Goal: Transaction & Acquisition: Purchase product/service

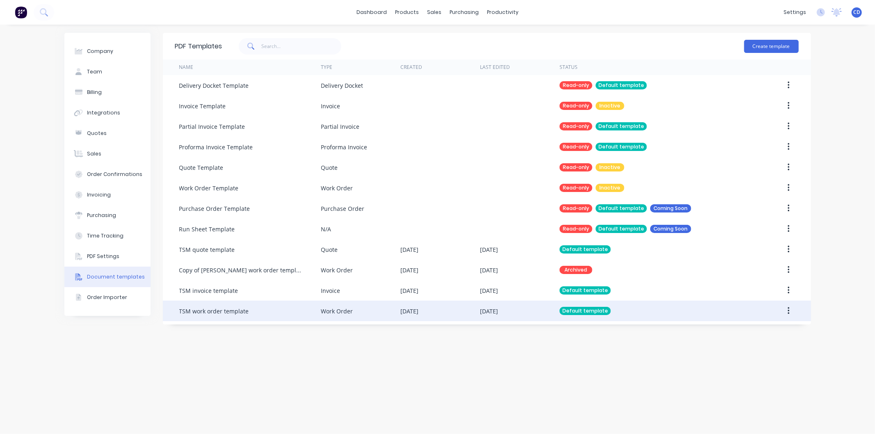
click at [788, 311] on icon "button" at bounding box center [789, 311] width 2 height 9
click at [757, 335] on div "Edit" at bounding box center [759, 333] width 63 height 12
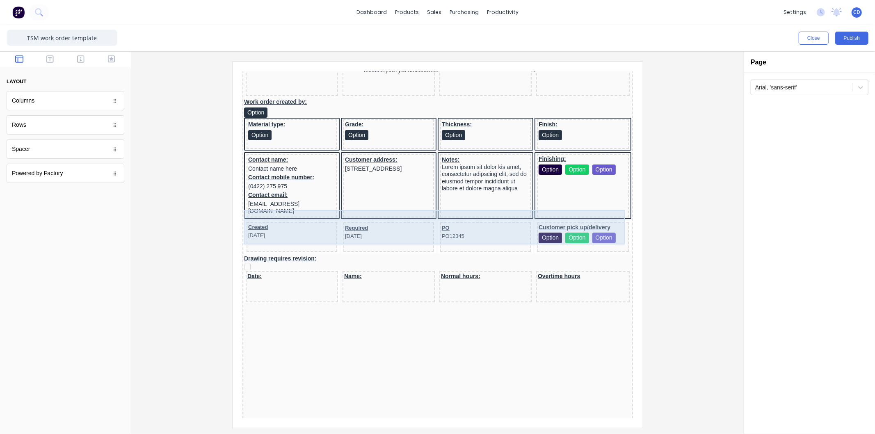
scroll to position [91, 0]
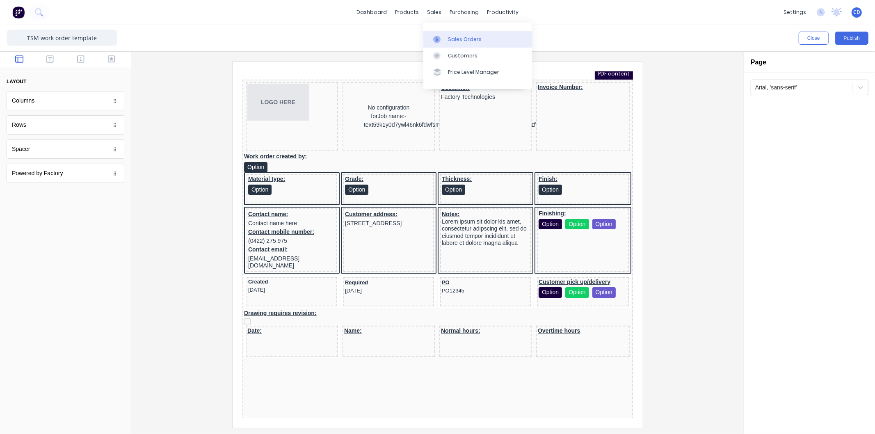
click at [457, 43] on div "Sales Orders" at bounding box center [465, 39] width 34 height 7
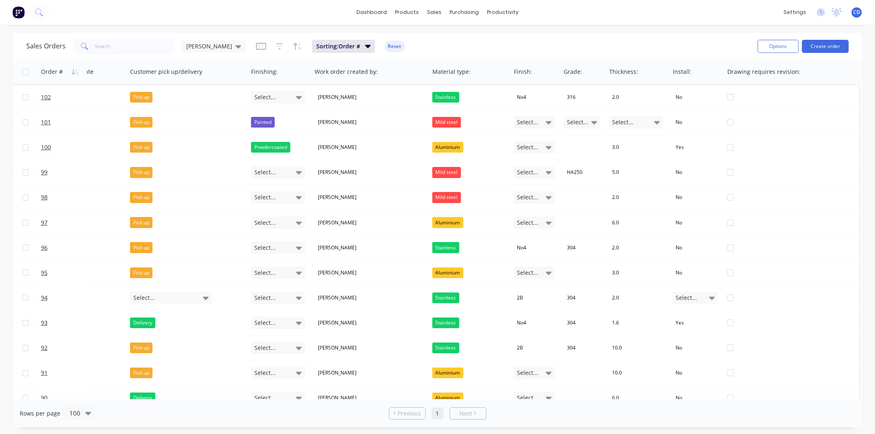
scroll to position [0, 779]
click at [534, 89] on button "Edit" at bounding box center [541, 88] width 62 height 16
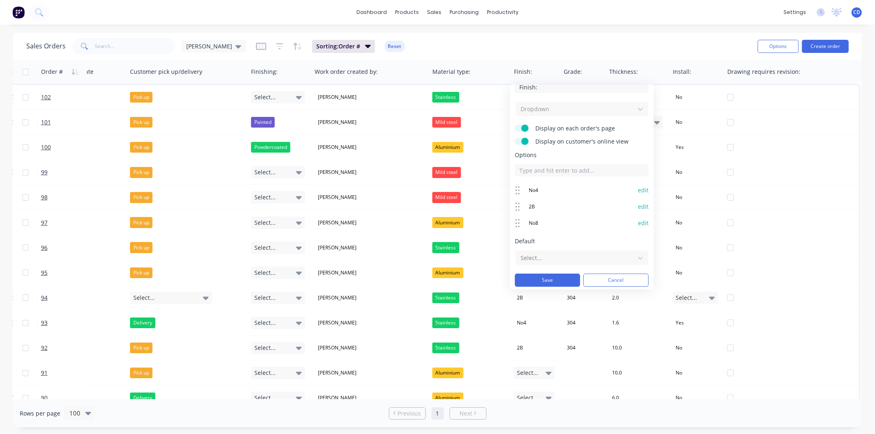
scroll to position [11, 0]
click at [639, 187] on button "edit" at bounding box center [643, 188] width 11 height 8
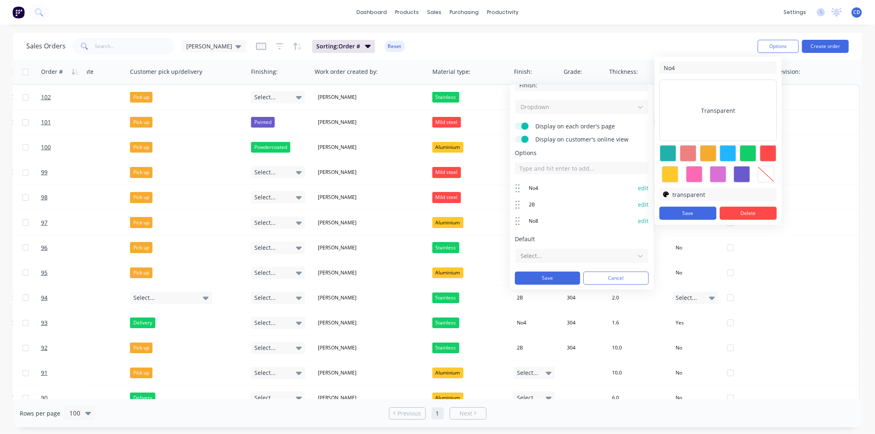
click at [639, 187] on button "edit" at bounding box center [643, 188] width 11 height 8
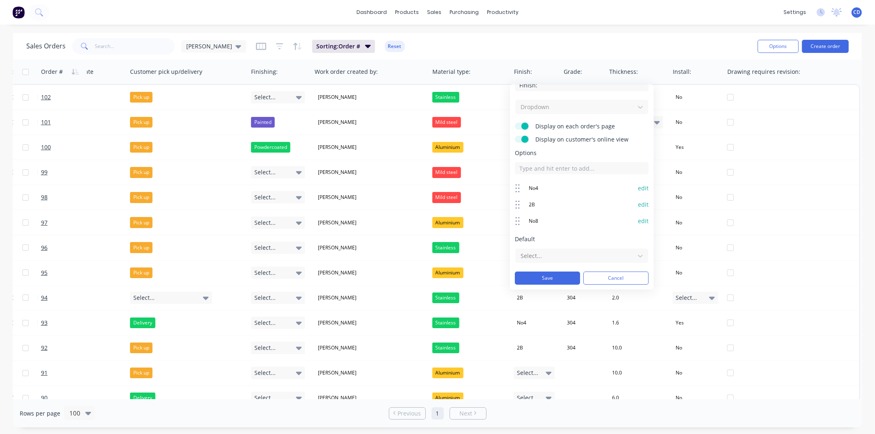
click at [639, 187] on button "edit" at bounding box center [643, 188] width 11 height 8
click at [620, 278] on button "Cancel" at bounding box center [616, 278] width 65 height 13
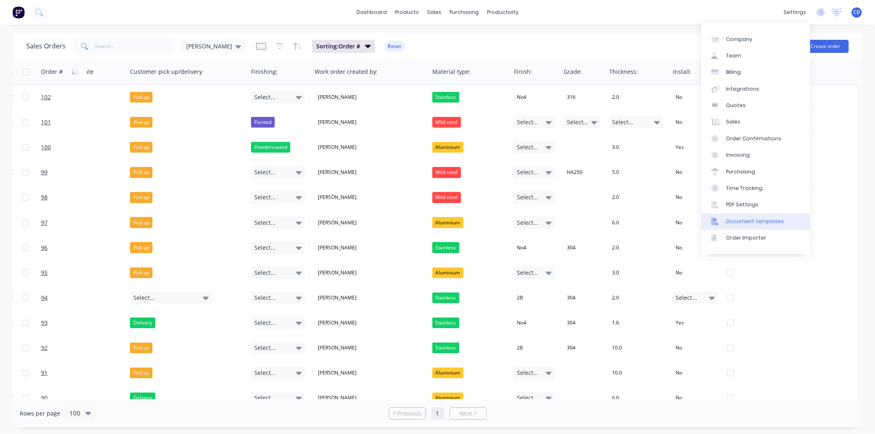
click at [740, 222] on div "Document templates" at bounding box center [755, 221] width 58 height 7
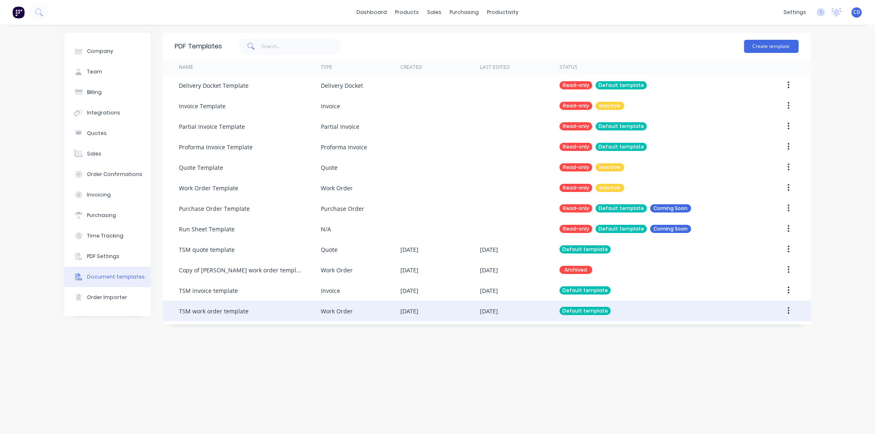
click at [787, 314] on button "button" at bounding box center [788, 311] width 19 height 15
click at [747, 334] on div "Edit" at bounding box center [759, 333] width 63 height 12
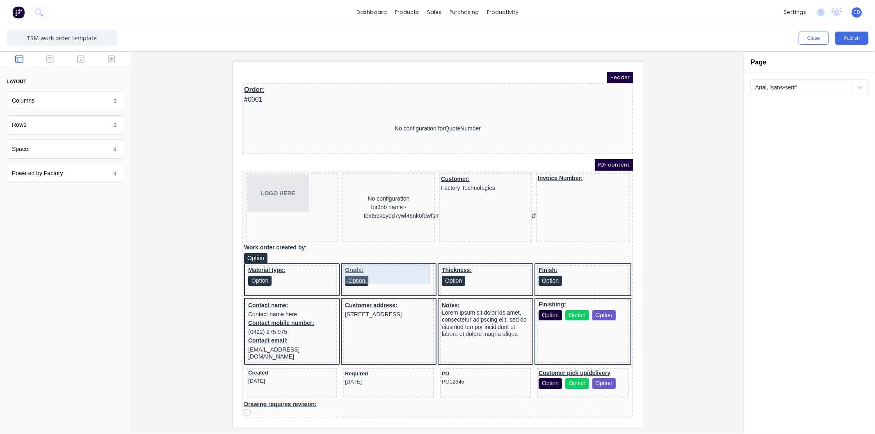
click at [365, 265] on div "Grade: Option" at bounding box center [378, 266] width 87 height 19
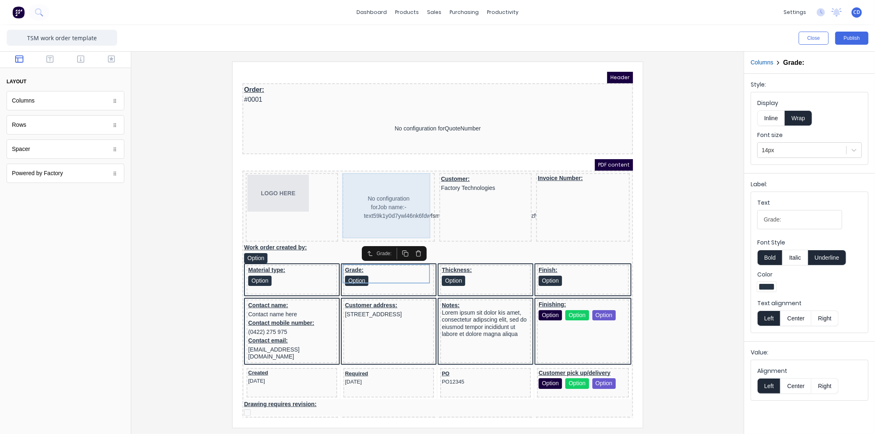
click at [371, 176] on div "No configuration for Job name:-text59k1y0d7ywl46nk6fdwfsmcaju9pzktrf4nky189h24i…" at bounding box center [378, 197] width 89 height 65
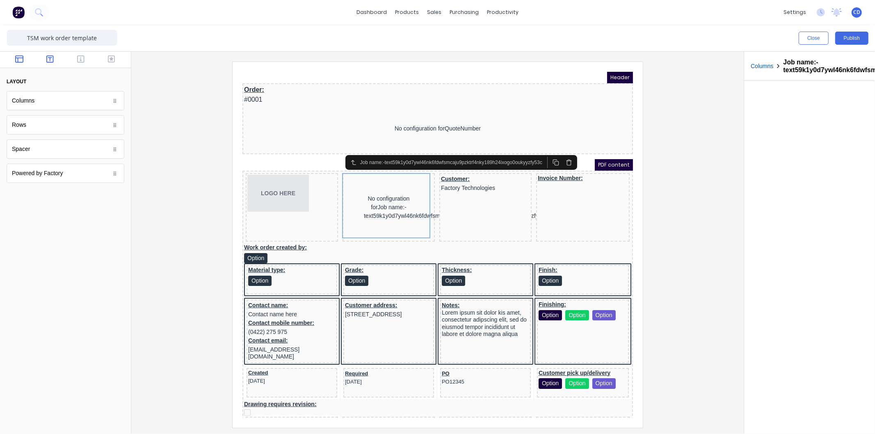
click at [52, 57] on icon "button" at bounding box center [49, 58] width 7 height 7
click at [72, 62] on button "button" at bounding box center [81, 60] width 26 height 10
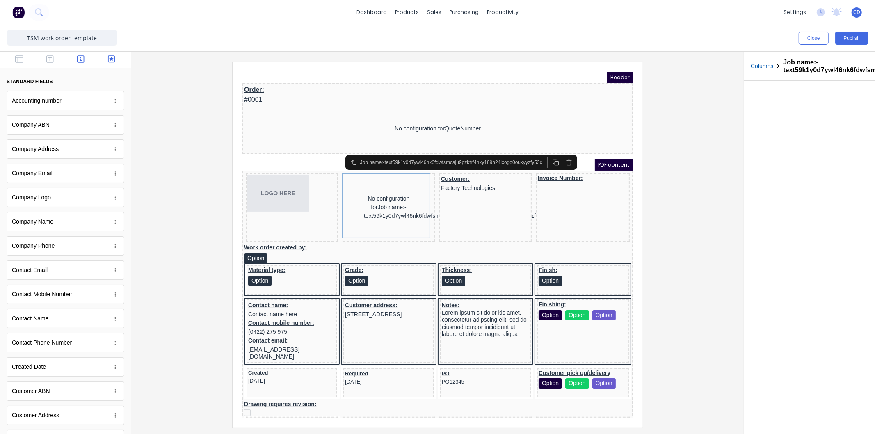
click at [108, 58] on icon "button" at bounding box center [111, 59] width 7 height 8
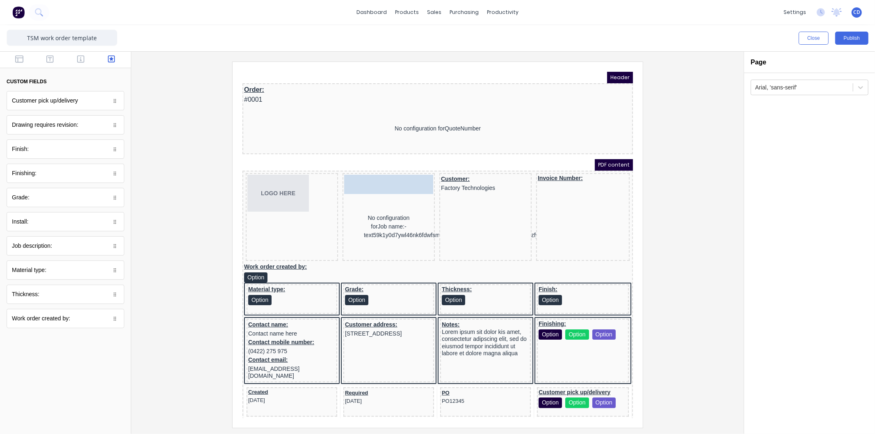
drag, startPoint x: 40, startPoint y: 247, endPoint x: 133, endPoint y: 111, distance: 164.2
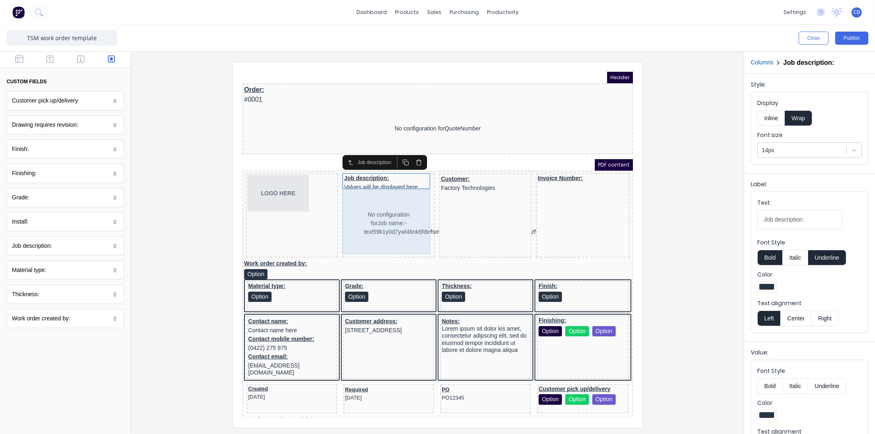
click at [391, 209] on div "No configuration for Job name:-text59k1y0d7ywl46nk6fdwfsmcaju9pzktrf4nky189h24i…" at bounding box center [378, 213] width 89 height 65
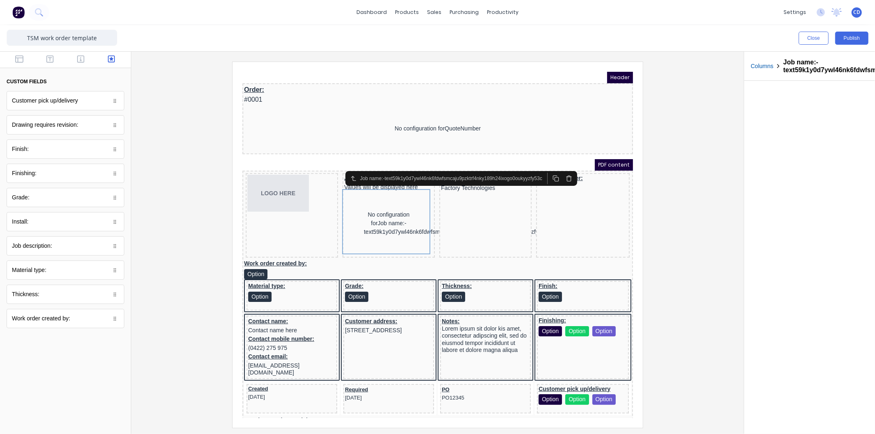
click at [562, 169] on icon "button" at bounding box center [559, 168] width 7 height 7
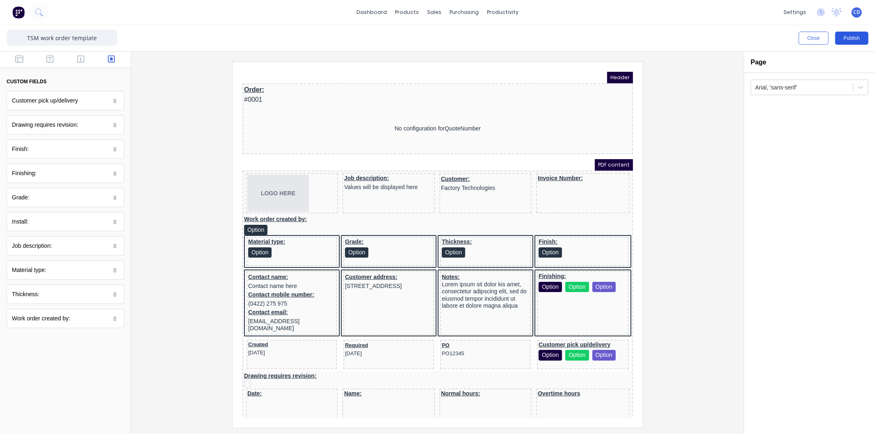
click at [858, 40] on button "Publish" at bounding box center [852, 38] width 33 height 13
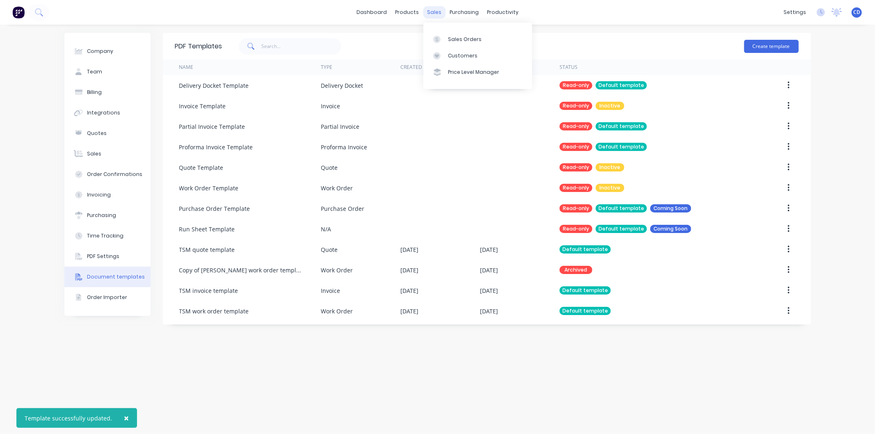
click at [440, 11] on div "sales" at bounding box center [434, 12] width 23 height 12
click at [459, 36] on div "Sales Orders" at bounding box center [465, 39] width 34 height 7
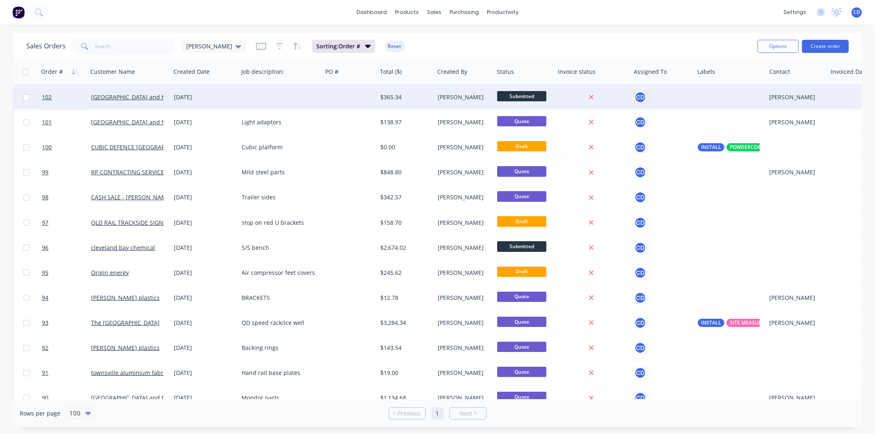
click at [192, 99] on div "[DATE]" at bounding box center [204, 97] width 61 height 8
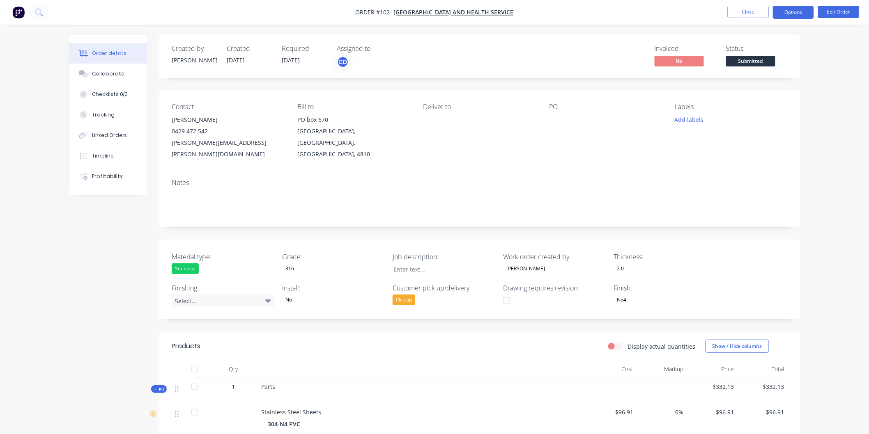
click at [784, 11] on button "Options" at bounding box center [792, 12] width 41 height 13
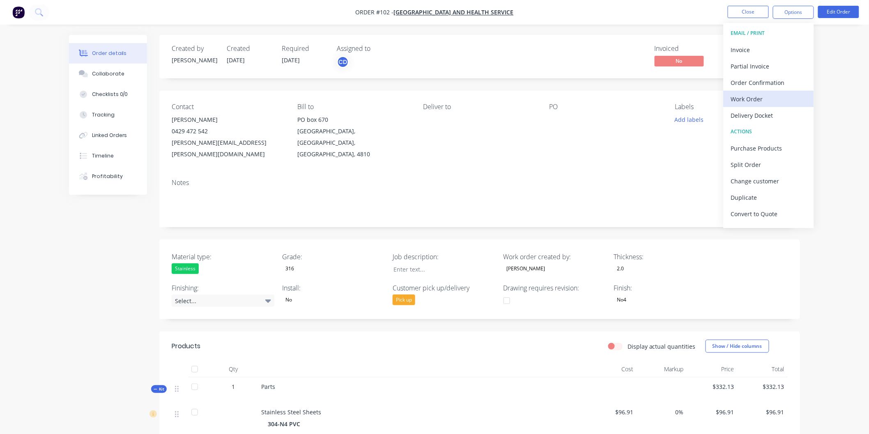
click at [754, 96] on div "Work Order" at bounding box center [769, 99] width 76 height 12
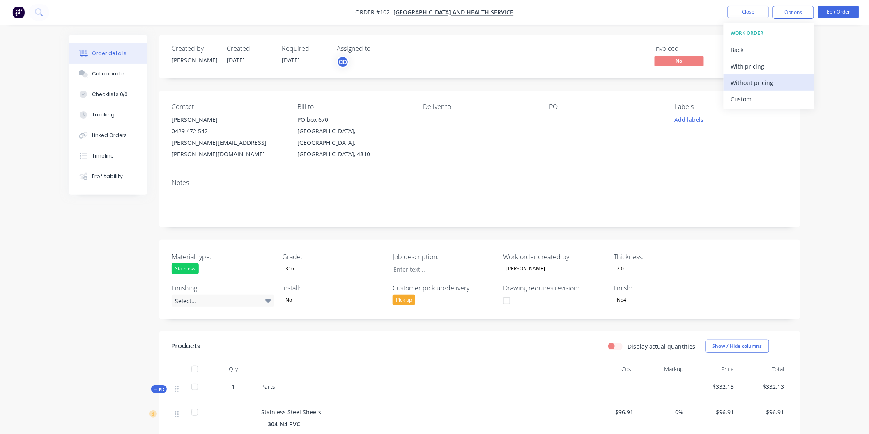
click at [750, 83] on div "Without pricing" at bounding box center [769, 83] width 76 height 12
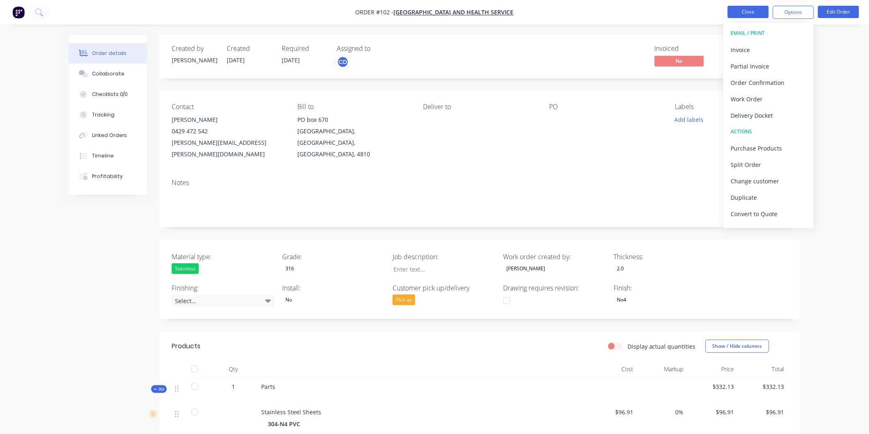
click at [757, 11] on button "Close" at bounding box center [747, 12] width 41 height 12
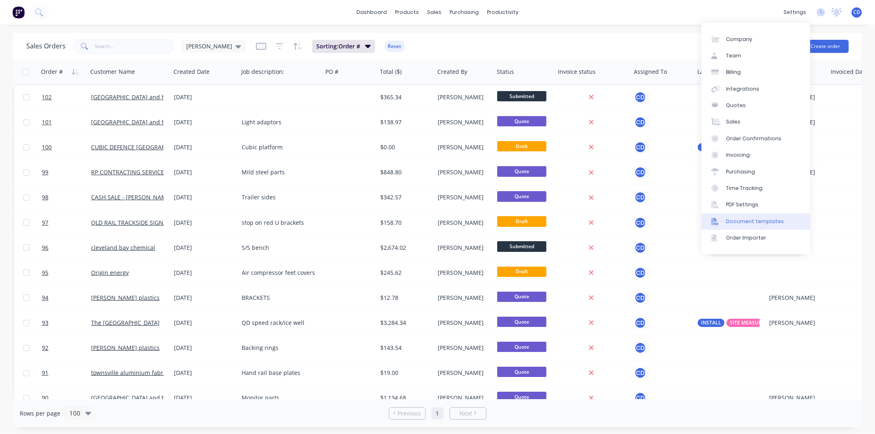
click at [751, 224] on div "Document templates" at bounding box center [755, 221] width 58 height 7
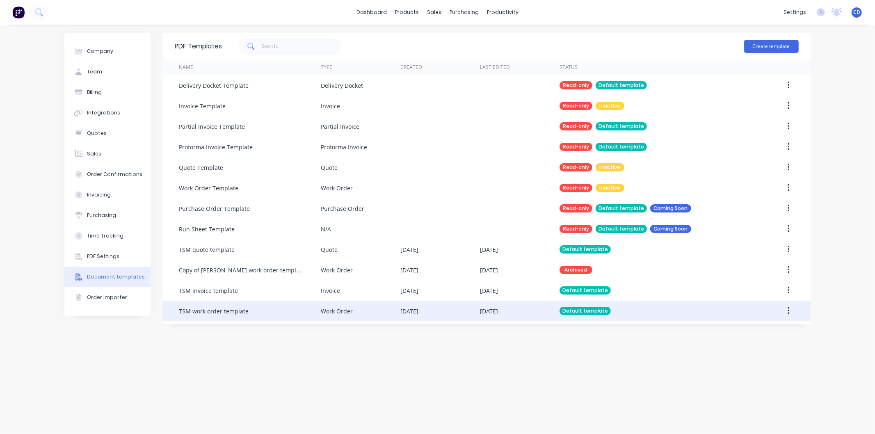
click at [795, 314] on button "button" at bounding box center [788, 311] width 19 height 15
click at [750, 334] on div "Edit" at bounding box center [759, 333] width 63 height 12
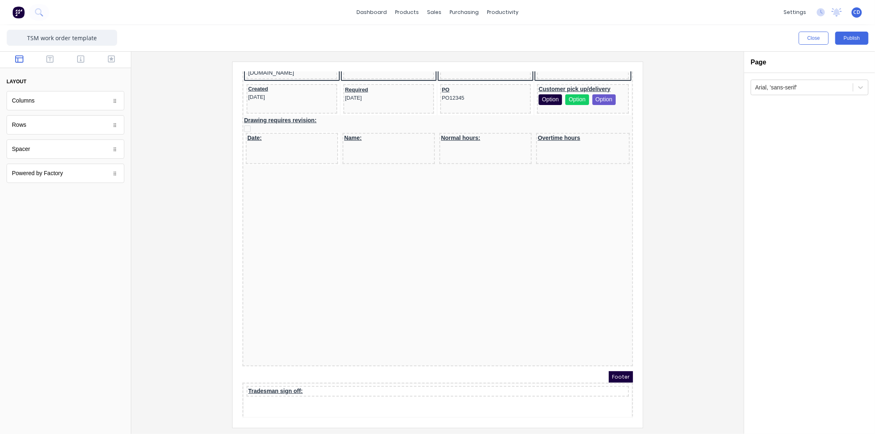
scroll to position [259, 0]
click at [309, 233] on div "LOGO HERE Job description: Values will be displayed here Customer: Factory Tech…" at bounding box center [427, 127] width 391 height 451
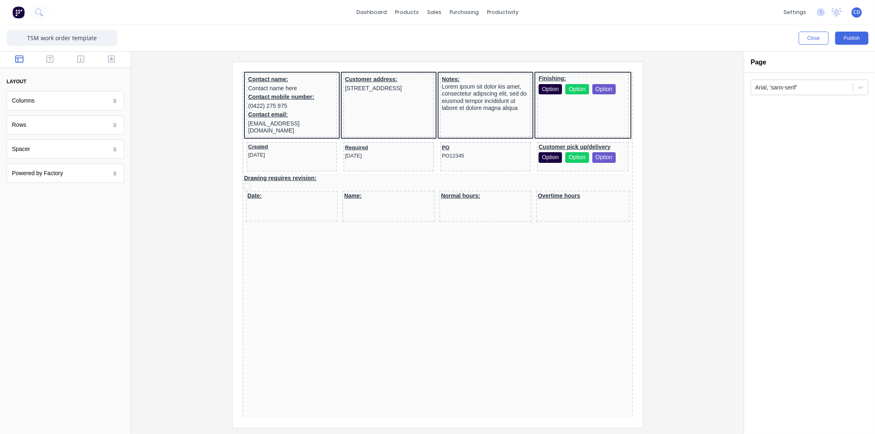
scroll to position [214, 0]
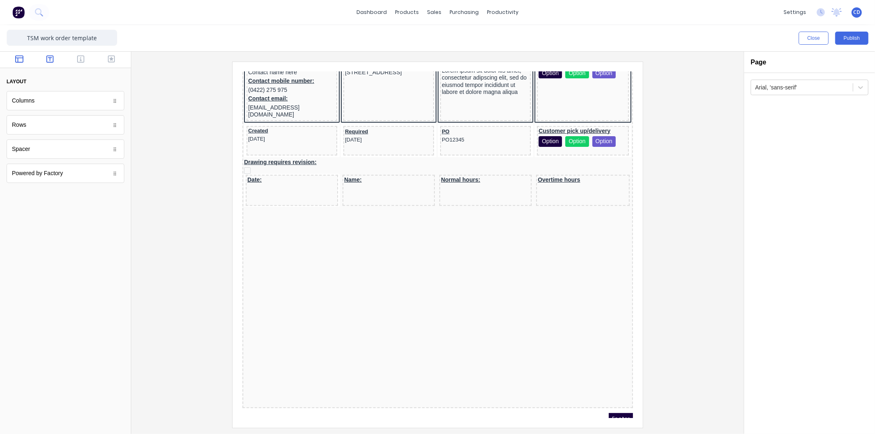
click at [51, 59] on icon "button" at bounding box center [49, 59] width 7 height 8
click at [82, 56] on icon "button" at bounding box center [80, 58] width 7 height 7
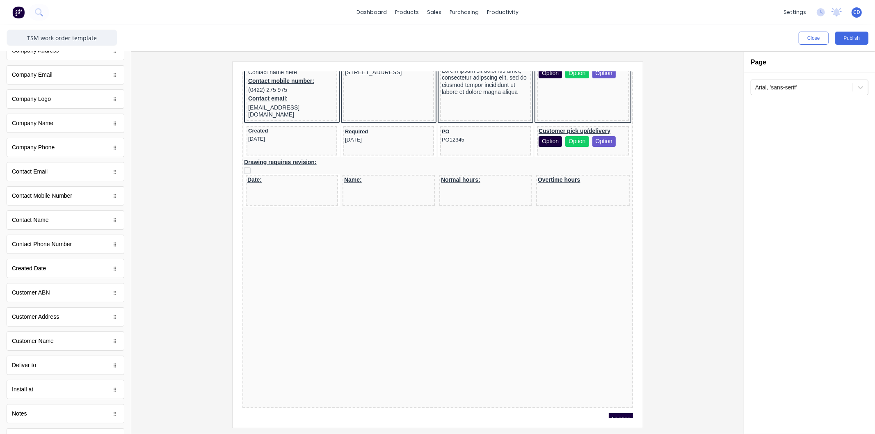
scroll to position [52, 0]
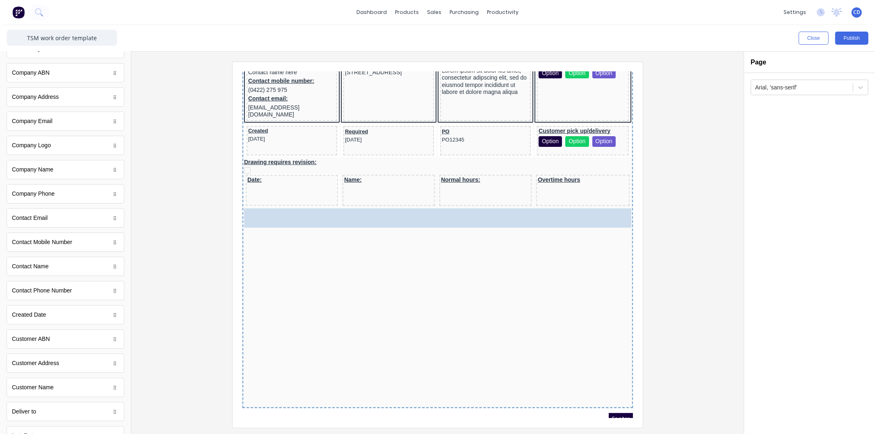
drag, startPoint x: 69, startPoint y: 144, endPoint x: 382, endPoint y: 238, distance: 327.4
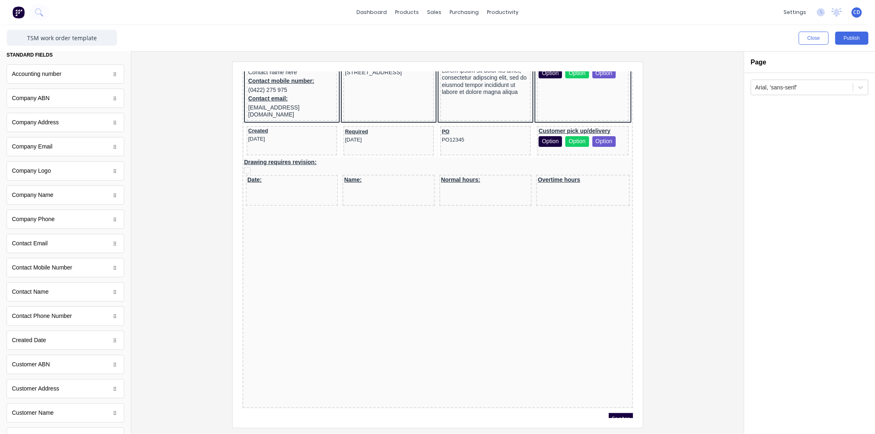
scroll to position [0, 0]
click at [108, 62] on icon "button" at bounding box center [111, 59] width 7 height 8
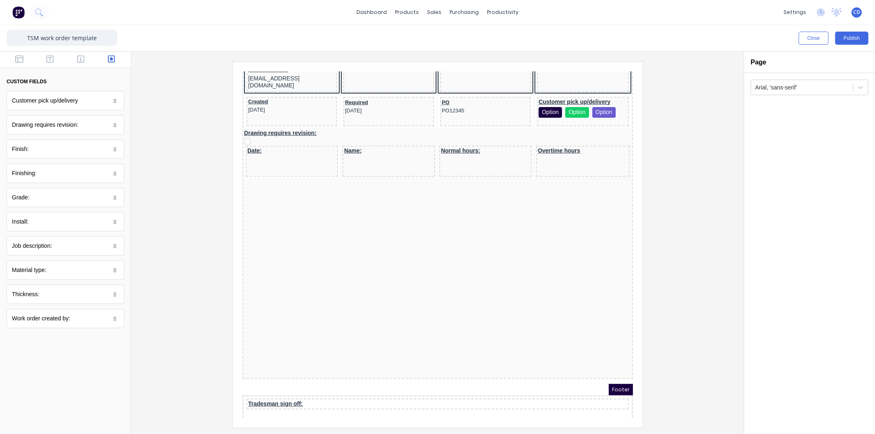
scroll to position [259, 0]
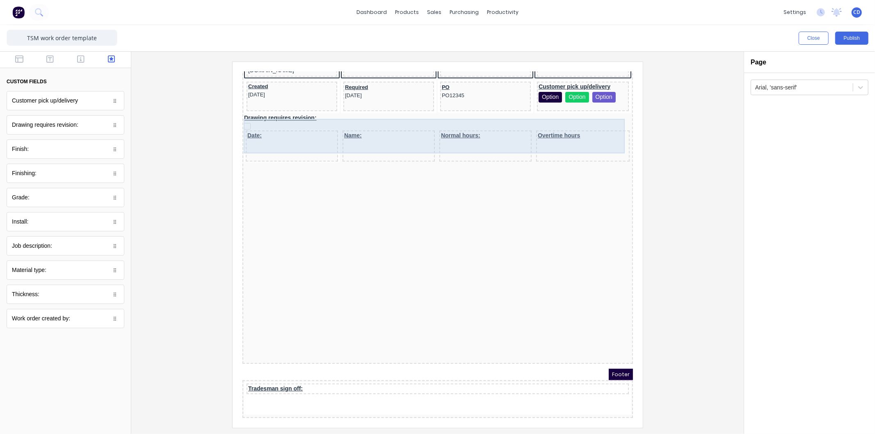
click at [297, 128] on div "Date:" at bounding box center [282, 135] width 92 height 31
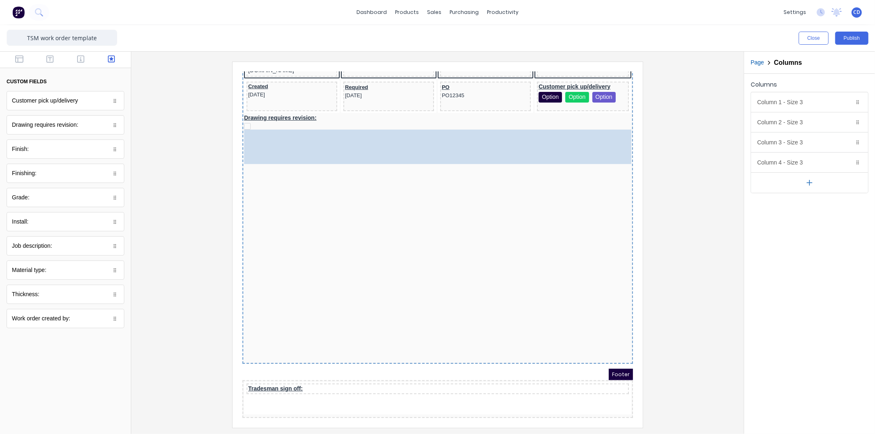
drag, startPoint x: 512, startPoint y: 138, endPoint x: 520, endPoint y: 354, distance: 215.6
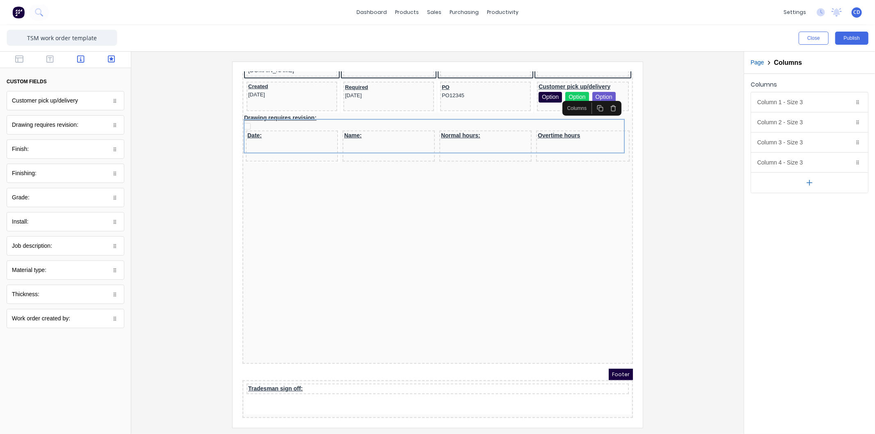
click at [84, 58] on button "button" at bounding box center [81, 60] width 26 height 10
click at [51, 60] on button "button" at bounding box center [50, 60] width 26 height 10
click at [25, 60] on button "button" at bounding box center [20, 60] width 26 height 10
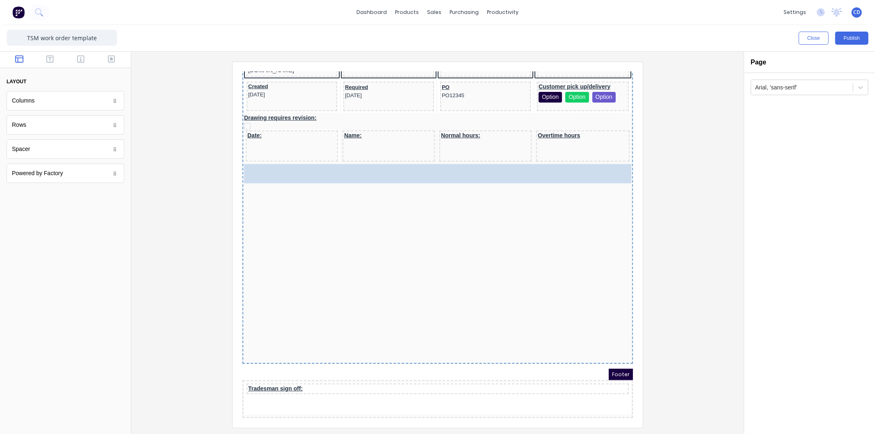
drag, startPoint x: 64, startPoint y: 152, endPoint x: 386, endPoint y: 183, distance: 323.7
drag, startPoint x: 96, startPoint y: 175, endPoint x: 420, endPoint y: 203, distance: 325.0
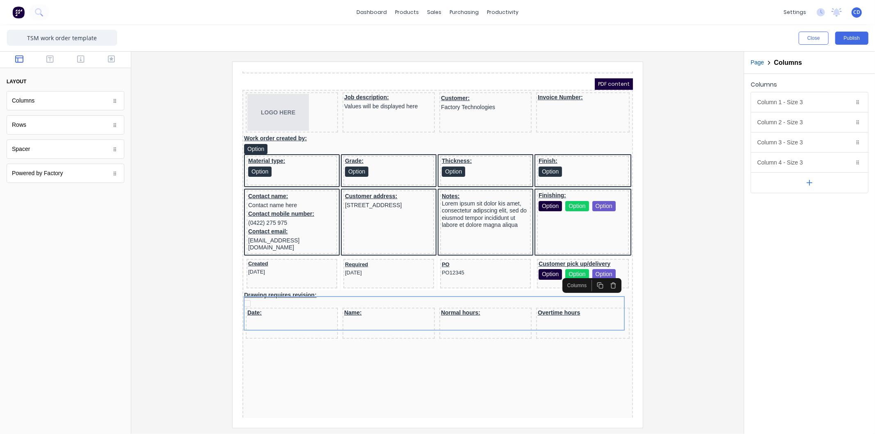
scroll to position [77, 0]
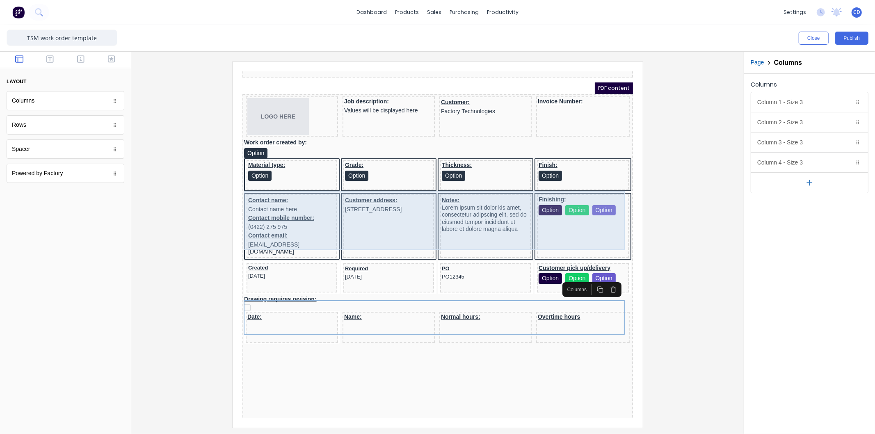
click at [333, 221] on div "Customer address: 234 Beach Road Gold Coast, Queensland, Australia, 4217" at bounding box center [378, 216] width 91 height 64
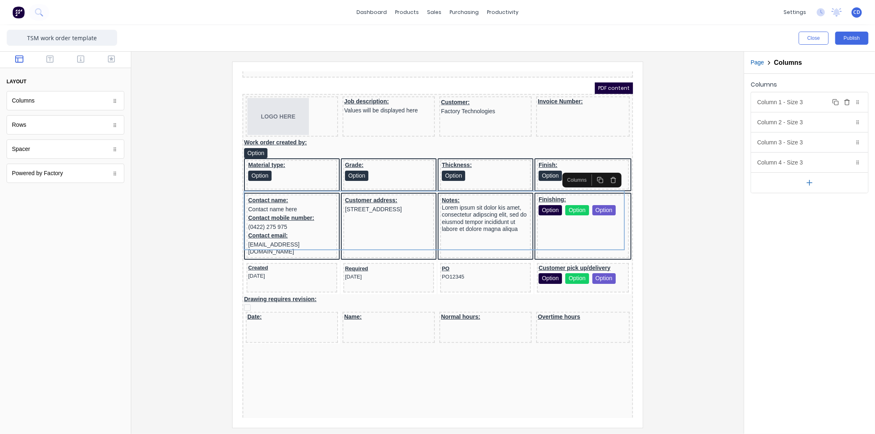
click at [798, 101] on div "Column 1 - Size 3 Duplicate Delete" at bounding box center [810, 102] width 117 height 20
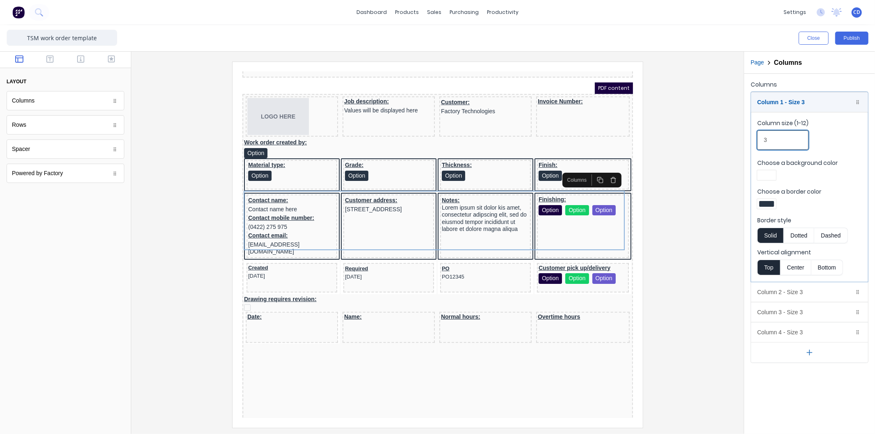
click at [771, 140] on input "3" at bounding box center [783, 140] width 51 height 19
drag, startPoint x: 770, startPoint y: 139, endPoint x: 749, endPoint y: 140, distance: 21.8
click at [749, 140] on div "Columns Column 1 - Size 3 Duplicate Delete Column size (1-12) 3 Choose a backgr…" at bounding box center [810, 221] width 131 height 294
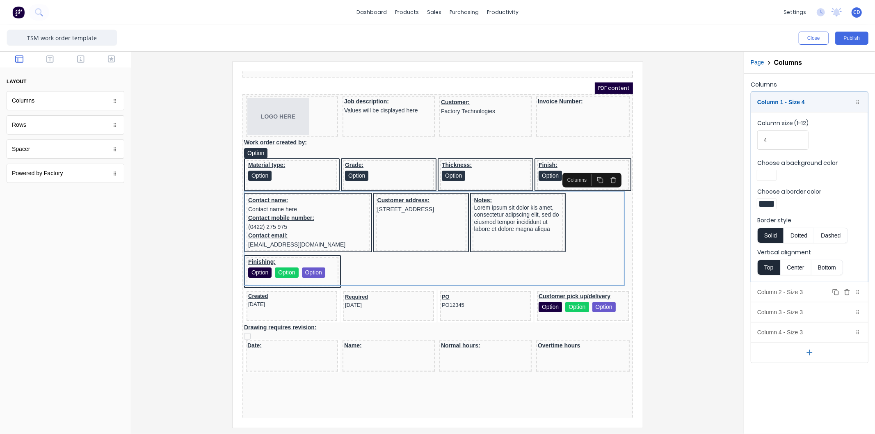
click at [784, 293] on div "Column 2 - Size 3 Duplicate Delete" at bounding box center [810, 292] width 117 height 20
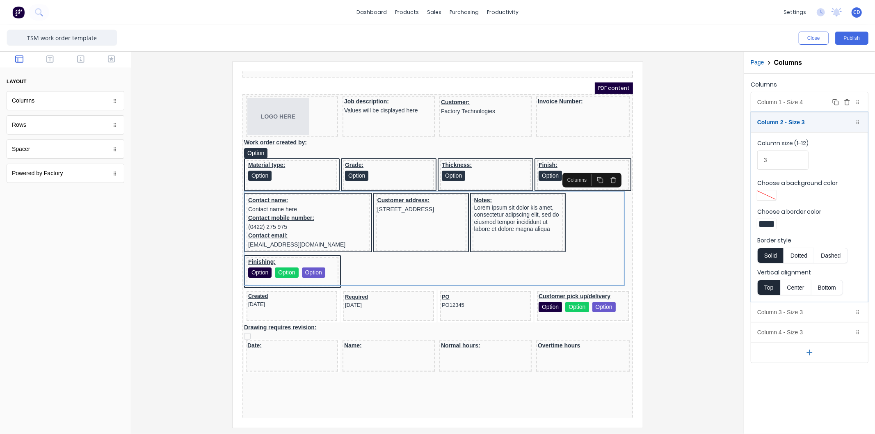
click at [775, 104] on div "Column 1 - Size 4 Duplicate Delete" at bounding box center [810, 102] width 117 height 20
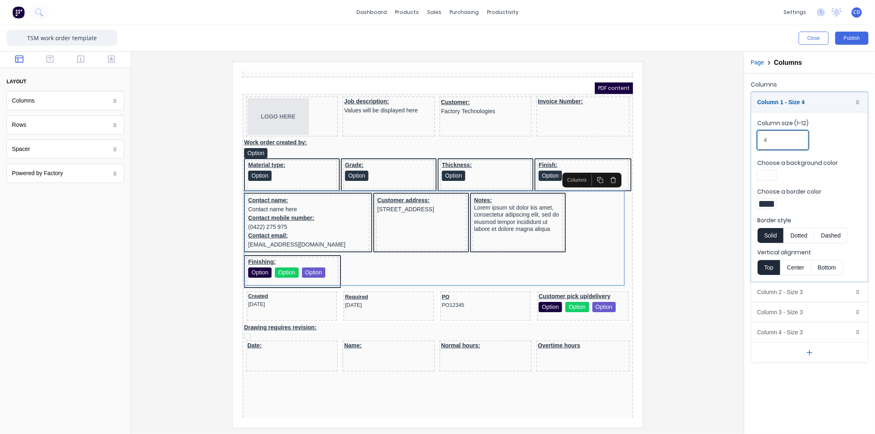
click at [776, 140] on input "4" at bounding box center [783, 140] width 51 height 19
drag, startPoint x: 776, startPoint y: 140, endPoint x: 756, endPoint y: 137, distance: 20.3
click at [756, 137] on fieldset "Column size (1-12) 4 Choose a background color Choose a border color Border sty…" at bounding box center [810, 197] width 117 height 170
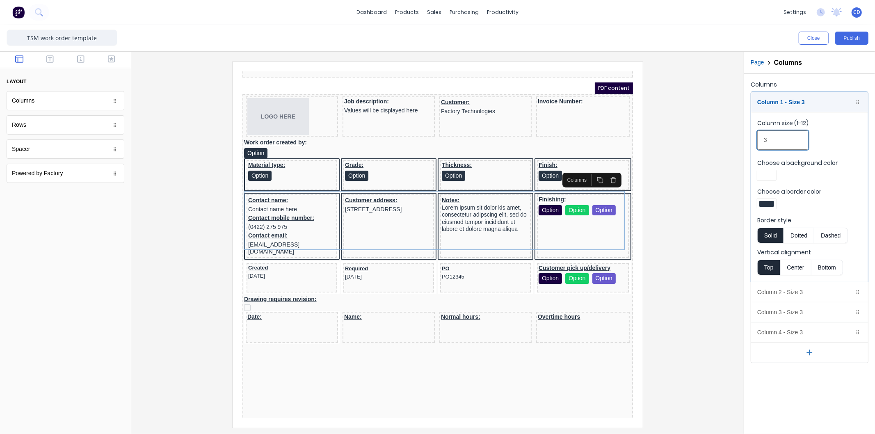
type input "3"
click at [735, 138] on div at bounding box center [437, 243] width 613 height 383
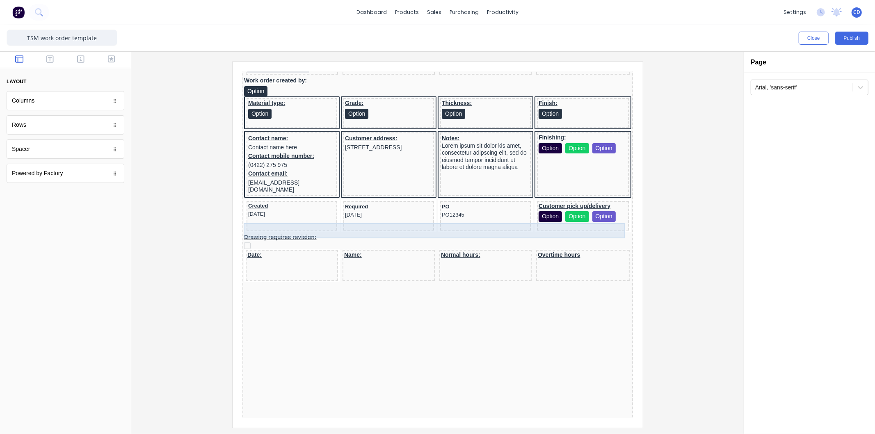
scroll to position [259, 0]
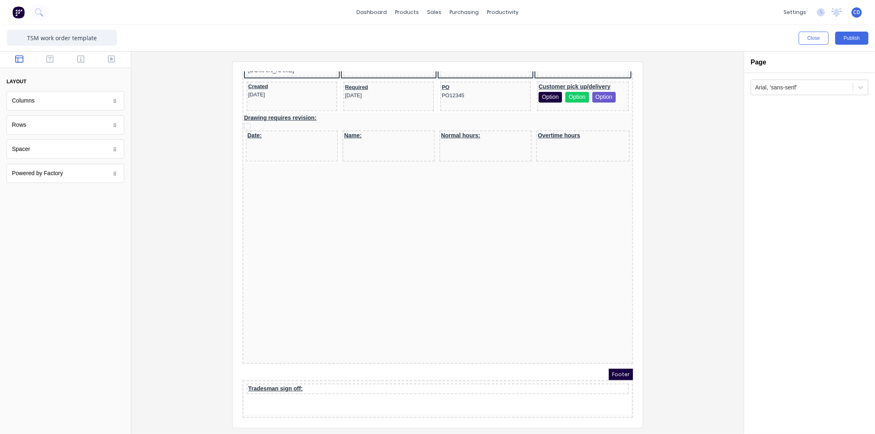
click at [346, 159] on div "LOGO HERE Job description: Values will be displayed here Customer: Factory Tech…" at bounding box center [427, 127] width 391 height 451
click at [48, 57] on icon "button" at bounding box center [49, 59] width 7 height 8
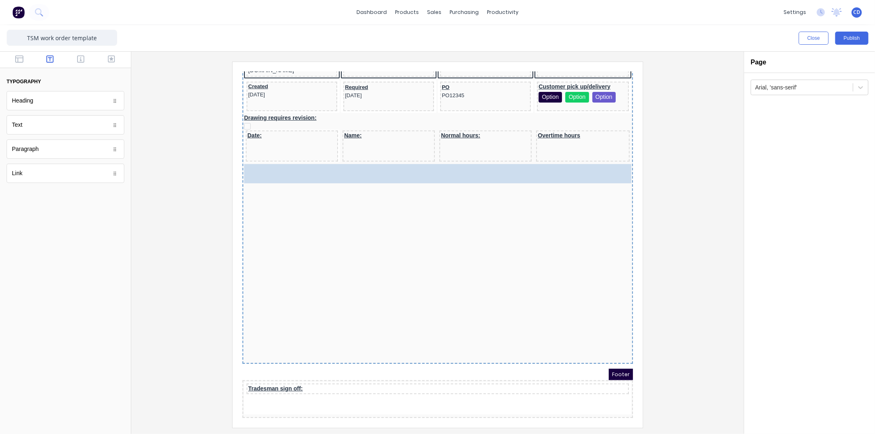
drag, startPoint x: 83, startPoint y: 144, endPoint x: 396, endPoint y: 232, distance: 325.3
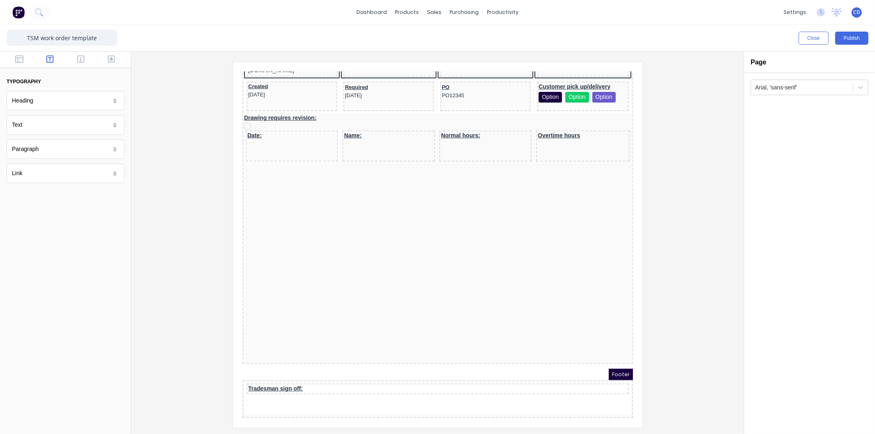
click at [53, 177] on div "Link" at bounding box center [66, 173] width 118 height 19
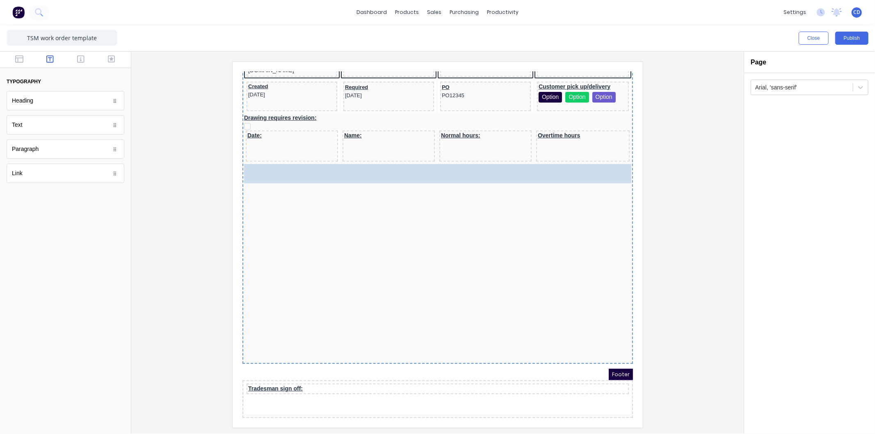
drag, startPoint x: 83, startPoint y: 174, endPoint x: 193, endPoint y: 142, distance: 114.3
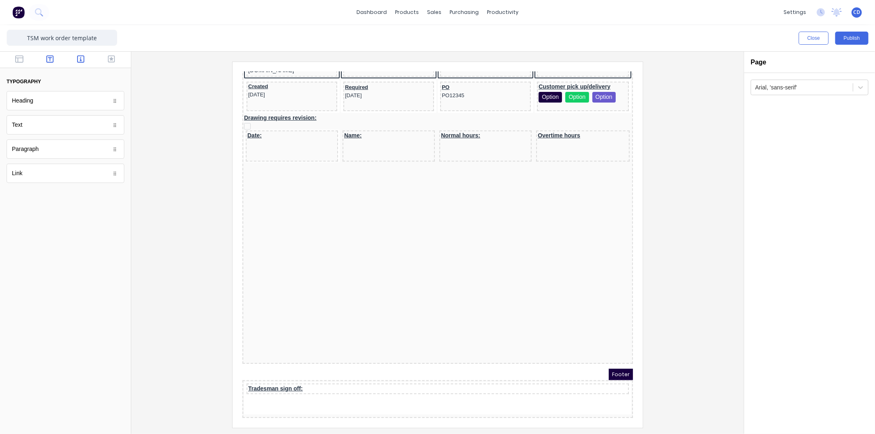
click at [79, 58] on icon "button" at bounding box center [80, 59] width 7 height 8
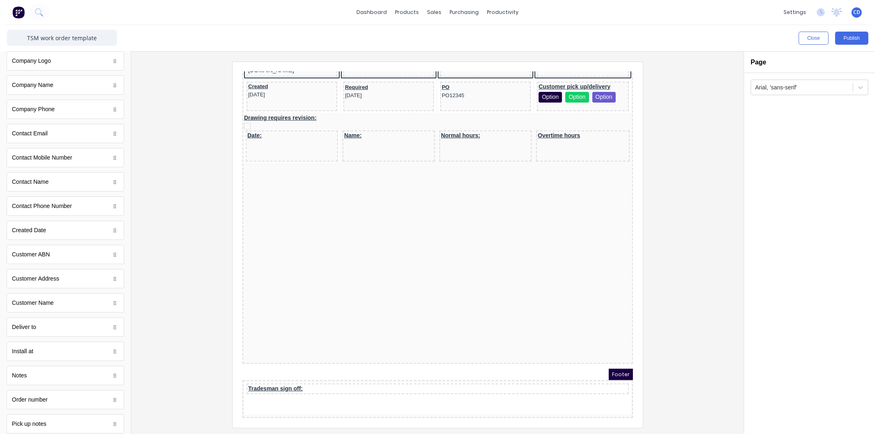
scroll to position [0, 0]
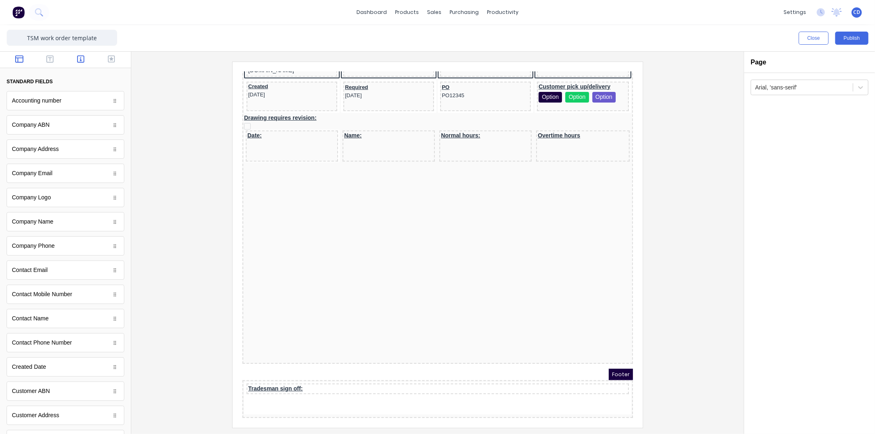
click at [12, 56] on button "button" at bounding box center [20, 60] width 26 height 10
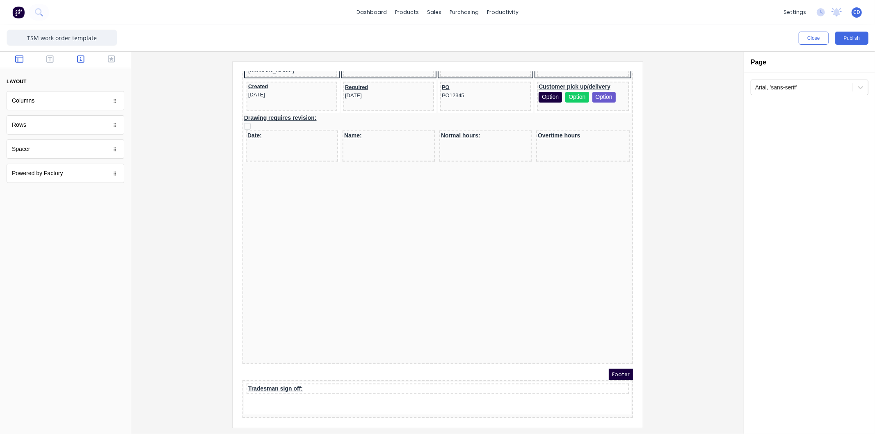
click at [79, 59] on icon "button" at bounding box center [80, 59] width 7 height 8
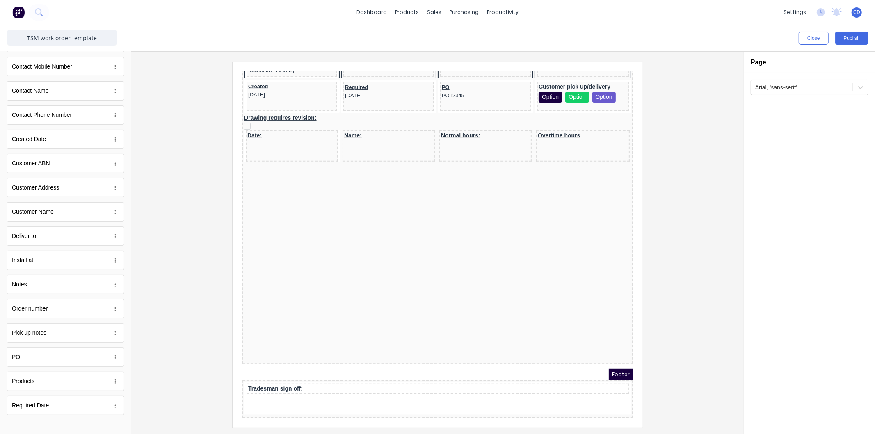
scroll to position [235, 0]
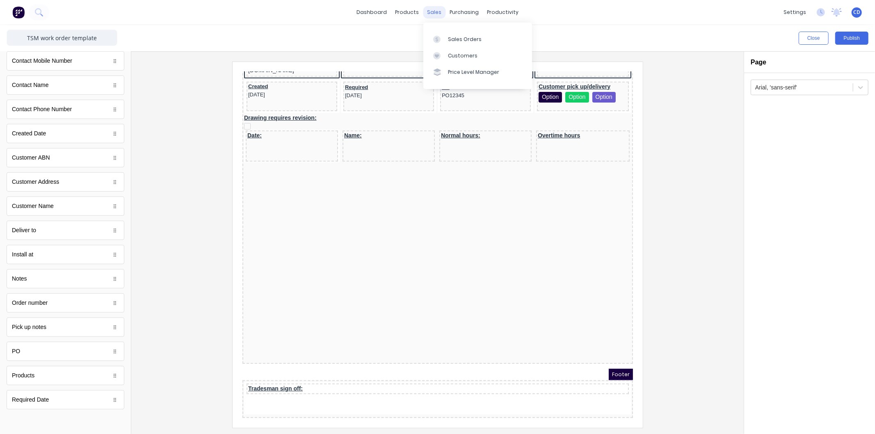
click at [429, 9] on div "sales" at bounding box center [434, 12] width 23 height 12
click at [143, 111] on div at bounding box center [438, 245] width 600 height 366
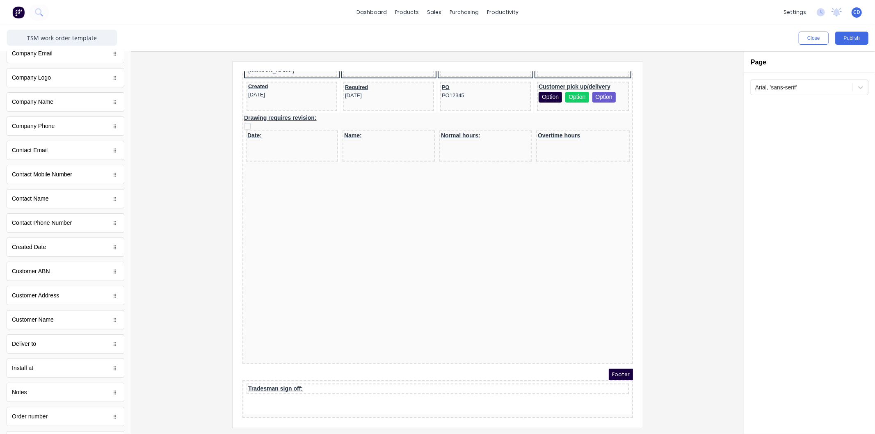
scroll to position [0, 0]
click at [108, 60] on icon "button" at bounding box center [111, 58] width 7 height 7
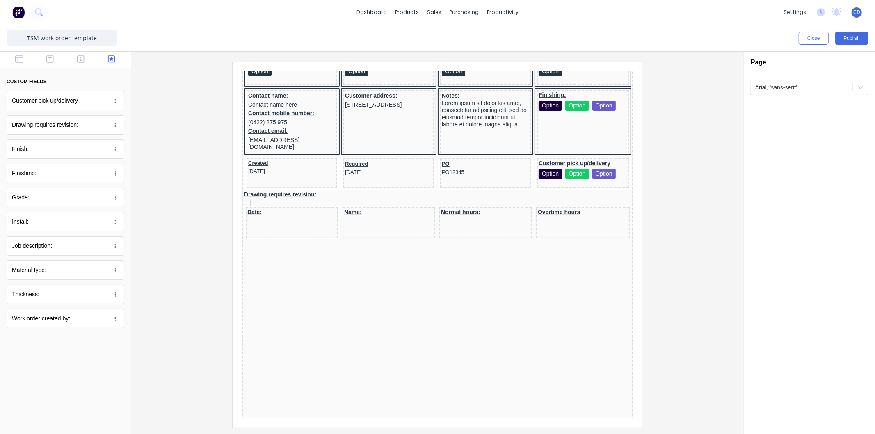
scroll to position [228, 0]
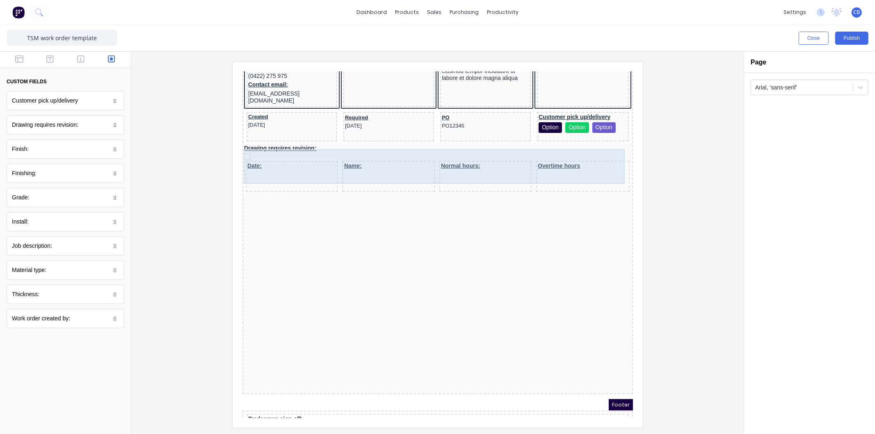
click at [295, 159] on div "Date:" at bounding box center [282, 166] width 92 height 31
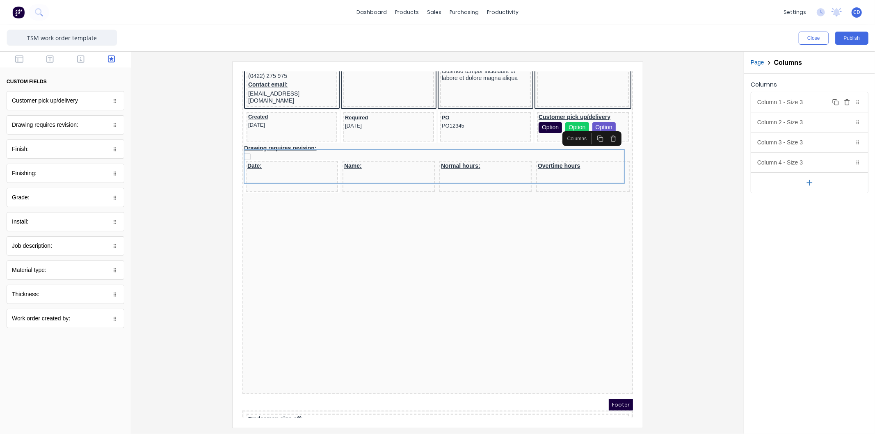
click at [802, 103] on div "Column 1 - Size 3 Duplicate Delete" at bounding box center [810, 102] width 117 height 20
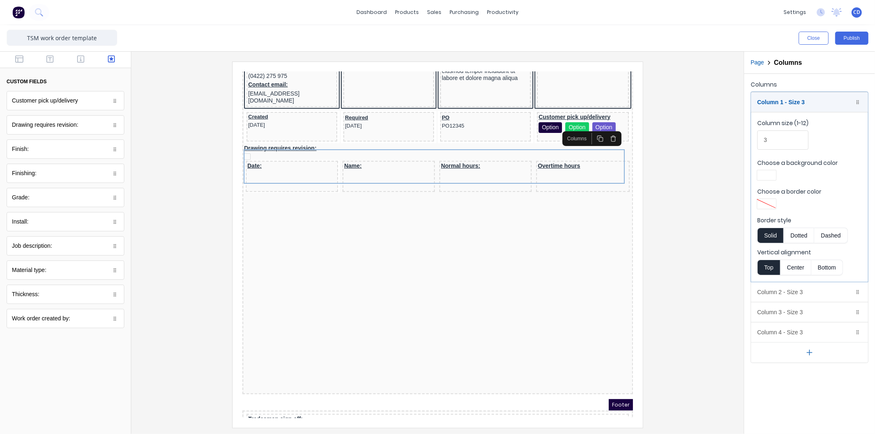
click at [770, 203] on div at bounding box center [767, 204] width 15 height 6
click at [767, 280] on div at bounding box center [766, 278] width 9 height 9
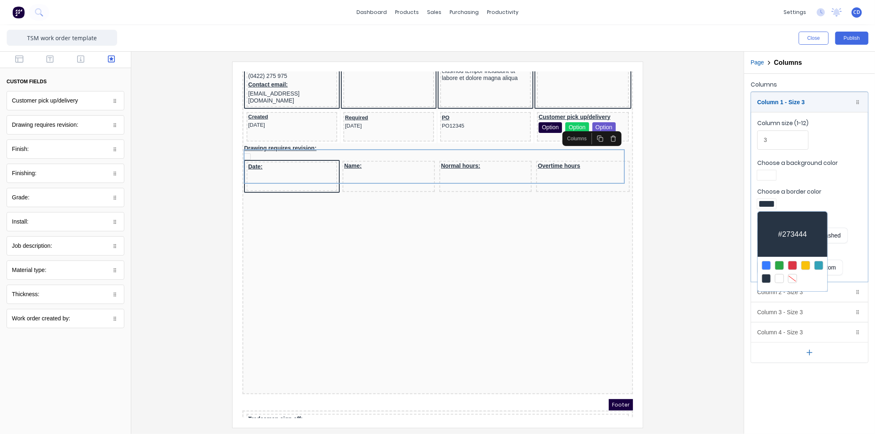
click at [279, 158] on div at bounding box center [437, 217] width 875 height 434
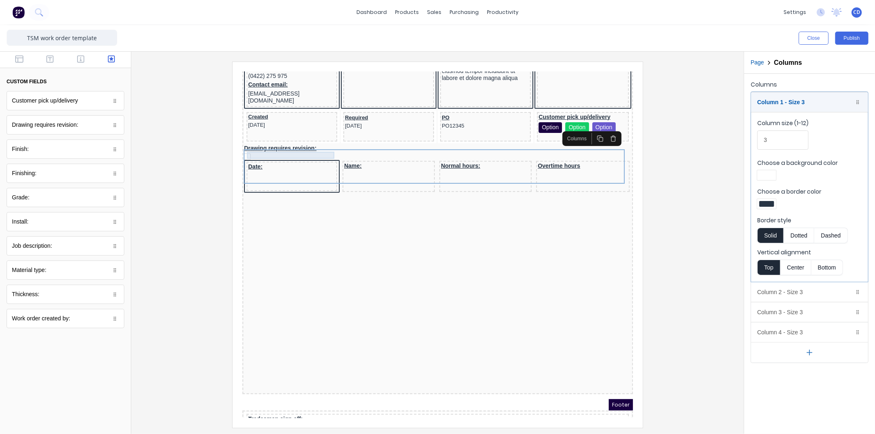
click at [268, 153] on div "Date:" at bounding box center [281, 156] width 87 height 7
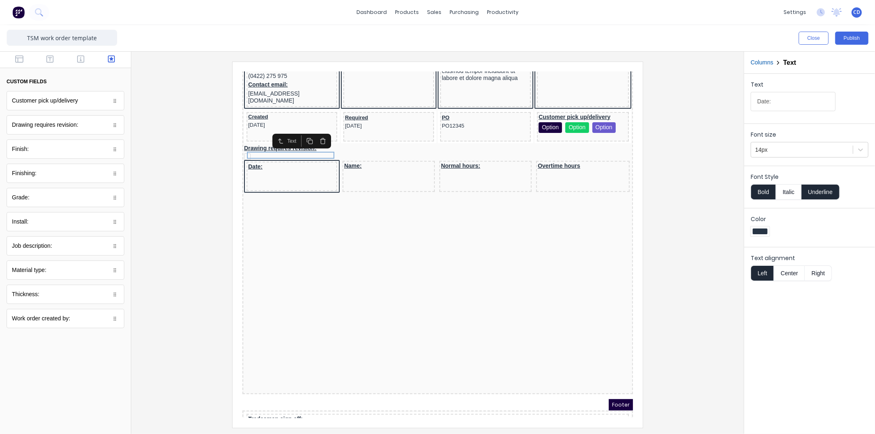
click at [270, 128] on icon "button" at bounding box center [270, 131] width 7 height 7
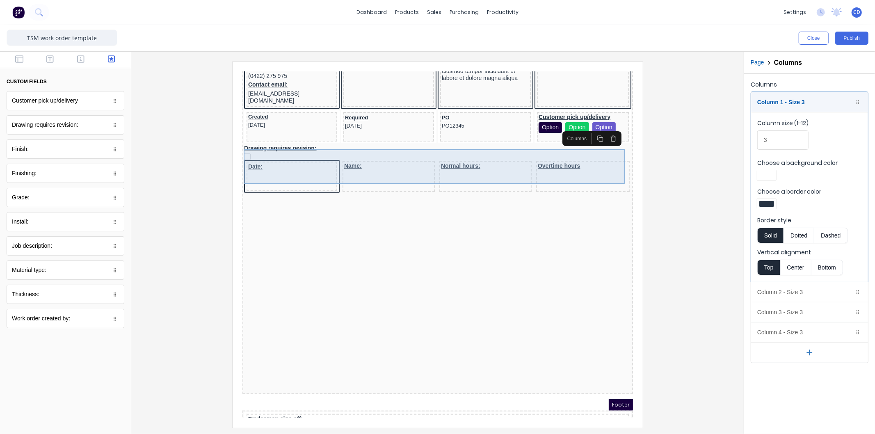
click at [274, 151] on div "Date:" at bounding box center [281, 166] width 91 height 30
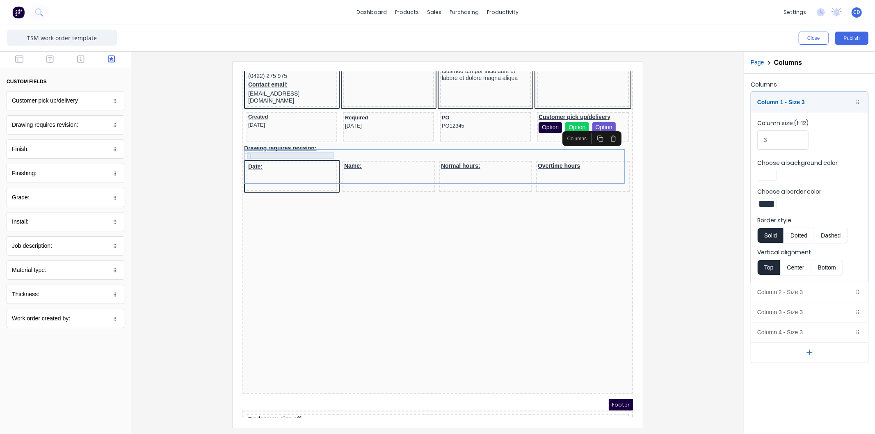
click at [271, 153] on div "Date:" at bounding box center [281, 156] width 87 height 7
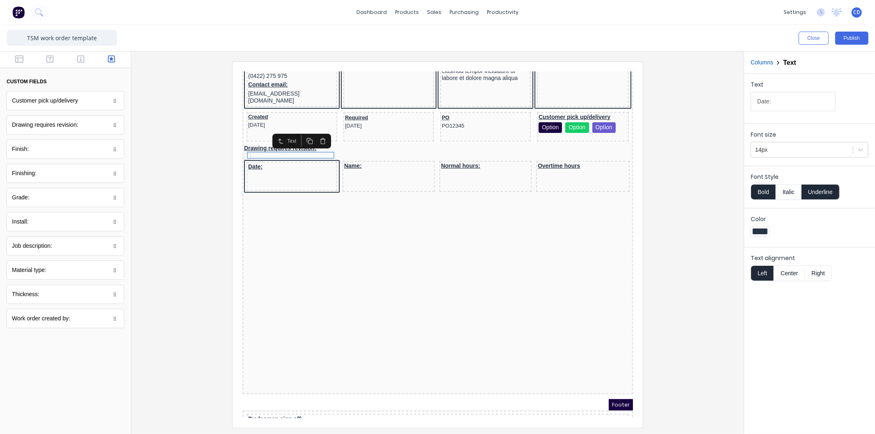
click at [276, 128] on button "button" at bounding box center [270, 130] width 13 height 11
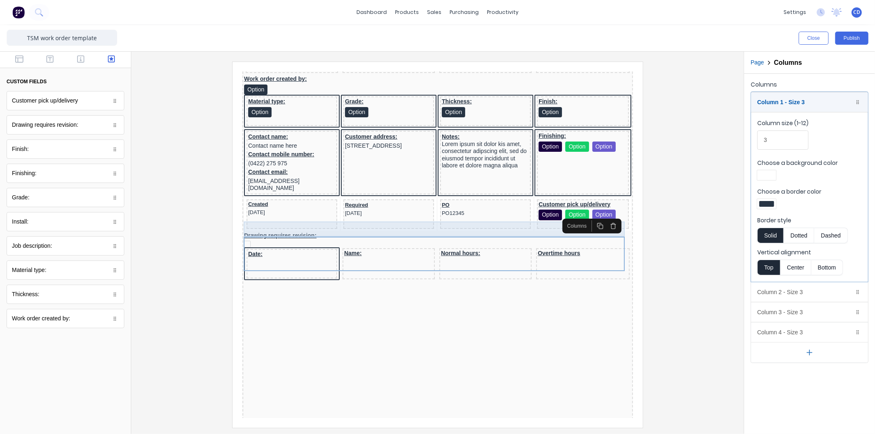
scroll to position [137, 0]
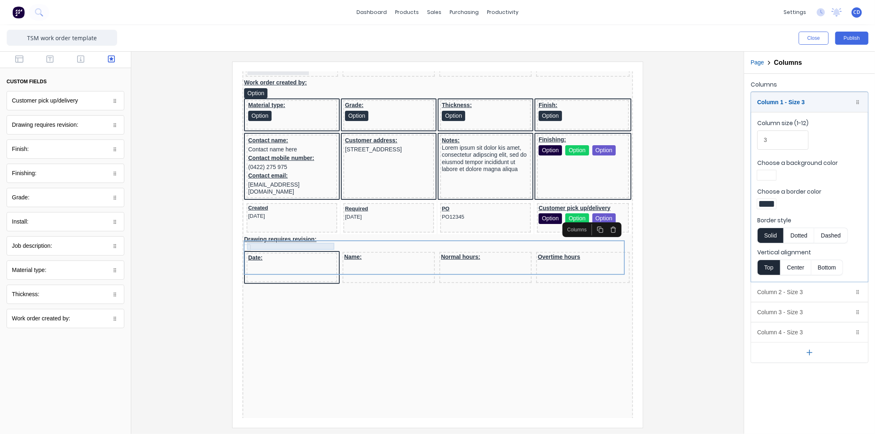
click at [252, 244] on div "Date:" at bounding box center [281, 247] width 87 height 7
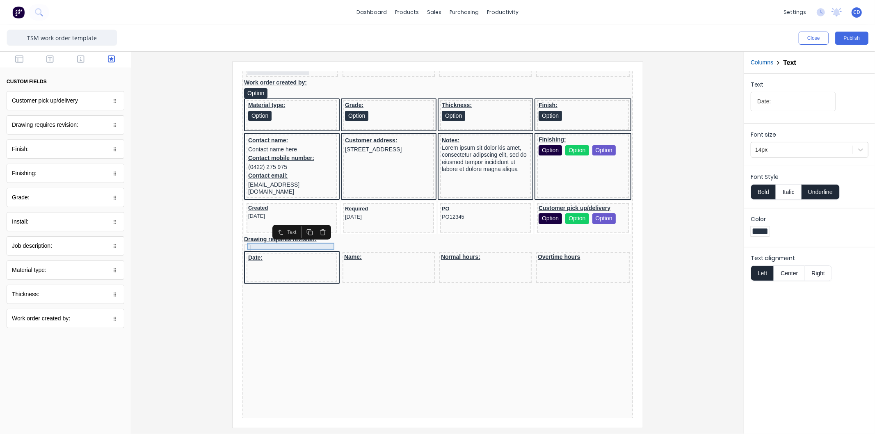
click at [252, 244] on div "Date:" at bounding box center [281, 247] width 87 height 7
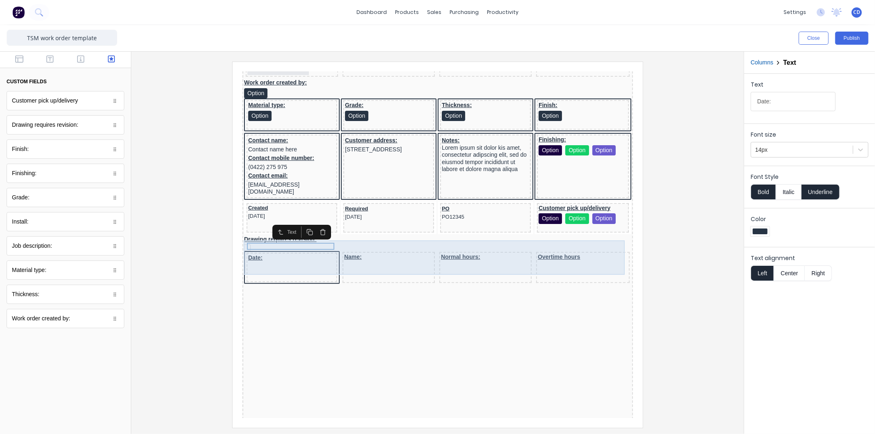
click at [267, 243] on div "Date:" at bounding box center [281, 258] width 91 height 30
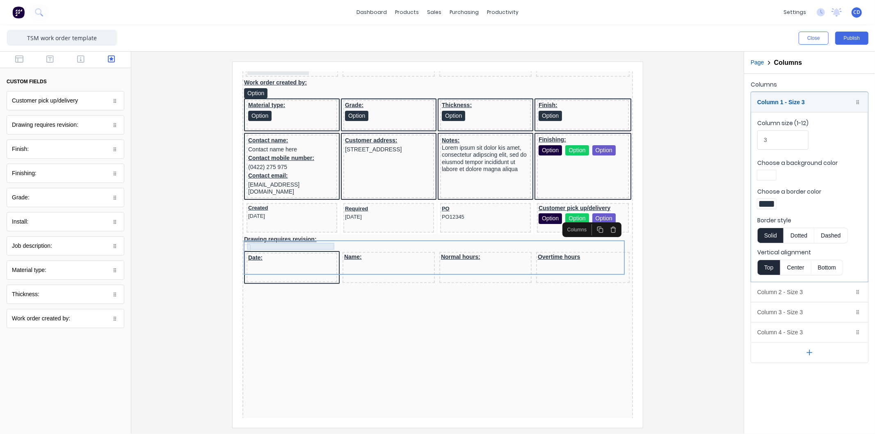
click at [267, 244] on div "Date:" at bounding box center [281, 247] width 87 height 7
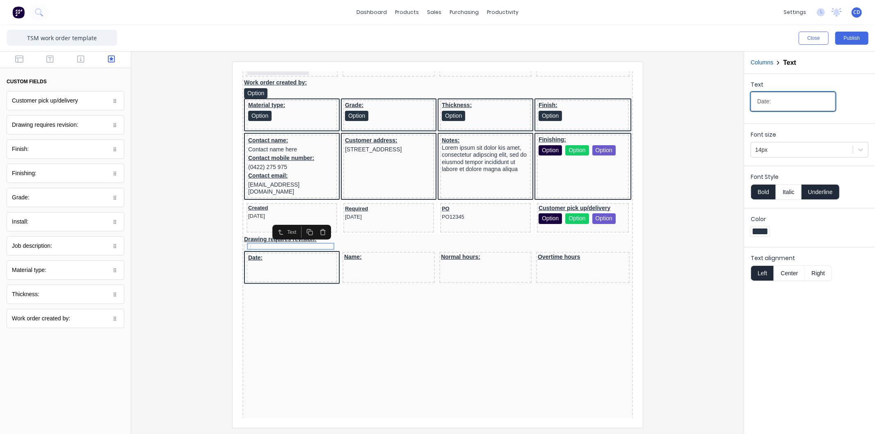
click at [783, 105] on input "Date:" at bounding box center [793, 101] width 85 height 19
type input "Date:"
click at [854, 37] on button "Publish" at bounding box center [852, 38] width 33 height 13
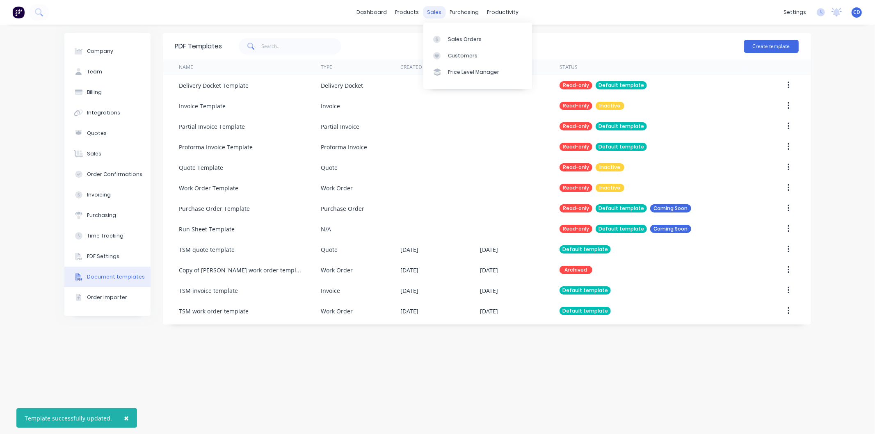
click at [435, 13] on div "sales" at bounding box center [434, 12] width 23 height 12
click at [465, 39] on div "Sales Orders" at bounding box center [465, 39] width 34 height 7
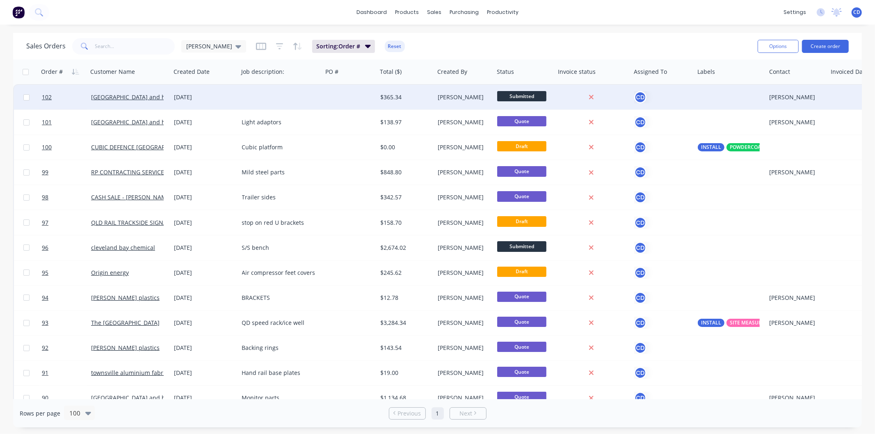
click at [198, 98] on div "[DATE]" at bounding box center [204, 97] width 61 height 8
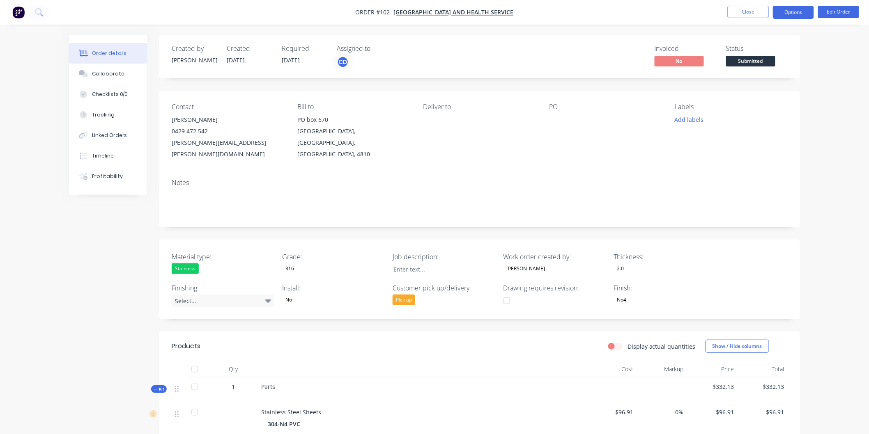
click at [778, 14] on button "Options" at bounding box center [792, 12] width 41 height 13
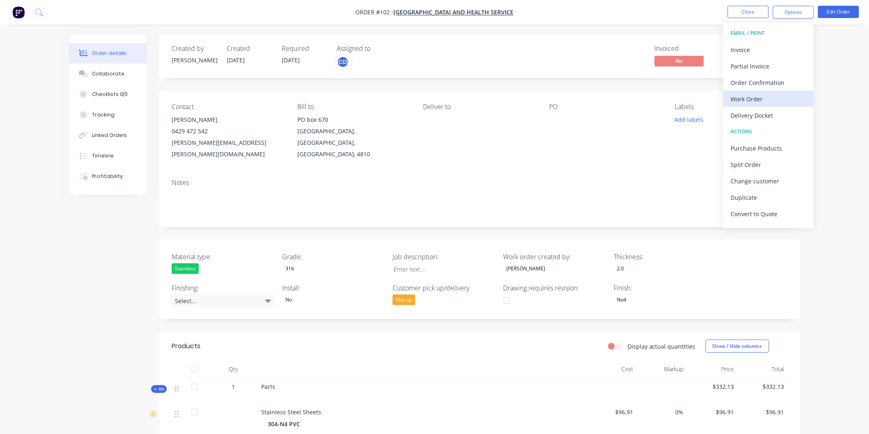
click at [754, 96] on div "Work Order" at bounding box center [769, 99] width 76 height 12
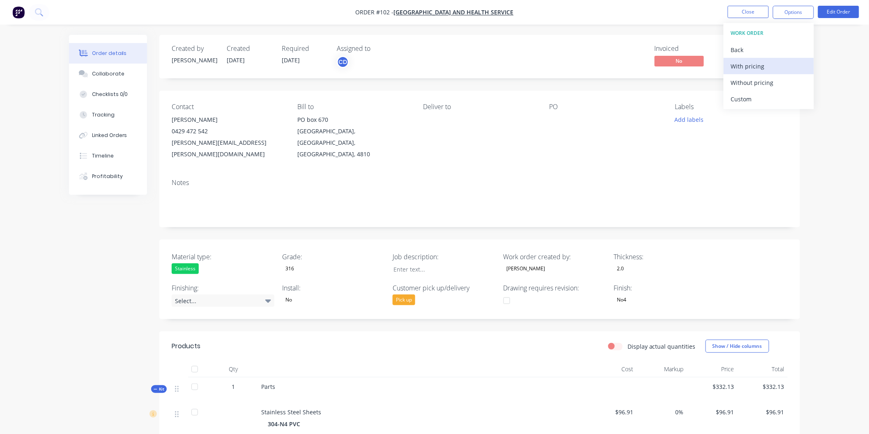
click at [754, 68] on div "With pricing" at bounding box center [769, 66] width 76 height 12
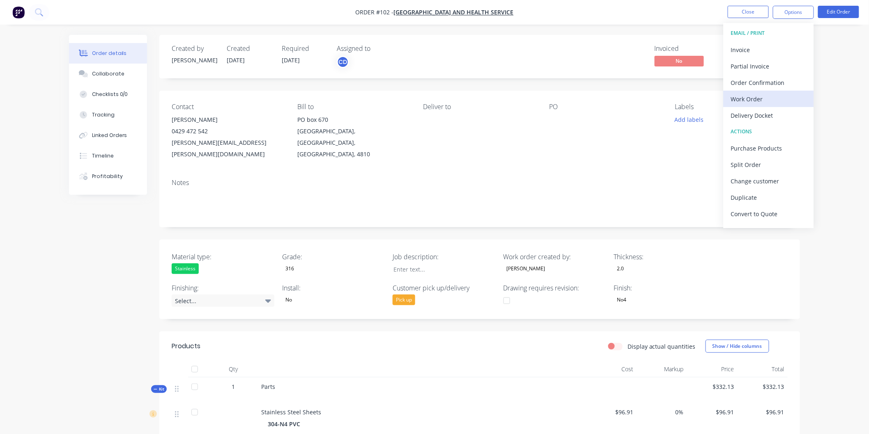
click at [746, 101] on div "Work Order" at bounding box center [769, 99] width 76 height 12
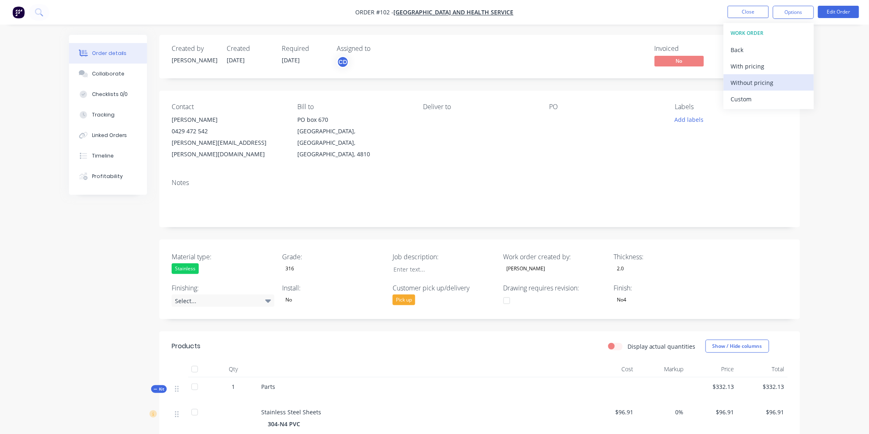
click at [751, 85] on div "Without pricing" at bounding box center [769, 83] width 76 height 12
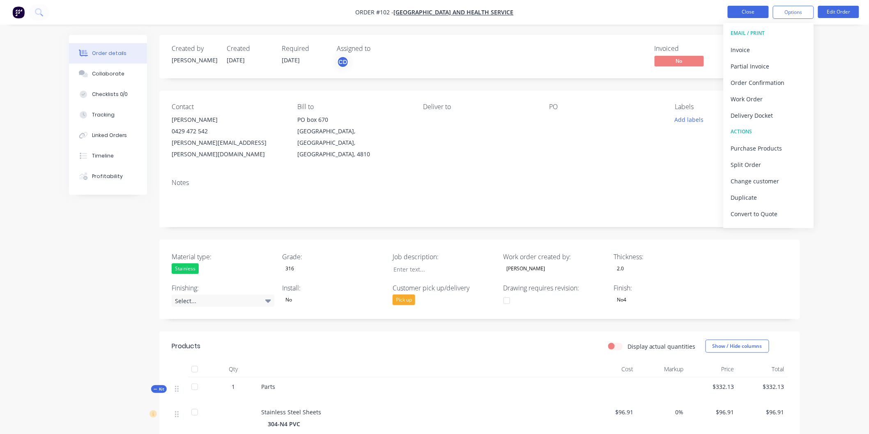
click at [763, 15] on button "Close" at bounding box center [747, 12] width 41 height 12
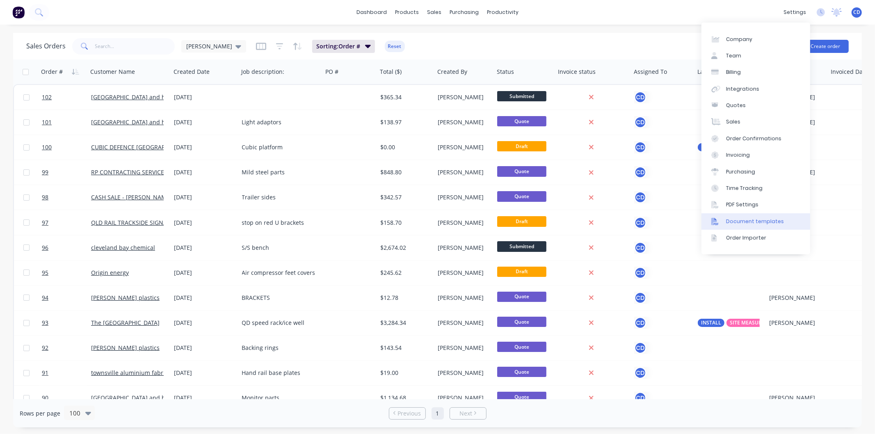
click at [756, 216] on link "Document templates" at bounding box center [756, 221] width 109 height 16
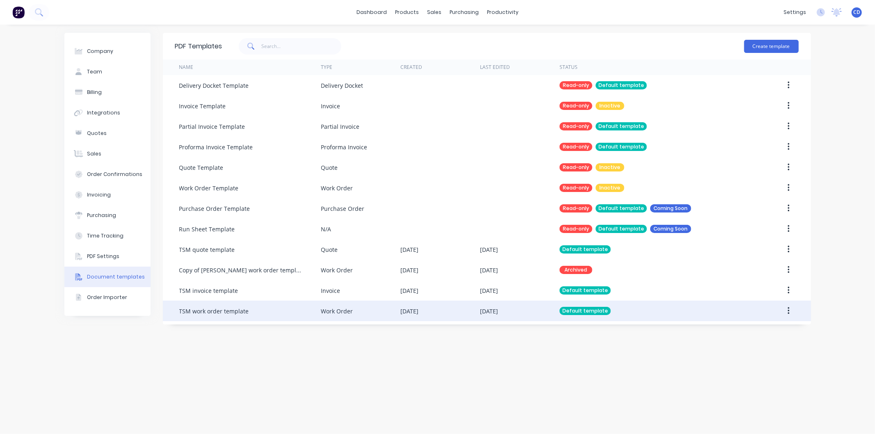
click at [791, 311] on button "button" at bounding box center [788, 311] width 19 height 15
click at [744, 334] on div "Edit" at bounding box center [759, 333] width 63 height 12
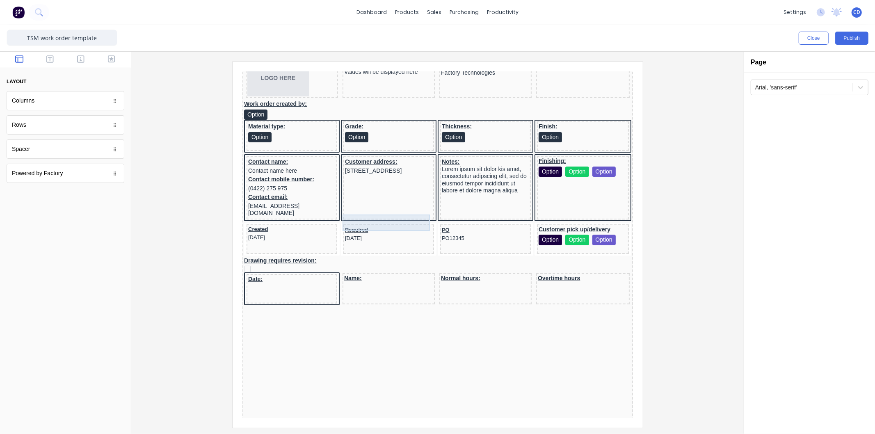
scroll to position [182, 0]
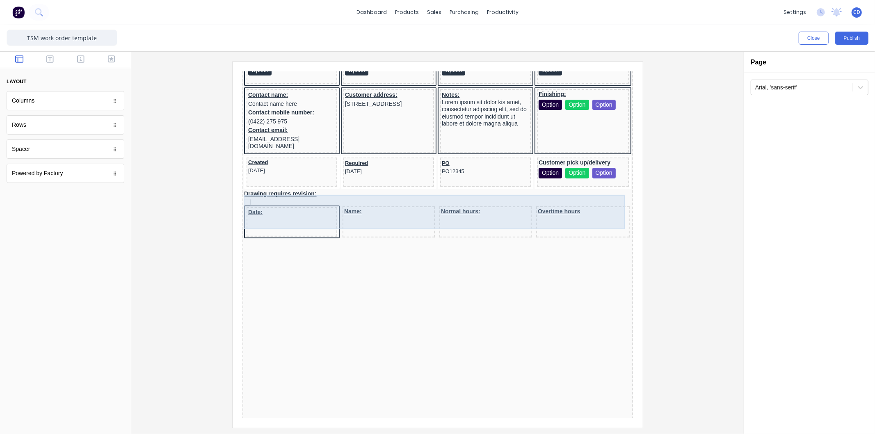
click at [303, 213] on div "Date:" at bounding box center [281, 212] width 91 height 30
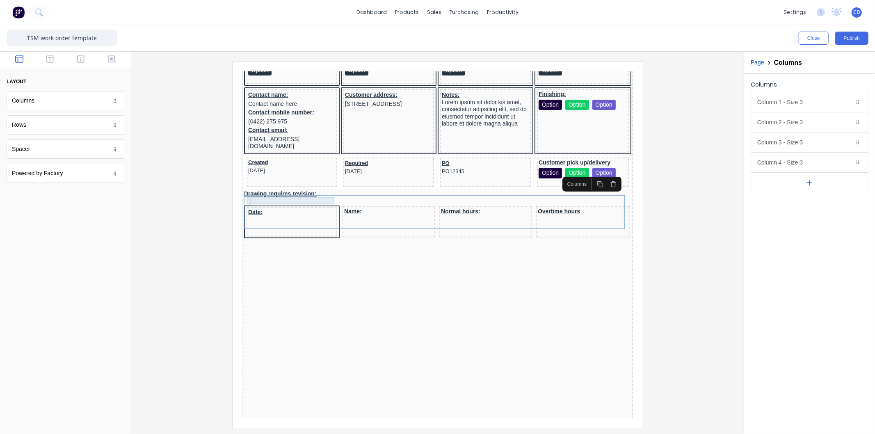
click at [258, 199] on div "Date:" at bounding box center [281, 202] width 87 height 7
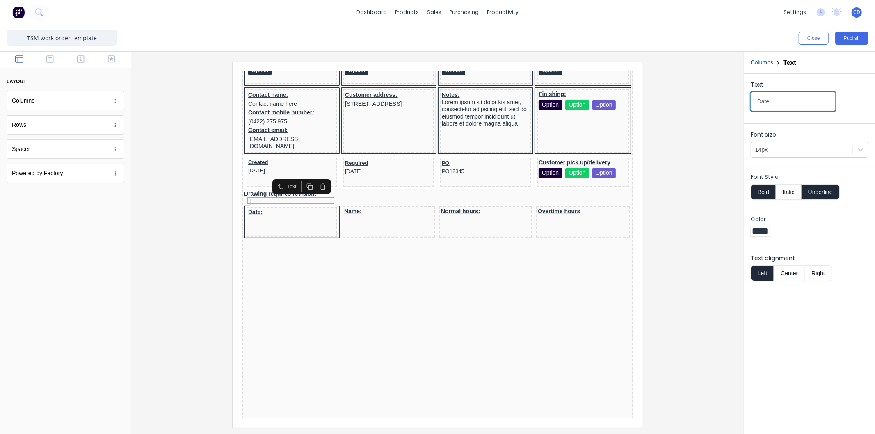
click at [777, 102] on input "Date:" at bounding box center [793, 101] width 85 height 19
type input "Date:"
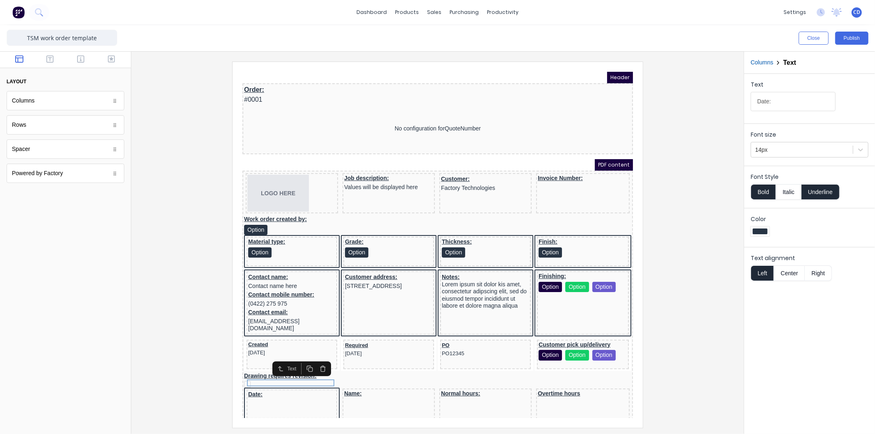
scroll to position [182, 0]
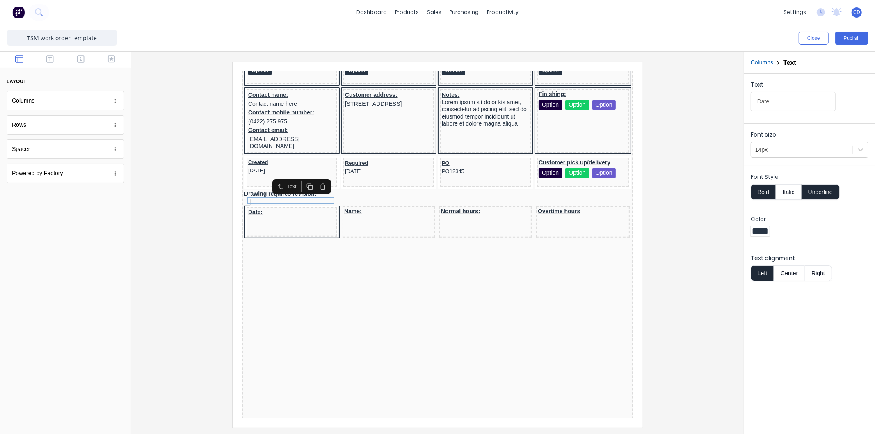
type input "Date:"
click at [148, 265] on div at bounding box center [438, 245] width 600 height 366
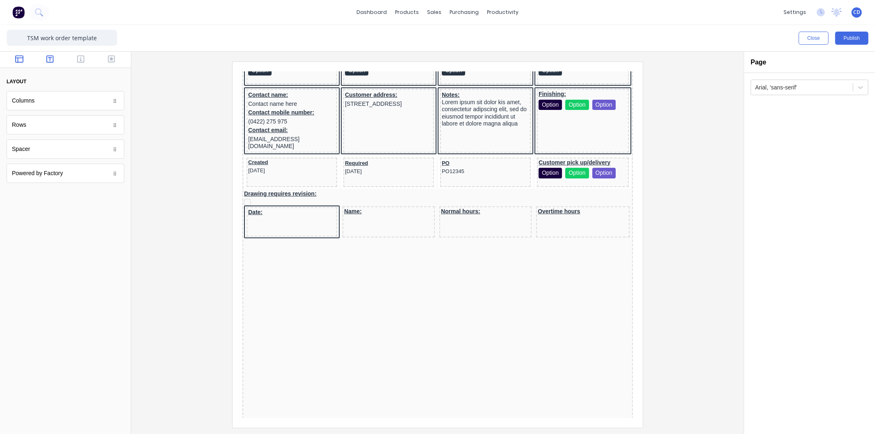
click at [50, 58] on icon "button" at bounding box center [49, 58] width 7 height 7
drag, startPoint x: 27, startPoint y: 125, endPoint x: 24, endPoint y: 134, distance: 9.8
drag, startPoint x: 47, startPoint y: 133, endPoint x: 256, endPoint y: 213, distance: 223.6
drag, startPoint x: 21, startPoint y: 128, endPoint x: 255, endPoint y: 224, distance: 252.5
drag, startPoint x: 38, startPoint y: 151, endPoint x: 269, endPoint y: 211, distance: 238.4
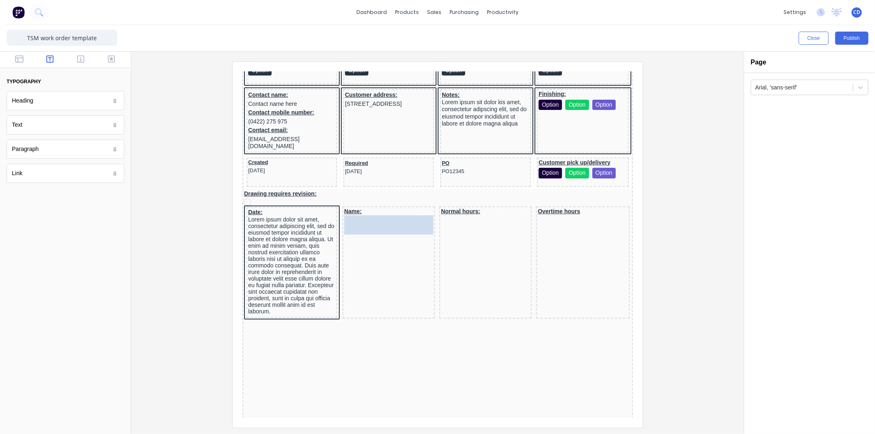
drag, startPoint x: 30, startPoint y: 150, endPoint x: 368, endPoint y: 214, distance: 343.4
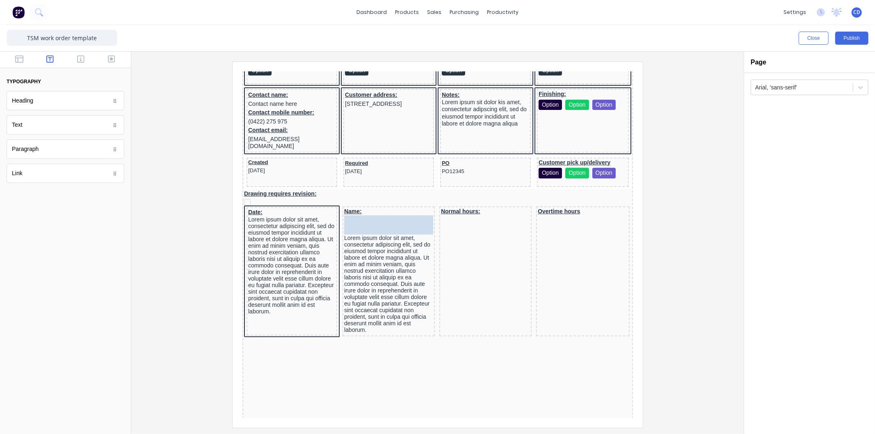
drag, startPoint x: 39, startPoint y: 151, endPoint x: 442, endPoint y: 223, distance: 409.9
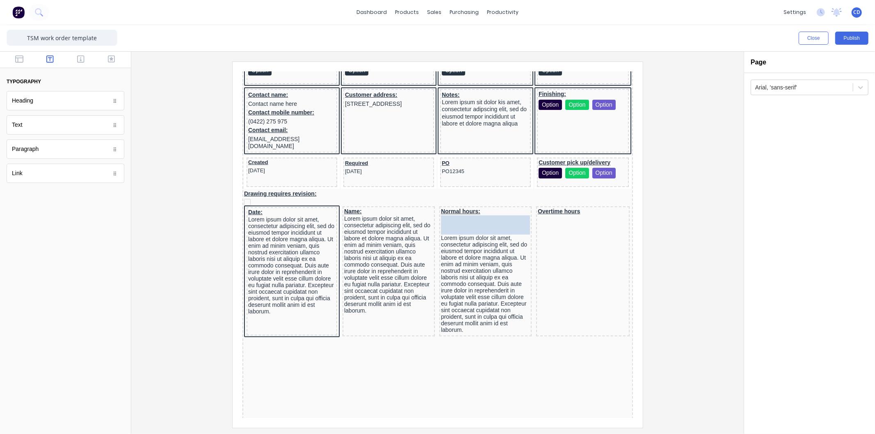
drag, startPoint x: 35, startPoint y: 148, endPoint x: 543, endPoint y: 219, distance: 513.5
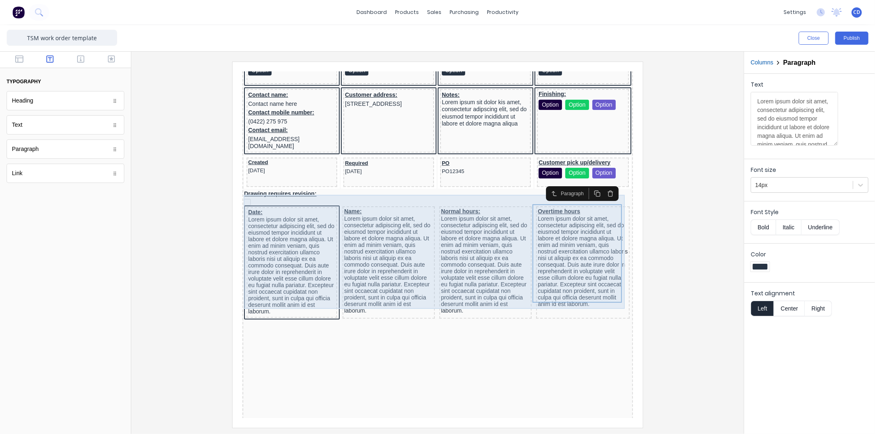
click at [321, 293] on div "Date: Lorem ipsum dolor sit amet, consectetur adipiscing elit, sed do eiusmod t…" at bounding box center [281, 252] width 91 height 111
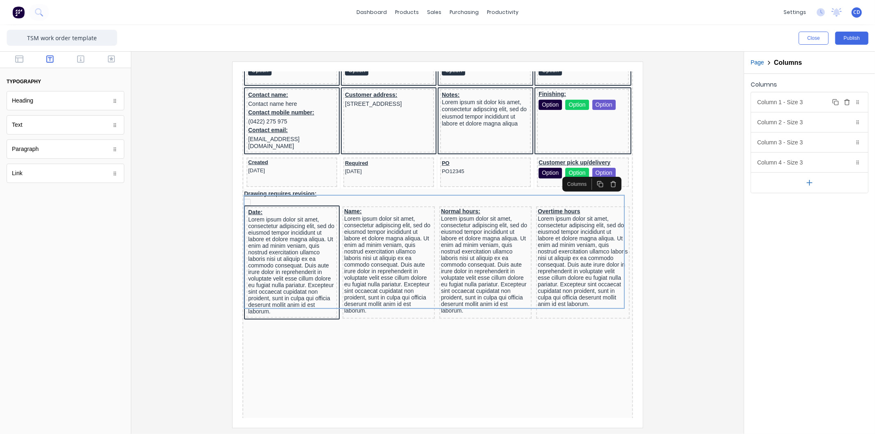
click at [786, 101] on div "Column 1 - Size 3 Duplicate Delete" at bounding box center [810, 102] width 117 height 20
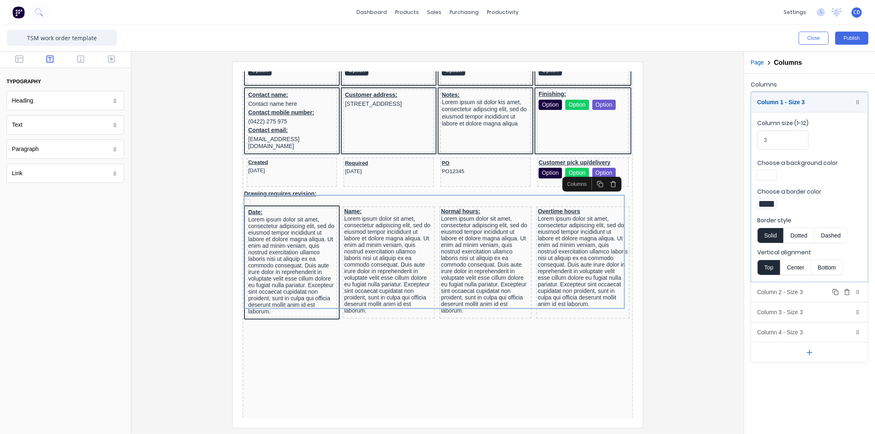
click at [797, 288] on div "Column 2 - Size 3 Duplicate Delete" at bounding box center [810, 292] width 117 height 20
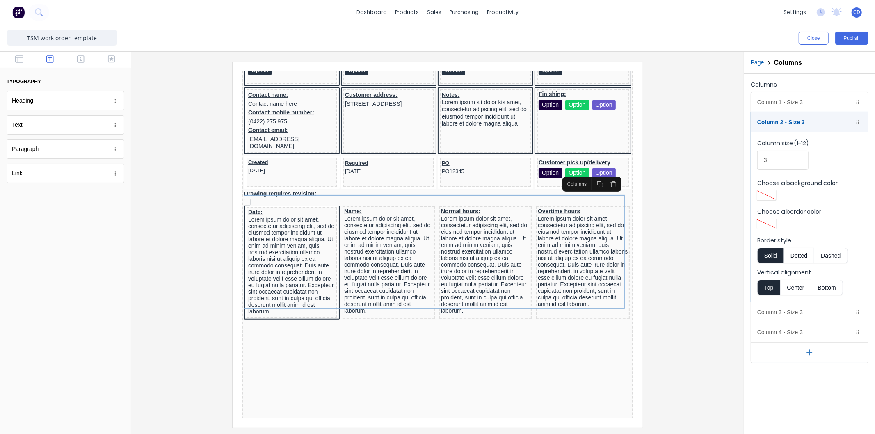
click at [772, 226] on div at bounding box center [767, 224] width 15 height 6
click at [768, 297] on div at bounding box center [766, 298] width 9 height 9
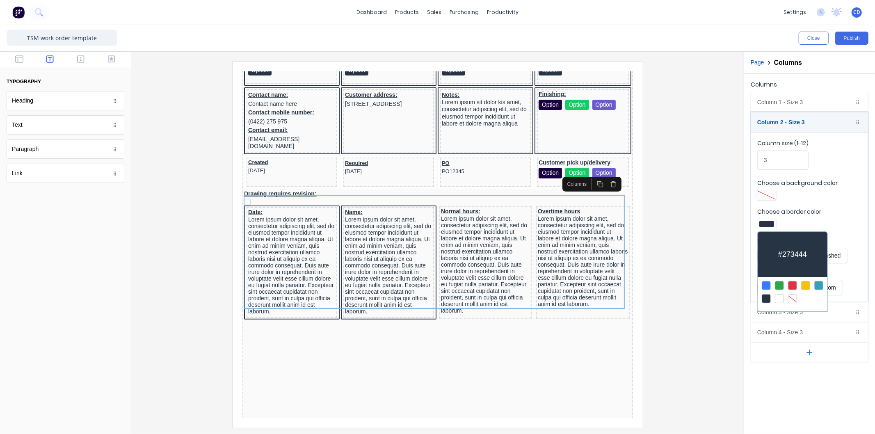
click at [827, 213] on div at bounding box center [437, 217] width 875 height 434
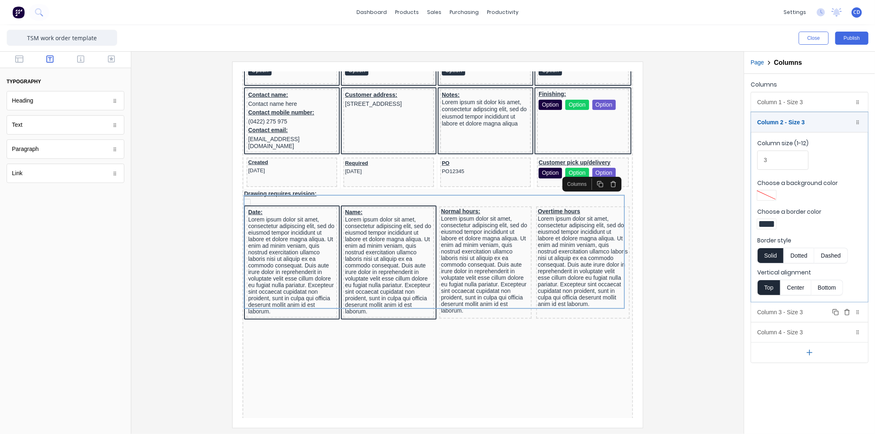
click at [791, 311] on div "Column 3 - Size 3 Duplicate Delete" at bounding box center [810, 313] width 117 height 20
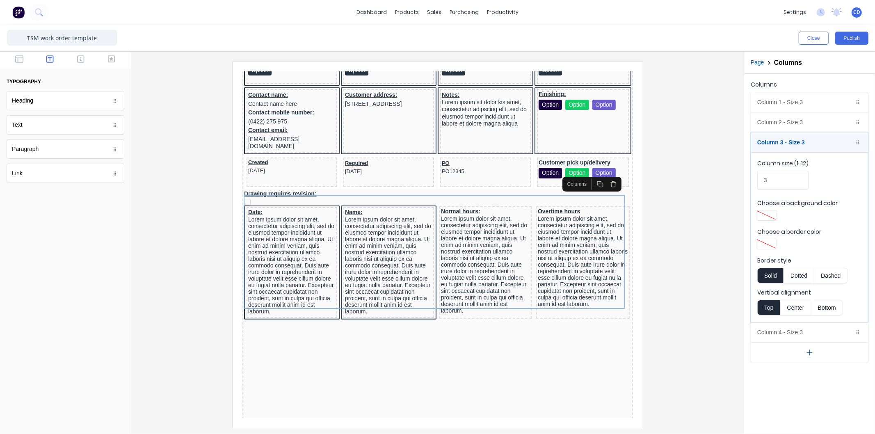
click at [768, 244] on div at bounding box center [767, 244] width 15 height 6
click at [767, 316] on div at bounding box center [766, 318] width 9 height 9
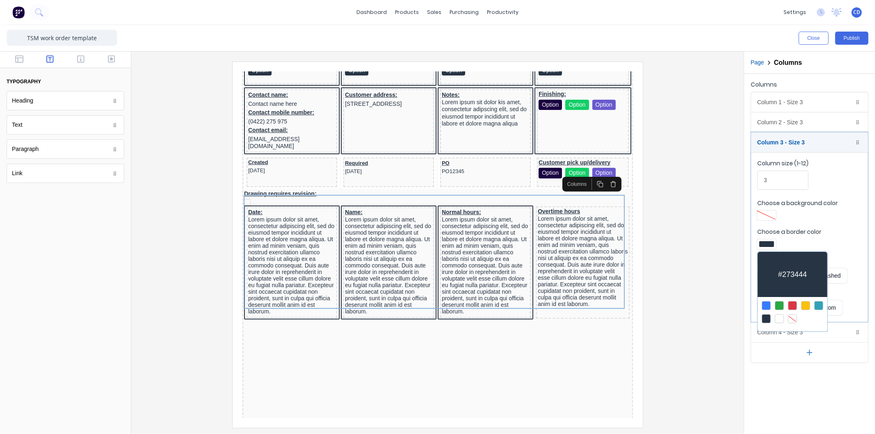
click at [825, 238] on div at bounding box center [437, 217] width 875 height 434
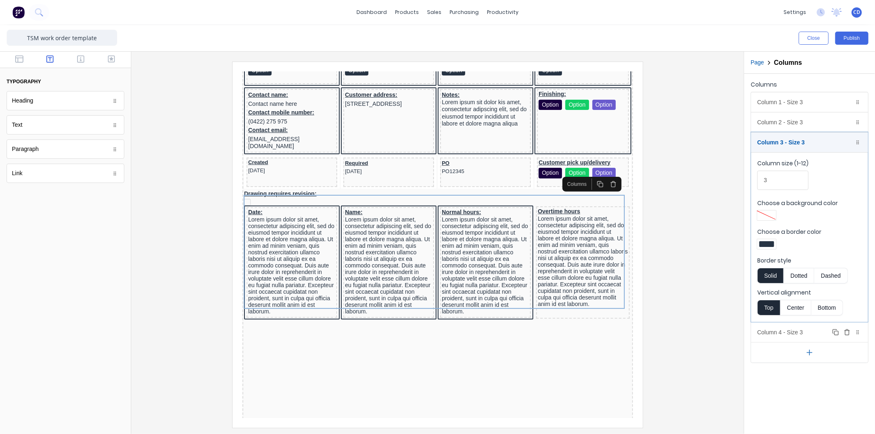
click at [795, 332] on div "Column 4 - Size 3 Duplicate Delete" at bounding box center [810, 333] width 117 height 20
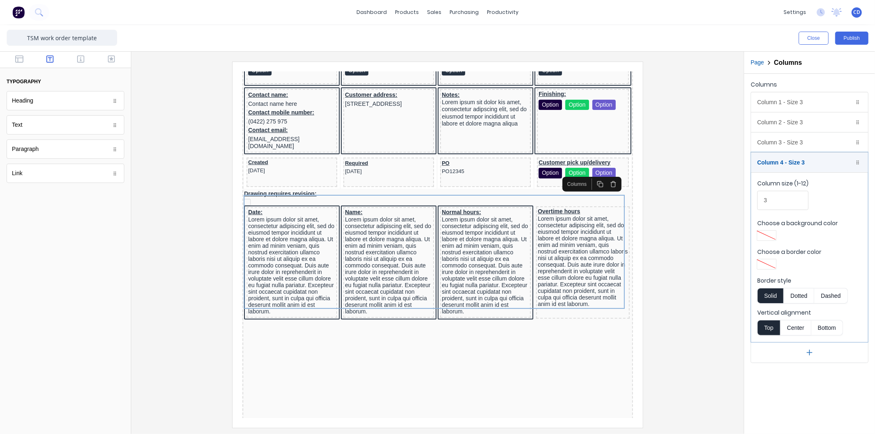
click at [765, 234] on div at bounding box center [767, 236] width 15 height 6
click at [770, 308] on div at bounding box center [766, 310] width 9 height 9
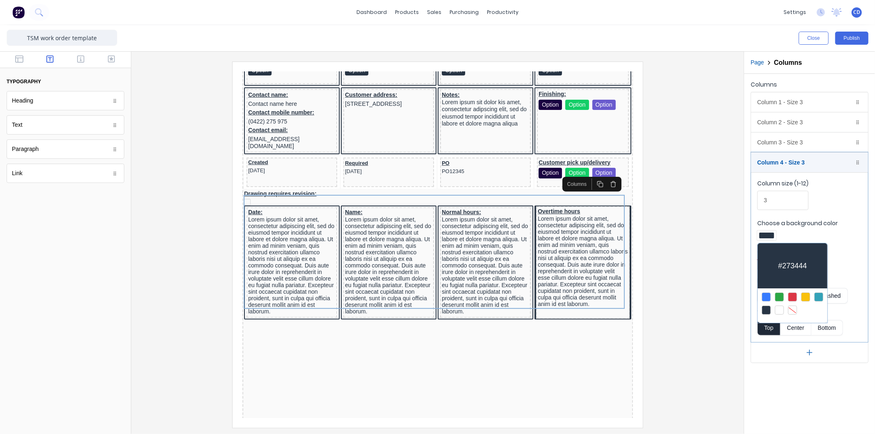
click at [839, 247] on div at bounding box center [437, 217] width 875 height 434
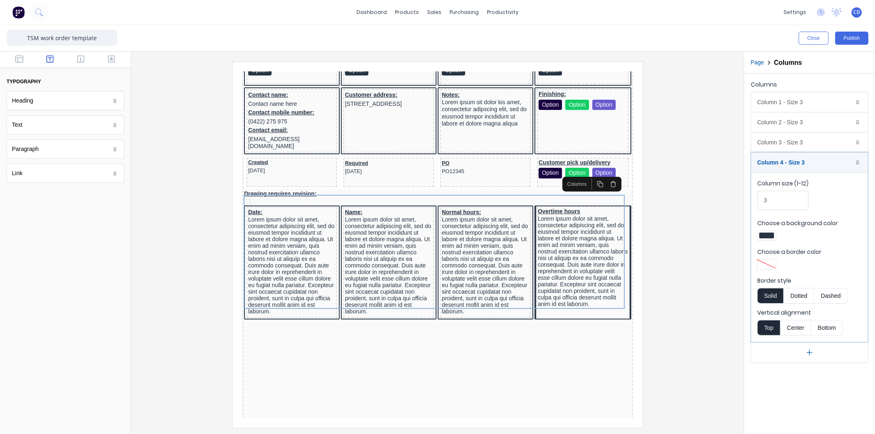
click at [528, 351] on div "LOGO HERE Job description: Values will be displayed here Customer: Factory Tech…" at bounding box center [427, 203] width 391 height 451
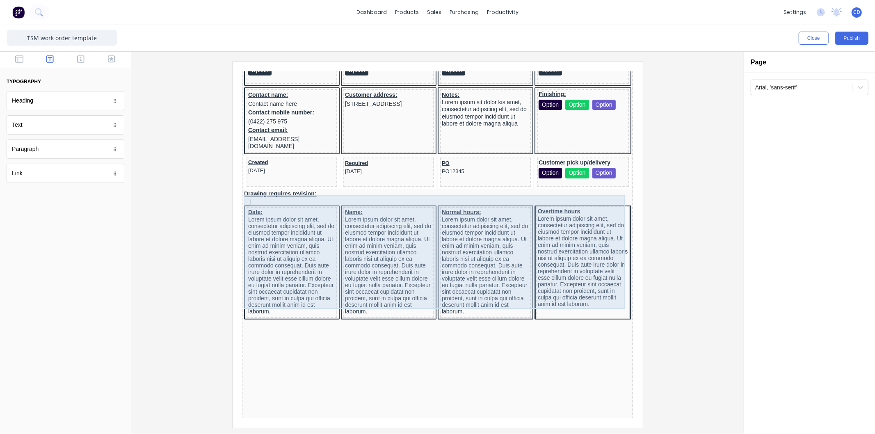
click at [526, 294] on div "Overtime hours Lorem ipsum dolor sit amet, consectetur adipiscing elit, sed do …" at bounding box center [573, 252] width 94 height 112
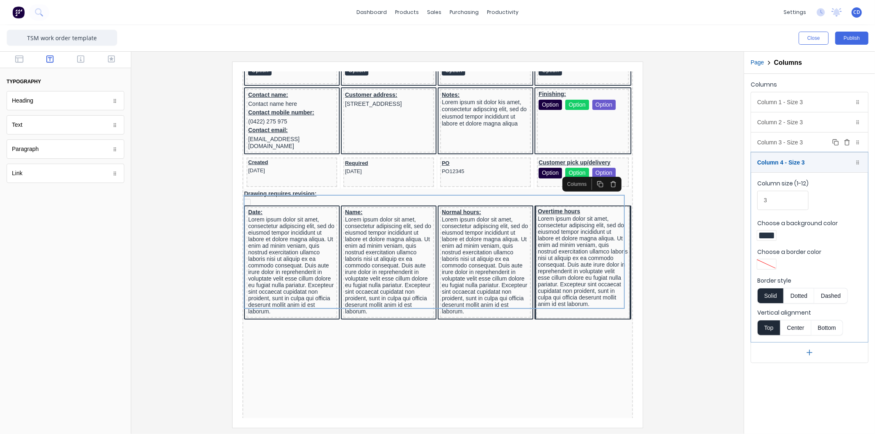
click at [787, 141] on div "Column 3 - Size 3 Duplicate Delete" at bounding box center [810, 143] width 117 height 20
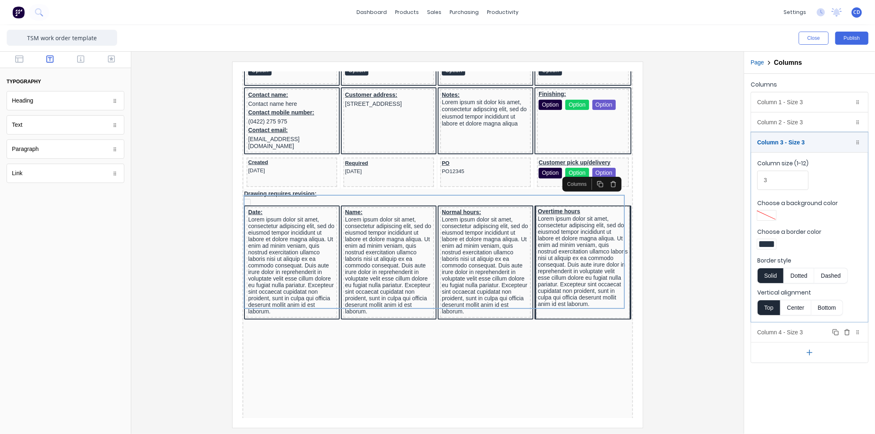
click at [786, 335] on div "Column 4 - Size 3 Duplicate Delete" at bounding box center [810, 333] width 117 height 20
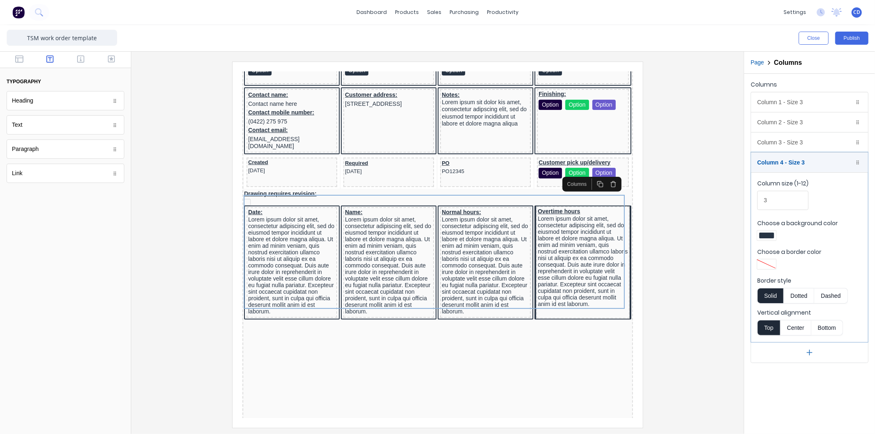
click at [573, 393] on div "LOGO HERE Job description: Values will be displayed here Customer: Factory Tech…" at bounding box center [427, 203] width 391 height 451
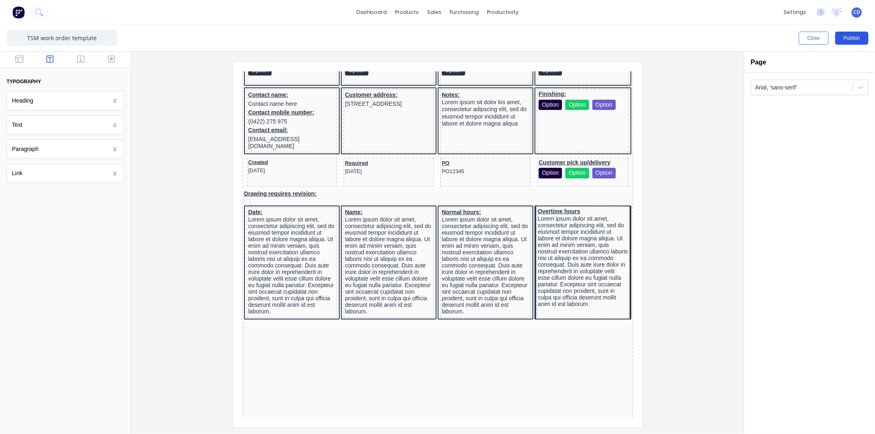
click at [856, 38] on button "Publish" at bounding box center [852, 38] width 33 height 13
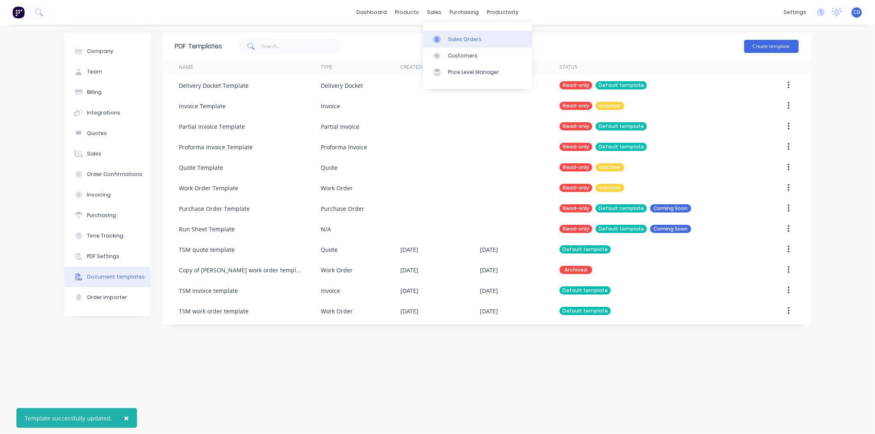
click at [456, 39] on div "Sales Orders" at bounding box center [465, 39] width 34 height 7
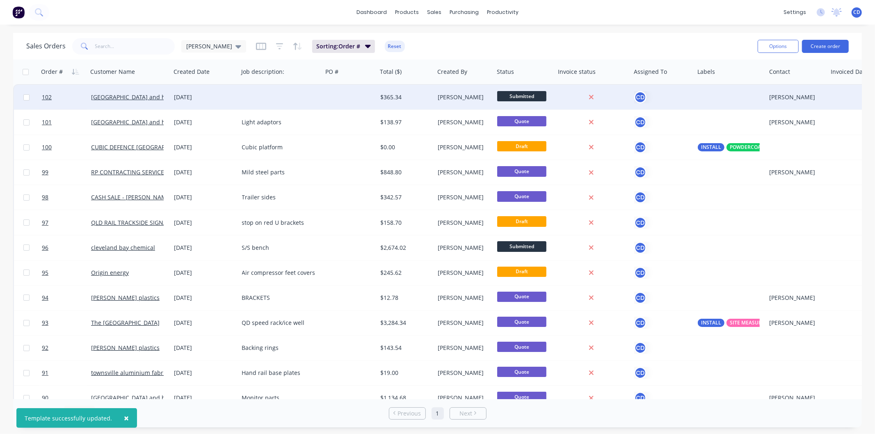
click at [203, 96] on div "[DATE]" at bounding box center [204, 97] width 61 height 8
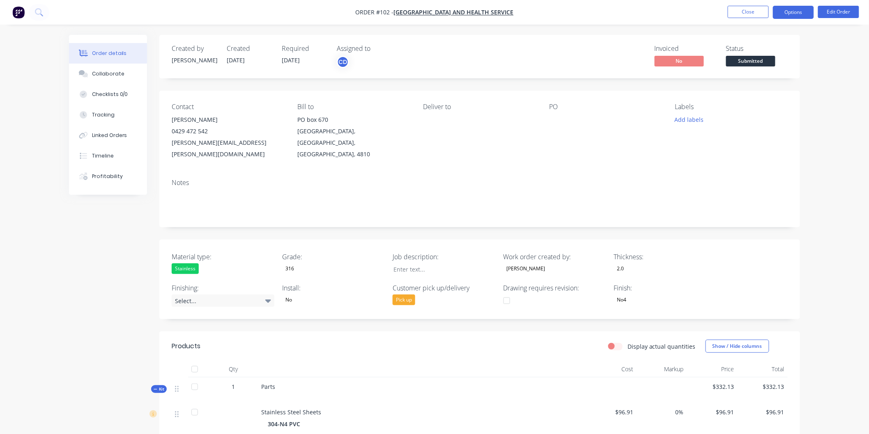
click at [780, 15] on button "Options" at bounding box center [792, 12] width 41 height 13
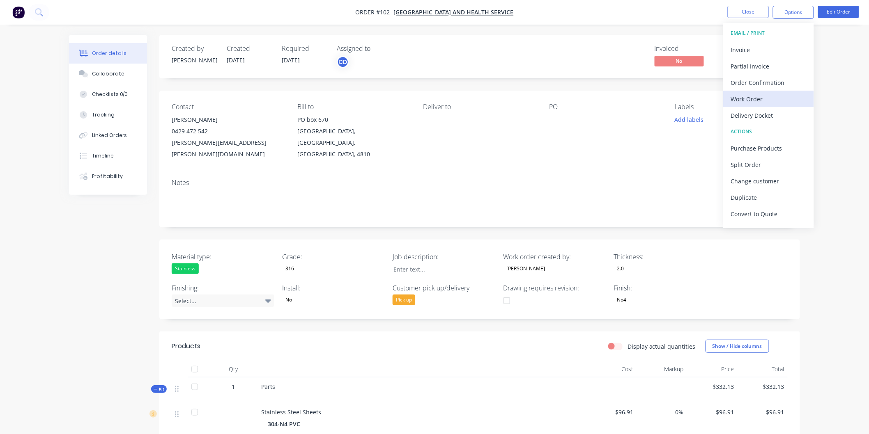
click at [752, 96] on div "Work Order" at bounding box center [769, 99] width 76 height 12
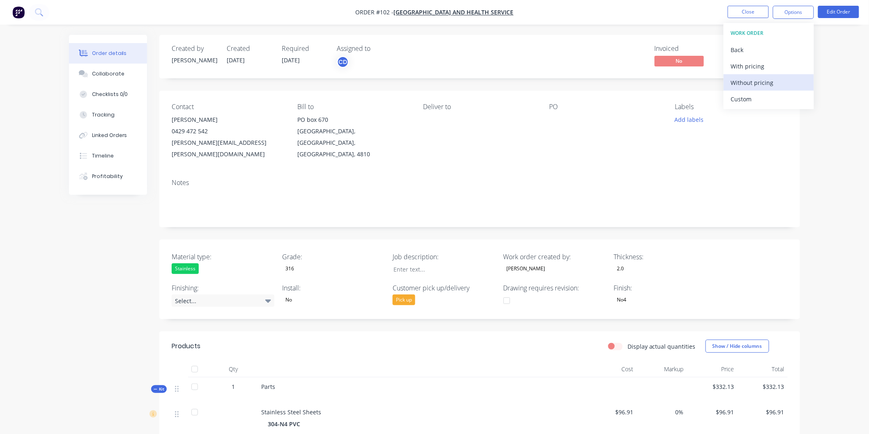
click at [757, 85] on div "Without pricing" at bounding box center [769, 83] width 76 height 12
click at [751, 13] on button "Close" at bounding box center [747, 12] width 41 height 12
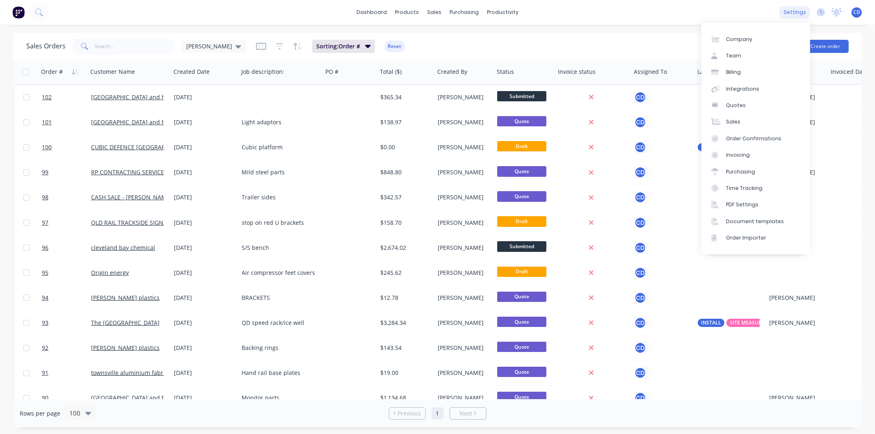
click at [797, 10] on div "settings" at bounding box center [795, 12] width 31 height 12
click at [748, 219] on div "Document templates" at bounding box center [755, 221] width 58 height 7
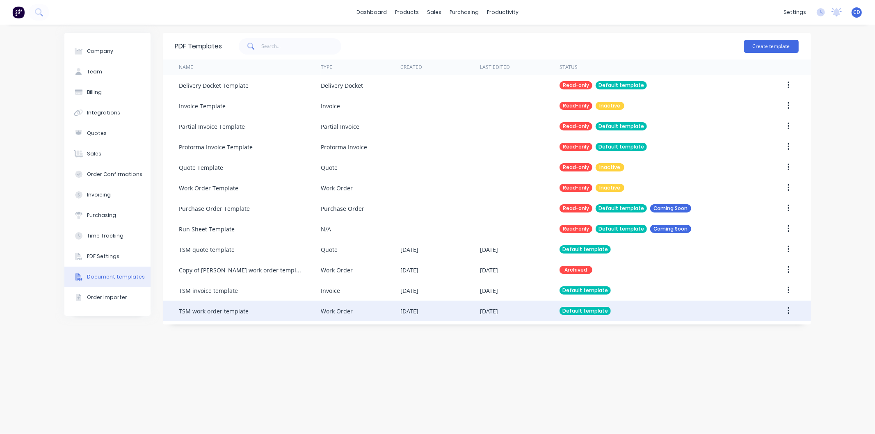
click at [786, 310] on button "button" at bounding box center [788, 311] width 19 height 15
click at [768, 328] on div "Edit" at bounding box center [759, 333] width 63 height 12
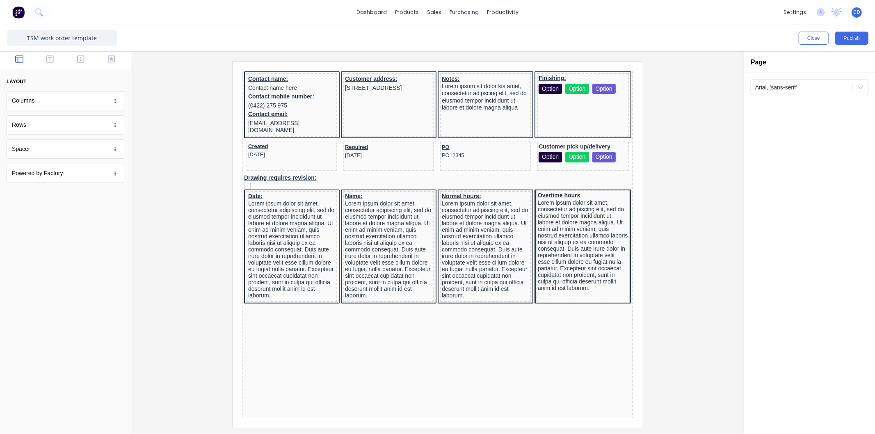
scroll to position [228, 0]
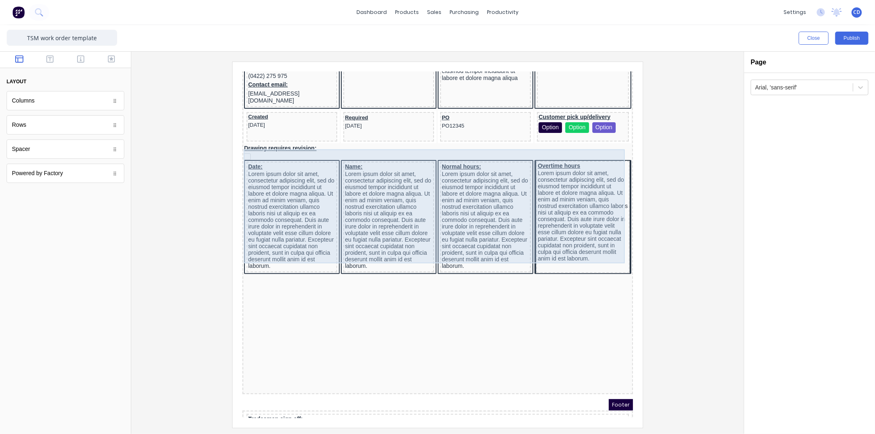
click at [584, 250] on div "Overtime hours Lorem ipsum dolor sit amet, consectetur adipiscing elit, sed do …" at bounding box center [573, 207] width 94 height 112
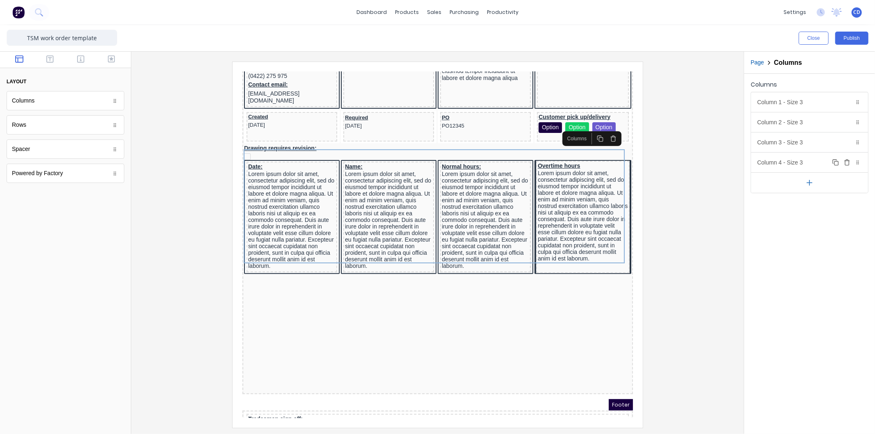
click at [788, 161] on div "Column 4 - Size 3 Duplicate Delete" at bounding box center [810, 163] width 117 height 20
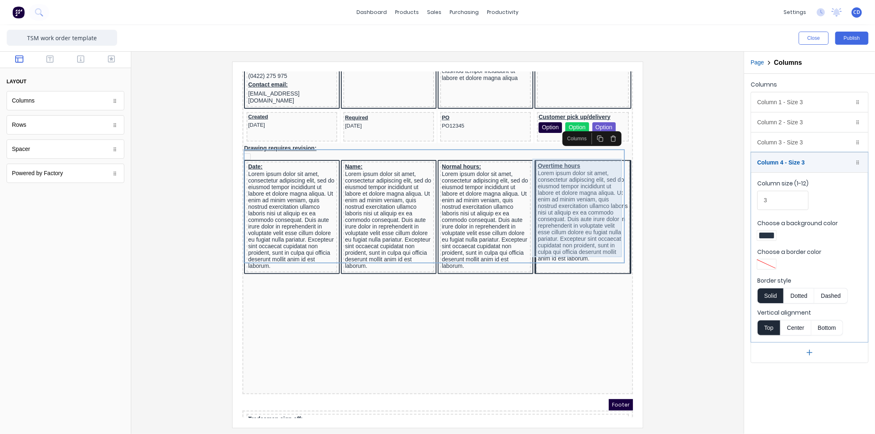
click at [556, 238] on div "Lorem ipsum dolor sit amet, consectetur adipiscing elit, sed do eiusmod tempor …" at bounding box center [573, 206] width 90 height 92
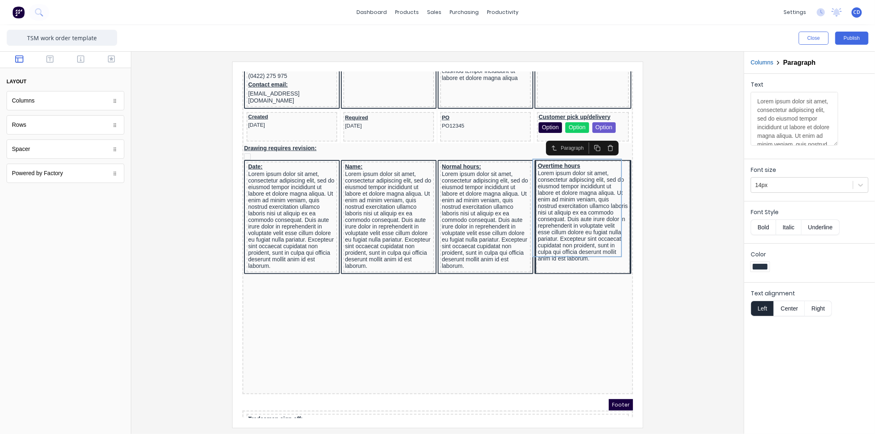
click at [598, 136] on icon "button" at bounding box center [600, 136] width 5 height 0
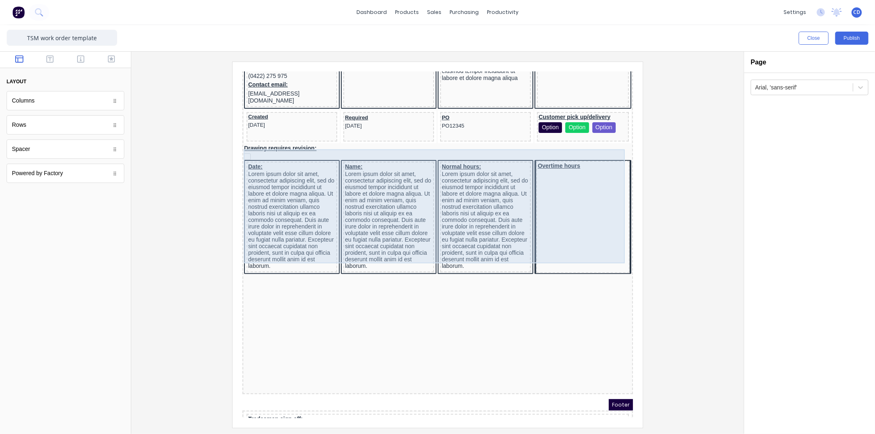
click at [585, 245] on div "Overtime hours" at bounding box center [573, 207] width 94 height 112
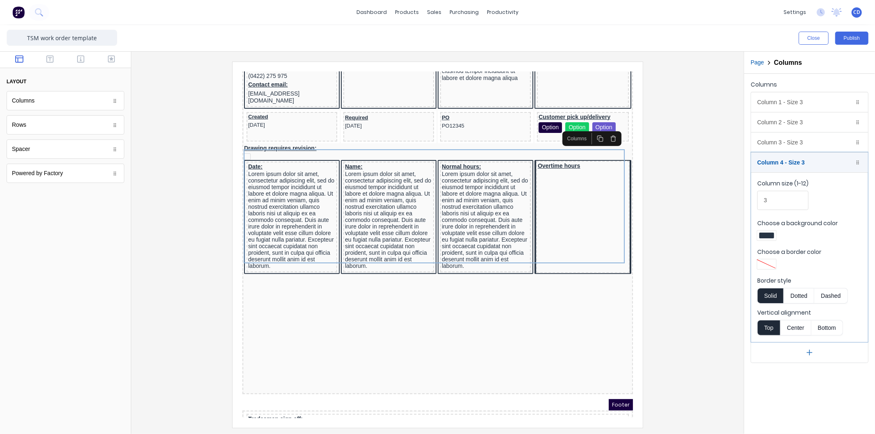
click at [772, 237] on div at bounding box center [767, 236] width 15 height 6
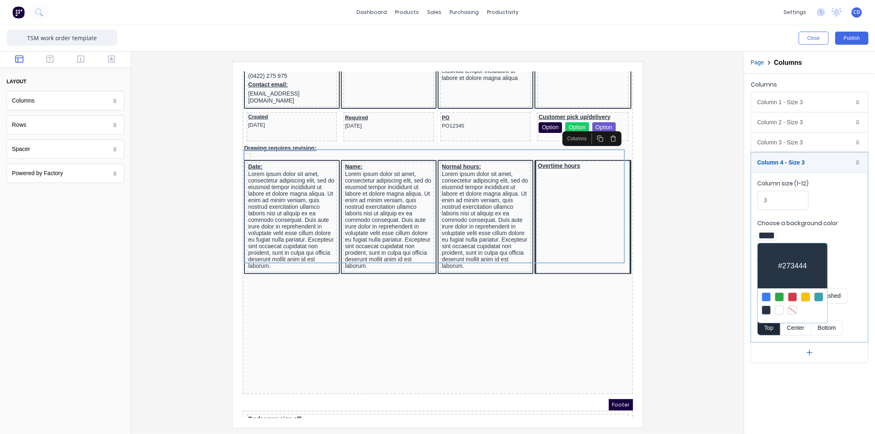
click at [793, 308] on div at bounding box center [792, 310] width 9 height 9
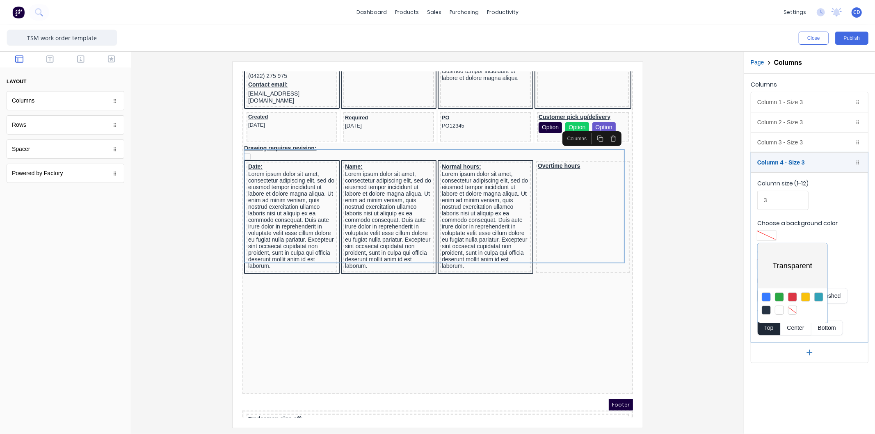
click at [836, 240] on div at bounding box center [437, 217] width 875 height 434
click at [772, 263] on div at bounding box center [767, 264] width 15 height 6
click at [767, 339] on div at bounding box center [766, 339] width 9 height 9
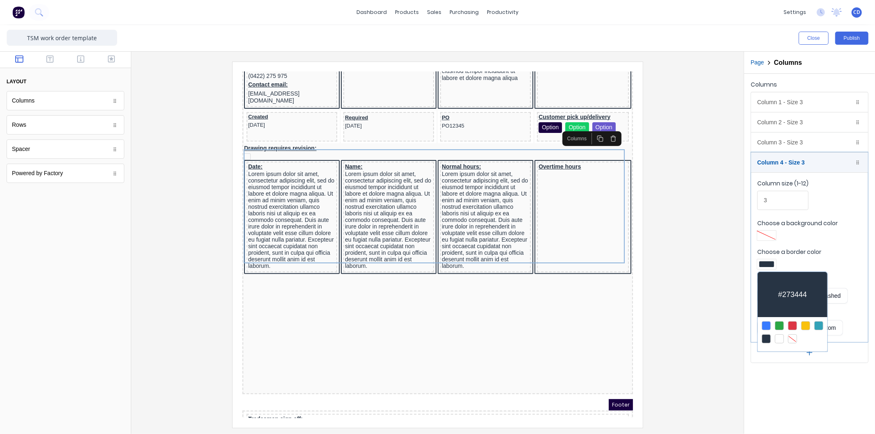
click at [555, 325] on div at bounding box center [437, 217] width 875 height 434
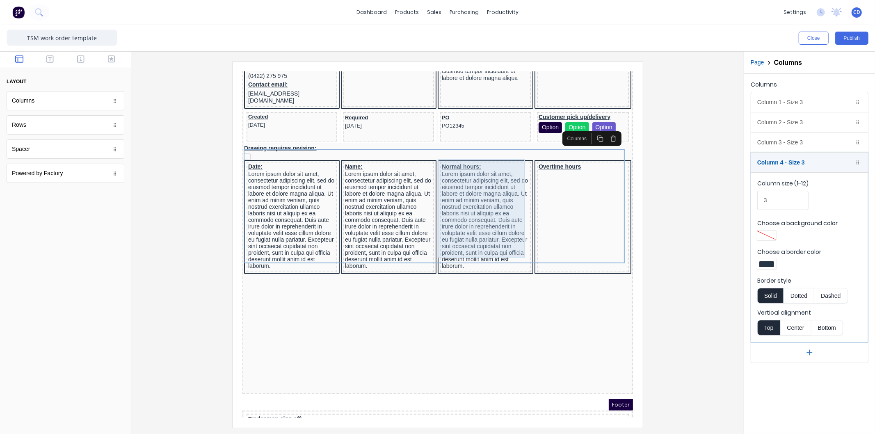
click at [485, 196] on div "Lorem ipsum dolor sit amet, consectetur adipiscing elit, sed do eiusmod tempor …" at bounding box center [475, 209] width 87 height 99
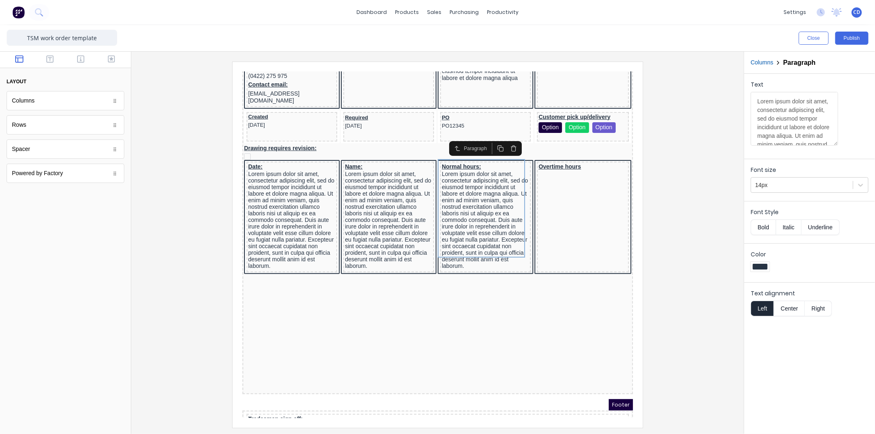
click at [504, 138] on icon "button" at bounding box center [503, 138] width 7 height 7
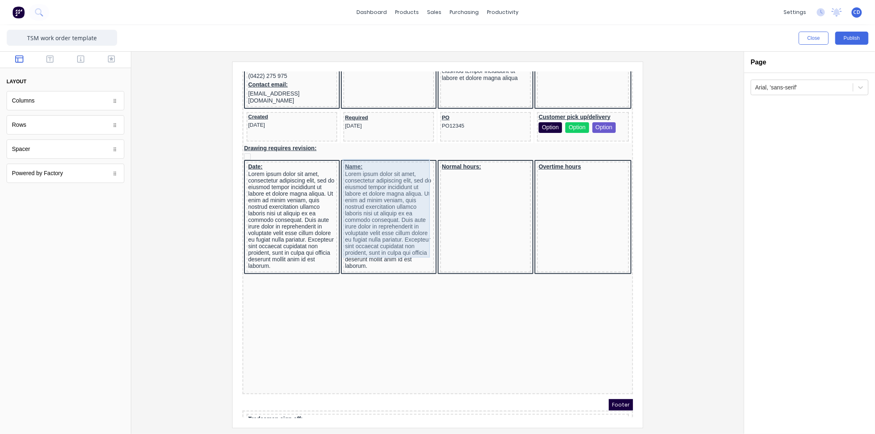
click at [394, 200] on div "Lorem ipsum dolor sit amet, consectetur adipiscing elit, sed do eiusmod tempor …" at bounding box center [378, 209] width 87 height 99
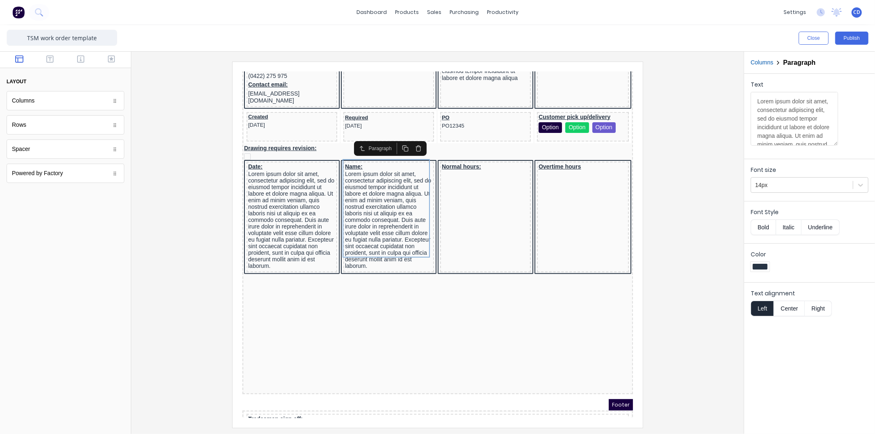
click at [413, 138] on button "button" at bounding box center [408, 138] width 13 height 11
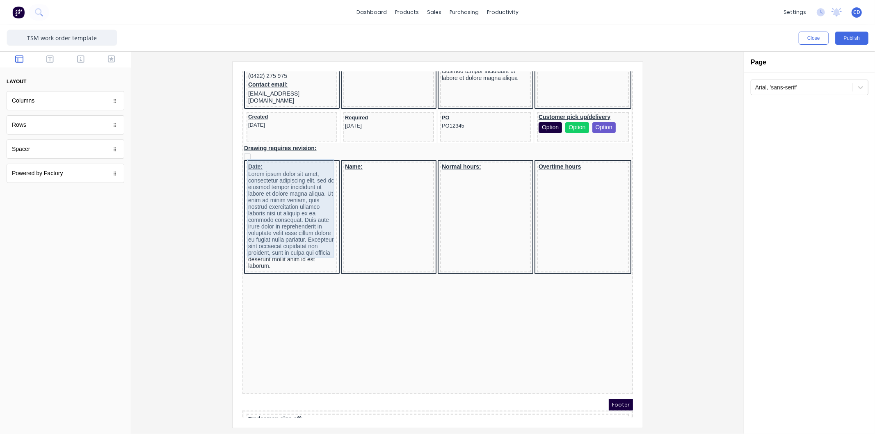
click at [301, 201] on div "Lorem ipsum dolor sit amet, consectetur adipiscing elit, sed do eiusmod tempor …" at bounding box center [281, 209] width 87 height 99
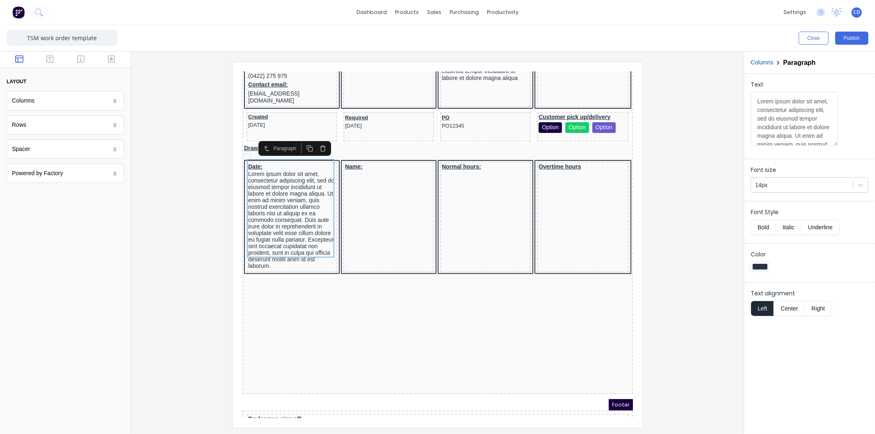
click at [314, 138] on icon "button" at bounding box center [313, 139] width 4 height 5
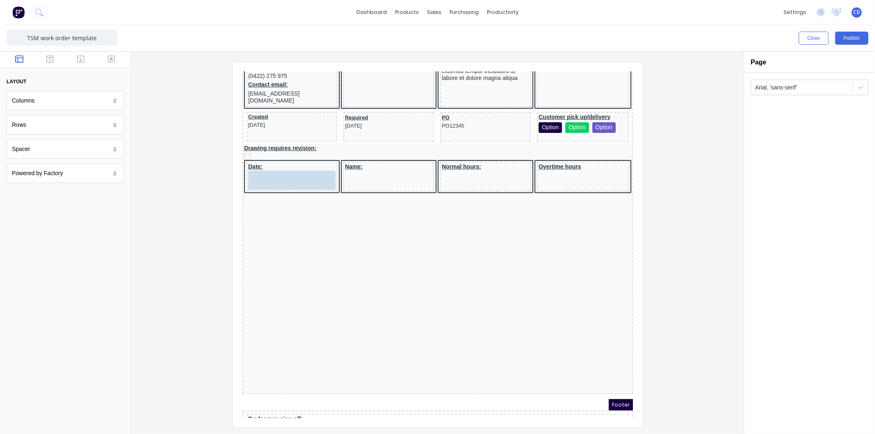
drag, startPoint x: 37, startPoint y: 154, endPoint x: 46, endPoint y: 89, distance: 64.7
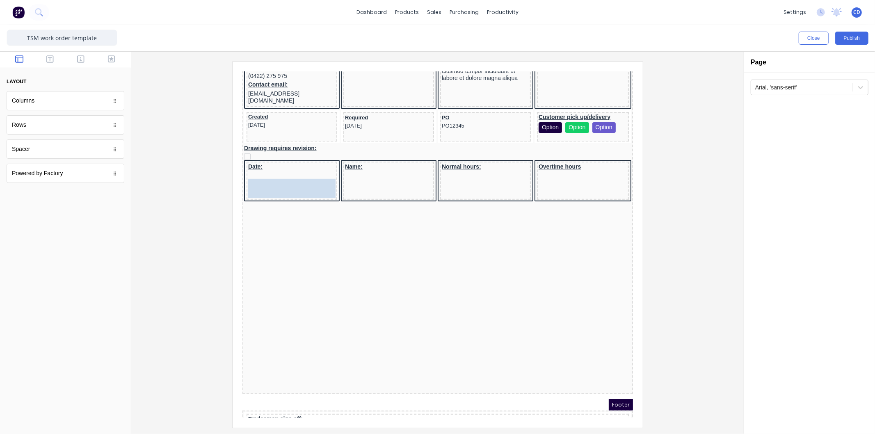
drag, startPoint x: 48, startPoint y: 149, endPoint x: 289, endPoint y: 165, distance: 241.9
drag, startPoint x: 54, startPoint y: 152, endPoint x: 278, endPoint y: 168, distance: 224.7
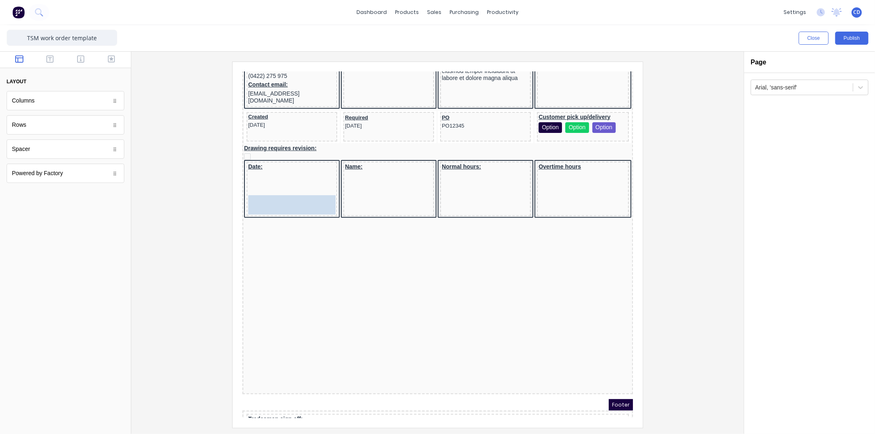
drag, startPoint x: 33, startPoint y: 152, endPoint x: 265, endPoint y: 187, distance: 234.0
drag, startPoint x: 33, startPoint y: 152, endPoint x: 21, endPoint y: 130, distance: 25.7
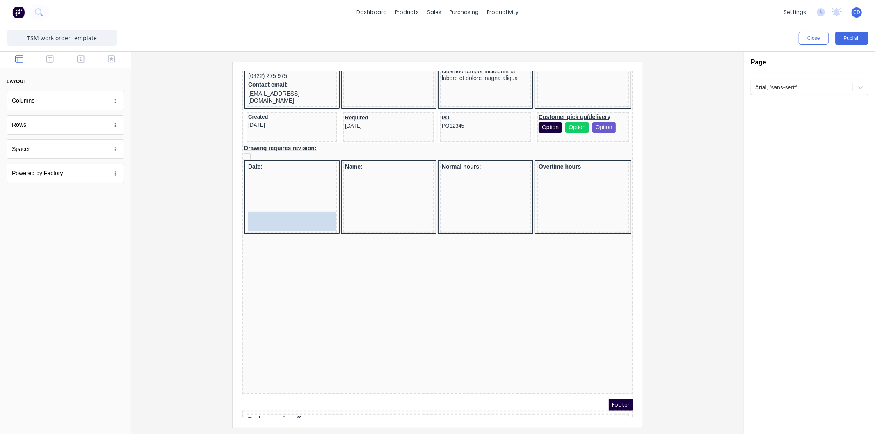
drag, startPoint x: 39, startPoint y: 150, endPoint x: 273, endPoint y: 204, distance: 240.1
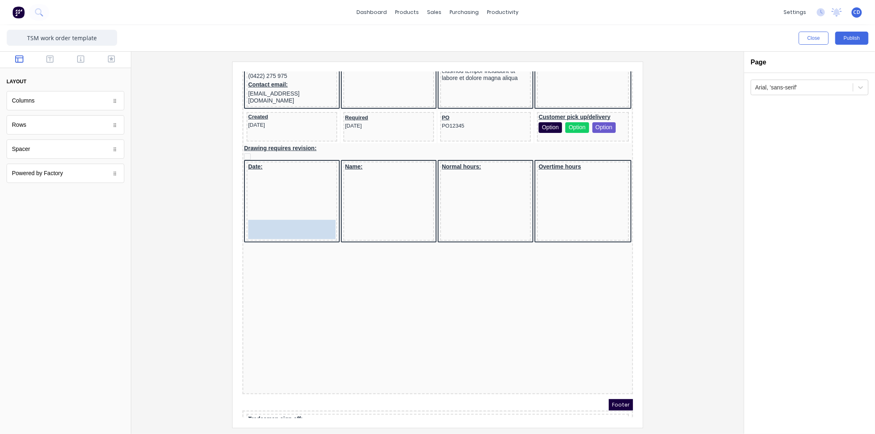
drag, startPoint x: 33, startPoint y: 154, endPoint x: 272, endPoint y: 218, distance: 247.7
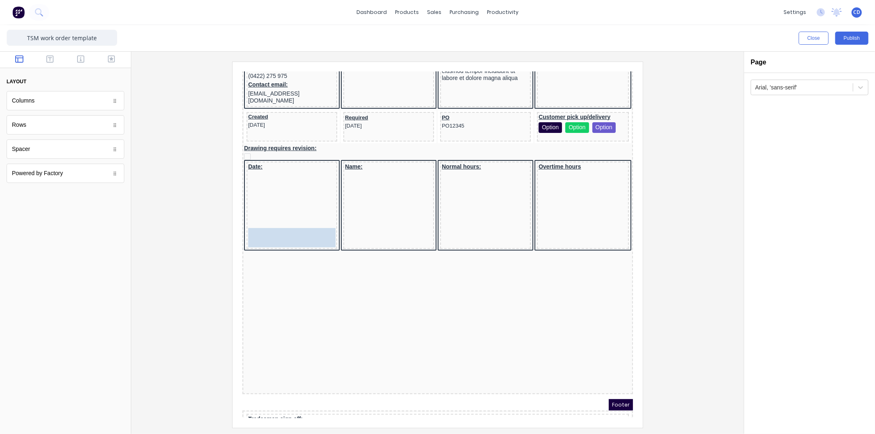
drag, startPoint x: 48, startPoint y: 151, endPoint x: 38, endPoint y: 151, distance: 9.4
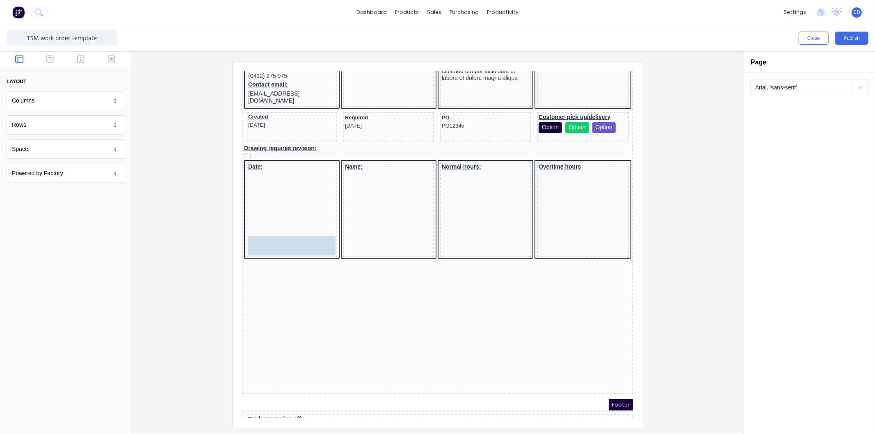
drag, startPoint x: 46, startPoint y: 155, endPoint x: 264, endPoint y: 238, distance: 233.3
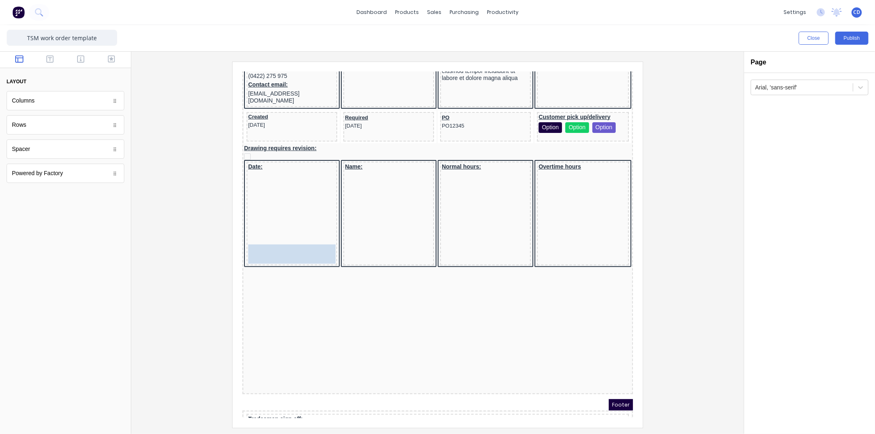
drag, startPoint x: 41, startPoint y: 149, endPoint x: 267, endPoint y: 233, distance: 241.1
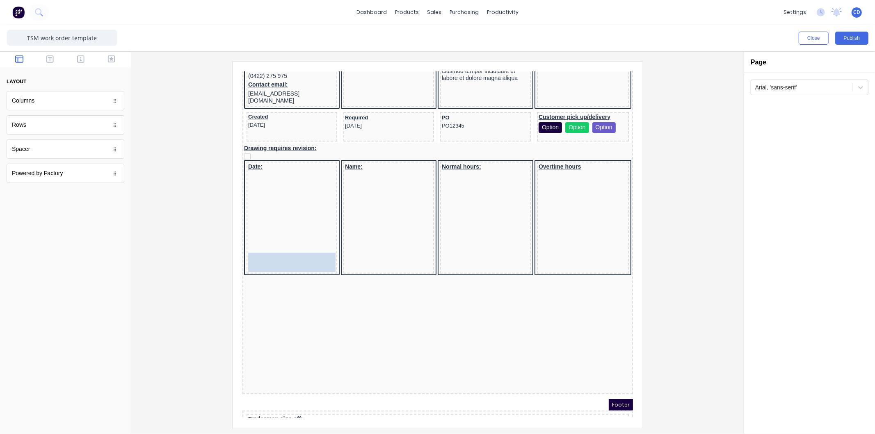
drag, startPoint x: 50, startPoint y: 150, endPoint x: 279, endPoint y: 244, distance: 247.9
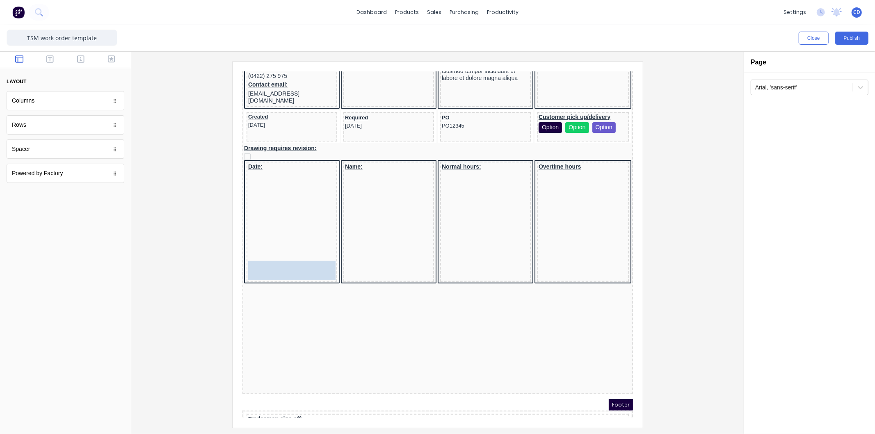
drag, startPoint x: 50, startPoint y: 153, endPoint x: 276, endPoint y: 252, distance: 246.5
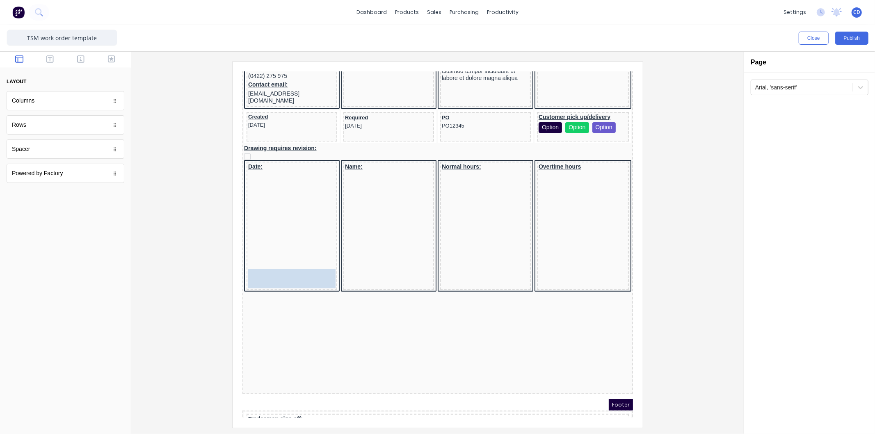
drag, startPoint x: 63, startPoint y: 153, endPoint x: 281, endPoint y: 269, distance: 247.2
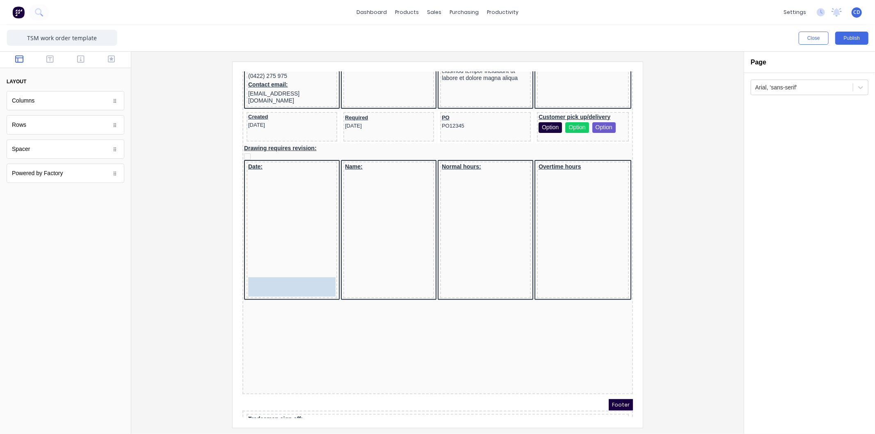
drag, startPoint x: 44, startPoint y: 145, endPoint x: 277, endPoint y: 270, distance: 264.2
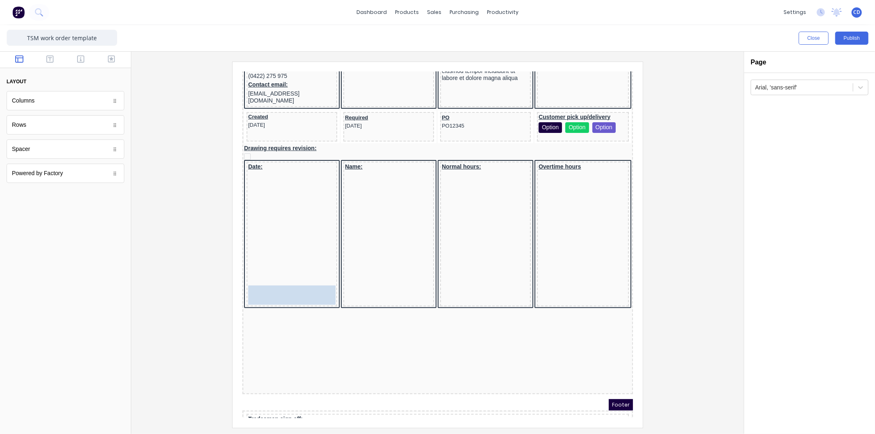
drag, startPoint x: 43, startPoint y: 151, endPoint x: 30, endPoint y: 205, distance: 55.3
drag, startPoint x: 51, startPoint y: 153, endPoint x: 271, endPoint y: 286, distance: 257.1
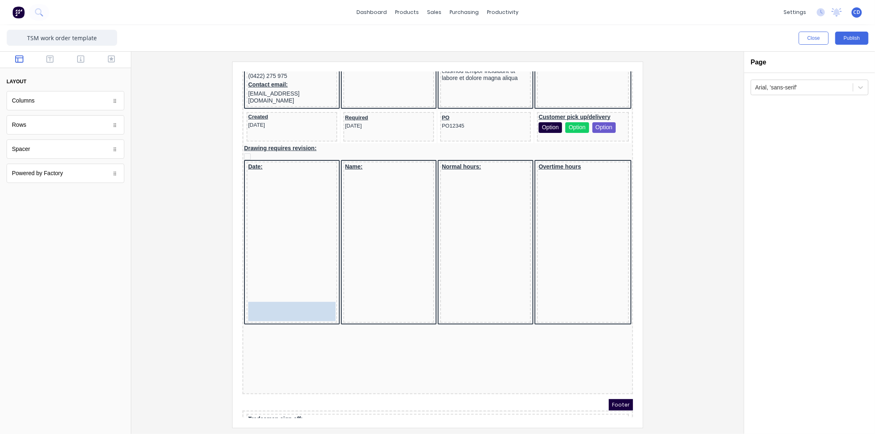
drag, startPoint x: 41, startPoint y: 155, endPoint x: 275, endPoint y: 300, distance: 275.2
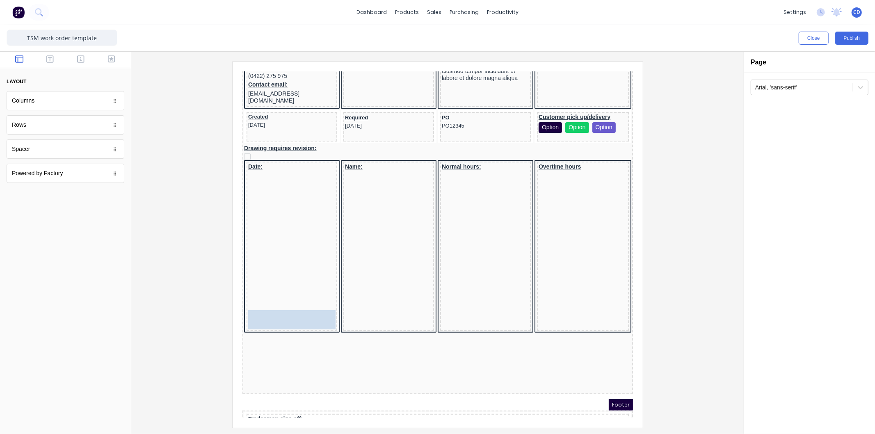
drag, startPoint x: 51, startPoint y: 151, endPoint x: 275, endPoint y: 301, distance: 270.1
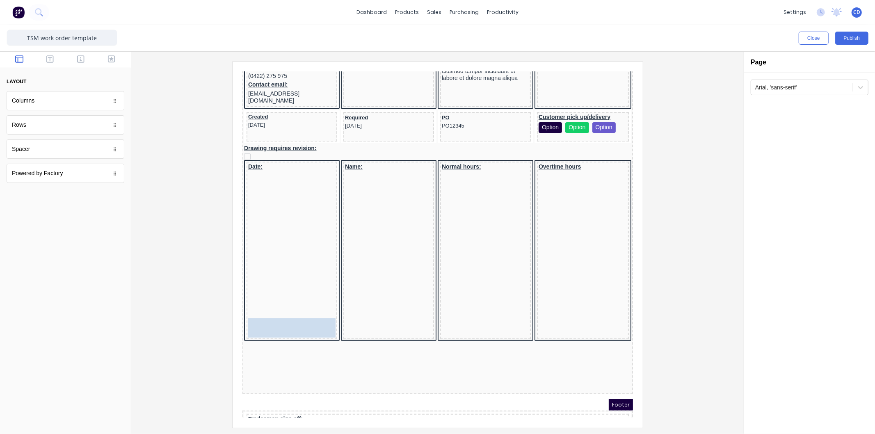
drag, startPoint x: 37, startPoint y: 151, endPoint x: 270, endPoint y: 311, distance: 282.1
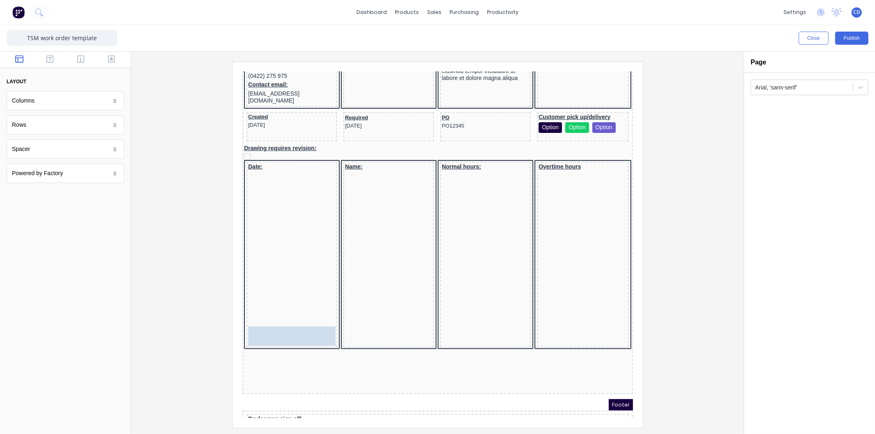
drag, startPoint x: 36, startPoint y: 151, endPoint x: 30, endPoint y: 246, distance: 95.8
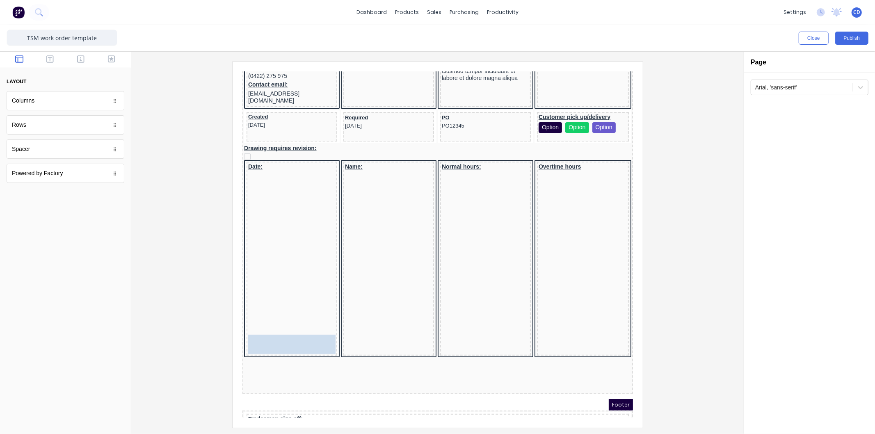
drag, startPoint x: 43, startPoint y: 152, endPoint x: 270, endPoint y: 329, distance: 287.8
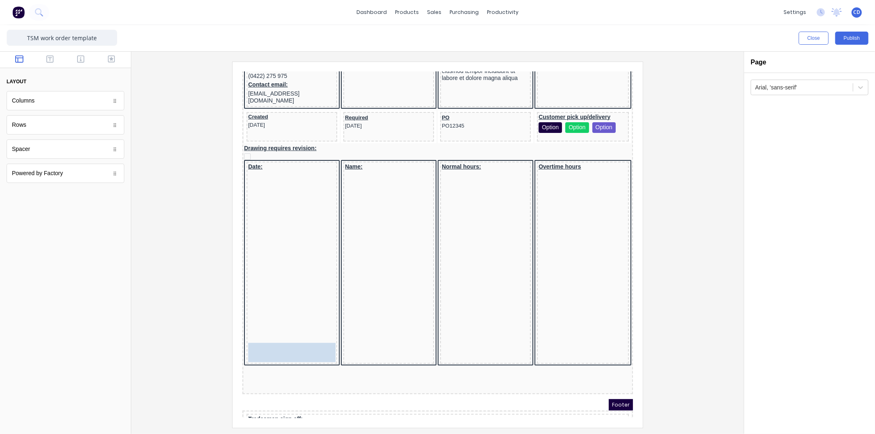
drag, startPoint x: 40, startPoint y: 149, endPoint x: 276, endPoint y: 333, distance: 299.4
drag, startPoint x: 26, startPoint y: 152, endPoint x: 276, endPoint y: 349, distance: 317.9
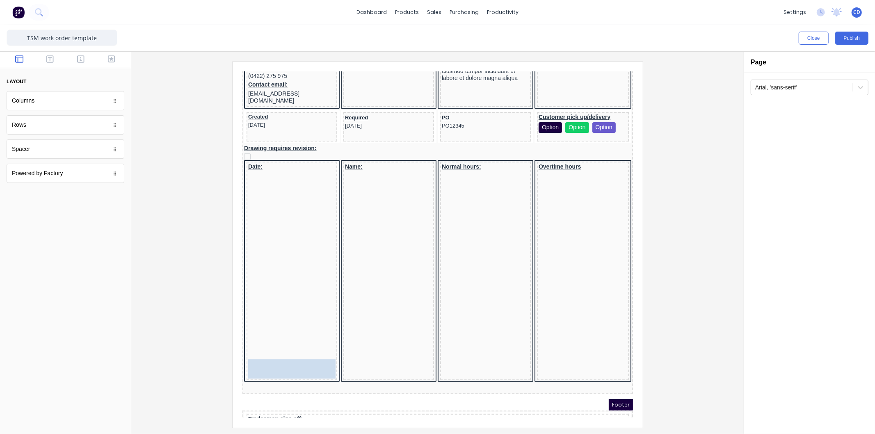
drag, startPoint x: 28, startPoint y: 154, endPoint x: 26, endPoint y: 285, distance: 131.4
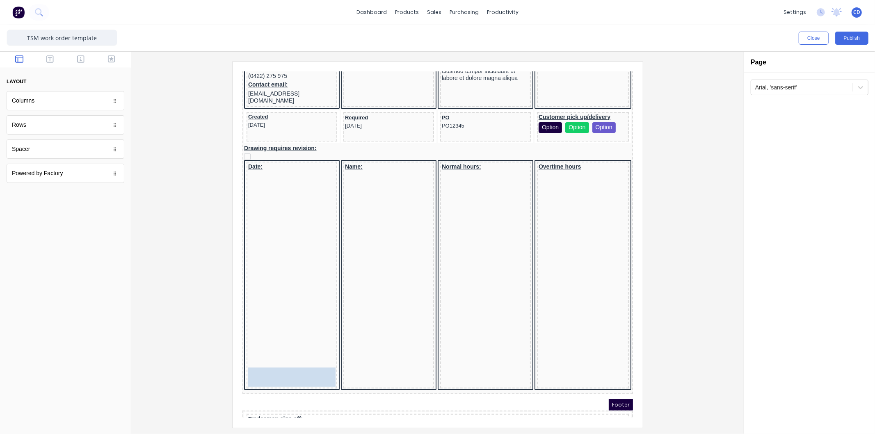
drag, startPoint x: 34, startPoint y: 146, endPoint x: 274, endPoint y: 358, distance: 320.8
drag, startPoint x: 25, startPoint y: 152, endPoint x: 33, endPoint y: 289, distance: 136.9
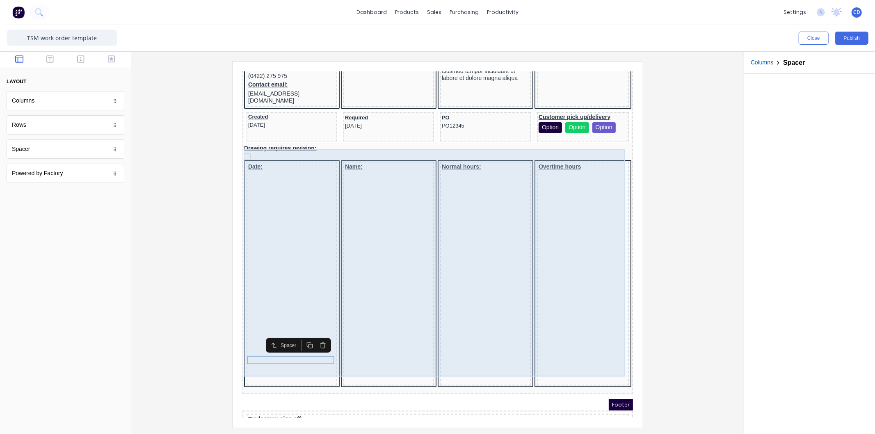
scroll to position [259, 0]
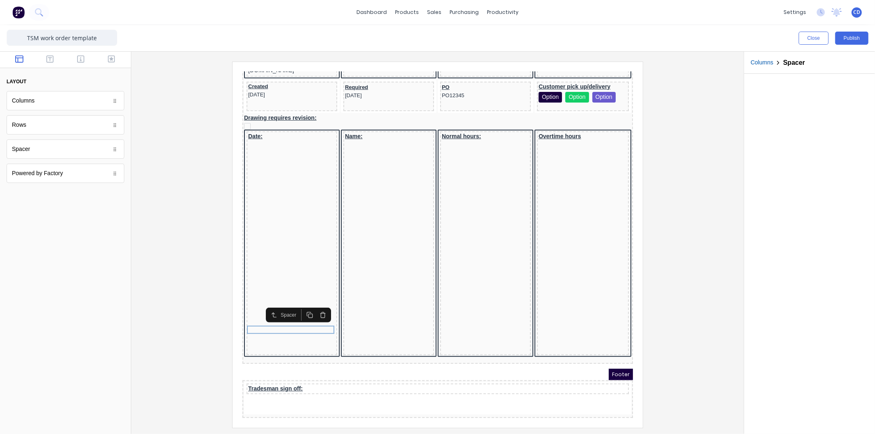
click at [434, 359] on div "Footer" at bounding box center [427, 364] width 391 height 11
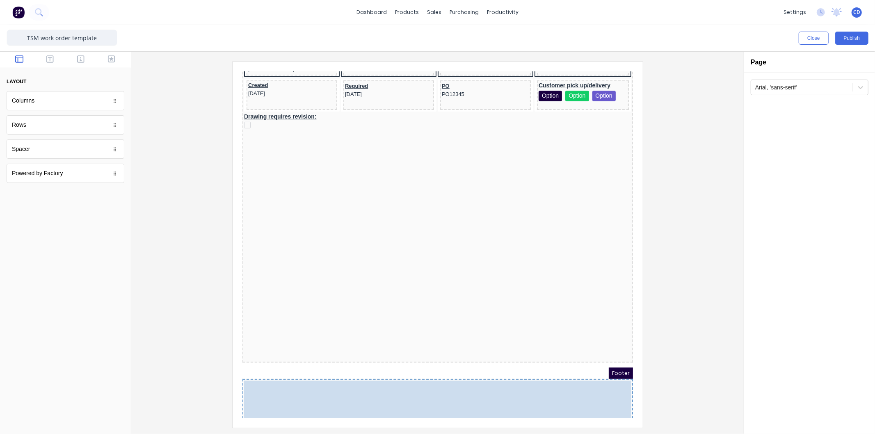
drag, startPoint x: 402, startPoint y: 152, endPoint x: 401, endPoint y: 394, distance: 242.2
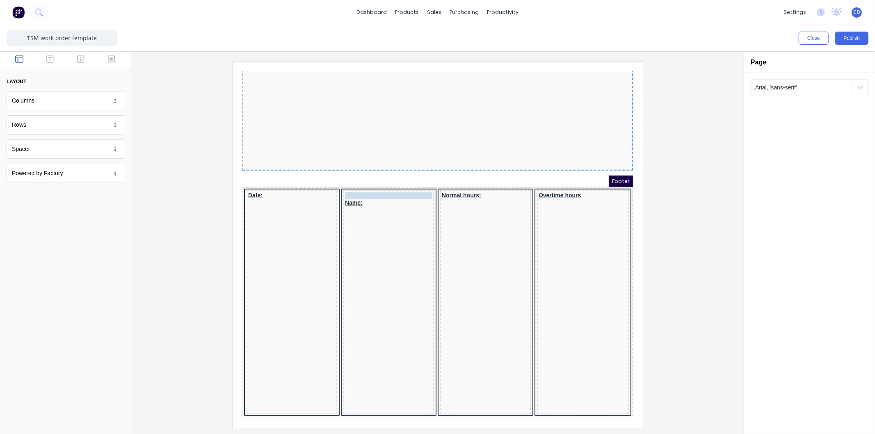
scroll to position [445, 0]
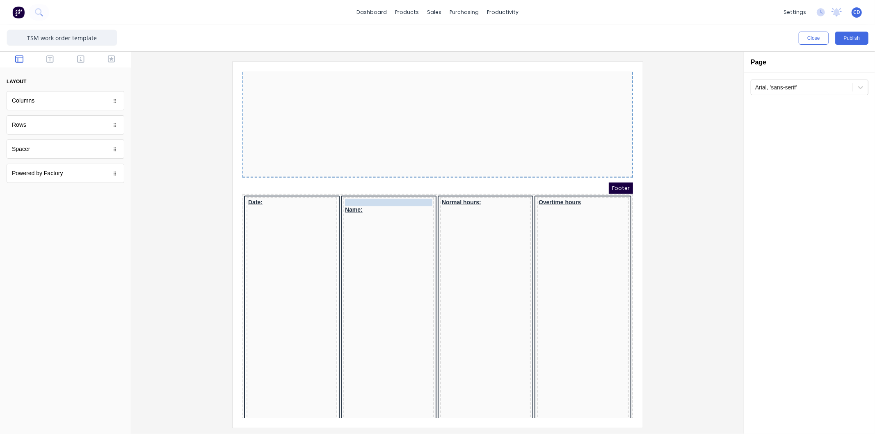
drag, startPoint x: 332, startPoint y: 376, endPoint x: 320, endPoint y: 161, distance: 215.8
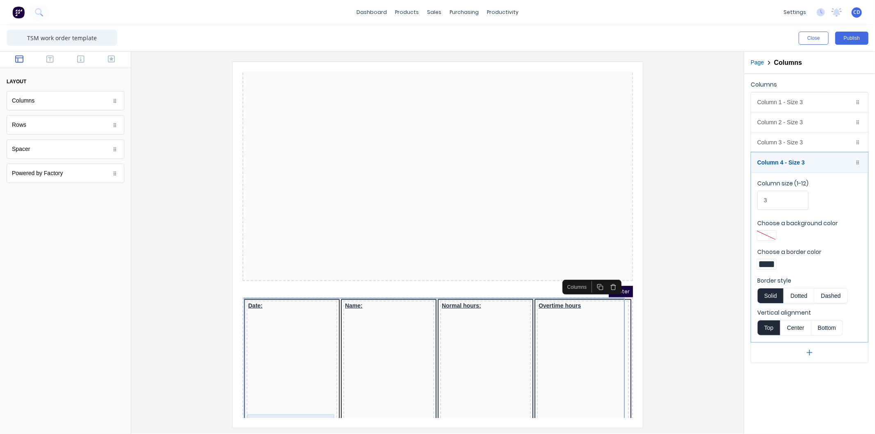
scroll to position [305, 0]
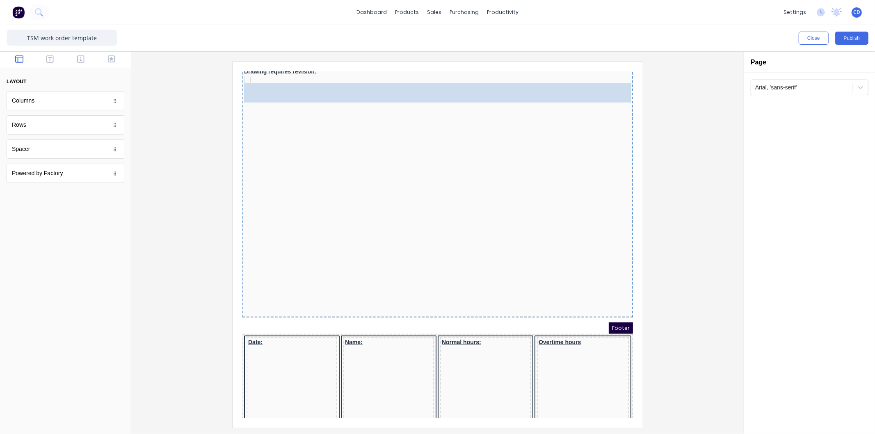
drag, startPoint x: 64, startPoint y: 121, endPoint x: 426, endPoint y: 296, distance: 402.0
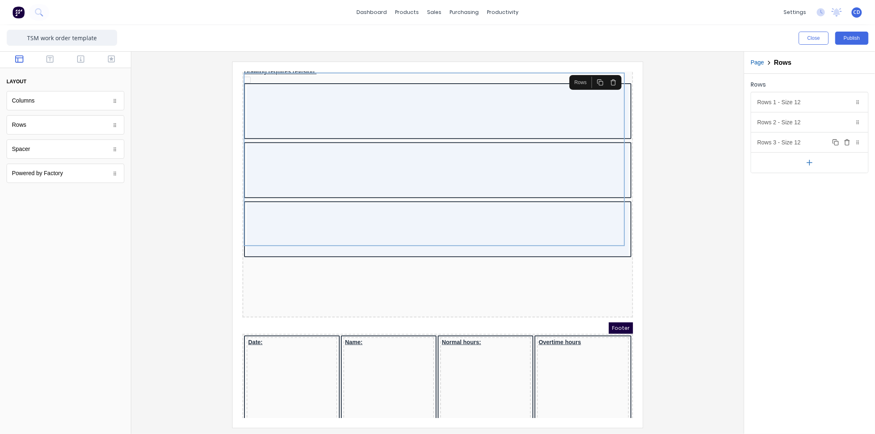
click at [846, 144] on icon "button" at bounding box center [848, 143] width 4 height 5
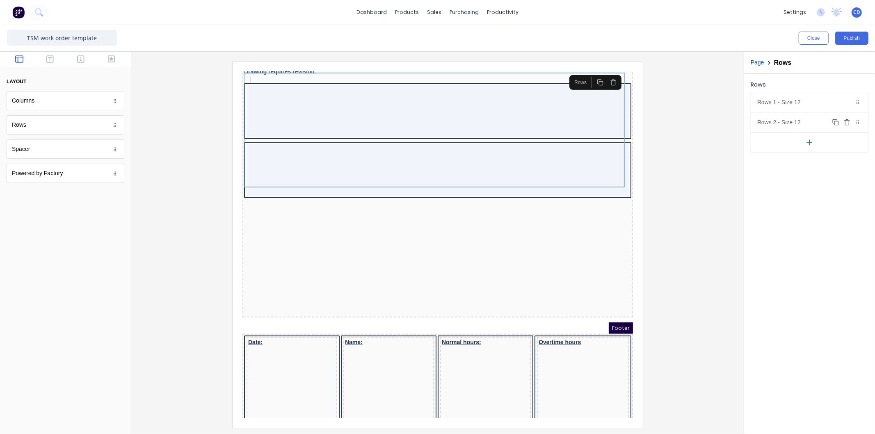
click at [848, 124] on icon "button" at bounding box center [847, 122] width 7 height 7
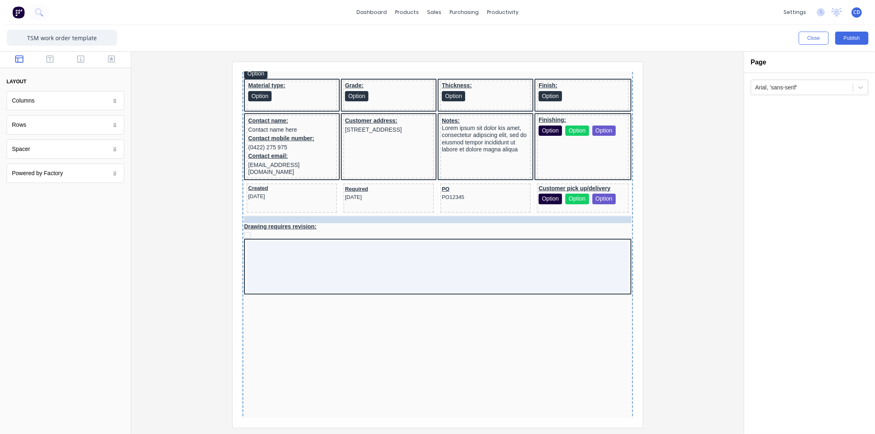
scroll to position [147, 0]
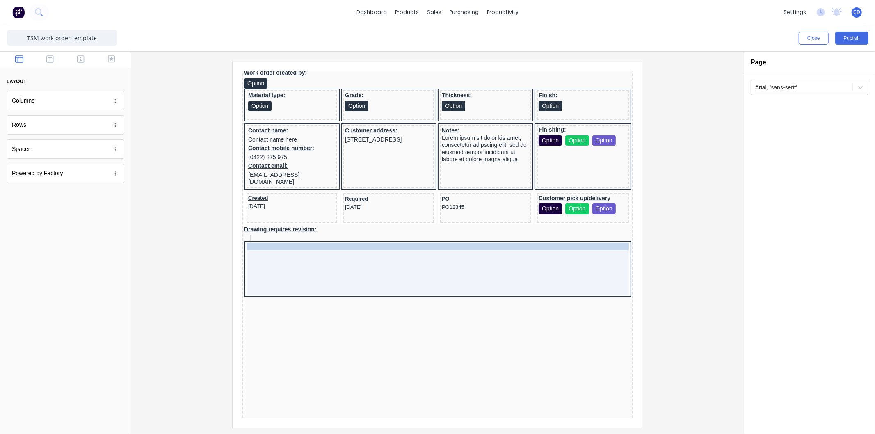
drag, startPoint x: 270, startPoint y: 374, endPoint x: 277, endPoint y: 241, distance: 132.8
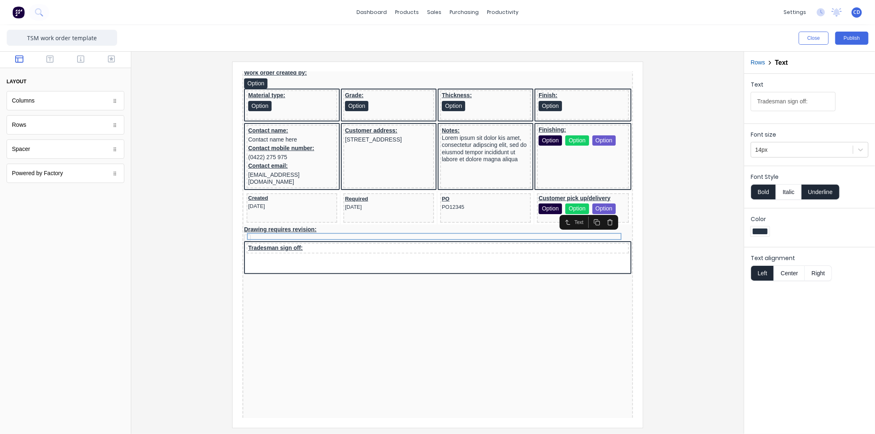
click at [604, 305] on div "LOGO HERE Job description: Values will be displayed here Customer: Factory Tech…" at bounding box center [427, 239] width 391 height 451
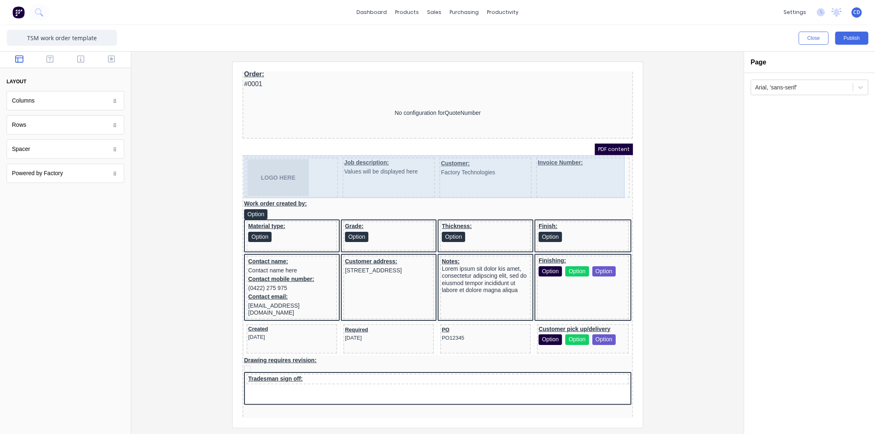
scroll to position [0, 0]
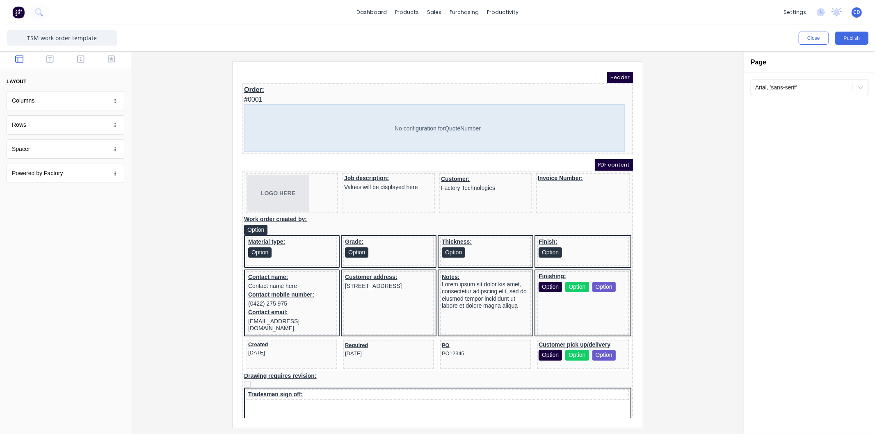
click at [548, 120] on div "No configuration for QuoteNumber" at bounding box center [427, 118] width 387 height 48
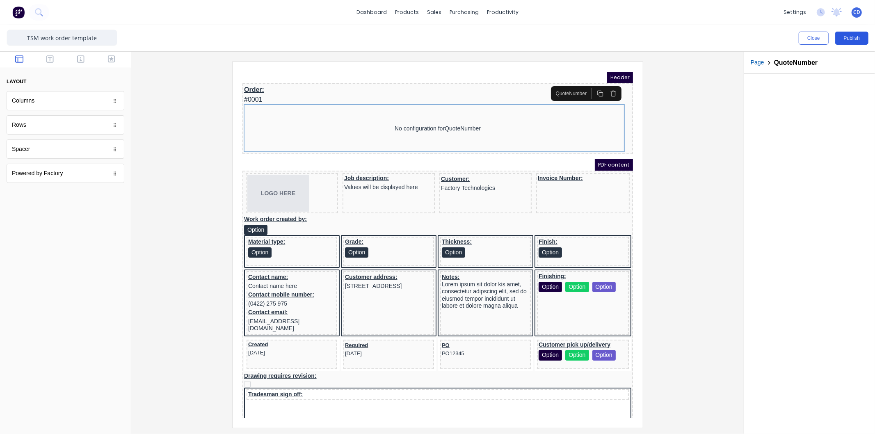
click at [843, 38] on button "Publish" at bounding box center [852, 38] width 33 height 13
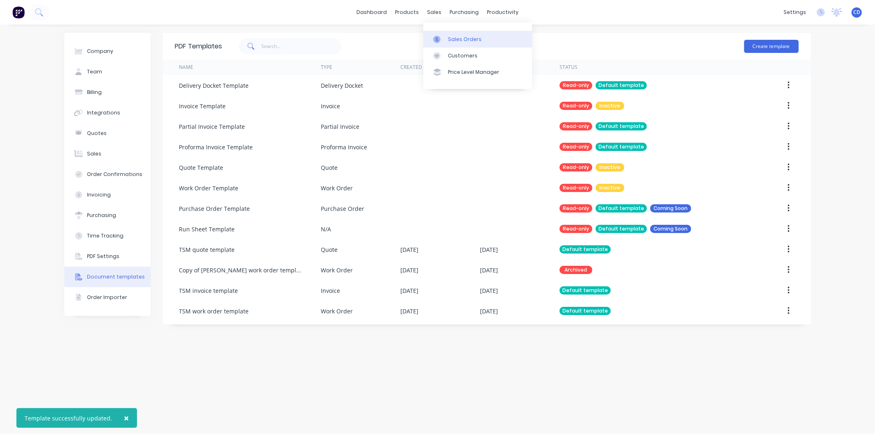
click at [458, 39] on div "Sales Orders" at bounding box center [465, 39] width 34 height 7
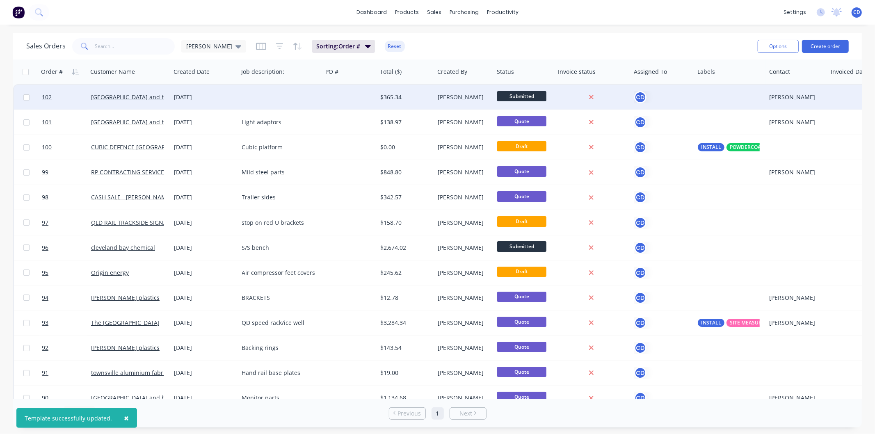
click at [204, 100] on div "[DATE]" at bounding box center [204, 97] width 61 height 8
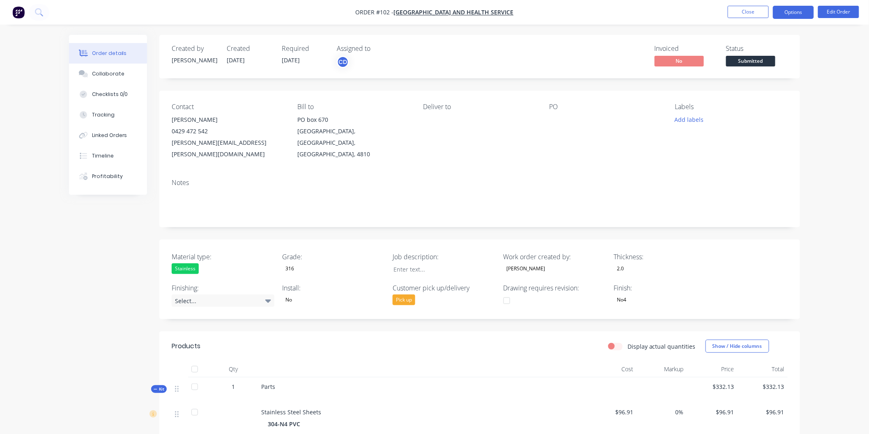
click at [782, 13] on button "Options" at bounding box center [792, 12] width 41 height 13
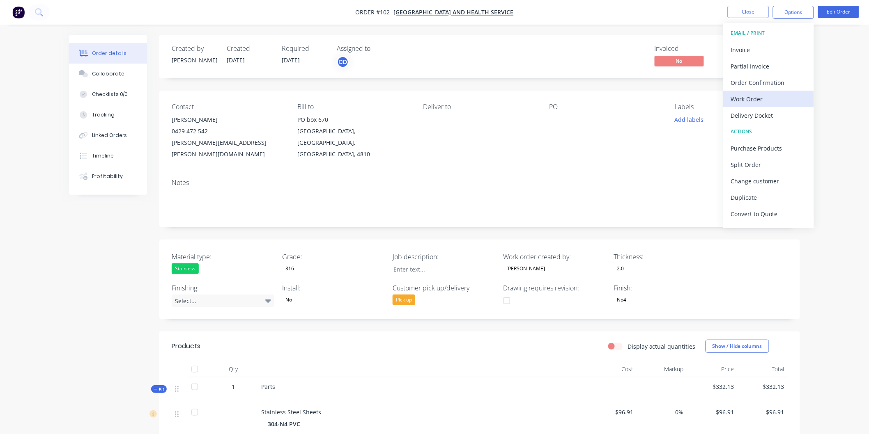
click at [753, 99] on div "Work Order" at bounding box center [769, 99] width 76 height 12
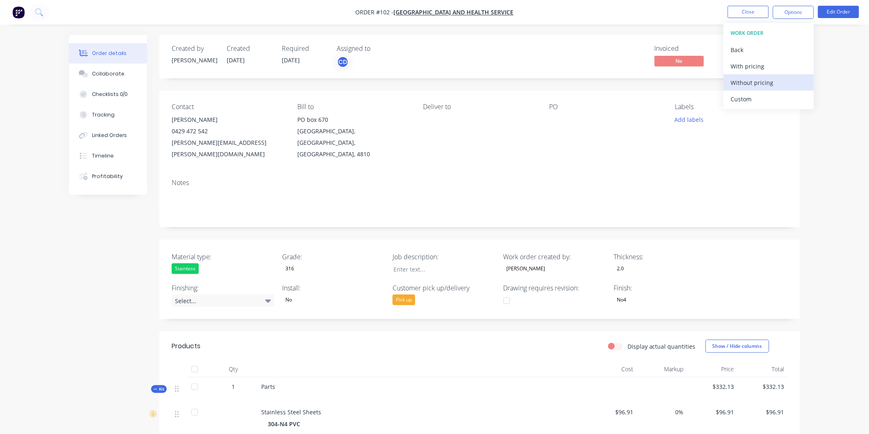
click at [747, 85] on div "Without pricing" at bounding box center [769, 83] width 76 height 12
click at [738, 11] on button "Close" at bounding box center [747, 12] width 41 height 12
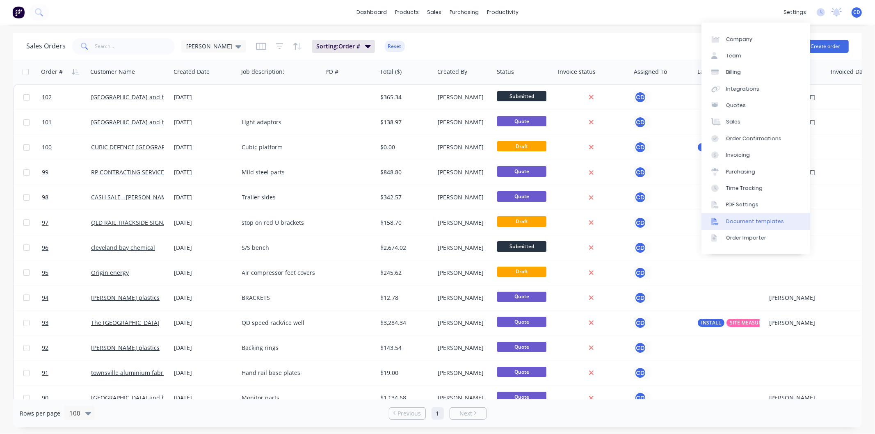
click at [752, 218] on div "Document templates" at bounding box center [755, 221] width 58 height 7
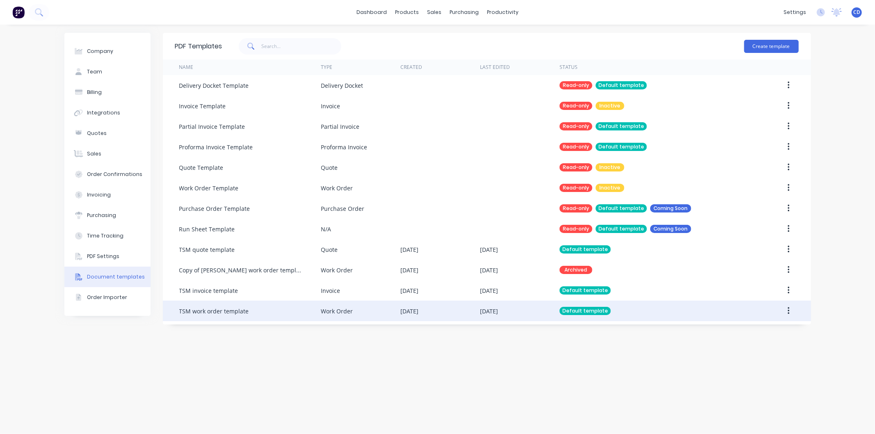
drag, startPoint x: 789, startPoint y: 311, endPoint x: 784, endPoint y: 311, distance: 4.9
click at [788, 311] on icon "button" at bounding box center [789, 310] width 2 height 7
click at [750, 331] on div "Edit" at bounding box center [759, 333] width 63 height 12
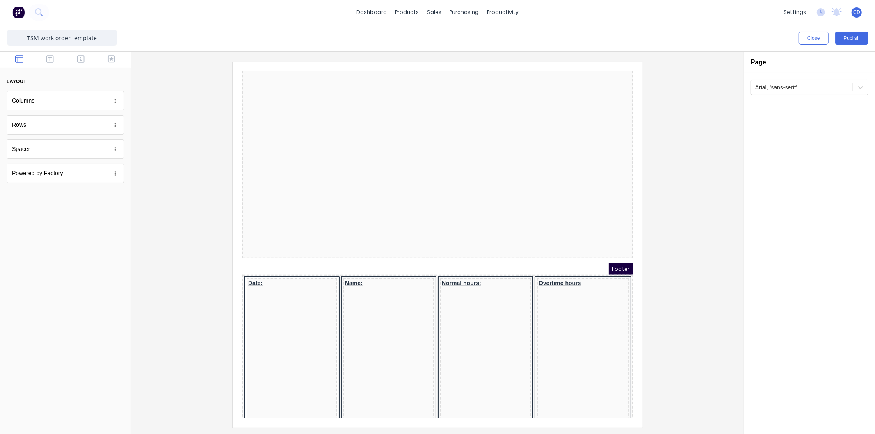
scroll to position [364, 0]
click at [388, 216] on div "LOGO HERE Job description: Values will be displayed here Customer: Factory Tech…" at bounding box center [427, 21] width 391 height 451
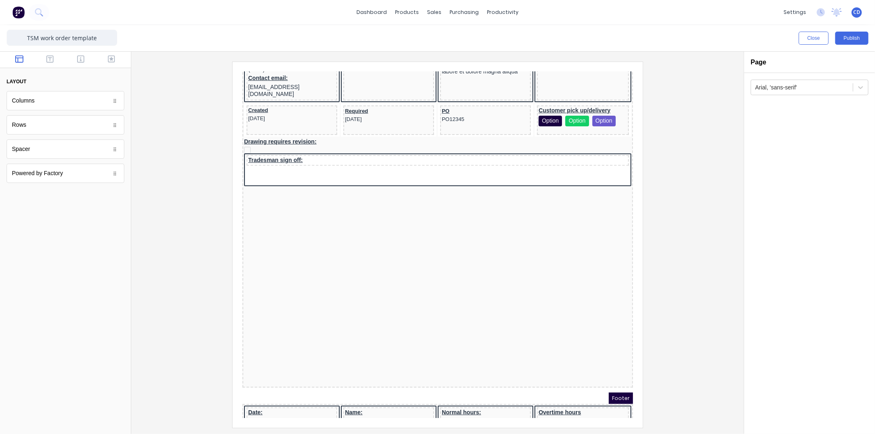
scroll to position [228, 0]
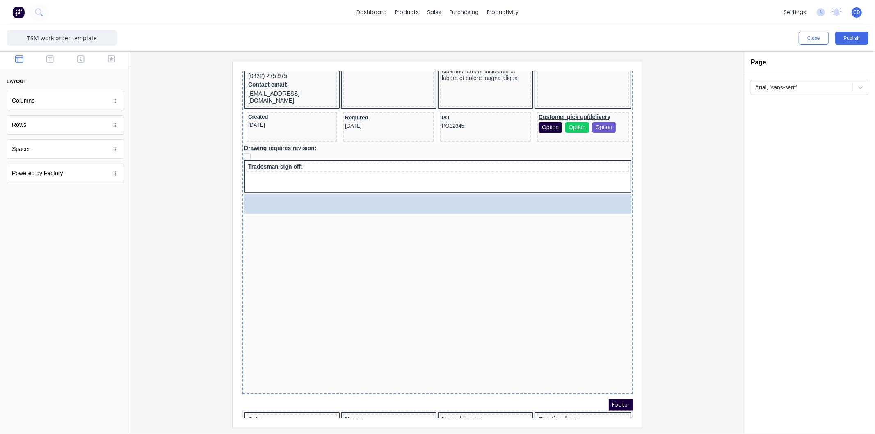
drag, startPoint x: 62, startPoint y: 152, endPoint x: 415, endPoint y: 196, distance: 355.8
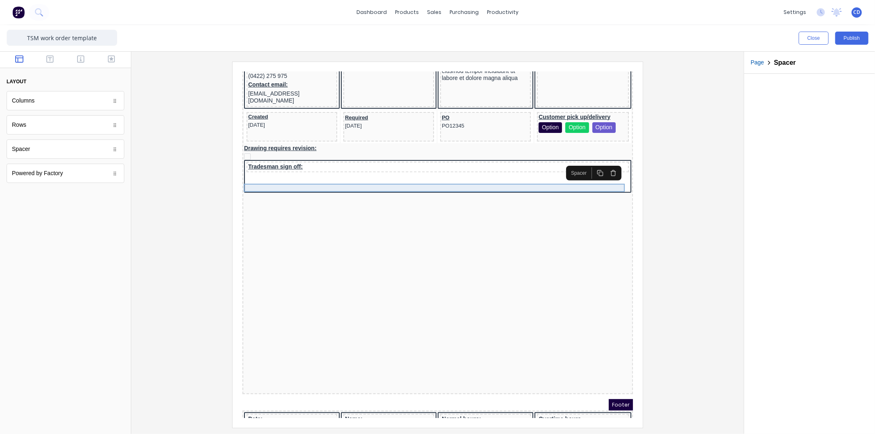
click at [531, 184] on div at bounding box center [427, 188] width 387 height 8
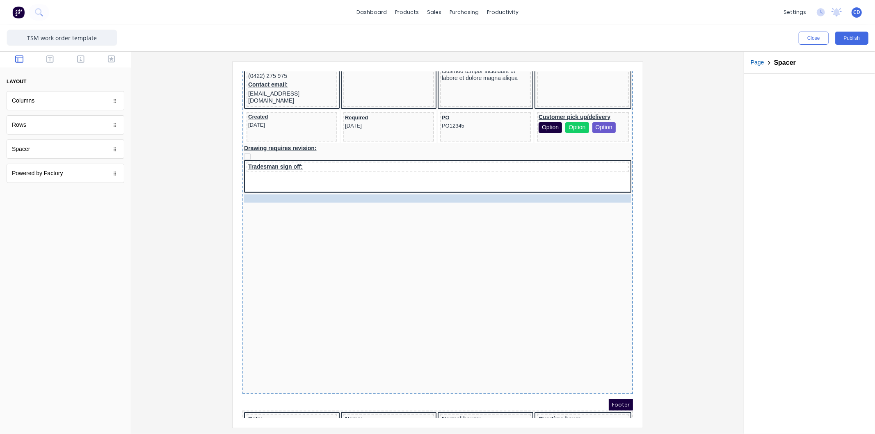
drag, startPoint x: 532, startPoint y: 178, endPoint x: 533, endPoint y: 217, distance: 39.0
click at [533, 180] on body "Header Order: #0001 No configuration for QuoteNumber PDF content LOGO HERE Job …" at bounding box center [427, 7] width 391 height 346
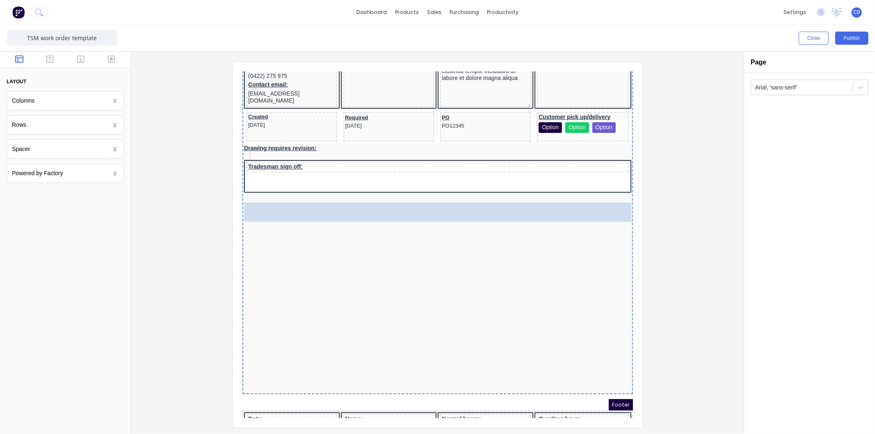
drag, startPoint x: 57, startPoint y: 152, endPoint x: 367, endPoint y: 218, distance: 317.3
drag, startPoint x: 55, startPoint y: 153, endPoint x: 357, endPoint y: 219, distance: 308.9
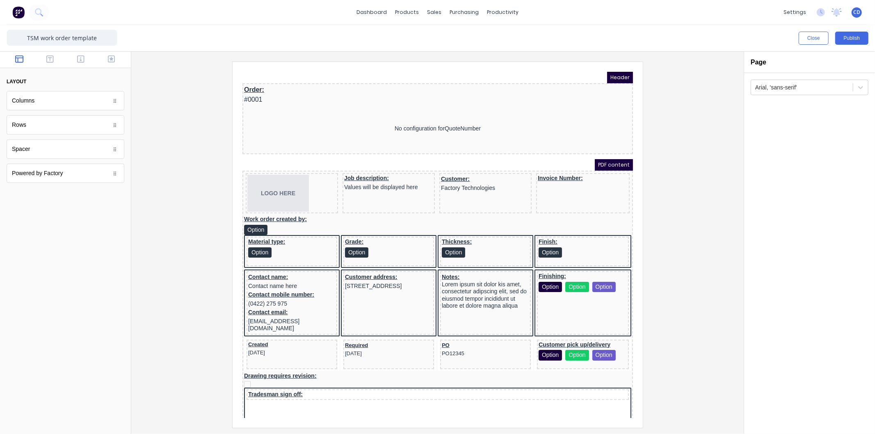
scroll to position [228, 0]
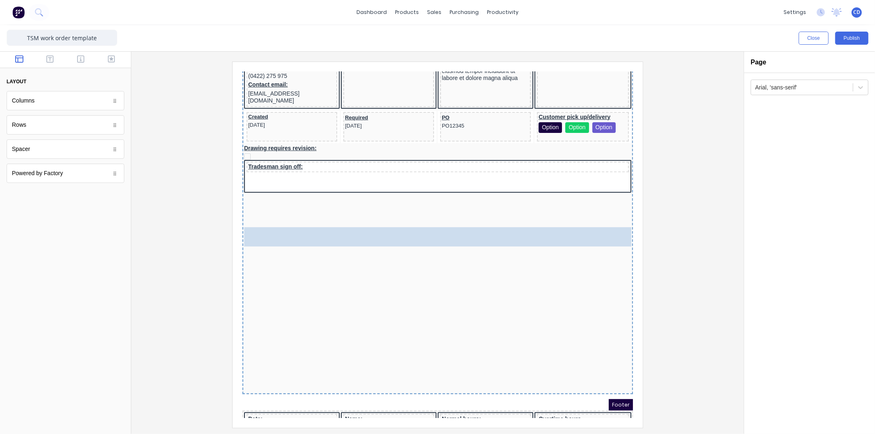
drag, startPoint x: 55, startPoint y: 155, endPoint x: 394, endPoint y: 241, distance: 350.2
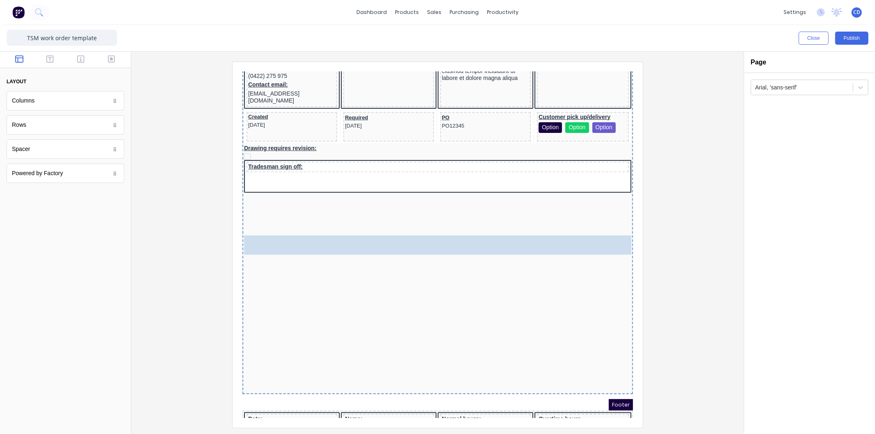
drag, startPoint x: 75, startPoint y: 150, endPoint x: 110, endPoint y: 173, distance: 42.1
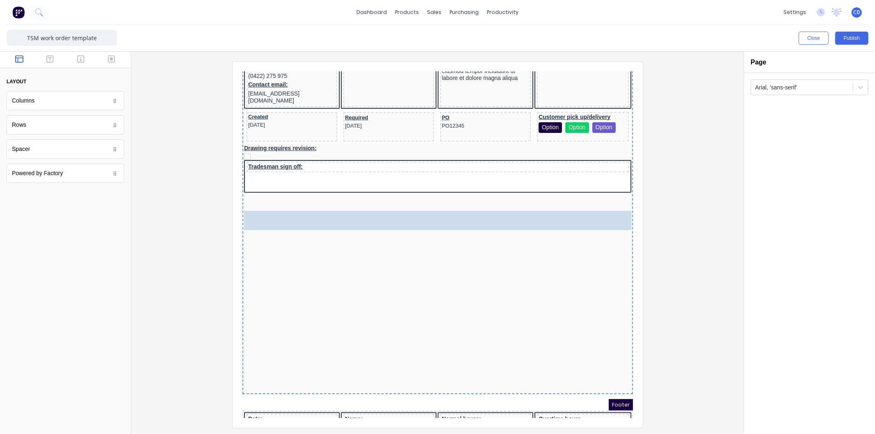
drag, startPoint x: 58, startPoint y: 150, endPoint x: 128, endPoint y: 172, distance: 73.2
drag, startPoint x: 56, startPoint y: 153, endPoint x: 382, endPoint y: 237, distance: 336.7
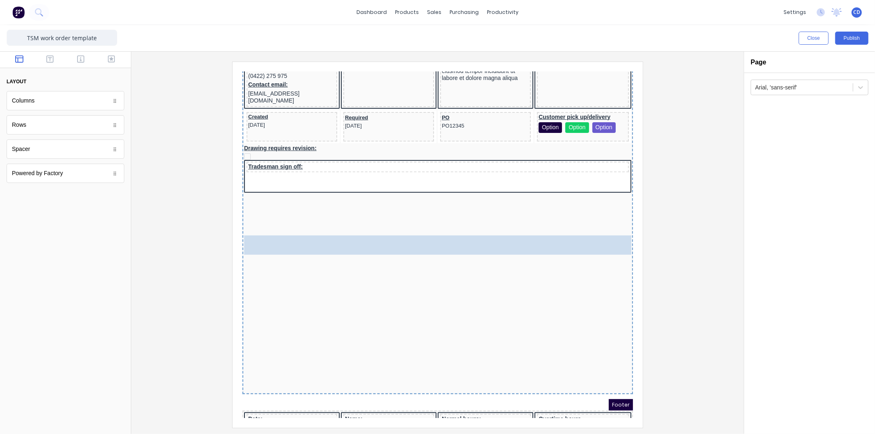
drag, startPoint x: 102, startPoint y: 174, endPoint x: 353, endPoint y: 263, distance: 266.4
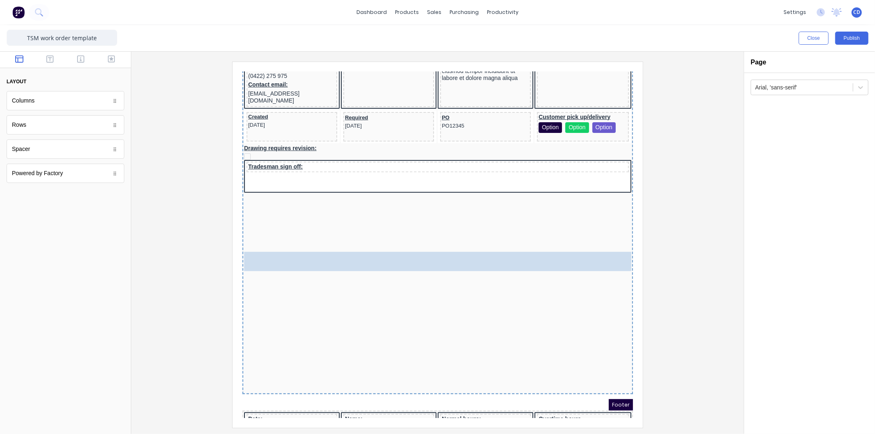
drag, startPoint x: 35, startPoint y: 154, endPoint x: 329, endPoint y: 272, distance: 316.6
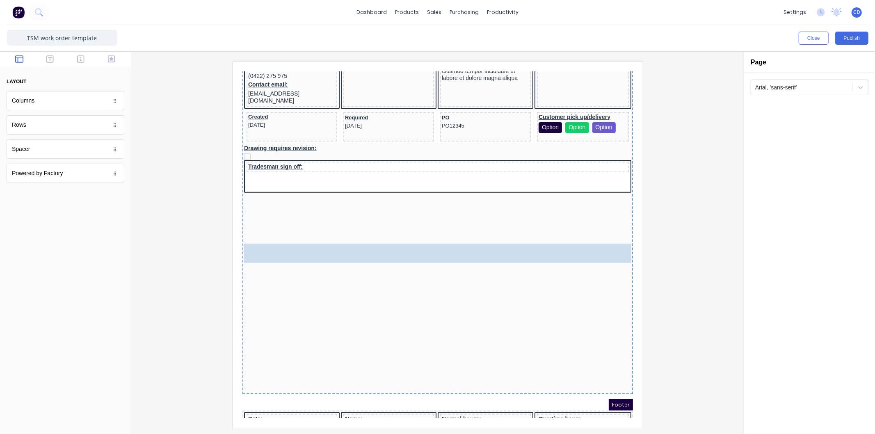
drag, startPoint x: 22, startPoint y: 155, endPoint x: 325, endPoint y: 276, distance: 327.0
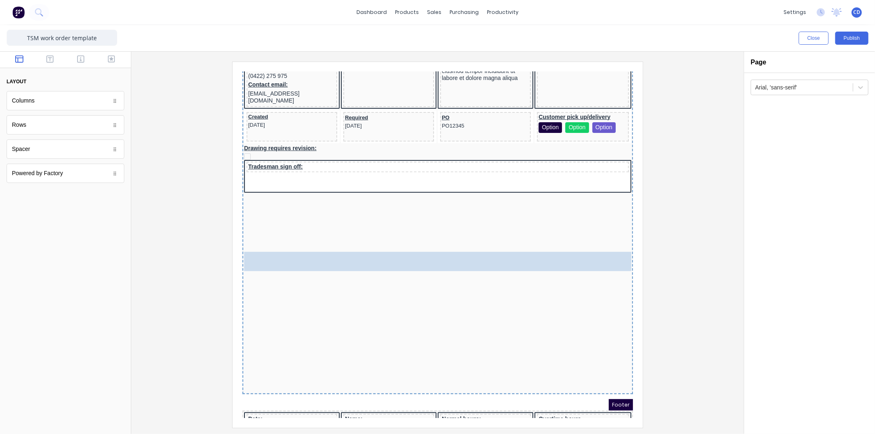
drag, startPoint x: 45, startPoint y: 152, endPoint x: 304, endPoint y: 282, distance: 289.7
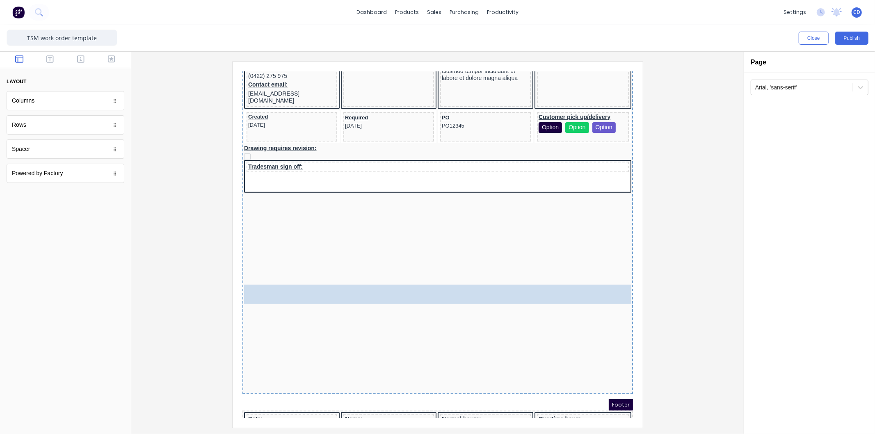
drag, startPoint x: 115, startPoint y: 151, endPoint x: 367, endPoint y: 312, distance: 299.0
drag, startPoint x: 50, startPoint y: 152, endPoint x: 393, endPoint y: 316, distance: 380.4
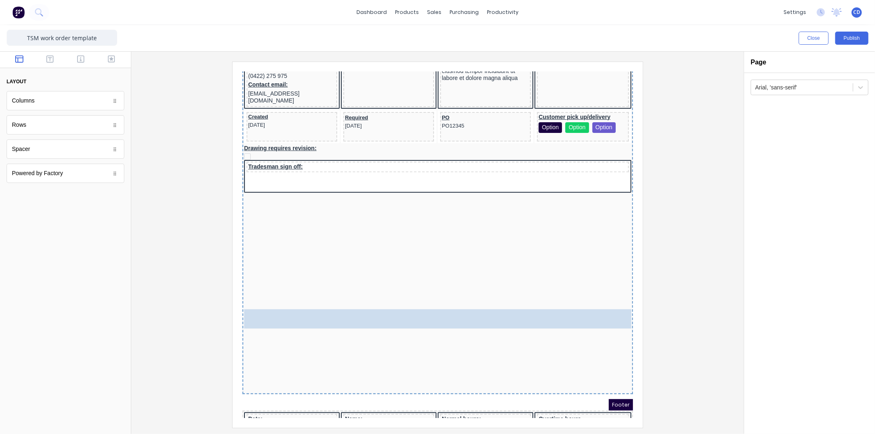
drag, startPoint x: 56, startPoint y: 155, endPoint x: 395, endPoint y: 316, distance: 375.4
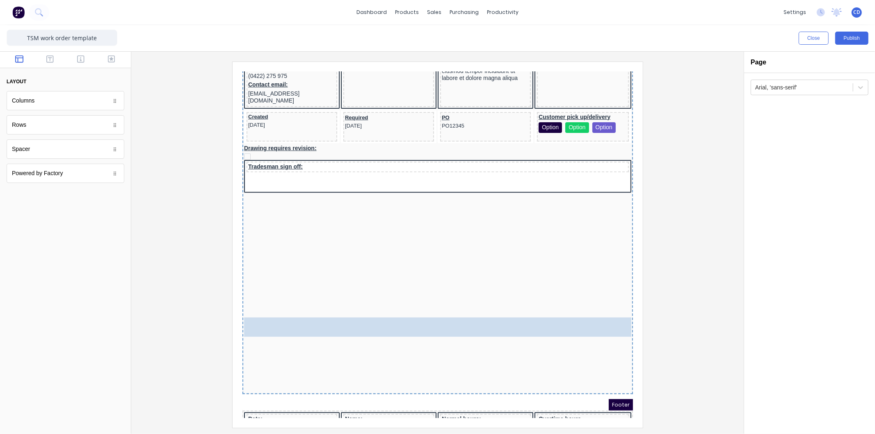
drag, startPoint x: 140, startPoint y: 222, endPoint x: 67, endPoint y: 252, distance: 78.7
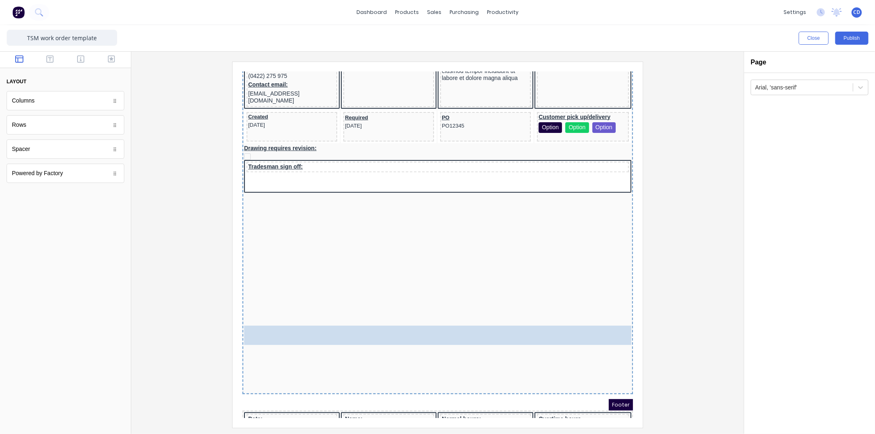
drag, startPoint x: 69, startPoint y: 157, endPoint x: 136, endPoint y: 267, distance: 129.3
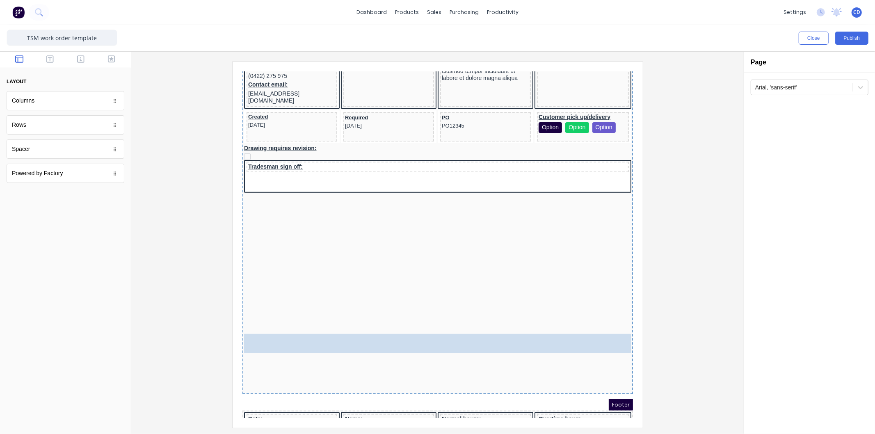
drag, startPoint x: 34, startPoint y: 149, endPoint x: 62, endPoint y: 235, distance: 89.7
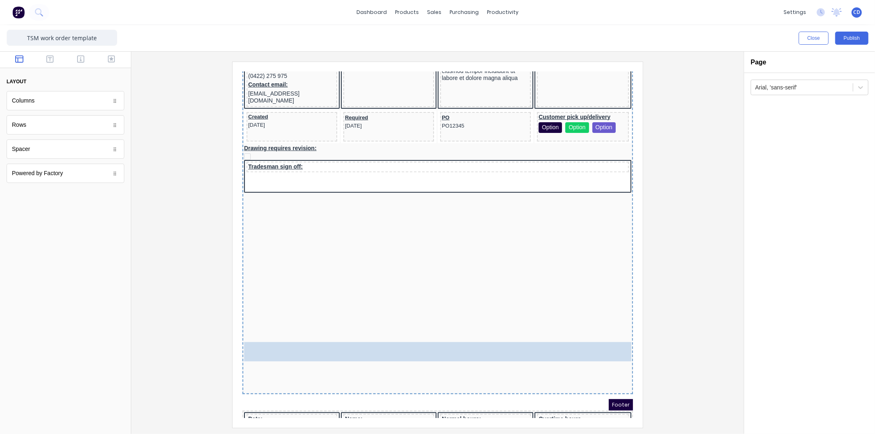
drag, startPoint x: 285, startPoint y: 315, endPoint x: 379, endPoint y: 347, distance: 99.3
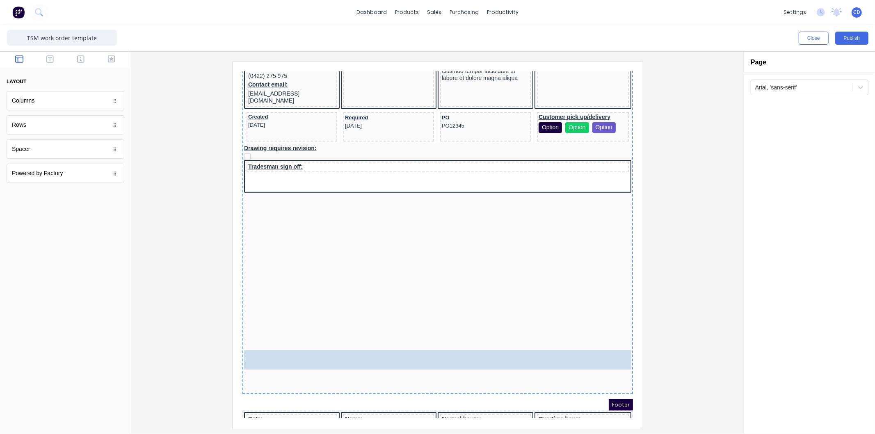
drag, startPoint x: 59, startPoint y: 152, endPoint x: 161, endPoint y: 299, distance: 179.0
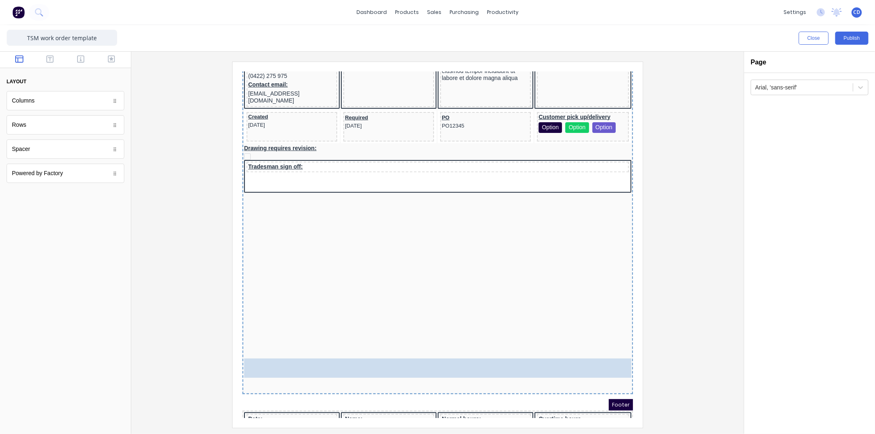
drag, startPoint x: 46, startPoint y: 149, endPoint x: 400, endPoint y: 371, distance: 417.2
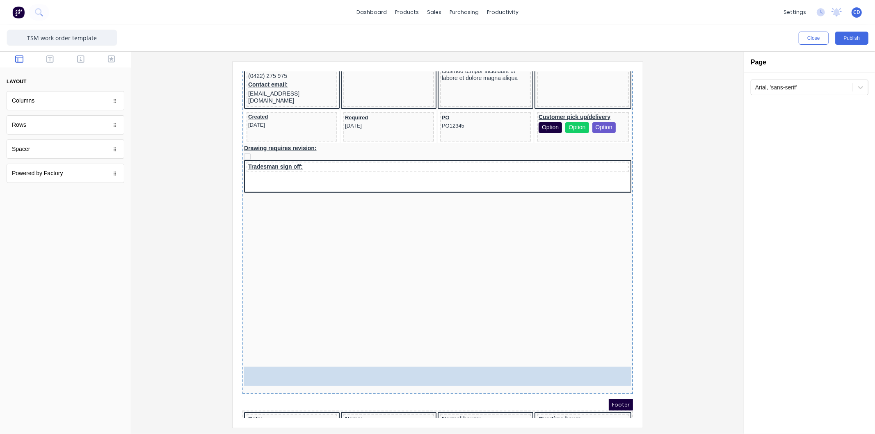
drag, startPoint x: 69, startPoint y: 149, endPoint x: 169, endPoint y: 303, distance: 183.4
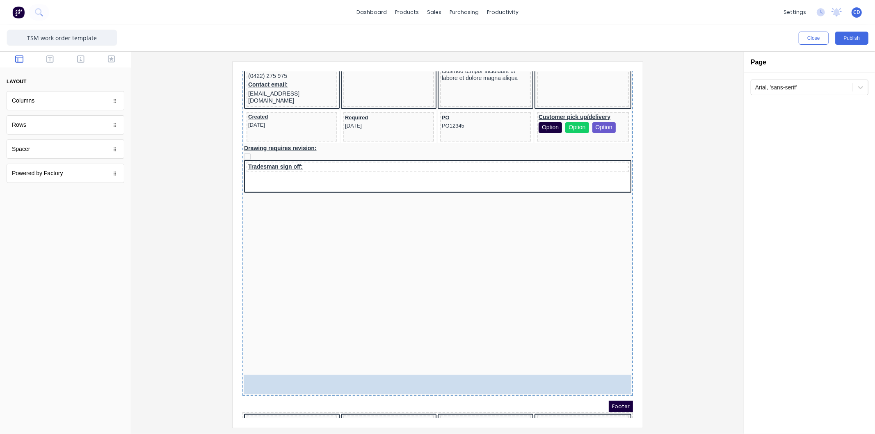
drag, startPoint x: 34, startPoint y: 154, endPoint x: 331, endPoint y: 371, distance: 368.0
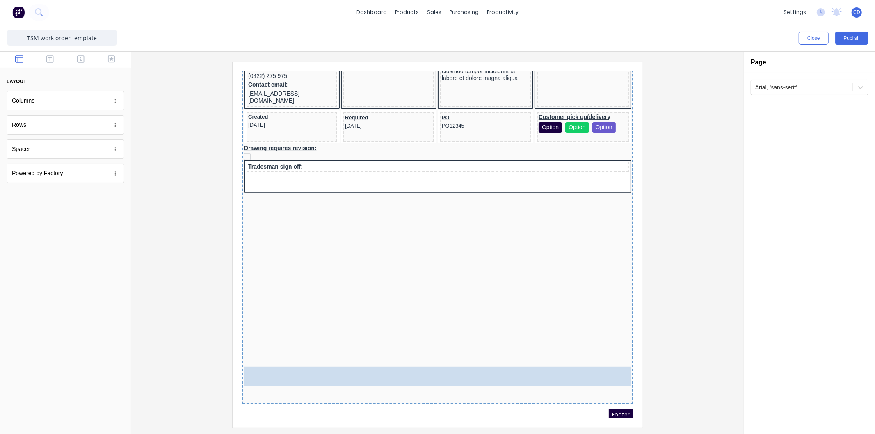
drag, startPoint x: 47, startPoint y: 151, endPoint x: 120, endPoint y: 310, distance: 175.8
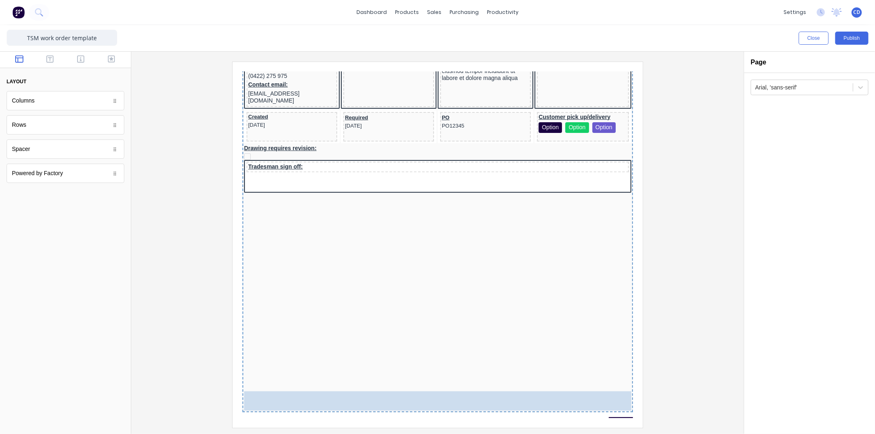
drag, startPoint x: 71, startPoint y: 150, endPoint x: 155, endPoint y: 325, distance: 193.3
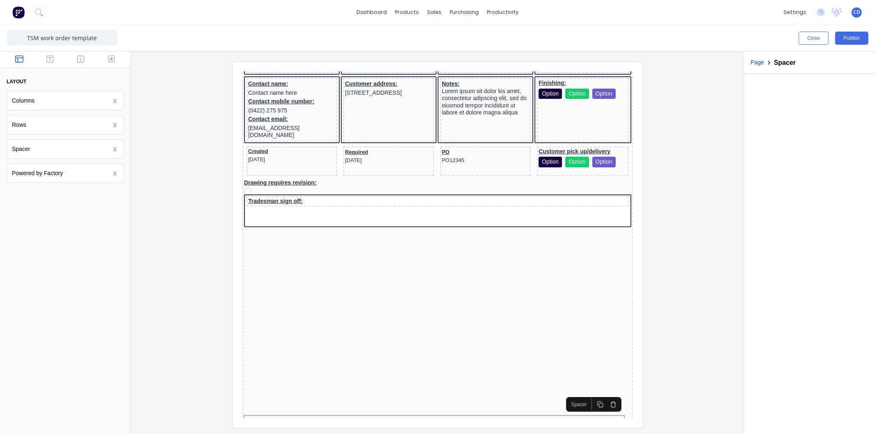
scroll to position [190, 0]
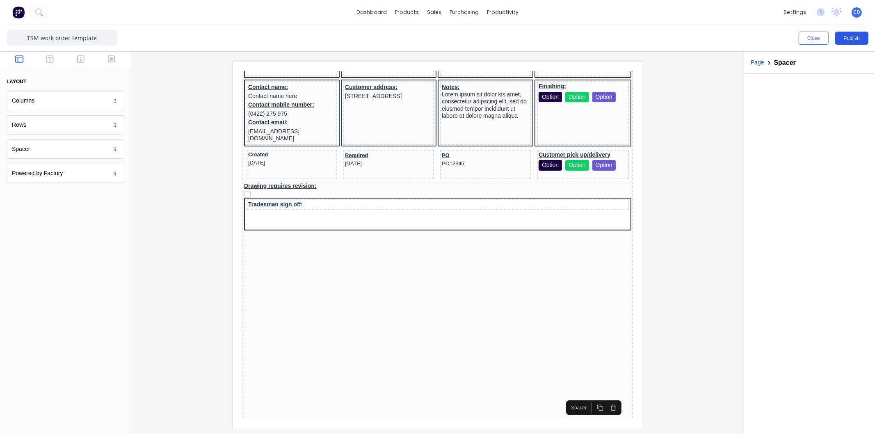
click at [852, 39] on button "Publish" at bounding box center [852, 38] width 33 height 13
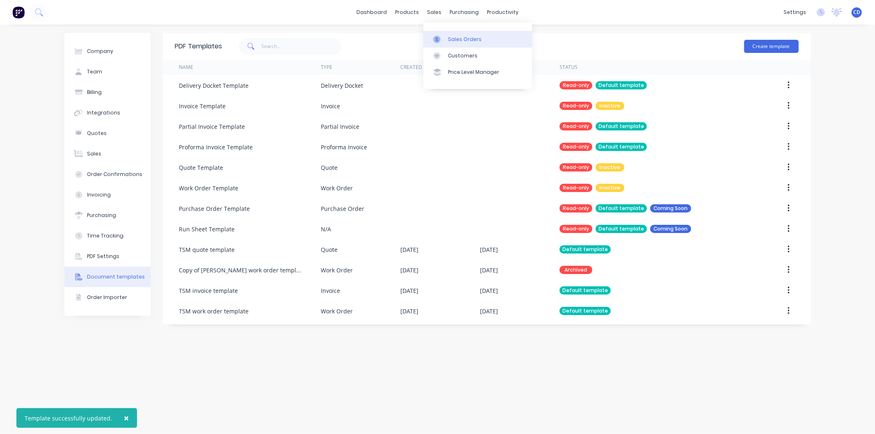
click at [468, 34] on link "Sales Orders" at bounding box center [478, 39] width 109 height 16
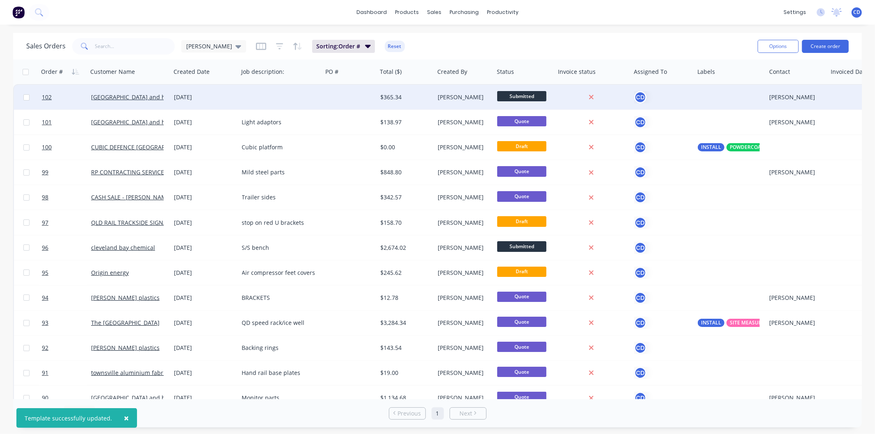
click at [187, 96] on div "[DATE]" at bounding box center [204, 97] width 61 height 8
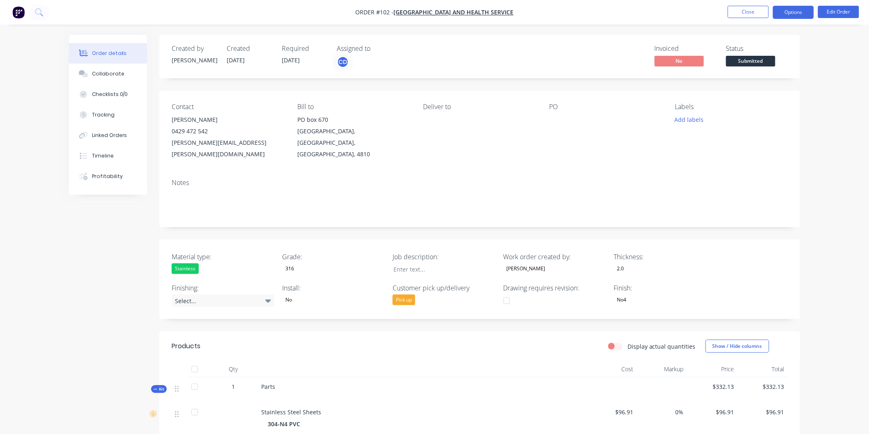
click at [800, 9] on button "Options" at bounding box center [792, 12] width 41 height 13
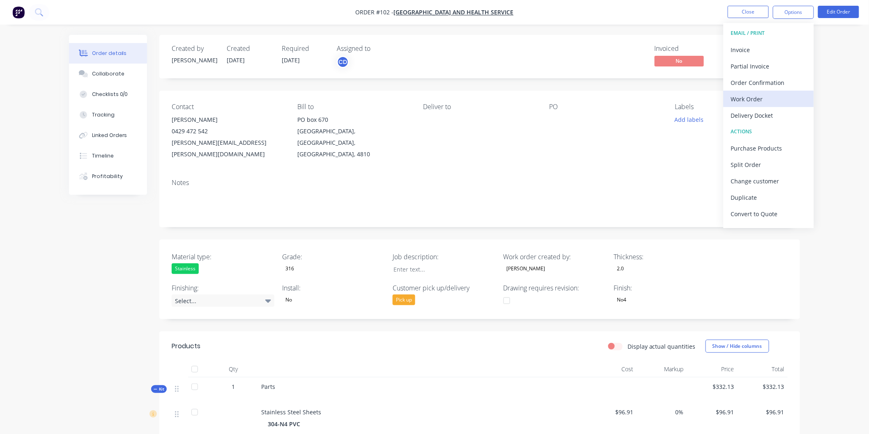
click at [761, 95] on div "Work Order" at bounding box center [769, 99] width 76 height 12
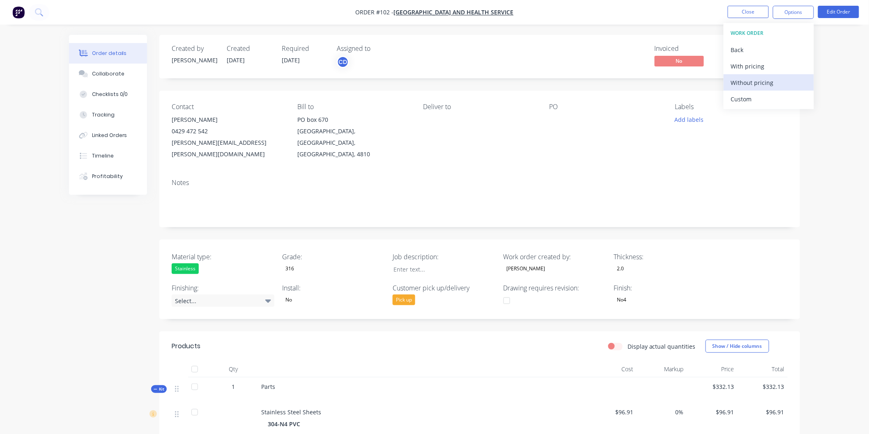
click at [759, 82] on div "Without pricing" at bounding box center [769, 83] width 76 height 12
click at [739, 16] on button "Close" at bounding box center [747, 12] width 41 height 12
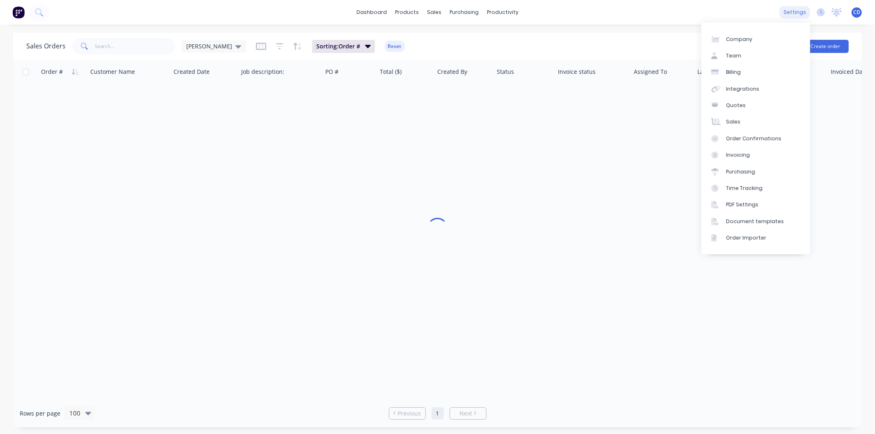
click at [791, 15] on div "settings" at bounding box center [795, 12] width 31 height 12
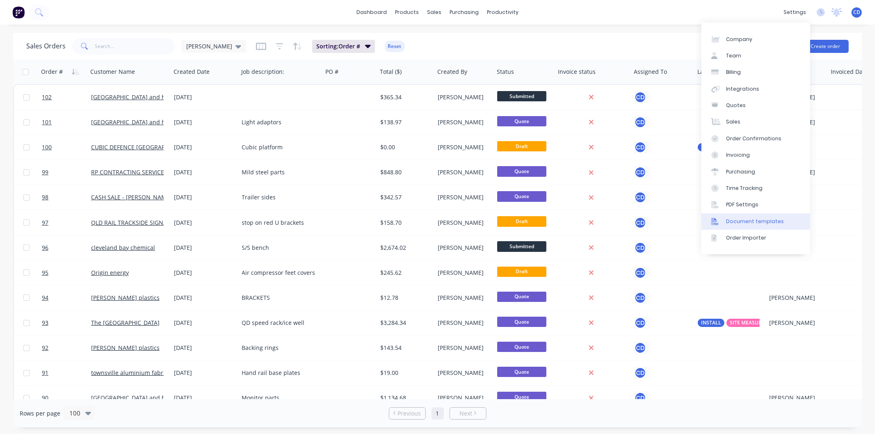
click at [740, 221] on div "Document templates" at bounding box center [755, 221] width 58 height 7
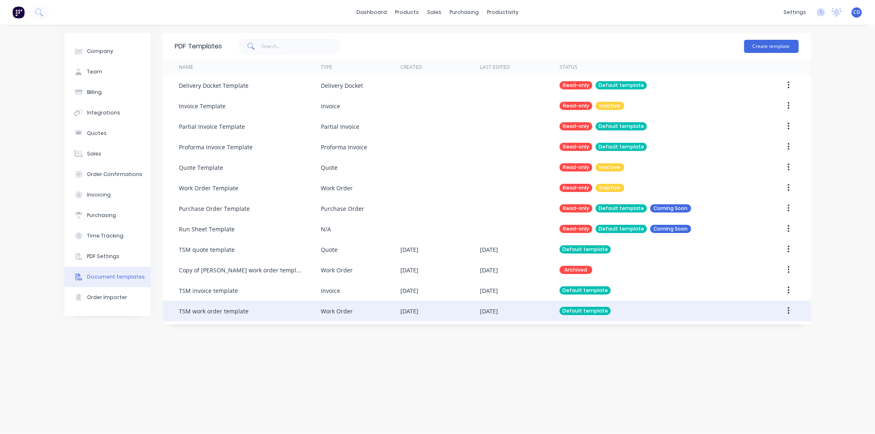
click at [791, 307] on button "button" at bounding box center [788, 311] width 19 height 15
click at [764, 332] on div "Edit" at bounding box center [759, 333] width 63 height 12
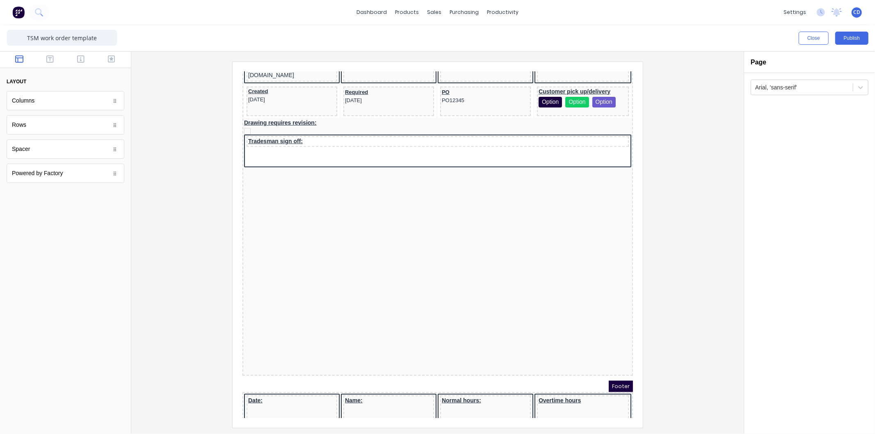
scroll to position [273, 0]
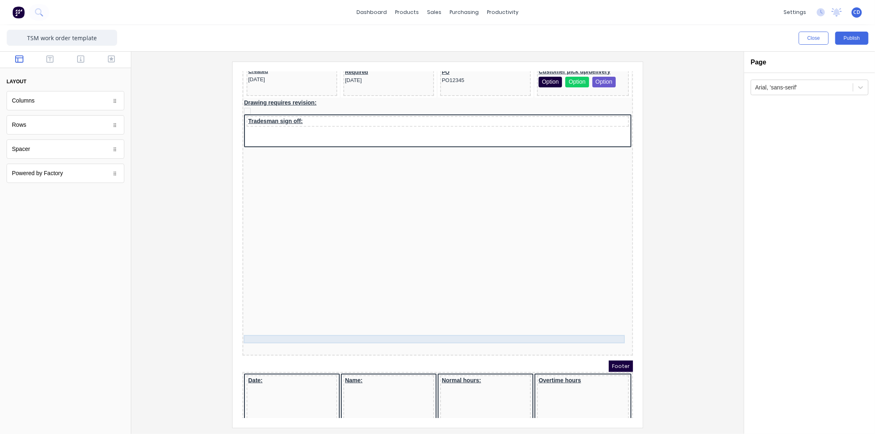
click at [457, 336] on div at bounding box center [427, 340] width 387 height 8
click at [589, 314] on icon "button" at bounding box center [590, 314] width 7 height 7
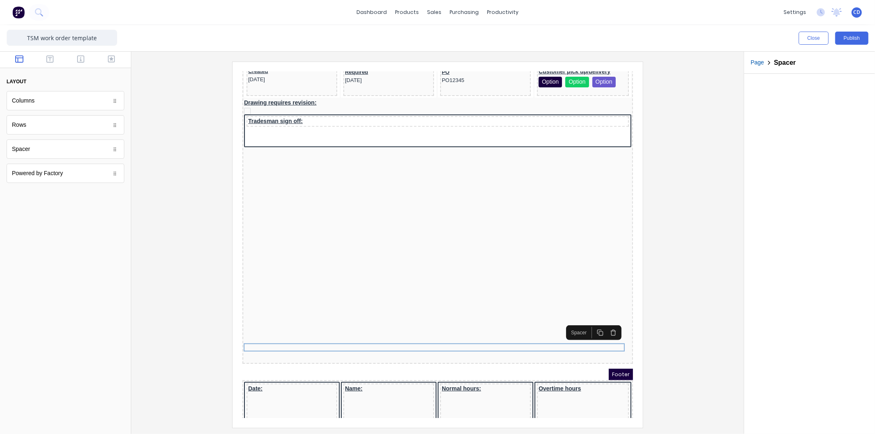
click at [589, 321] on icon "button" at bounding box center [590, 322] width 7 height 7
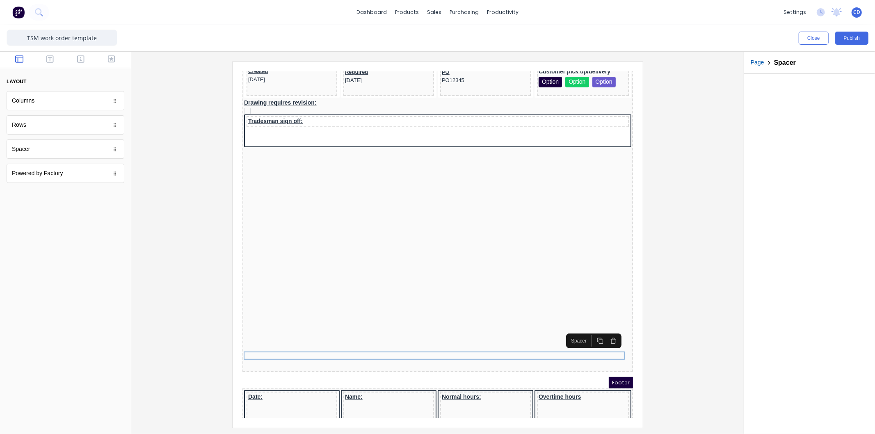
click at [603, 328] on icon "button" at bounding box center [603, 331] width 7 height 7
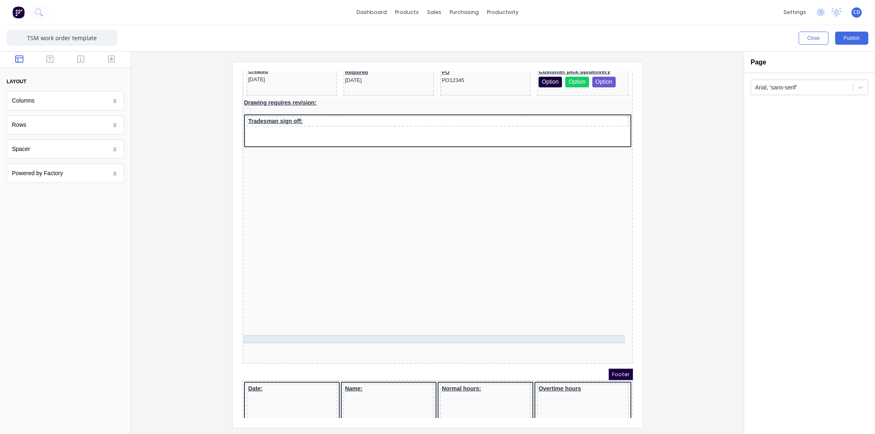
click at [603, 336] on div at bounding box center [427, 340] width 387 height 8
click at [607, 314] on button "button" at bounding box center [603, 314] width 13 height 11
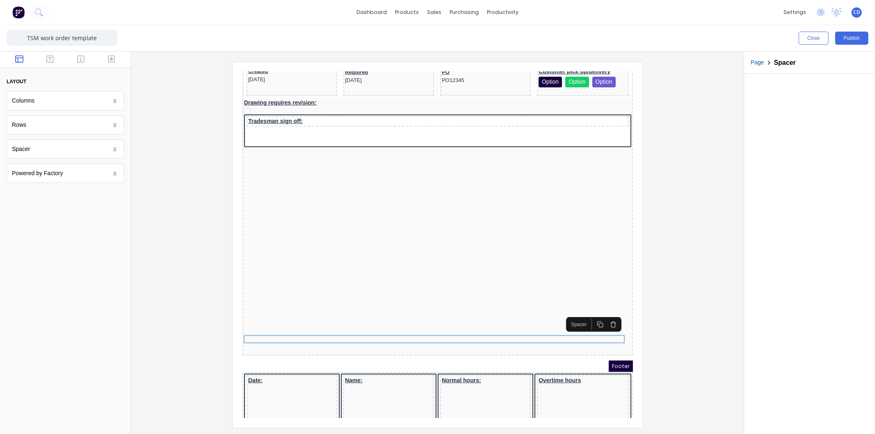
click at [605, 316] on icon "button" at bounding box center [603, 315] width 4 height 5
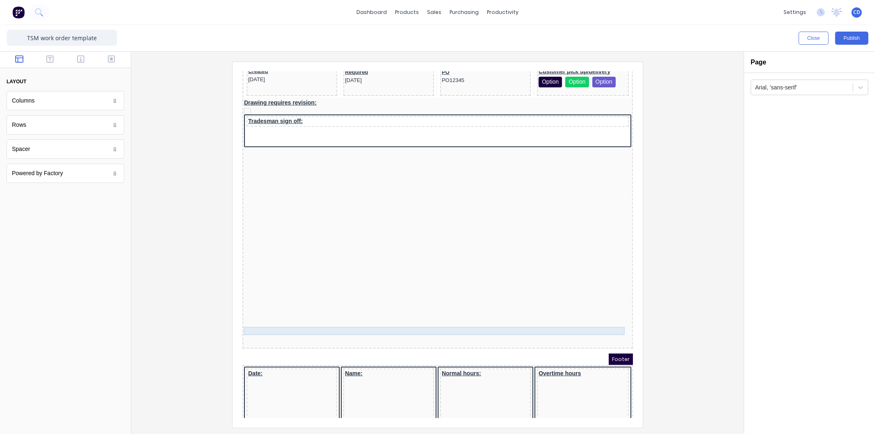
click at [607, 328] on div at bounding box center [427, 332] width 387 height 8
click at [603, 307] on icon "button" at bounding box center [603, 306] width 7 height 7
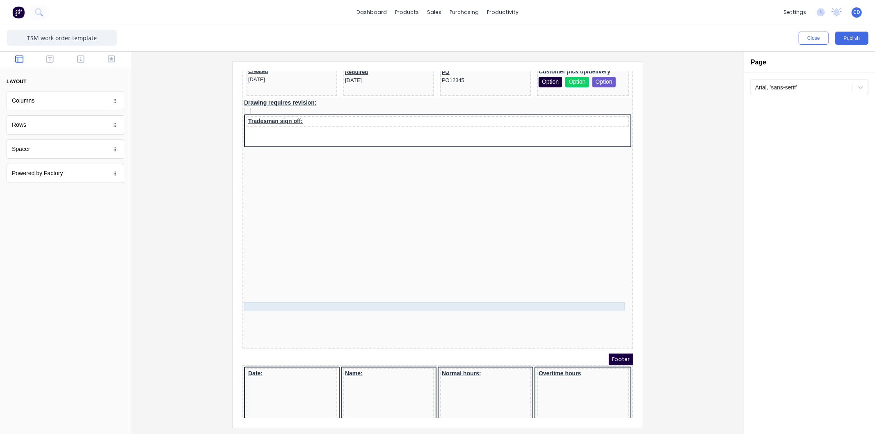
click at [605, 300] on div "LOGO HERE Job description: Values will be displayed here Customer: Factory Tech…" at bounding box center [427, 112] width 391 height 451
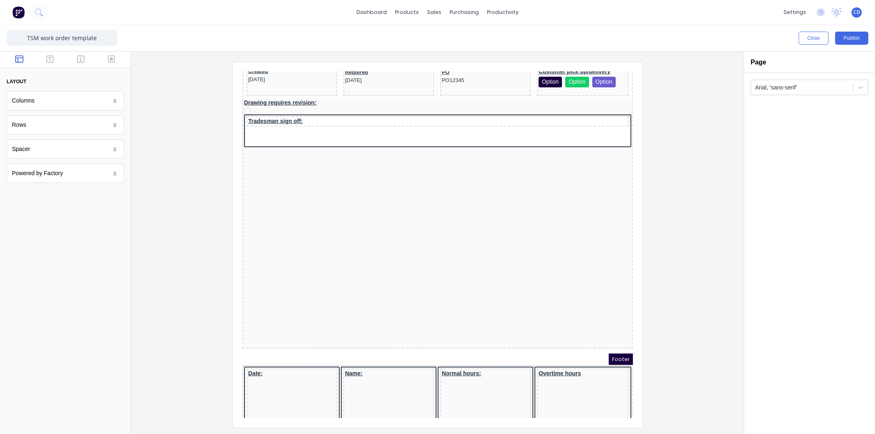
click at [603, 316] on div "LOGO HERE Job description: Values will be displayed here Customer: Factory Tech…" at bounding box center [427, 112] width 391 height 451
click at [605, 328] on div "LOGO HERE Job description: Values will be displayed here Customer: Factory Tech…" at bounding box center [427, 112] width 391 height 451
drag, startPoint x: 602, startPoint y: 313, endPoint x: 601, endPoint y: 304, distance: 8.7
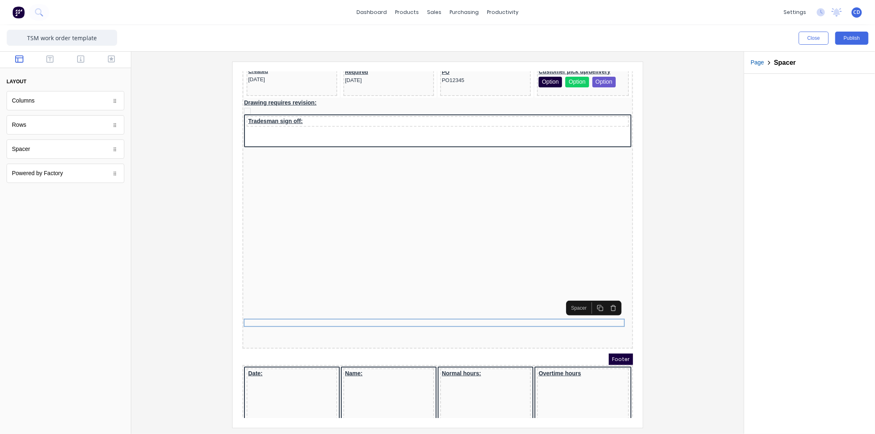
click at [602, 295] on icon "button" at bounding box center [603, 298] width 7 height 7
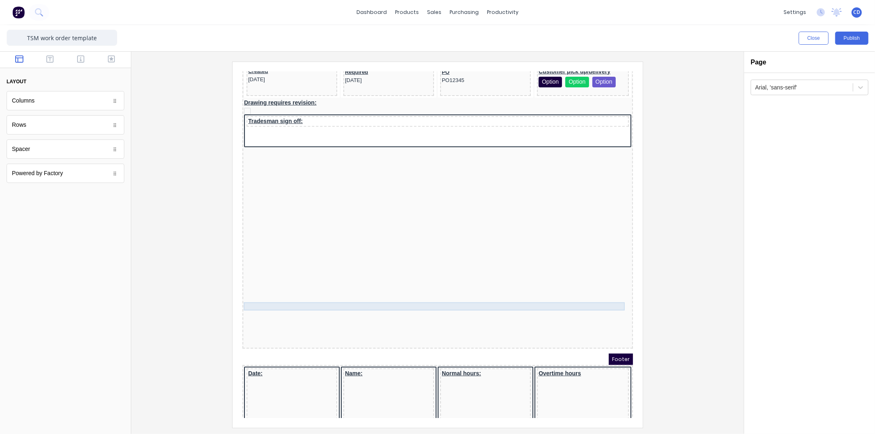
click at [603, 303] on div at bounding box center [427, 307] width 387 height 8
click at [604, 283] on icon "button" at bounding box center [603, 281] width 7 height 7
click at [603, 283] on icon "button" at bounding box center [603, 281] width 7 height 7
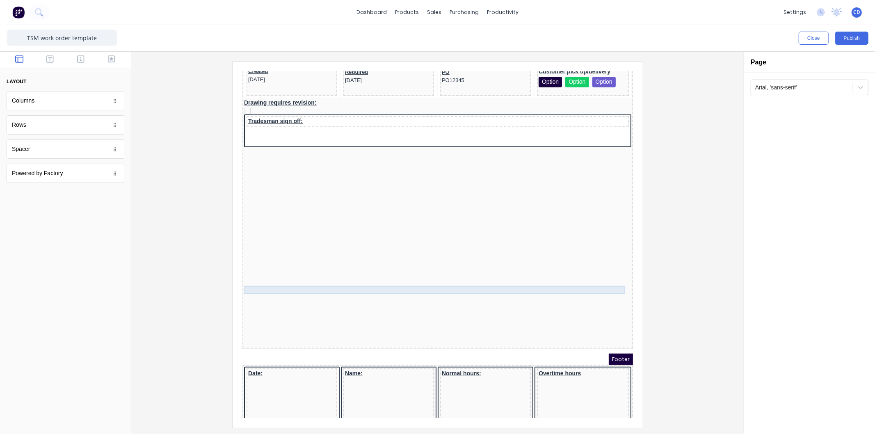
click at [605, 286] on div at bounding box center [427, 290] width 387 height 8
click at [605, 268] on icon "button" at bounding box center [603, 266] width 4 height 5
click at [604, 267] on icon "button" at bounding box center [603, 266] width 4 height 5
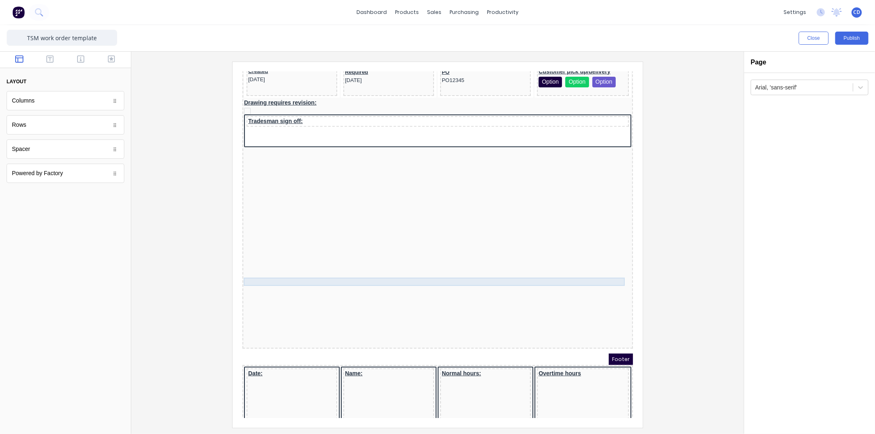
click at [604, 278] on div at bounding box center [427, 282] width 387 height 8
click at [604, 256] on icon "button" at bounding box center [603, 257] width 7 height 7
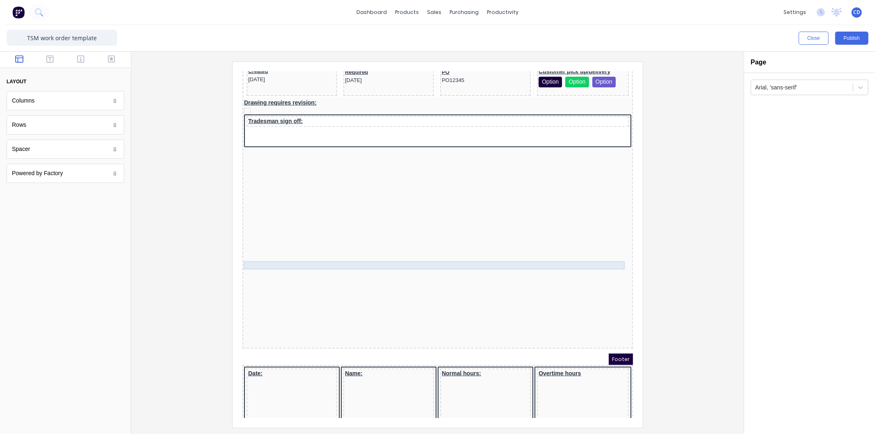
click at [604, 262] on div at bounding box center [427, 266] width 387 height 8
click at [603, 242] on icon "button" at bounding box center [603, 240] width 7 height 7
click at [605, 245] on button "button" at bounding box center [603, 240] width 13 height 11
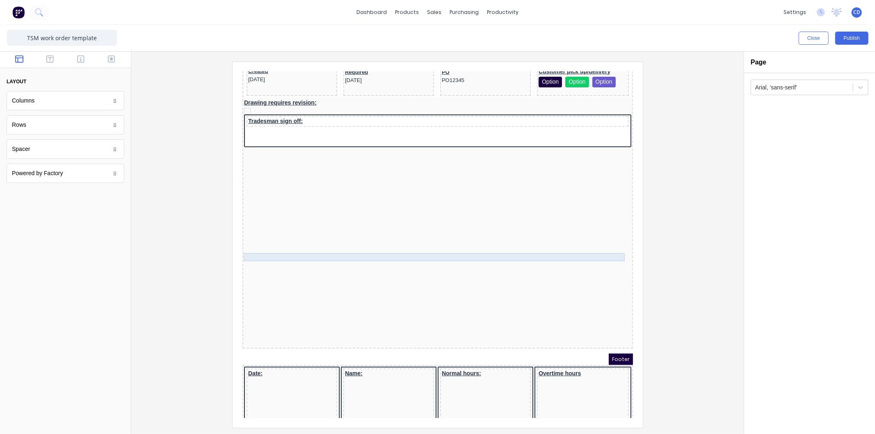
click at [605, 254] on div at bounding box center [427, 258] width 387 height 8
click at [604, 235] on icon "button" at bounding box center [603, 233] width 4 height 5
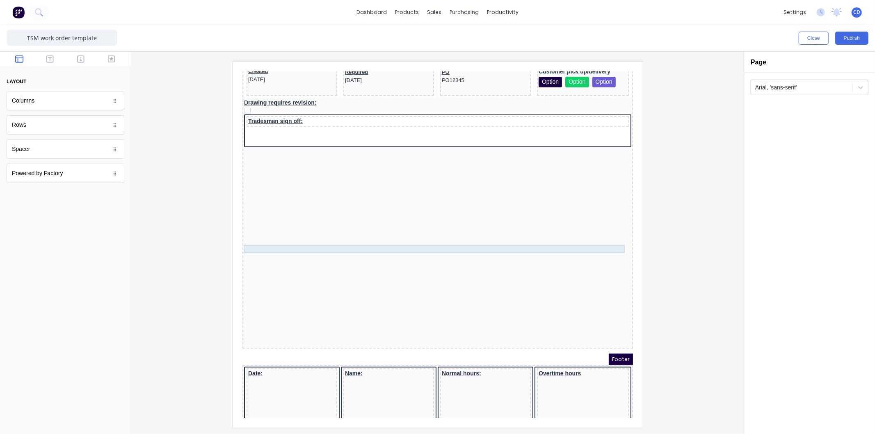
click at [604, 245] on div at bounding box center [427, 249] width 387 height 8
click at [604, 228] on button "button" at bounding box center [603, 223] width 13 height 11
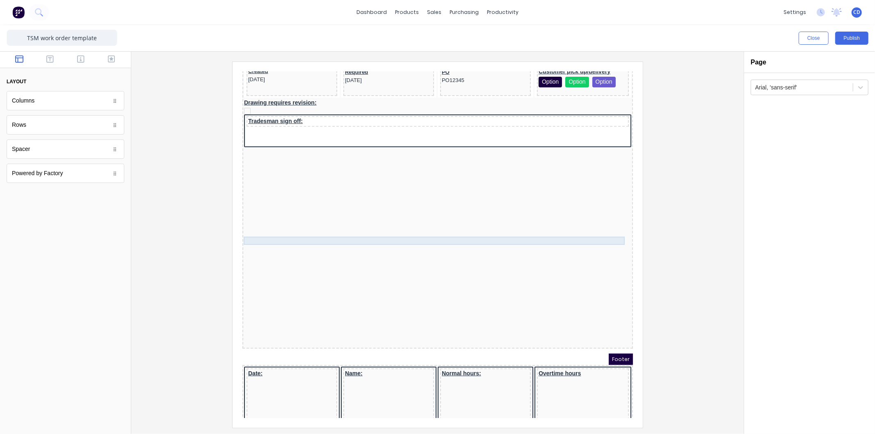
click at [603, 237] on div at bounding box center [427, 241] width 387 height 8
click at [605, 220] on button "button" at bounding box center [603, 215] width 13 height 11
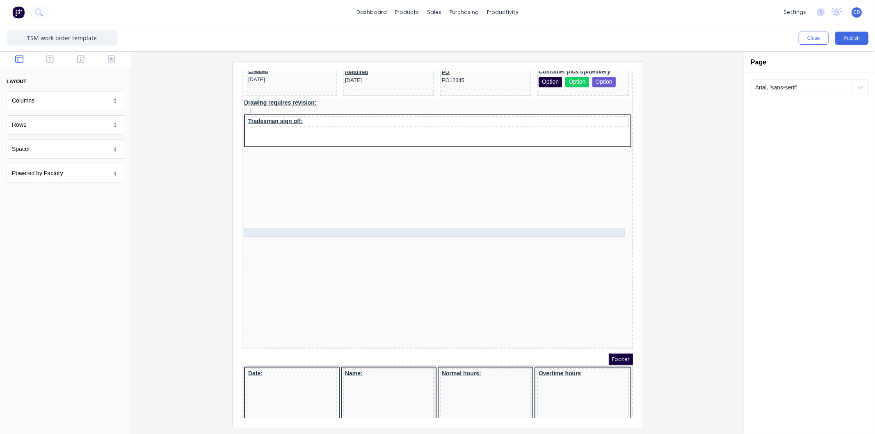
click at [603, 229] on div at bounding box center [427, 233] width 387 height 8
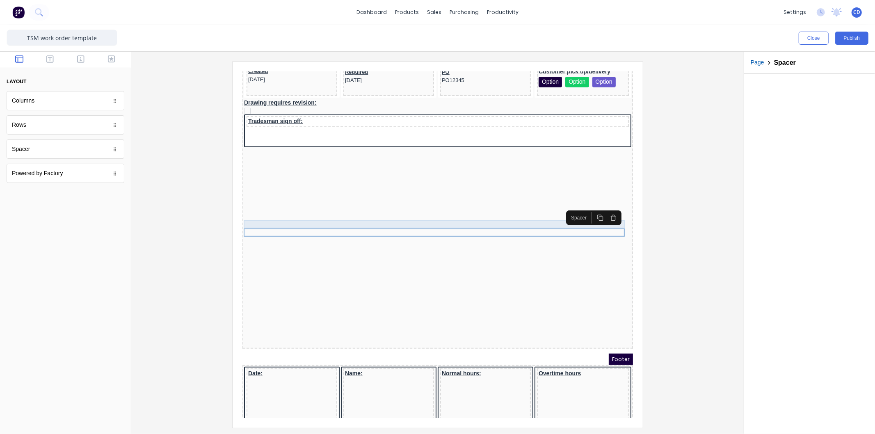
click at [605, 212] on button "button" at bounding box center [603, 207] width 13 height 11
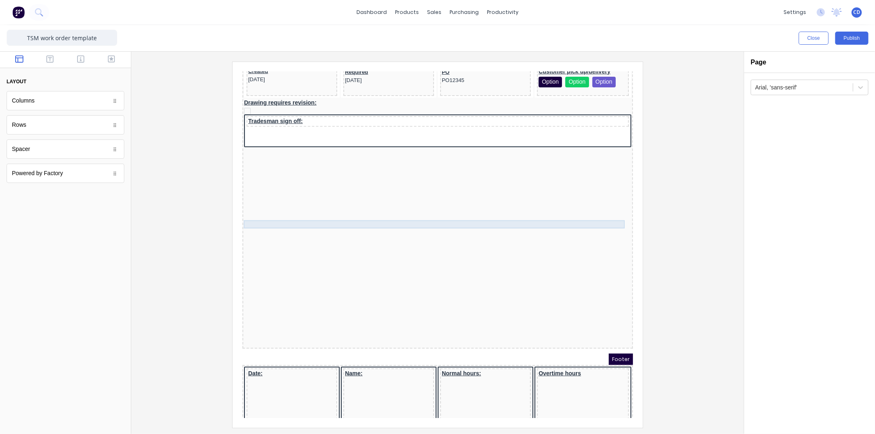
click at [605, 221] on div at bounding box center [427, 225] width 387 height 8
click at [601, 198] on icon "button" at bounding box center [603, 200] width 4 height 5
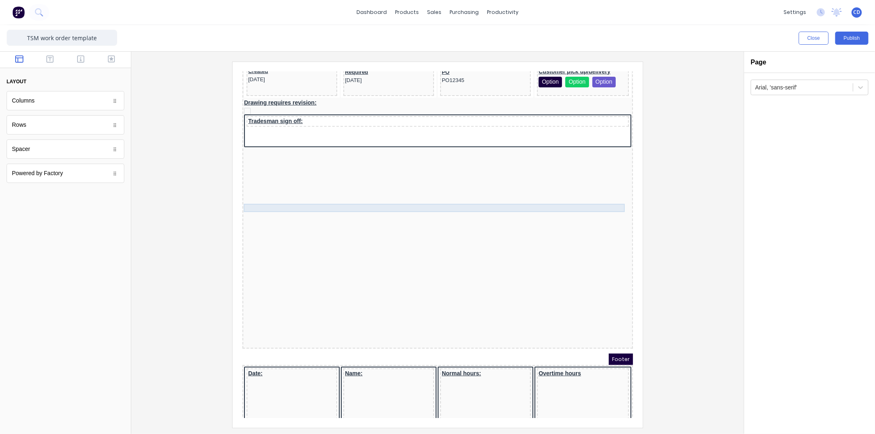
click at [602, 204] on div at bounding box center [427, 208] width 387 height 8
click at [605, 184] on icon "button" at bounding box center [603, 183] width 7 height 7
click at [603, 184] on icon "button" at bounding box center [603, 183] width 7 height 7
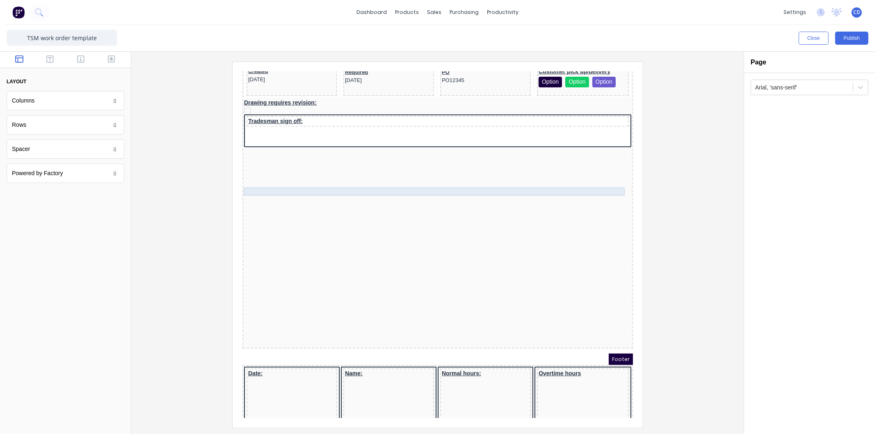
click at [603, 188] on div at bounding box center [427, 192] width 387 height 8
click at [605, 171] on button "button" at bounding box center [603, 166] width 13 height 11
click at [605, 170] on button "button" at bounding box center [603, 166] width 13 height 11
click at [605, 180] on div at bounding box center [427, 184] width 387 height 8
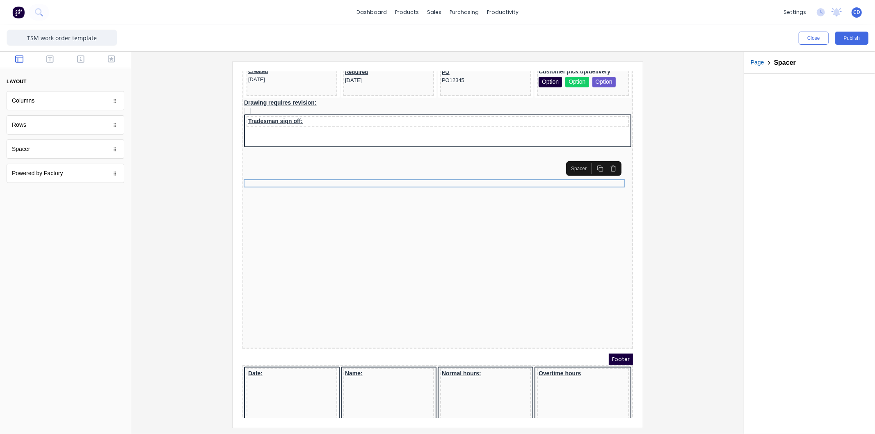
click at [605, 163] on button "button" at bounding box center [603, 158] width 13 height 11
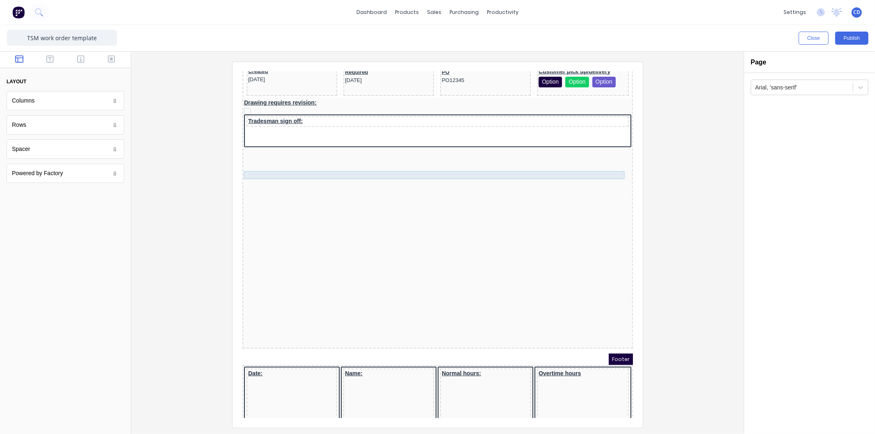
click at [603, 172] on div at bounding box center [427, 176] width 387 height 8
click at [606, 149] on icon "button" at bounding box center [603, 150] width 7 height 7
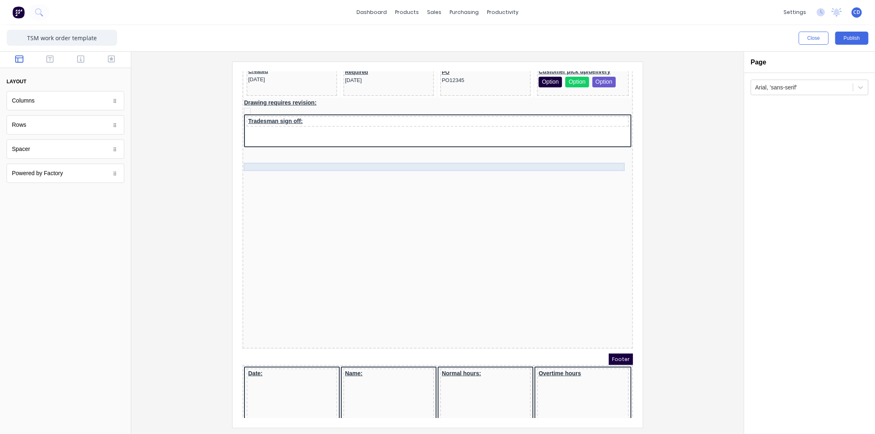
click at [604, 163] on div at bounding box center [427, 167] width 387 height 8
click at [605, 143] on icon "button" at bounding box center [603, 142] width 7 height 7
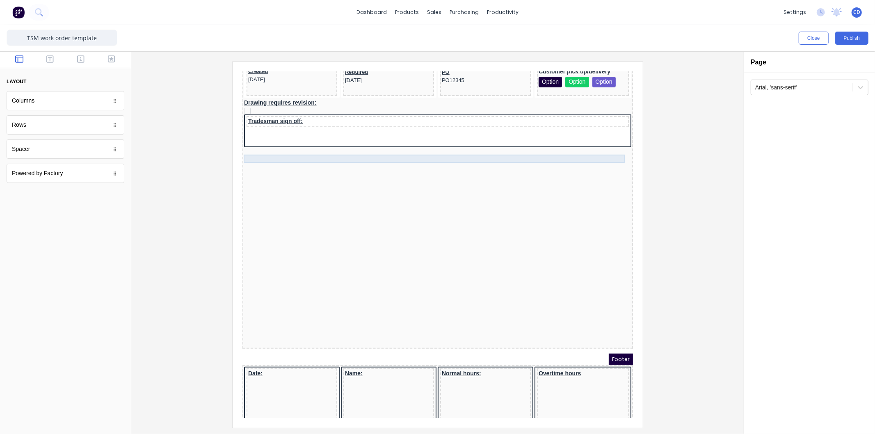
click at [605, 155] on div at bounding box center [427, 159] width 387 height 8
click at [607, 137] on button "button" at bounding box center [603, 133] width 13 height 11
click at [607, 147] on div at bounding box center [427, 151] width 387 height 8
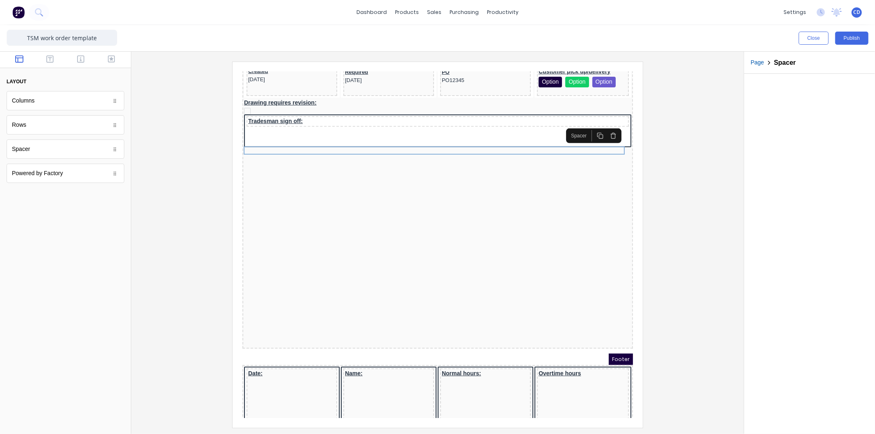
click at [606, 128] on icon "button" at bounding box center [603, 125] width 7 height 7
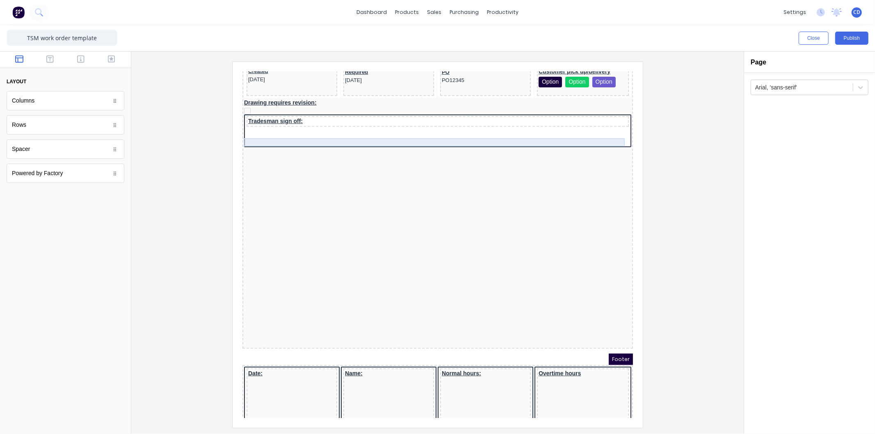
click at [603, 139] on div at bounding box center [427, 143] width 387 height 8
click at [606, 121] on button "button" at bounding box center [603, 117] width 13 height 11
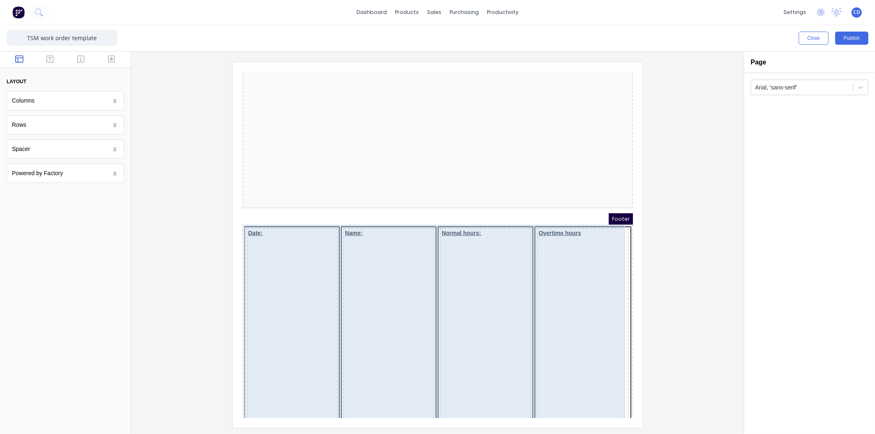
scroll to position [456, 0]
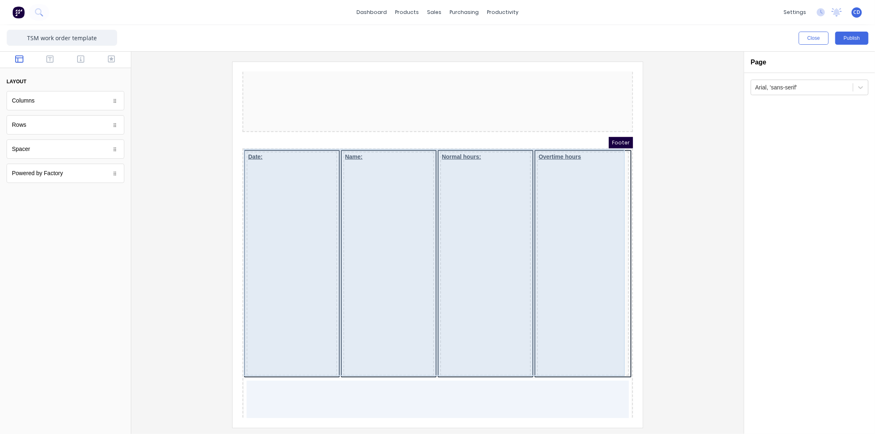
scroll to position [509, 0]
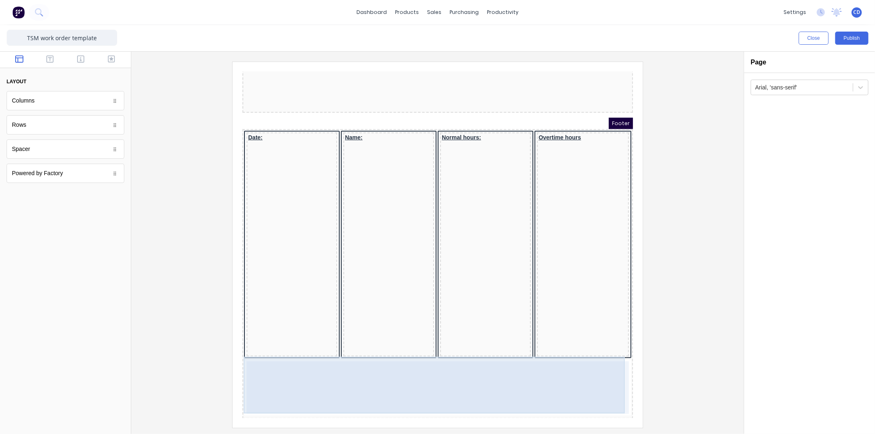
click at [562, 375] on div at bounding box center [427, 377] width 383 height 53
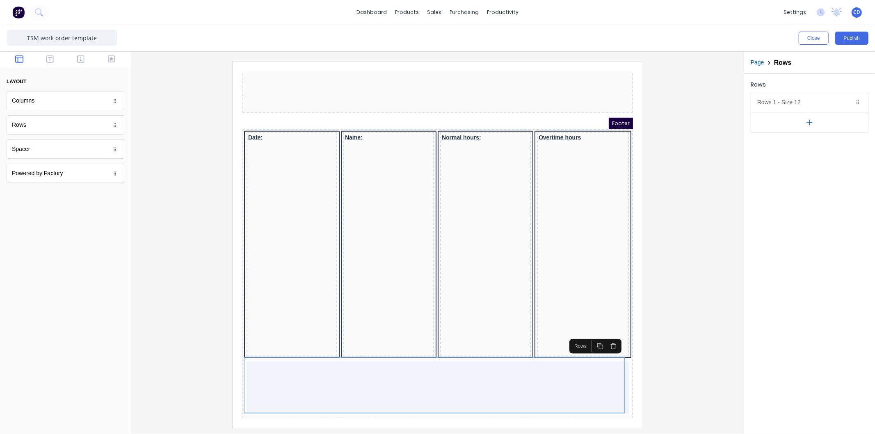
click at [605, 336] on icon "button" at bounding box center [603, 337] width 4 height 5
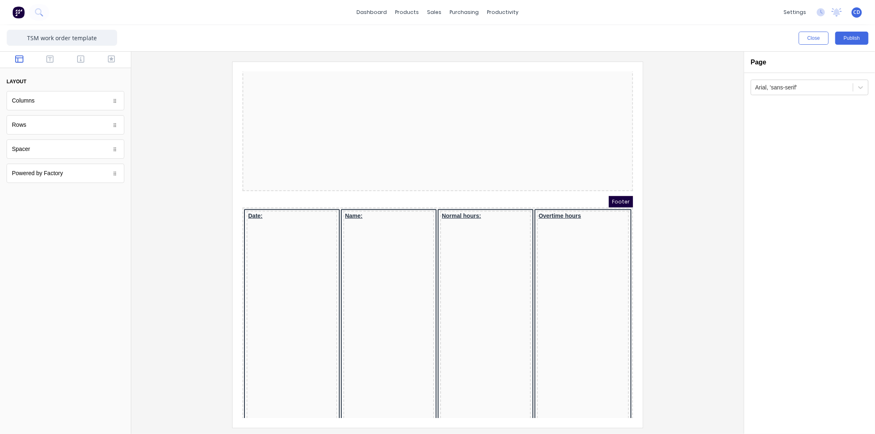
scroll to position [452, 0]
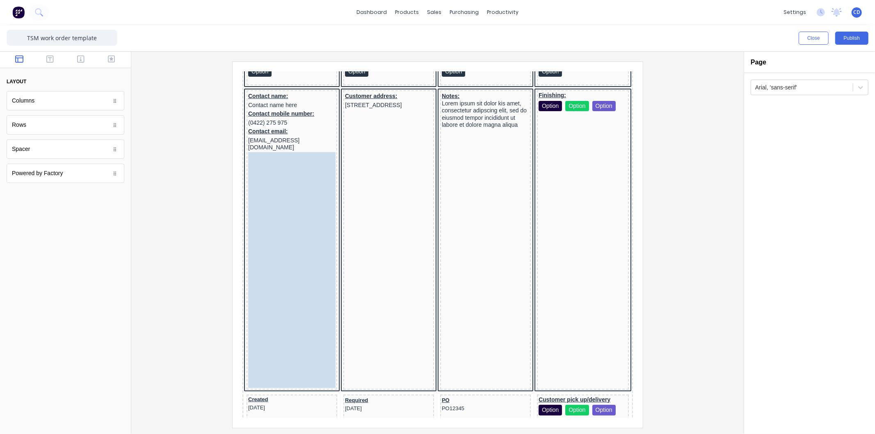
scroll to position [163, 0]
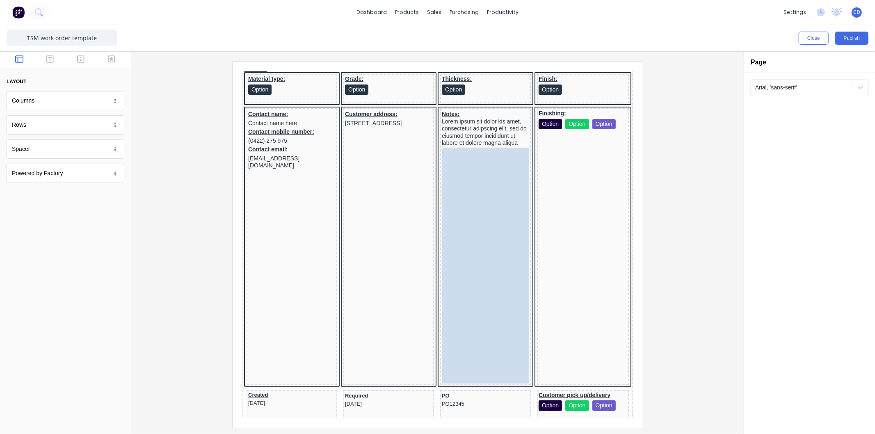
drag, startPoint x: 261, startPoint y: 177, endPoint x: 471, endPoint y: 186, distance: 210.7
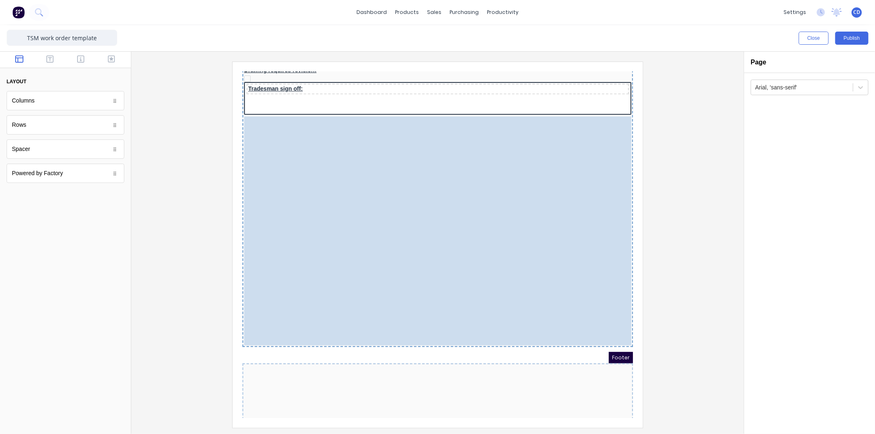
scroll to position [285, 0]
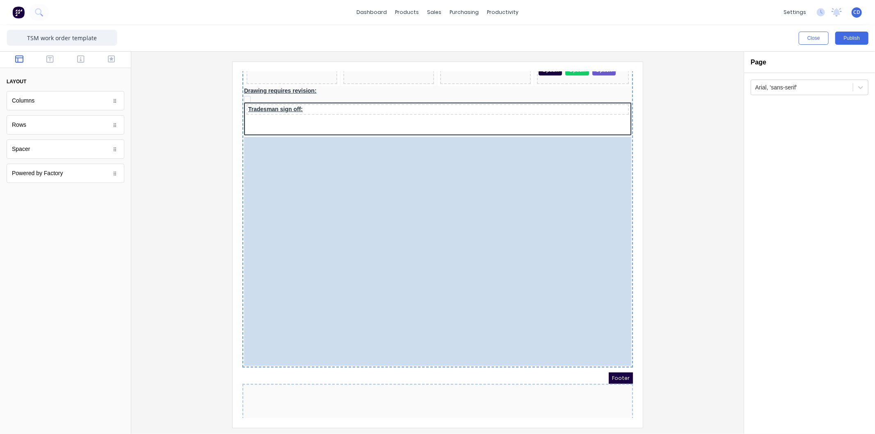
drag, startPoint x: 431, startPoint y: 237, endPoint x: 435, endPoint y: 130, distance: 107.6
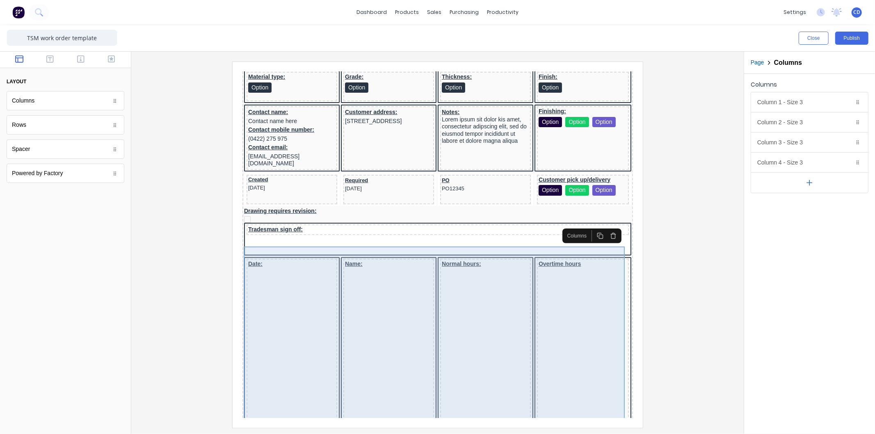
scroll to position [149, 0]
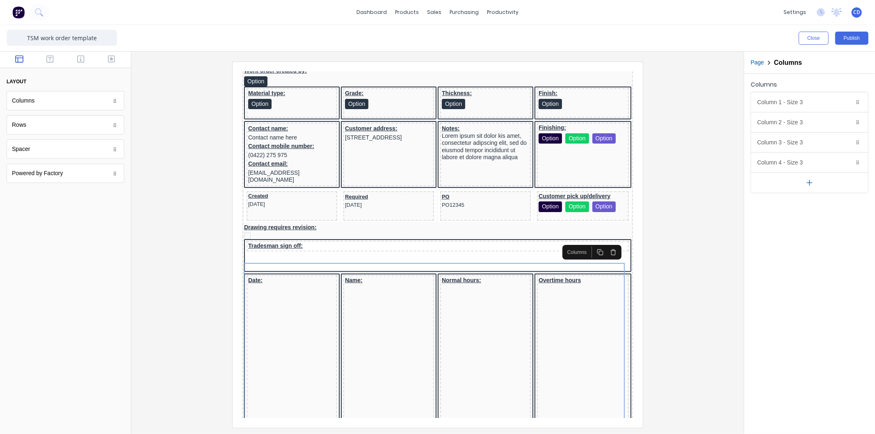
click at [661, 186] on div at bounding box center [438, 245] width 600 height 366
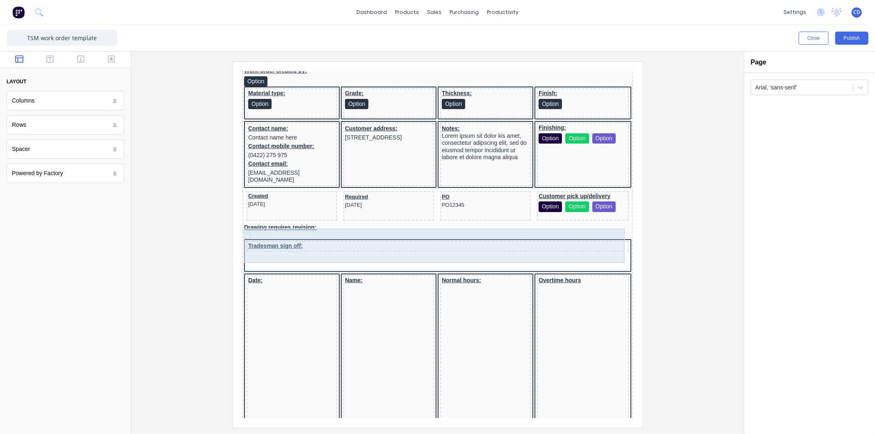
click at [561, 235] on div "Tradesman sign off:" at bounding box center [427, 246] width 387 height 34
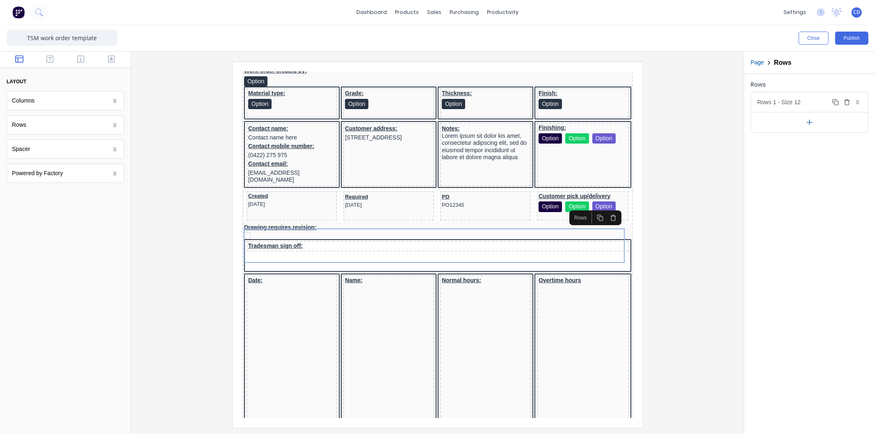
click at [782, 105] on div "Rows 1 - Size 12 Duplicate Delete" at bounding box center [810, 102] width 117 height 20
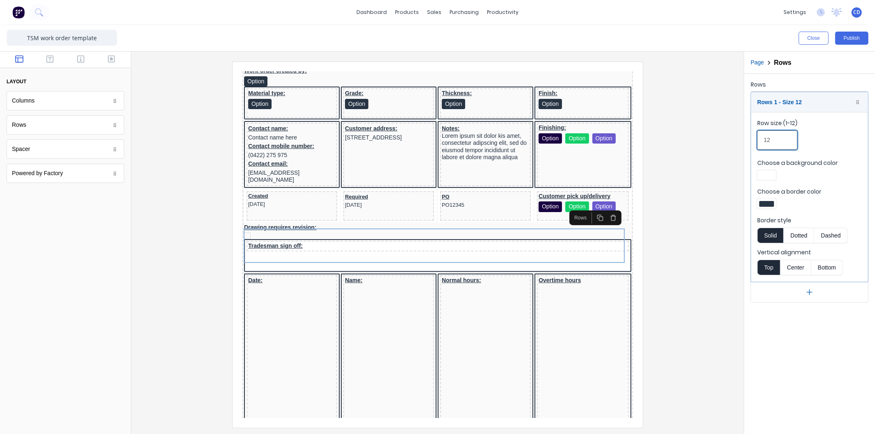
drag, startPoint x: 783, startPoint y: 142, endPoint x: 753, endPoint y: 144, distance: 30.1
click at [753, 144] on fieldset "Row size (1-12) 12 Choose a background color Choose a border color Border style…" at bounding box center [810, 197] width 117 height 170
type input "10"
click at [725, 156] on div at bounding box center [438, 245] width 600 height 366
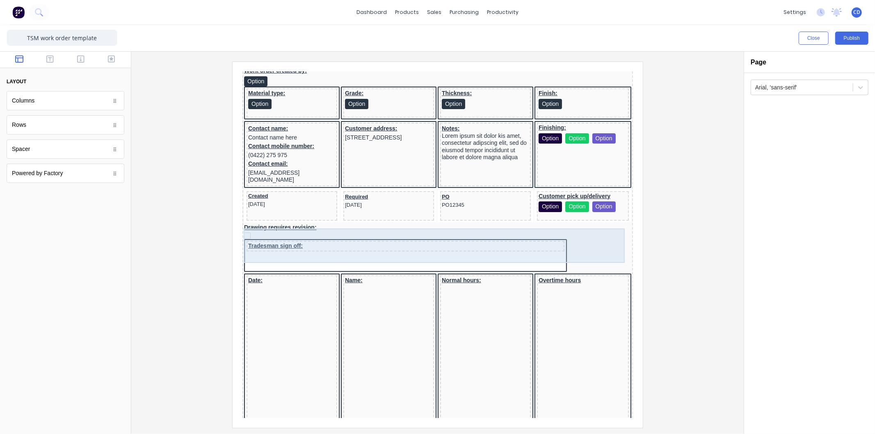
click at [535, 244] on div "Tradesman sign off:" at bounding box center [427, 246] width 387 height 34
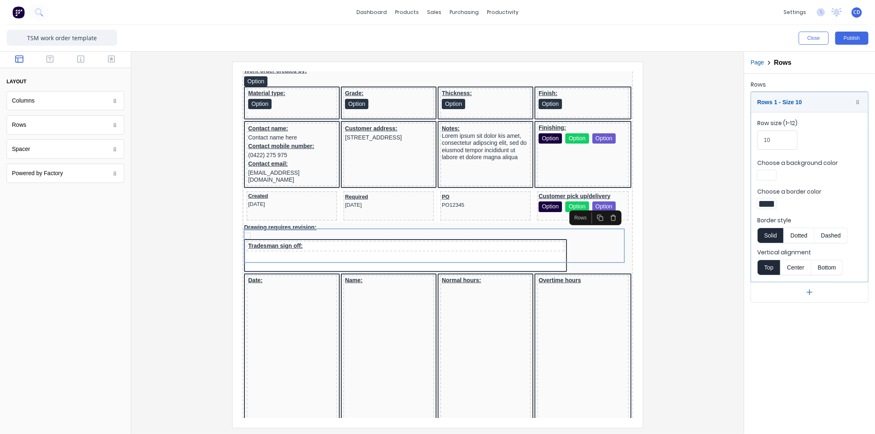
click at [604, 211] on button "button" at bounding box center [603, 207] width 13 height 11
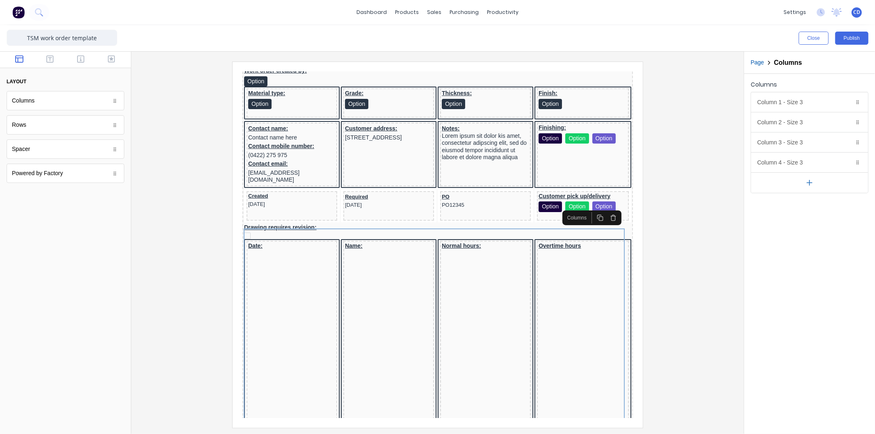
click at [53, 53] on div at bounding box center [65, 60] width 131 height 16
click at [53, 57] on icon "button" at bounding box center [49, 58] width 7 height 7
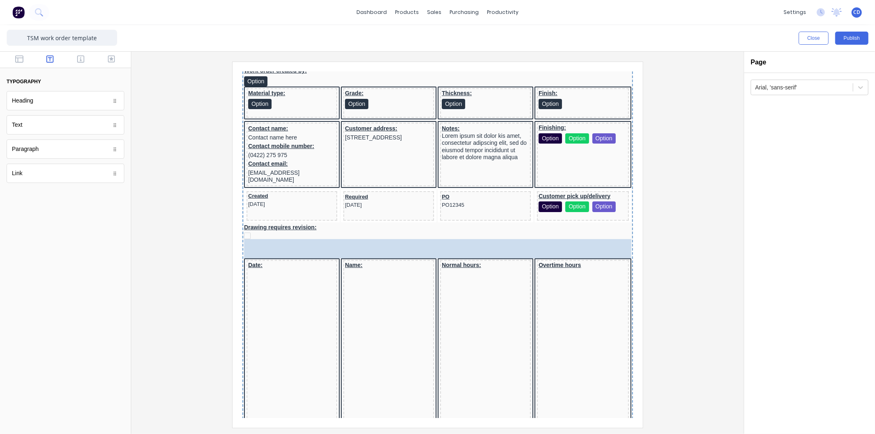
drag, startPoint x: 30, startPoint y: 130, endPoint x: 314, endPoint y: 233, distance: 301.4
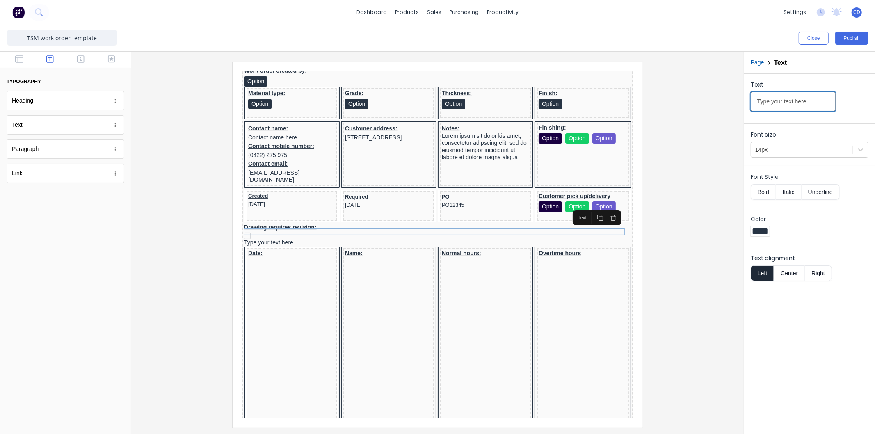
click at [809, 100] on input "Type your text here" at bounding box center [793, 101] width 85 height 19
type input "Tradesman sign off:"
click at [765, 194] on button "Bold" at bounding box center [763, 192] width 25 height 16
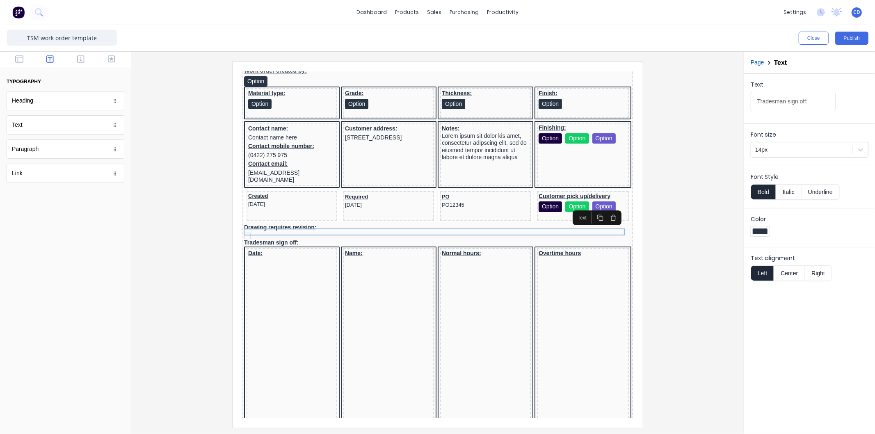
click at [817, 192] on button "Underline" at bounding box center [821, 192] width 38 height 16
click at [666, 219] on div at bounding box center [438, 245] width 600 height 366
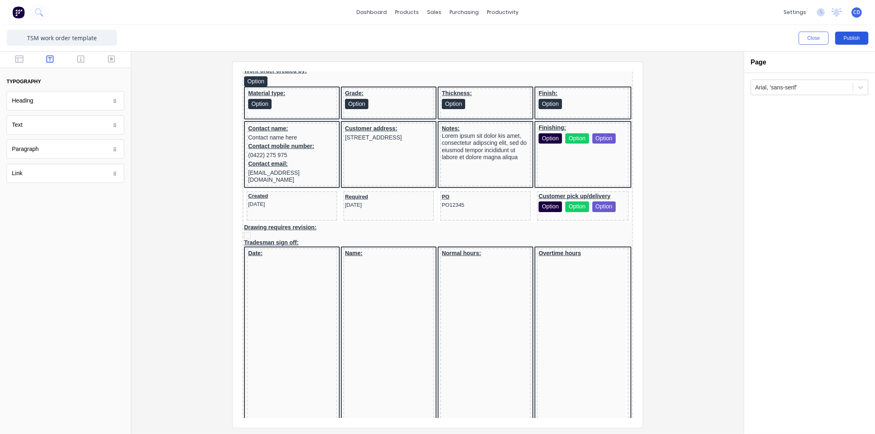
click at [855, 41] on button "Publish" at bounding box center [852, 38] width 33 height 13
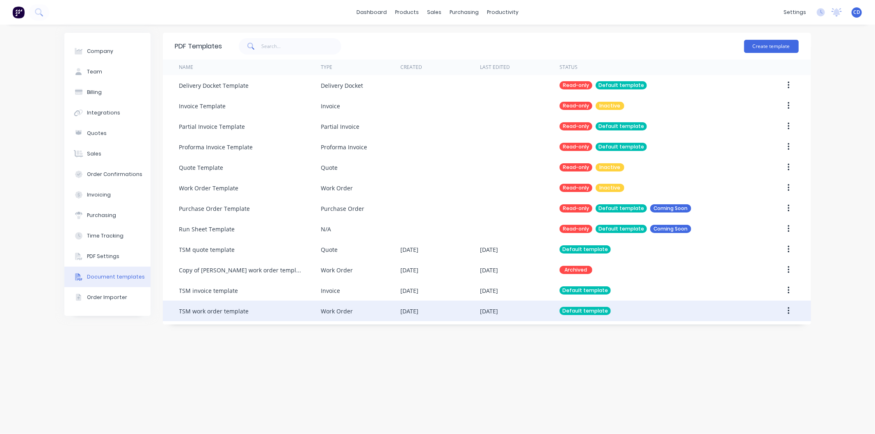
click at [383, 311] on div "Work Order" at bounding box center [361, 311] width 80 height 21
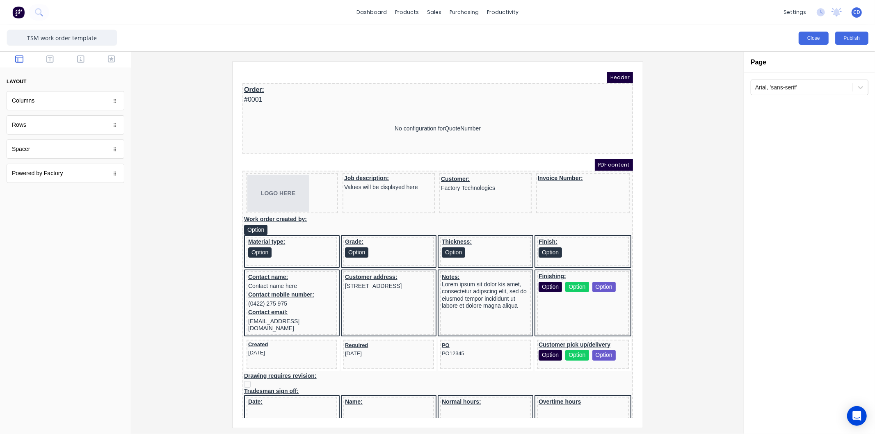
click at [815, 41] on button "Close" at bounding box center [814, 38] width 30 height 13
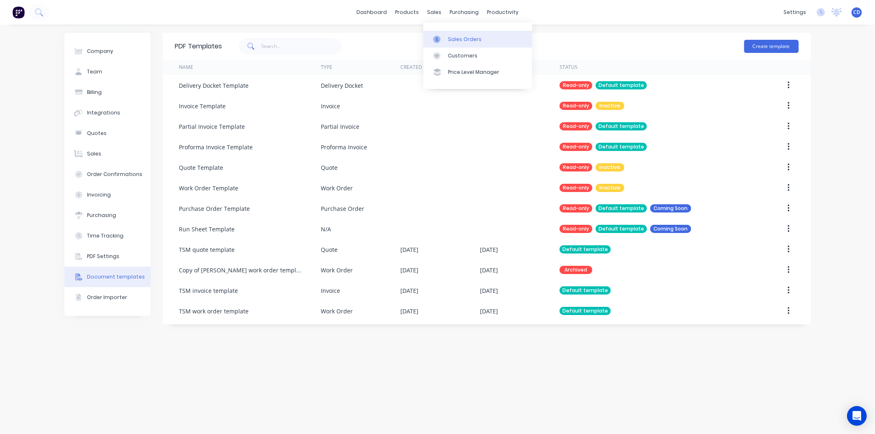
click at [461, 41] on div "Sales Orders" at bounding box center [465, 39] width 34 height 7
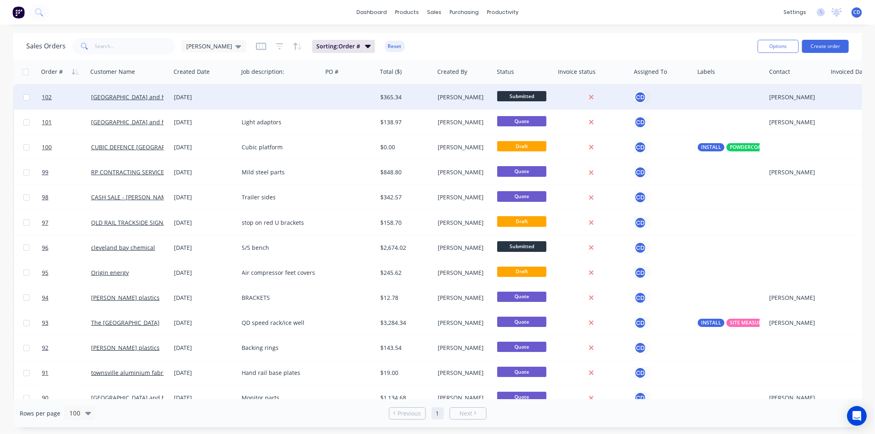
click at [197, 100] on div "[DATE]" at bounding box center [204, 97] width 61 height 8
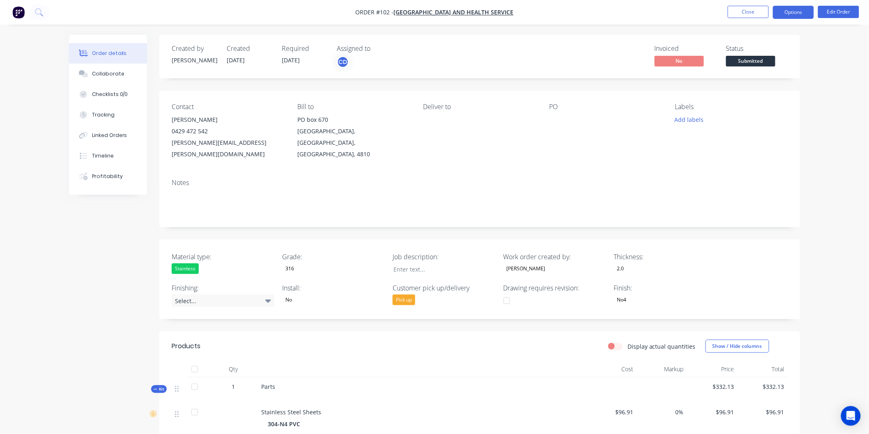
click at [783, 15] on button "Options" at bounding box center [792, 12] width 41 height 13
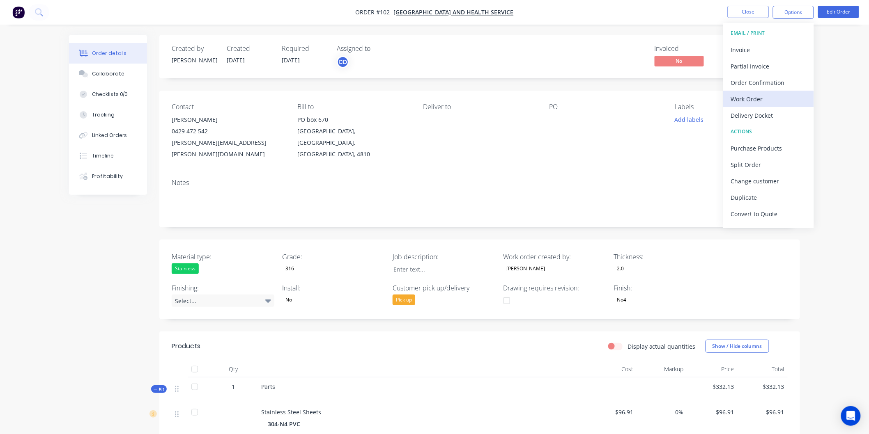
click at [748, 99] on div "Work Order" at bounding box center [769, 99] width 76 height 12
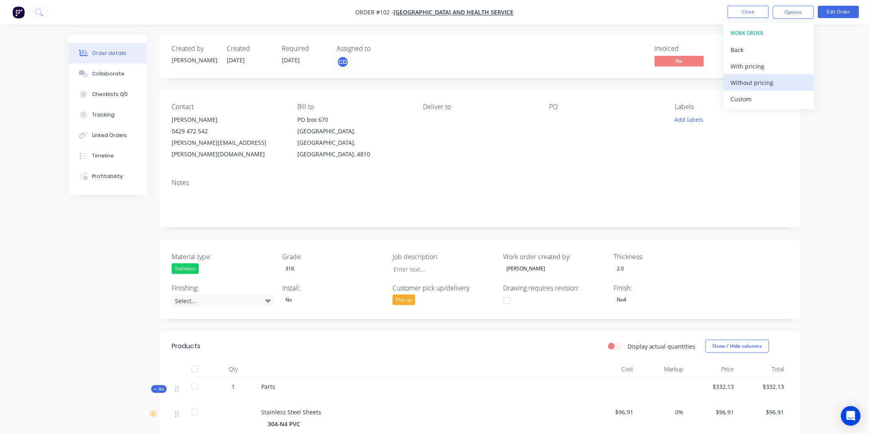
click at [761, 81] on div "Without pricing" at bounding box center [769, 83] width 76 height 12
click at [747, 14] on button "Close" at bounding box center [747, 12] width 41 height 12
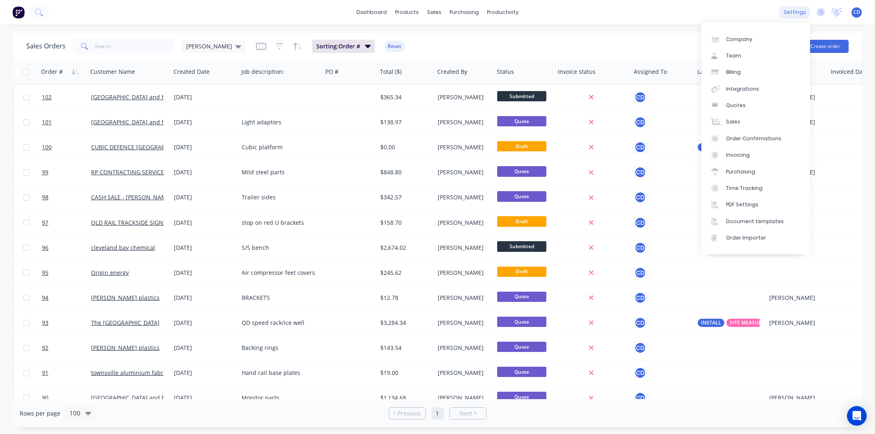
click at [804, 13] on div "settings" at bounding box center [795, 12] width 31 height 12
click at [757, 219] on div "Document templates" at bounding box center [755, 221] width 58 height 7
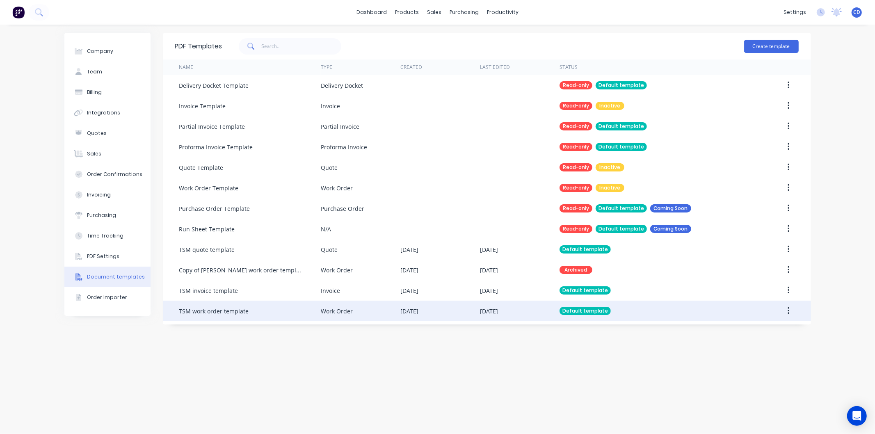
click at [791, 309] on button "button" at bounding box center [788, 311] width 19 height 15
click at [752, 335] on div "Edit" at bounding box center [759, 333] width 63 height 12
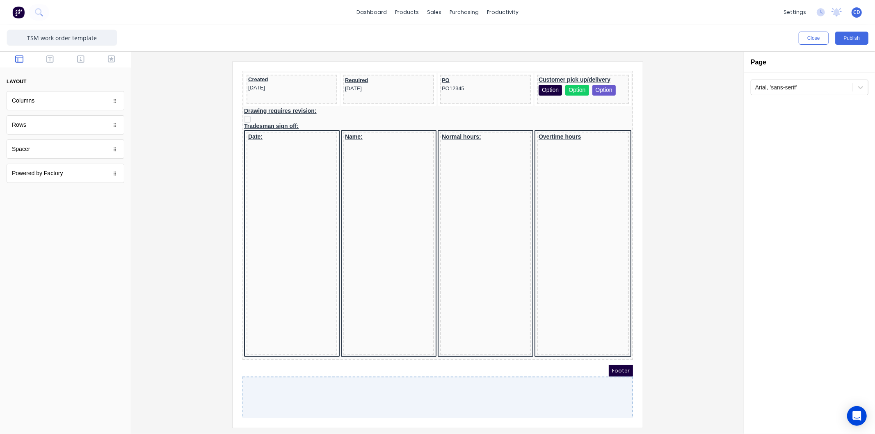
scroll to position [273, 0]
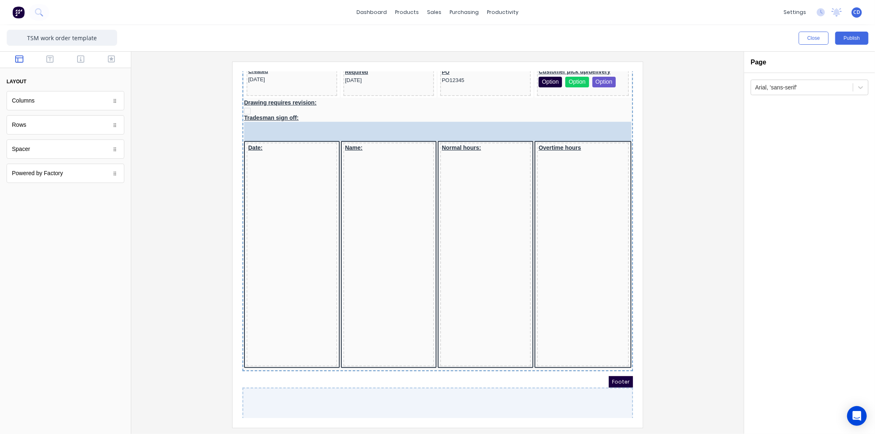
drag, startPoint x: 48, startPoint y: 147, endPoint x: 386, endPoint y: 116, distance: 339.6
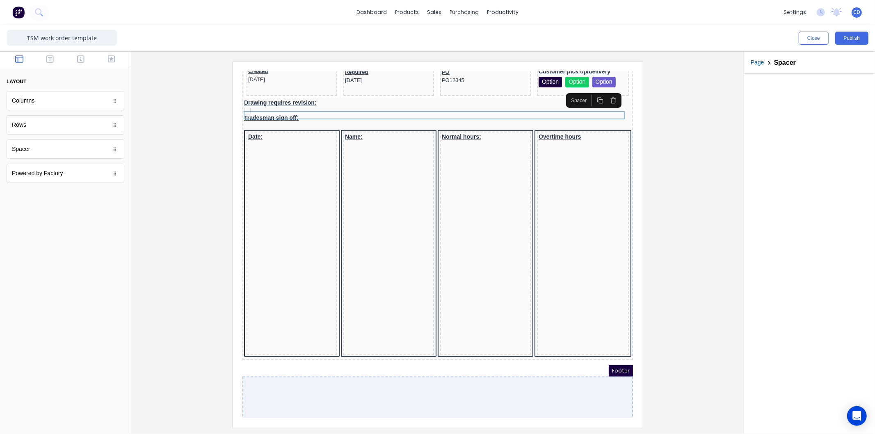
click at [589, 89] on icon "button" at bounding box center [590, 90] width 7 height 7
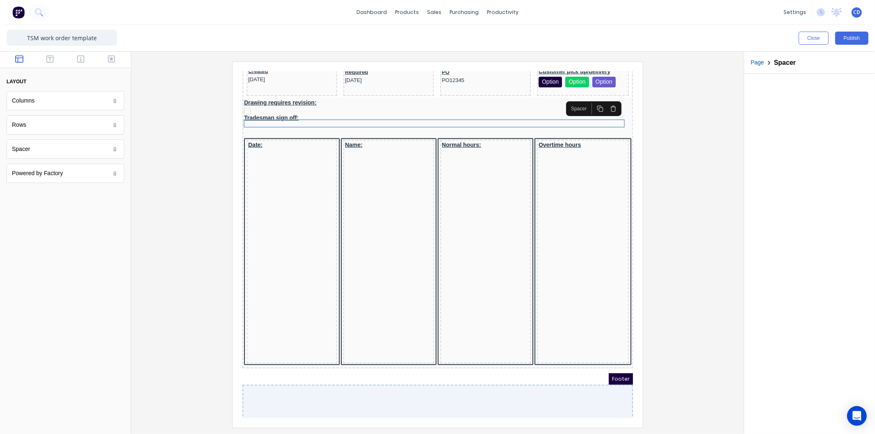
click at [590, 100] on icon "button" at bounding box center [590, 98] width 7 height 7
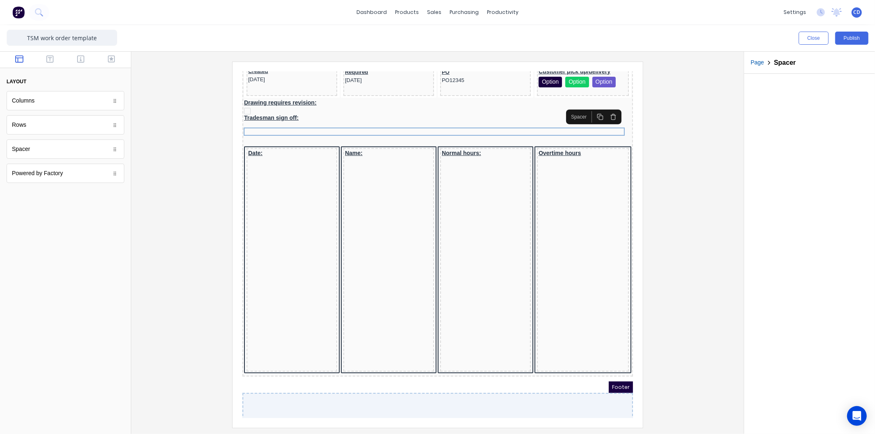
click at [587, 106] on icon "button" at bounding box center [589, 106] width 4 height 4
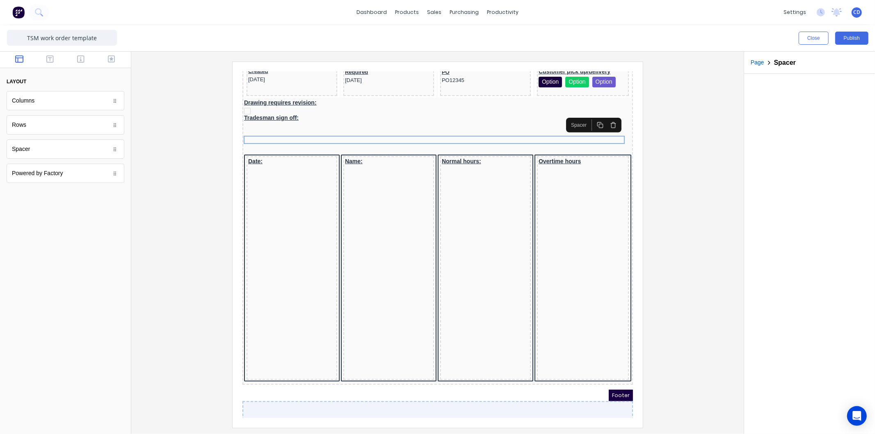
click at [589, 115] on icon "button" at bounding box center [590, 115] width 7 height 7
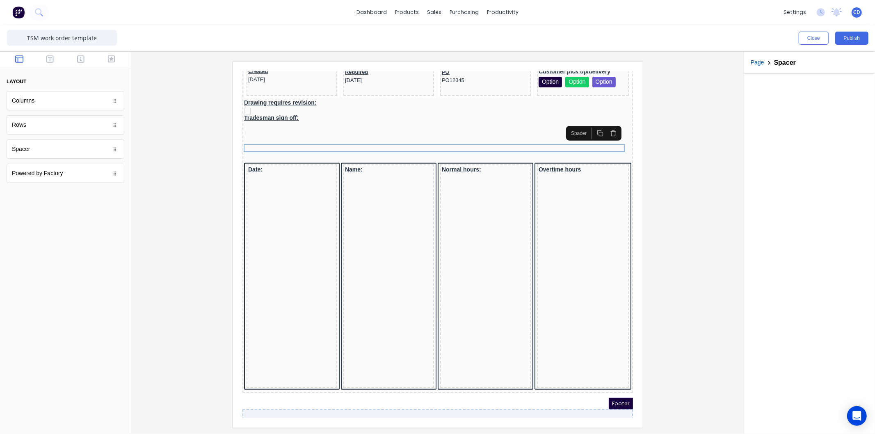
click at [589, 123] on rect "button" at bounding box center [591, 124] width 4 height 4
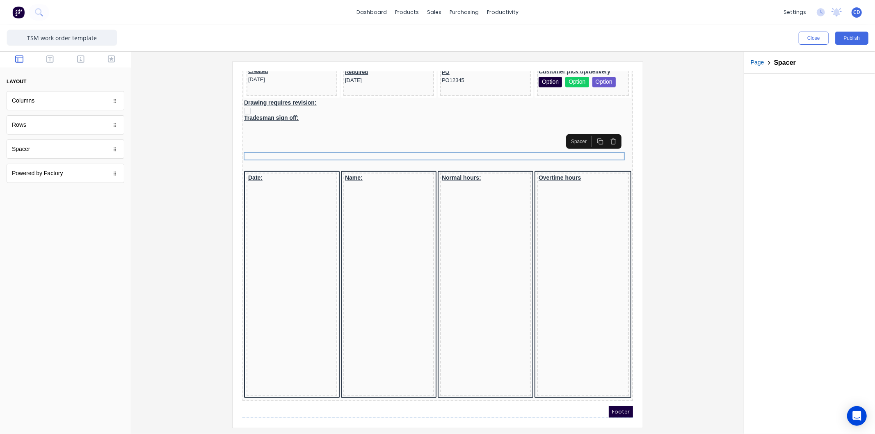
click at [593, 133] on rect "button" at bounding box center [591, 132] width 4 height 4
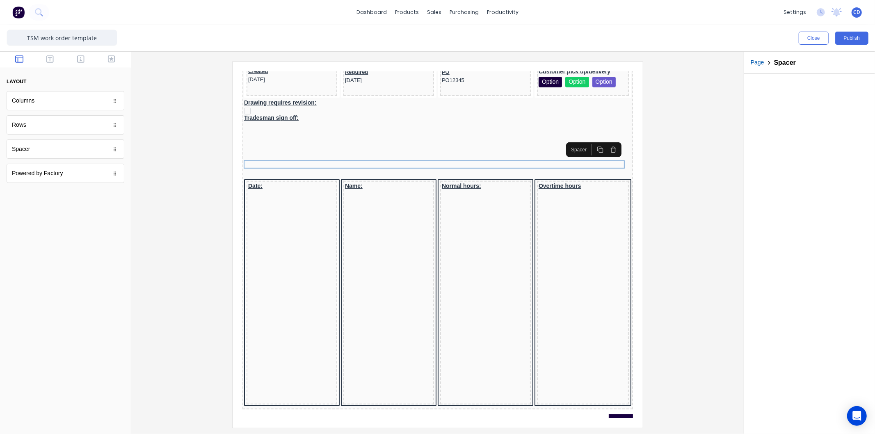
click at [591, 140] on icon "button" at bounding box center [590, 139] width 7 height 7
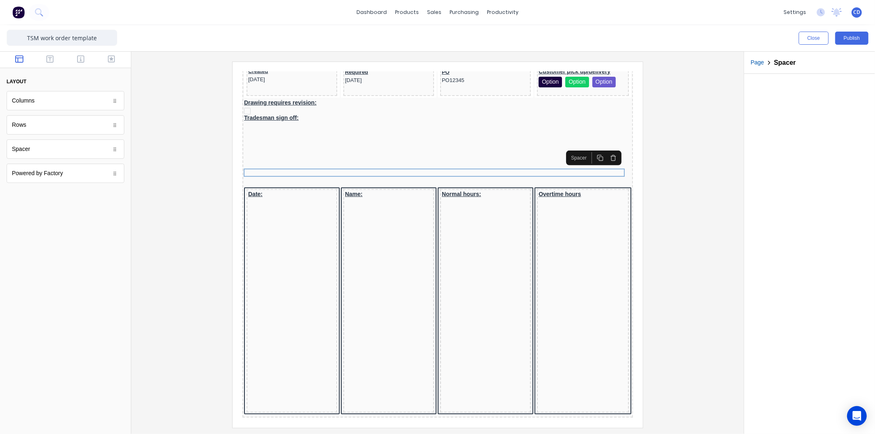
click at [591, 147] on icon "button" at bounding box center [590, 147] width 7 height 7
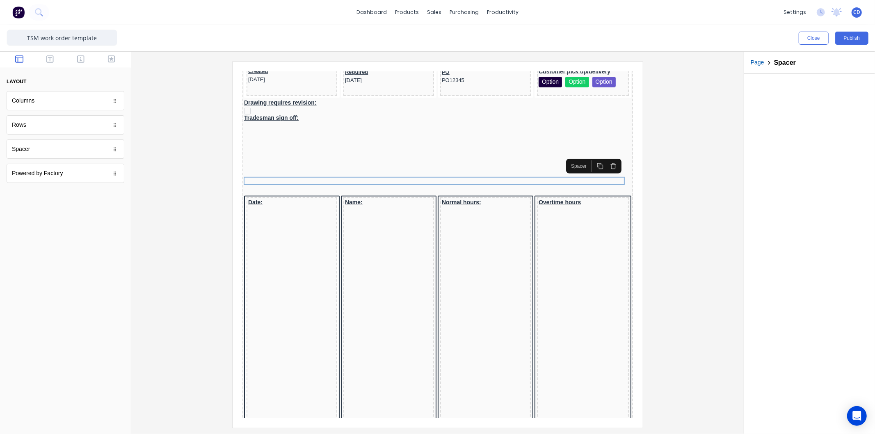
click at [590, 156] on icon "button" at bounding box center [590, 156] width 7 height 7
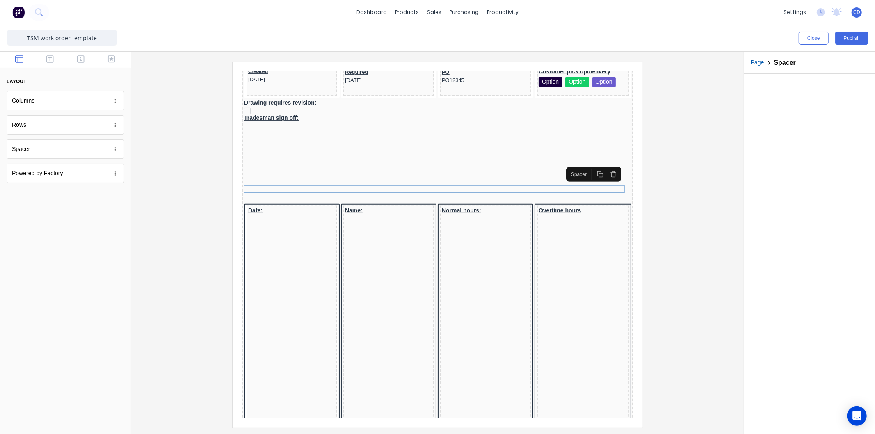
click at [589, 163] on rect "button" at bounding box center [591, 165] width 4 height 4
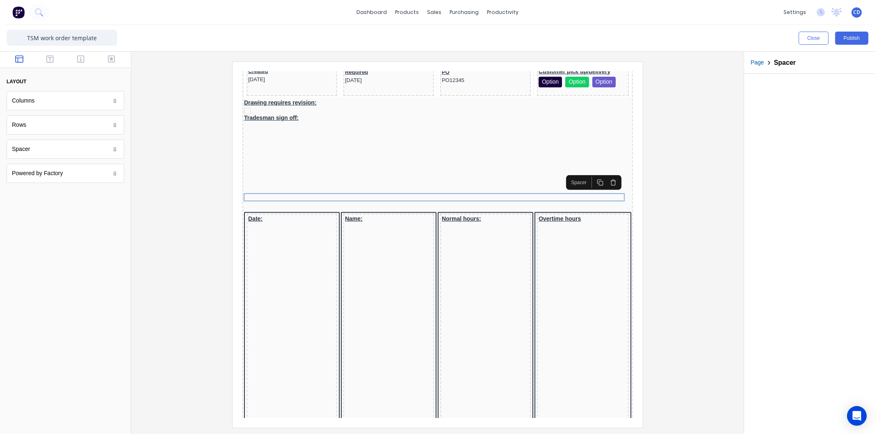
click at [591, 170] on icon "button" at bounding box center [590, 172] width 7 height 7
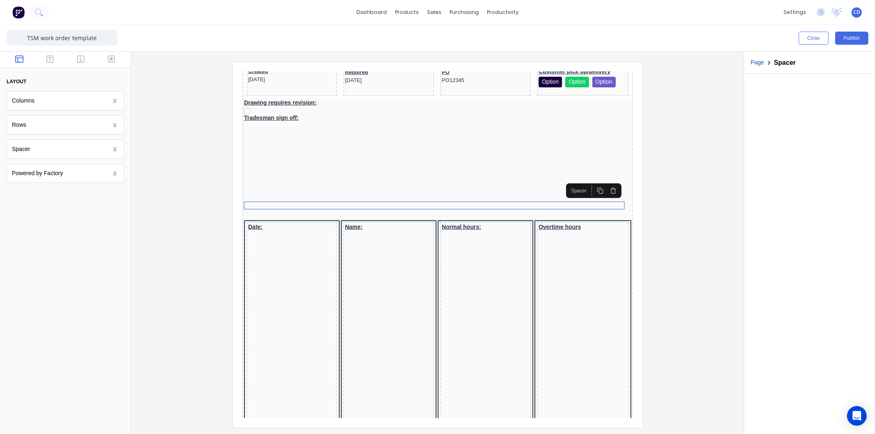
click at [591, 180] on icon "button" at bounding box center [590, 180] width 7 height 7
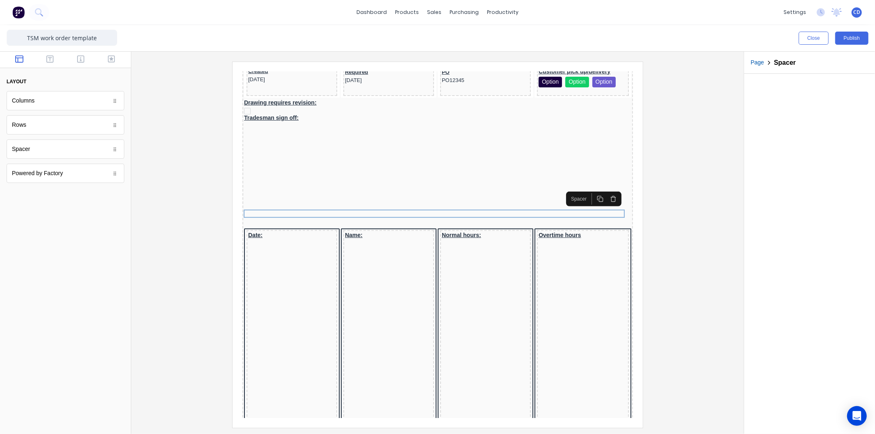
click at [591, 189] on icon "button" at bounding box center [590, 189] width 7 height 7
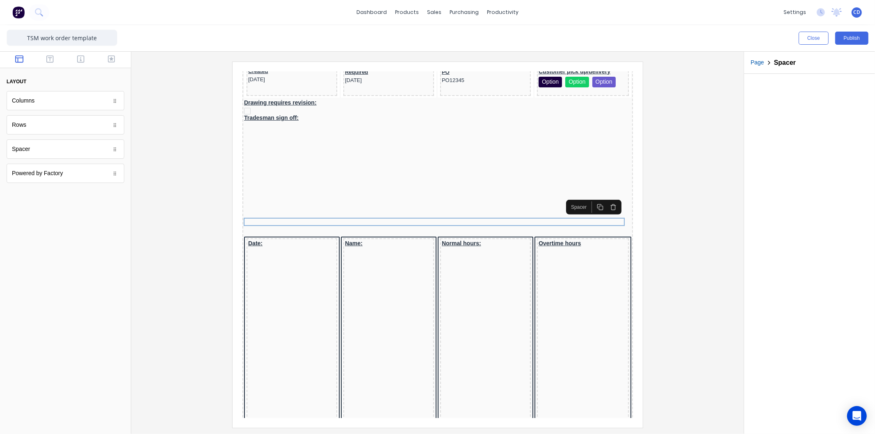
click at [592, 195] on icon "button" at bounding box center [590, 197] width 7 height 7
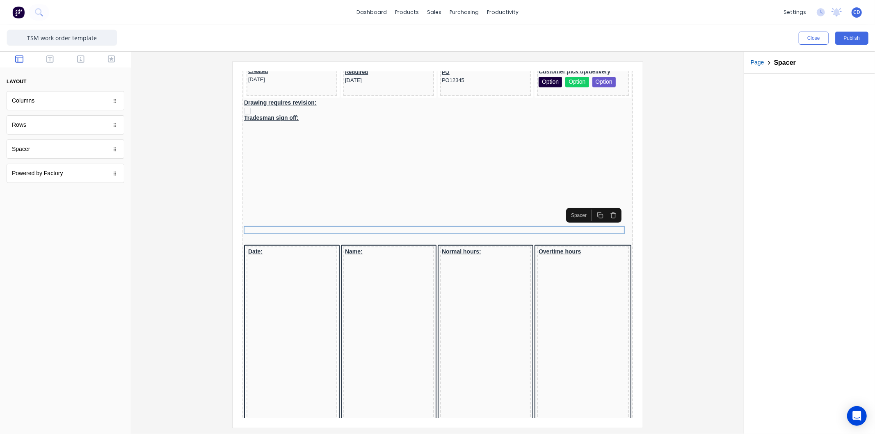
click at [591, 202] on icon "button" at bounding box center [589, 204] width 4 height 4
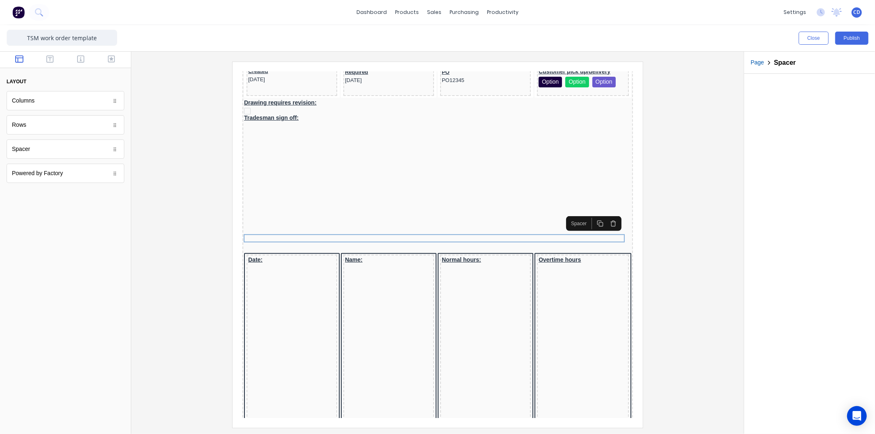
click at [592, 210] on icon "button" at bounding box center [590, 213] width 7 height 7
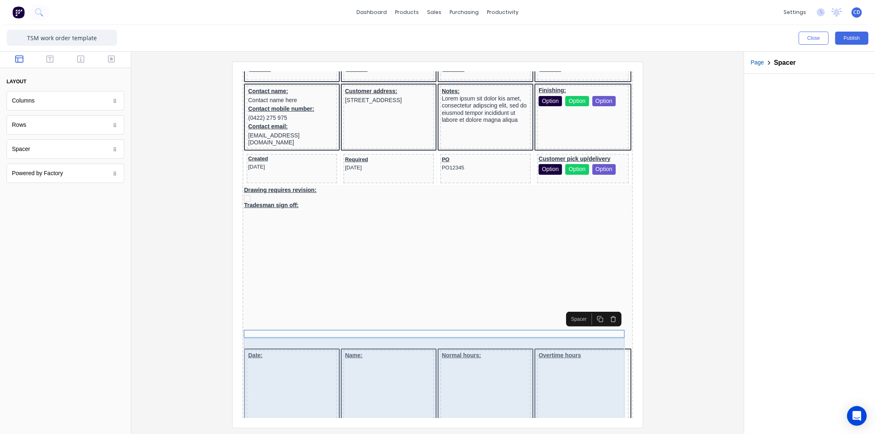
scroll to position [178, 0]
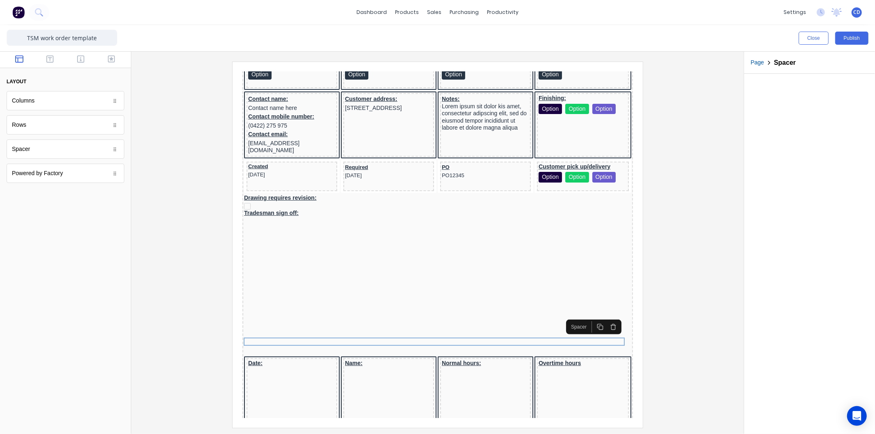
click at [592, 316] on icon "button" at bounding box center [590, 317] width 7 height 7
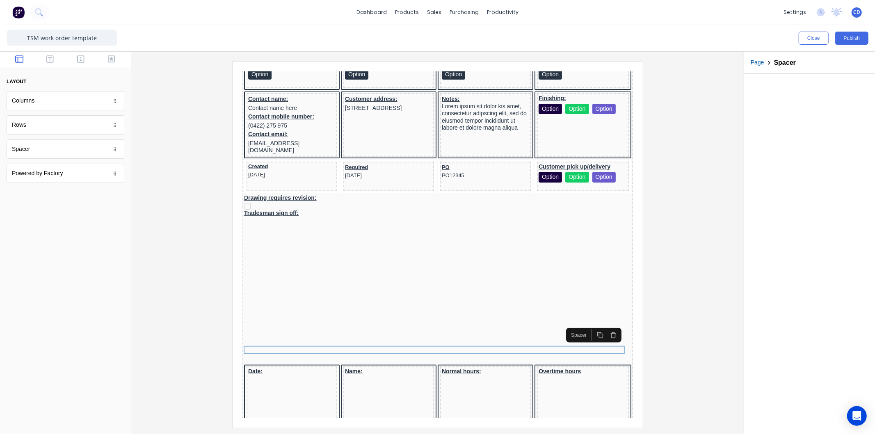
click at [589, 327] on icon "button" at bounding box center [590, 325] width 7 height 7
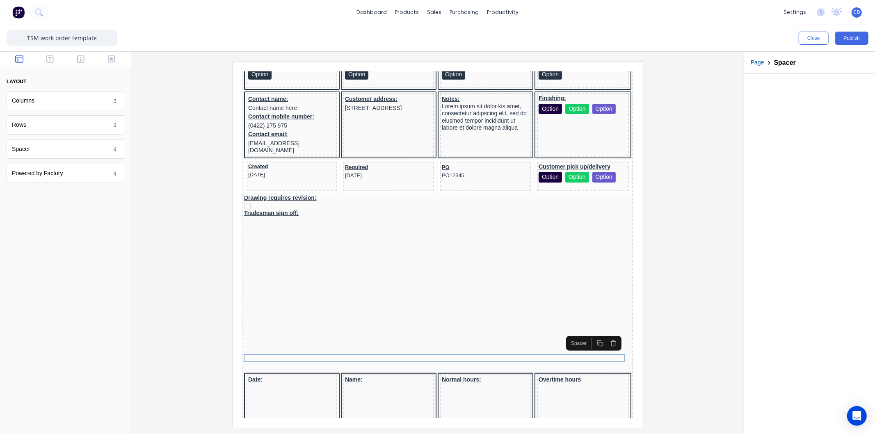
click at [589, 335] on icon "button" at bounding box center [590, 333] width 7 height 7
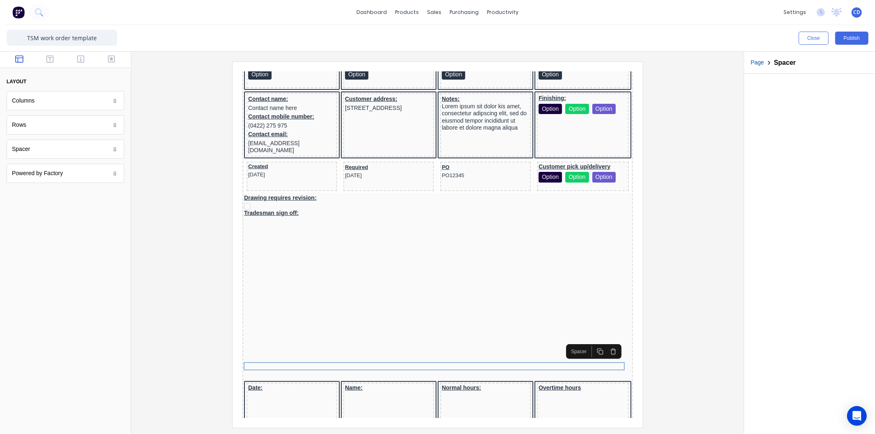
click at [591, 342] on icon "button" at bounding box center [590, 341] width 7 height 7
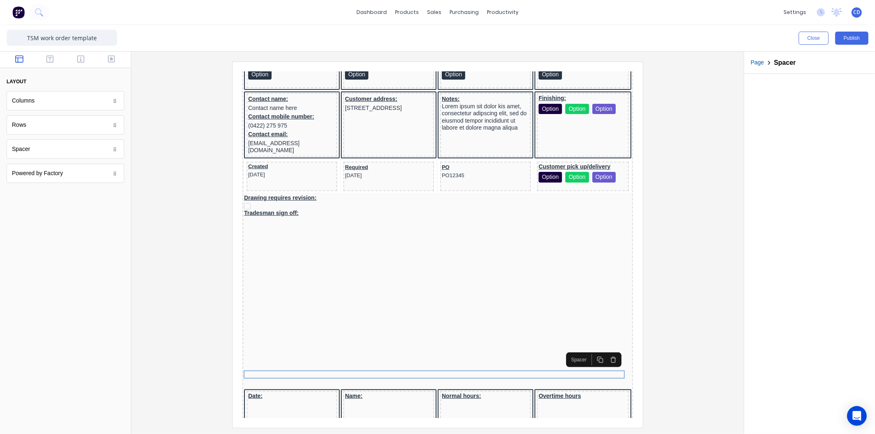
click at [593, 349] on rect "button" at bounding box center [591, 350] width 4 height 4
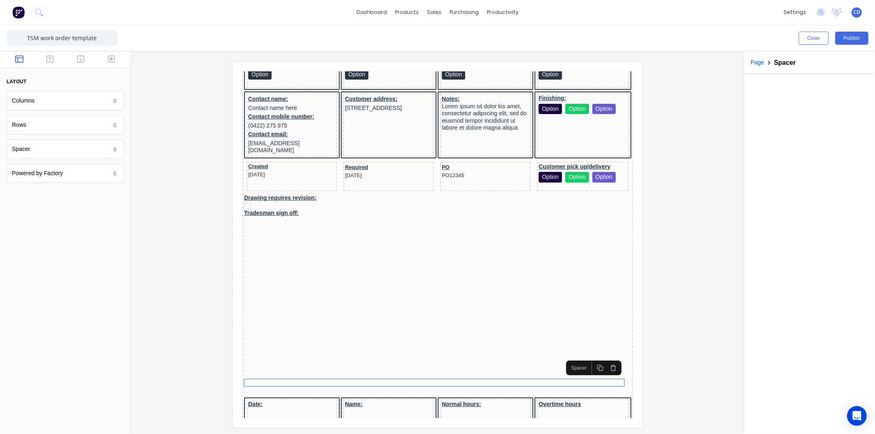
click at [593, 358] on rect "button" at bounding box center [591, 359] width 4 height 4
click at [592, 365] on rect "button" at bounding box center [591, 367] width 4 height 4
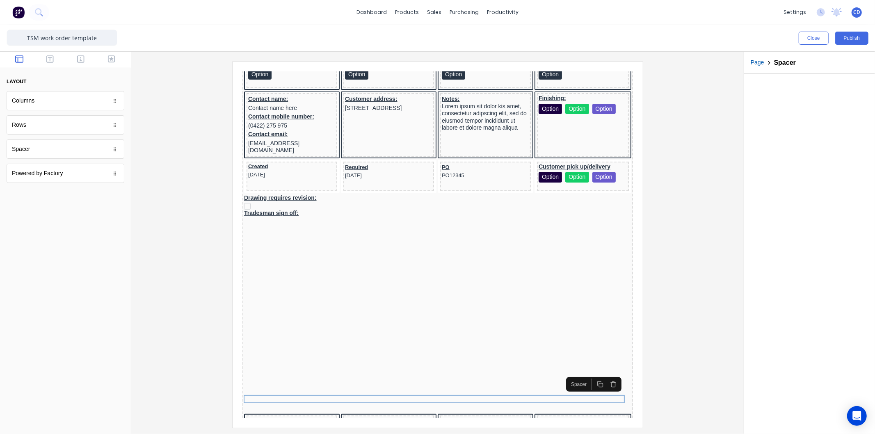
click at [591, 374] on icon "button" at bounding box center [590, 374] width 7 height 7
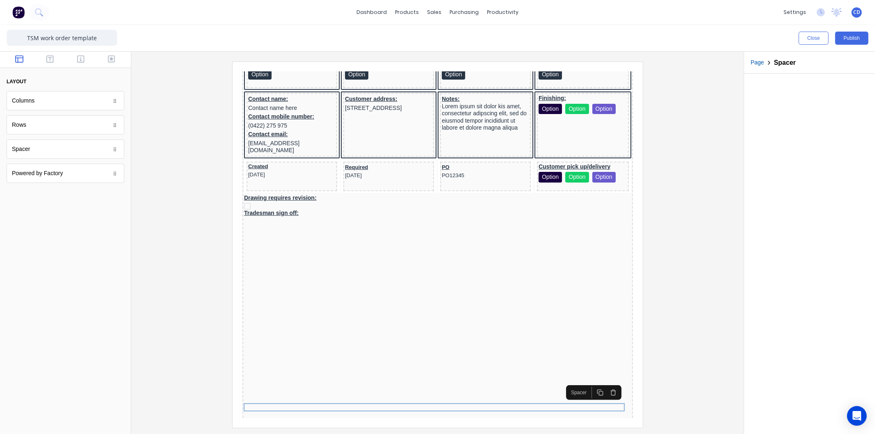
click at [593, 382] on rect "button" at bounding box center [591, 383] width 4 height 4
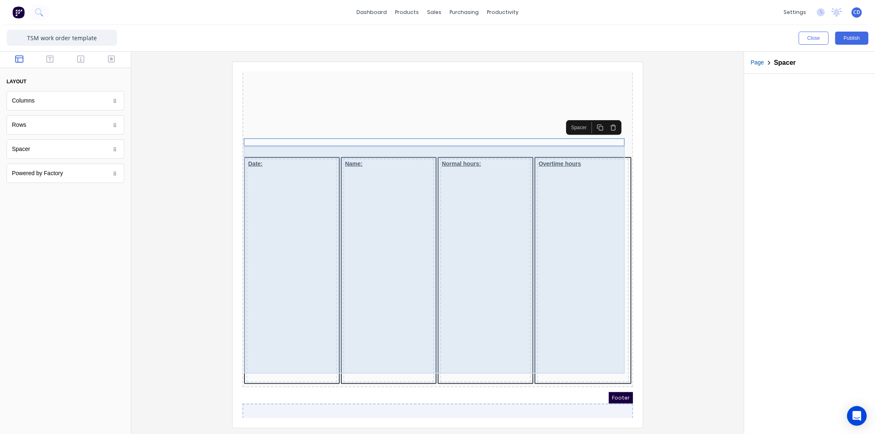
scroll to position [452, 0]
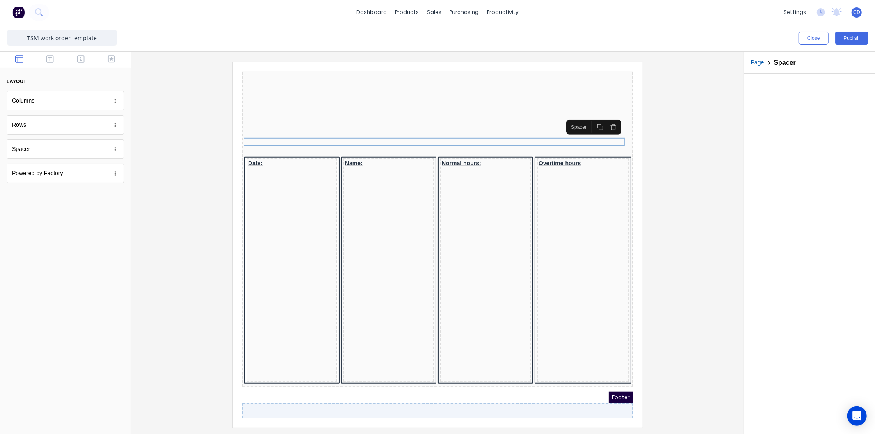
click at [589, 118] on icon "button" at bounding box center [590, 117] width 7 height 7
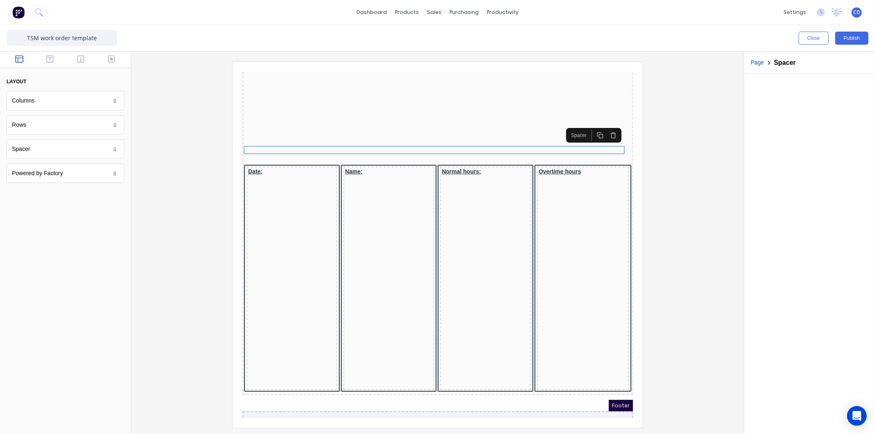
click at [591, 128] on button "button" at bounding box center [590, 124] width 13 height 11
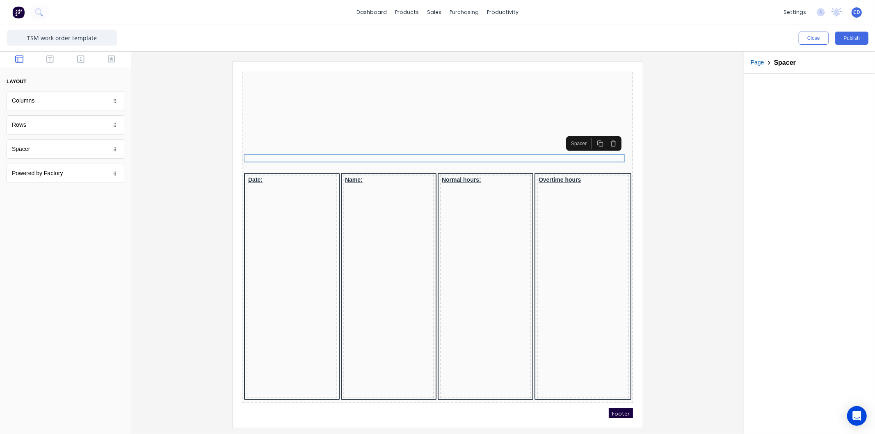
click at [590, 133] on icon "button" at bounding box center [590, 133] width 7 height 7
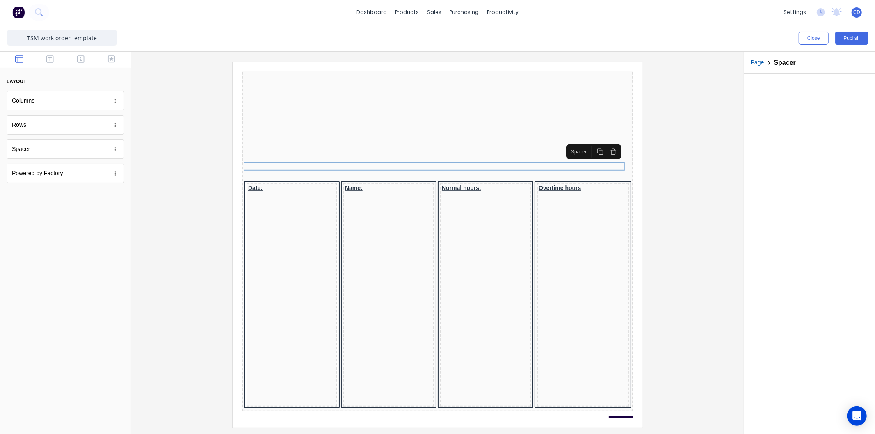
click at [589, 144] on rect "button" at bounding box center [591, 142] width 4 height 4
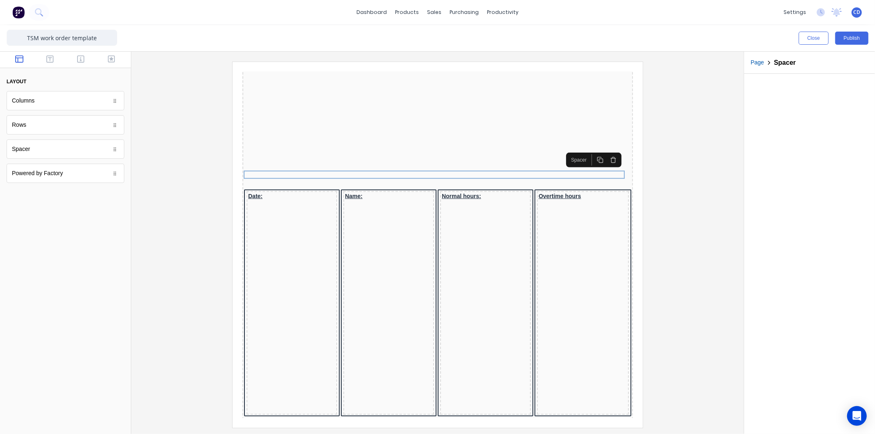
click at [592, 151] on icon "button" at bounding box center [590, 150] width 7 height 7
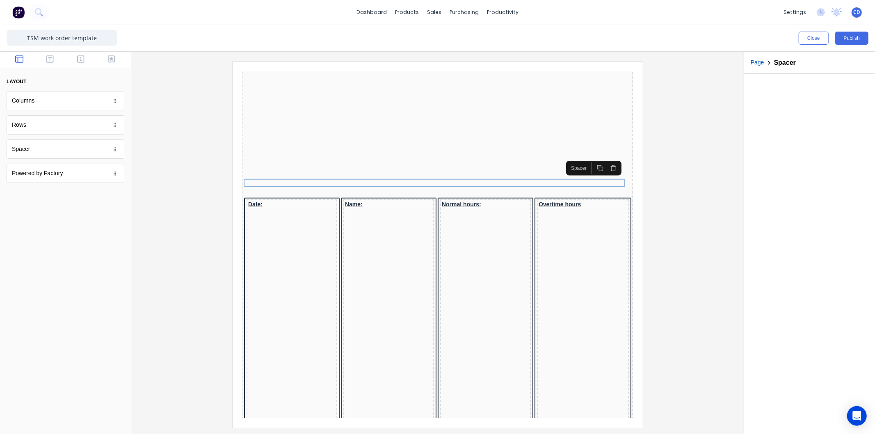
click at [593, 156] on icon "button" at bounding box center [590, 158] width 7 height 7
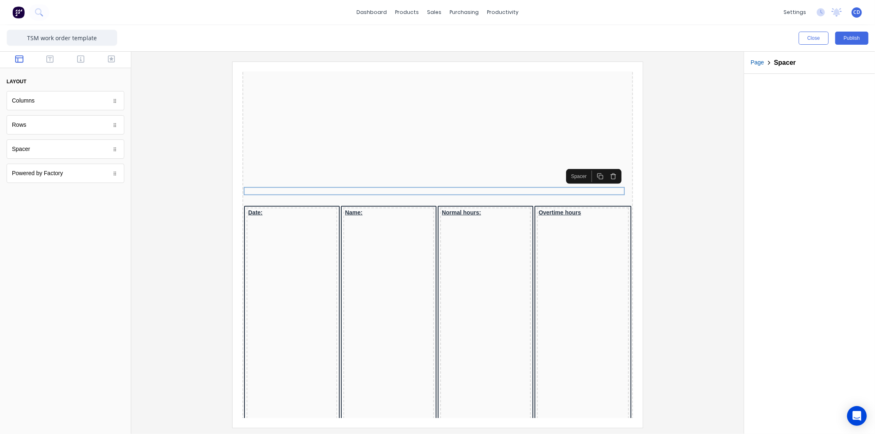
click at [591, 163] on icon "button" at bounding box center [590, 166] width 7 height 7
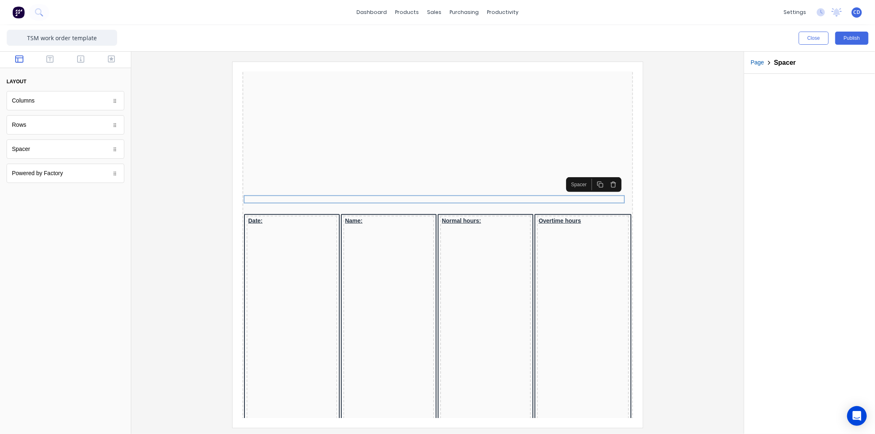
click at [589, 176] on icon "button" at bounding box center [590, 174] width 7 height 7
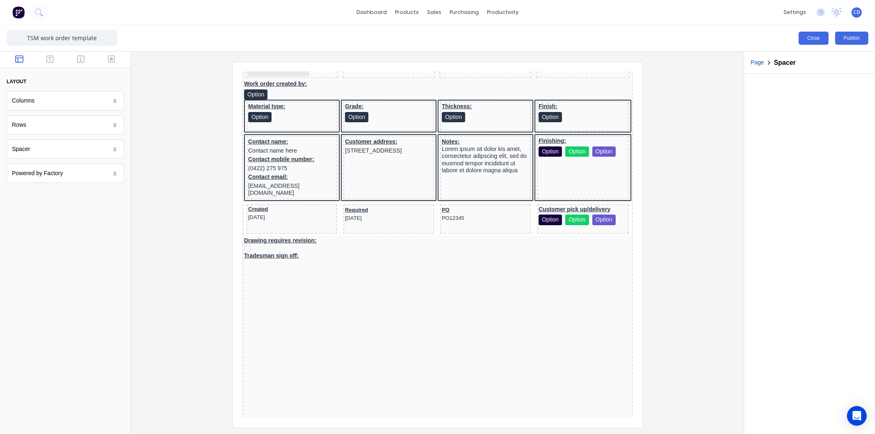
scroll to position [133, 0]
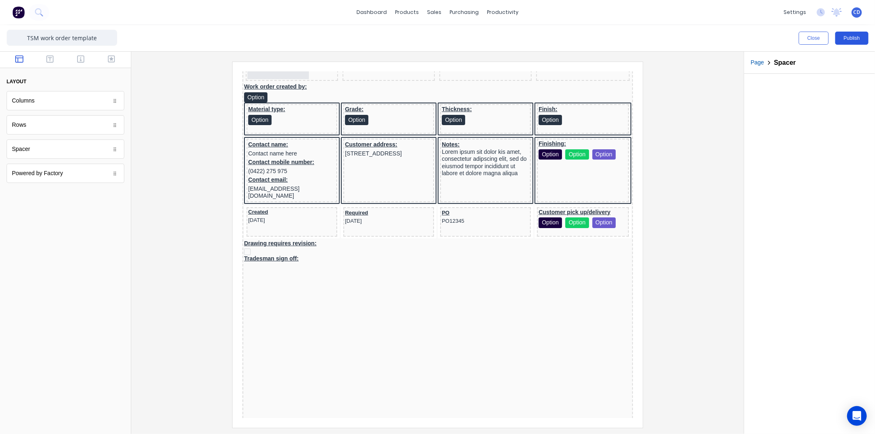
click at [856, 41] on button "Publish" at bounding box center [852, 38] width 33 height 13
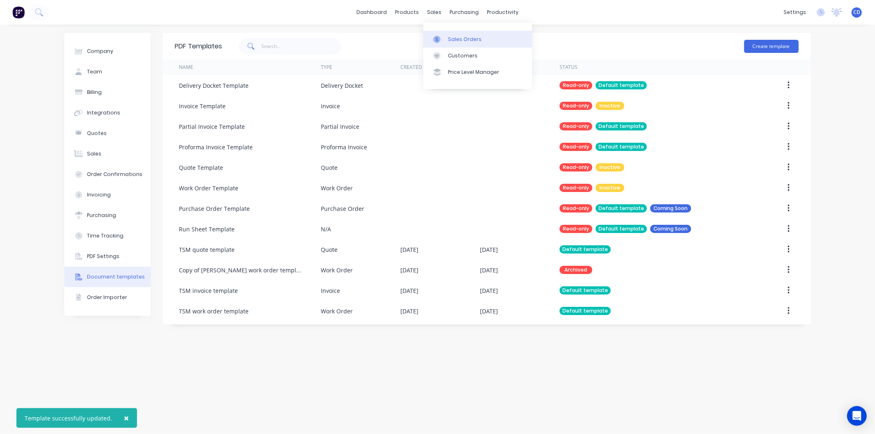
click at [454, 36] on div "Sales Orders" at bounding box center [465, 39] width 34 height 7
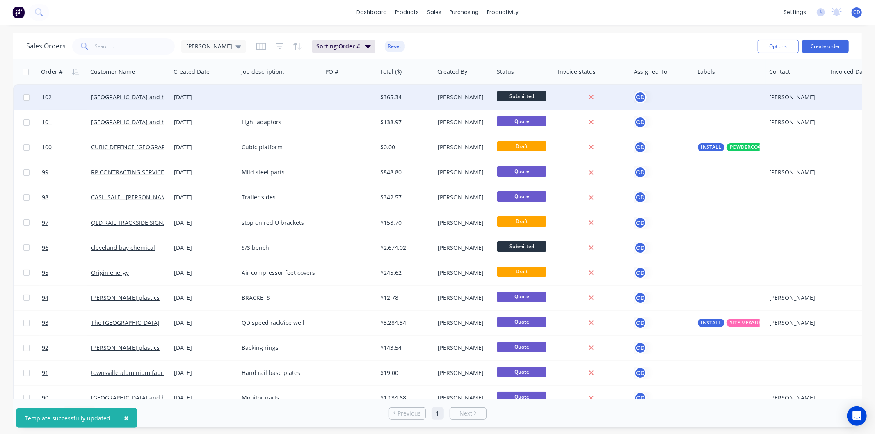
click at [202, 100] on div "[DATE]" at bounding box center [204, 97] width 61 height 8
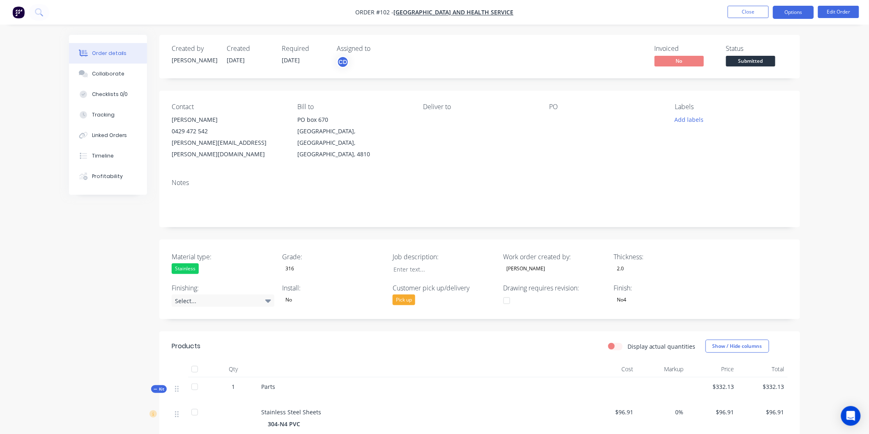
click at [791, 16] on button "Options" at bounding box center [792, 12] width 41 height 13
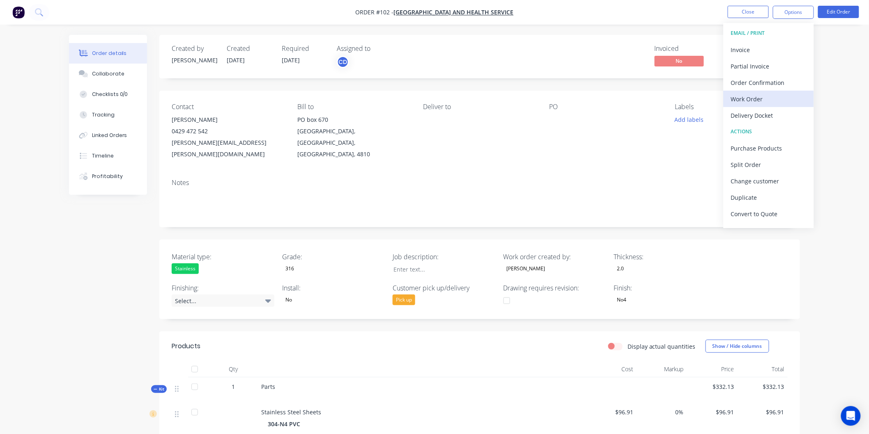
click at [750, 95] on div "Work Order" at bounding box center [769, 99] width 76 height 12
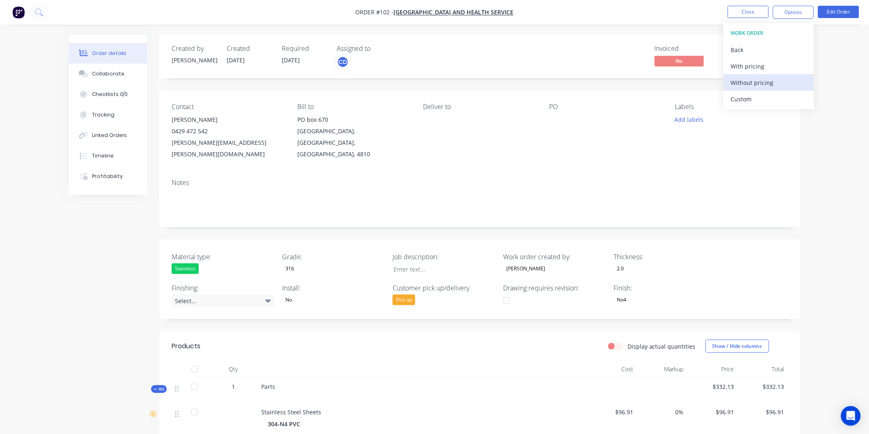
click at [754, 79] on div "Without pricing" at bounding box center [769, 83] width 76 height 12
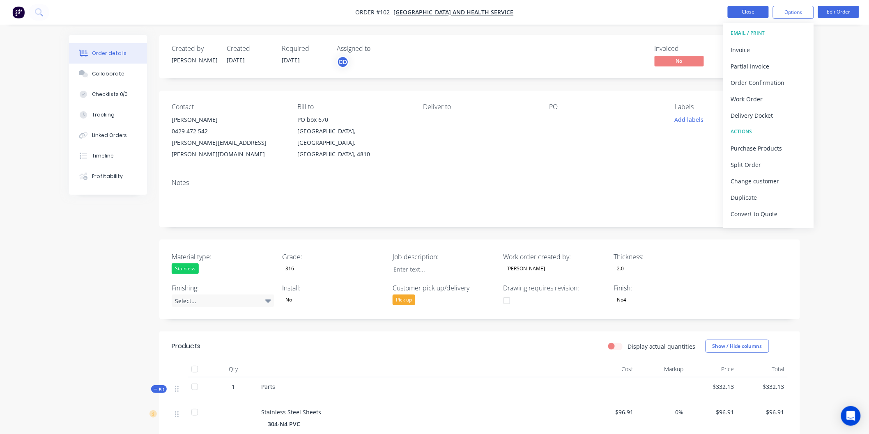
click at [761, 15] on button "Close" at bounding box center [747, 12] width 41 height 12
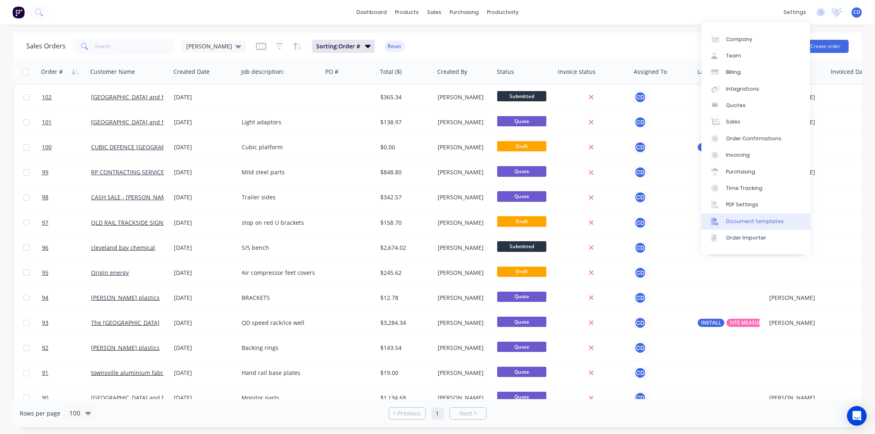
click at [745, 222] on div "Document templates" at bounding box center [755, 221] width 58 height 7
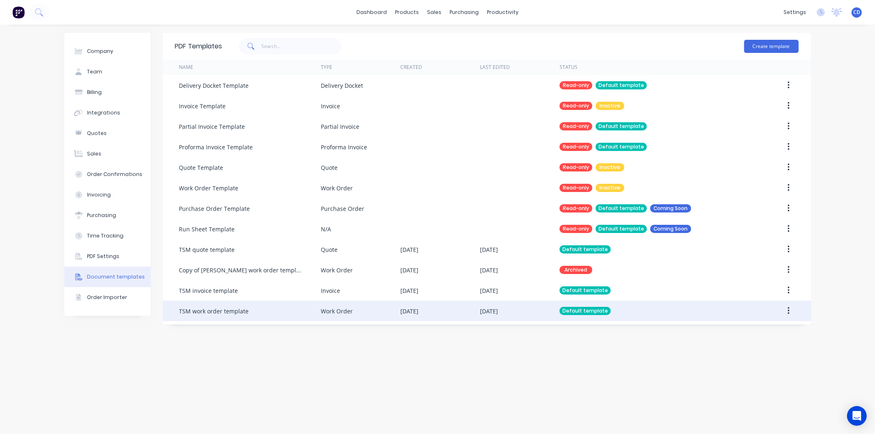
click at [788, 311] on icon "button" at bounding box center [789, 311] width 2 height 9
click at [765, 333] on div "Edit" at bounding box center [759, 333] width 63 height 12
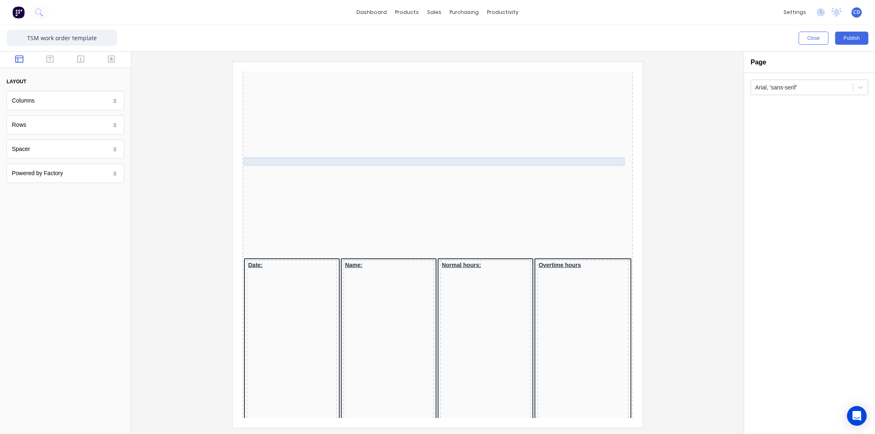
scroll to position [456, 0]
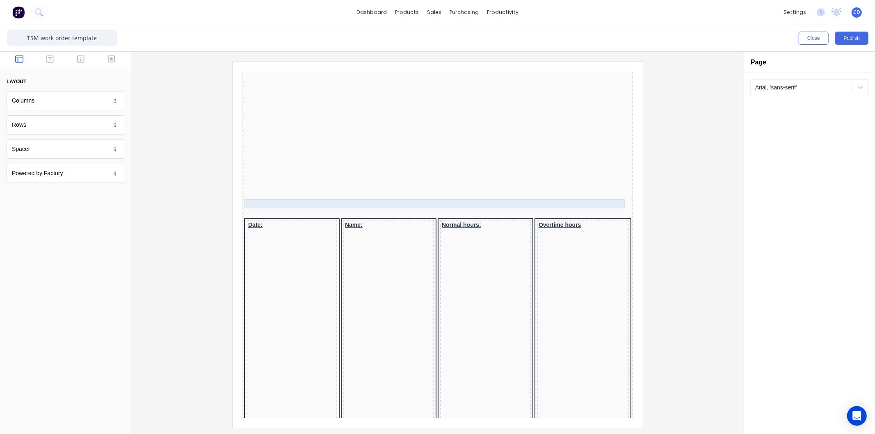
click at [568, 200] on div at bounding box center [427, 204] width 387 height 8
click at [601, 180] on icon "button" at bounding box center [603, 178] width 7 height 7
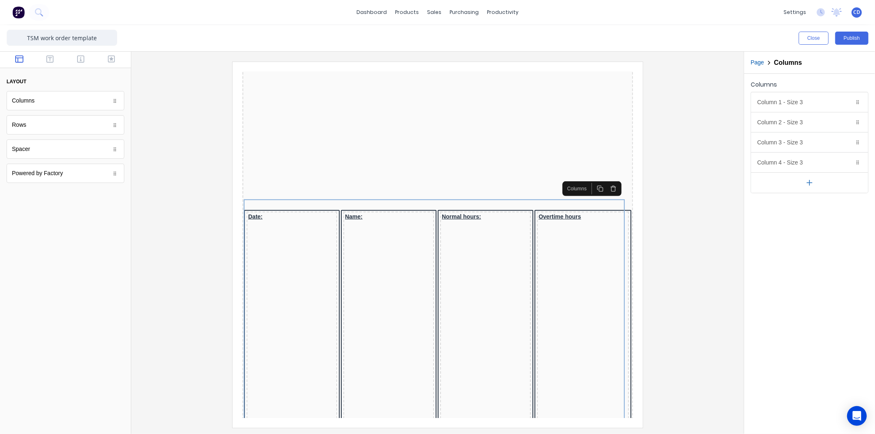
click at [603, 179] on icon "button" at bounding box center [603, 178] width 7 height 7
click at [521, 183] on div at bounding box center [427, 187] width 387 height 8
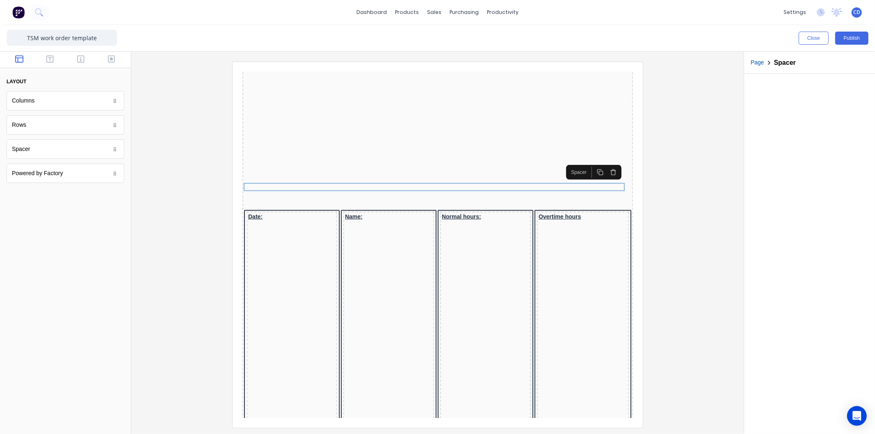
click at [603, 161] on icon "button" at bounding box center [603, 162] width 7 height 7
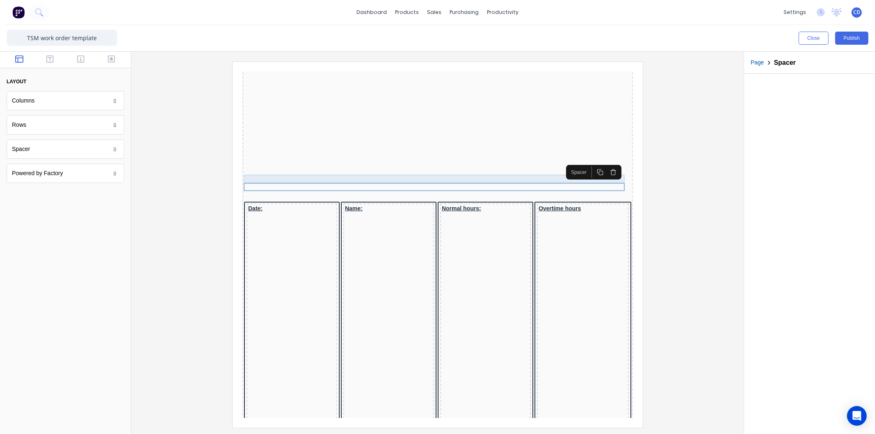
click at [541, 175] on div at bounding box center [427, 179] width 387 height 8
click at [603, 154] on icon "button" at bounding box center [603, 154] width 7 height 7
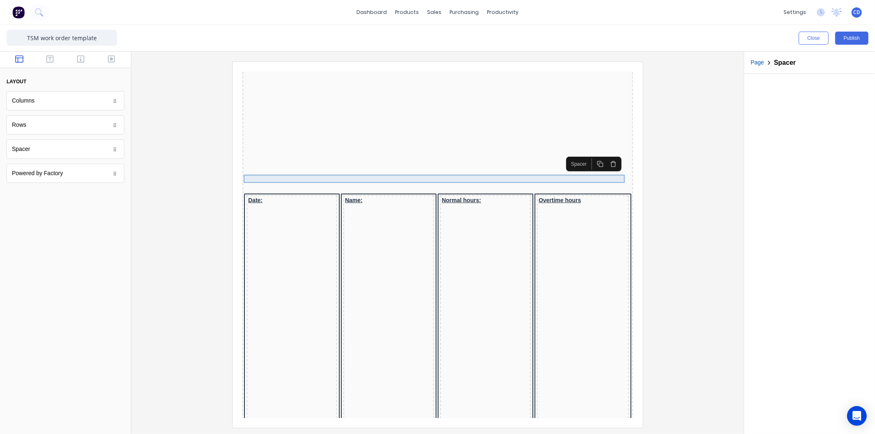
click at [529, 175] on div at bounding box center [427, 179] width 387 height 8
click at [600, 155] on icon "button" at bounding box center [603, 154] width 7 height 7
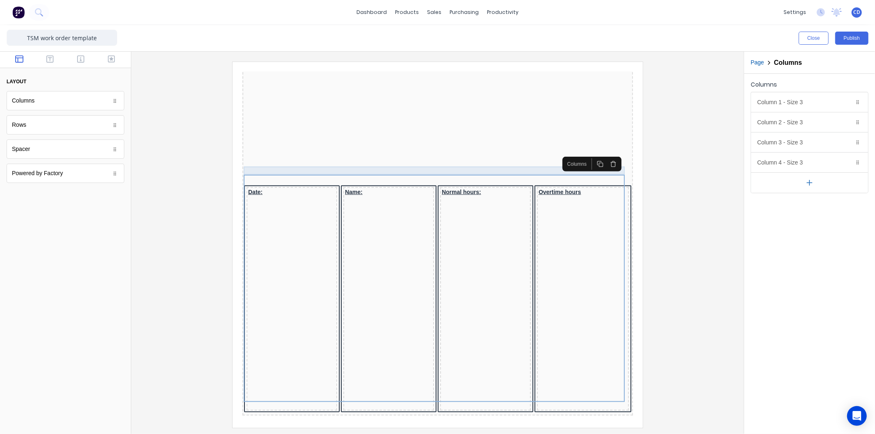
click at [536, 167] on div at bounding box center [427, 171] width 387 height 8
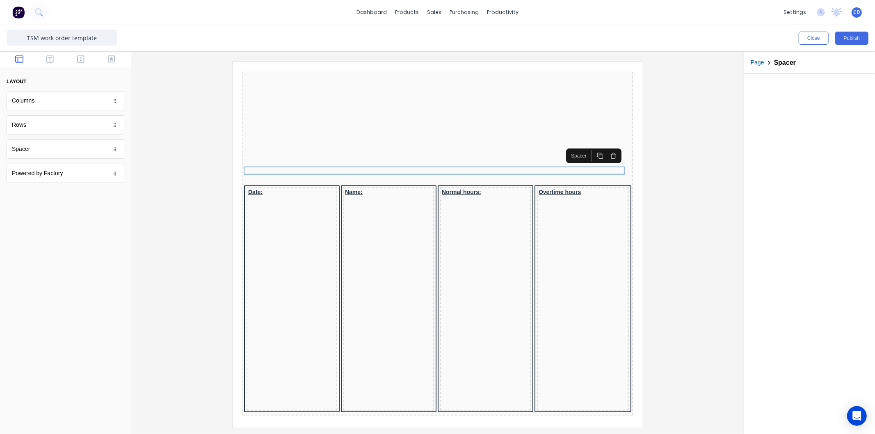
click at [600, 148] on icon "button" at bounding box center [603, 145] width 7 height 7
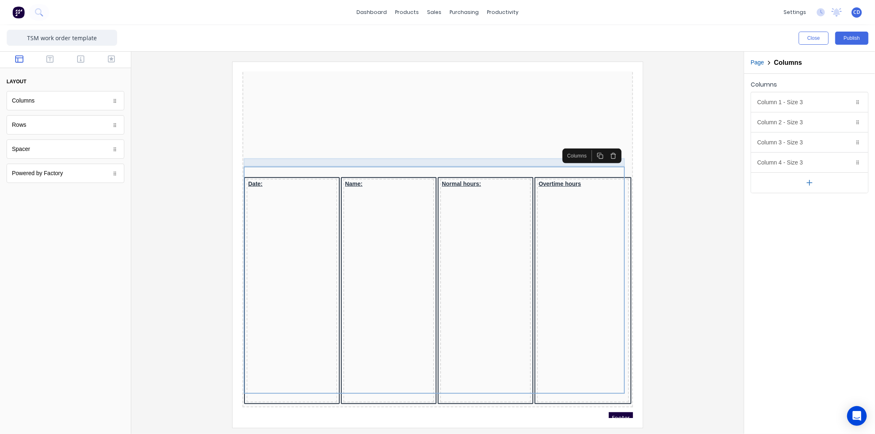
click at [535, 159] on div at bounding box center [427, 163] width 387 height 8
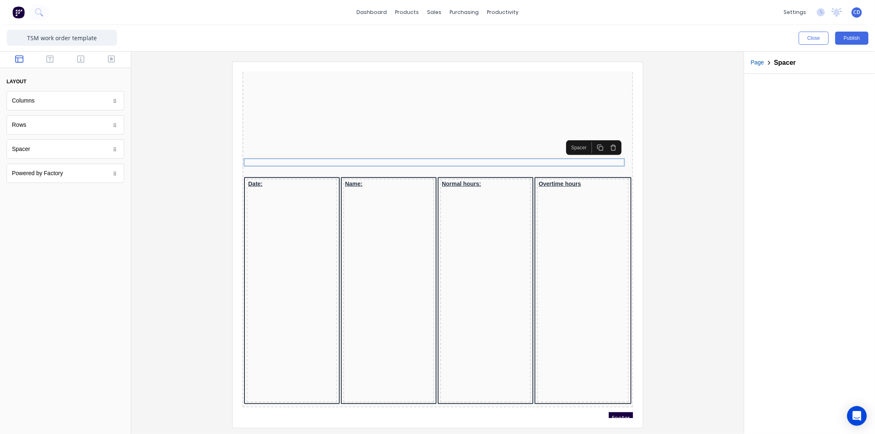
click at [601, 138] on icon "button" at bounding box center [603, 138] width 4 height 5
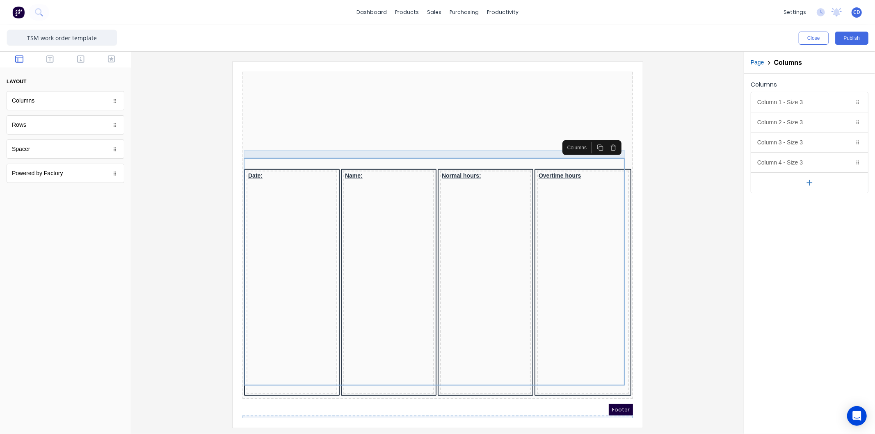
click at [532, 151] on div at bounding box center [427, 155] width 387 height 8
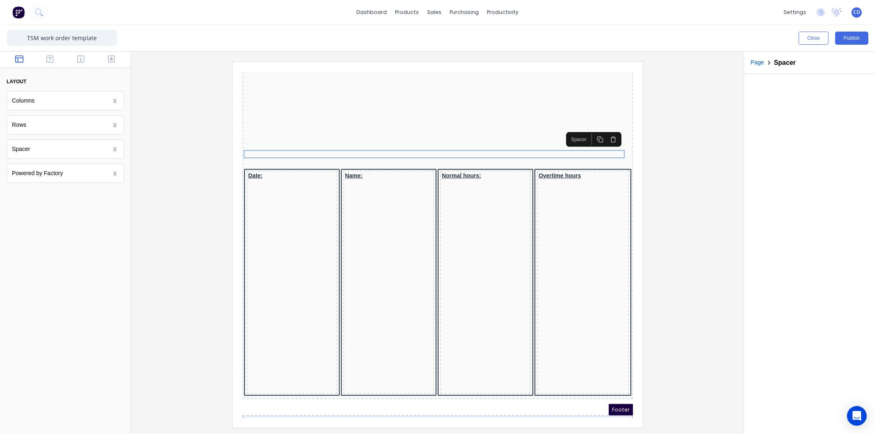
click at [604, 128] on icon "button" at bounding box center [603, 129] width 7 height 7
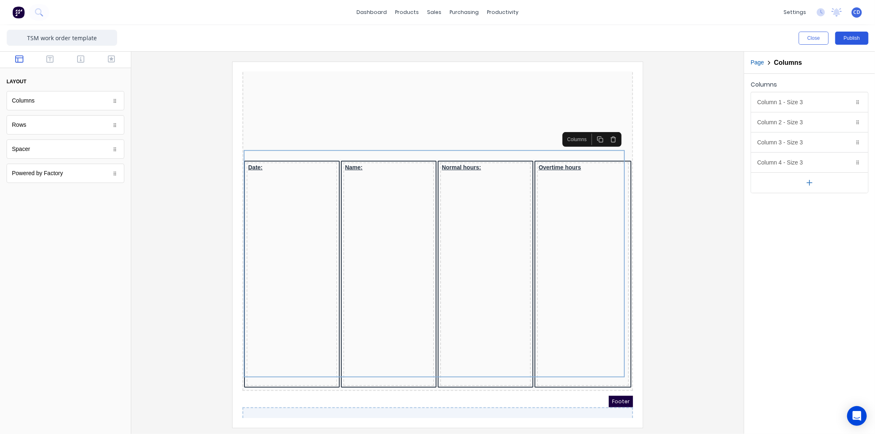
click at [854, 38] on button "Publish" at bounding box center [852, 38] width 33 height 13
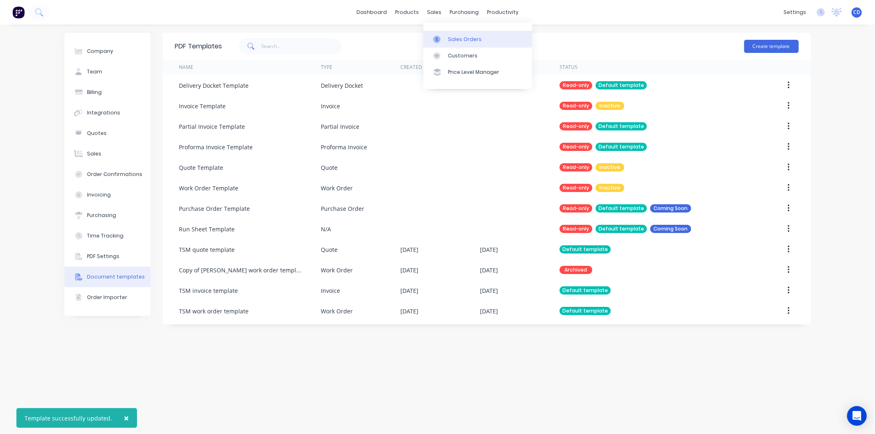
click at [455, 36] on div "Sales Orders" at bounding box center [465, 39] width 34 height 7
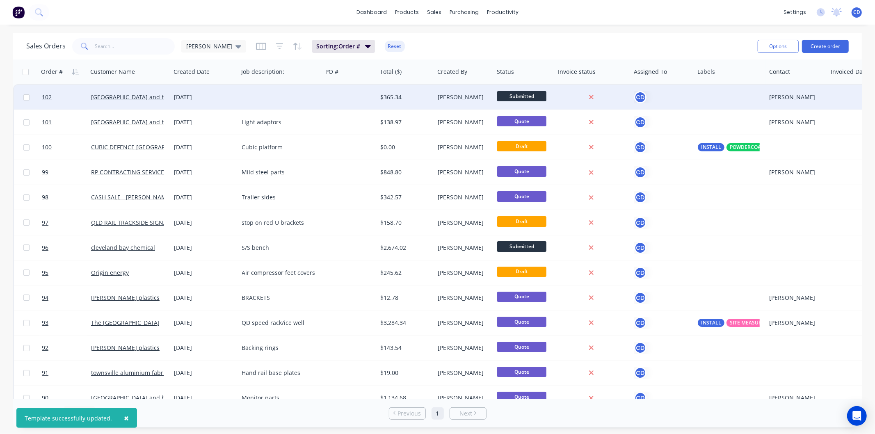
click at [188, 96] on div "[DATE]" at bounding box center [204, 97] width 61 height 8
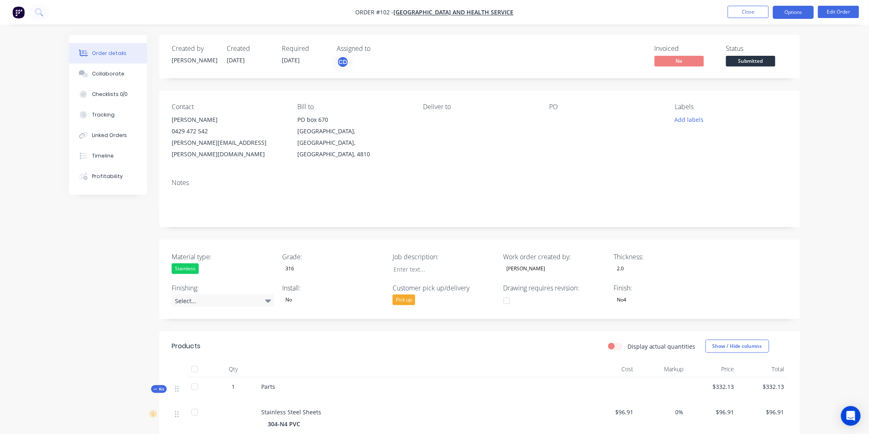
click at [787, 13] on button "Options" at bounding box center [792, 12] width 41 height 13
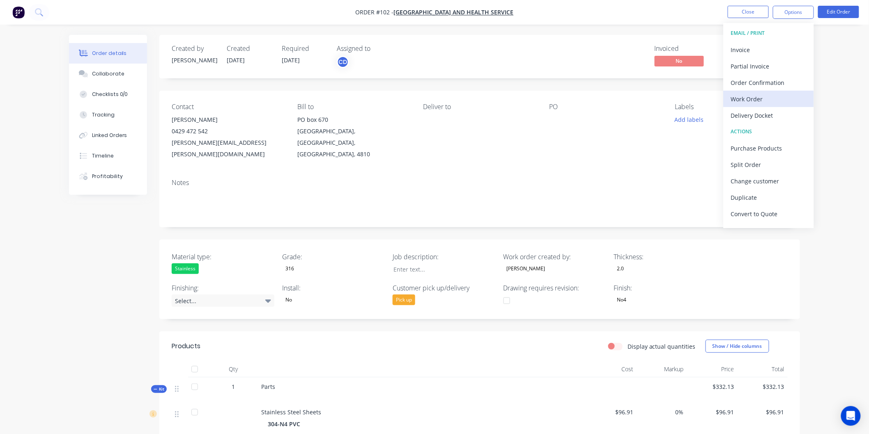
click at [746, 100] on div "Work Order" at bounding box center [769, 99] width 76 height 12
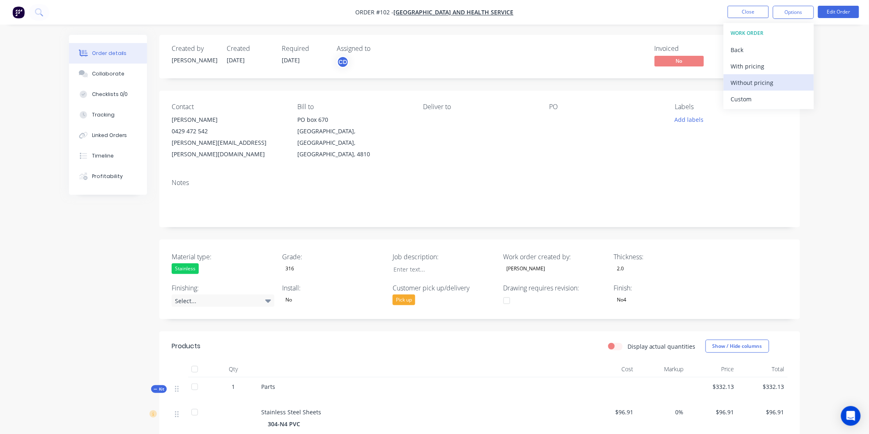
click at [741, 82] on div "Without pricing" at bounding box center [769, 83] width 76 height 12
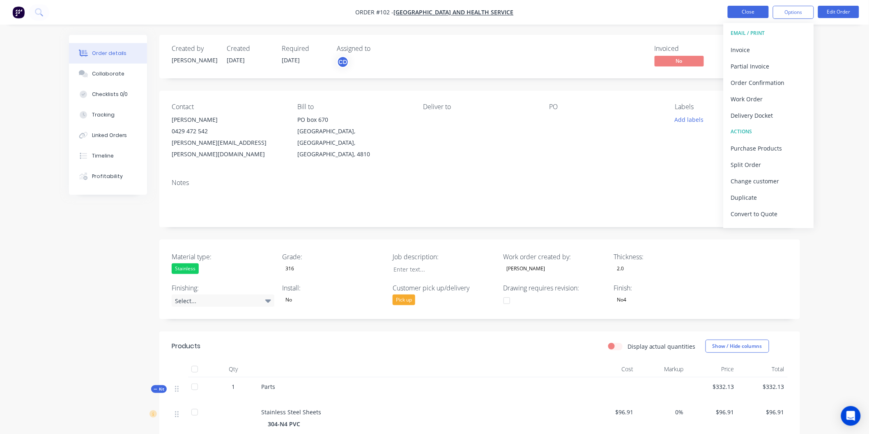
click at [749, 10] on button "Close" at bounding box center [747, 12] width 41 height 12
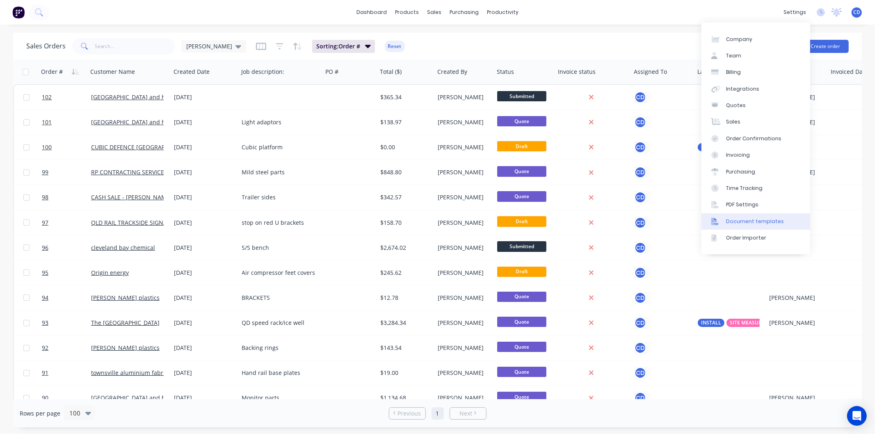
click at [754, 223] on div "Document templates" at bounding box center [755, 221] width 58 height 7
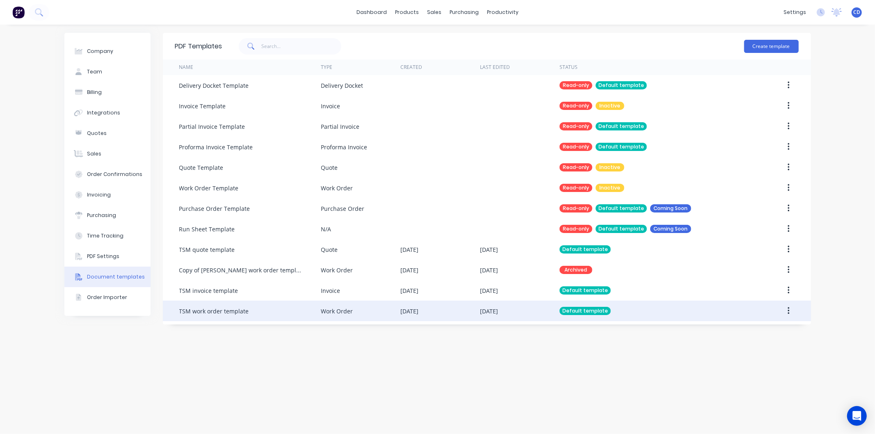
click at [790, 311] on icon "button" at bounding box center [789, 311] width 2 height 9
click at [751, 332] on div "Edit" at bounding box center [759, 333] width 63 height 12
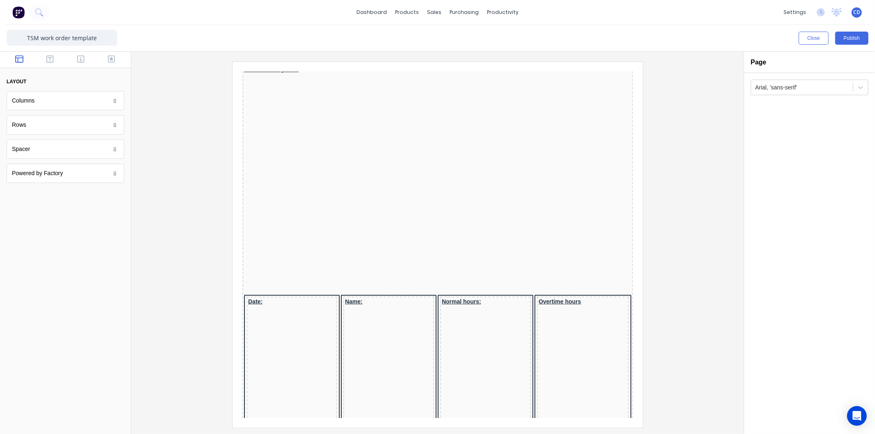
scroll to position [456, 0]
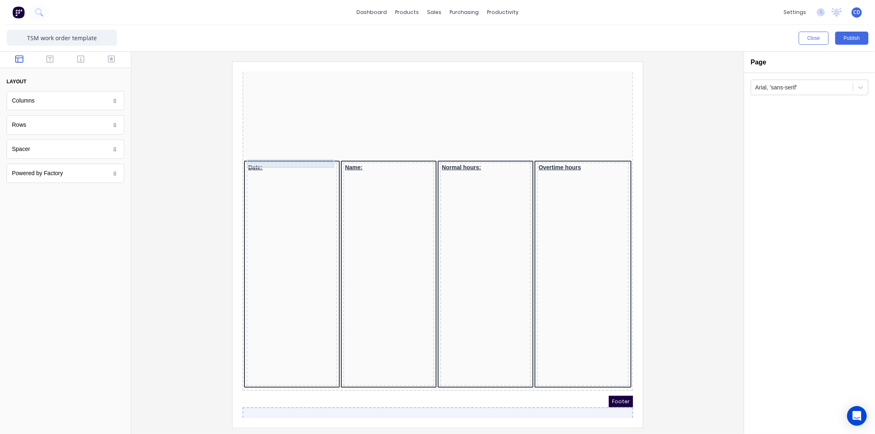
click at [272, 161] on div at bounding box center [281, 165] width 87 height 8
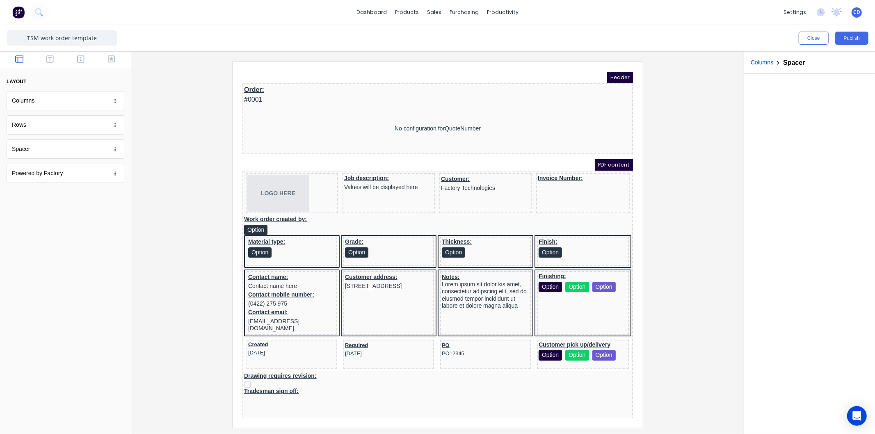
scroll to position [456, 0]
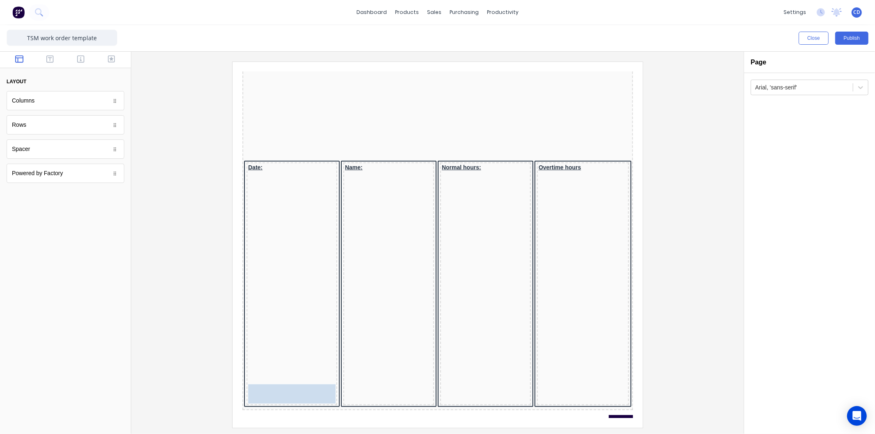
drag, startPoint x: 77, startPoint y: 128, endPoint x: 45, endPoint y: 310, distance: 185.0
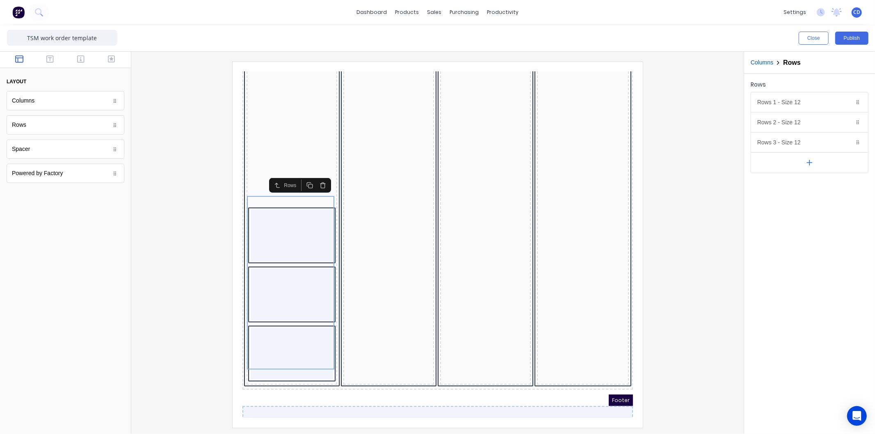
scroll to position [662, 0]
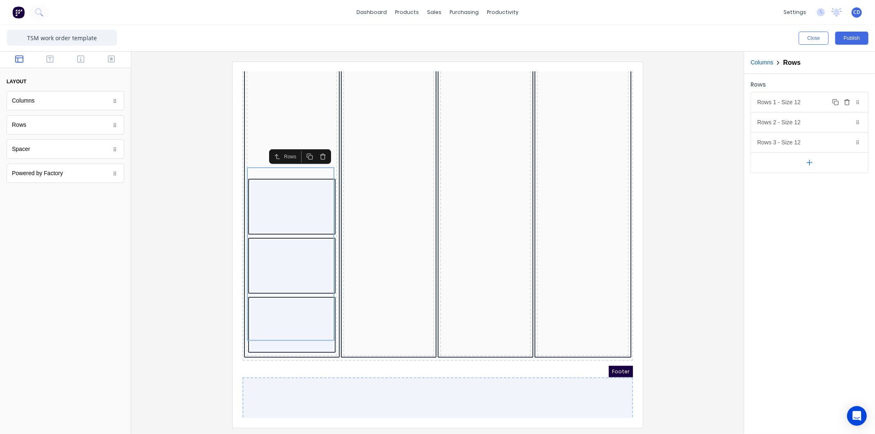
click at [794, 105] on div "Rows 1 - Size 12 Duplicate Delete" at bounding box center [810, 102] width 117 height 20
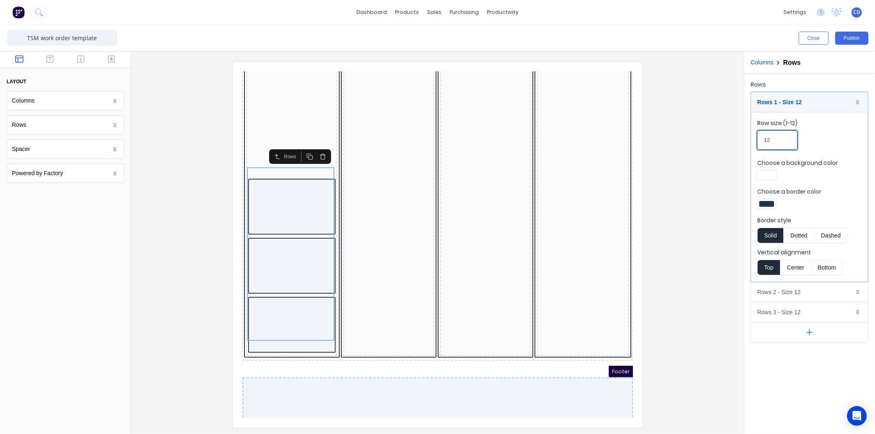
drag, startPoint x: 780, startPoint y: 140, endPoint x: 749, endPoint y: 147, distance: 32.0
click at [754, 145] on fieldset "Row size (1-12) 12 Choose a background color Choose a border color Border style…" at bounding box center [810, 197] width 117 height 170
type input "1"
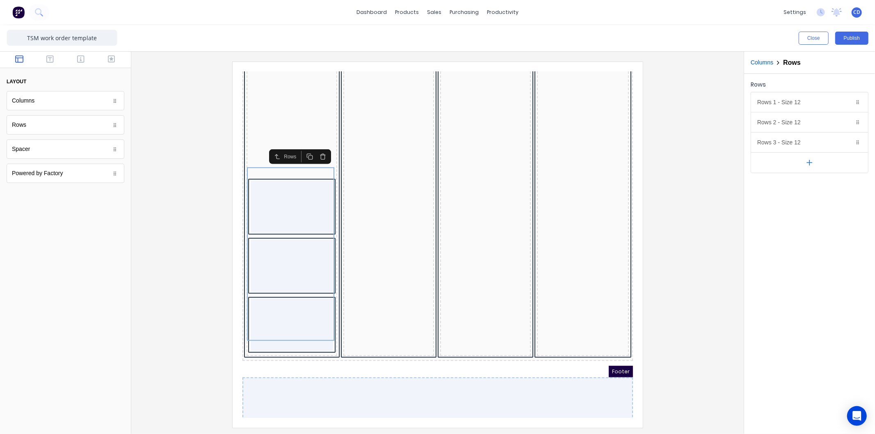
click at [811, 161] on icon "button" at bounding box center [810, 162] width 9 height 9
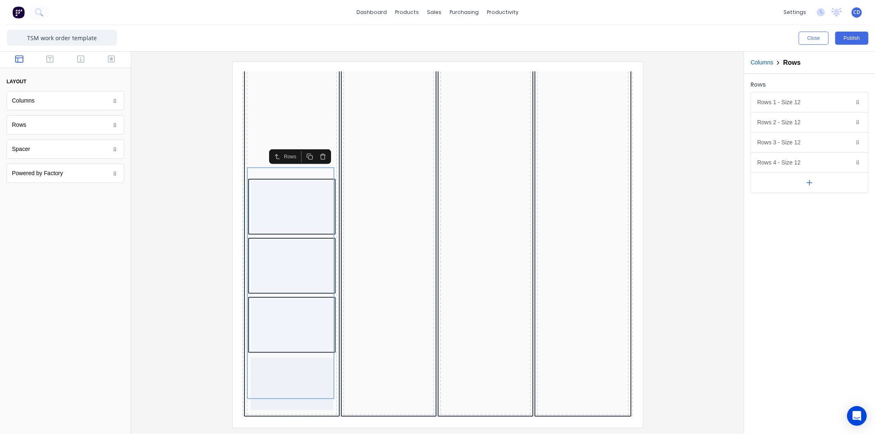
click at [809, 183] on icon "button" at bounding box center [810, 183] width 9 height 9
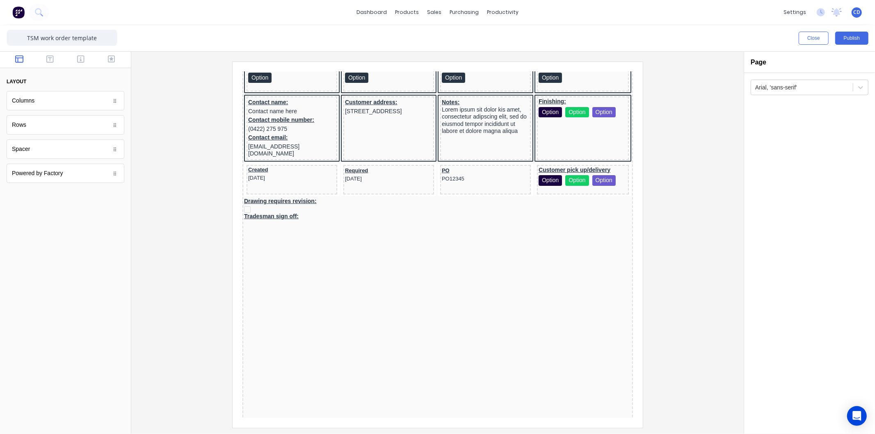
scroll to position [169, 0]
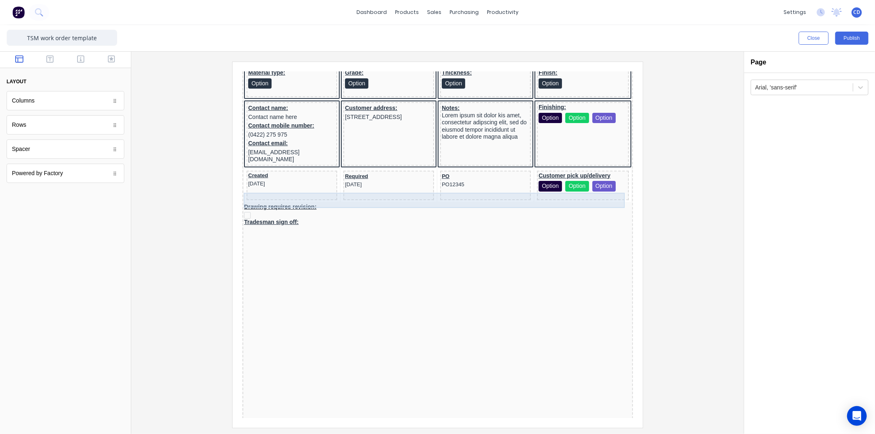
click at [239, 194] on div "Drawing requires revision:" at bounding box center [427, 201] width 387 height 16
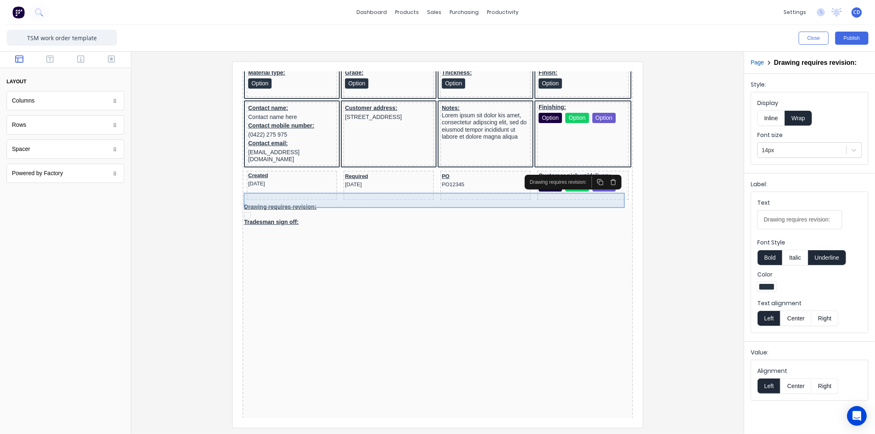
click at [239, 194] on div "Drawing requires revision:" at bounding box center [427, 201] width 387 height 16
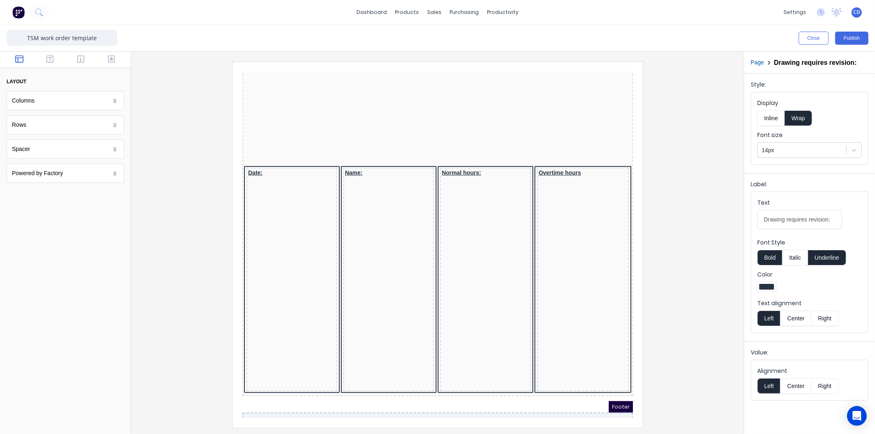
scroll to position [488, 0]
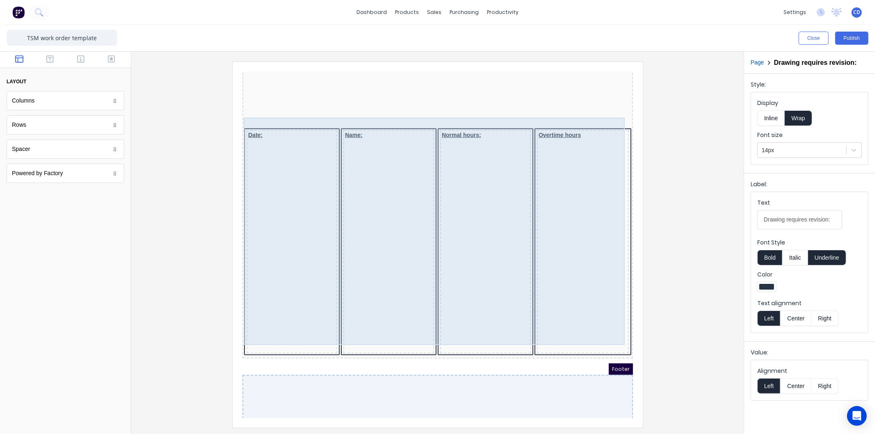
click at [324, 118] on div "Date: Name: Normal hours: Overtime hours" at bounding box center [427, 232] width 387 height 229
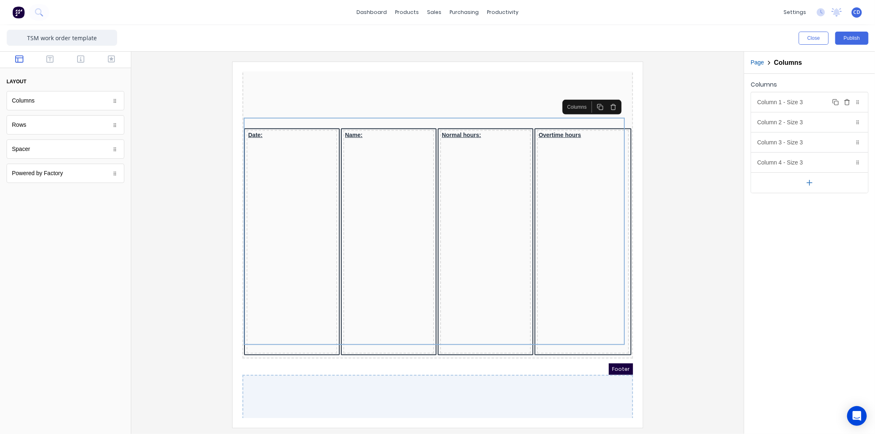
click at [803, 105] on div "Column 1 - Size 3 Duplicate Delete" at bounding box center [810, 102] width 117 height 20
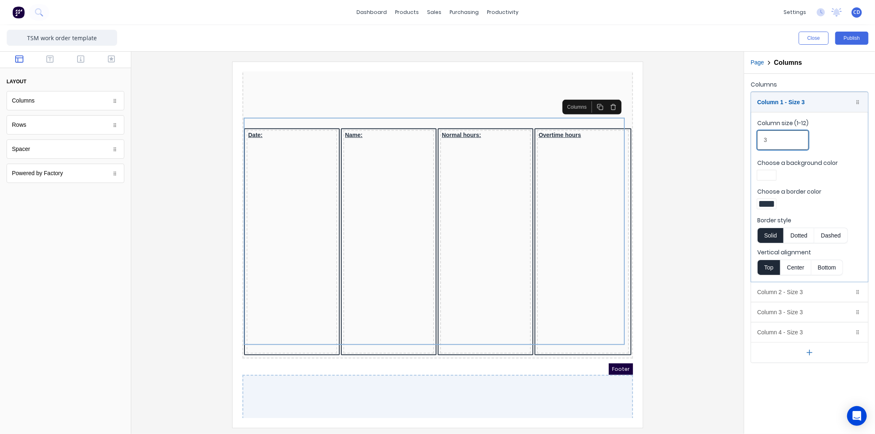
drag, startPoint x: 773, startPoint y: 138, endPoint x: 754, endPoint y: 141, distance: 20.0
click at [754, 141] on fieldset "Column size (1-12) 3 Choose a background color Choose a border color Border sty…" at bounding box center [810, 197] width 117 height 170
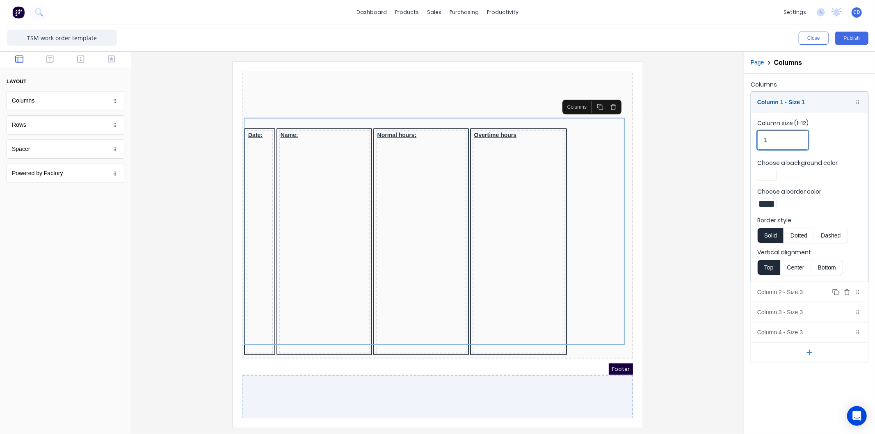
type input "1"
click at [802, 291] on div "Column 2 - Size 3 Duplicate Delete" at bounding box center [810, 292] width 117 height 20
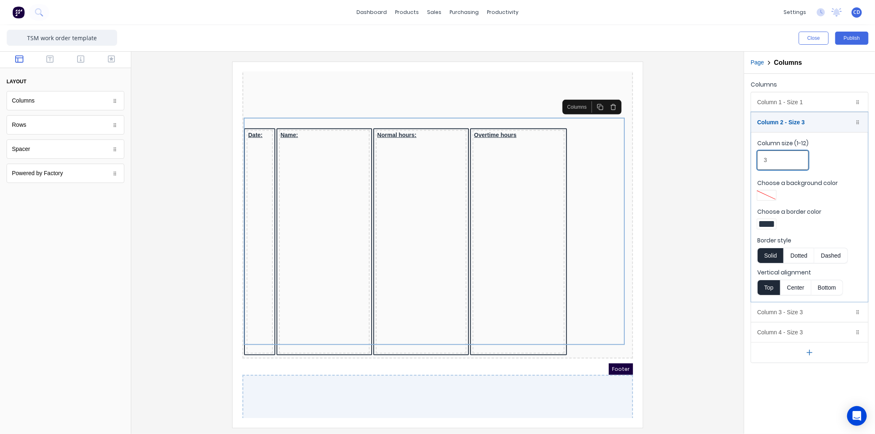
drag, startPoint x: 783, startPoint y: 157, endPoint x: 746, endPoint y: 167, distance: 38.7
click at [746, 167] on div "Columns Column 1 - Size 1 Duplicate Delete Column size (1-12) 1 Choose a backgr…" at bounding box center [810, 221] width 131 height 294
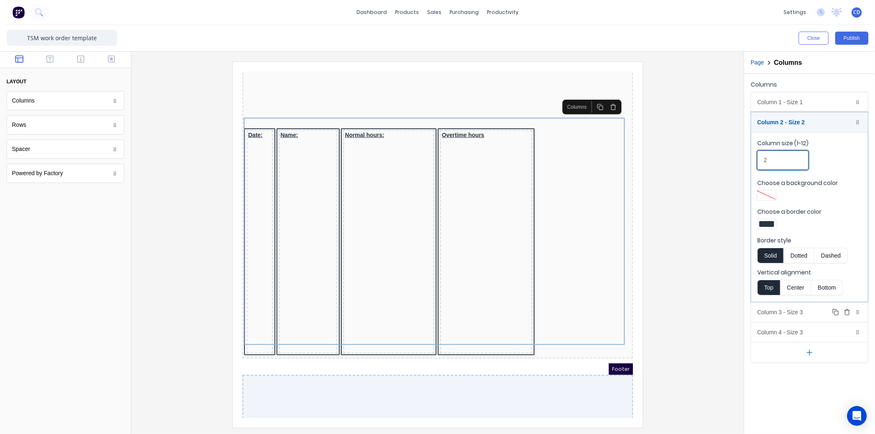
type input "2"
click at [788, 312] on div "Column 3 - Size 3 Duplicate Delete" at bounding box center [810, 313] width 117 height 20
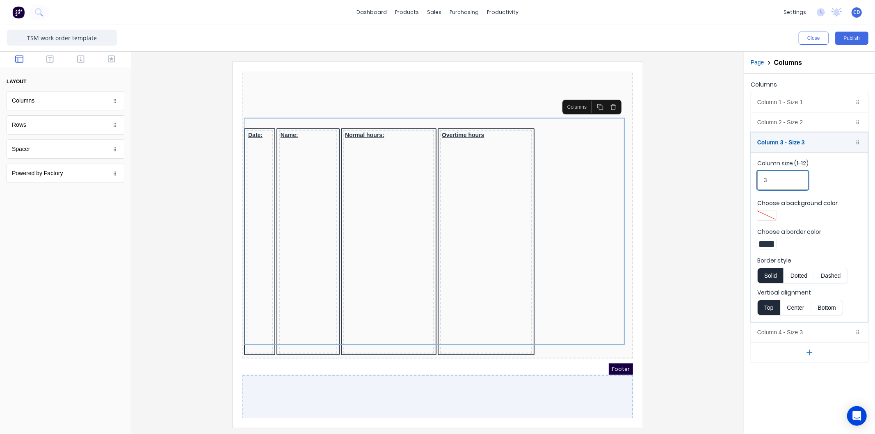
drag, startPoint x: 772, startPoint y: 181, endPoint x: 745, endPoint y: 187, distance: 27.2
click at [748, 187] on div "Columns Column 1 - Size 1 Duplicate Delete Column size (1-12) 1 Choose a backgr…" at bounding box center [810, 221] width 131 height 294
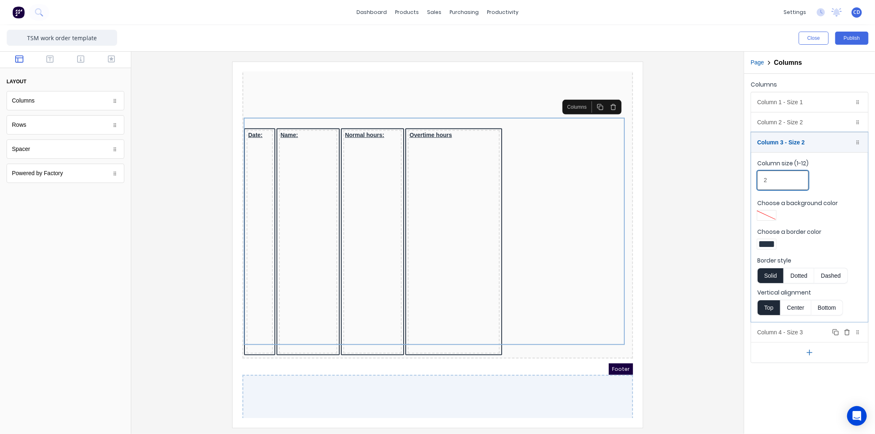
type input "2"
click at [797, 331] on div "Column 4 - Size 3 Duplicate Delete" at bounding box center [810, 333] width 117 height 20
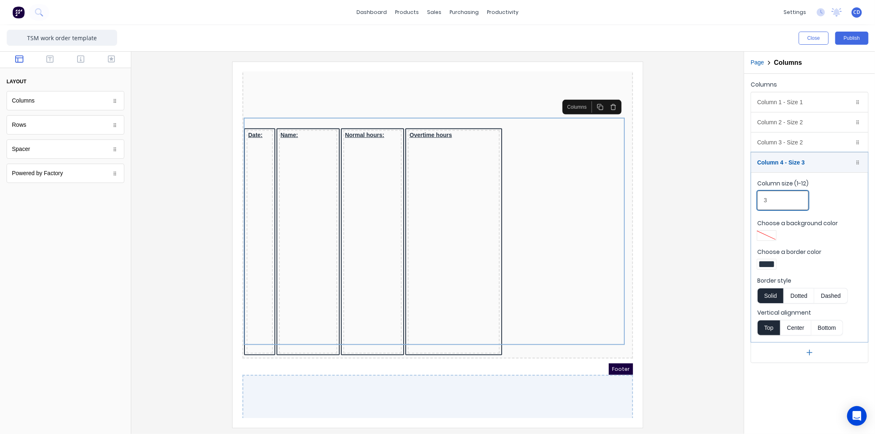
drag, startPoint x: 778, startPoint y: 199, endPoint x: 753, endPoint y: 204, distance: 25.6
click at [753, 204] on fieldset "Column size (1-12) 3 Choose a background color Choose a border color Border sty…" at bounding box center [810, 257] width 117 height 170
type input "2"
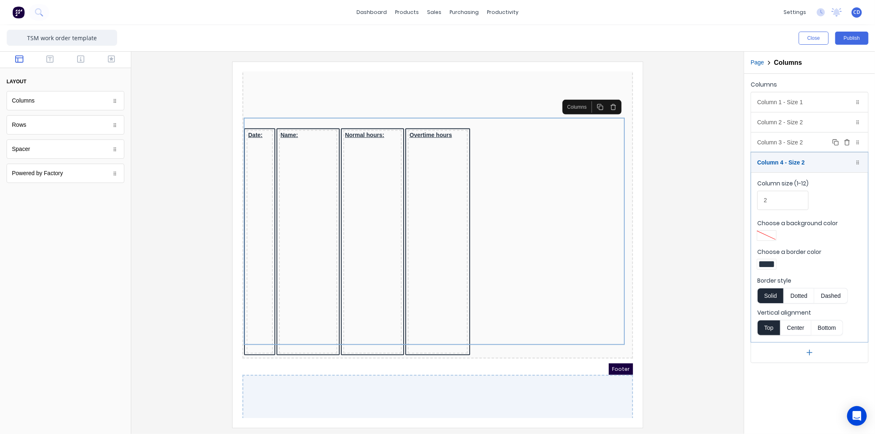
click at [787, 145] on div "Column 3 - Size 2 Duplicate Delete" at bounding box center [810, 143] width 117 height 20
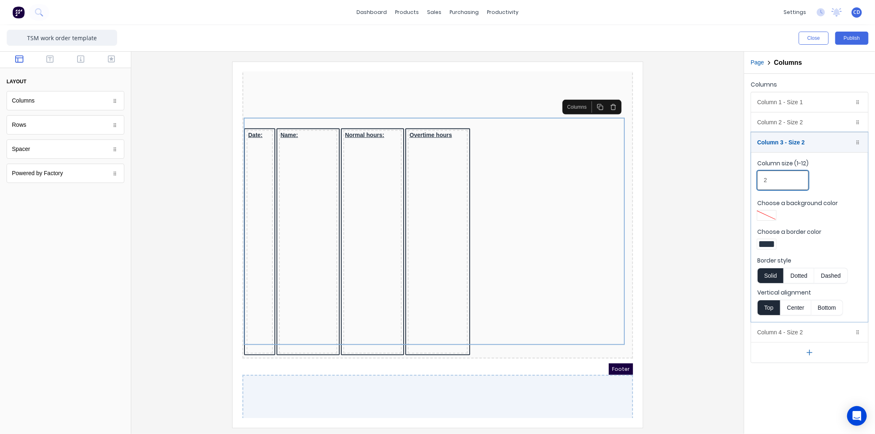
drag, startPoint x: 782, startPoint y: 183, endPoint x: 754, endPoint y: 181, distance: 28.0
click at [754, 181] on fieldset "Column size (1-12) 2 Choose a background color Choose a border color Border sty…" at bounding box center [810, 237] width 117 height 170
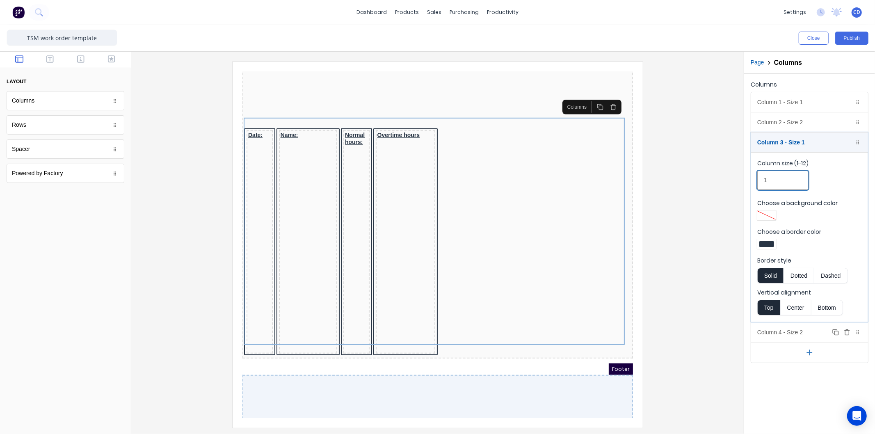
type input "1"
click at [801, 330] on div "Column 4 - Size 2 Duplicate Delete" at bounding box center [810, 333] width 117 height 20
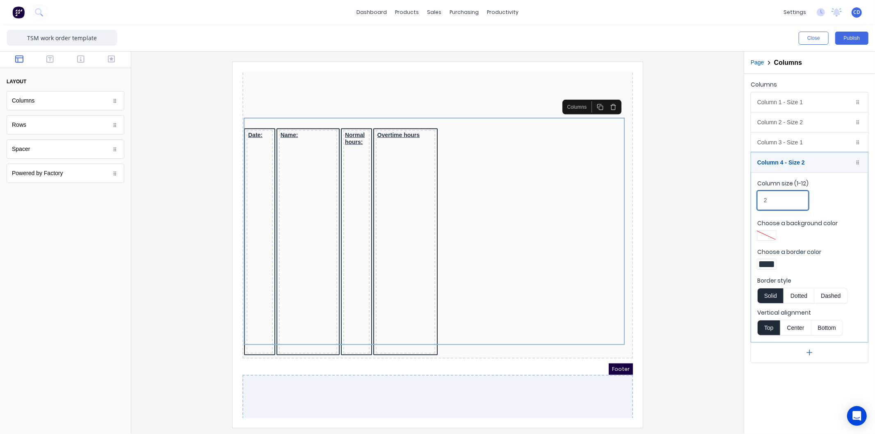
drag, startPoint x: 774, startPoint y: 200, endPoint x: 758, endPoint y: 204, distance: 16.9
click at [758, 204] on input "2" at bounding box center [783, 200] width 51 height 19
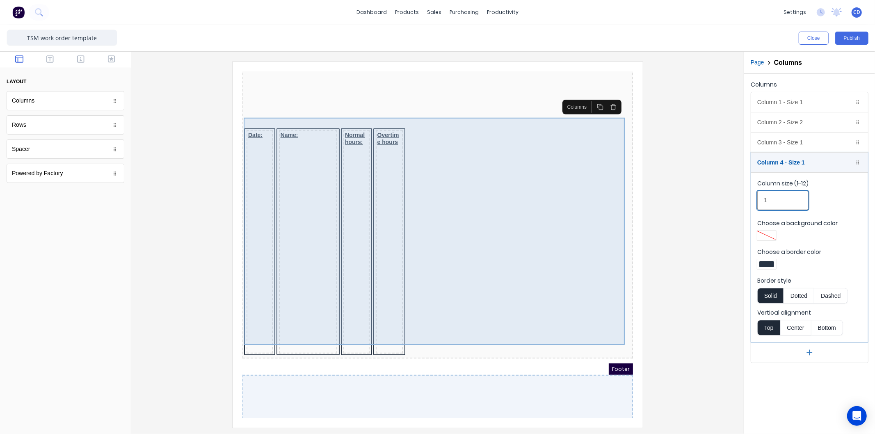
type input "1"
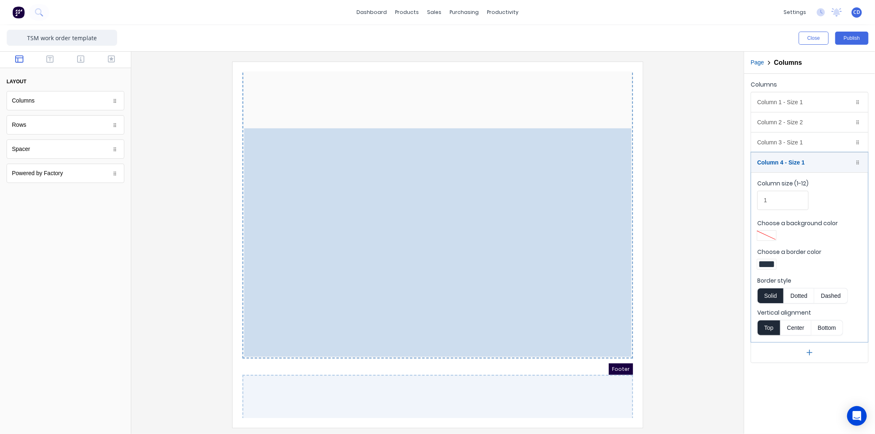
drag, startPoint x: 371, startPoint y: 159, endPoint x: 390, endPoint y: 159, distance: 18.1
drag, startPoint x: 377, startPoint y: 159, endPoint x: 586, endPoint y: 158, distance: 209.3
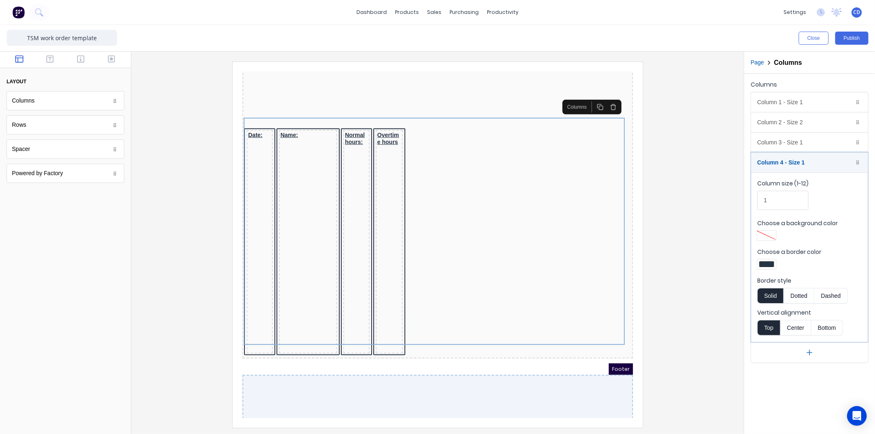
click at [811, 353] on icon "button" at bounding box center [809, 353] width 5 height 0
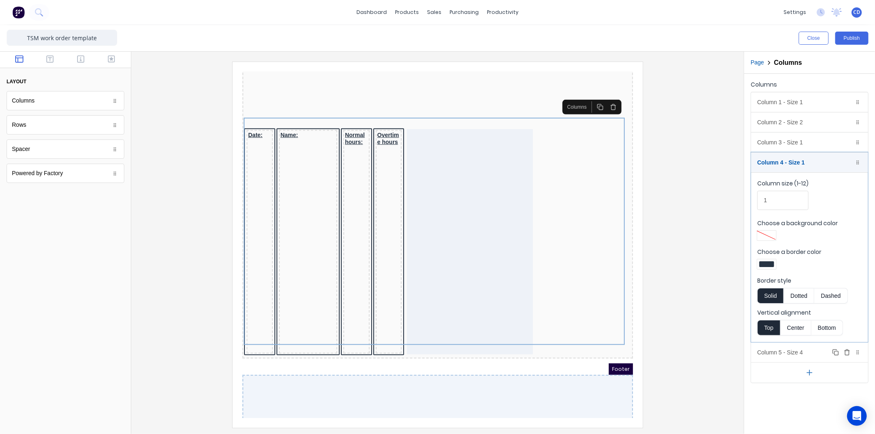
click at [811, 353] on div "Column 5 - Size 4 Duplicate Delete" at bounding box center [810, 353] width 117 height 20
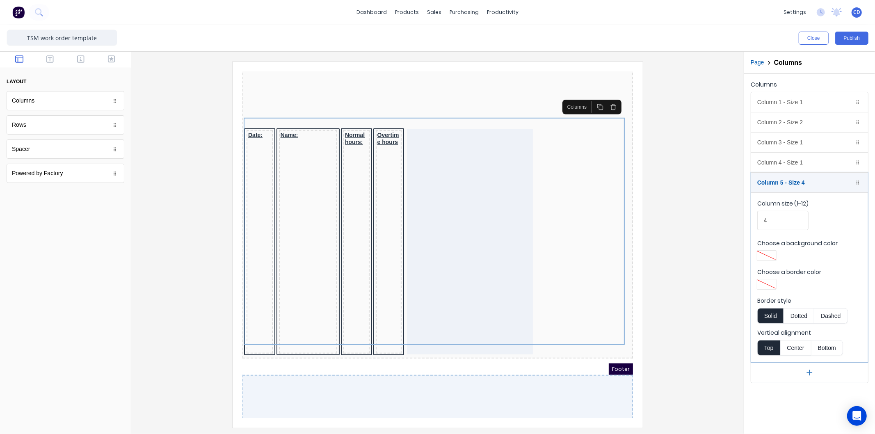
click at [806, 372] on icon "button" at bounding box center [810, 373] width 9 height 9
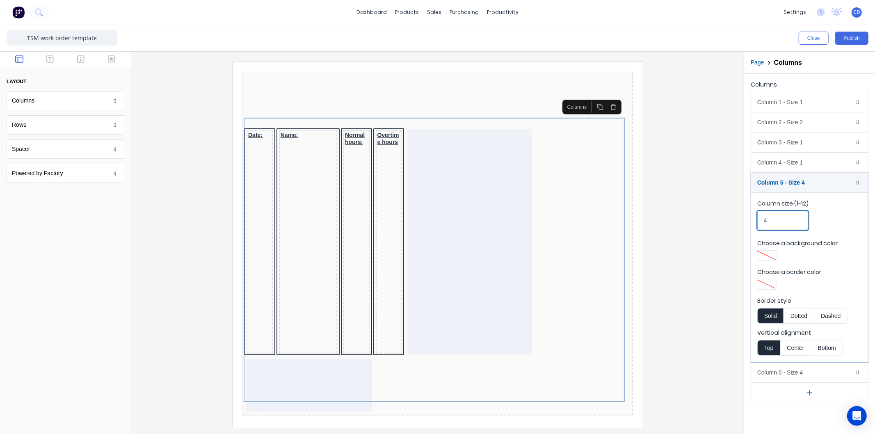
drag, startPoint x: 778, startPoint y: 222, endPoint x: 752, endPoint y: 227, distance: 26.1
click at [752, 227] on fieldset "Column size (1-12) 4 Choose a background color Choose a border color Border sty…" at bounding box center [810, 278] width 117 height 170
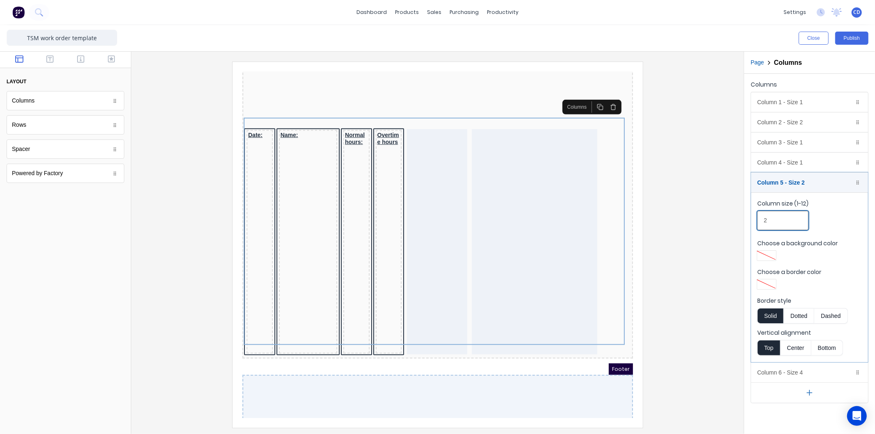
drag, startPoint x: 779, startPoint y: 222, endPoint x: 753, endPoint y: 223, distance: 25.9
click at [753, 223] on fieldset "Column size (1-12) 2 Choose a background color Choose a border color Border sty…" at bounding box center [810, 278] width 117 height 170
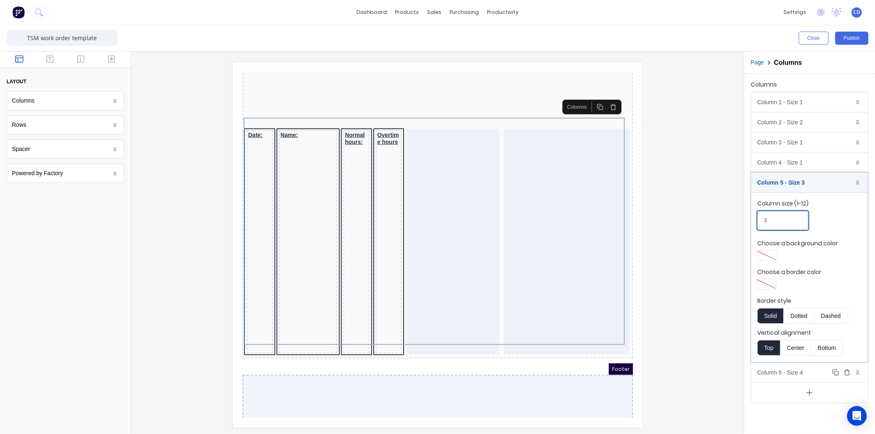
type input "3"
click at [793, 374] on div "Column 6 - Size 4 Duplicate Delete" at bounding box center [810, 373] width 117 height 20
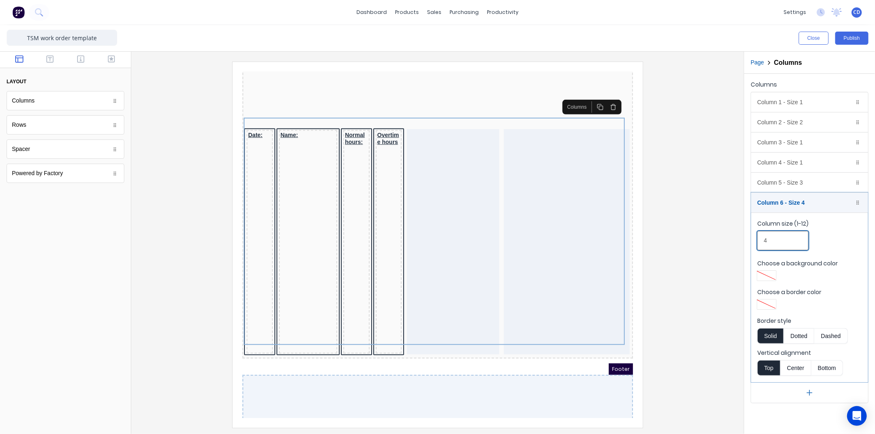
drag, startPoint x: 780, startPoint y: 239, endPoint x: 760, endPoint y: 245, distance: 21.0
click at [760, 245] on input "4" at bounding box center [783, 240] width 51 height 19
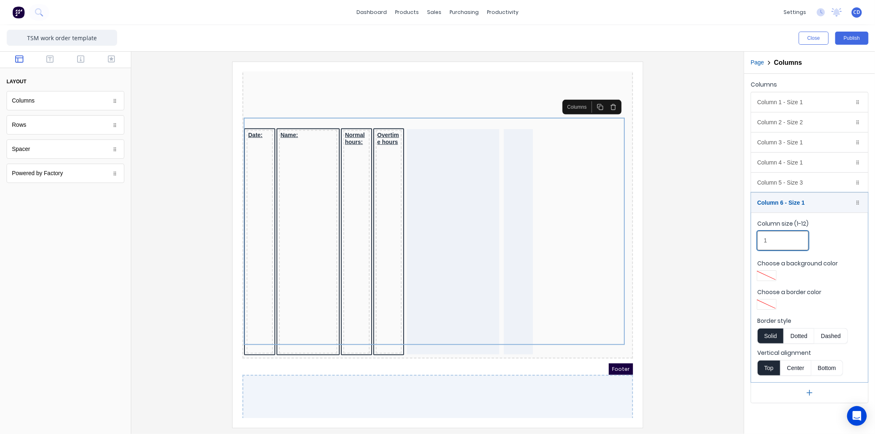
type input "1"
click at [804, 391] on button "button" at bounding box center [810, 393] width 117 height 21
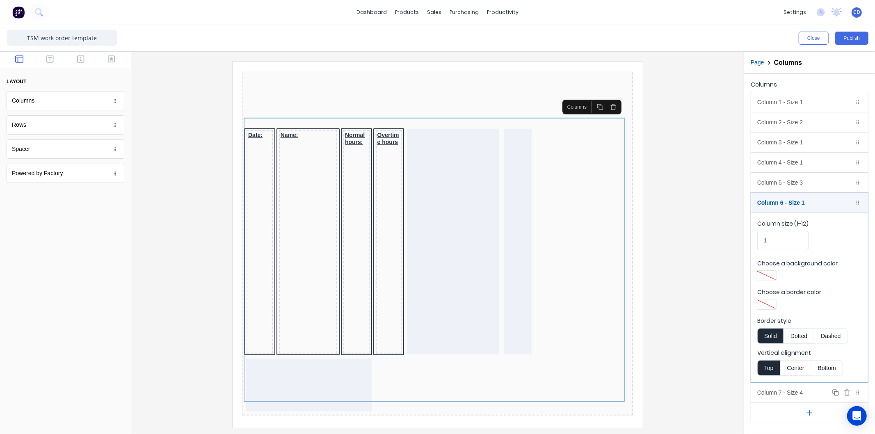
click at [801, 395] on div "Column 7 - Size 4 Duplicate Delete" at bounding box center [810, 393] width 117 height 20
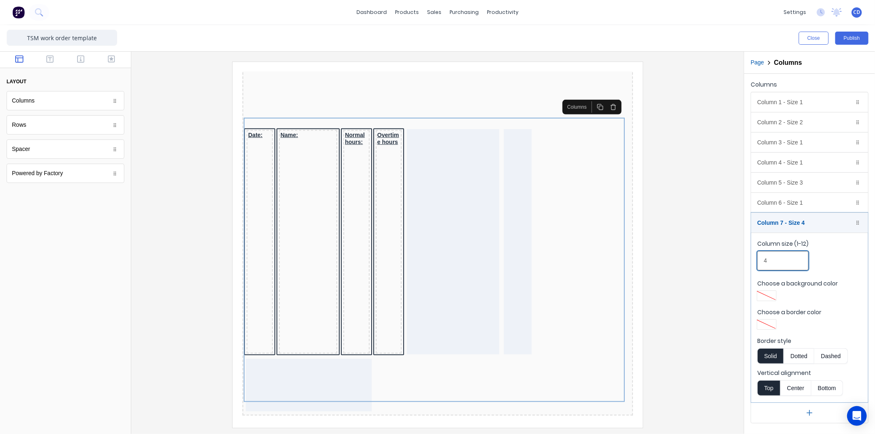
drag, startPoint x: 786, startPoint y: 266, endPoint x: 752, endPoint y: 265, distance: 33.3
click at [752, 265] on fieldset "Column size (1-12) 4 Choose a background color Choose a border color Border sty…" at bounding box center [810, 318] width 117 height 170
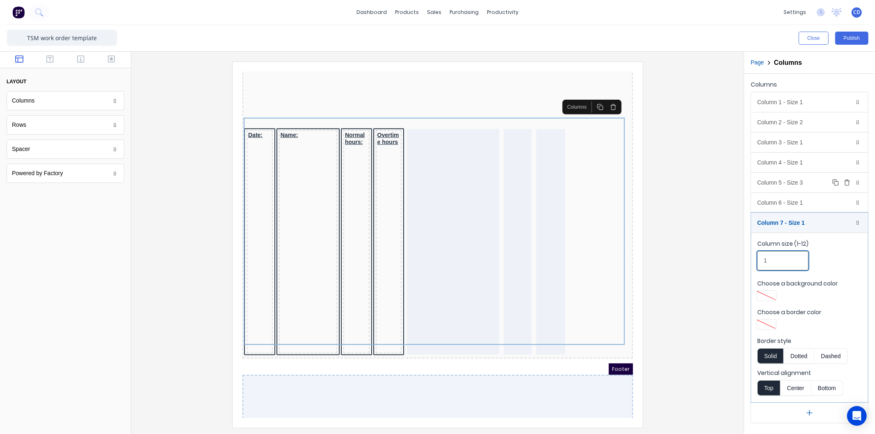
type input "1"
click at [787, 184] on div "Column 5 - Size 3 Duplicate Delete" at bounding box center [810, 183] width 117 height 20
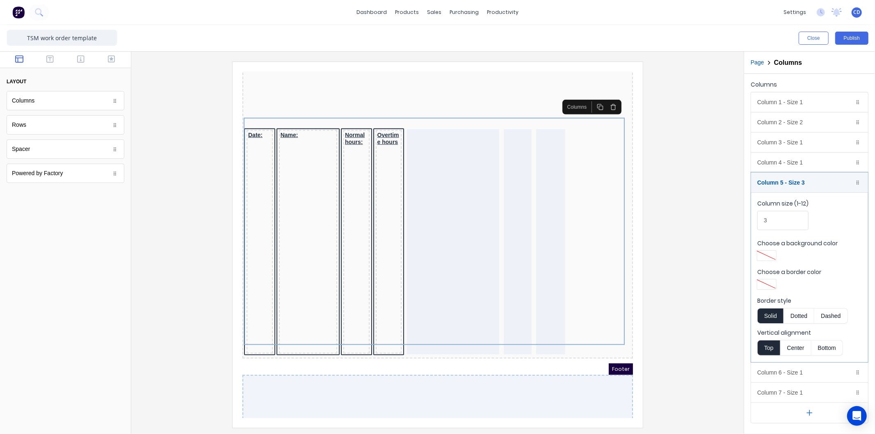
click at [768, 253] on div at bounding box center [767, 256] width 15 height 6
click at [844, 223] on div at bounding box center [437, 217] width 875 height 434
click at [762, 284] on div at bounding box center [767, 285] width 15 height 6
click at [768, 358] on div at bounding box center [766, 359] width 9 height 9
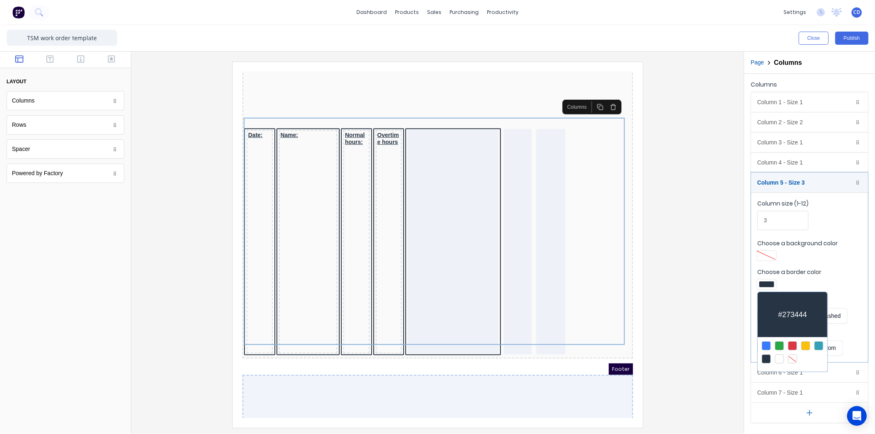
click at [847, 268] on div at bounding box center [437, 217] width 875 height 434
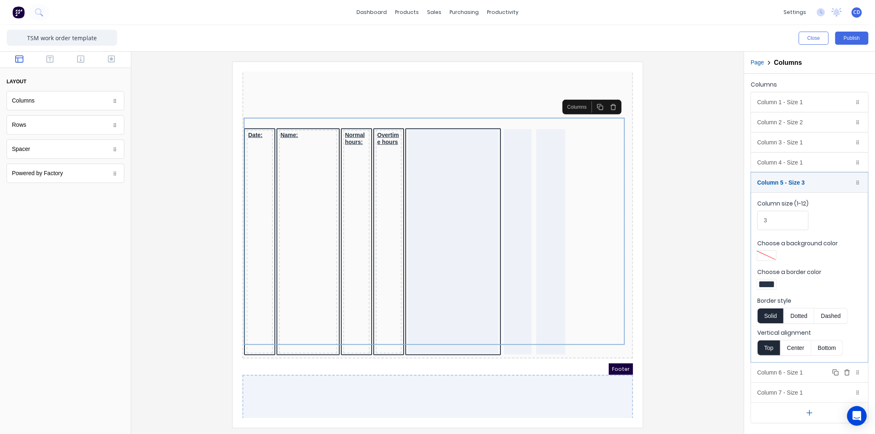
click at [785, 375] on div "Column 6 - Size 1 Duplicate Delete" at bounding box center [810, 373] width 117 height 20
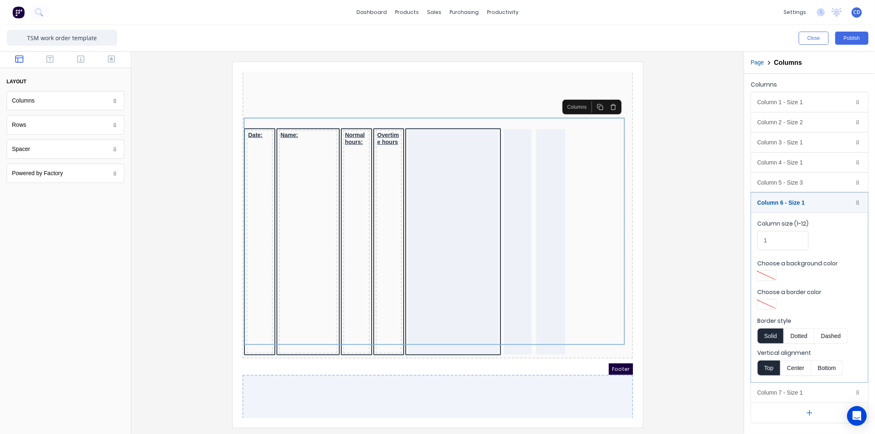
click at [769, 303] on div at bounding box center [767, 305] width 15 height 6
click at [769, 378] on div at bounding box center [766, 379] width 9 height 9
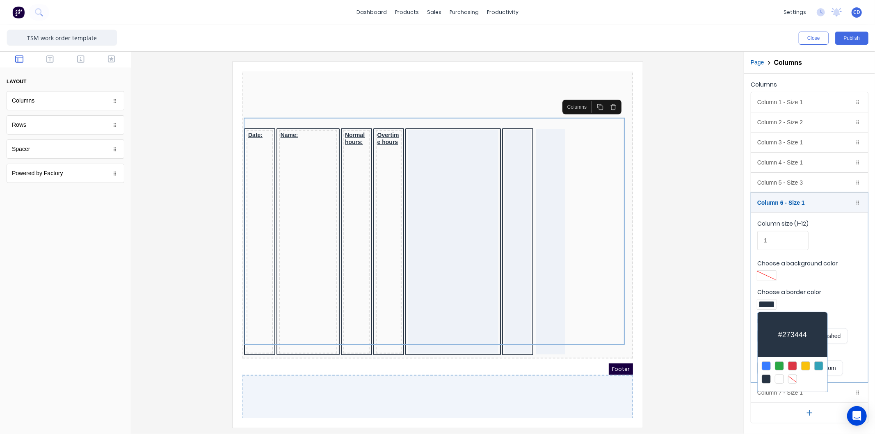
click at [836, 297] on div at bounding box center [437, 217] width 875 height 434
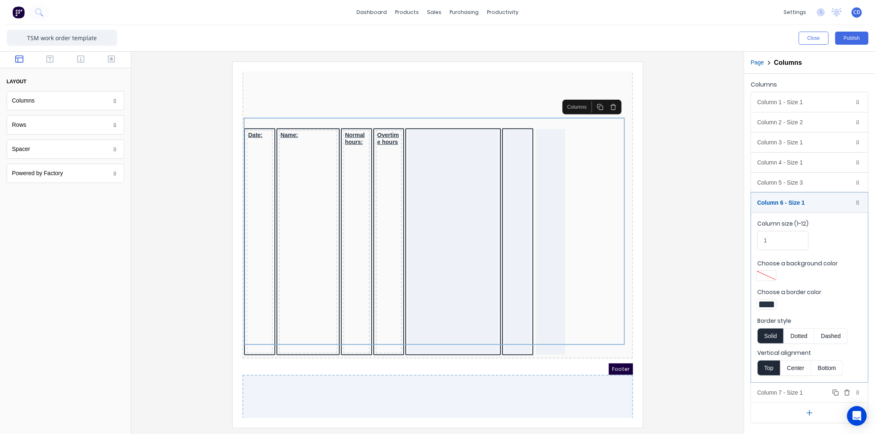
click at [772, 390] on div "Column 7 - Size 1 Duplicate Delete" at bounding box center [810, 393] width 117 height 20
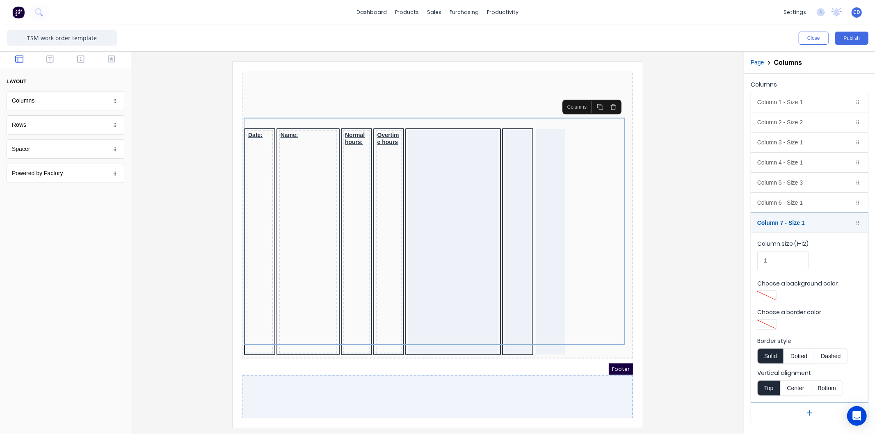
click at [768, 325] on div at bounding box center [767, 325] width 15 height 6
click at [766, 397] on div at bounding box center [766, 399] width 9 height 9
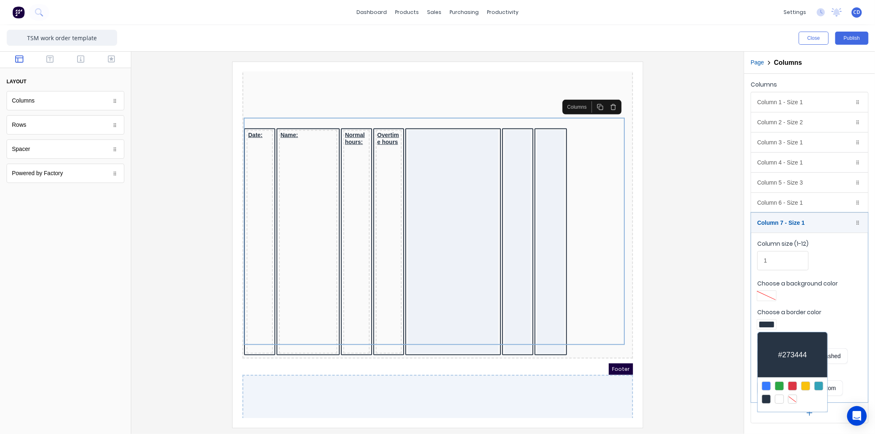
click at [832, 259] on div at bounding box center [437, 217] width 875 height 434
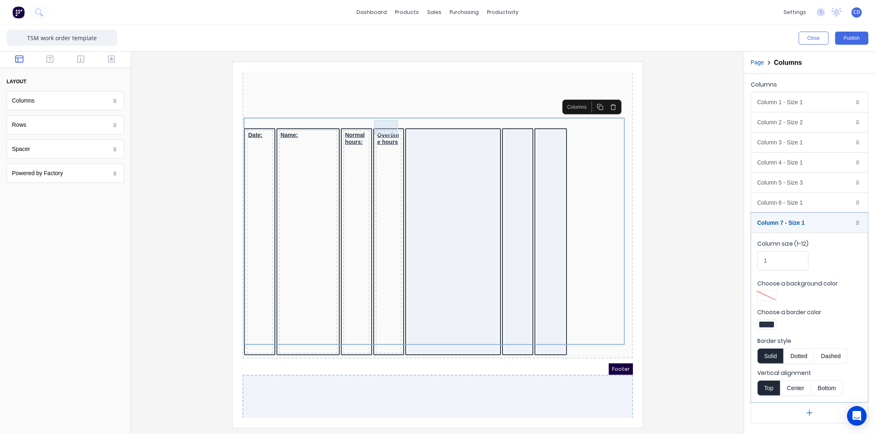
click at [373, 121] on div "Overtime hours" at bounding box center [378, 128] width 23 height 14
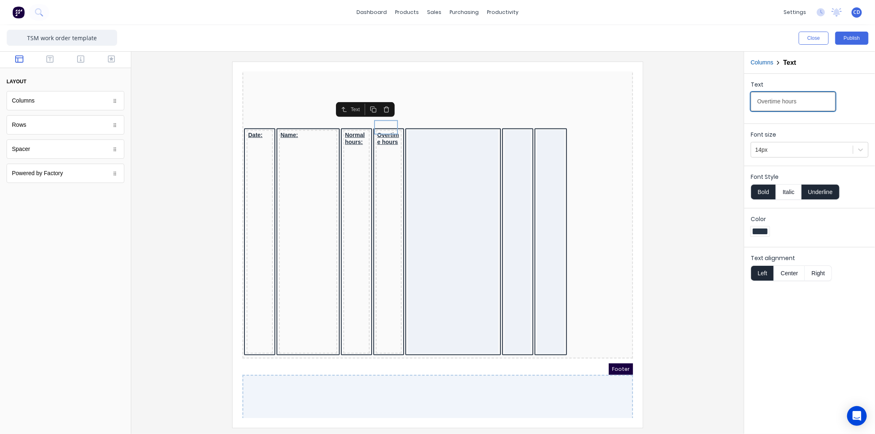
drag, startPoint x: 807, startPoint y: 99, endPoint x: 780, endPoint y: 108, distance: 29.2
click at [780, 108] on input "Overtime hours" at bounding box center [793, 101] width 85 height 19
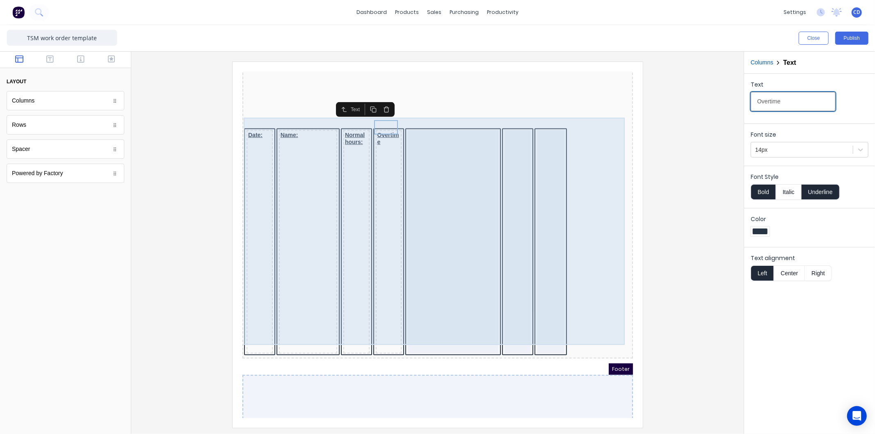
type input "Overtime"
click at [448, 120] on div at bounding box center [443, 232] width 91 height 224
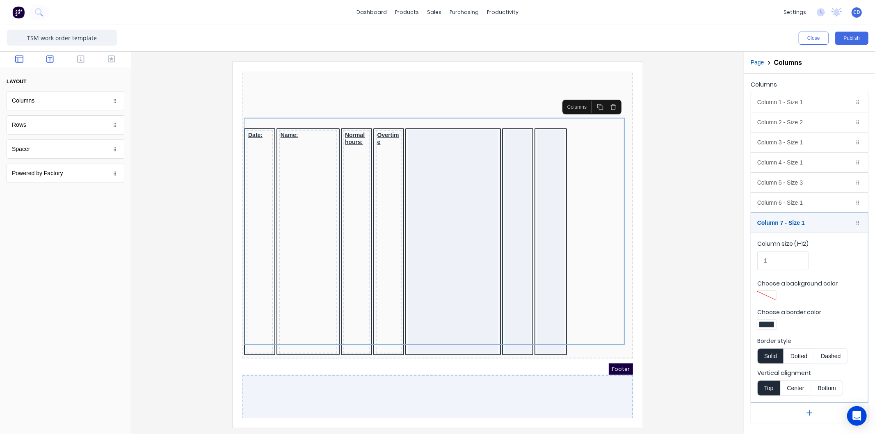
click at [51, 62] on icon "button" at bounding box center [49, 58] width 7 height 7
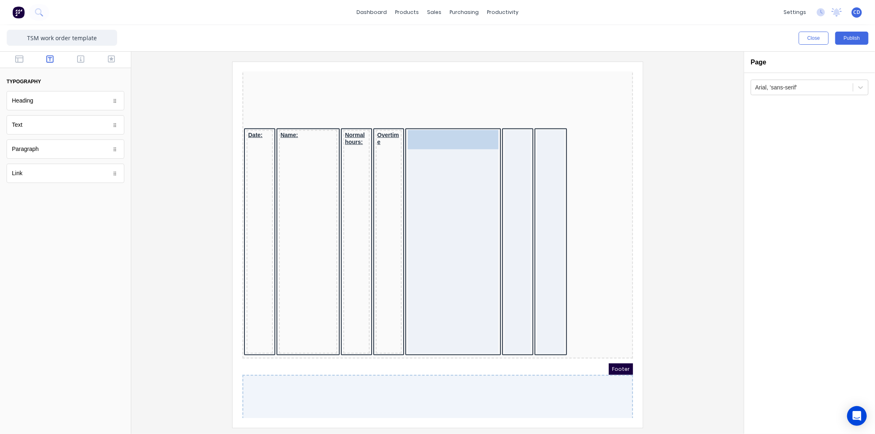
drag, startPoint x: 27, startPoint y: 132, endPoint x: 425, endPoint y: 129, distance: 398.6
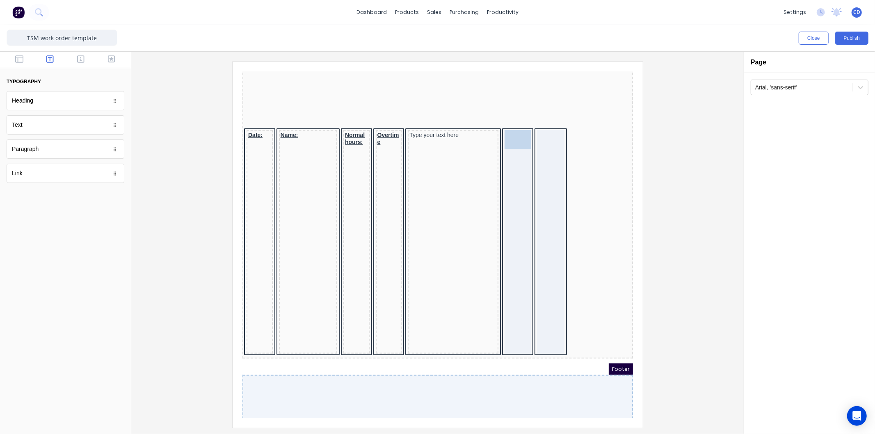
drag, startPoint x: 41, startPoint y: 124, endPoint x: 508, endPoint y: 128, distance: 466.3
drag, startPoint x: 16, startPoint y: 126, endPoint x: 296, endPoint y: 52, distance: 288.6
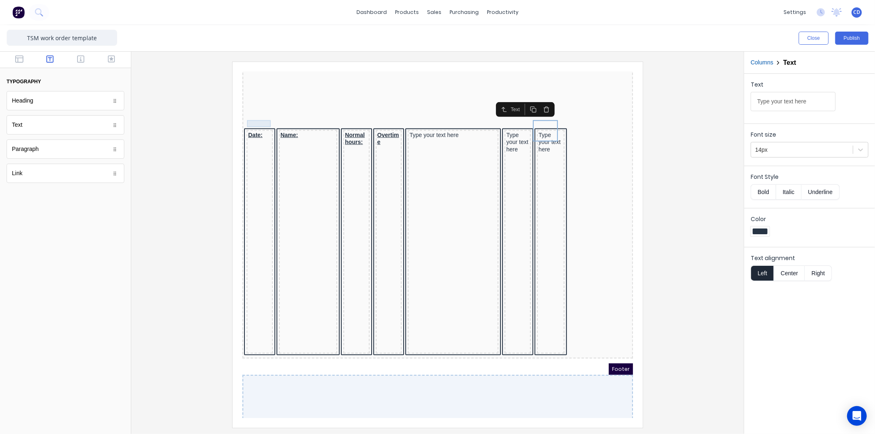
click at [245, 121] on div "Date:" at bounding box center [249, 124] width 23 height 7
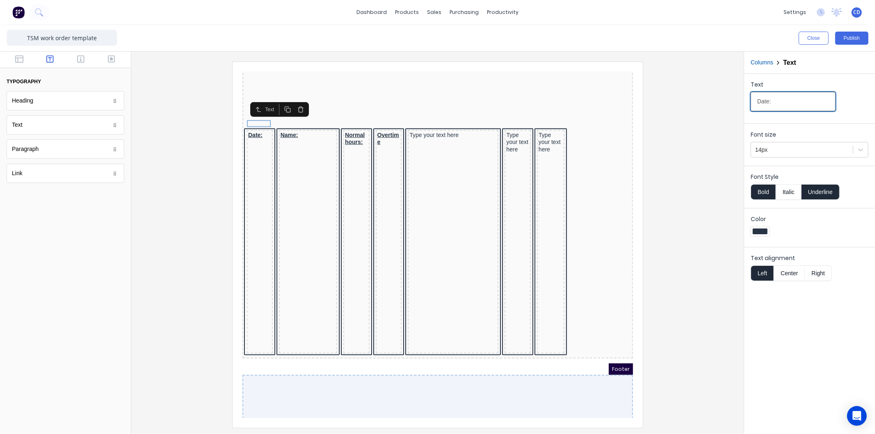
click at [780, 99] on input "Date:" at bounding box center [793, 101] width 85 height 19
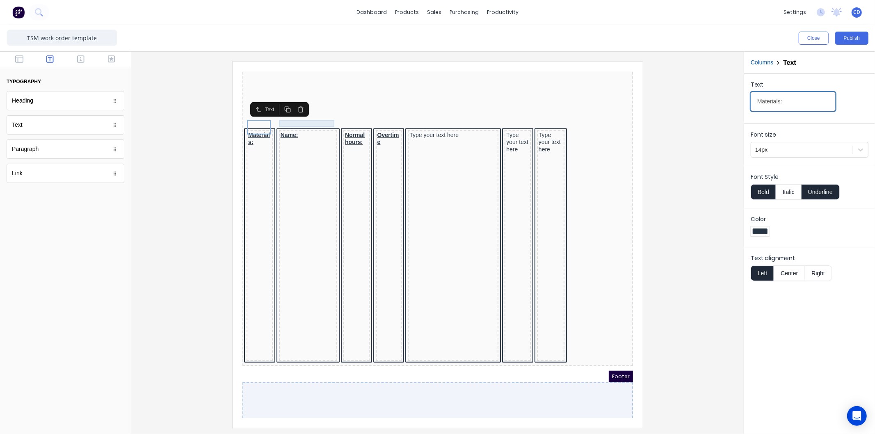
type input "Materials:"
click at [300, 121] on div "Name:" at bounding box center [297, 124] width 55 height 7
click at [779, 98] on input "Name:" at bounding box center [793, 101] width 85 height 19
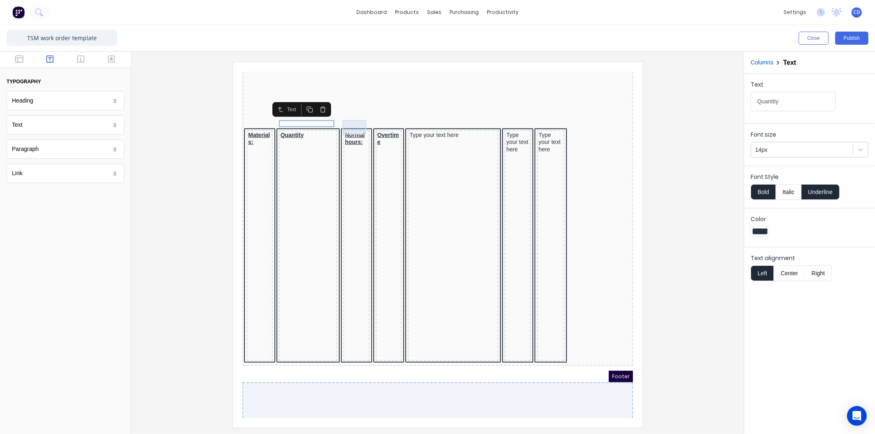
type input "Quantity"
click at [347, 121] on div "Normal hours:" at bounding box center [346, 128] width 23 height 14
click at [811, 103] on input "Normal hours:" at bounding box center [793, 101] width 85 height 19
click at [810, 103] on input "Normal hours:" at bounding box center [793, 101] width 85 height 19
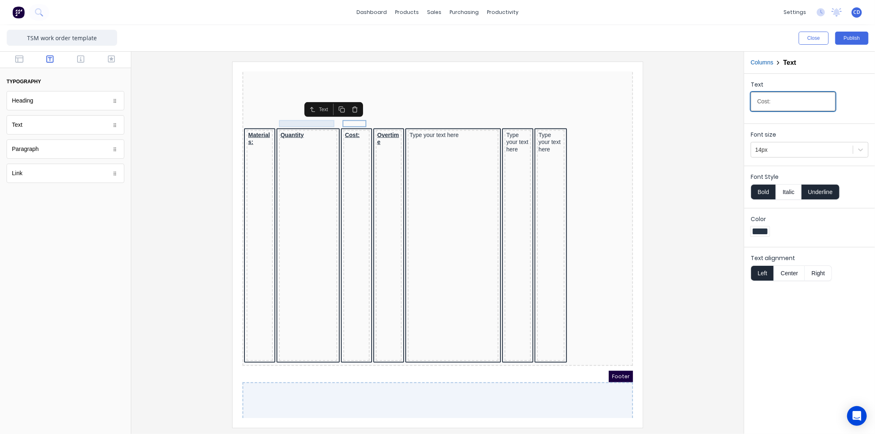
type input "Cost:"
click at [291, 121] on div "Quantity" at bounding box center [297, 124] width 55 height 7
click at [798, 100] on input "Quantity" at bounding box center [793, 101] width 85 height 19
type input "Quantity:"
click at [379, 121] on div "Overtime" at bounding box center [378, 128] width 23 height 14
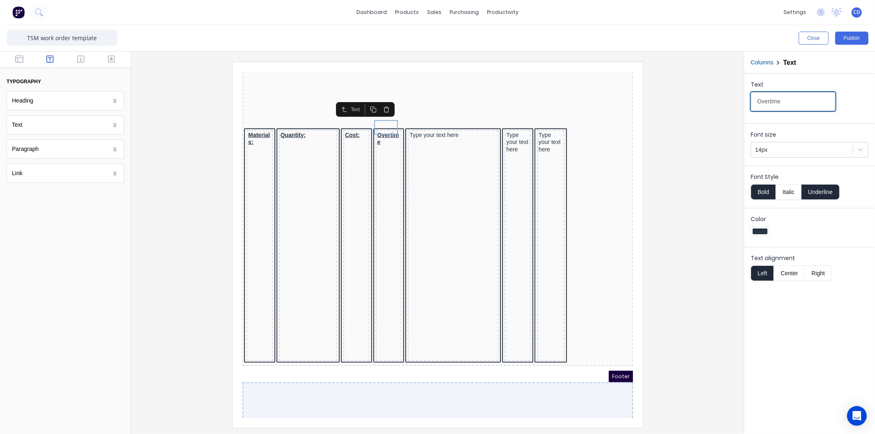
click at [781, 100] on input "Overtime" at bounding box center [793, 101] width 85 height 19
type input "Date:"
click at [445, 121] on div "Type your text here" at bounding box center [442, 124] width 87 height 7
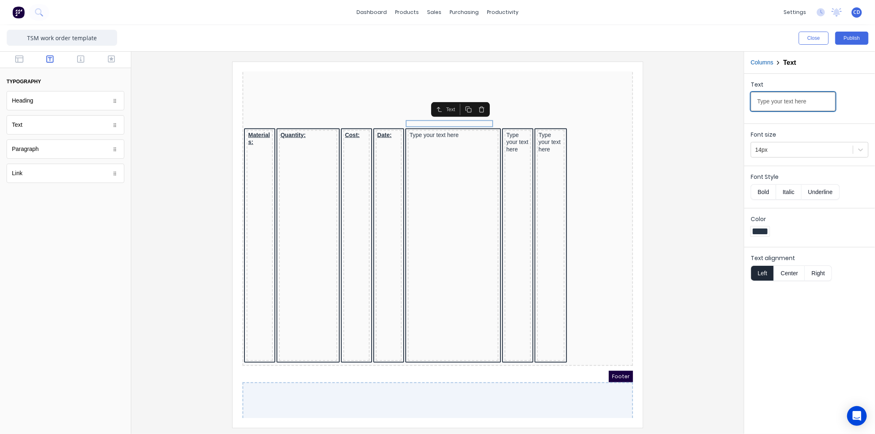
click at [807, 96] on input "Type your text here" at bounding box center [793, 101] width 85 height 19
type input "N"
type input "Name:"
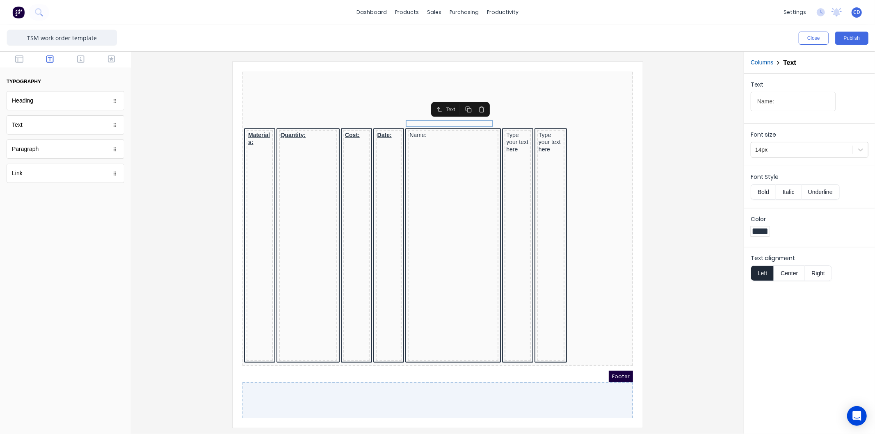
click at [763, 193] on button "Bold" at bounding box center [763, 192] width 25 height 16
click at [821, 192] on button "Underline" at bounding box center [821, 192] width 38 height 16
click at [506, 121] on div "Type your text here" at bounding box center [507, 132] width 23 height 22
click at [814, 101] on input "Type your text here" at bounding box center [793, 101] width 85 height 19
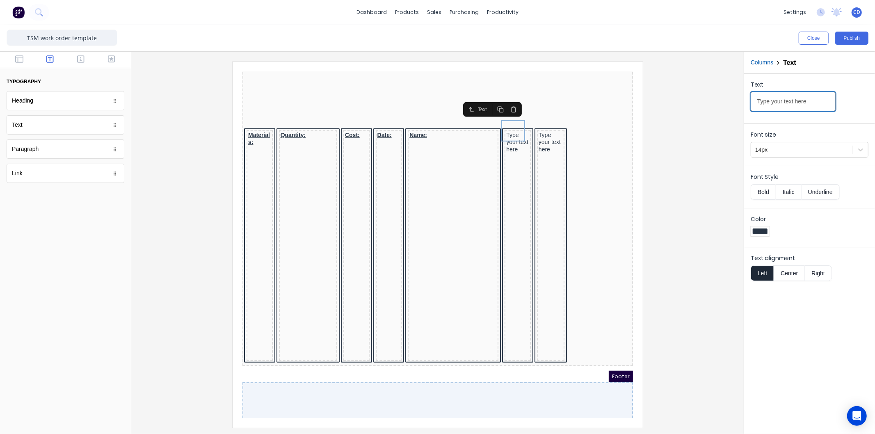
click at [814, 101] on input "Type your text here" at bounding box center [793, 101] width 85 height 19
type input "Normal hours:"
click at [765, 199] on button "Bold" at bounding box center [763, 192] width 25 height 16
click at [822, 193] on button "Underline" at bounding box center [821, 192] width 38 height 16
click at [539, 121] on div "Type your text here" at bounding box center [541, 132] width 24 height 22
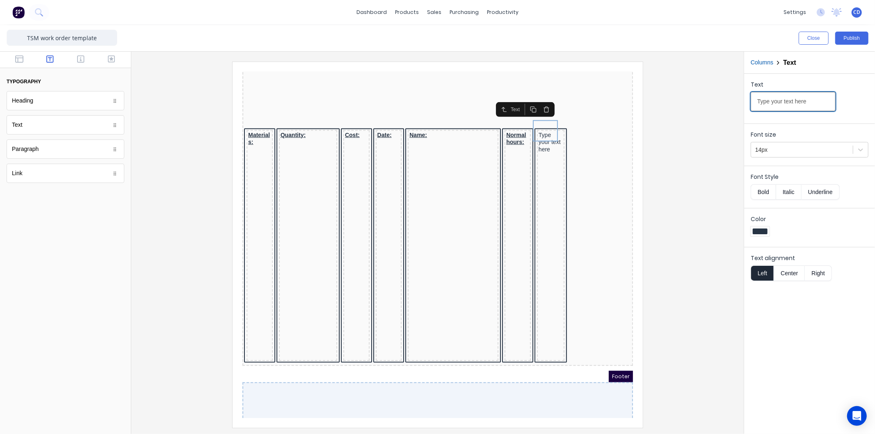
click at [813, 105] on input "Type your text here" at bounding box center [793, 101] width 85 height 19
type input "O/time hours:"
drag, startPoint x: 759, startPoint y: 189, endPoint x: 798, endPoint y: 198, distance: 40.0
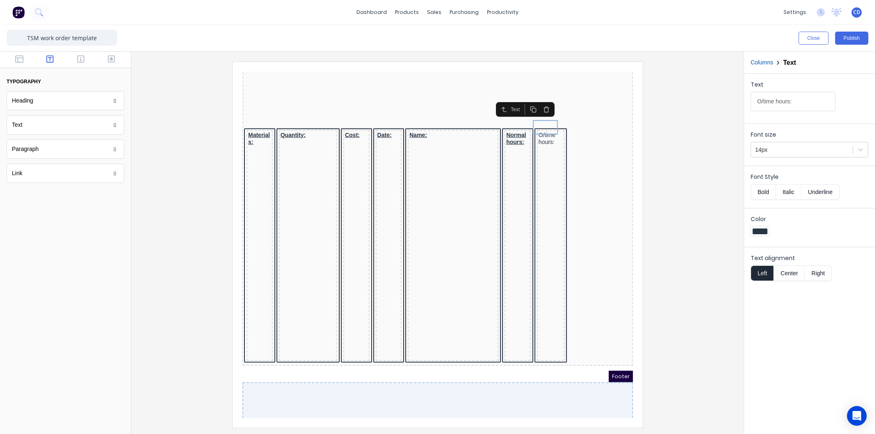
click at [760, 190] on button "Bold" at bounding box center [763, 192] width 25 height 16
click at [821, 195] on button "Underline" at bounding box center [821, 192] width 38 height 16
click at [686, 191] on div at bounding box center [438, 245] width 600 height 366
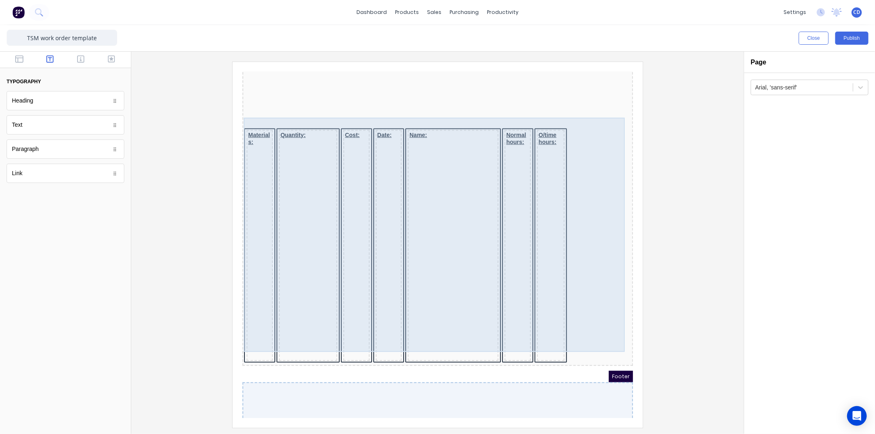
click at [323, 148] on div "Quantity:" at bounding box center [298, 235] width 58 height 231
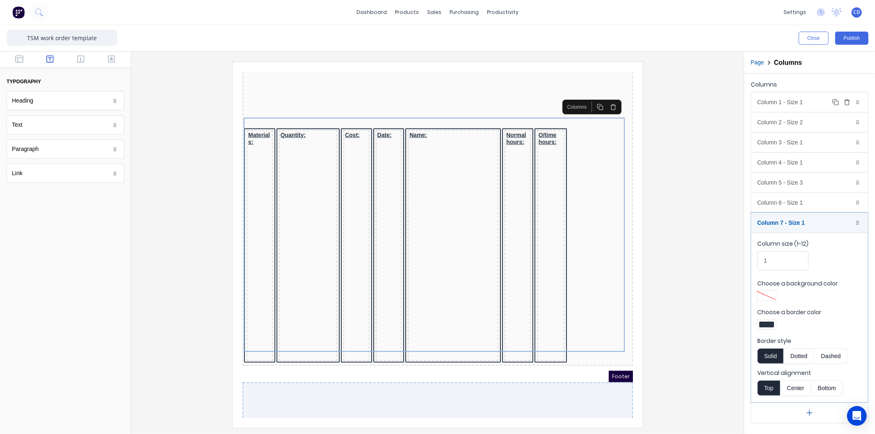
click at [806, 105] on div "Column 1 - Size 1 Duplicate Delete" at bounding box center [810, 102] width 117 height 20
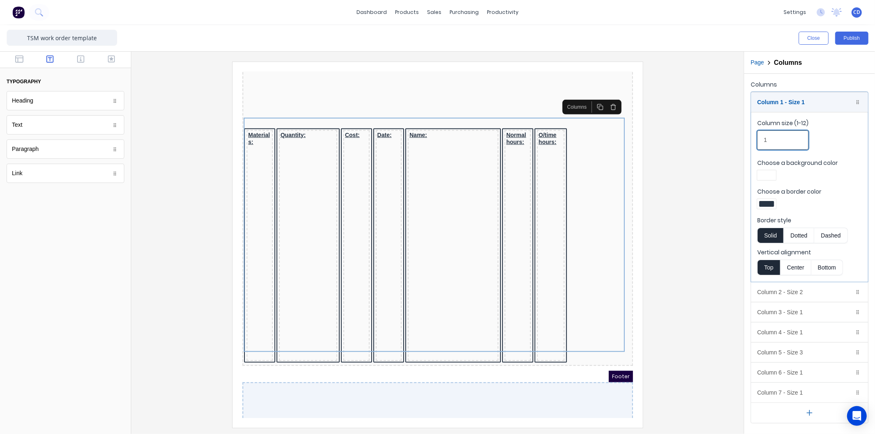
drag, startPoint x: 793, startPoint y: 137, endPoint x: 754, endPoint y: 142, distance: 38.9
click at [754, 142] on fieldset "Column size (1-12) 1 Choose a background color Choose a border color Border sty…" at bounding box center [810, 197] width 117 height 170
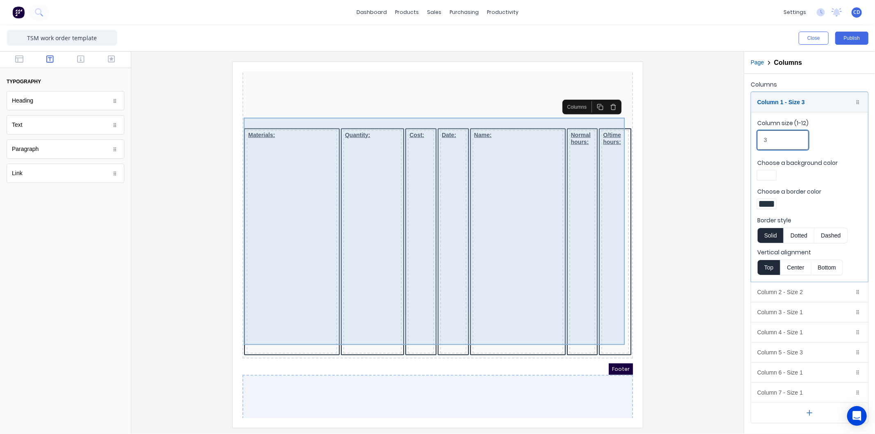
type input "3"
click at [369, 137] on div "Quantity:" at bounding box center [362, 232] width 58 height 224
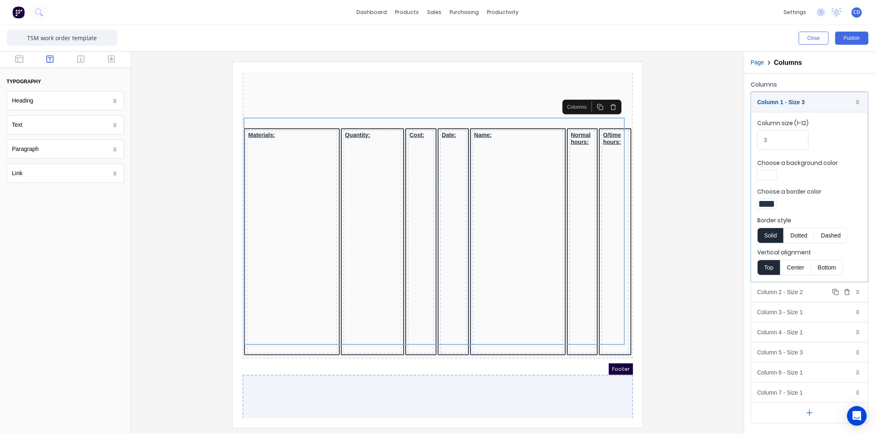
click at [790, 297] on div "Column 2 - Size 2 Duplicate Delete" at bounding box center [810, 292] width 117 height 20
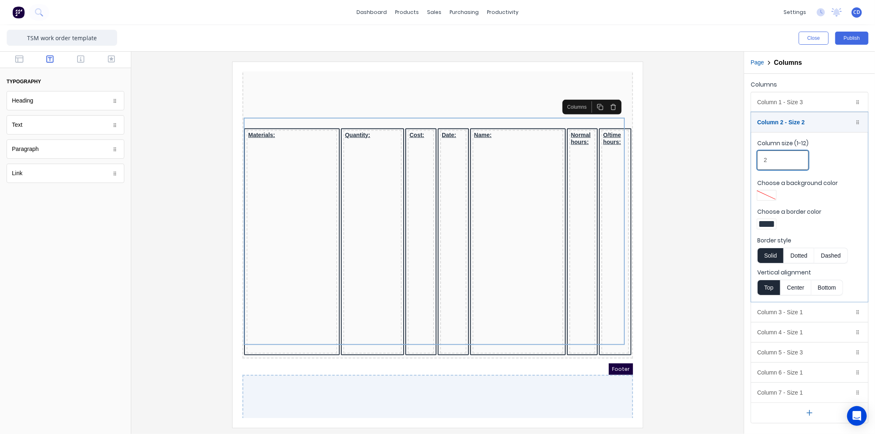
drag, startPoint x: 781, startPoint y: 158, endPoint x: 756, endPoint y: 161, distance: 25.3
click at [756, 161] on fieldset "Column size (1-12) 2 Choose a background color Choose a border color Border sty…" at bounding box center [810, 217] width 117 height 170
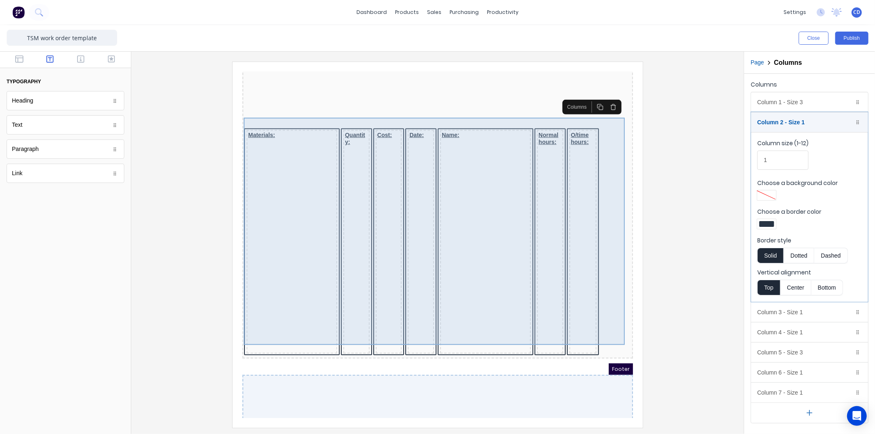
click at [475, 121] on div "Name:" at bounding box center [475, 232] width 91 height 224
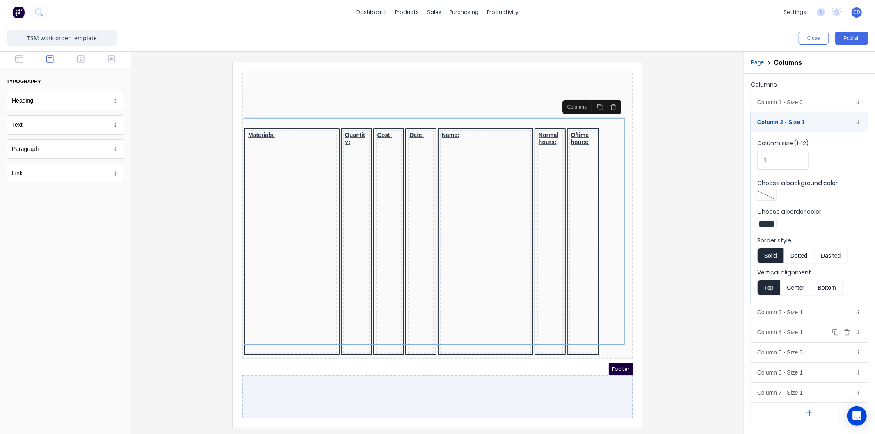
click at [794, 331] on div "Column 4 - Size 1 Duplicate Delete" at bounding box center [810, 333] width 117 height 20
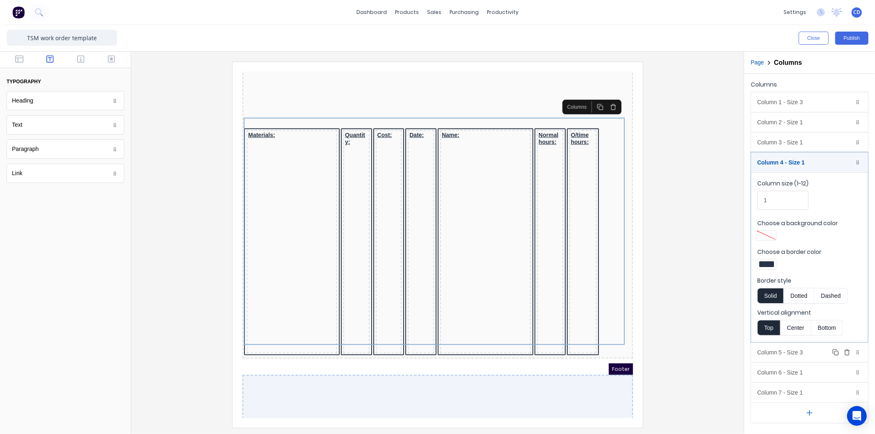
click at [777, 347] on div "Column 5 - Size 3 Duplicate Delete" at bounding box center [810, 353] width 117 height 20
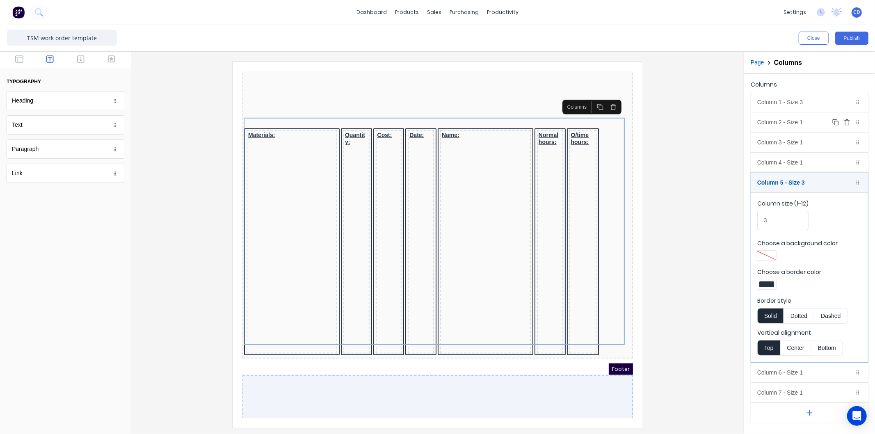
click at [778, 119] on div "Column 2 - Size 1 Duplicate Delete" at bounding box center [810, 122] width 117 height 20
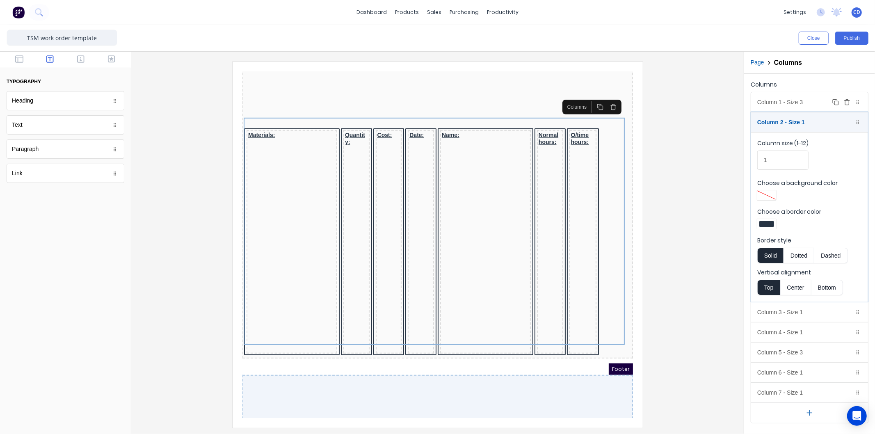
click at [783, 103] on div "Column 1 - Size 3 Duplicate Delete" at bounding box center [810, 102] width 117 height 20
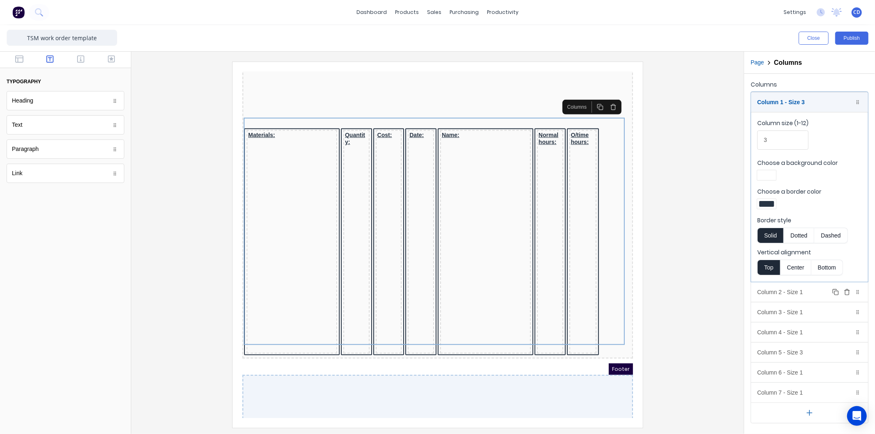
click at [783, 298] on div "Column 2 - Size 1 Duplicate Delete" at bounding box center [810, 292] width 117 height 20
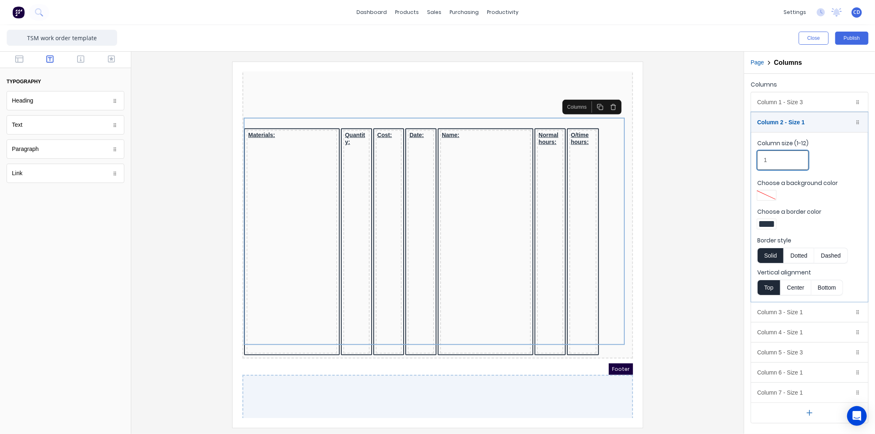
drag, startPoint x: 774, startPoint y: 156, endPoint x: 751, endPoint y: 166, distance: 24.6
click at [751, 166] on div "Column 1 - Size 3 Duplicate Delete Column size (1-12) 3 Choose a background col…" at bounding box center [810, 258] width 118 height 332
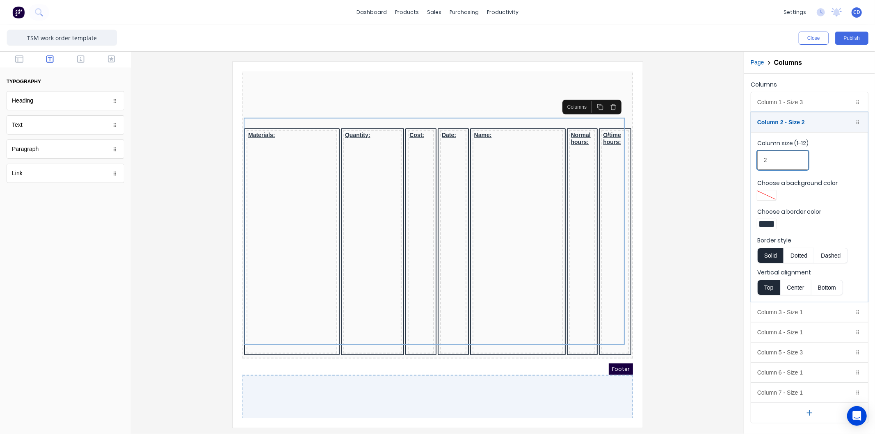
type input "2"
click at [608, 30] on div "Close Publish" at bounding box center [437, 38] width 875 height 26
click at [859, 39] on button "Publish" at bounding box center [852, 38] width 33 height 13
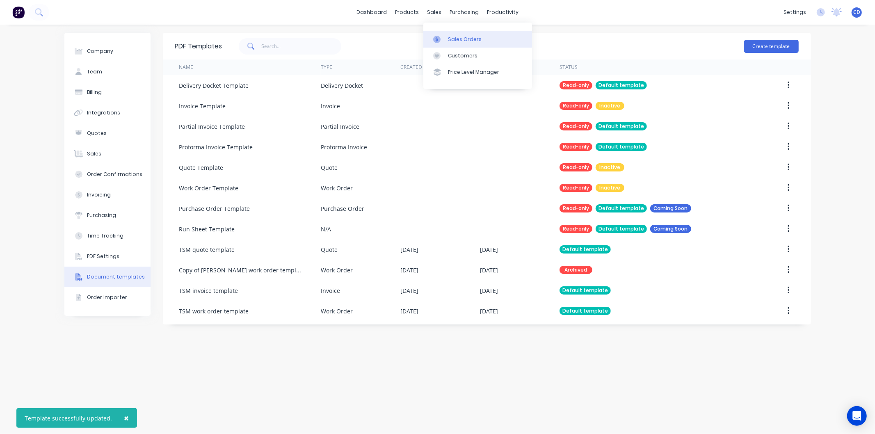
click at [467, 36] on div "Sales Orders" at bounding box center [465, 39] width 34 height 7
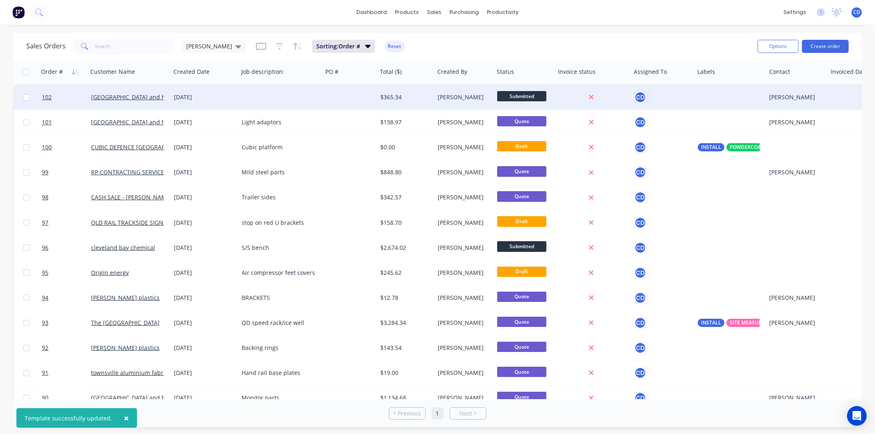
click at [182, 96] on div "[DATE]" at bounding box center [204, 97] width 61 height 8
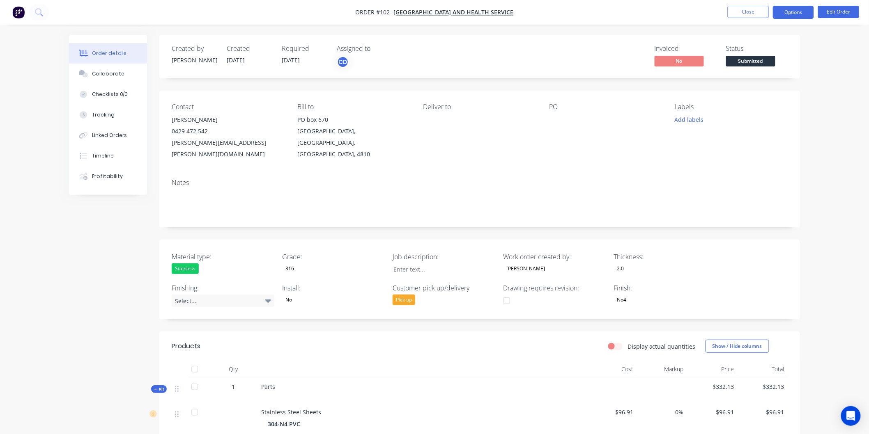
click at [783, 10] on button "Options" at bounding box center [792, 12] width 41 height 13
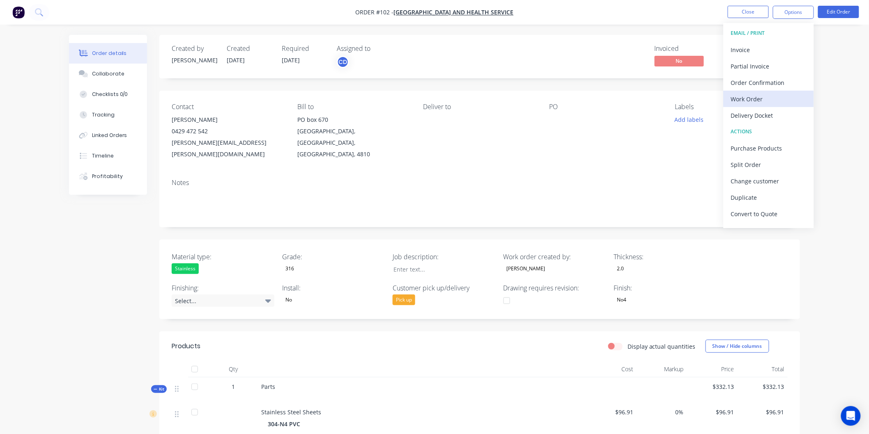
click at [755, 97] on div "Work Order" at bounding box center [769, 99] width 76 height 12
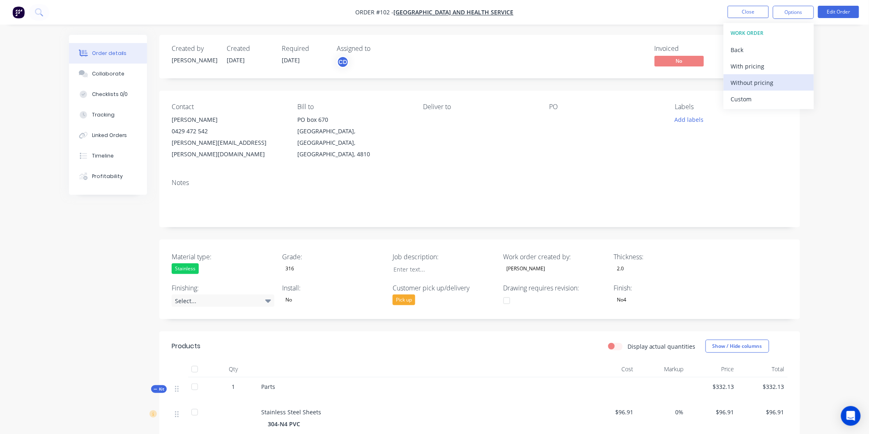
click at [752, 81] on div "Without pricing" at bounding box center [769, 83] width 76 height 12
click at [749, 10] on button "Close" at bounding box center [747, 12] width 41 height 12
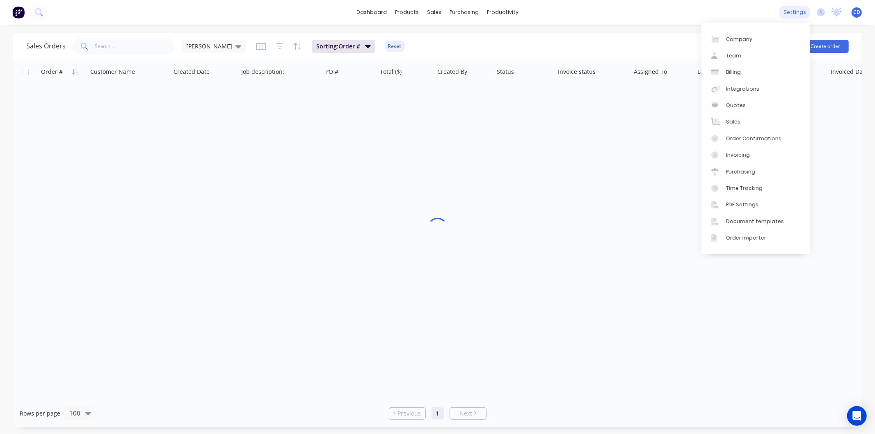
click at [799, 13] on div "settings" at bounding box center [795, 12] width 31 height 12
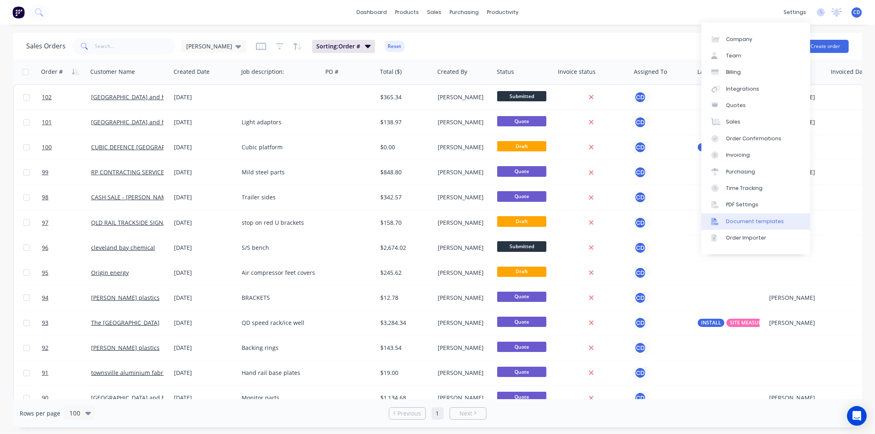
click at [738, 218] on div "Document templates" at bounding box center [755, 221] width 58 height 7
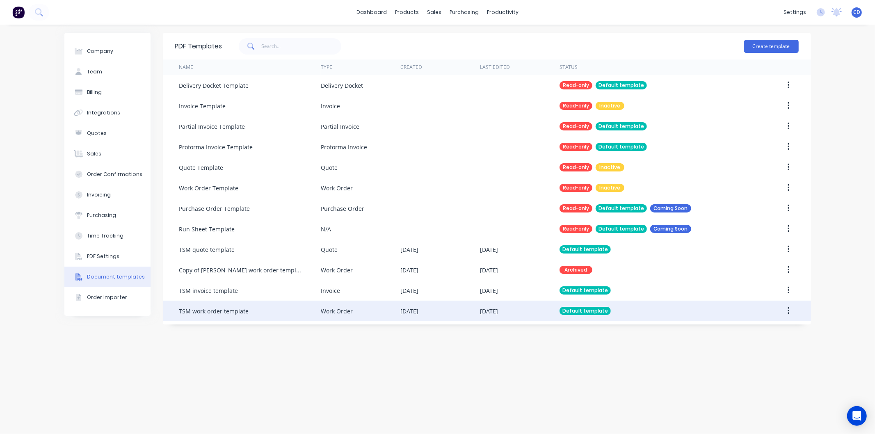
click at [791, 310] on button "button" at bounding box center [788, 311] width 19 height 15
click at [752, 333] on div "Edit" at bounding box center [759, 333] width 63 height 12
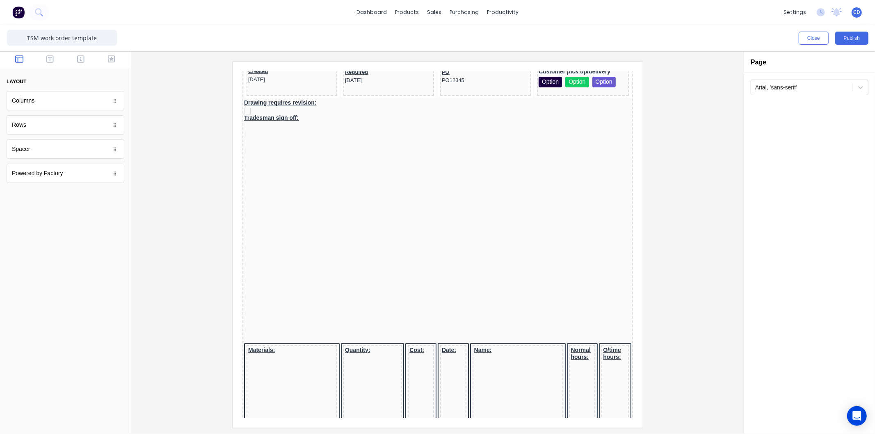
scroll to position [488, 0]
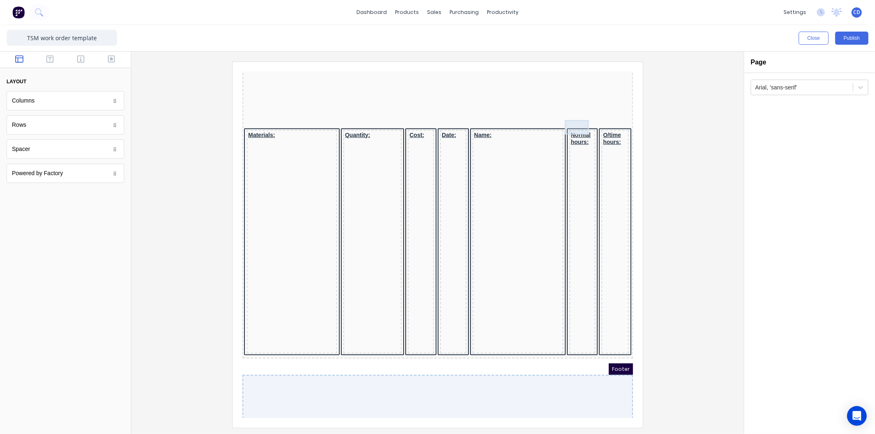
click at [566, 121] on div "Normal hours:" at bounding box center [572, 128] width 23 height 14
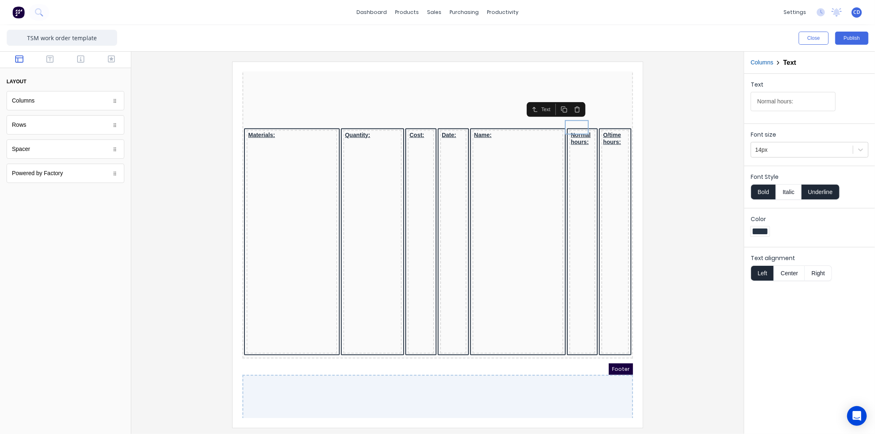
click at [791, 100] on input "Normal hours:" at bounding box center [793, 101] width 85 height 19
type input "Normal hrs:"
click at [594, 121] on div "O/time hours:" at bounding box center [605, 128] width 24 height 14
click at [786, 101] on input "O/time hours:" at bounding box center [793, 101] width 85 height 19
type input "O/time hrs:"
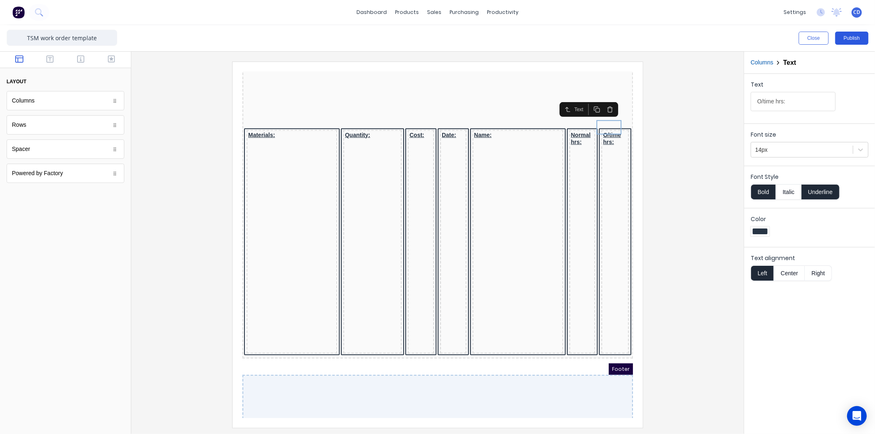
click at [848, 38] on button "Publish" at bounding box center [852, 38] width 33 height 13
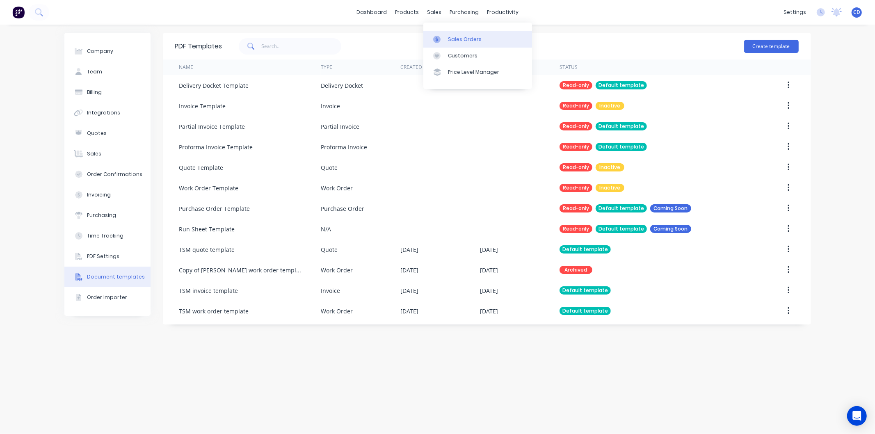
click at [459, 36] on div "Sales Orders" at bounding box center [465, 39] width 34 height 7
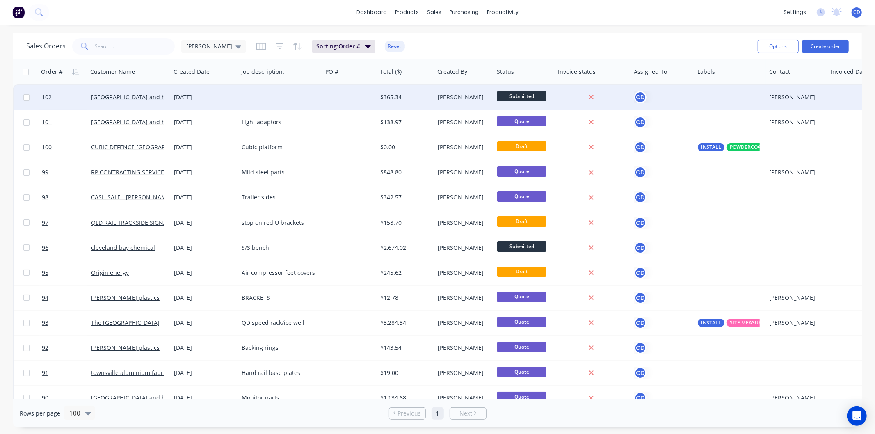
click at [178, 101] on div "[DATE]" at bounding box center [204, 97] width 61 height 8
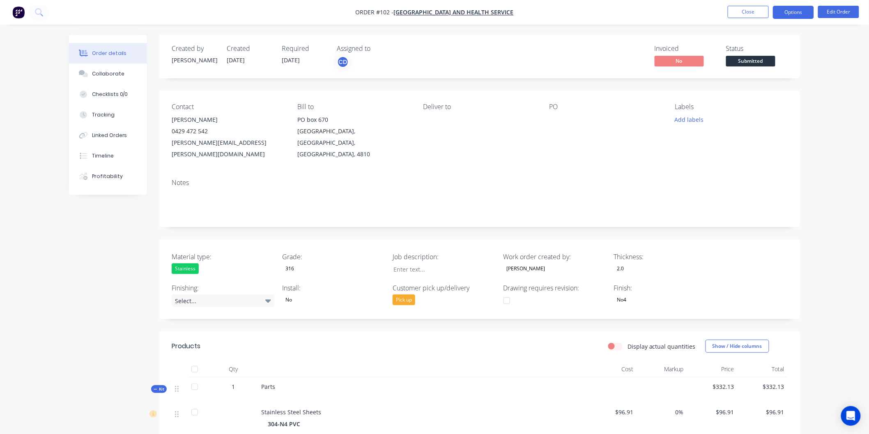
click at [778, 9] on button "Options" at bounding box center [792, 12] width 41 height 13
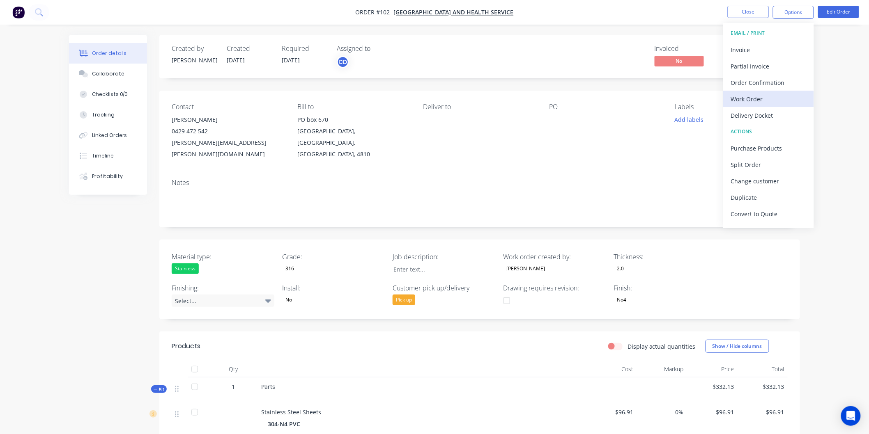
click at [765, 100] on div "Work Order" at bounding box center [769, 99] width 76 height 12
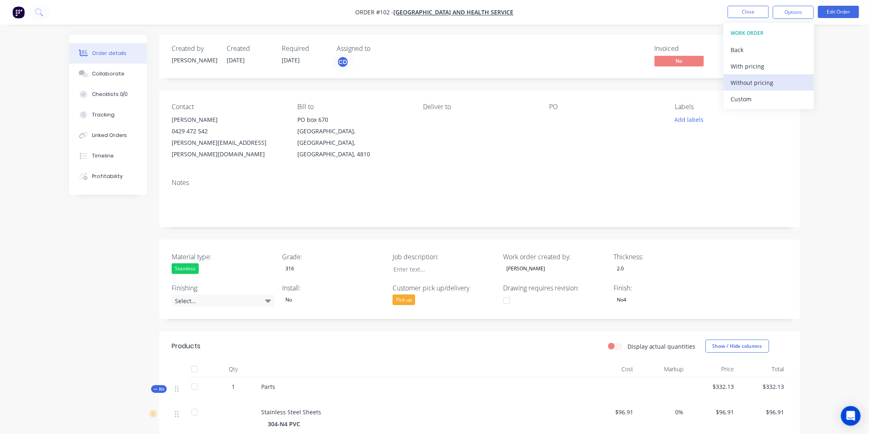
click at [758, 78] on div "Without pricing" at bounding box center [769, 83] width 76 height 12
click at [758, 7] on button "Close" at bounding box center [747, 12] width 41 height 12
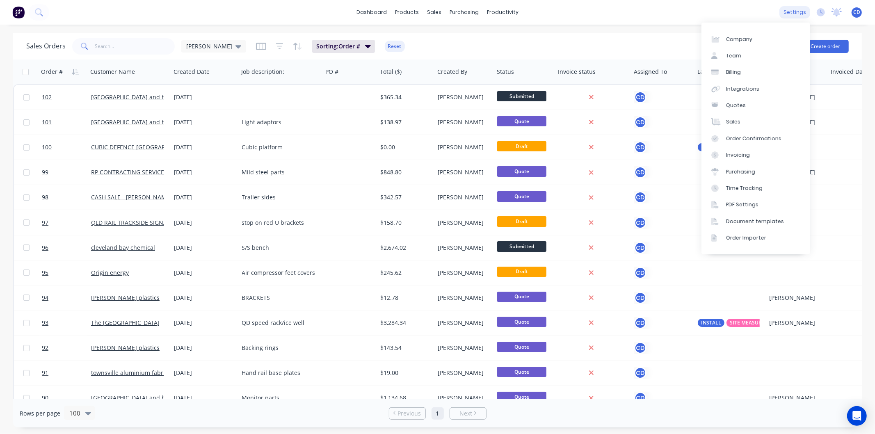
click at [802, 9] on div "settings" at bounding box center [795, 12] width 31 height 12
click at [759, 216] on link "Document templates" at bounding box center [756, 221] width 109 height 16
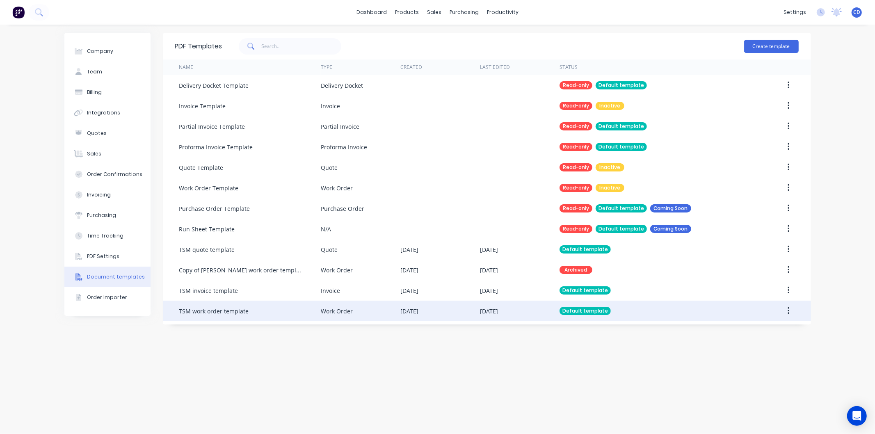
click at [789, 312] on icon "button" at bounding box center [789, 311] width 2 height 9
click at [766, 331] on div "Edit" at bounding box center [759, 333] width 63 height 12
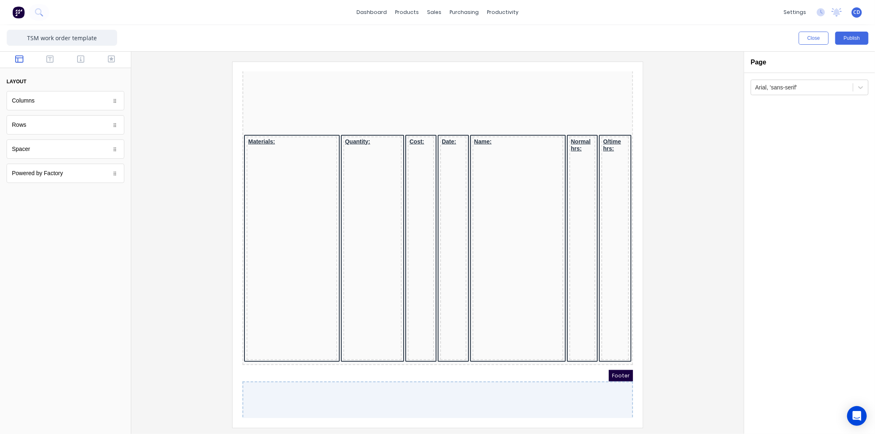
scroll to position [488, 0]
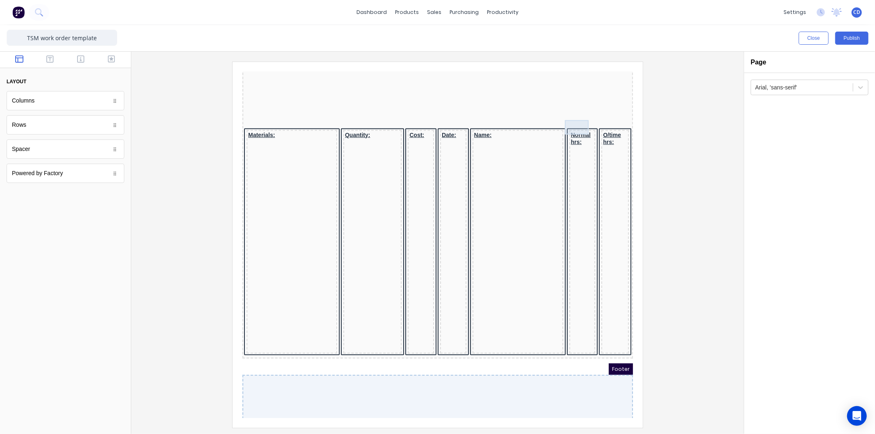
click at [570, 121] on div "Normal hrs:" at bounding box center [572, 128] width 23 height 14
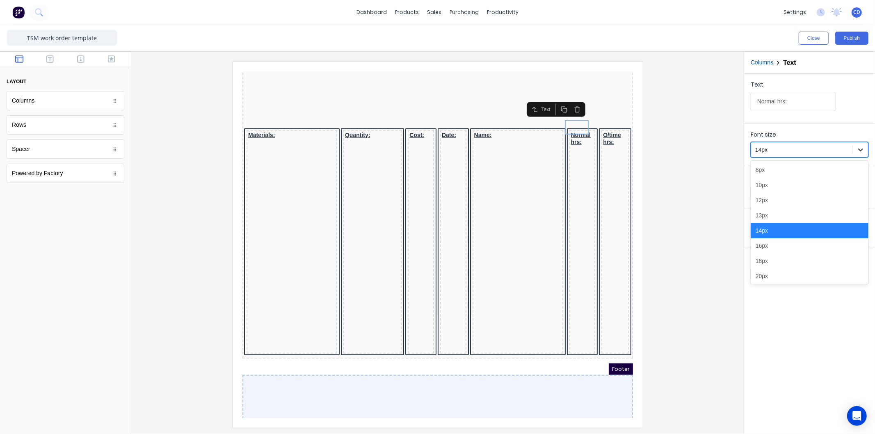
click at [863, 152] on icon at bounding box center [861, 150] width 8 height 8
click at [769, 199] on div "12px" at bounding box center [810, 200] width 118 height 15
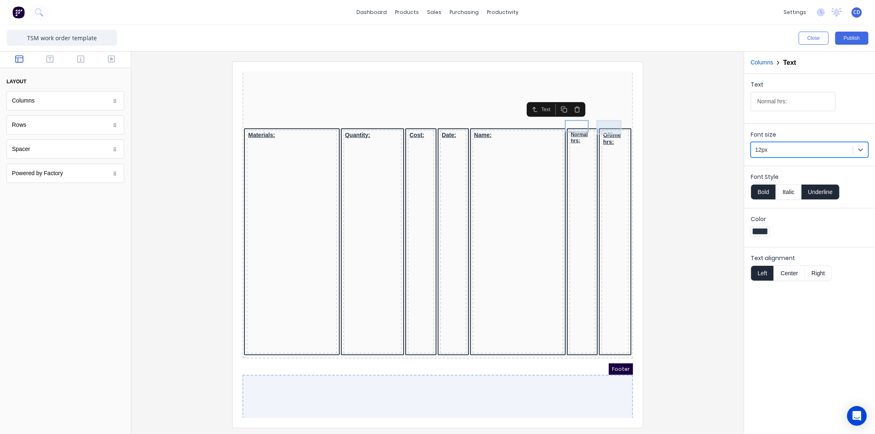
click at [595, 121] on div "O/time hrs:" at bounding box center [605, 128] width 24 height 14
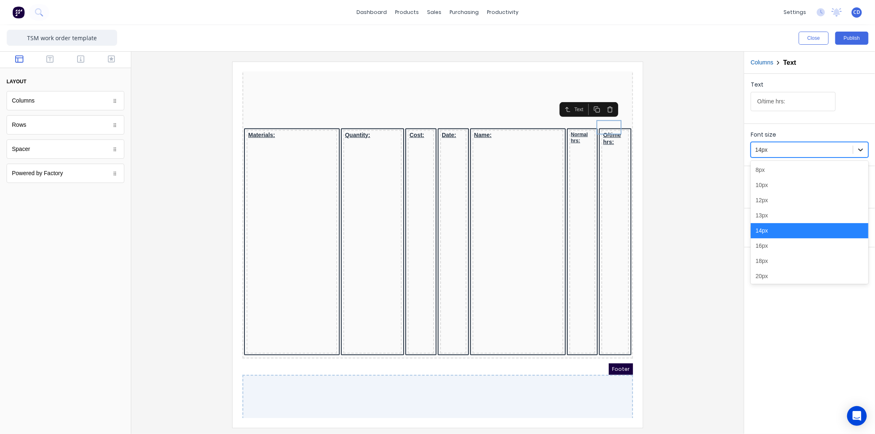
click at [860, 150] on icon at bounding box center [861, 150] width 5 height 3
click at [768, 200] on div "12px" at bounding box center [810, 200] width 118 height 15
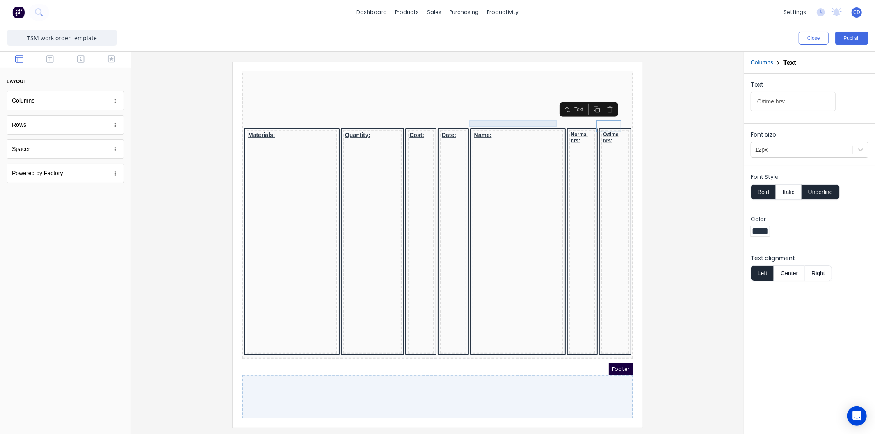
click at [478, 121] on div "Name:" at bounding box center [507, 124] width 87 height 7
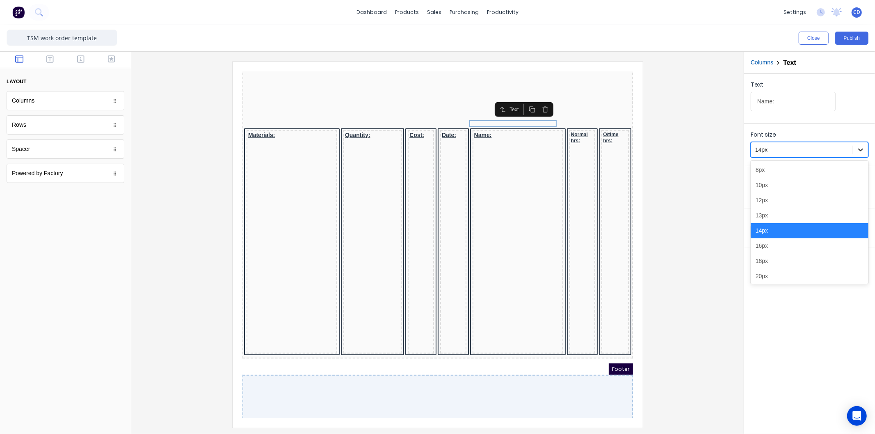
click at [860, 152] on icon at bounding box center [861, 150] width 8 height 8
click at [763, 203] on div "12px" at bounding box center [810, 200] width 118 height 15
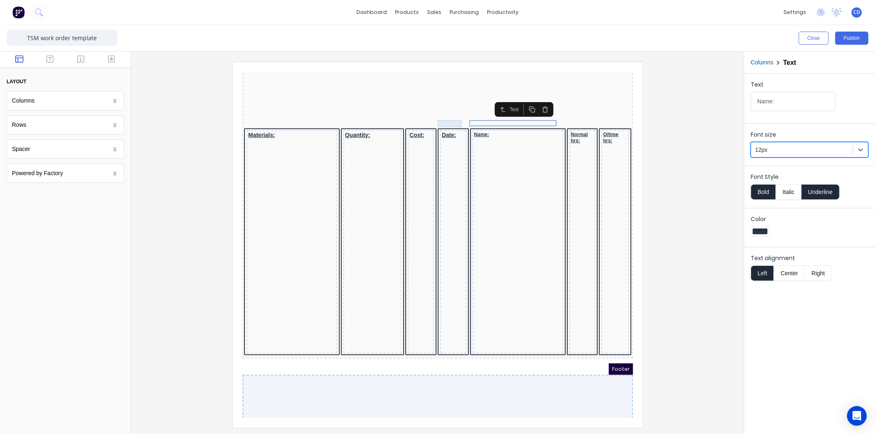
click at [438, 121] on div "Date:" at bounding box center [443, 124] width 23 height 7
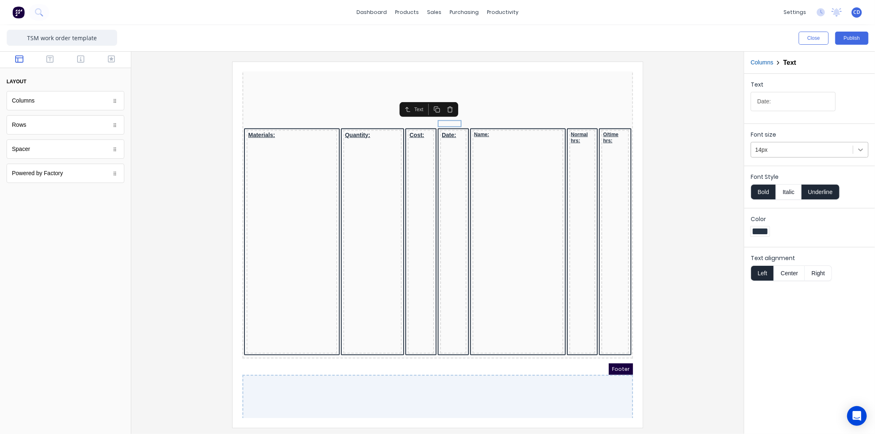
click at [862, 149] on icon at bounding box center [861, 150] width 8 height 8
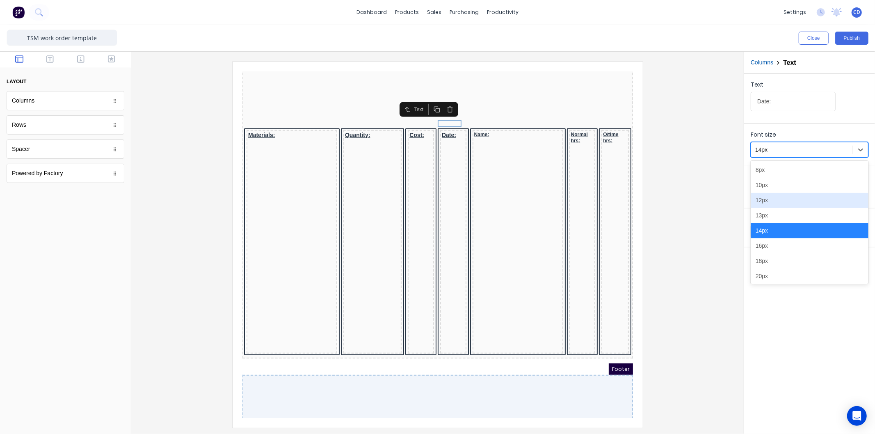
click at [769, 199] on div "12px" at bounding box center [810, 200] width 118 height 15
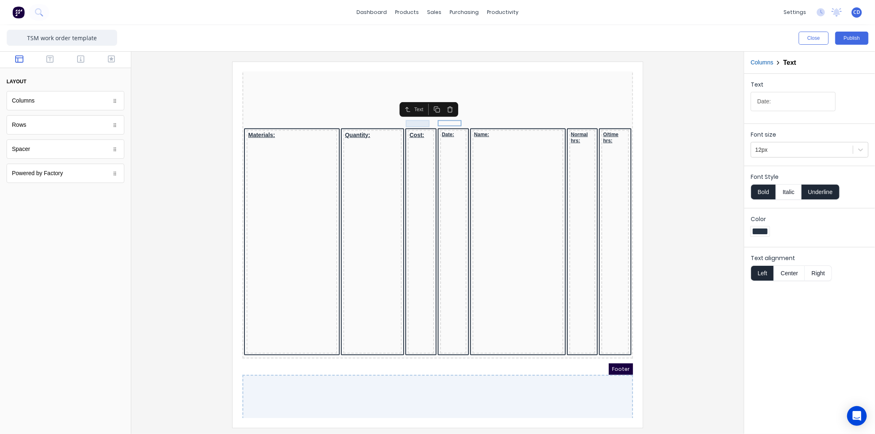
click at [406, 121] on div "Cost:" at bounding box center [410, 124] width 23 height 7
click at [857, 151] on icon at bounding box center [861, 150] width 8 height 8
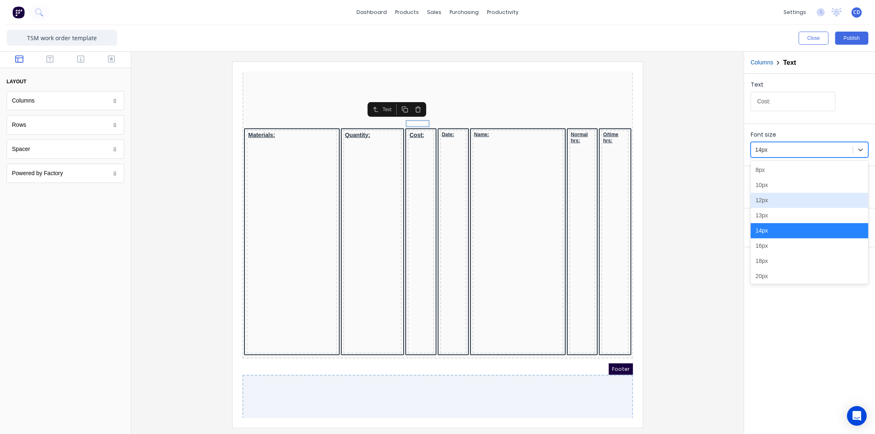
click at [777, 204] on div "12px" at bounding box center [810, 200] width 118 height 15
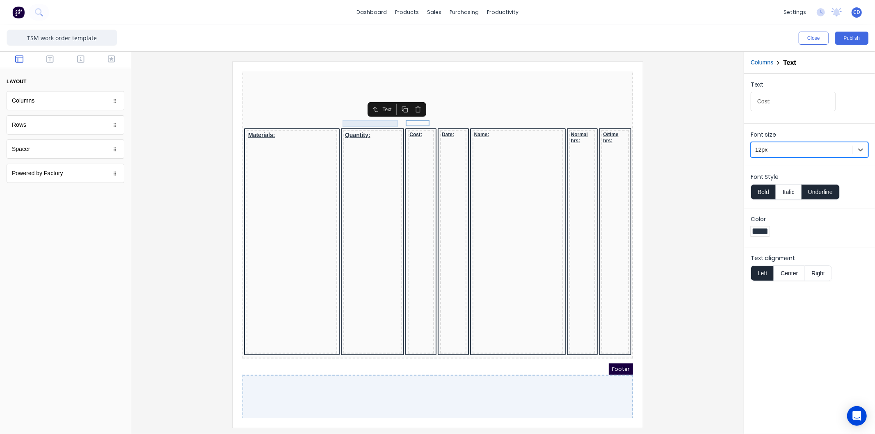
click at [350, 121] on div "Quantity:" at bounding box center [362, 124] width 55 height 7
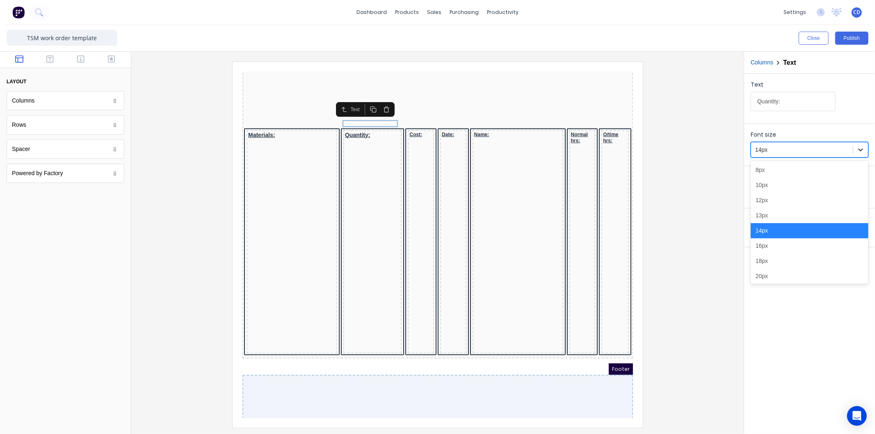
click at [858, 152] on icon at bounding box center [861, 150] width 8 height 8
click at [777, 198] on div "12px" at bounding box center [810, 200] width 118 height 15
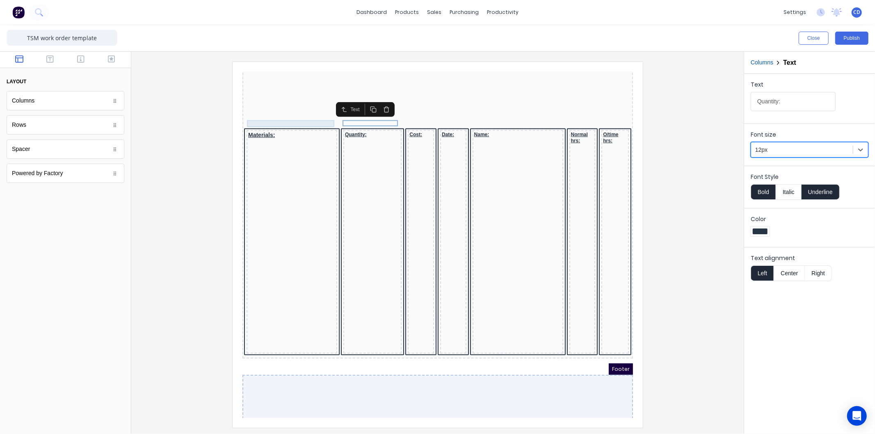
click at [260, 121] on div "Materials:" at bounding box center [281, 124] width 87 height 7
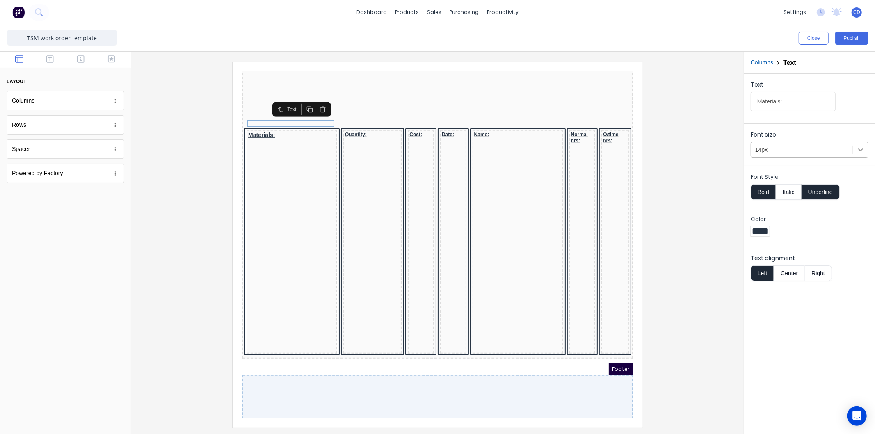
click at [859, 150] on icon at bounding box center [861, 150] width 8 height 8
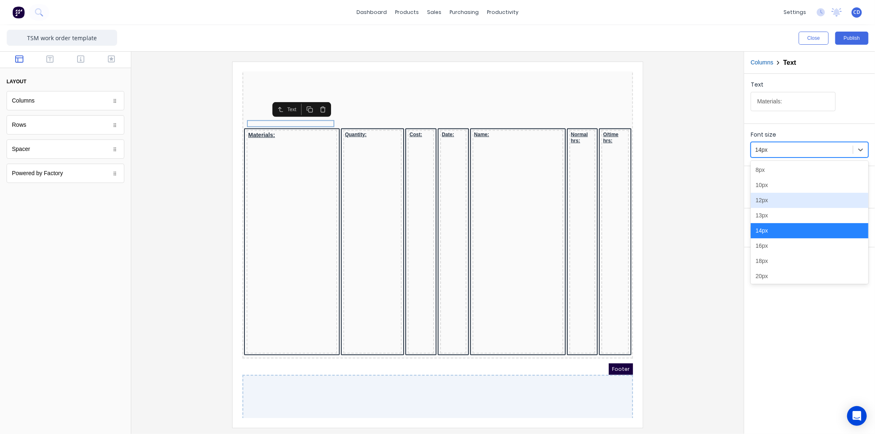
click at [774, 202] on div "12px" at bounding box center [810, 200] width 118 height 15
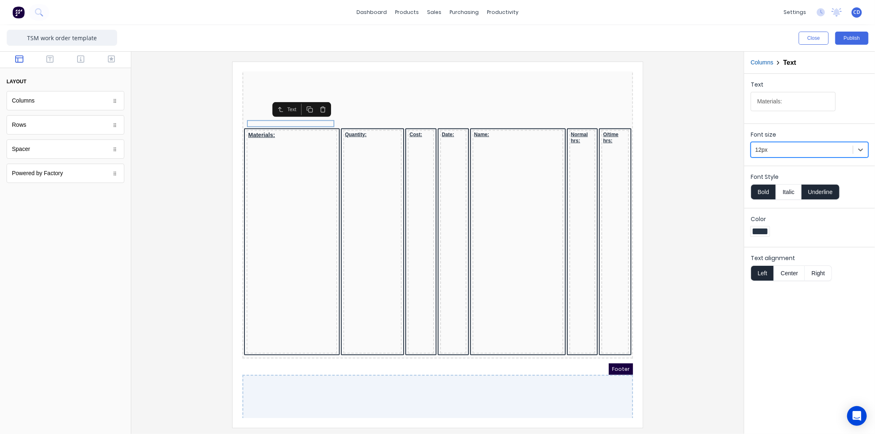
scroll to position [487, 0]
click at [848, 38] on button "Publish" at bounding box center [852, 38] width 33 height 13
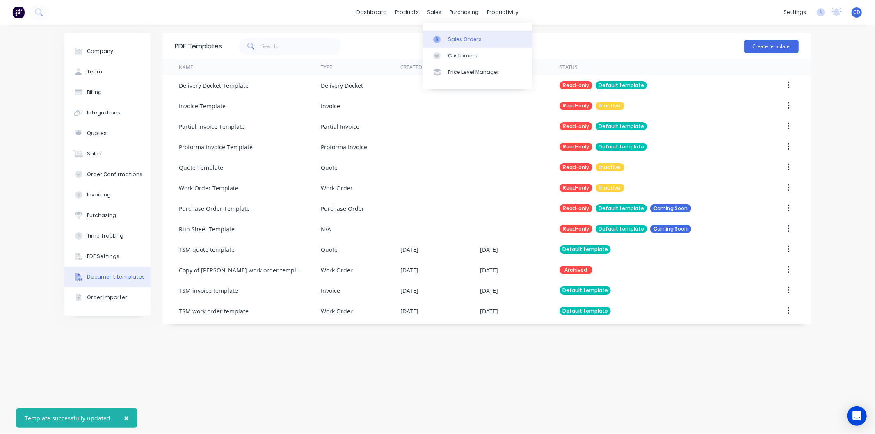
click at [456, 36] on div "Sales Orders" at bounding box center [465, 39] width 34 height 7
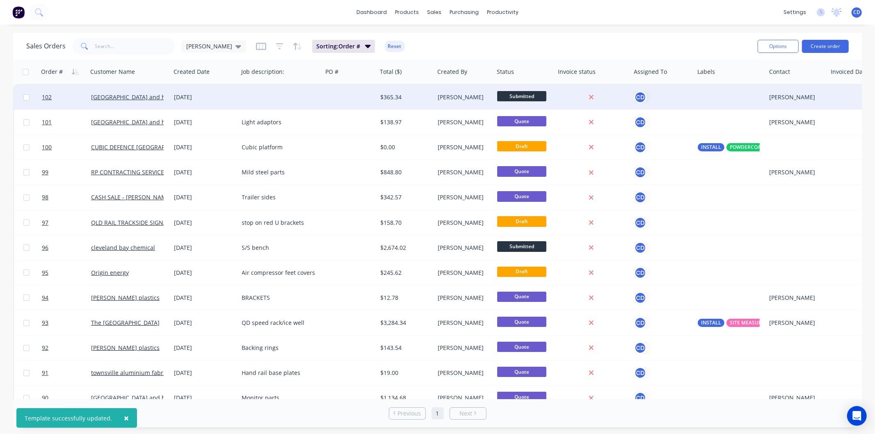
click at [142, 101] on div "[GEOGRAPHIC_DATA] and health service" at bounding box center [127, 97] width 73 height 8
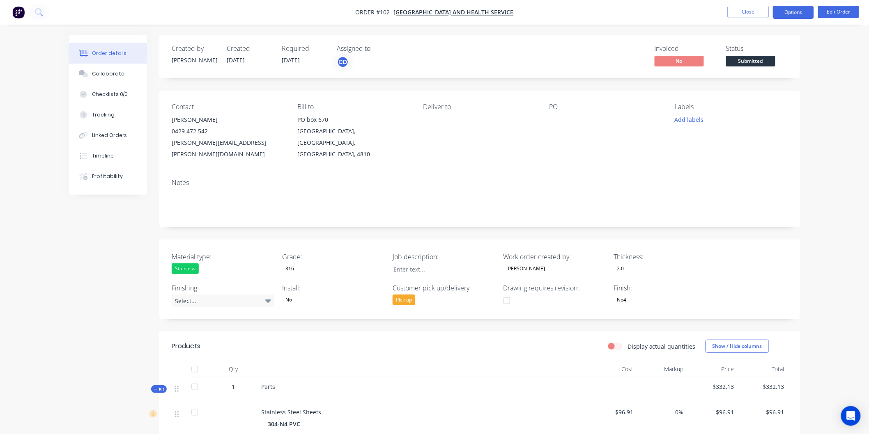
click at [798, 7] on button "Options" at bounding box center [792, 12] width 41 height 13
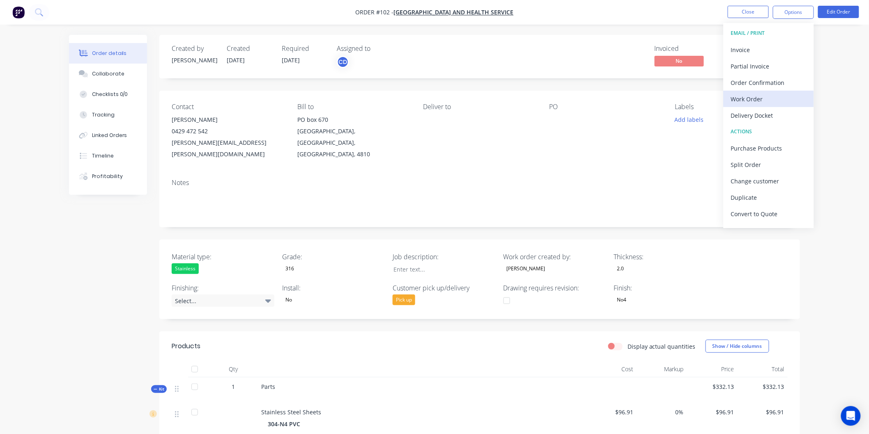
click at [754, 98] on div "Work Order" at bounding box center [769, 99] width 76 height 12
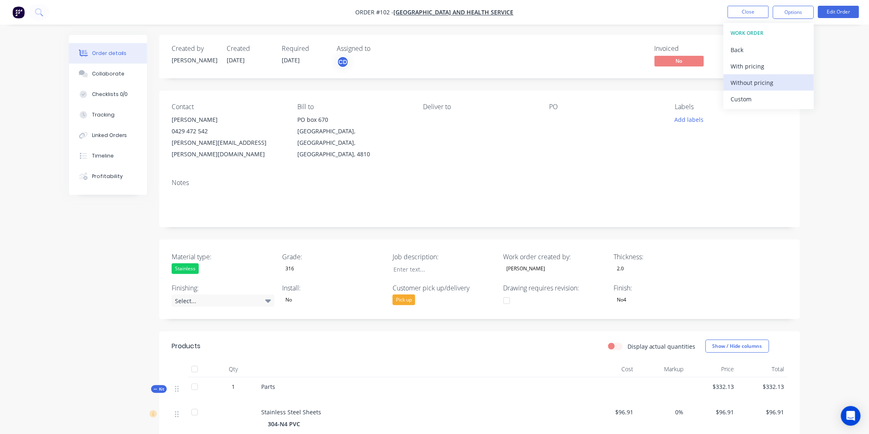
click at [749, 79] on div "Without pricing" at bounding box center [769, 83] width 76 height 12
click at [756, 4] on nav "Order #102 - Townsville hospital and health service Close Options EMAIL / PRINT…" at bounding box center [434, 12] width 869 height 25
click at [758, 7] on button "Close" at bounding box center [747, 12] width 41 height 12
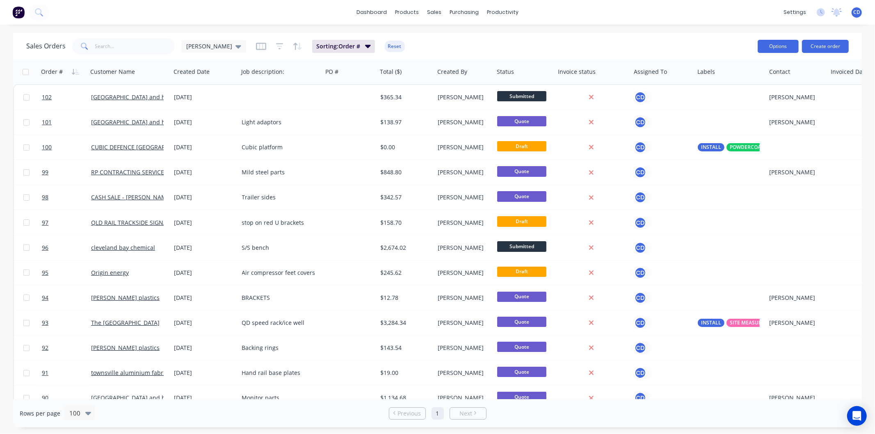
click at [789, 46] on button "Options" at bounding box center [778, 46] width 41 height 13
click at [730, 31] on div "dashboard products sales purchasing productivity dashboard products Product Cat…" at bounding box center [437, 217] width 875 height 434
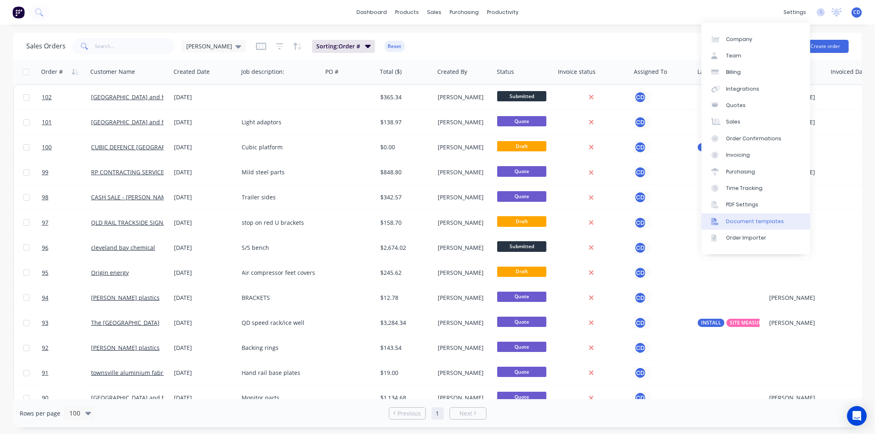
click at [781, 215] on link "Document templates" at bounding box center [756, 221] width 109 height 16
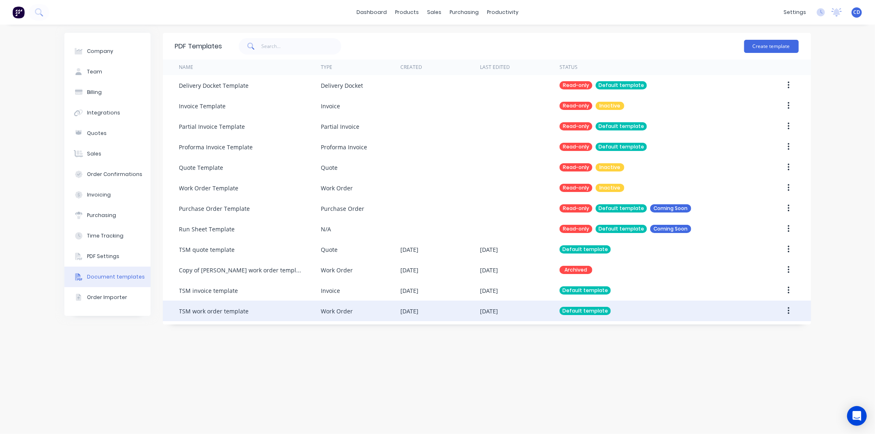
click at [790, 312] on icon "button" at bounding box center [789, 311] width 2 height 9
click at [742, 331] on div "Edit" at bounding box center [759, 333] width 63 height 12
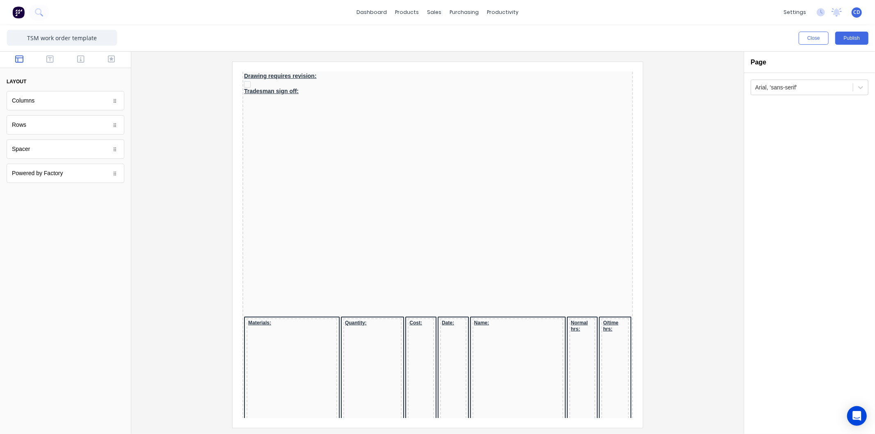
scroll to position [456, 0]
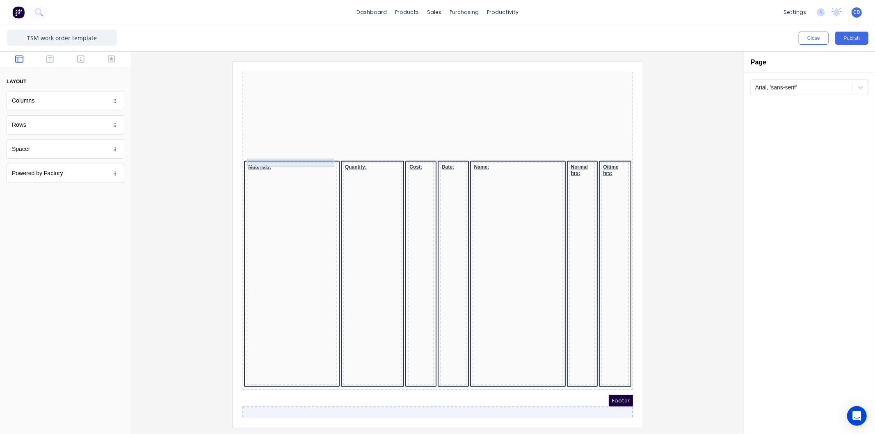
click at [284, 160] on div at bounding box center [281, 164] width 87 height 8
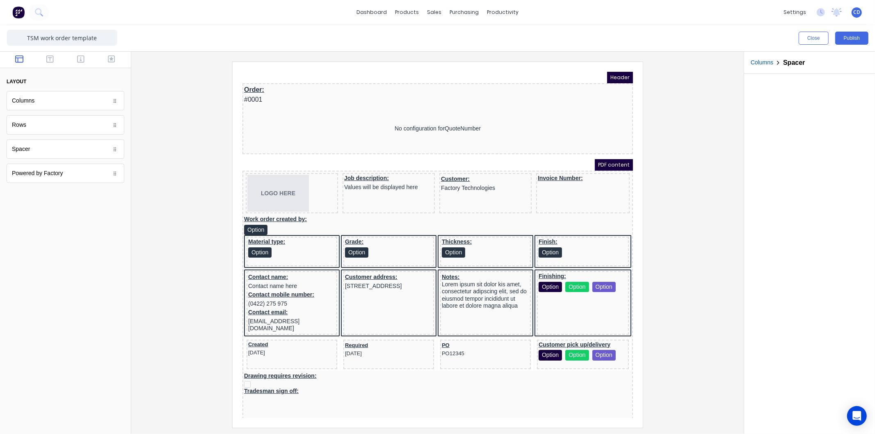
scroll to position [456, 0]
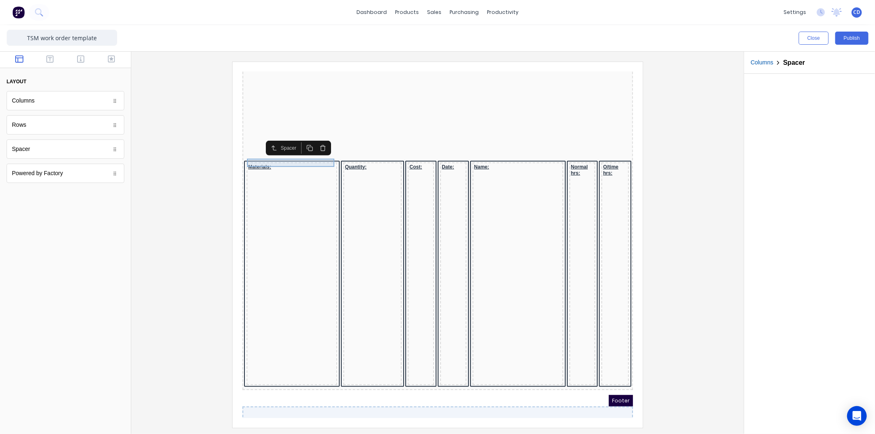
click at [286, 160] on div at bounding box center [281, 164] width 87 height 8
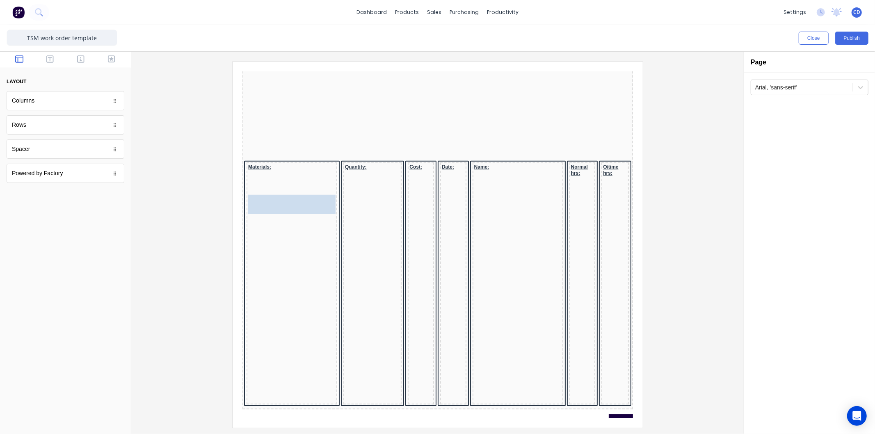
drag, startPoint x: 114, startPoint y: 128, endPoint x: 91, endPoint y: 131, distance: 23.5
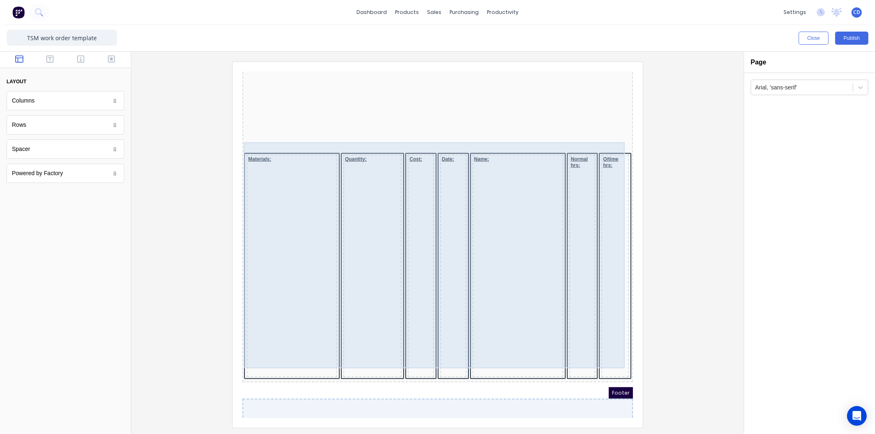
scroll to position [487, 0]
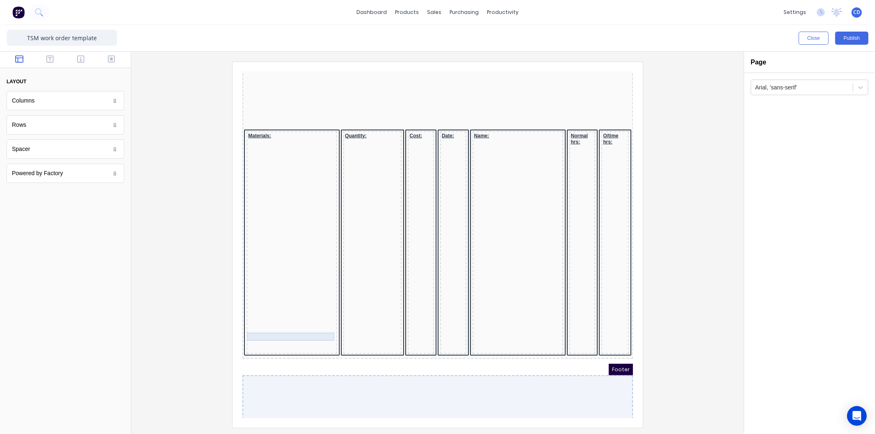
click at [313, 334] on div at bounding box center [281, 338] width 87 height 8
click at [314, 311] on icon "button" at bounding box center [313, 312] width 4 height 5
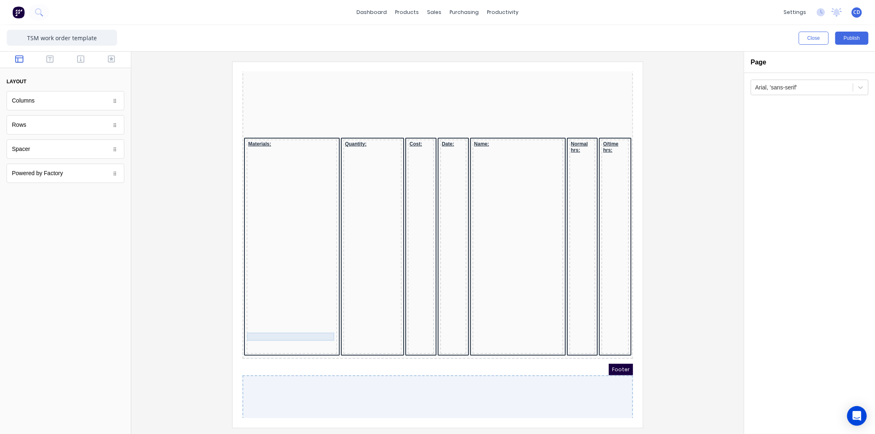
click at [320, 334] on div at bounding box center [281, 338] width 87 height 8
click at [316, 312] on button "button" at bounding box center [312, 311] width 13 height 11
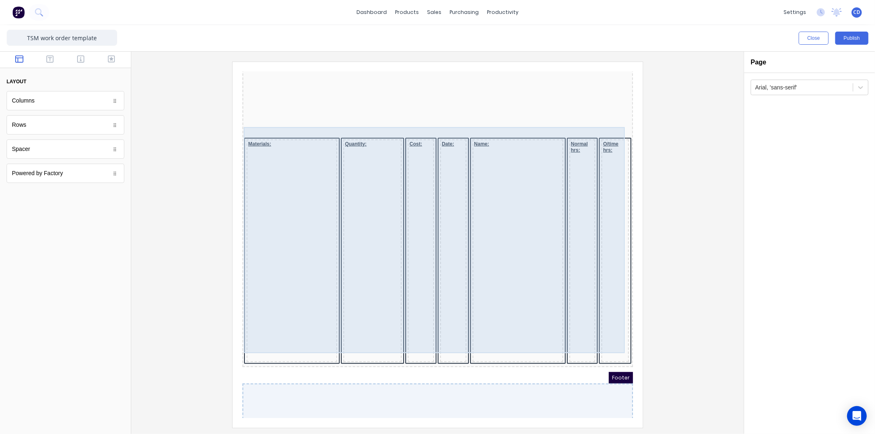
click at [344, 188] on div "Quantity:" at bounding box center [362, 240] width 58 height 223
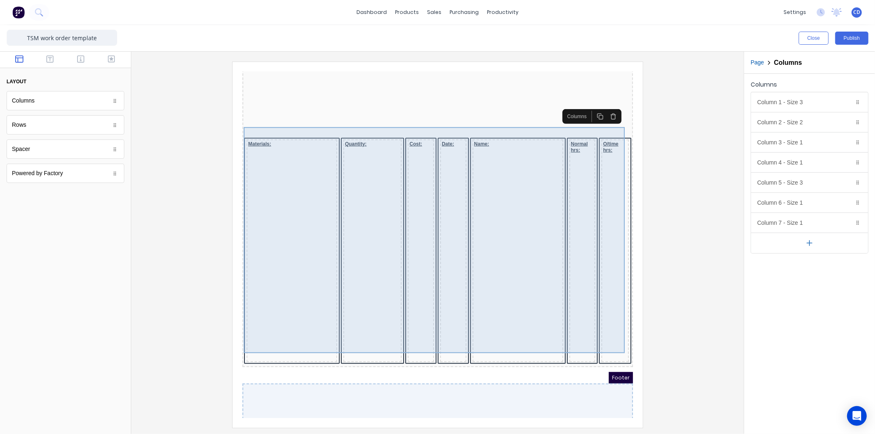
click at [326, 145] on div "Materials: Quantity: Cost: Date: Name: Normal hrs: O/time hrs:" at bounding box center [427, 242] width 387 height 228
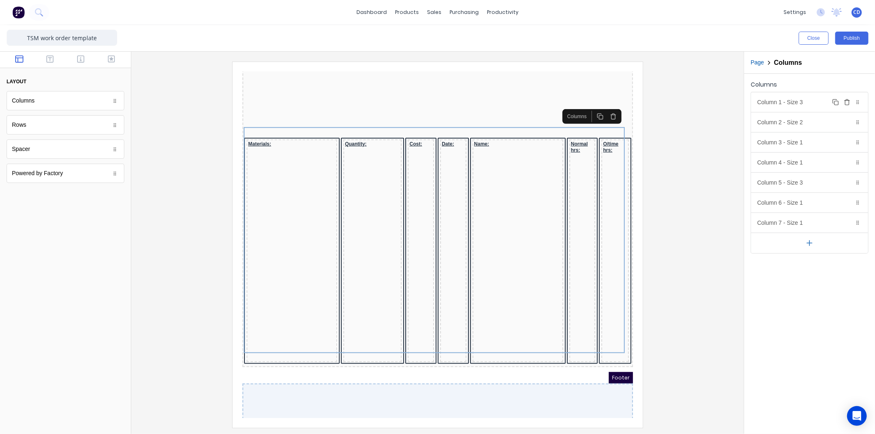
click at [798, 101] on div "Column 1 - Size 3 Duplicate Delete" at bounding box center [810, 102] width 117 height 20
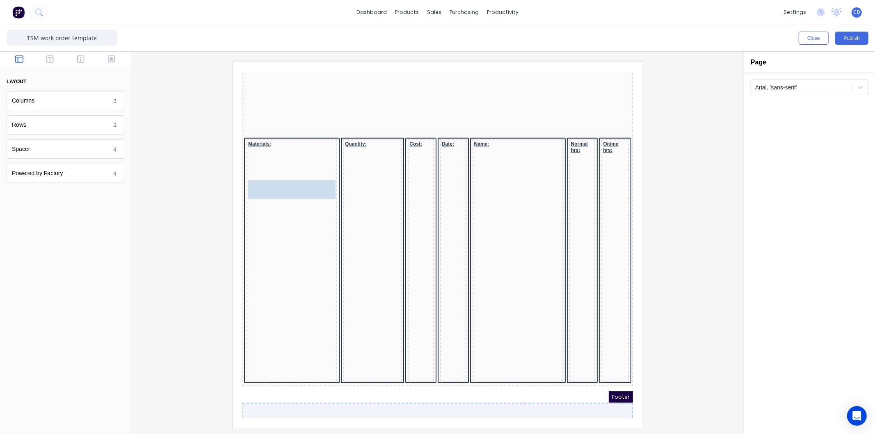
drag, startPoint x: 54, startPoint y: 103, endPoint x: 285, endPoint y: 175, distance: 242.2
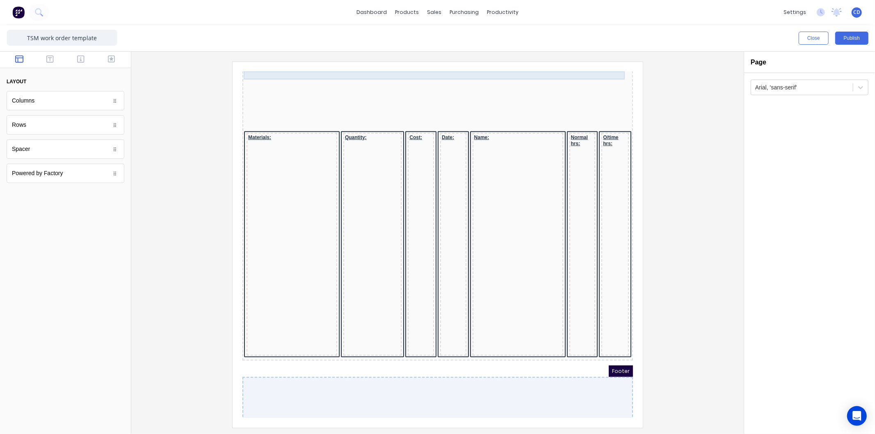
scroll to position [487, 0]
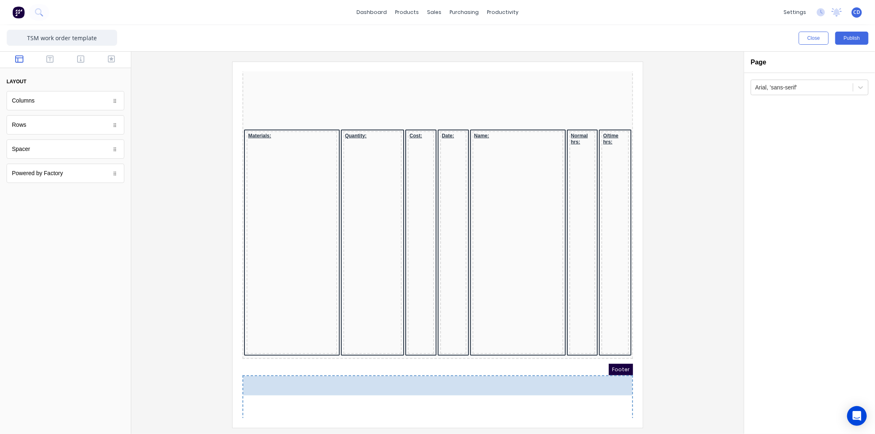
drag, startPoint x: 85, startPoint y: 107, endPoint x: 408, endPoint y: 376, distance: 420.3
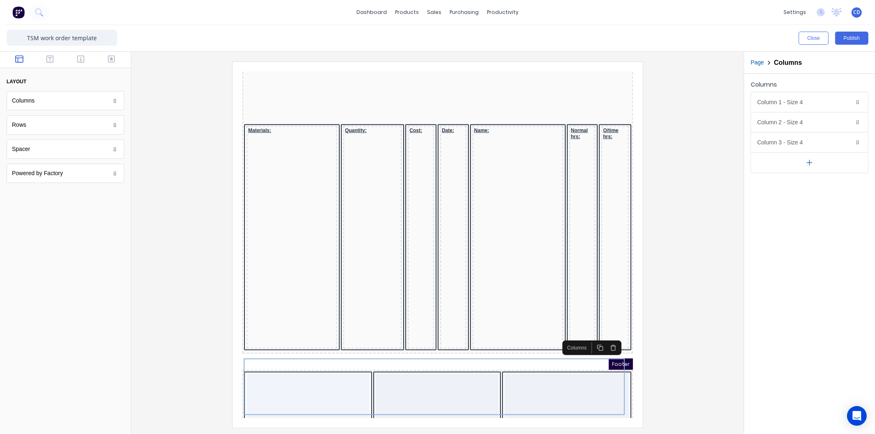
scroll to position [494, 0]
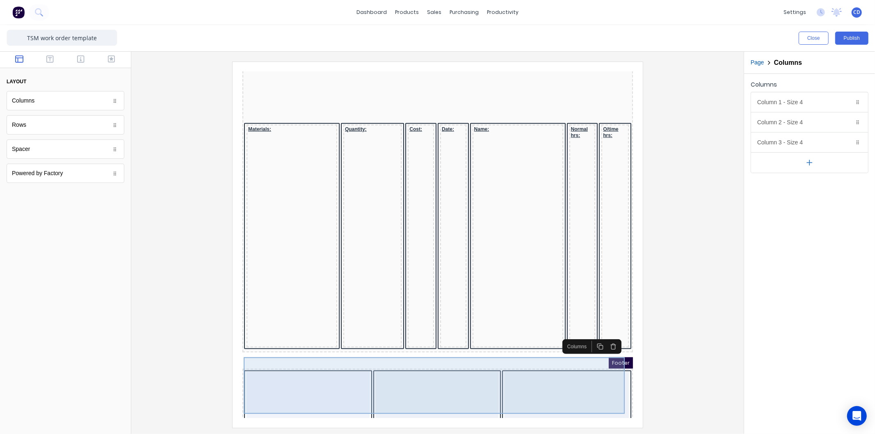
click at [351, 367] on div at bounding box center [297, 388] width 123 height 53
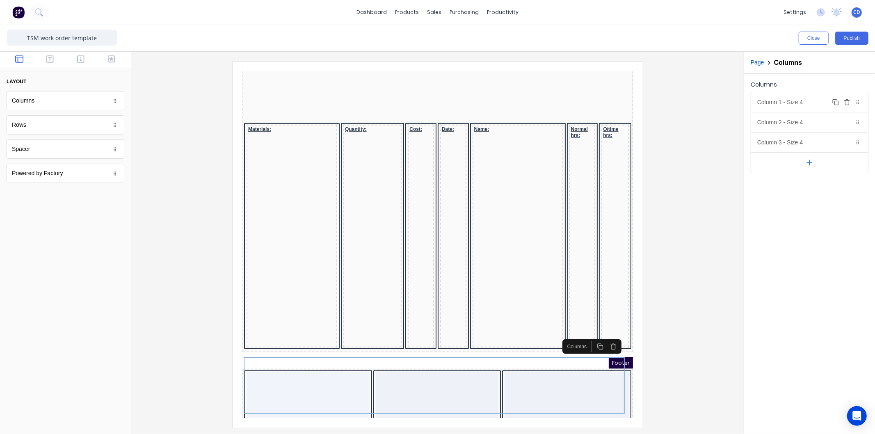
click at [785, 101] on div "Column 1 - Size 4 Duplicate Delete" at bounding box center [810, 102] width 117 height 20
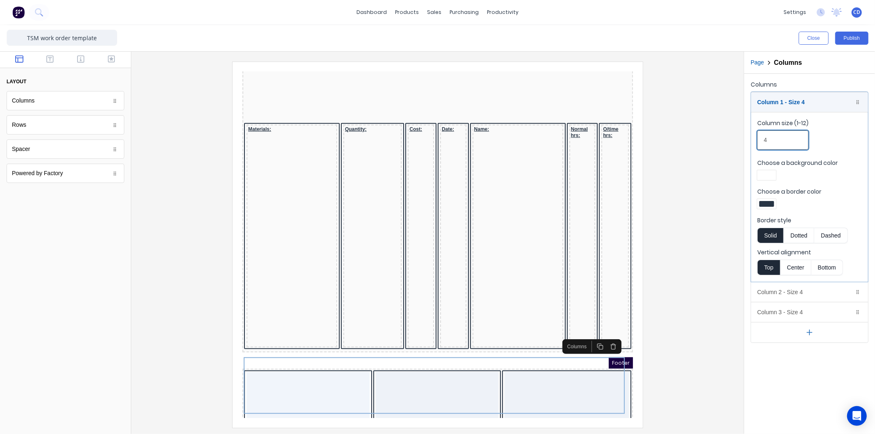
drag, startPoint x: 779, startPoint y: 140, endPoint x: 757, endPoint y: 144, distance: 22.5
click at [758, 144] on input "4" at bounding box center [783, 140] width 51 height 19
type input "3"
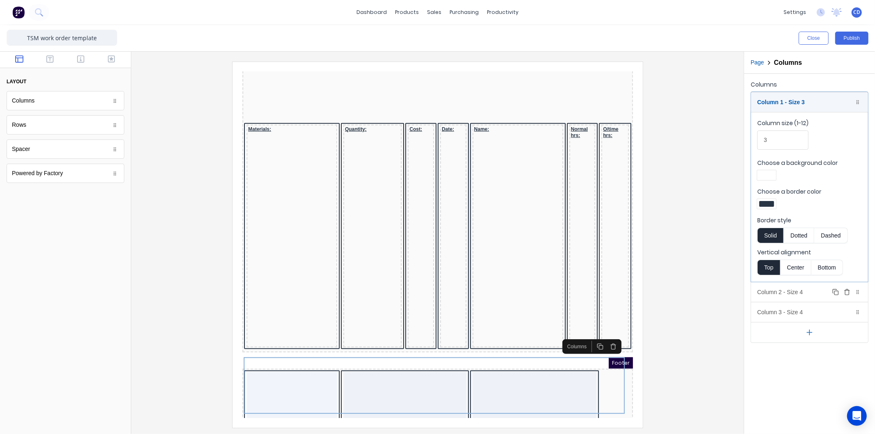
click at [782, 295] on div "Column 2 - Size 4 Duplicate Delete" at bounding box center [810, 292] width 117 height 20
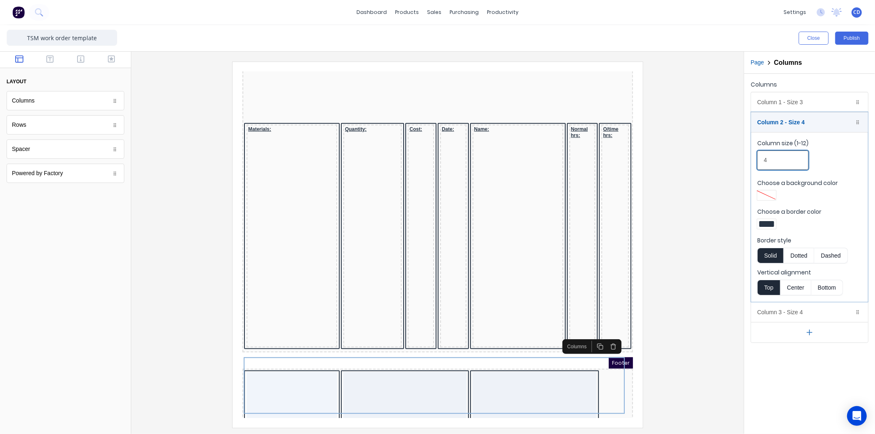
drag, startPoint x: 781, startPoint y: 158, endPoint x: 716, endPoint y: 166, distance: 66.2
click at [724, 167] on div "Close Publish Components layout Columns Columns Rows Rows Spacer Spacer Powered…" at bounding box center [437, 229] width 875 height 409
type input "3"
click at [775, 374] on div "Columns Column 1 - Size 3 Duplicate Delete Column size (1-12) 3 Choose a backgr…" at bounding box center [810, 254] width 131 height 360
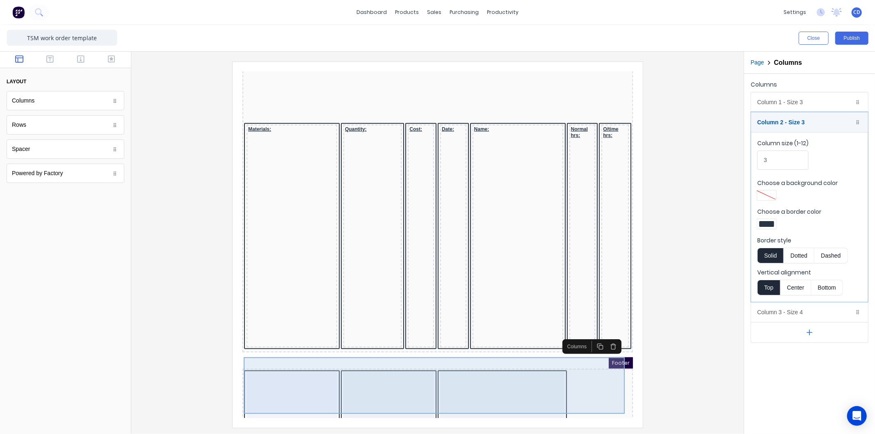
click at [528, 367] on div at bounding box center [492, 388] width 124 height 53
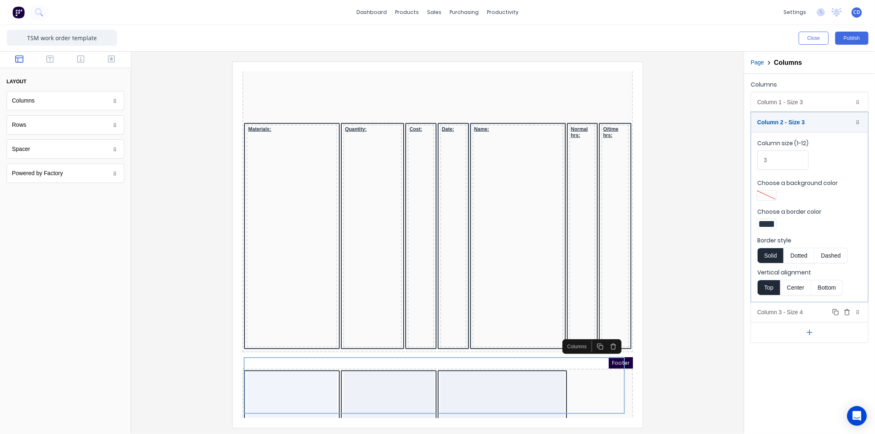
click at [804, 312] on div "Column 3 - Size 4 Duplicate Delete" at bounding box center [810, 313] width 117 height 20
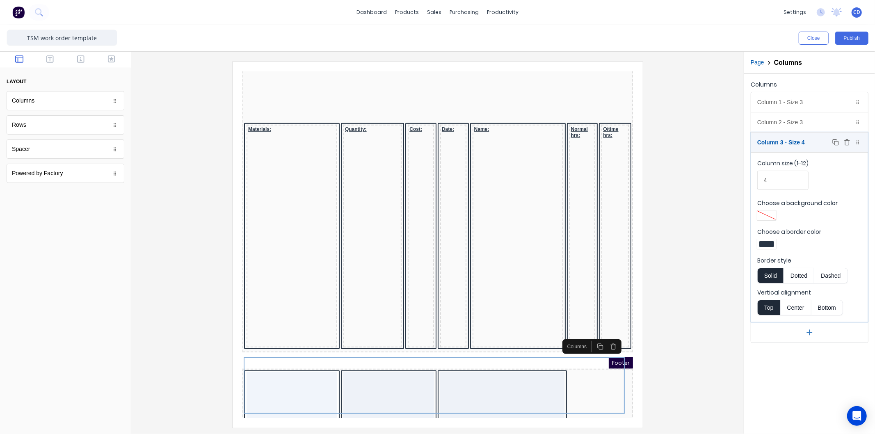
click at [850, 141] on icon "button" at bounding box center [847, 142] width 7 height 7
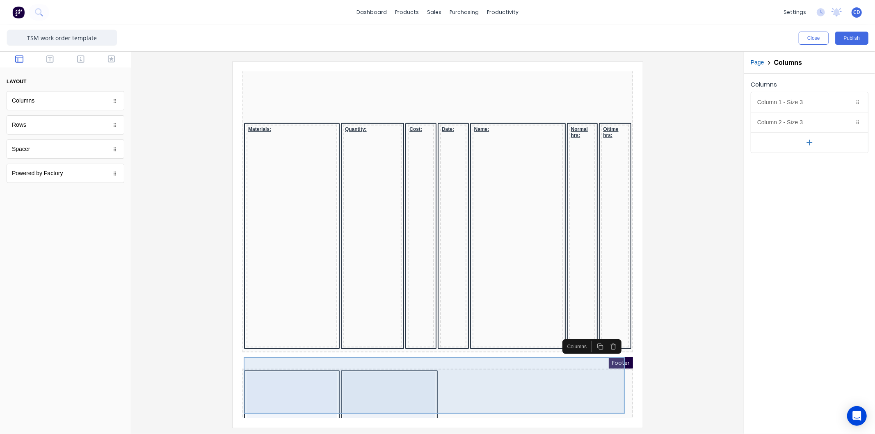
click at [293, 374] on div at bounding box center [281, 388] width 91 height 53
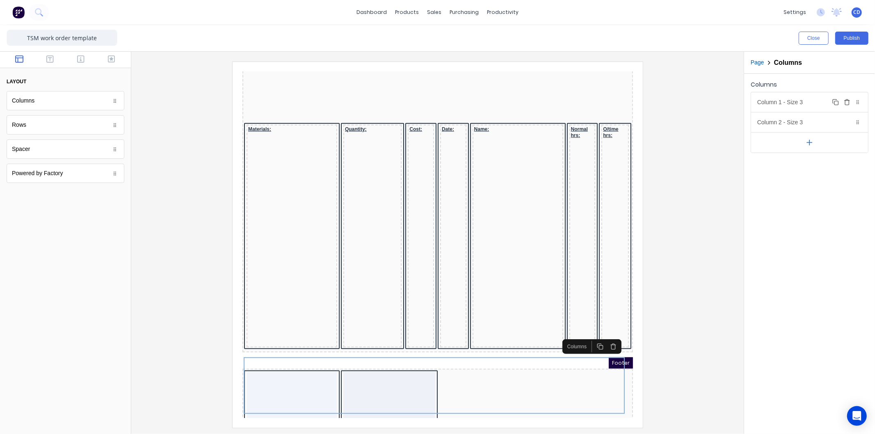
click at [787, 99] on div "Column 1 - Size 3 Duplicate Delete" at bounding box center [810, 102] width 117 height 20
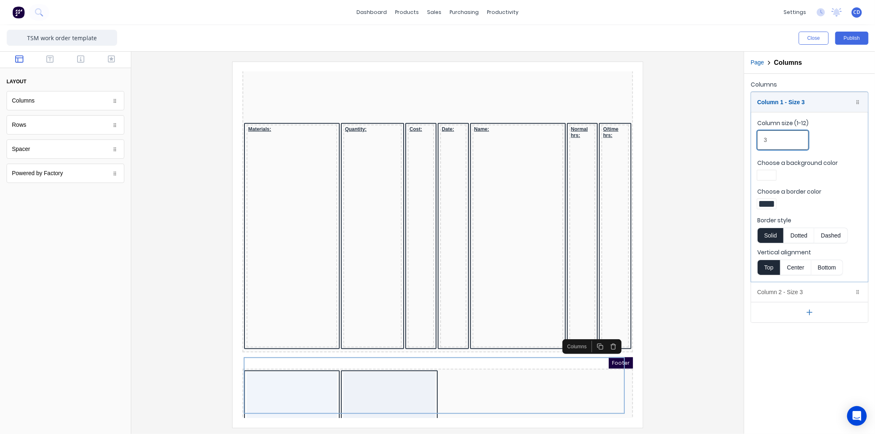
drag, startPoint x: 774, startPoint y: 136, endPoint x: 757, endPoint y: 140, distance: 16.8
click at [758, 140] on input "3" at bounding box center [783, 140] width 51 height 19
type input "2"
click at [789, 294] on div "Column 2 - Size 3 Duplicate Delete" at bounding box center [810, 292] width 117 height 20
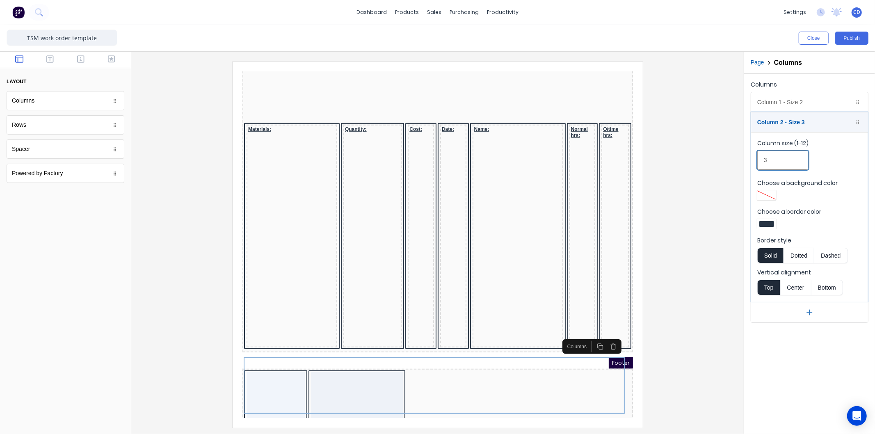
drag, startPoint x: 783, startPoint y: 157, endPoint x: 751, endPoint y: 162, distance: 32.0
click at [751, 162] on div "Column 1 - Size 2 Duplicate Delete Column size (1-12) 2 Choose a background col…" at bounding box center [810, 207] width 118 height 231
type input "2"
click at [709, 233] on div at bounding box center [438, 245] width 600 height 366
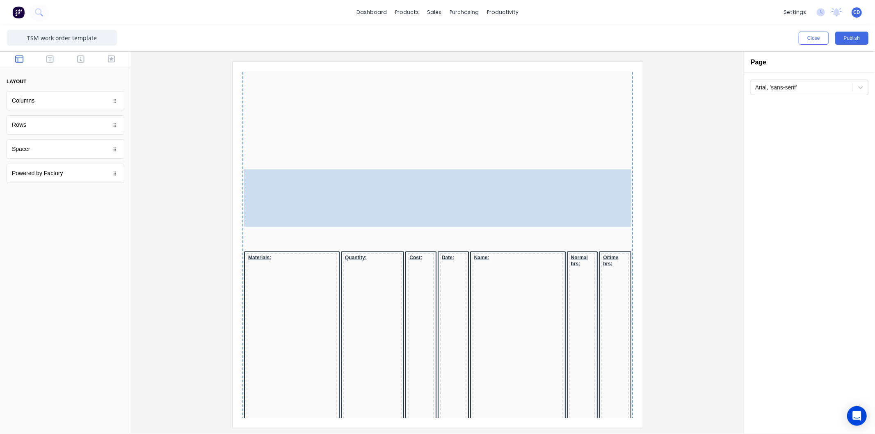
scroll to position [417, 0]
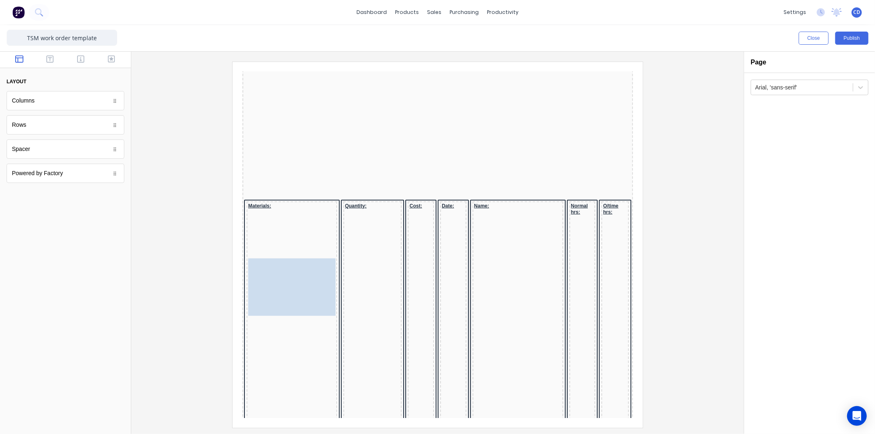
drag, startPoint x: 325, startPoint y: 349, endPoint x: 289, endPoint y: 242, distance: 112.8
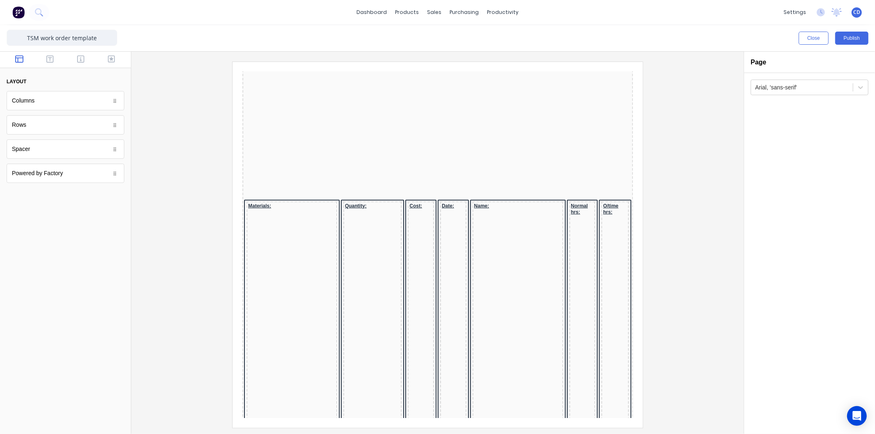
click at [43, 130] on div "Rows" at bounding box center [66, 124] width 118 height 19
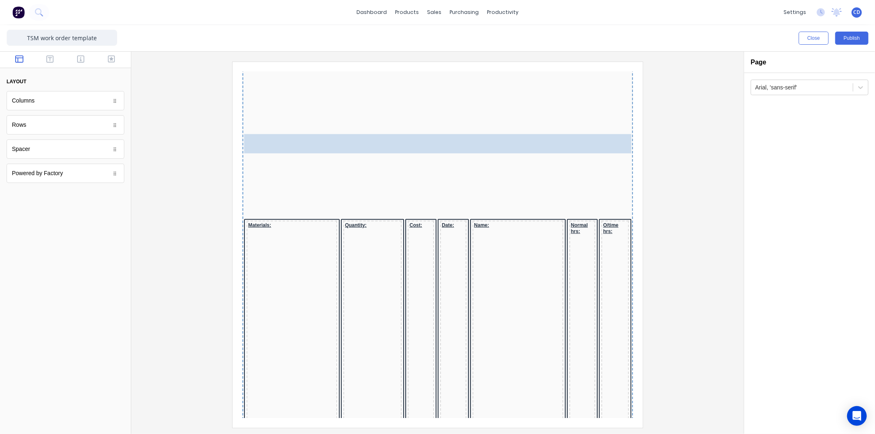
drag, startPoint x: 48, startPoint y: 123, endPoint x: 355, endPoint y: 121, distance: 307.4
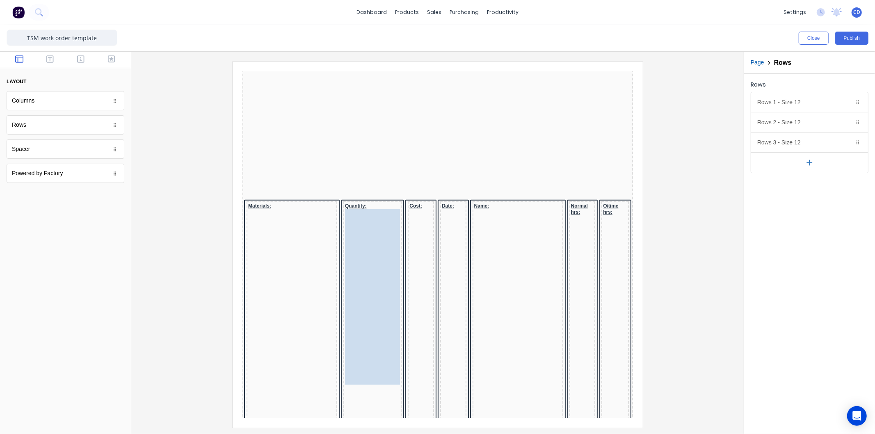
drag, startPoint x: 466, startPoint y: 130, endPoint x: 367, endPoint y: 212, distance: 128.9
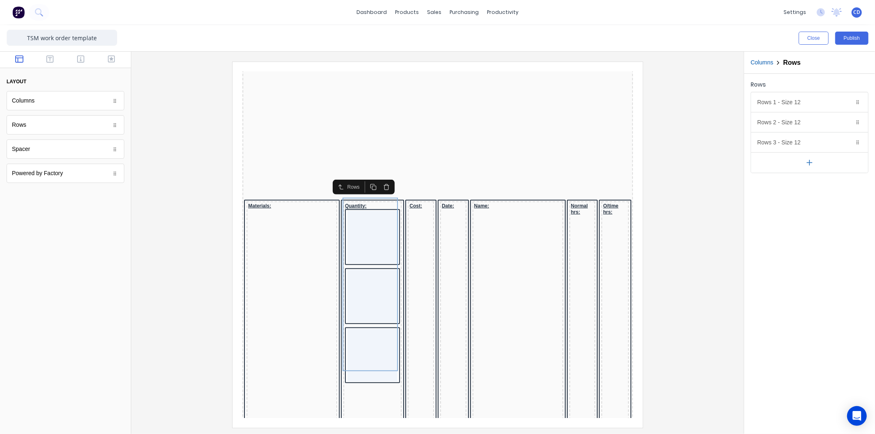
click at [803, 162] on button "button" at bounding box center [810, 162] width 117 height 21
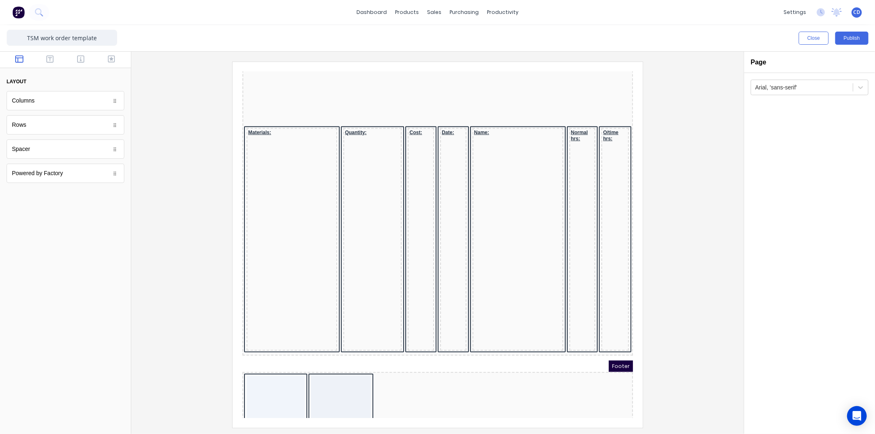
scroll to position [494, 0]
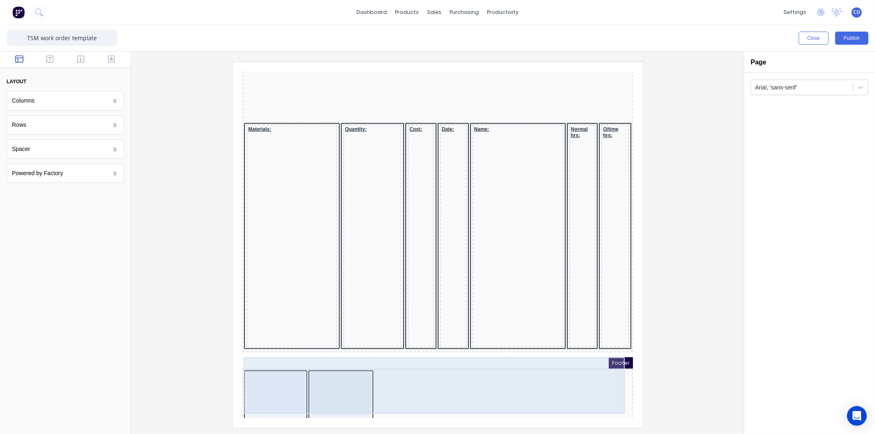
click at [385, 370] on div at bounding box center [427, 388] width 387 height 57
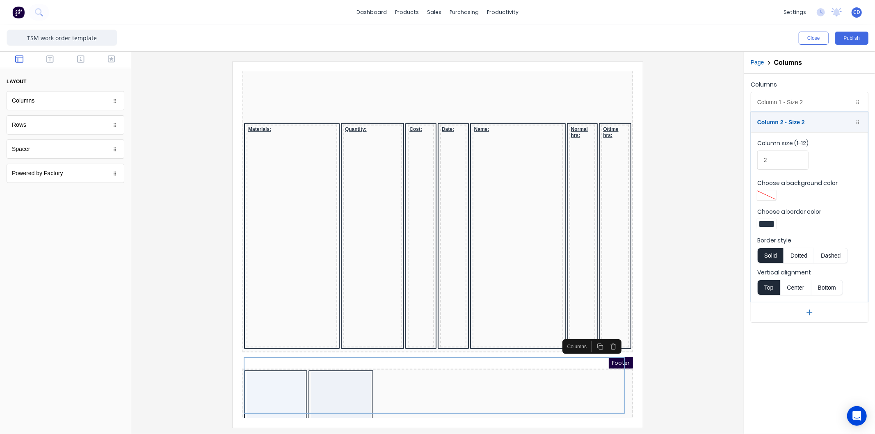
click at [604, 337] on icon "button" at bounding box center [603, 336] width 7 height 7
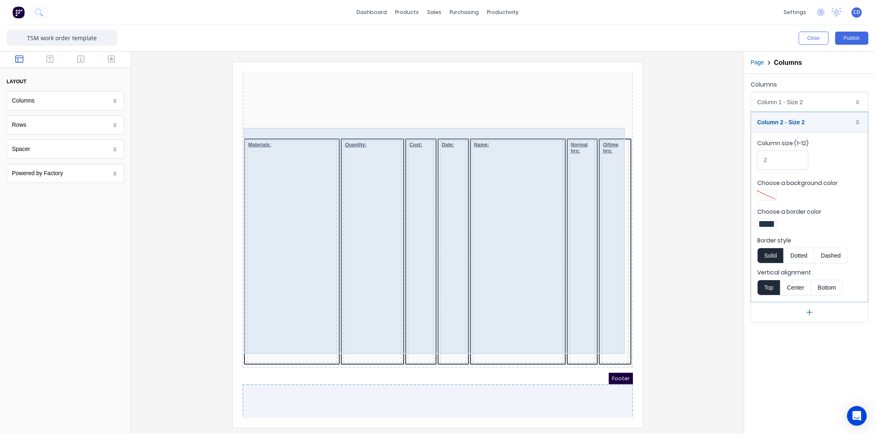
scroll to position [487, 0]
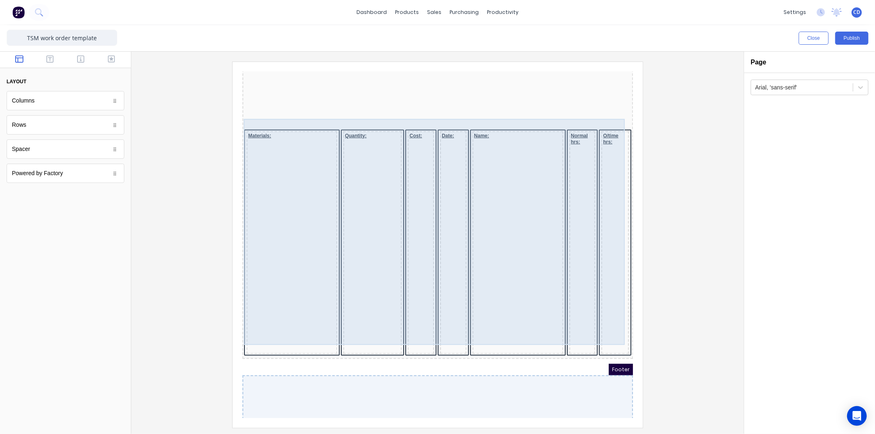
click at [325, 119] on div "Materials: Quantity: Cost: Date: Name: Normal hrs: O/time hrs:" at bounding box center [427, 233] width 387 height 228
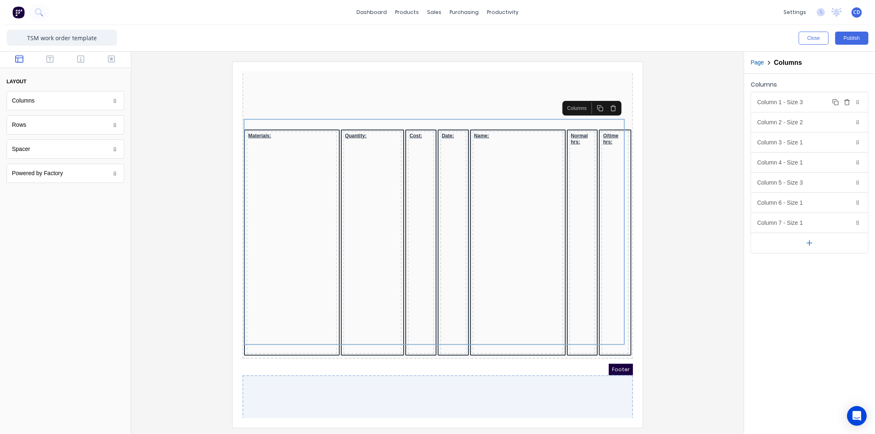
click at [848, 103] on icon "button" at bounding box center [847, 102] width 7 height 7
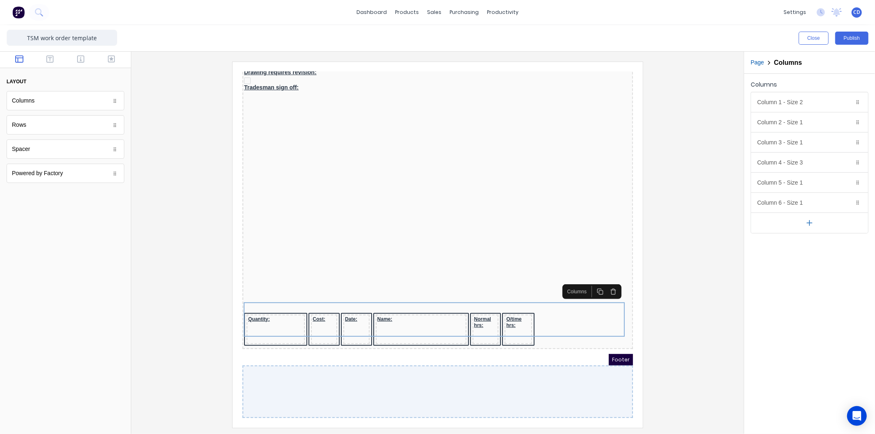
scroll to position [296, 0]
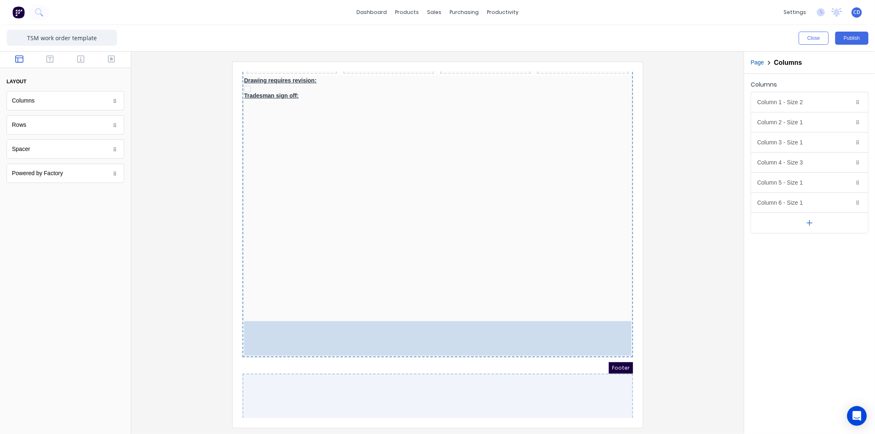
drag, startPoint x: 449, startPoint y: 322, endPoint x: 555, endPoint y: 329, distance: 106.5
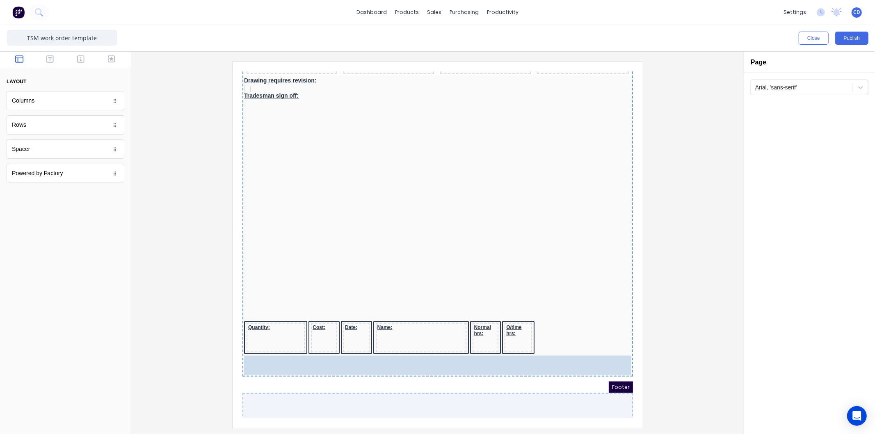
drag, startPoint x: 60, startPoint y: 105, endPoint x: 460, endPoint y: 351, distance: 468.8
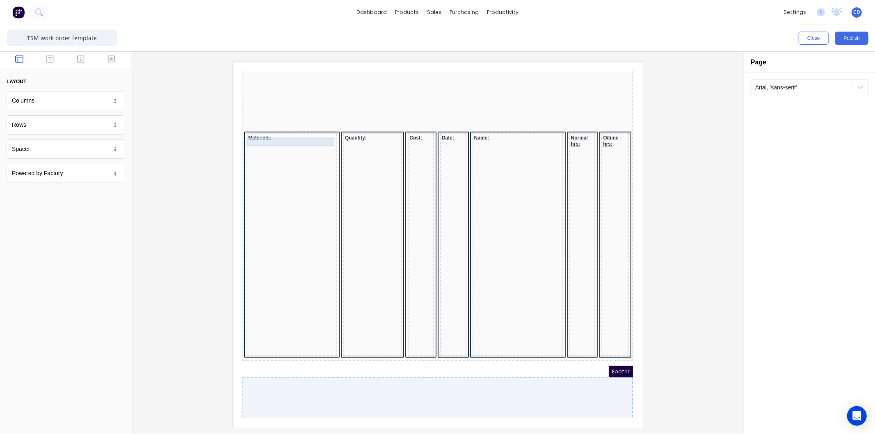
scroll to position [487, 0]
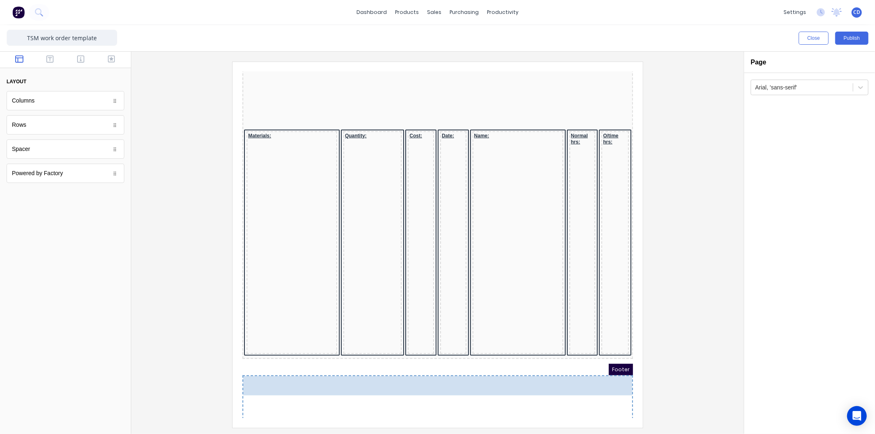
drag, startPoint x: 66, startPoint y: 127, endPoint x: 490, endPoint y: 392, distance: 500.0
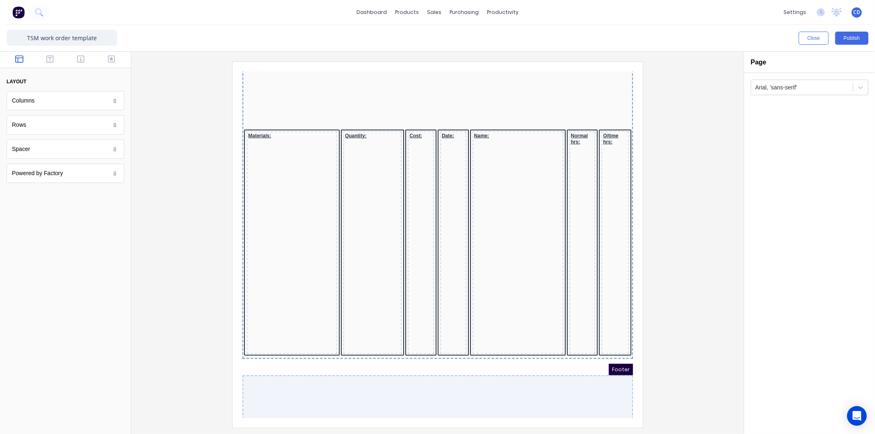
scroll to position [506, 0]
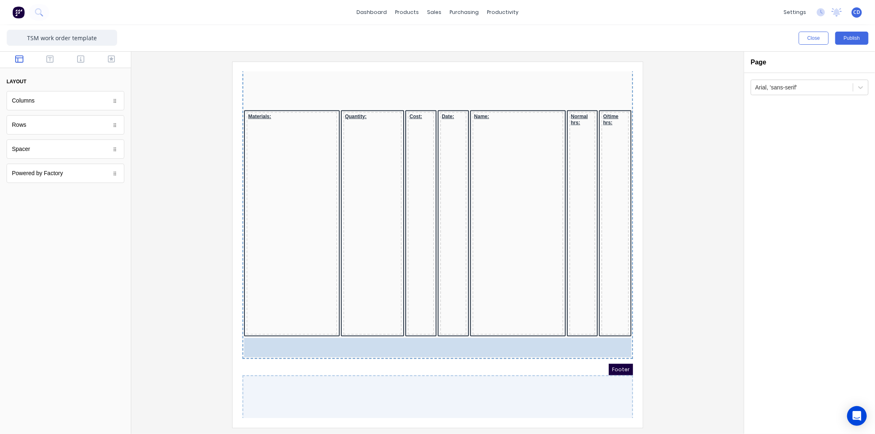
drag, startPoint x: 39, startPoint y: 101, endPoint x: 443, endPoint y: 367, distance: 483.1
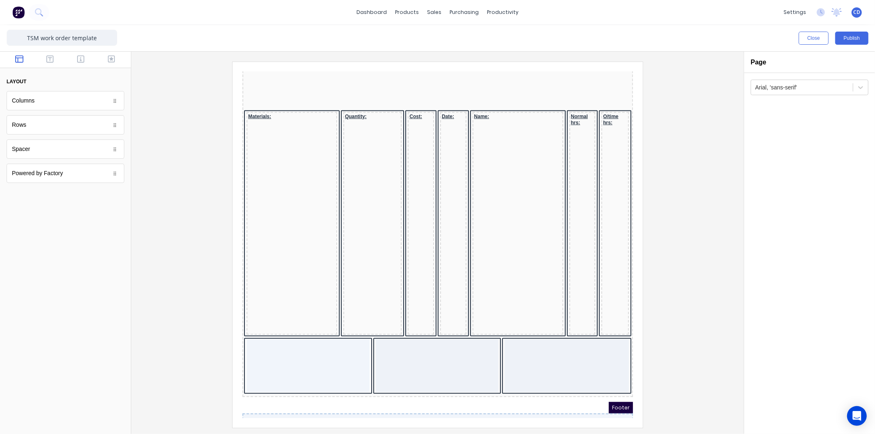
scroll to position [544, 0]
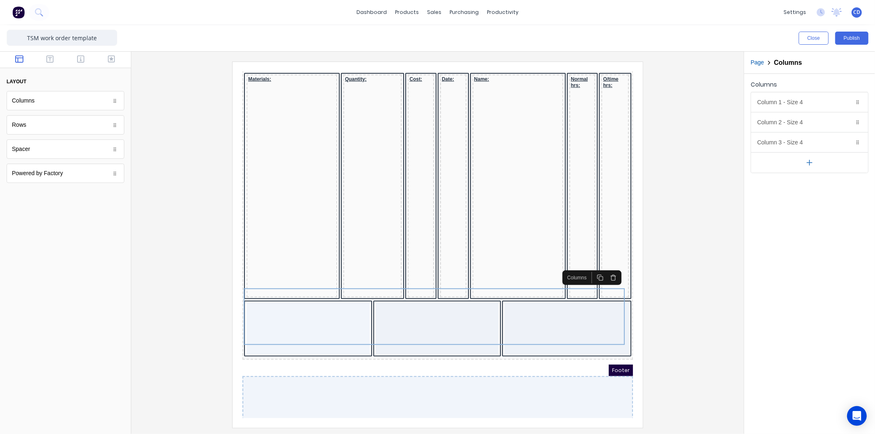
click at [816, 165] on button "button" at bounding box center [810, 162] width 117 height 21
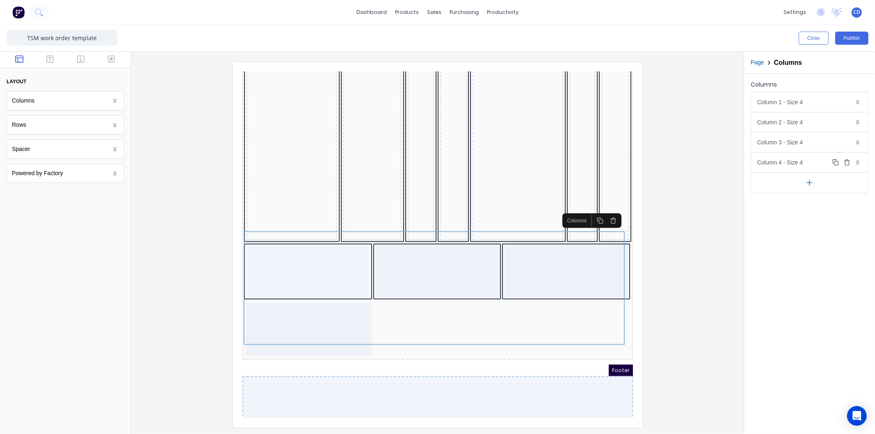
click at [817, 165] on div "Column 4 - Size 4 Duplicate Delete" at bounding box center [810, 163] width 117 height 20
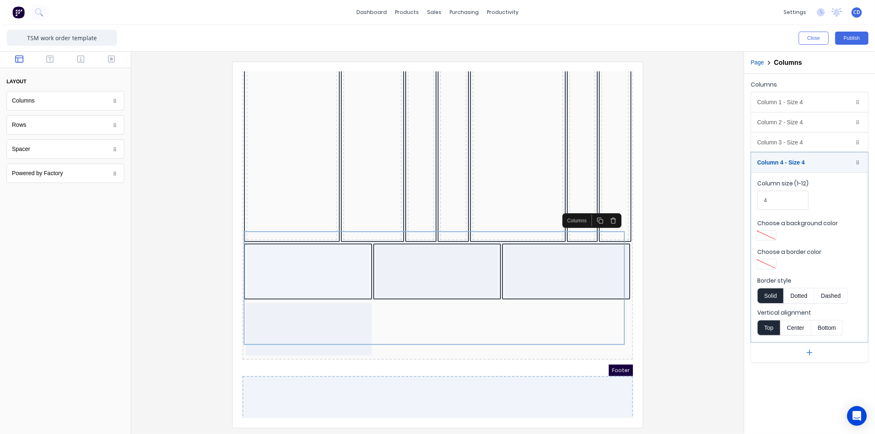
click at [812, 353] on icon "button" at bounding box center [809, 353] width 5 height 0
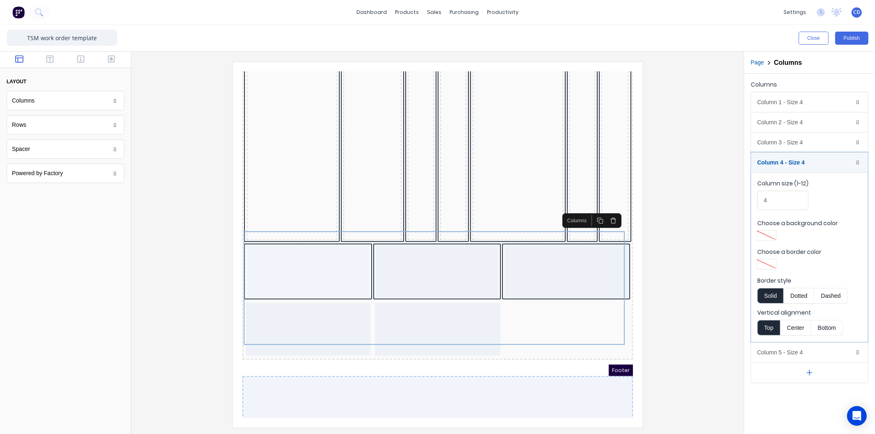
click at [809, 371] on icon "button" at bounding box center [810, 373] width 9 height 9
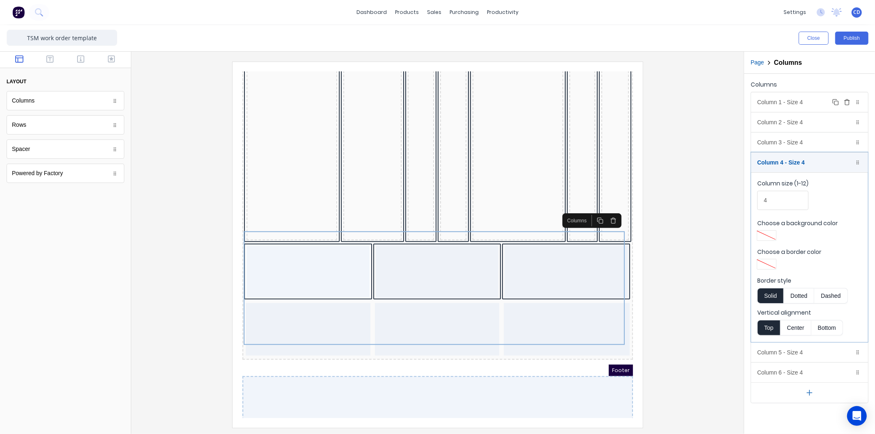
click at [800, 103] on div "Column 1 - Size 4 Duplicate Delete" at bounding box center [810, 102] width 117 height 20
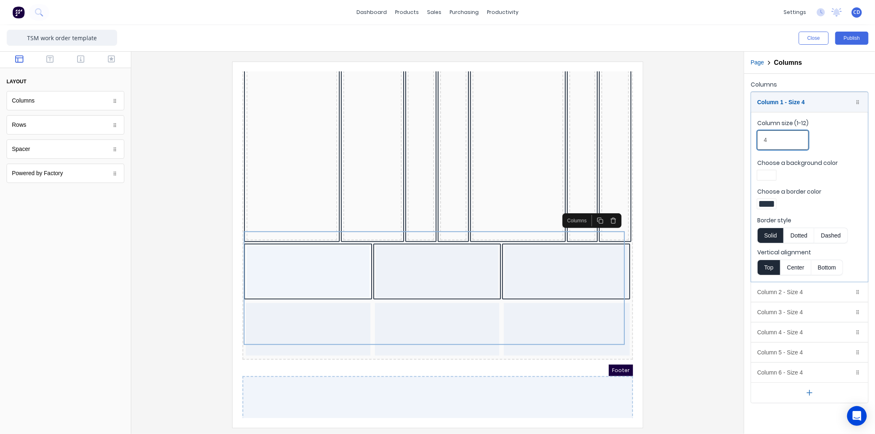
drag, startPoint x: 776, startPoint y: 141, endPoint x: 759, endPoint y: 140, distance: 17.7
click at [759, 140] on input "4" at bounding box center [783, 140] width 51 height 19
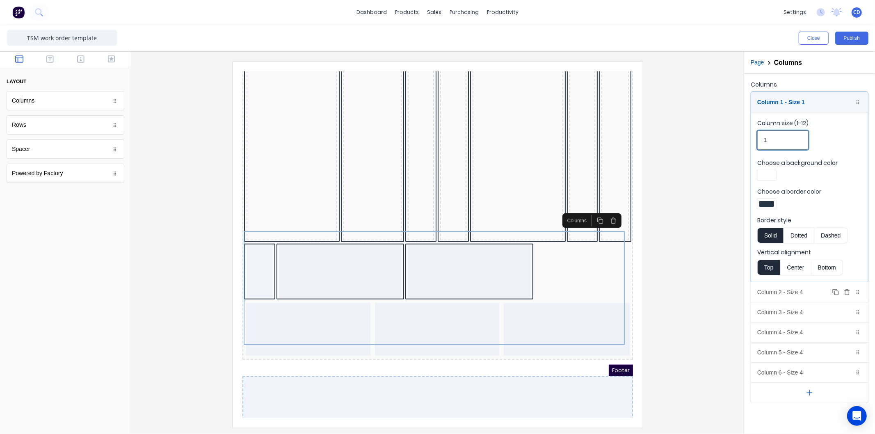
type input "1"
click at [806, 290] on div "Column 2 - Size 4 Duplicate Delete" at bounding box center [810, 292] width 117 height 20
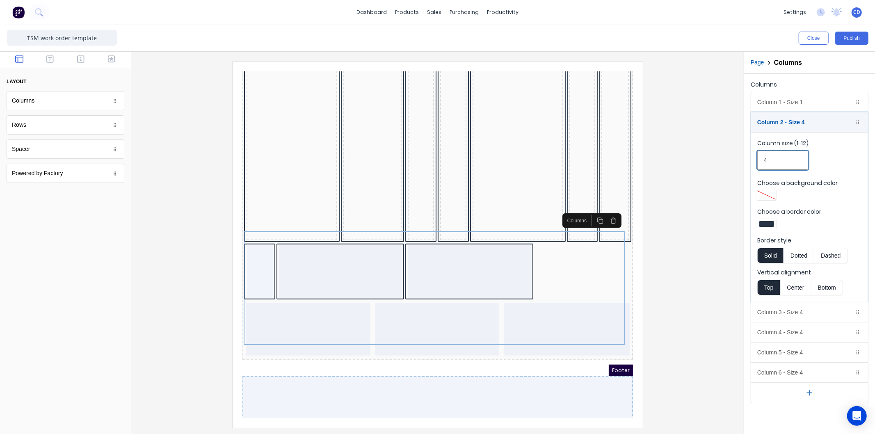
drag, startPoint x: 784, startPoint y: 163, endPoint x: 760, endPoint y: 167, distance: 24.8
click at [760, 167] on input "4" at bounding box center [783, 160] width 51 height 19
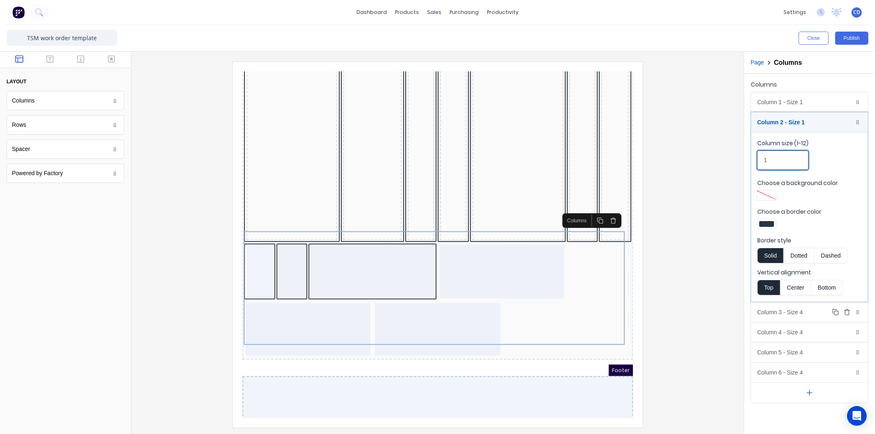
type input "1"
click at [795, 312] on div "Column 3 - Size 4 Duplicate Delete" at bounding box center [810, 313] width 117 height 20
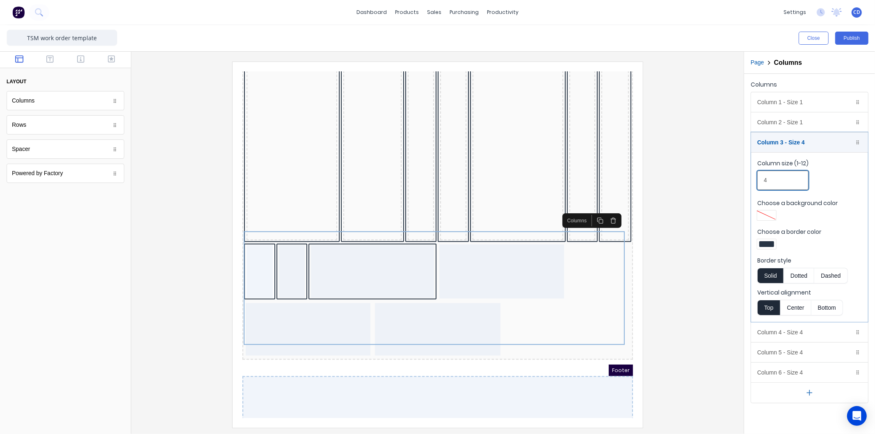
drag, startPoint x: 781, startPoint y: 178, endPoint x: 757, endPoint y: 183, distance: 25.1
click at [757, 182] on fieldset "Column size (1-12) 4 Choose a background color Choose a border color Border sty…" at bounding box center [810, 237] width 117 height 170
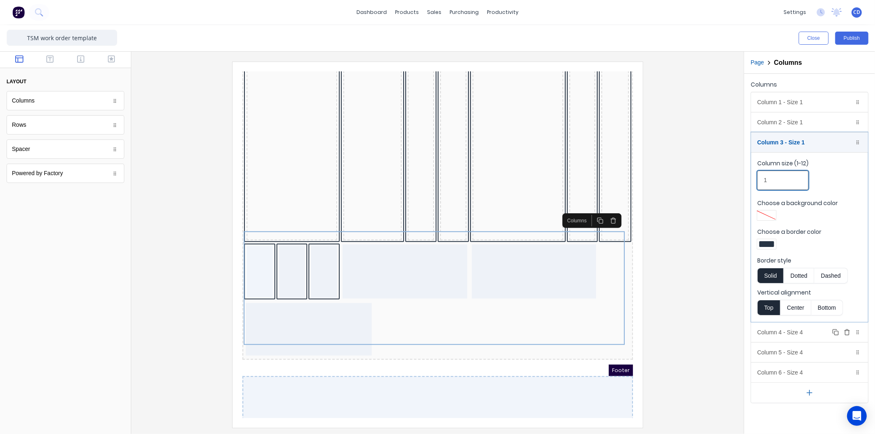
type input "1"
click at [802, 332] on div "Column 4 - Size 4 Duplicate Delete" at bounding box center [810, 333] width 117 height 20
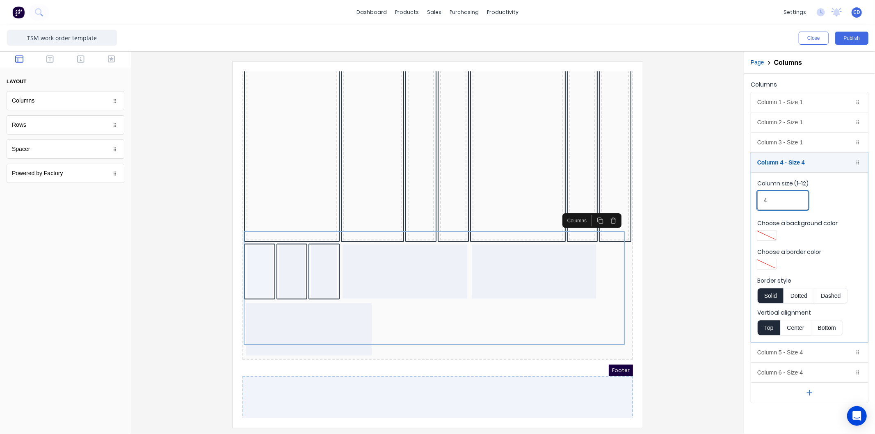
drag, startPoint x: 783, startPoint y: 199, endPoint x: 761, endPoint y: 207, distance: 23.9
click at [764, 202] on input "4" at bounding box center [783, 200] width 51 height 19
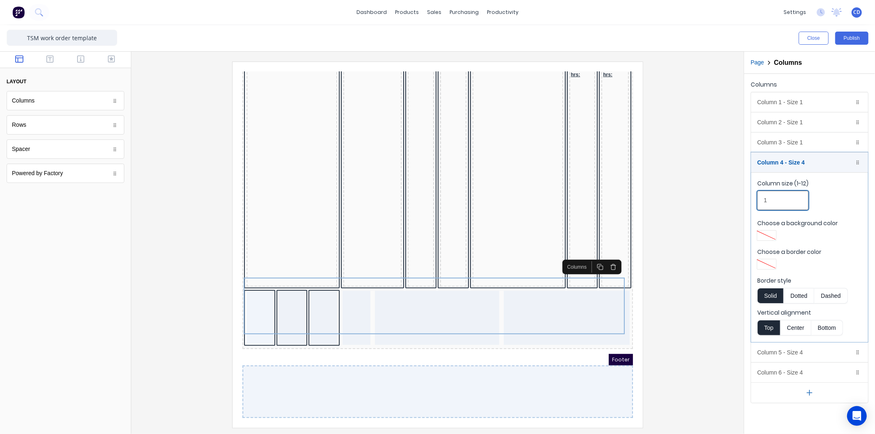
scroll to position [544, 0]
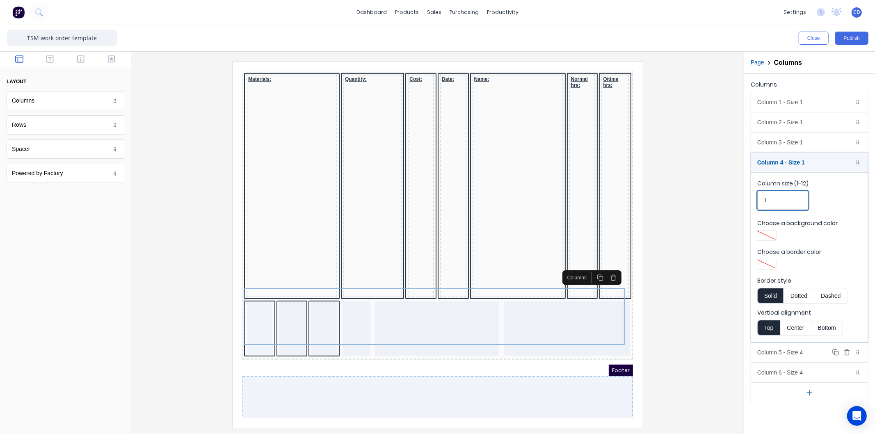
type input "1"
click at [805, 347] on div "Column 5 - Size 4 Duplicate Delete" at bounding box center [810, 353] width 117 height 20
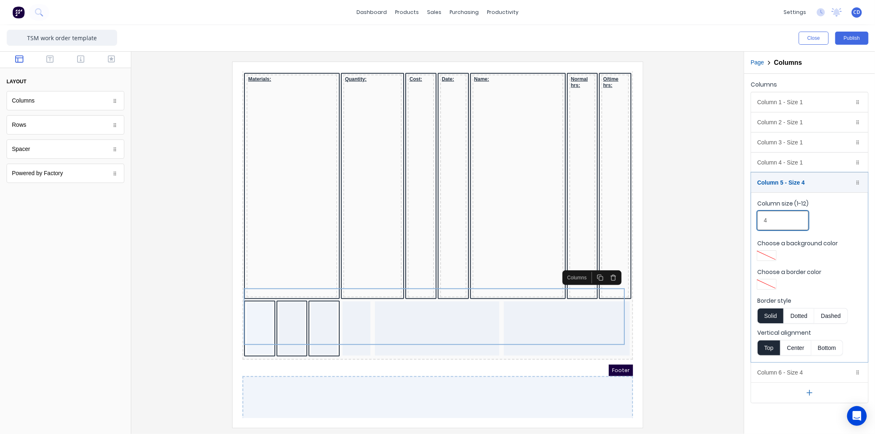
drag, startPoint x: 782, startPoint y: 222, endPoint x: 761, endPoint y: 224, distance: 21.0
click at [764, 223] on input "4" at bounding box center [783, 220] width 51 height 19
type input "1"
click at [807, 370] on div "Column 6 - Size 4 Duplicate Delete" at bounding box center [810, 373] width 117 height 20
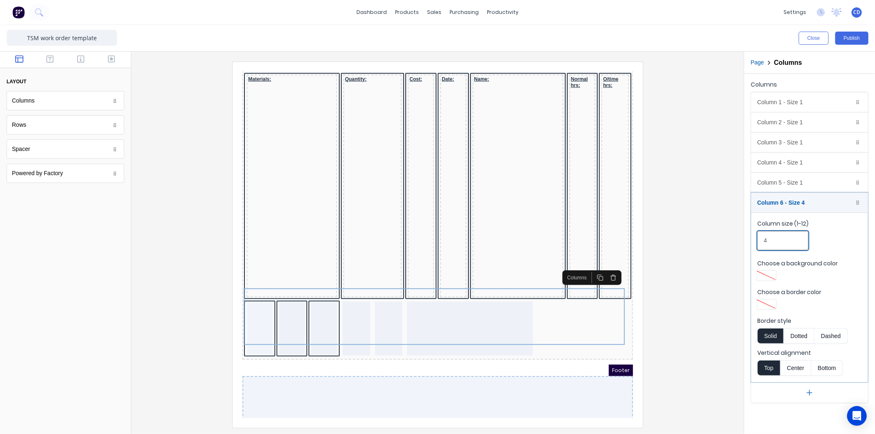
drag, startPoint x: 771, startPoint y: 240, endPoint x: 748, endPoint y: 246, distance: 23.4
click at [753, 244] on fieldset "Column size (1-12) 4 Choose a background color Choose a border color Border sty…" at bounding box center [810, 298] width 117 height 170
type input "1"
click at [501, 355] on div "Footer" at bounding box center [427, 360] width 391 height 11
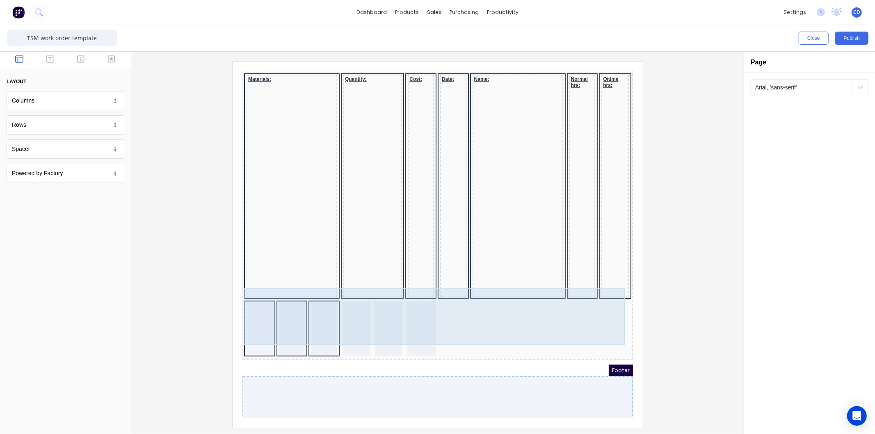
click at [348, 302] on div at bounding box center [346, 318] width 28 height 54
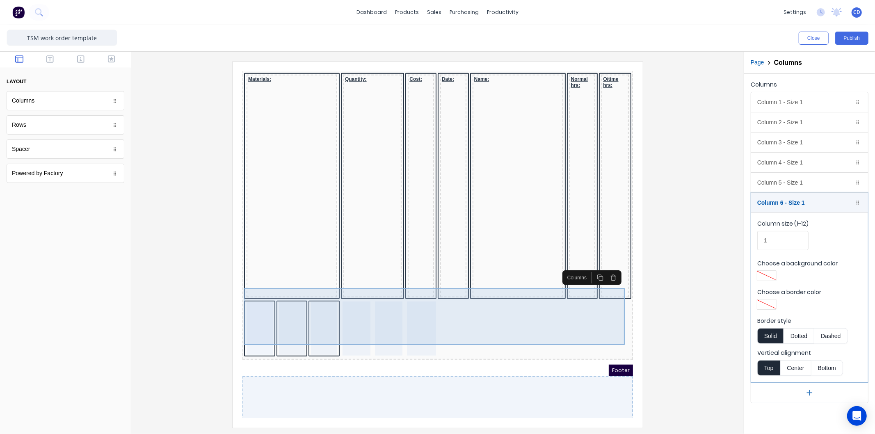
click at [548, 309] on div at bounding box center [427, 319] width 387 height 57
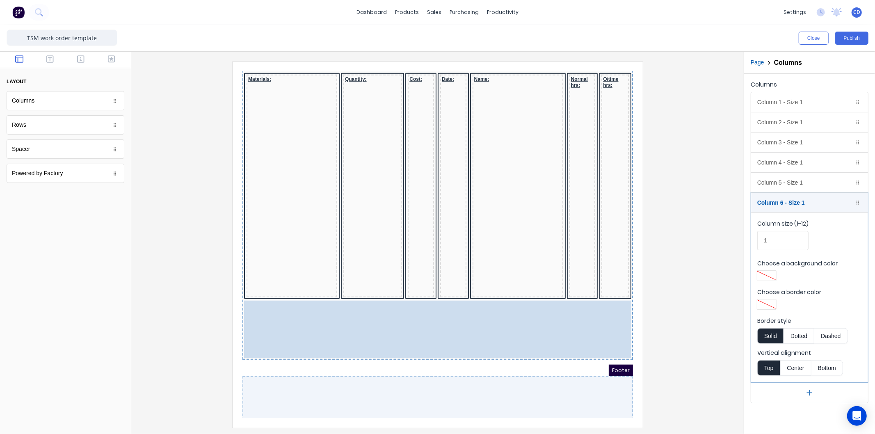
drag, startPoint x: 320, startPoint y: 297, endPoint x: 550, endPoint y: 302, distance: 229.9
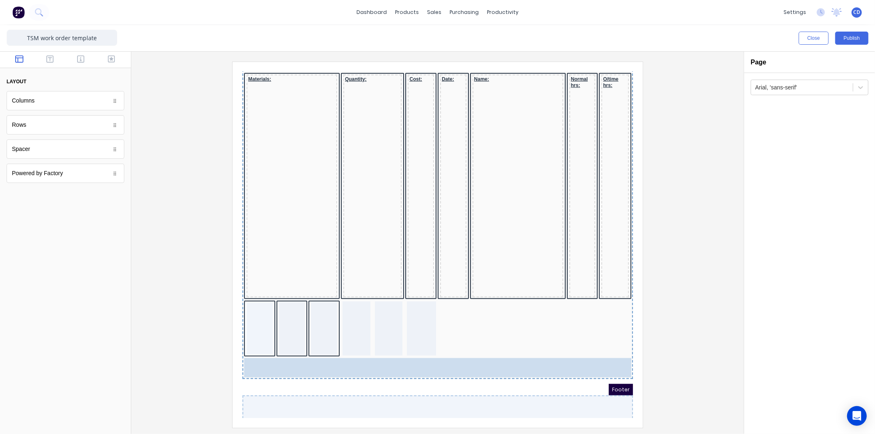
drag, startPoint x: 83, startPoint y: 104, endPoint x: 756, endPoint y: 314, distance: 704.9
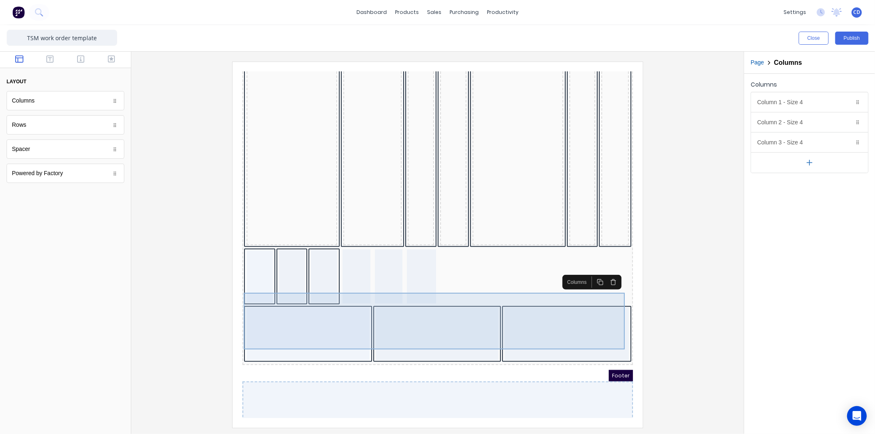
scroll to position [600, 0]
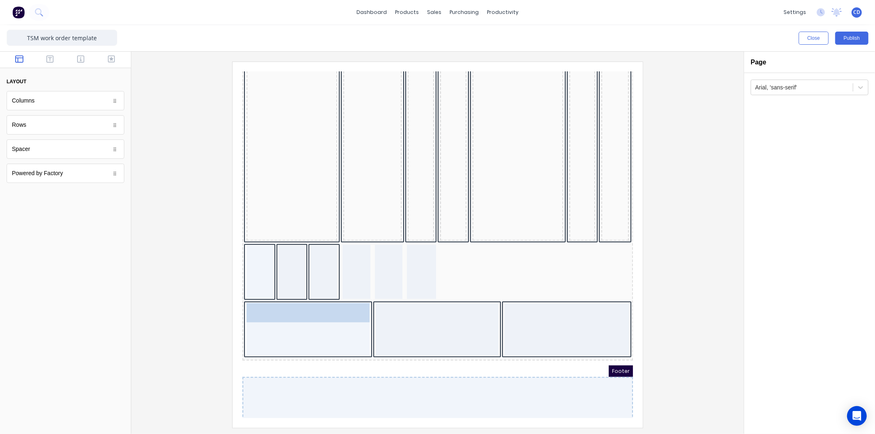
drag, startPoint x: 26, startPoint y: 104, endPoint x: 93, endPoint y: 238, distance: 150.0
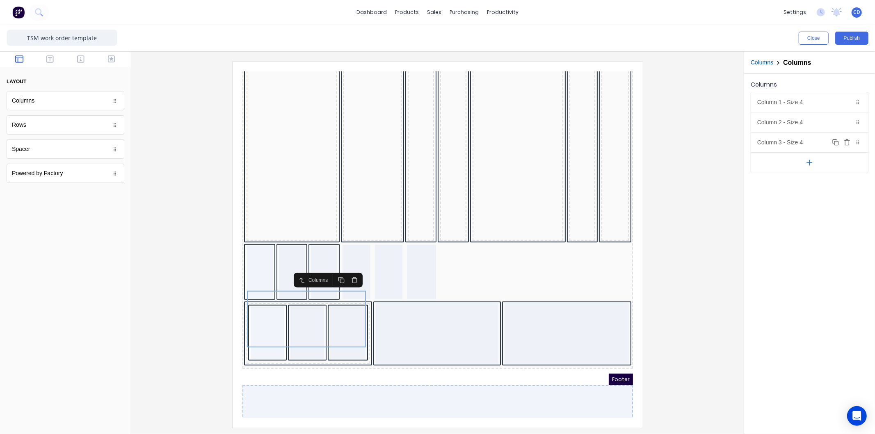
click at [848, 145] on icon "button" at bounding box center [847, 142] width 7 height 7
click at [788, 100] on div "Column 1 - Size 4 Duplicate Delete" at bounding box center [810, 102] width 117 height 20
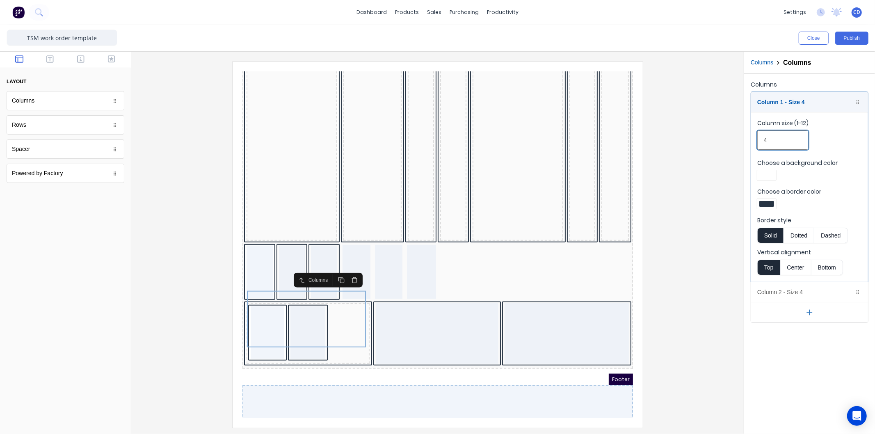
drag, startPoint x: 772, startPoint y: 141, endPoint x: 760, endPoint y: 142, distance: 12.3
click at [760, 142] on input "4" at bounding box center [783, 140] width 51 height 19
type input "3"
click at [795, 295] on div "Column 2 - Size 4 Duplicate Delete" at bounding box center [810, 292] width 117 height 20
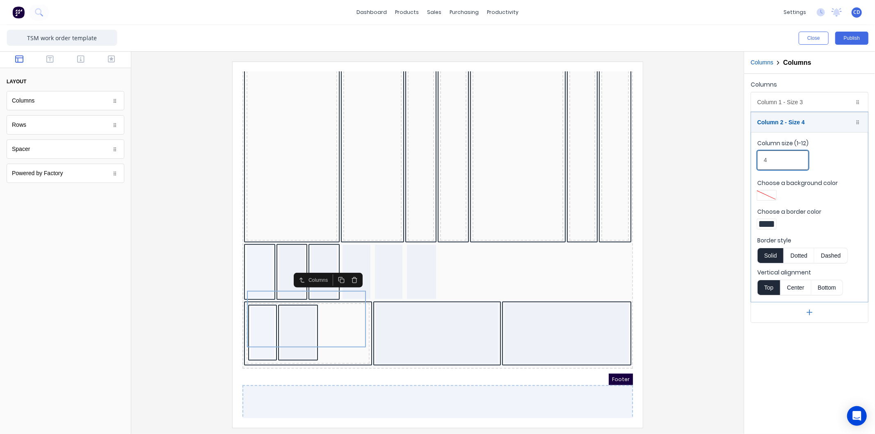
drag, startPoint x: 781, startPoint y: 160, endPoint x: 756, endPoint y: 165, distance: 26.0
click at [756, 165] on fieldset "Column size (1-12) 4 Choose a background color Choose a border color Border sty…" at bounding box center [810, 217] width 117 height 170
drag, startPoint x: 783, startPoint y: 163, endPoint x: 753, endPoint y: 162, distance: 30.4
click at [753, 162] on fieldset "Column size (1-12) 3 Choose a background color Choose a border color Border sty…" at bounding box center [810, 217] width 117 height 170
type input "5"
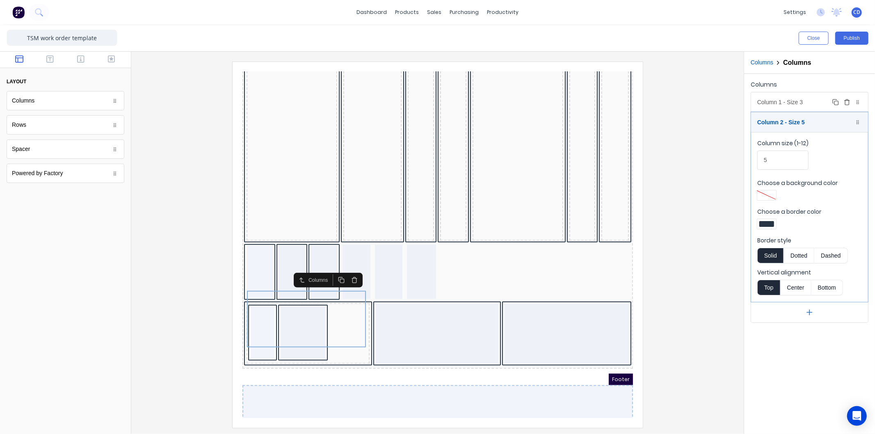
click at [781, 103] on div "Column 1 - Size 3 Duplicate Delete" at bounding box center [810, 102] width 117 height 20
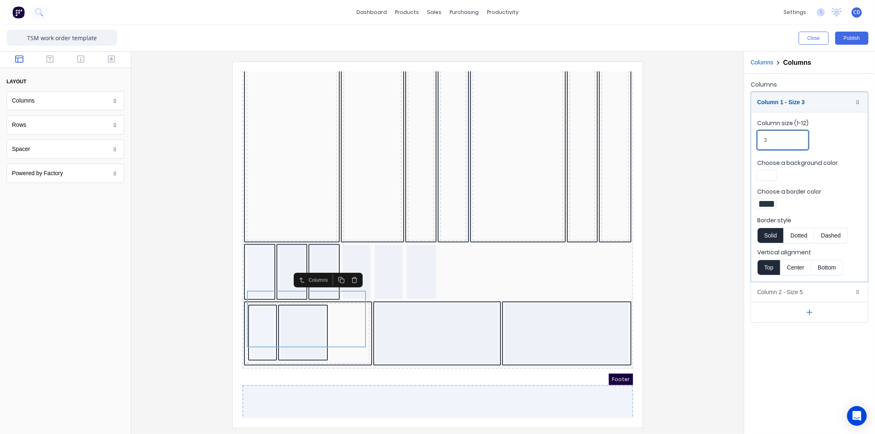
drag, startPoint x: 784, startPoint y: 139, endPoint x: 743, endPoint y: 142, distance: 41.1
click at [743, 142] on div "Close Publish Components layout Columns Columns Rows Rows Spacer Spacer Powered…" at bounding box center [437, 229] width 875 height 409
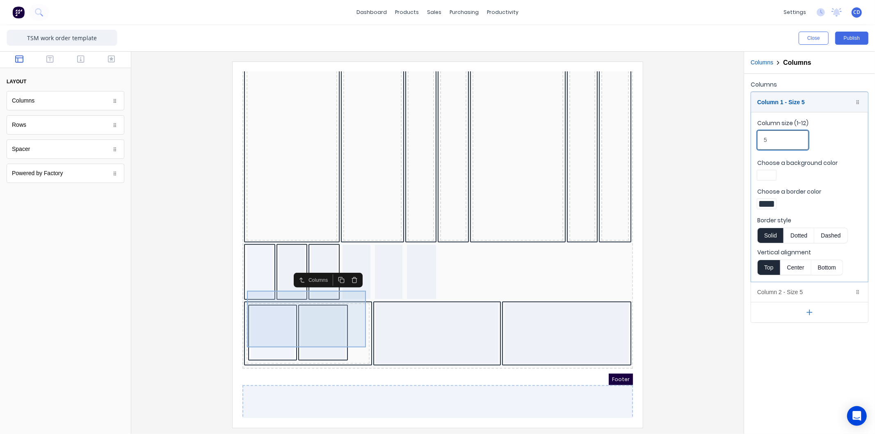
type input "5"
click at [274, 304] on div at bounding box center [263, 322] width 44 height 53
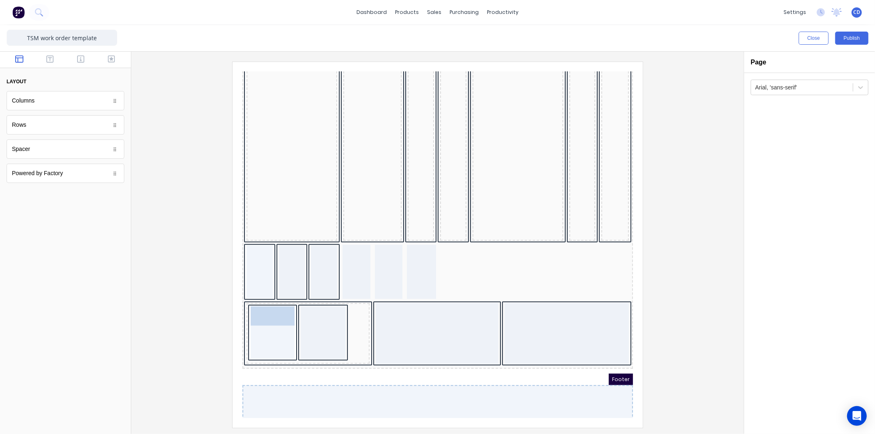
drag, startPoint x: 43, startPoint y: 154, endPoint x: 250, endPoint y: 313, distance: 261.7
click at [285, 273] on icon "button" at bounding box center [287, 273] width 7 height 7
click at [286, 284] on button "button" at bounding box center [287, 280] width 13 height 11
click at [285, 289] on icon "button" at bounding box center [287, 289] width 7 height 7
click at [287, 300] on rect "button" at bounding box center [288, 298] width 4 height 4
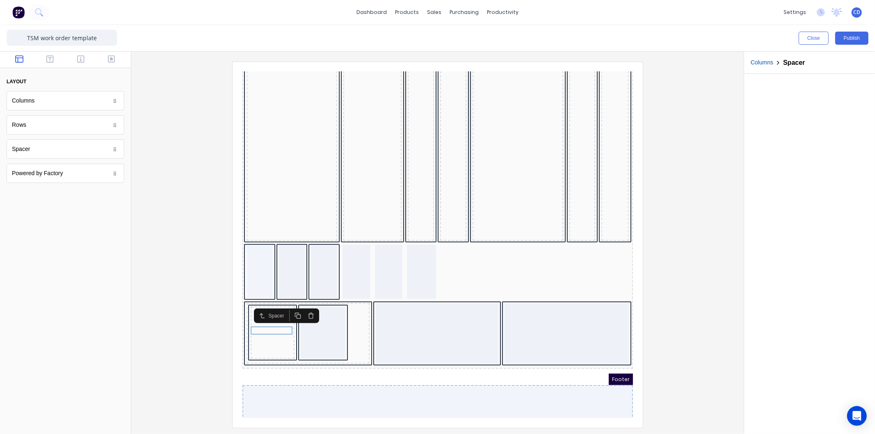
click at [286, 306] on rect "button" at bounding box center [288, 307] width 4 height 4
click at [286, 313] on rect "button" at bounding box center [288, 315] width 4 height 4
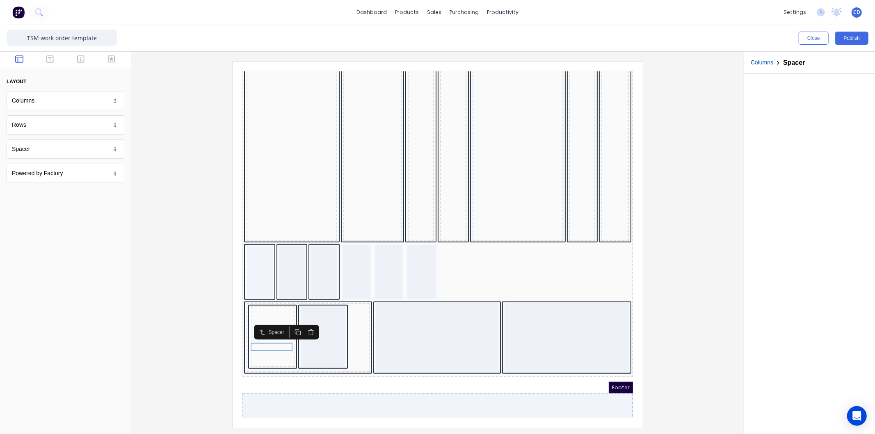
click at [285, 320] on icon "button" at bounding box center [287, 322] width 7 height 7
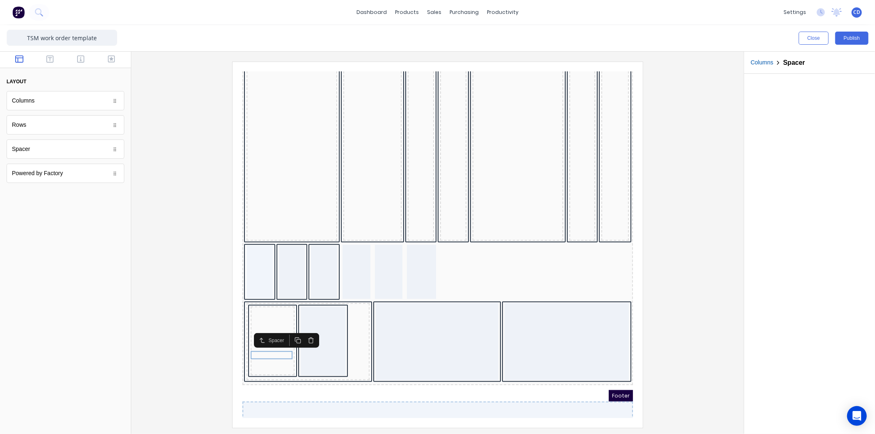
click at [287, 332] on icon "button" at bounding box center [287, 330] width 7 height 7
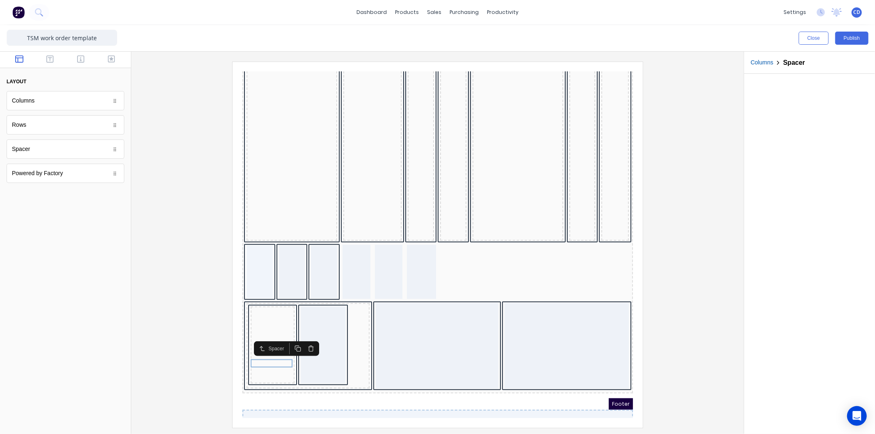
click at [298, 336] on icon "button" at bounding box center [301, 338] width 7 height 7
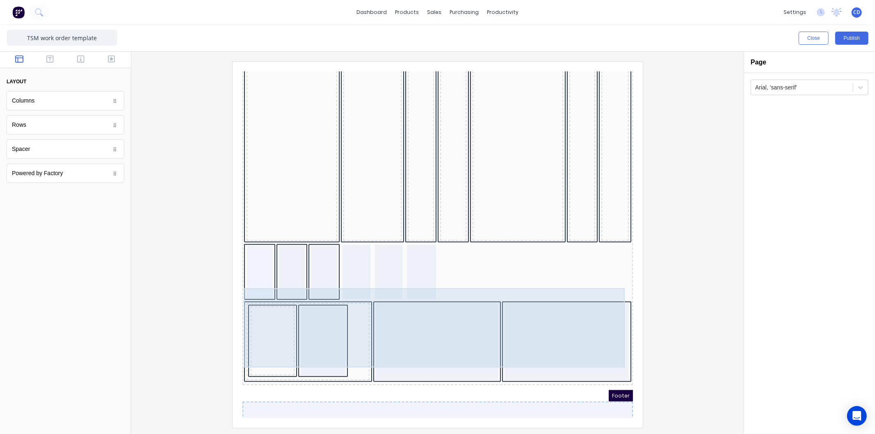
click at [428, 321] on div at bounding box center [427, 331] width 123 height 77
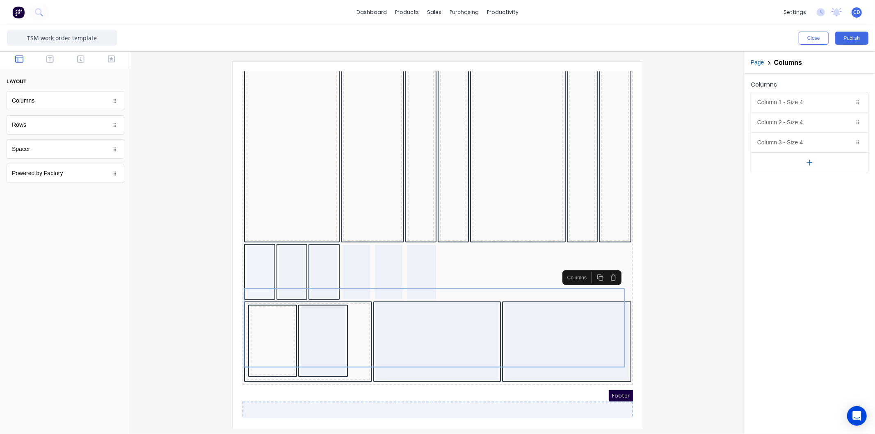
click at [602, 268] on icon "button" at bounding box center [603, 267] width 7 height 7
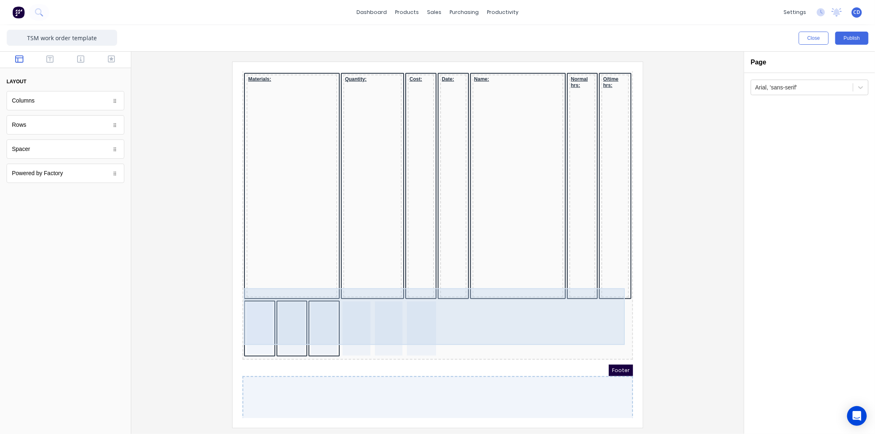
click at [389, 309] on div at bounding box center [379, 318] width 28 height 54
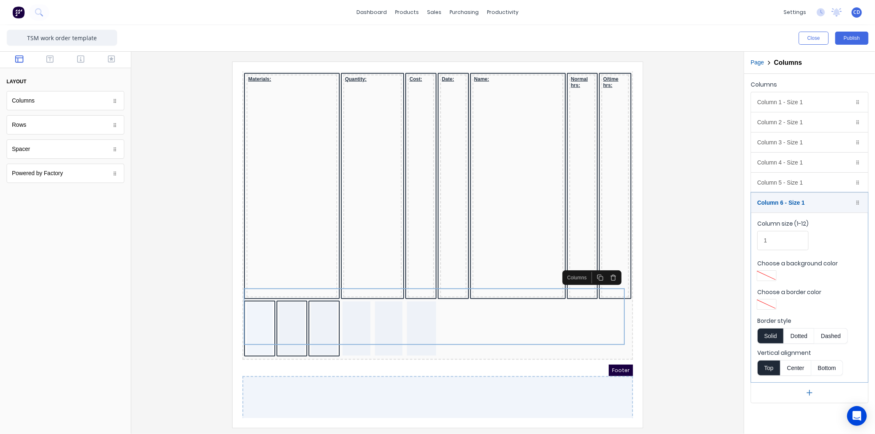
click at [602, 269] on icon "button" at bounding box center [603, 267] width 7 height 7
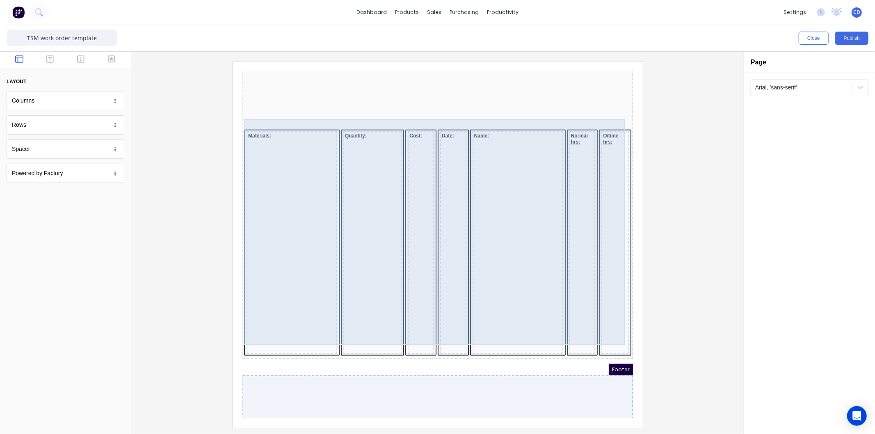
scroll to position [396, 0]
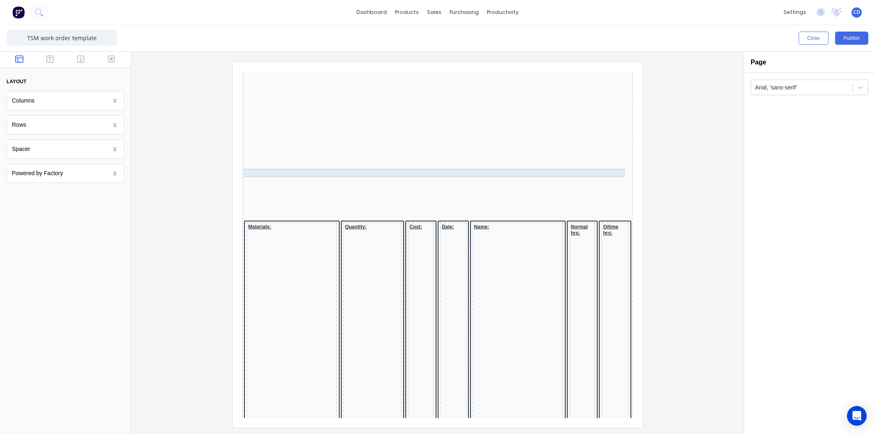
click at [457, 170] on div at bounding box center [427, 174] width 387 height 8
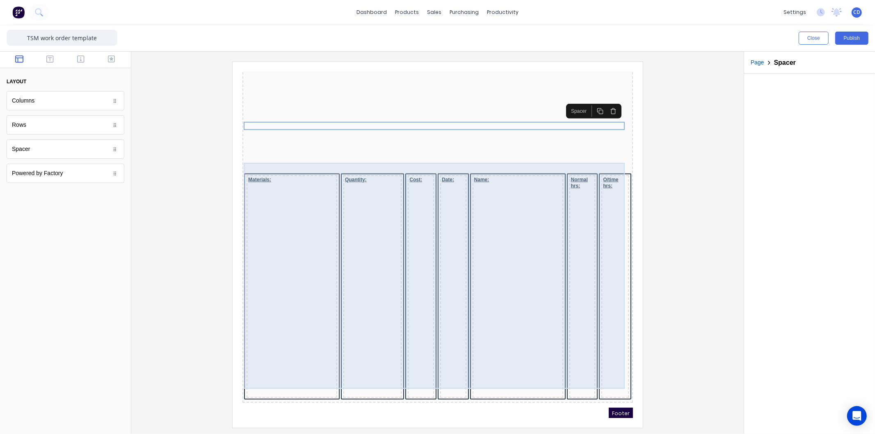
scroll to position [487, 0]
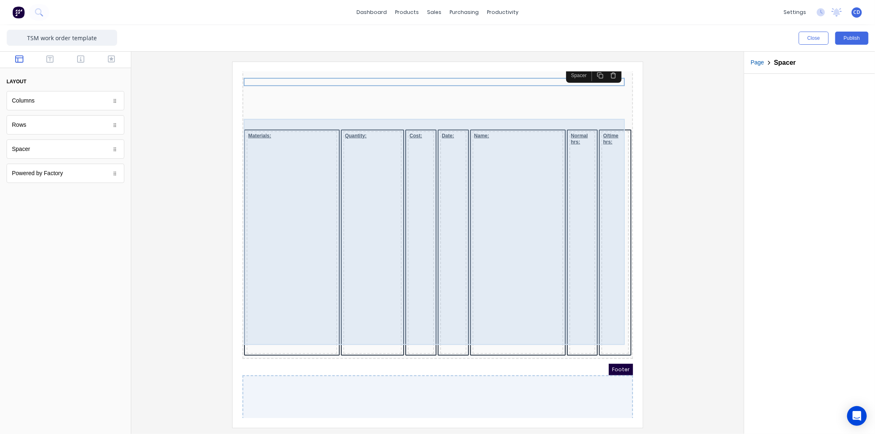
click at [347, 124] on div "Quantity:" at bounding box center [362, 232] width 58 height 223
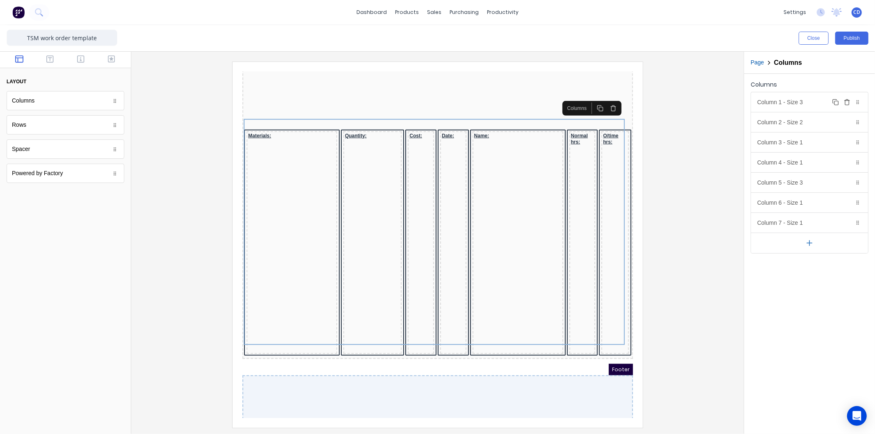
click at [793, 104] on div "Column 1 - Size 3 Duplicate Delete" at bounding box center [810, 102] width 117 height 20
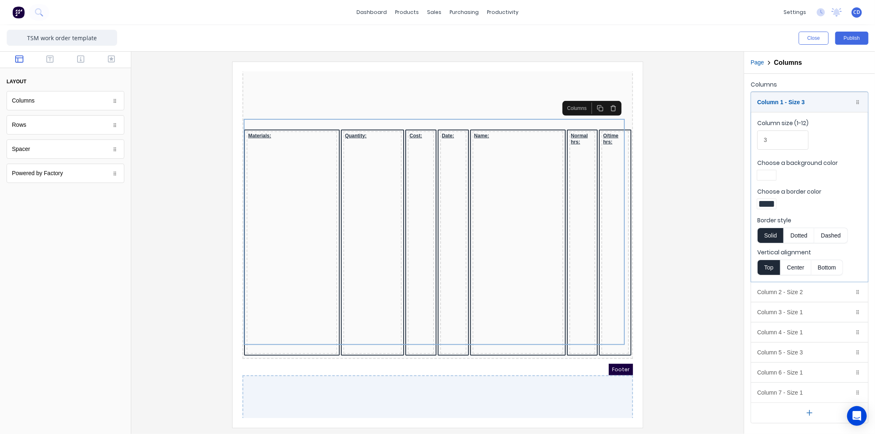
click at [770, 204] on div at bounding box center [767, 204] width 15 height 6
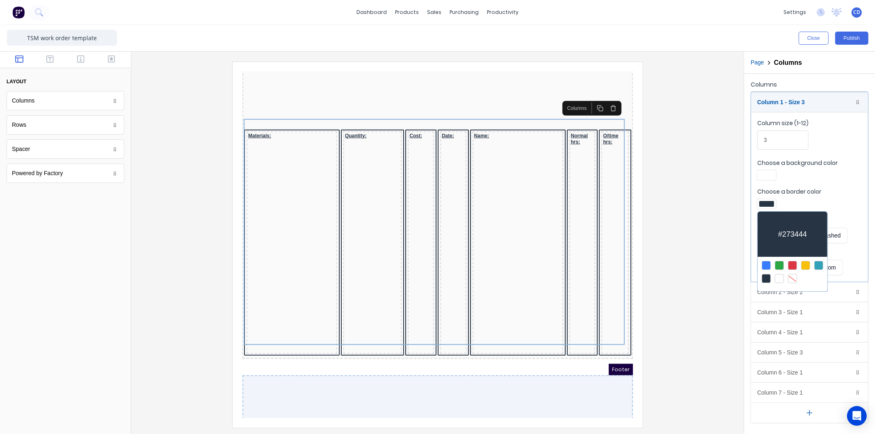
click at [795, 278] on div at bounding box center [792, 278] width 9 height 9
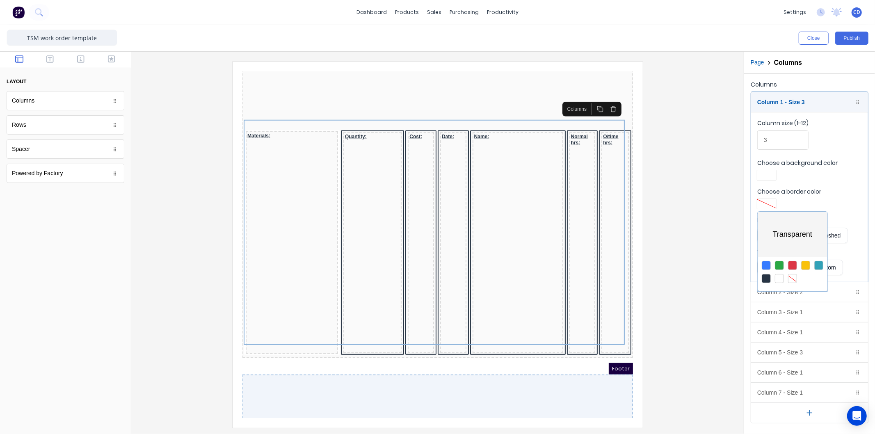
click at [700, 105] on div at bounding box center [437, 217] width 875 height 434
click at [502, 389] on div at bounding box center [427, 390] width 391 height 53
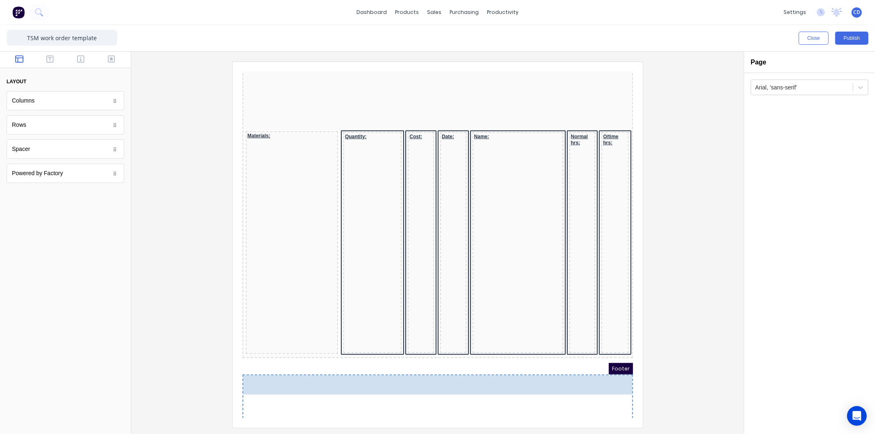
drag, startPoint x: 66, startPoint y: 126, endPoint x: 501, endPoint y: 404, distance: 516.1
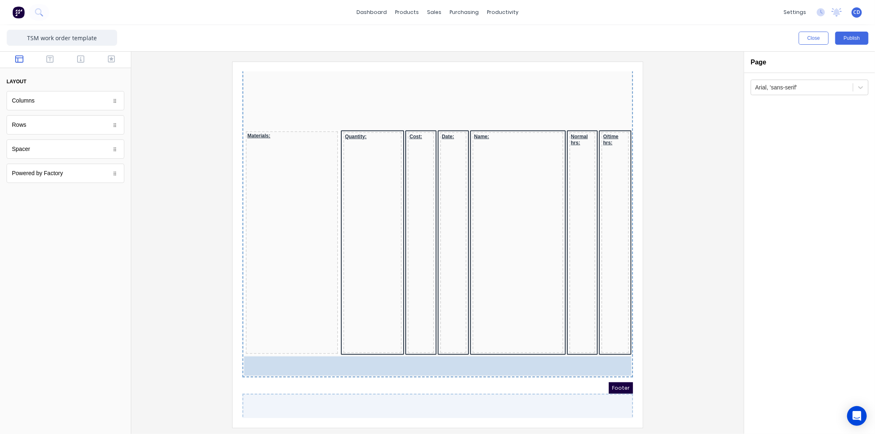
scroll to position [487, 0]
drag, startPoint x: 37, startPoint y: 103, endPoint x: 615, endPoint y: 376, distance: 639.5
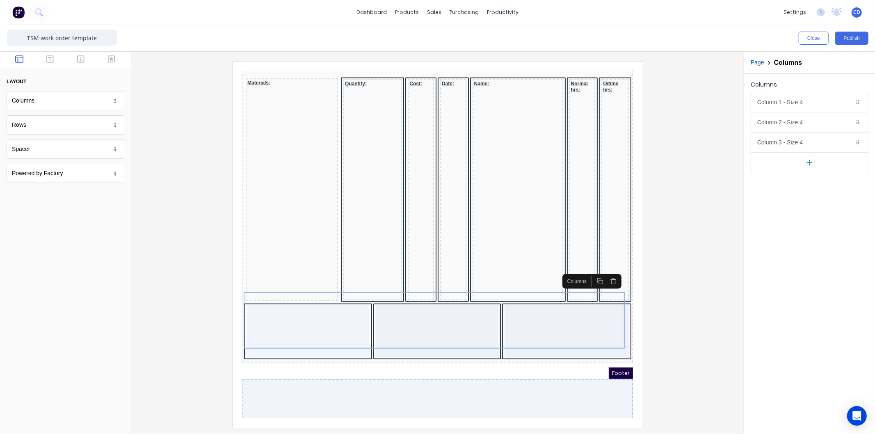
scroll to position [543, 0]
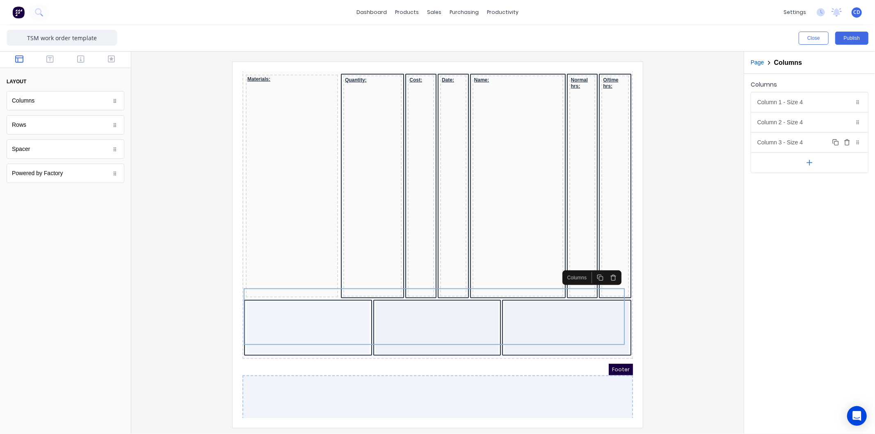
click at [850, 145] on icon "button" at bounding box center [847, 142] width 7 height 7
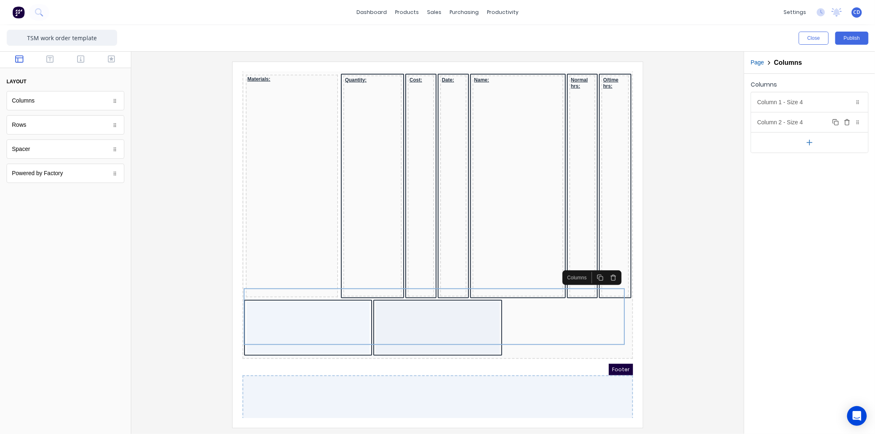
click at [846, 122] on icon "button" at bounding box center [847, 122] width 7 height 7
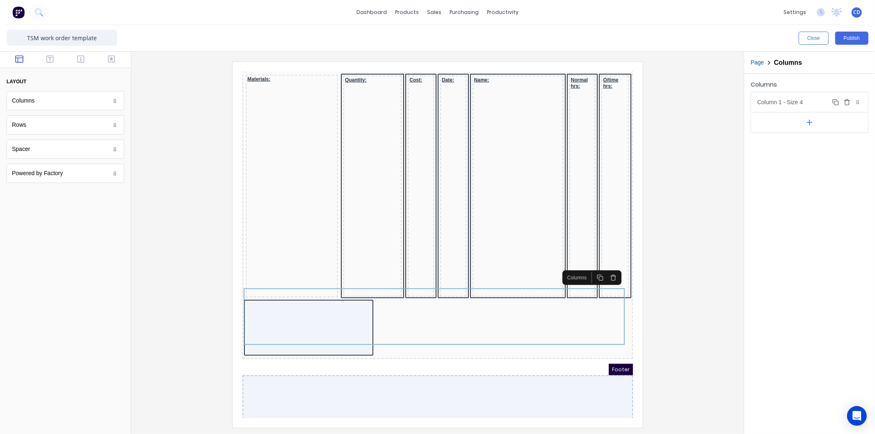
click at [846, 104] on icon "button" at bounding box center [847, 102] width 7 height 7
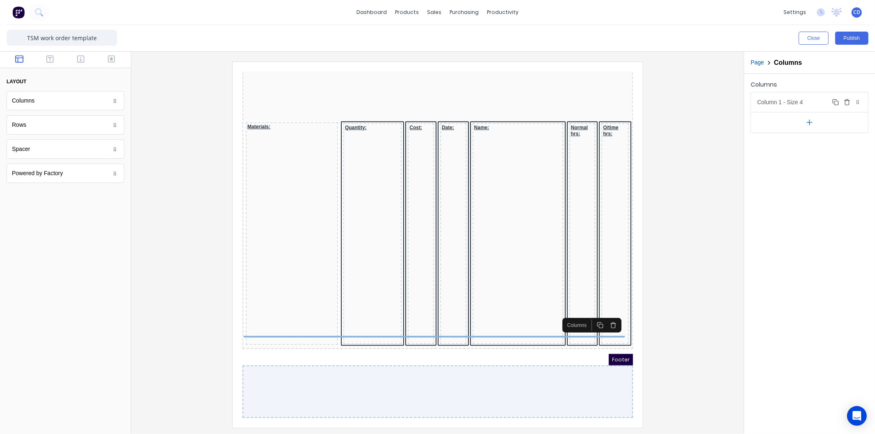
scroll to position [486, 0]
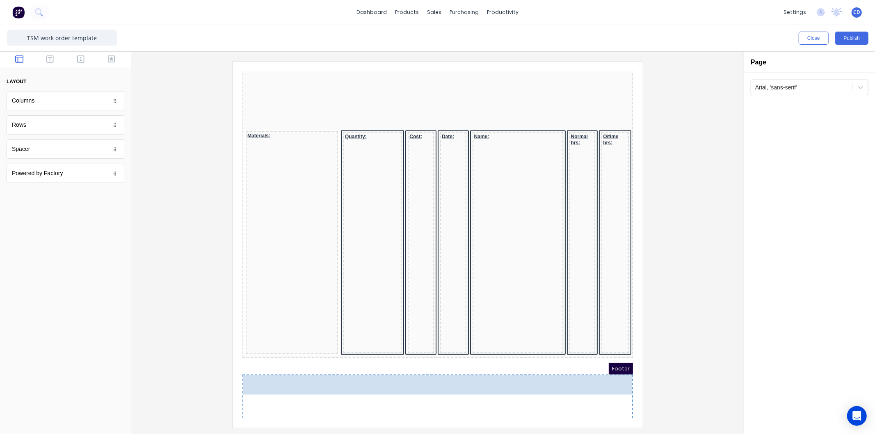
drag, startPoint x: 28, startPoint y: 100, endPoint x: 432, endPoint y: 379, distance: 491.5
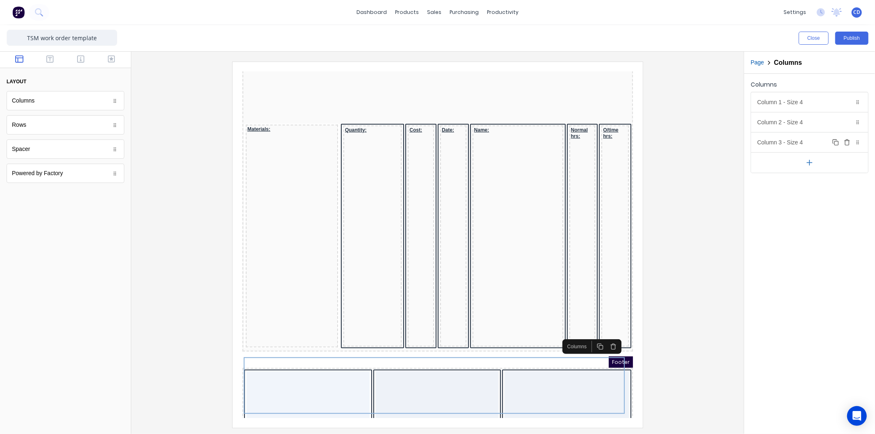
click at [847, 144] on icon "button" at bounding box center [847, 142] width 7 height 7
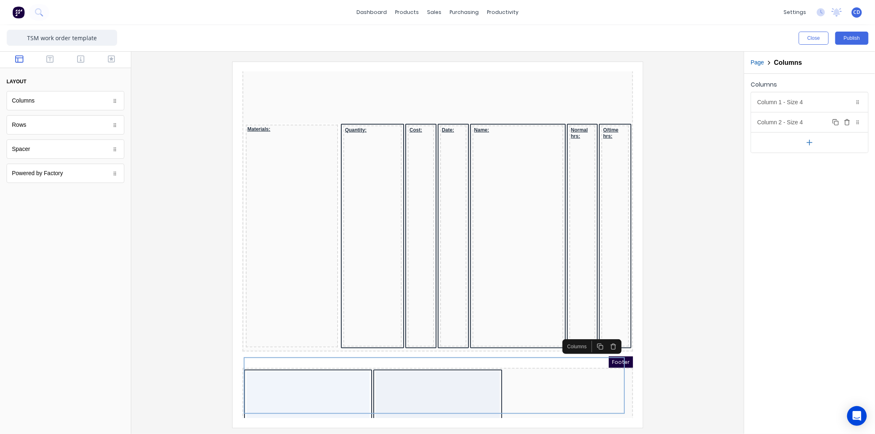
click at [848, 124] on icon "button" at bounding box center [847, 122] width 7 height 7
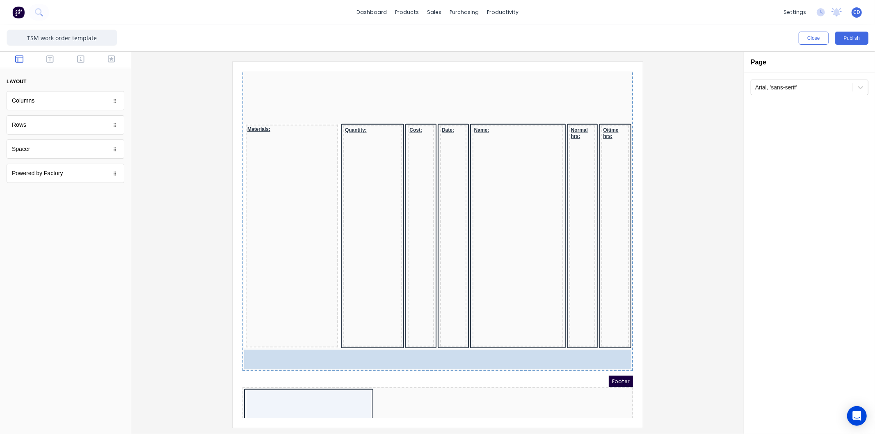
scroll to position [512, 0]
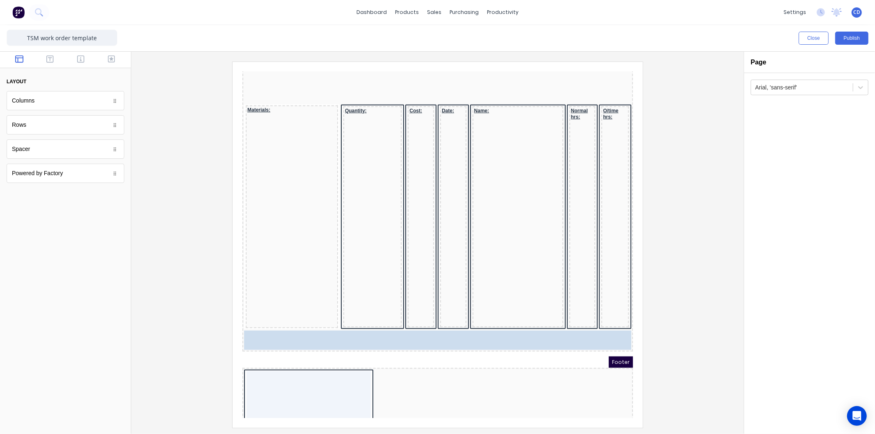
drag, startPoint x: 26, startPoint y: 105, endPoint x: 458, endPoint y: 379, distance: 510.7
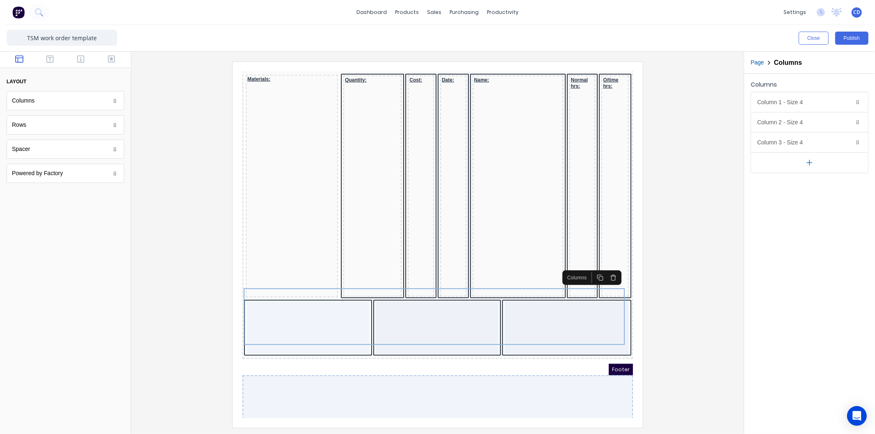
scroll to position [486, 0]
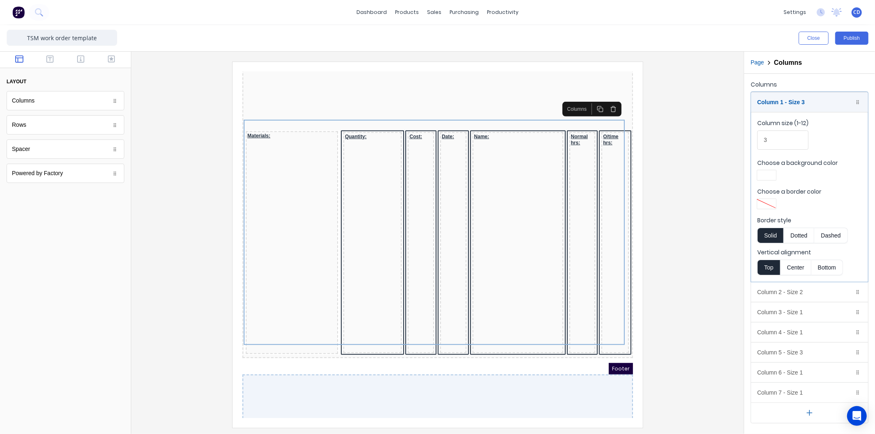
click at [360, 375] on div at bounding box center [427, 390] width 391 height 53
click at [414, 364] on div at bounding box center [427, 390] width 391 height 53
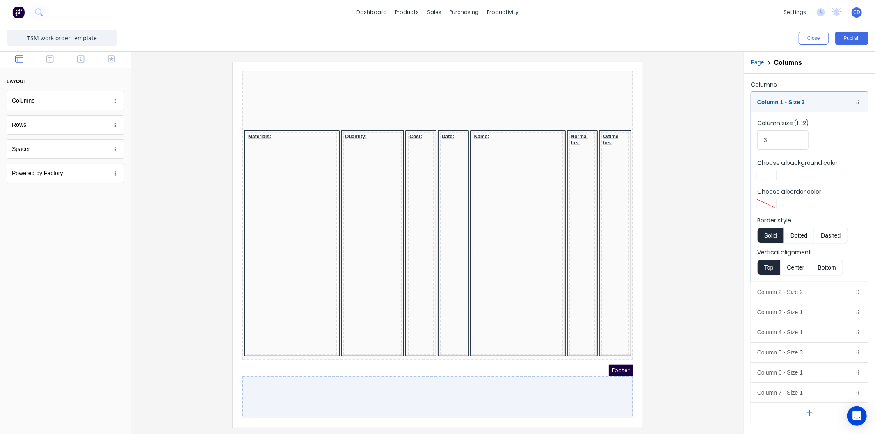
scroll to position [487, 0]
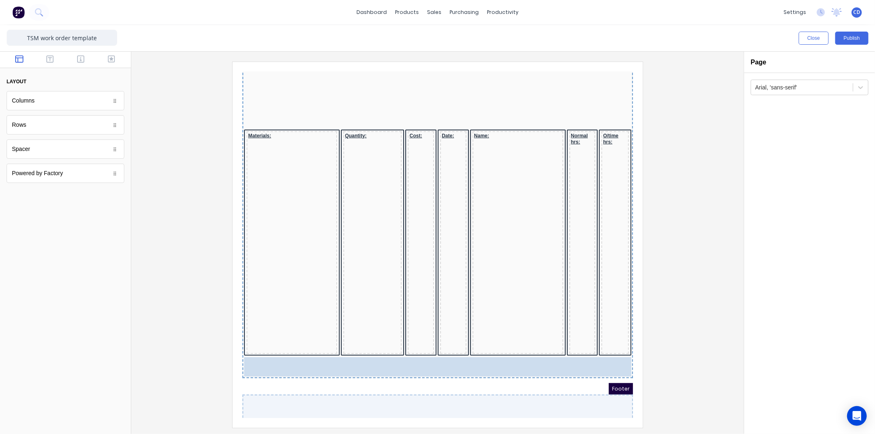
drag, startPoint x: 65, startPoint y: 123, endPoint x: 520, endPoint y: 358, distance: 512.0
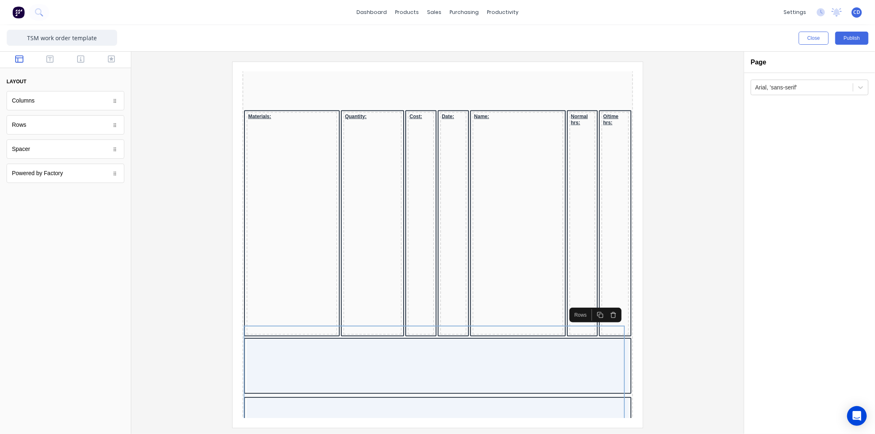
scroll to position [543, 0]
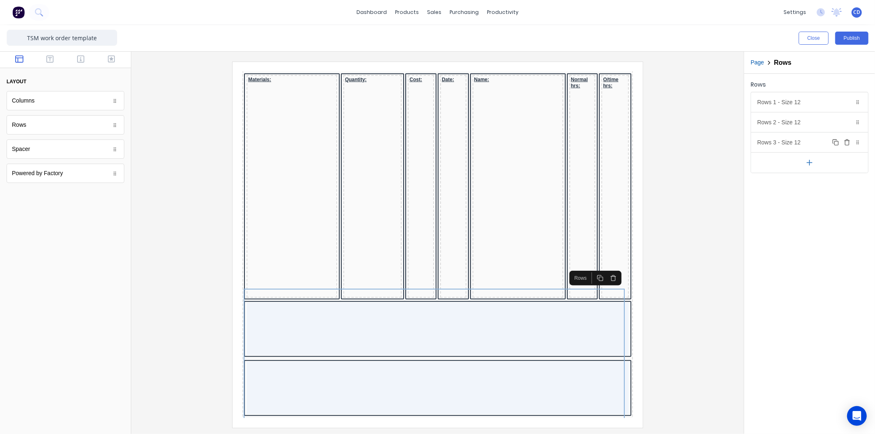
click at [845, 141] on icon "button" at bounding box center [847, 141] width 5 height 0
click at [846, 120] on icon "button" at bounding box center [847, 119] width 2 height 1
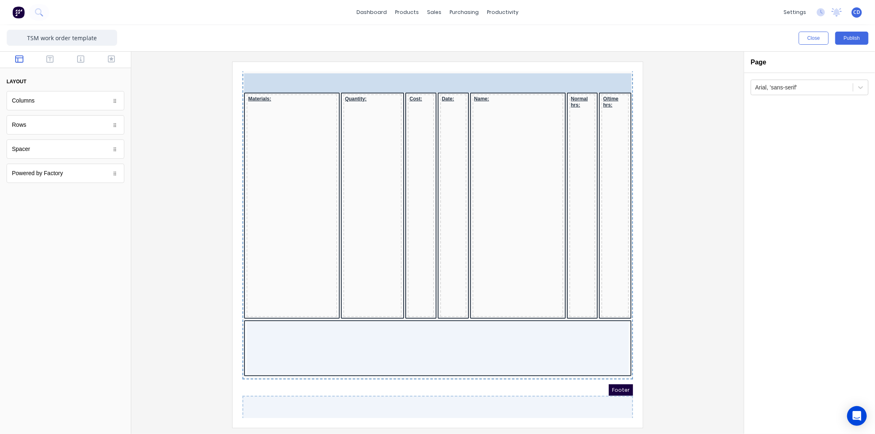
scroll to position [317, 0]
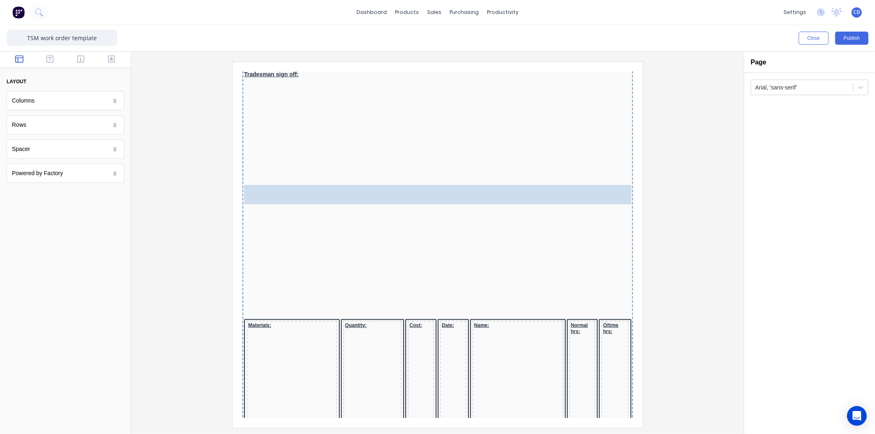
drag, startPoint x: 25, startPoint y: 122, endPoint x: 220, endPoint y: 219, distance: 217.7
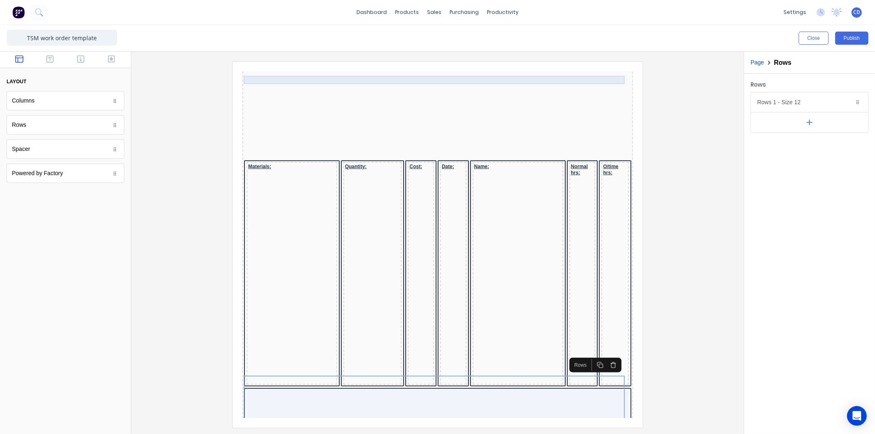
scroll to position [544, 0]
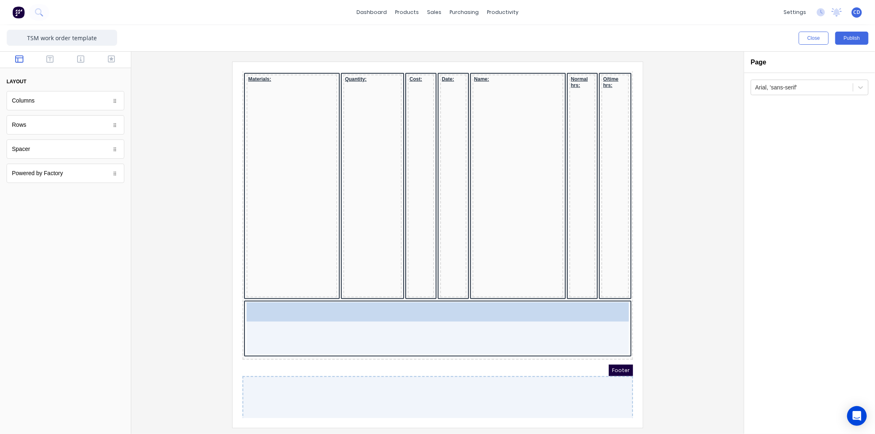
drag, startPoint x: 69, startPoint y: 129, endPoint x: 454, endPoint y: 324, distance: 431.9
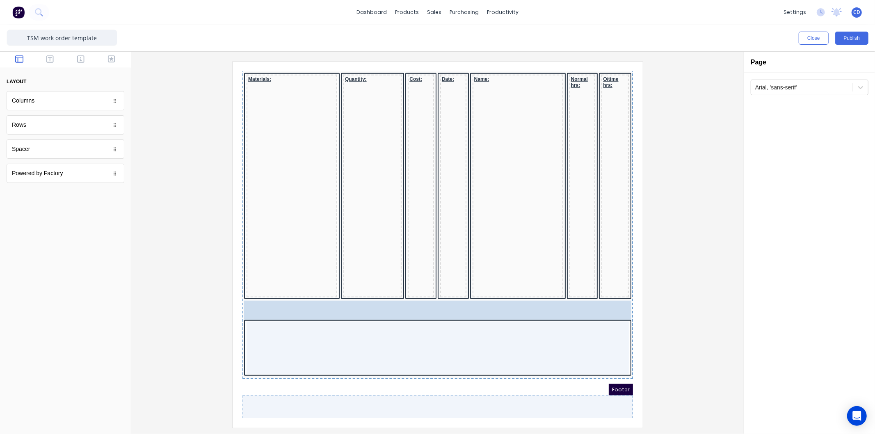
drag, startPoint x: 47, startPoint y: 104, endPoint x: 456, endPoint y: 322, distance: 463.1
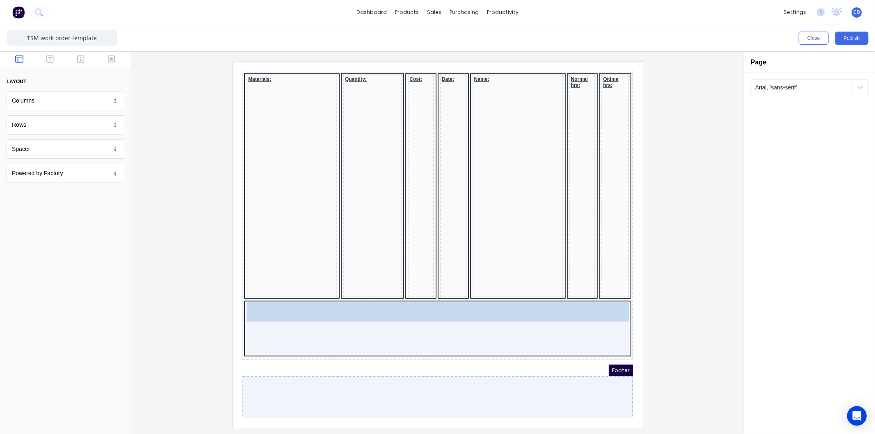
drag, startPoint x: 117, startPoint y: 163, endPoint x: 126, endPoint y: 242, distance: 79.3
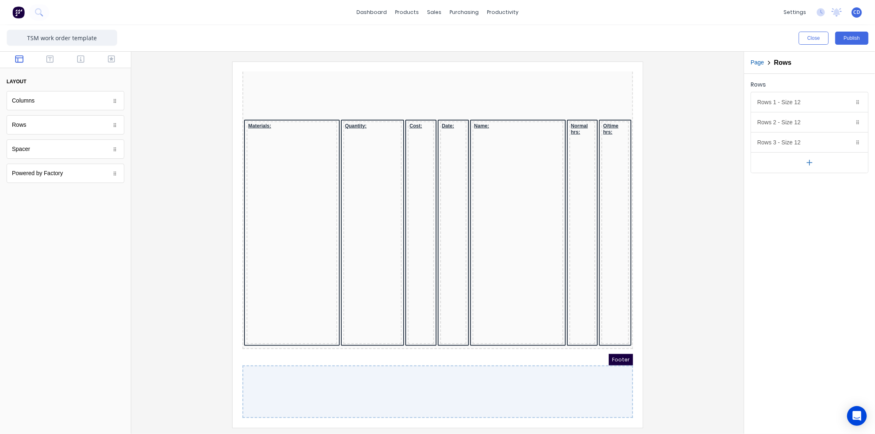
scroll to position [487, 0]
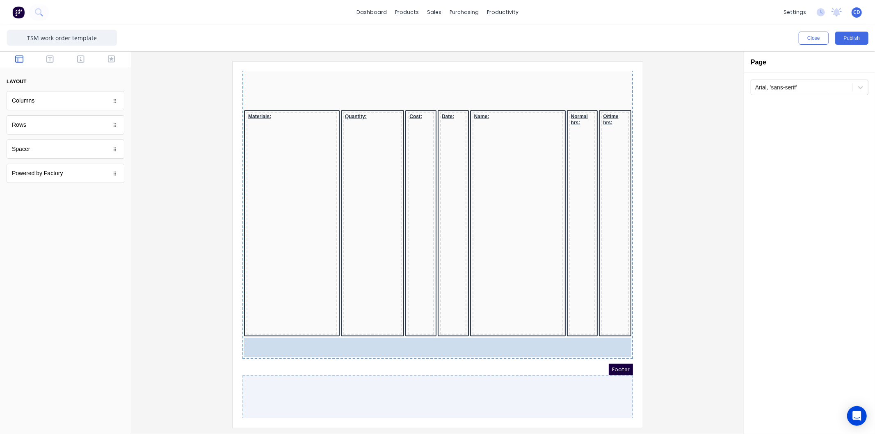
drag, startPoint x: 43, startPoint y: 108, endPoint x: 497, endPoint y: 355, distance: 517.2
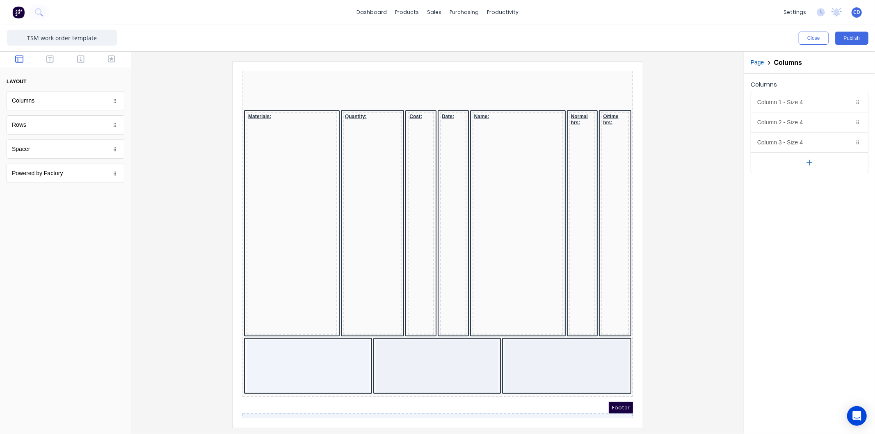
scroll to position [544, 0]
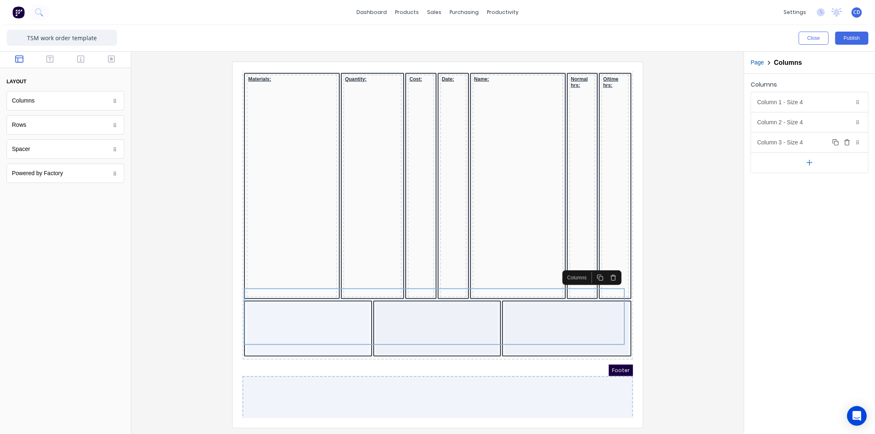
click at [846, 147] on button "Delete" at bounding box center [848, 143] width 10 height 10
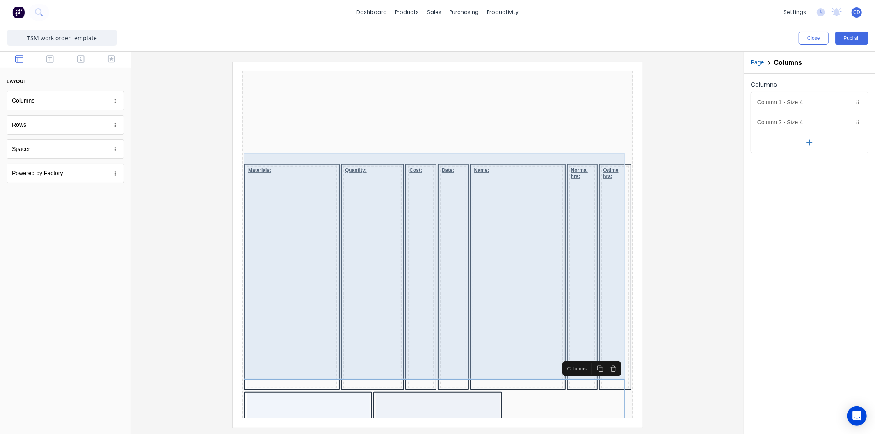
scroll to position [498, 0]
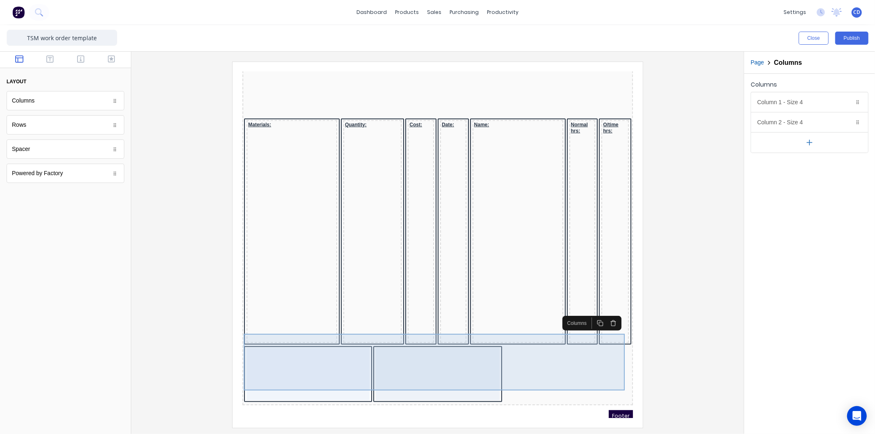
click at [474, 344] on div at bounding box center [428, 364] width 124 height 53
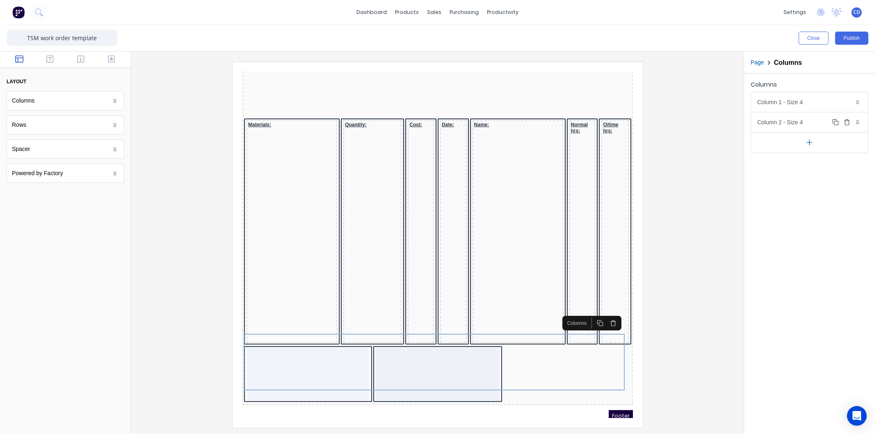
click at [795, 126] on div "Column 2 - Size 4 Duplicate Delete" at bounding box center [810, 122] width 117 height 20
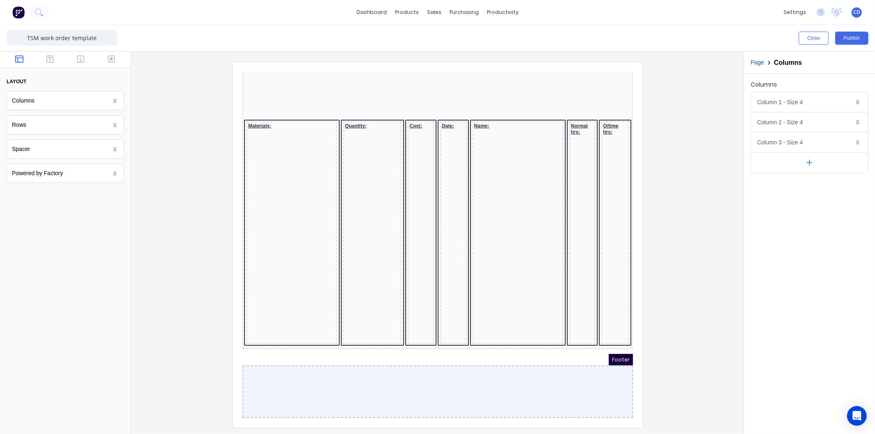
scroll to position [487, 0]
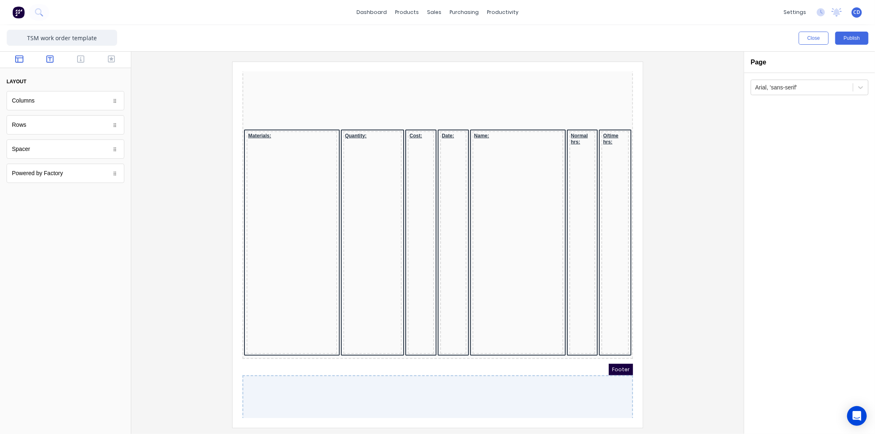
click at [55, 60] on button "button" at bounding box center [50, 60] width 26 height 10
click at [89, 58] on button "button" at bounding box center [81, 60] width 26 height 10
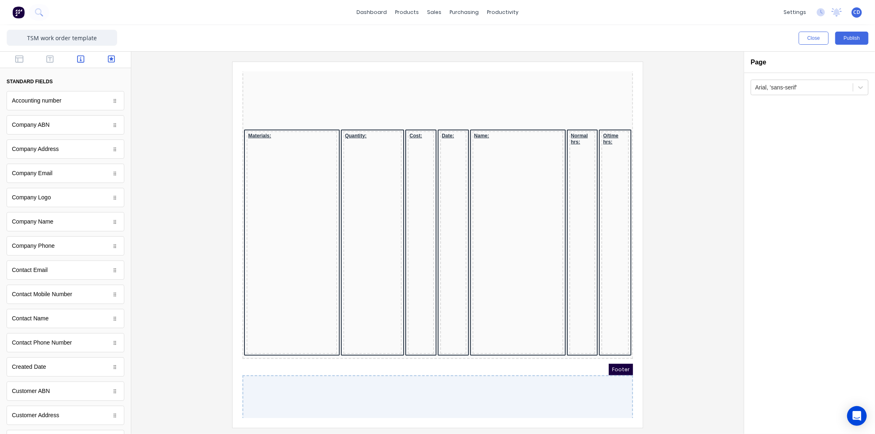
click at [108, 60] on icon "button" at bounding box center [111, 58] width 7 height 7
click at [15, 60] on icon "button" at bounding box center [19, 59] width 8 height 8
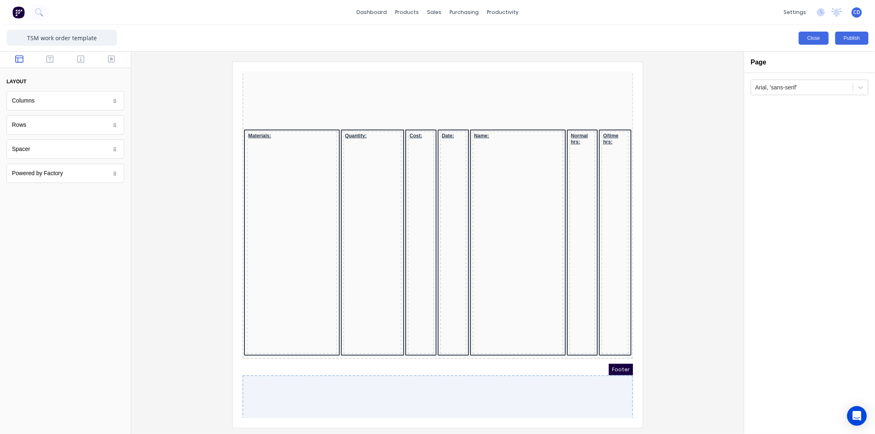
click at [811, 38] on button "Close" at bounding box center [814, 38] width 30 height 13
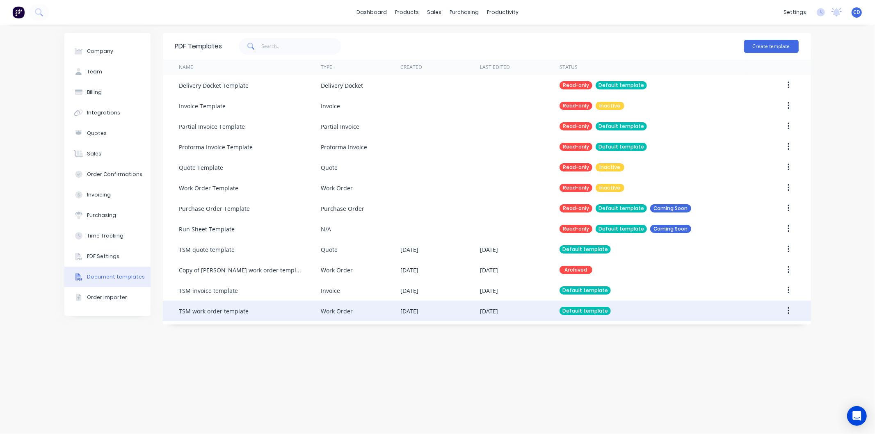
click at [793, 311] on button "button" at bounding box center [788, 311] width 19 height 15
click at [745, 330] on div "Edit" at bounding box center [759, 333] width 63 height 12
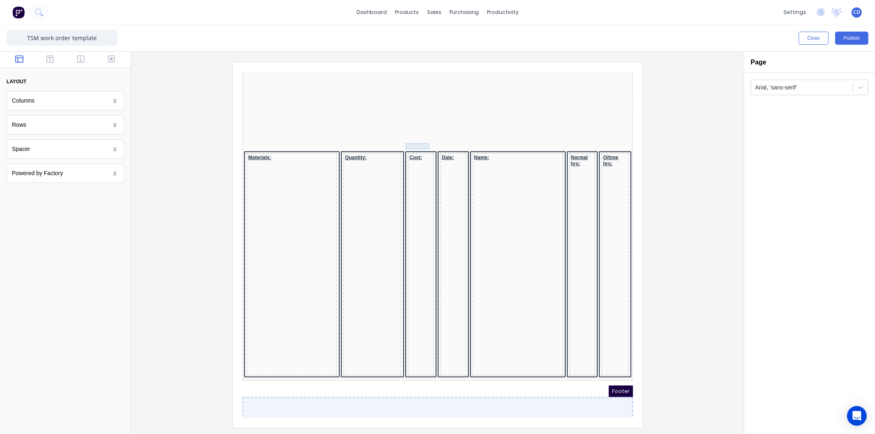
scroll to position [487, 0]
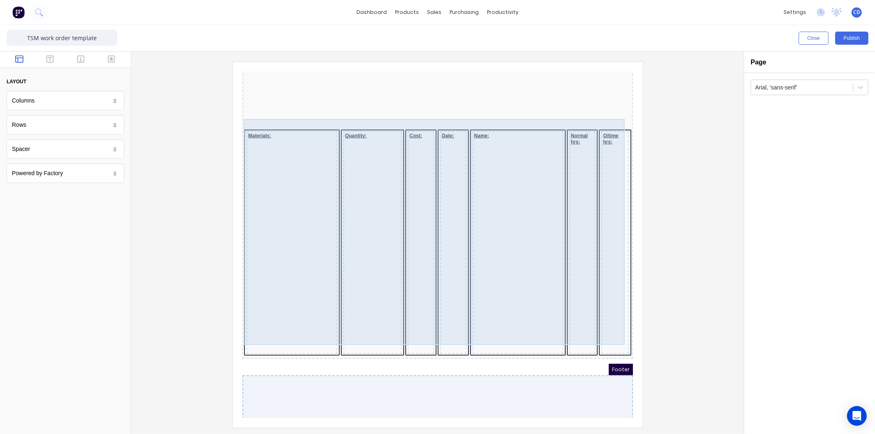
click at [451, 148] on div "Date:" at bounding box center [443, 232] width 26 height 223
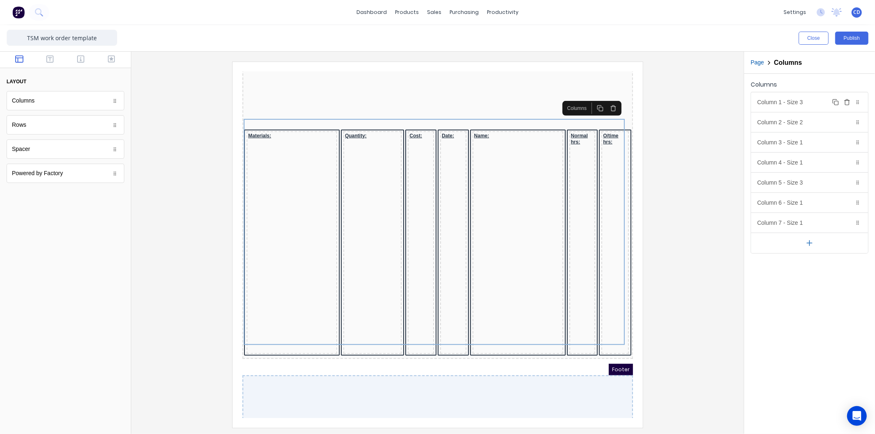
click at [847, 103] on icon "button" at bounding box center [847, 102] width 7 height 7
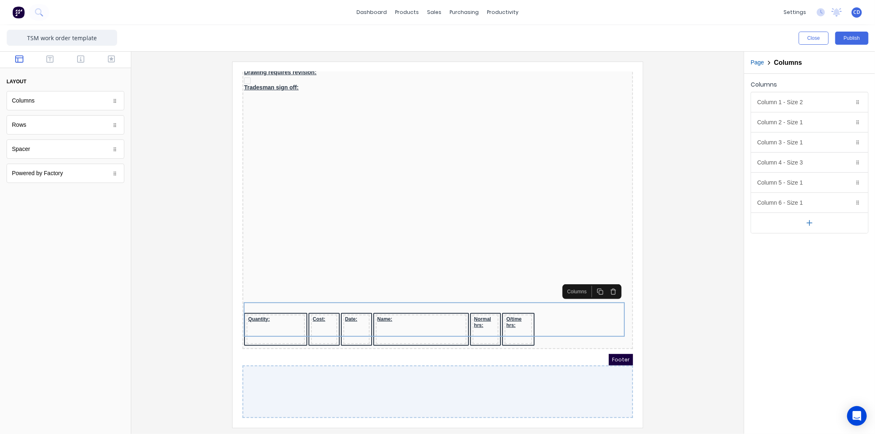
scroll to position [296, 0]
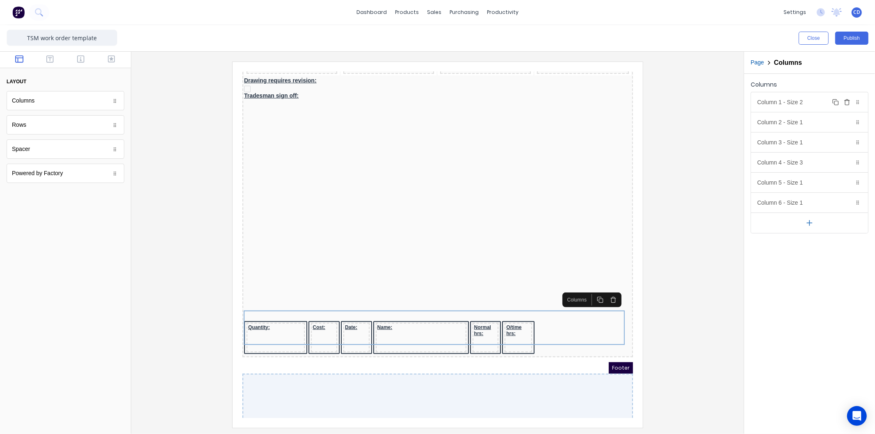
click at [848, 101] on icon "button" at bounding box center [847, 102] width 7 height 7
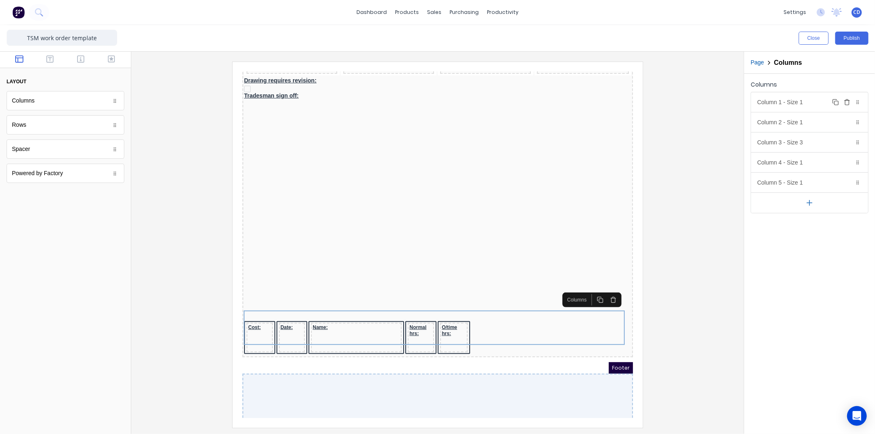
click at [802, 108] on div "Column 1 - Size 1 Duplicate Delete" at bounding box center [810, 102] width 117 height 20
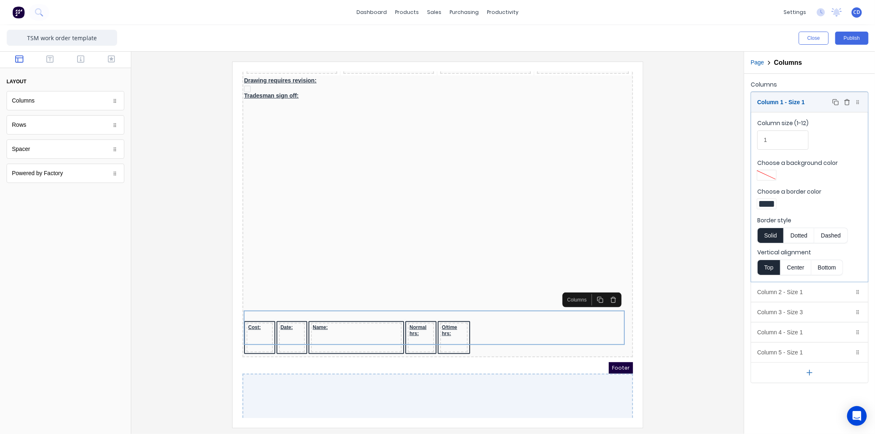
click at [846, 102] on icon "button" at bounding box center [848, 103] width 4 height 5
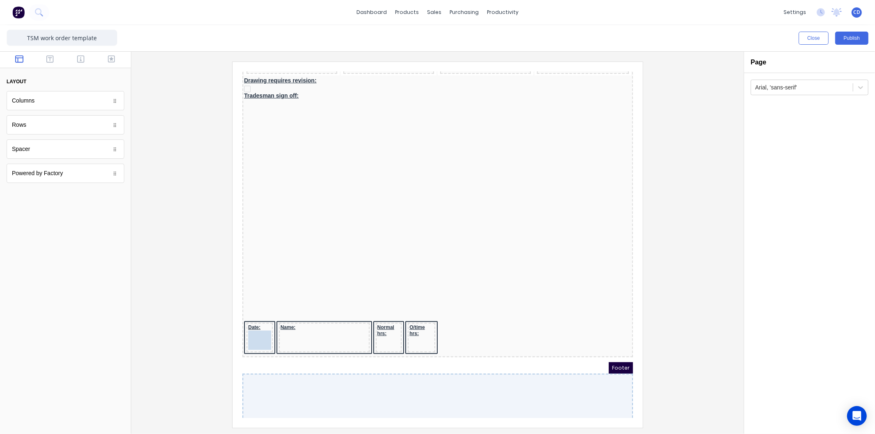
drag, startPoint x: 57, startPoint y: 152, endPoint x: 11, endPoint y: 252, distance: 110.4
click at [283, 299] on icon "button" at bounding box center [284, 298] width 7 height 7
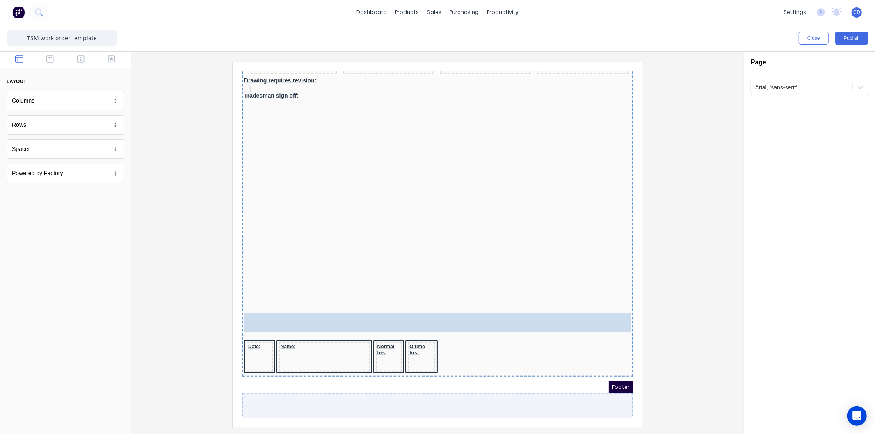
drag, startPoint x: 50, startPoint y: 101, endPoint x: 376, endPoint y: 303, distance: 384.1
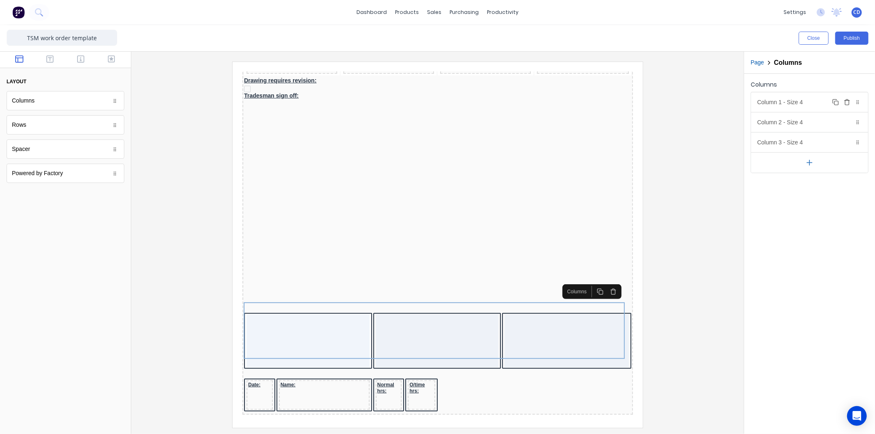
click at [809, 104] on div "Column 1 - Size 4 Duplicate Delete" at bounding box center [810, 102] width 117 height 20
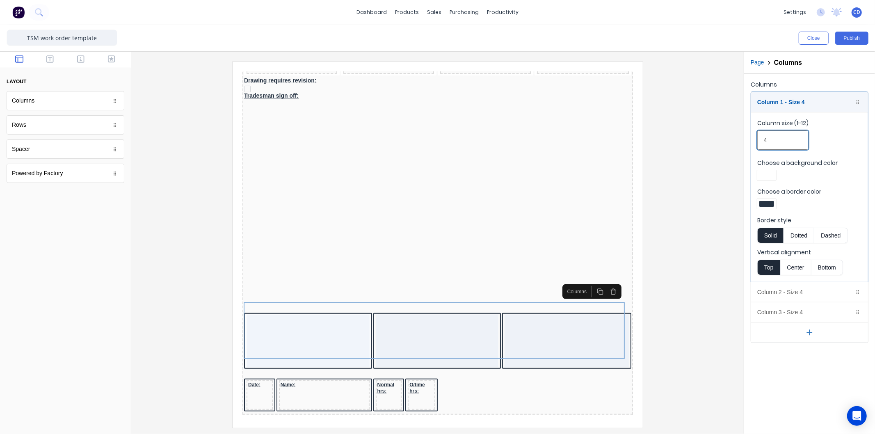
drag, startPoint x: 783, startPoint y: 138, endPoint x: 756, endPoint y: 142, distance: 26.6
click at [756, 142] on fieldset "Column size (1-12) 4 Choose a background color Choose a border color Border sty…" at bounding box center [810, 197] width 117 height 170
type input "3"
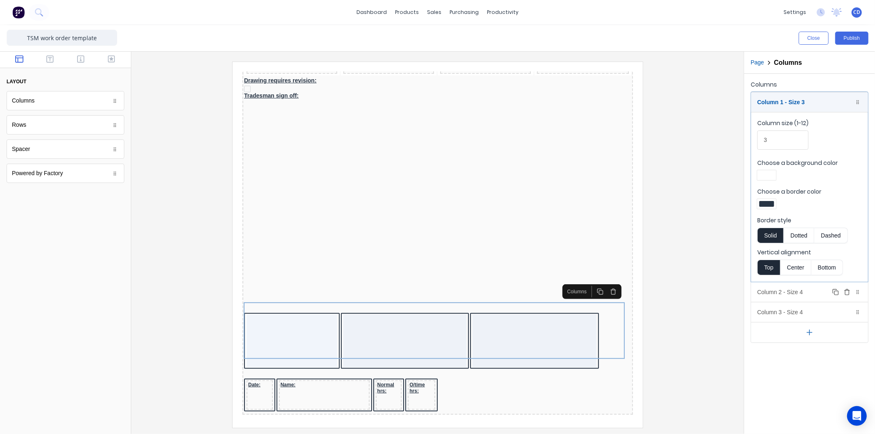
click at [795, 290] on div "Column 2 - Size 4 Duplicate Delete" at bounding box center [810, 292] width 117 height 20
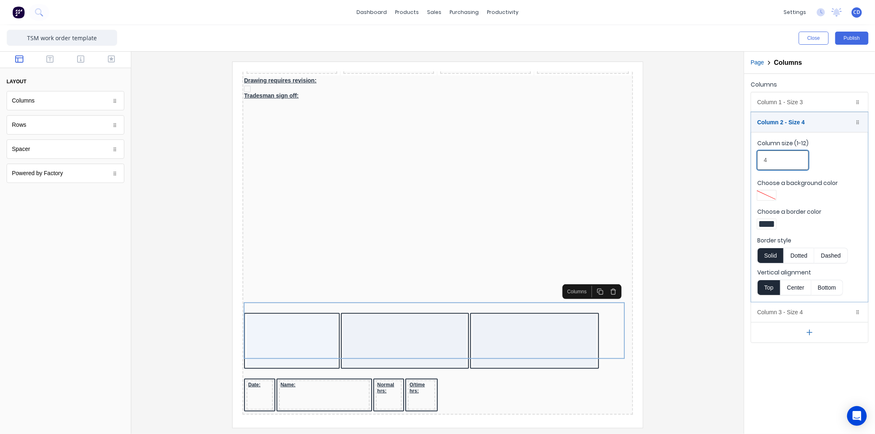
drag, startPoint x: 780, startPoint y: 162, endPoint x: 755, endPoint y: 165, distance: 24.8
click at [755, 165] on fieldset "Column size (1-12) 4 Choose a background color Choose a border color Border sty…" at bounding box center [810, 217] width 117 height 170
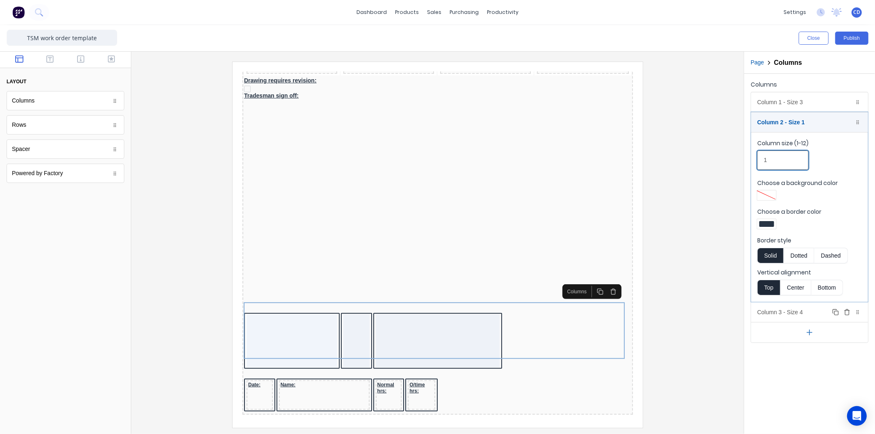
type input "1"
click at [802, 309] on div "Column 3 - Size 4 Duplicate Delete" at bounding box center [810, 313] width 117 height 20
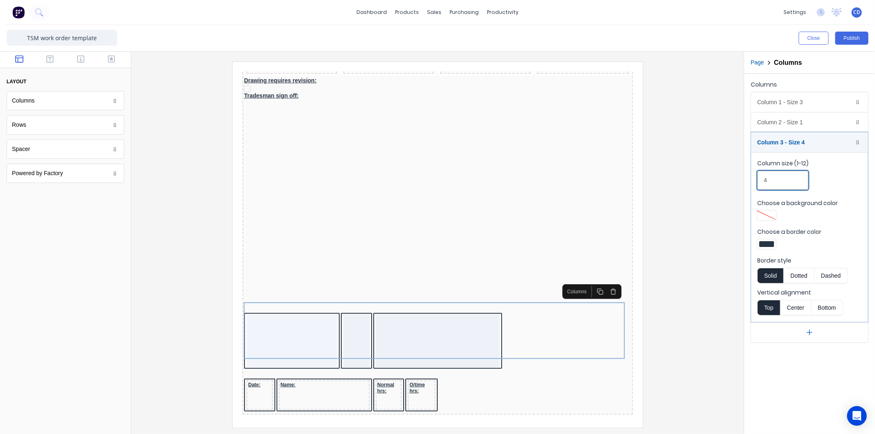
drag, startPoint x: 777, startPoint y: 183, endPoint x: 758, endPoint y: 188, distance: 20.1
click at [758, 188] on input "4" at bounding box center [783, 180] width 51 height 19
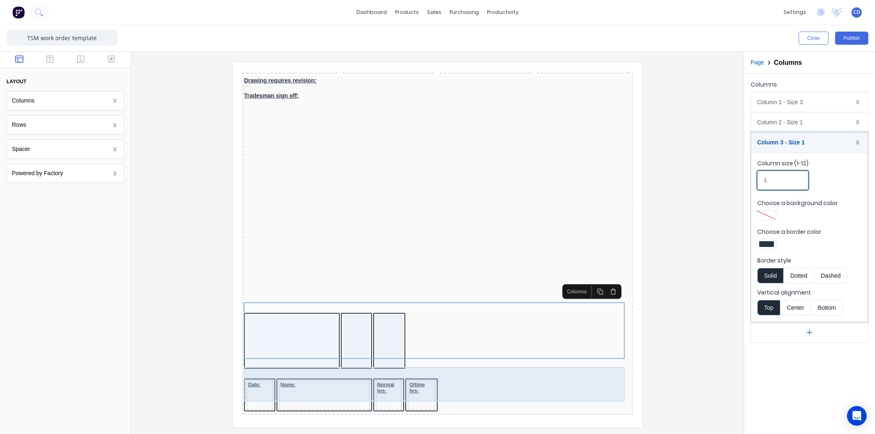
type input "1"
click at [479, 369] on div "Date: Name: Normal hrs: O/time hrs:" at bounding box center [427, 386] width 387 height 34
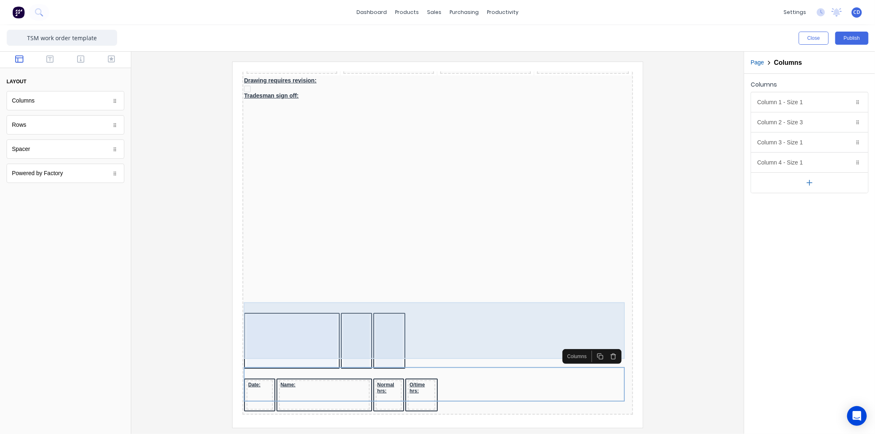
click at [436, 329] on div at bounding box center [427, 331] width 387 height 57
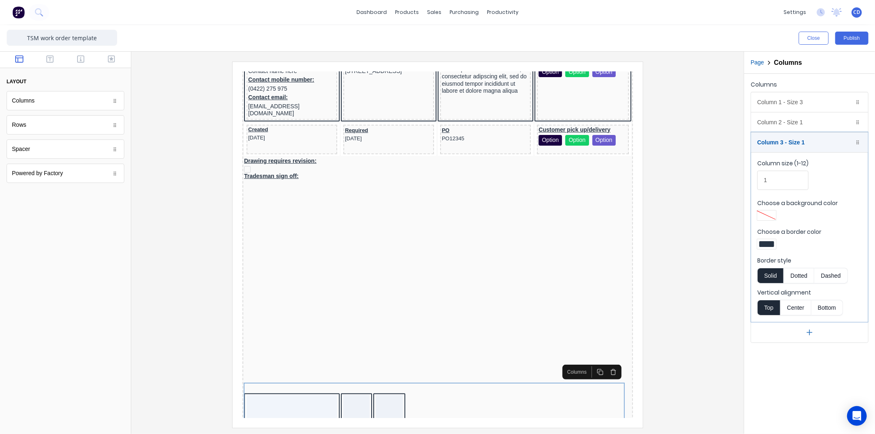
scroll to position [352, 0]
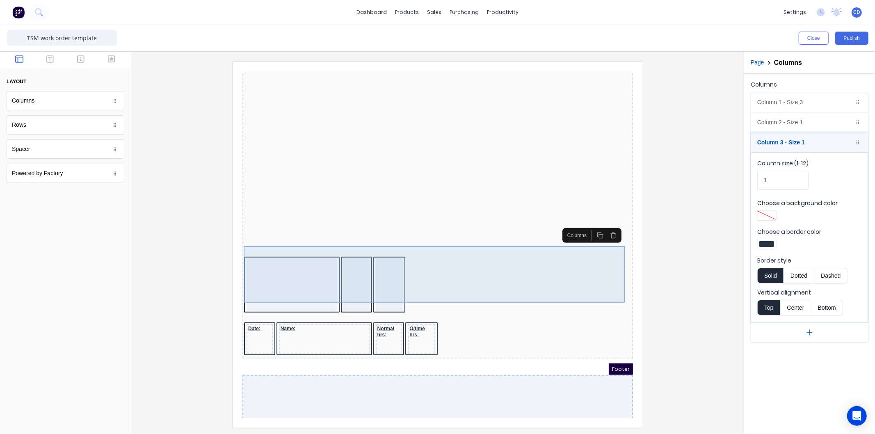
click at [288, 255] on div at bounding box center [281, 274] width 91 height 53
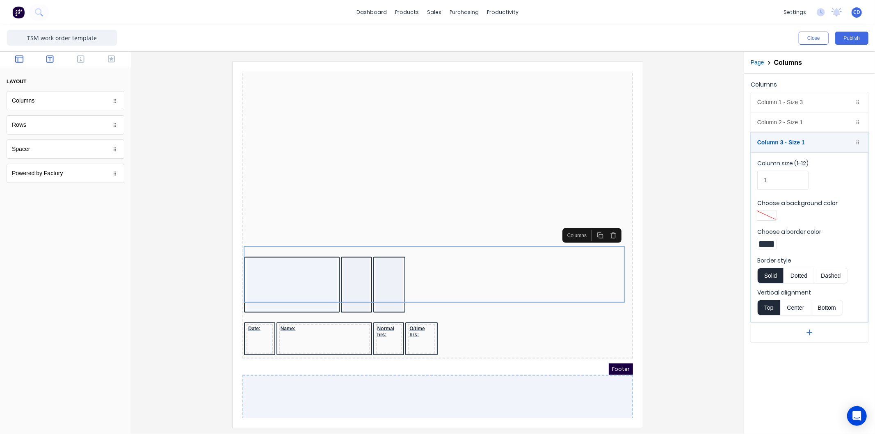
click at [52, 59] on icon "button" at bounding box center [49, 59] width 7 height 8
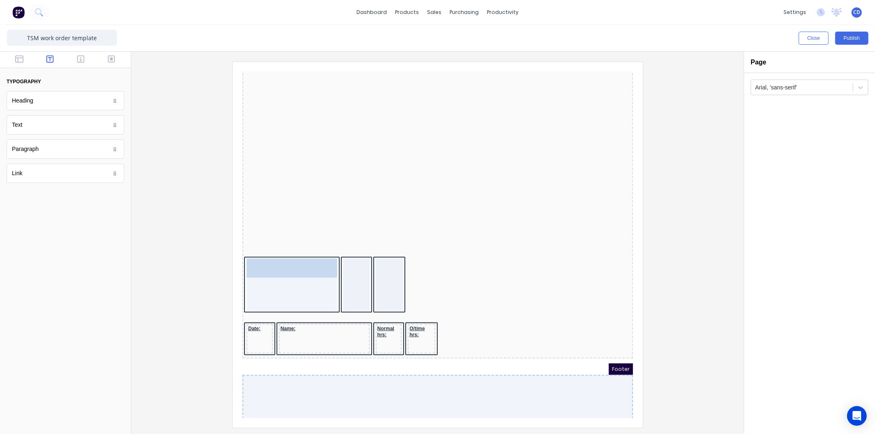
drag, startPoint x: 42, startPoint y: 125, endPoint x: 293, endPoint y: 261, distance: 285.4
drag, startPoint x: 41, startPoint y: 128, endPoint x: 354, endPoint y: 254, distance: 337.5
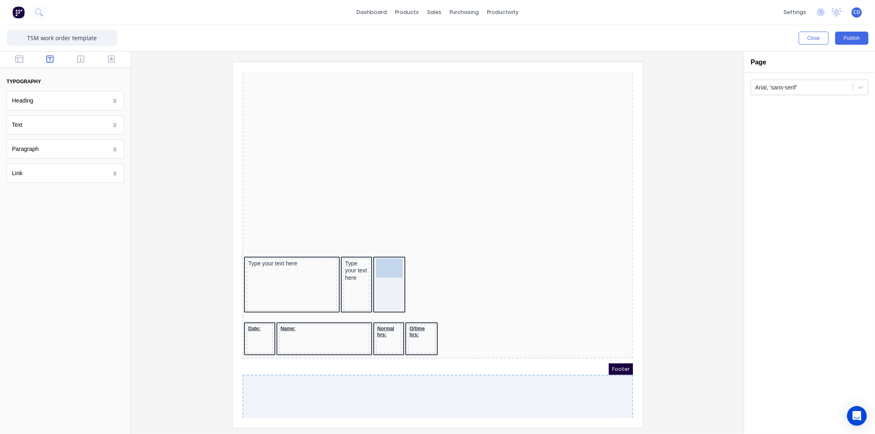
drag, startPoint x: 31, startPoint y: 126, endPoint x: 135, endPoint y: 182, distance: 118.8
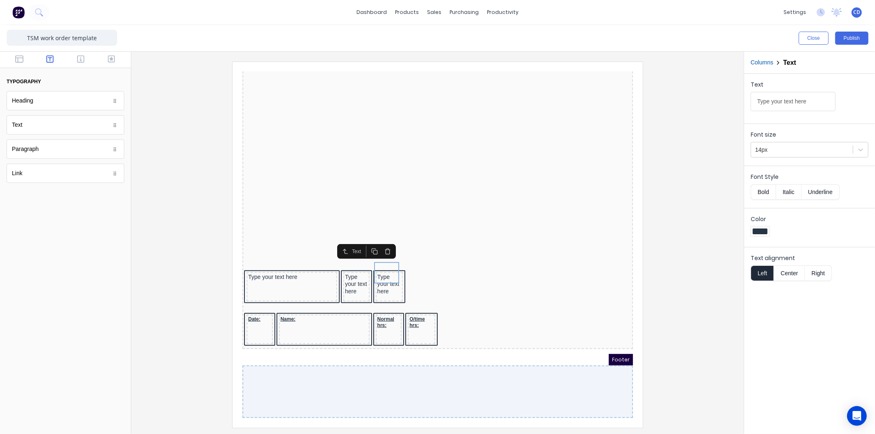
scroll to position [330, 0]
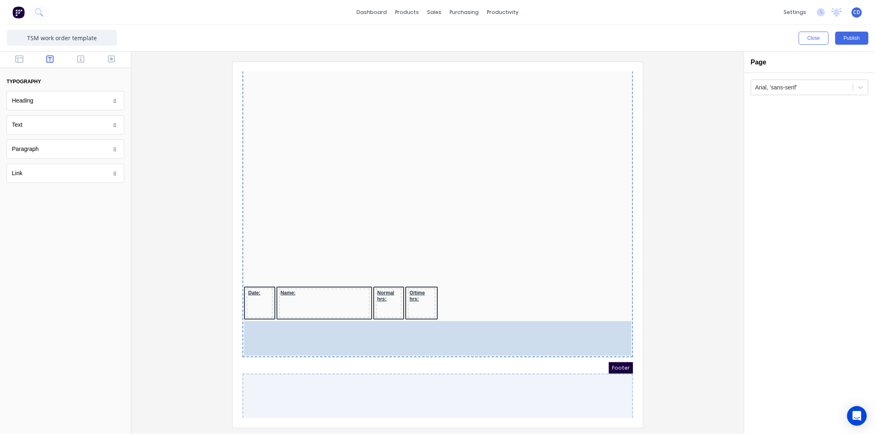
drag, startPoint x: 425, startPoint y: 265, endPoint x: 431, endPoint y: 332, distance: 66.7
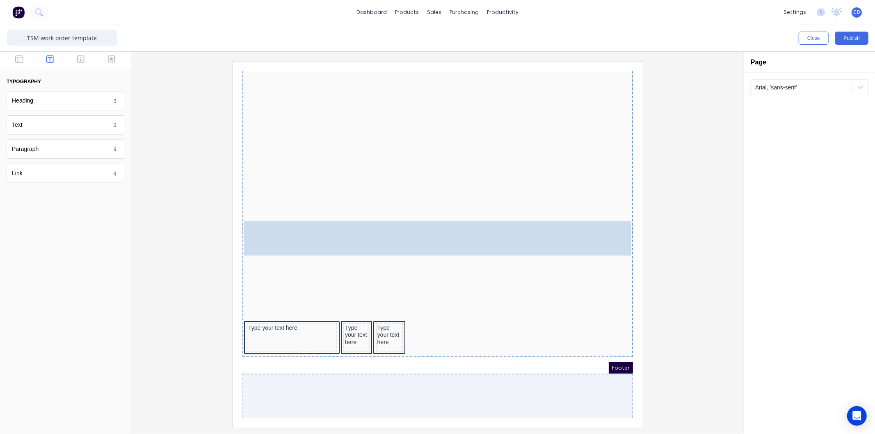
drag, startPoint x: 455, startPoint y: 279, endPoint x: 451, endPoint y: 193, distance: 85.9
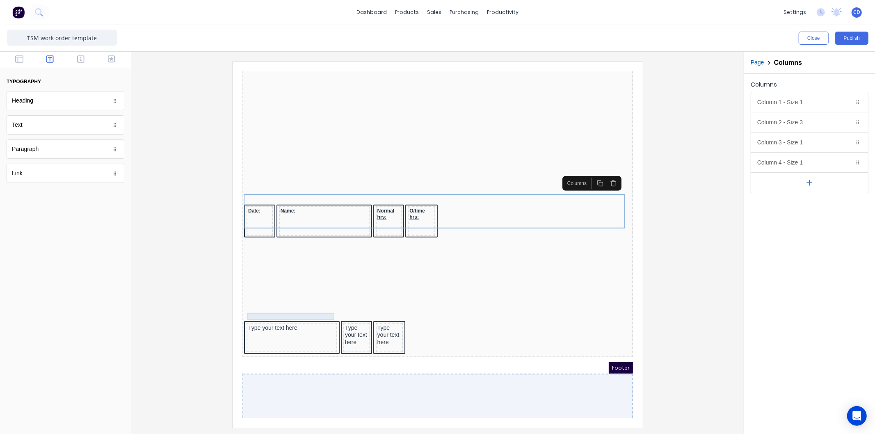
click at [300, 314] on div "Type your text here" at bounding box center [281, 317] width 87 height 7
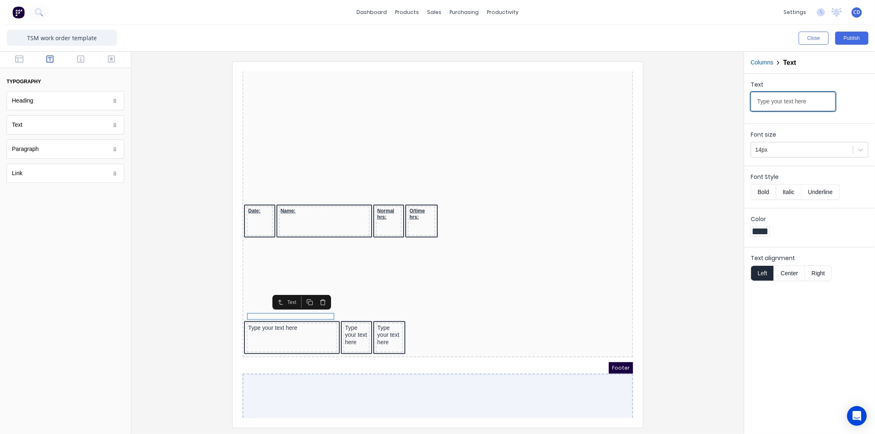
click at [812, 99] on input "Type your text here" at bounding box center [793, 101] width 85 height 19
type input "Materials:"
click at [770, 193] on button "Bold" at bounding box center [763, 192] width 25 height 16
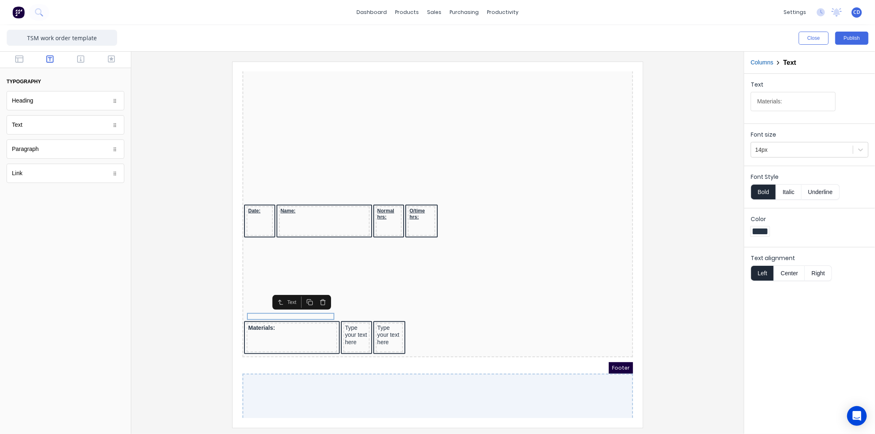
click at [822, 192] on button "Underline" at bounding box center [821, 192] width 38 height 16
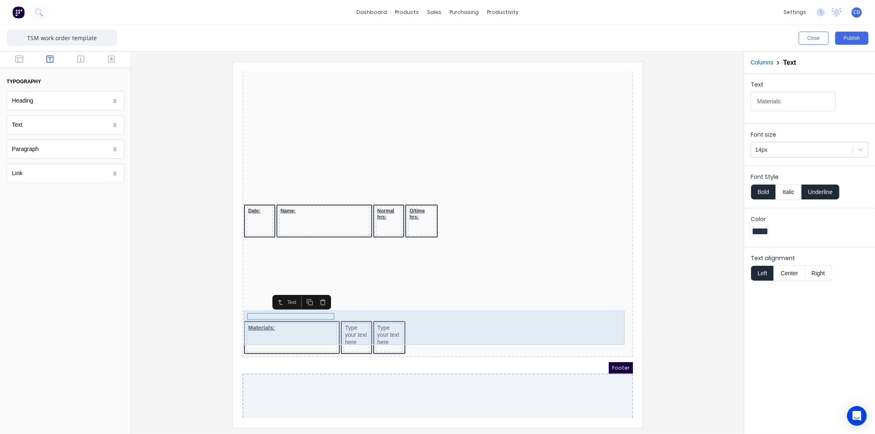
click at [350, 314] on div "Type your text here" at bounding box center [346, 325] width 23 height 22
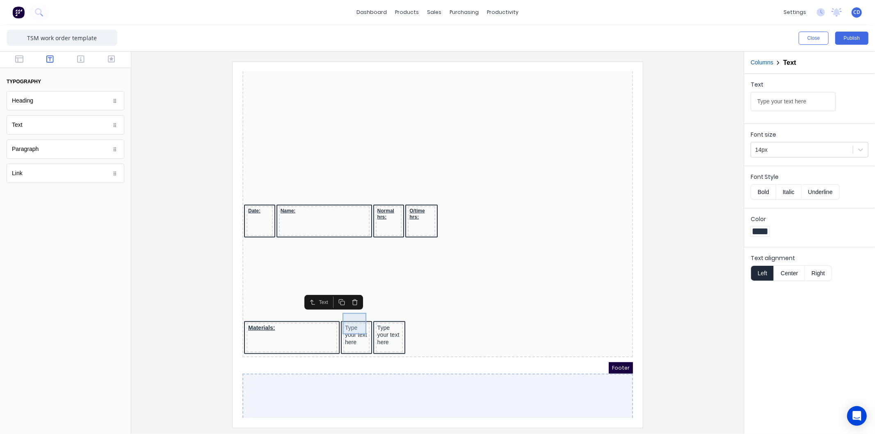
click at [350, 314] on div "Type your text here" at bounding box center [346, 325] width 23 height 22
click at [821, 104] on input "Type your text here" at bounding box center [793, 101] width 85 height 19
type input "Qty:"
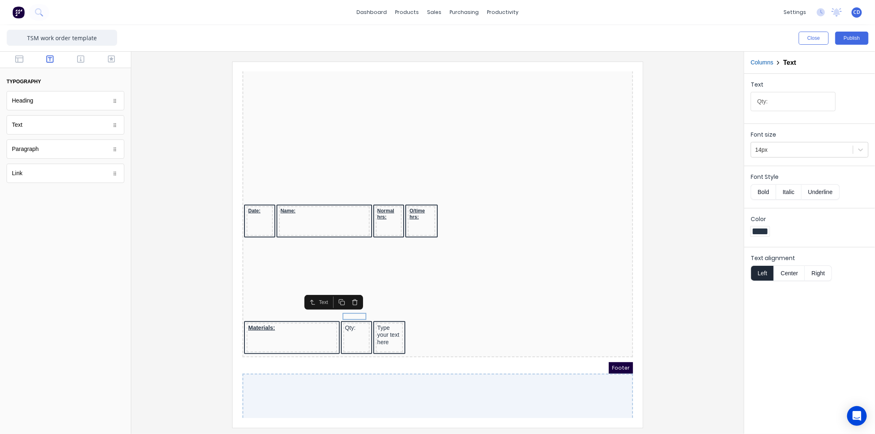
click at [768, 190] on button "Bold" at bounding box center [763, 192] width 25 height 16
click at [813, 191] on button "Underline" at bounding box center [821, 192] width 38 height 16
click at [382, 314] on div "Type your text here" at bounding box center [379, 325] width 24 height 22
click at [814, 104] on input "Type your text here" at bounding box center [793, 101] width 85 height 19
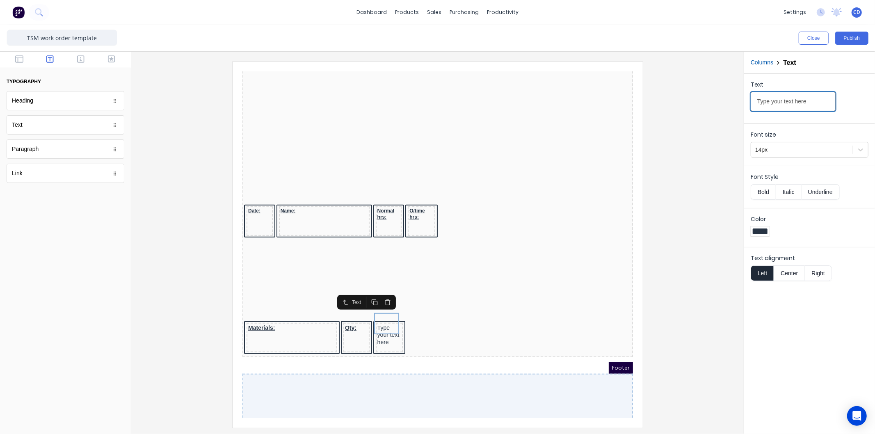
click at [814, 104] on input "Type your text here" at bounding box center [793, 101] width 85 height 19
type input "Cost:"
click at [764, 195] on button "Bold" at bounding box center [763, 192] width 25 height 16
click at [824, 192] on button "Underline" at bounding box center [821, 192] width 38 height 16
click at [18, 57] on icon "button" at bounding box center [19, 59] width 8 height 8
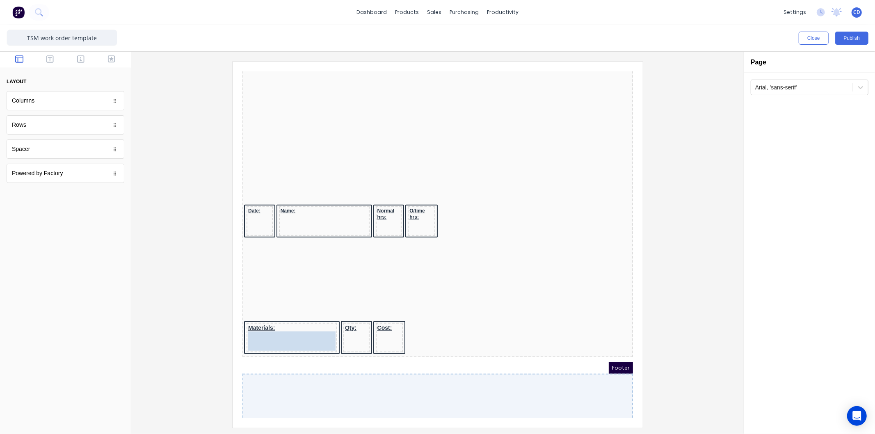
drag, startPoint x: 33, startPoint y: 153, endPoint x: 34, endPoint y: 256, distance: 103.4
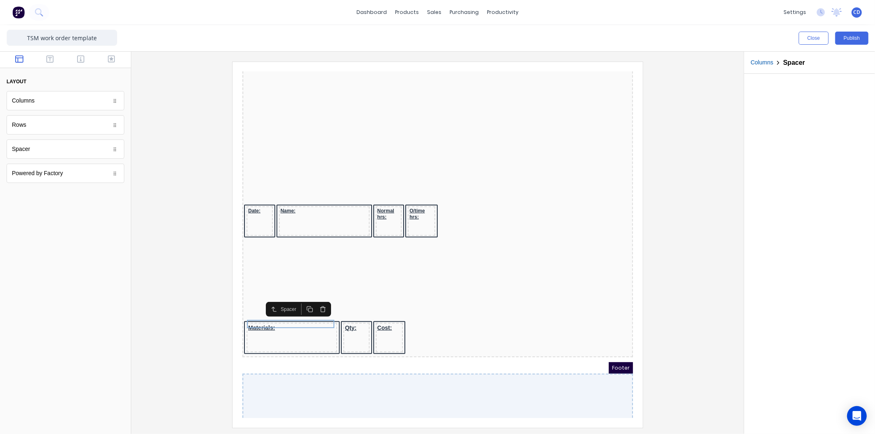
click at [298, 297] on icon "button" at bounding box center [299, 299] width 7 height 7
click at [299, 307] on rect "button" at bounding box center [301, 309] width 4 height 4
click at [299, 317] on icon "button" at bounding box center [299, 315] width 7 height 7
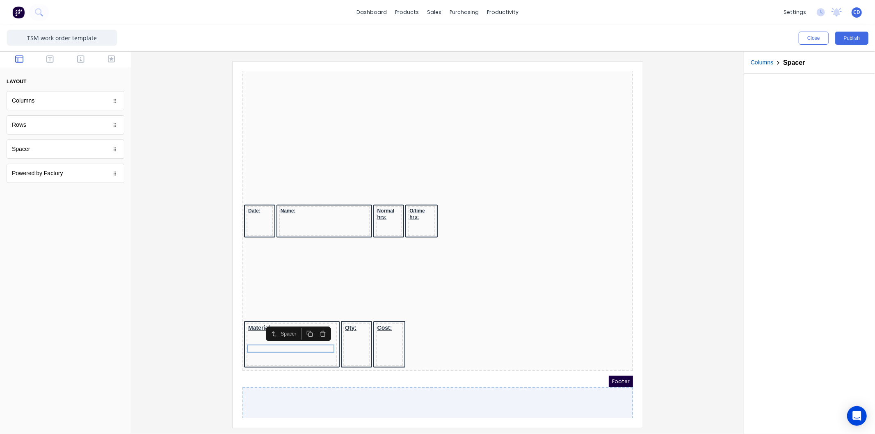
click at [299, 324] on icon "button" at bounding box center [299, 324] width 7 height 7
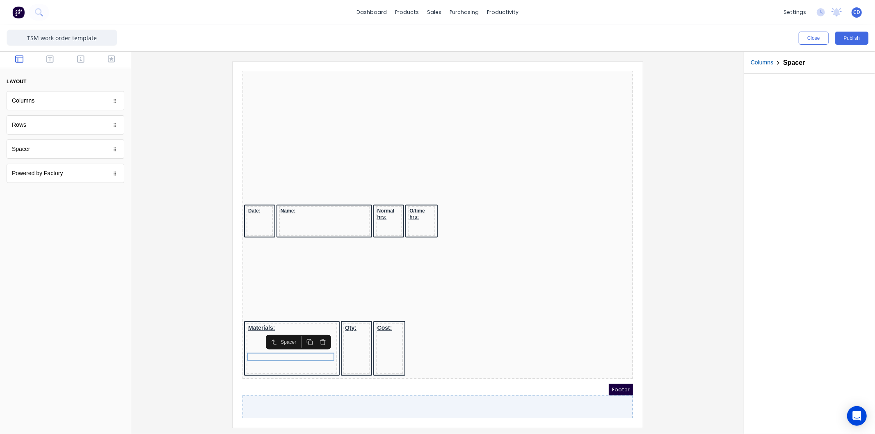
click at [300, 333] on icon "button" at bounding box center [299, 332] width 7 height 7
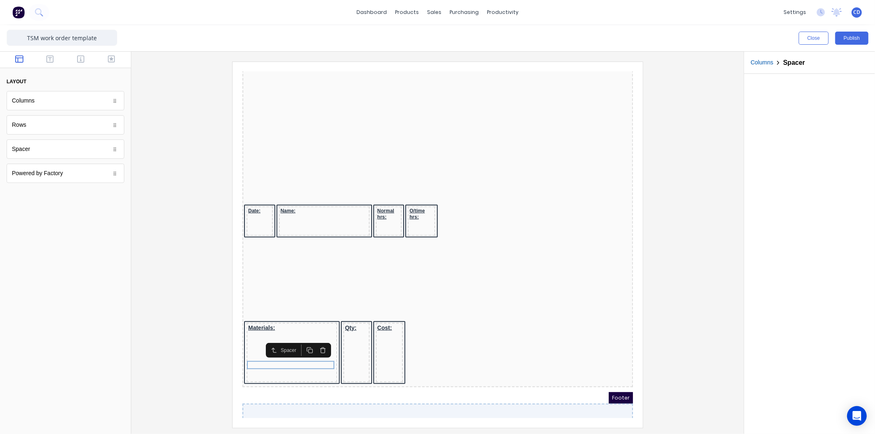
click at [300, 344] on button "button" at bounding box center [299, 340] width 13 height 11
click at [301, 349] on icon "button" at bounding box center [299, 348] width 7 height 7
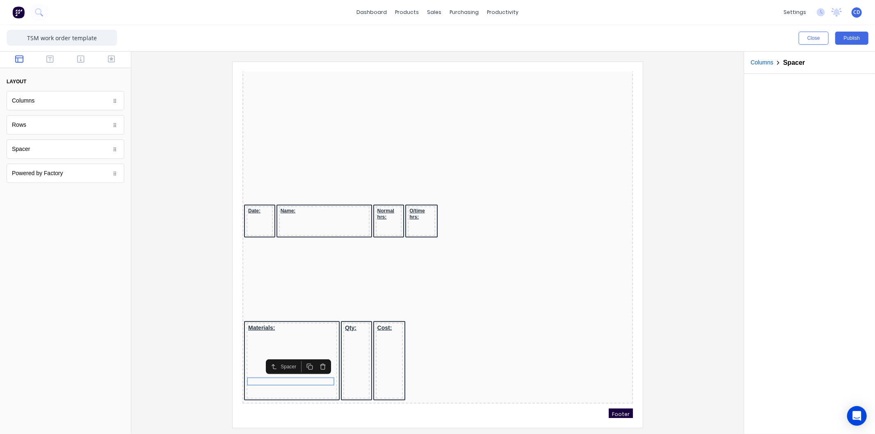
click at [300, 356] on icon "button" at bounding box center [299, 356] width 7 height 7
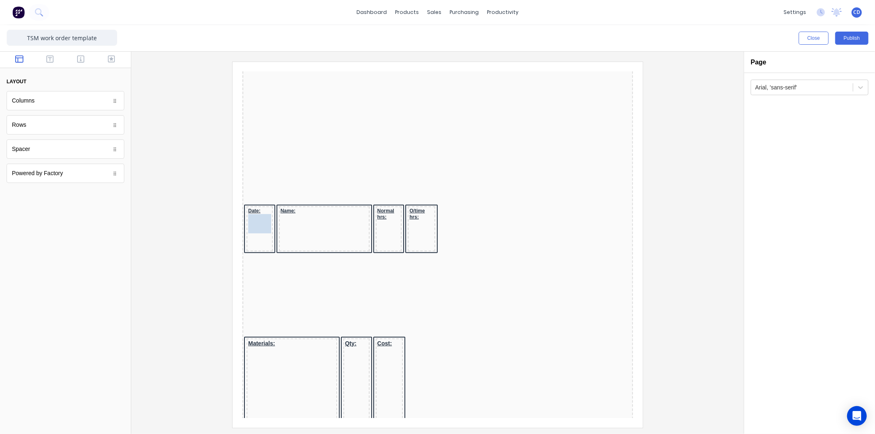
drag, startPoint x: 26, startPoint y: 154, endPoint x: 14, endPoint y: 137, distance: 20.9
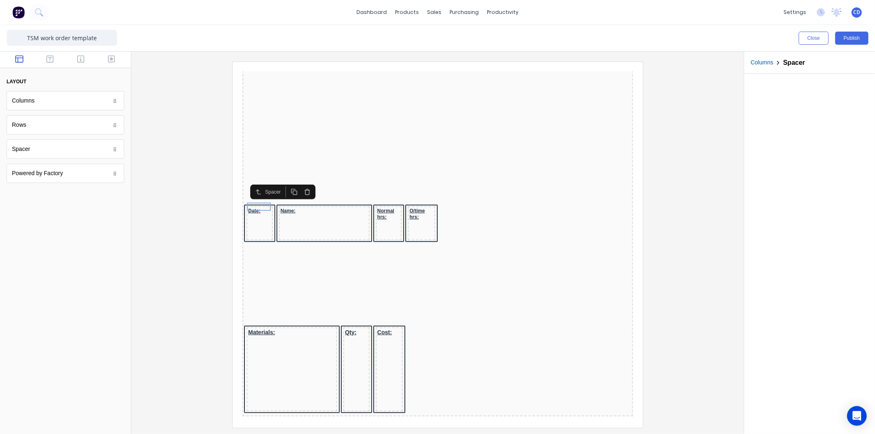
click at [285, 182] on icon "button" at bounding box center [284, 182] width 7 height 7
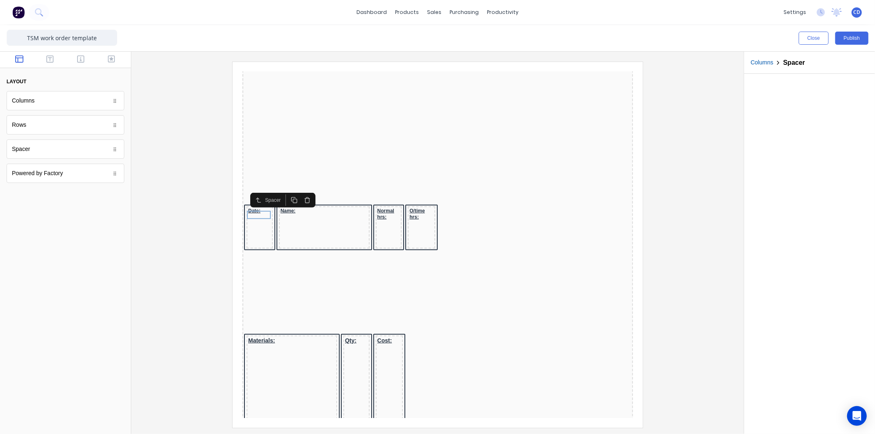
click at [283, 193] on button "button" at bounding box center [283, 189] width 13 height 11
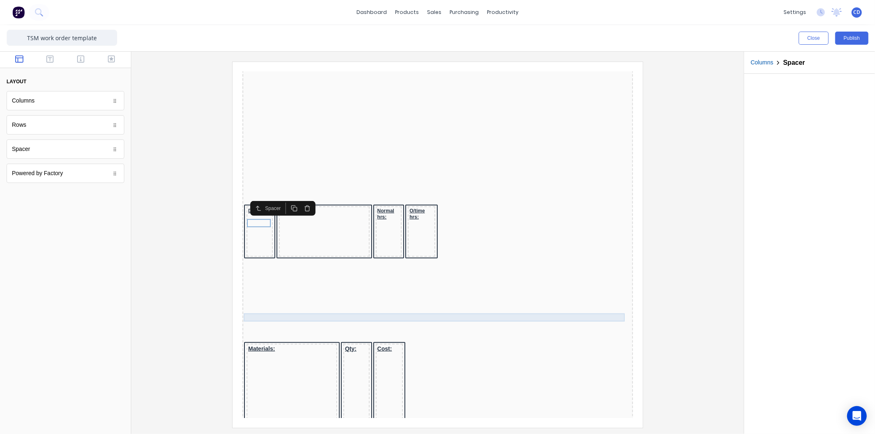
click at [291, 316] on div at bounding box center [427, 320] width 387 height 8
click at [603, 292] on icon "button" at bounding box center [603, 292] width 7 height 7
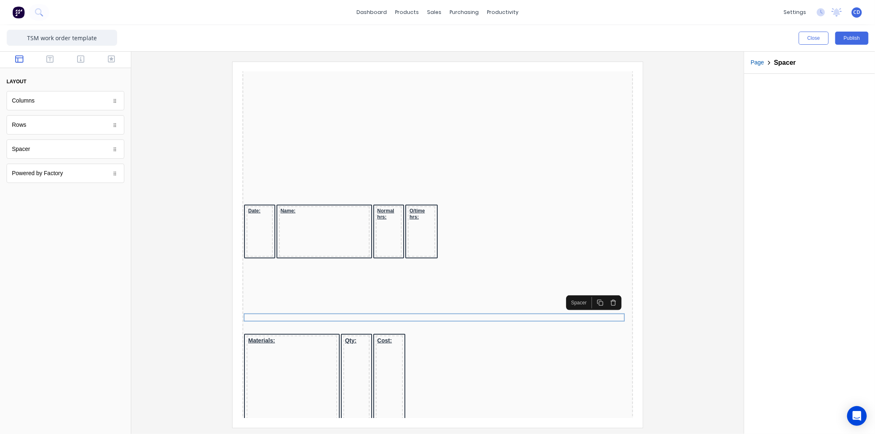
click at [605, 291] on icon "button" at bounding box center [603, 293] width 4 height 5
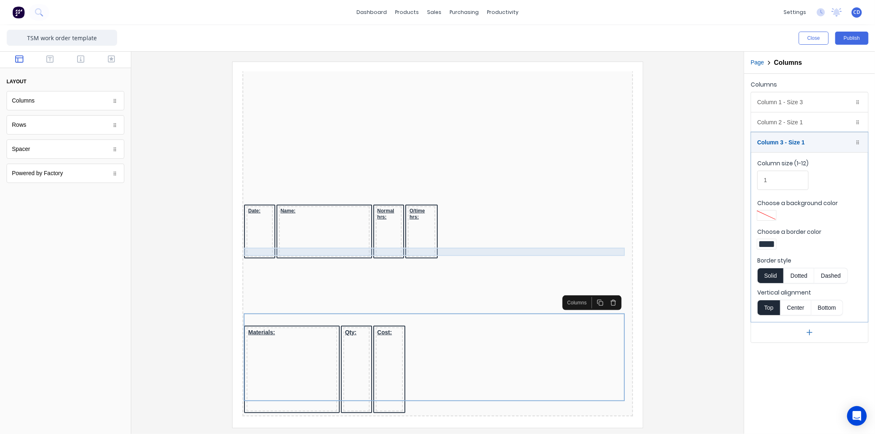
click at [475, 250] on div at bounding box center [427, 254] width 387 height 8
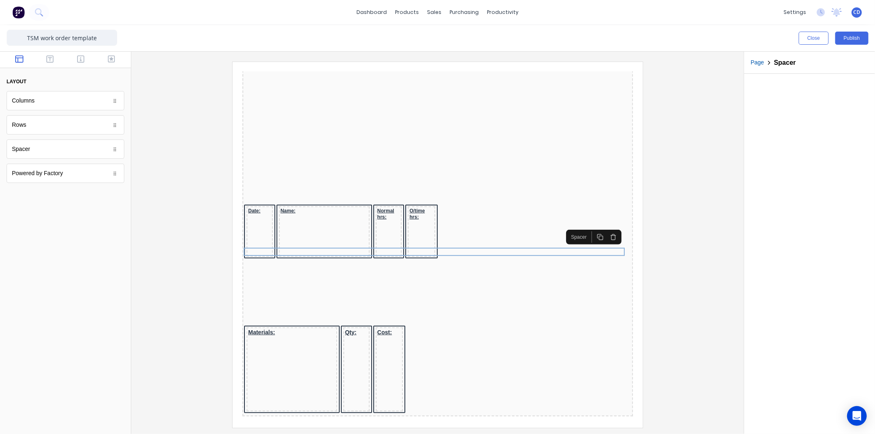
click at [606, 227] on icon "button" at bounding box center [603, 227] width 7 height 7
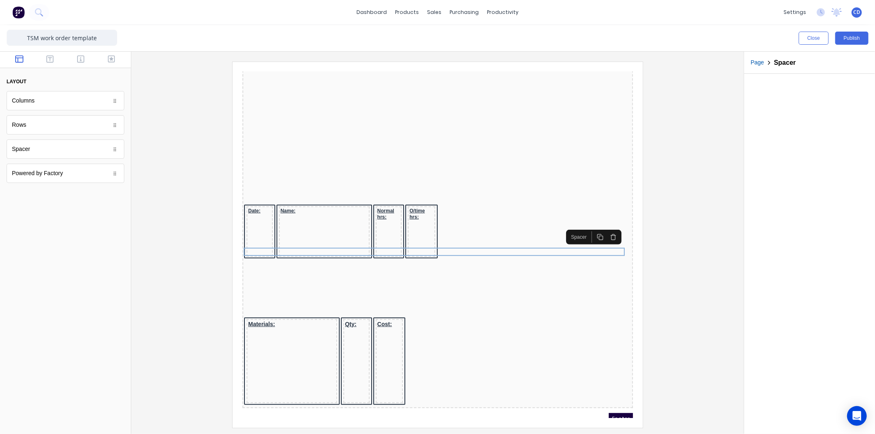
click at [604, 229] on icon "button" at bounding box center [603, 227] width 7 height 7
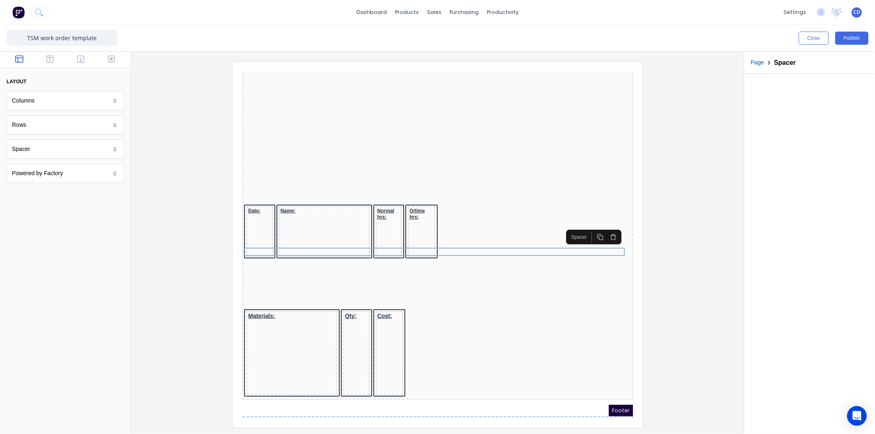
click at [604, 229] on icon "button" at bounding box center [603, 227] width 7 height 7
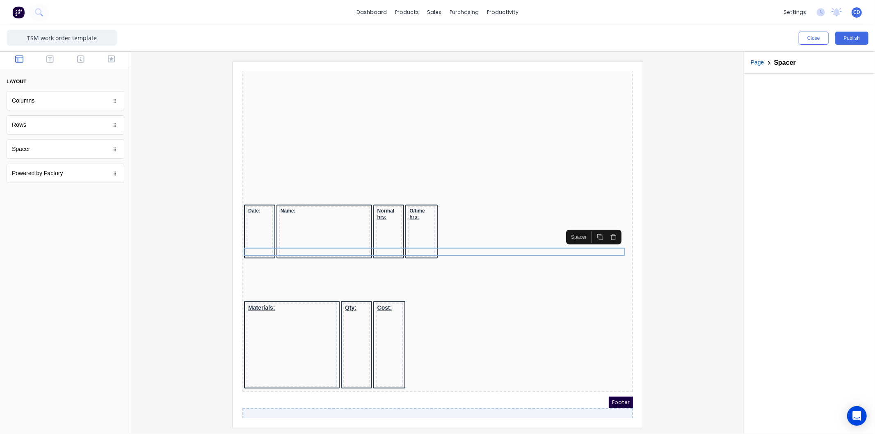
click at [604, 229] on icon "button" at bounding box center [603, 227] width 7 height 7
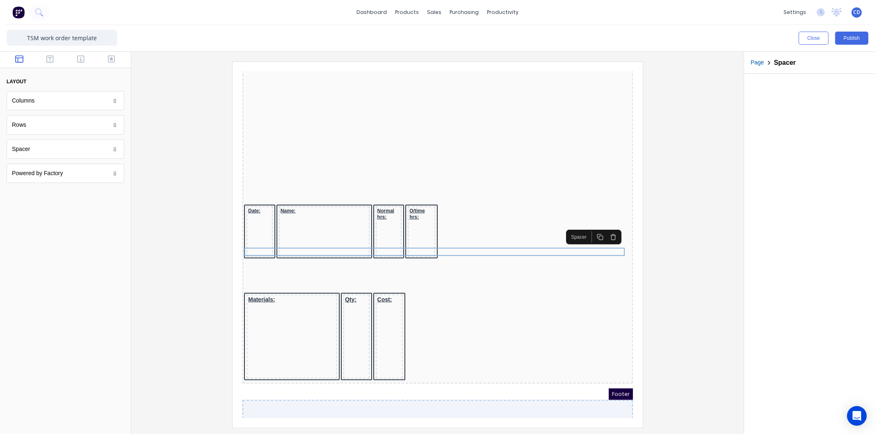
click at [604, 229] on icon "button" at bounding box center [603, 227] width 7 height 7
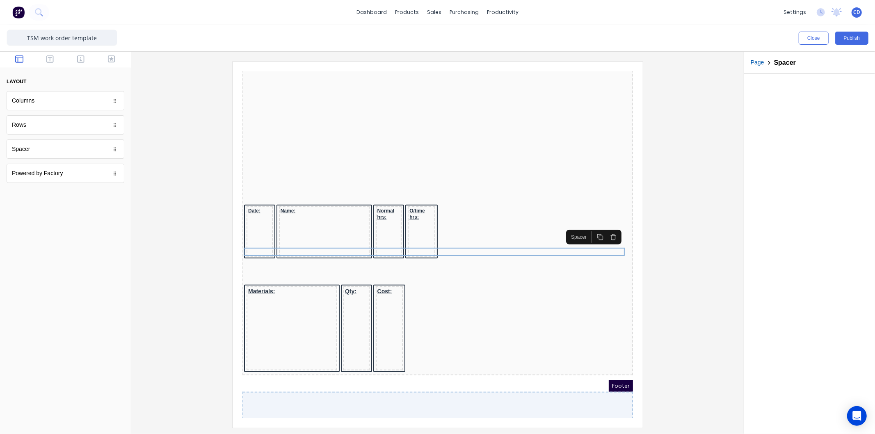
click at [604, 229] on icon "button" at bounding box center [603, 227] width 7 height 7
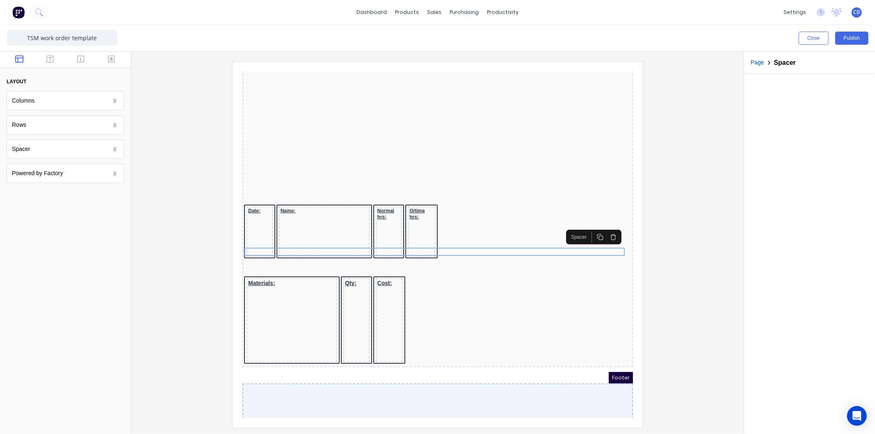
click at [604, 229] on icon "button" at bounding box center [603, 227] width 7 height 7
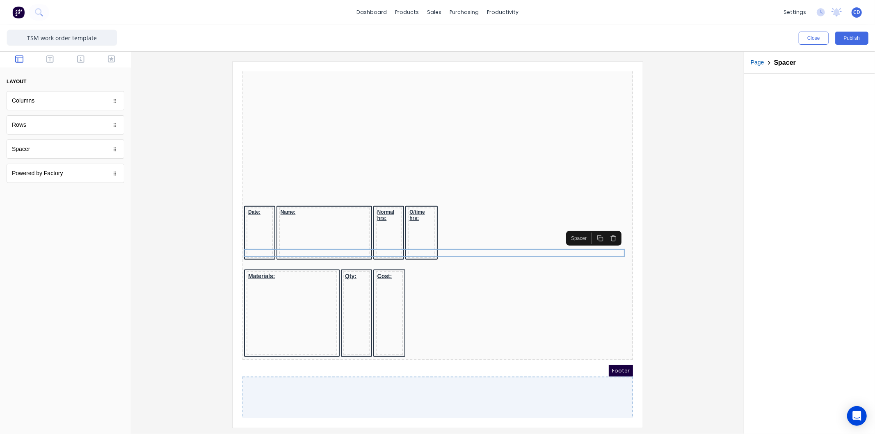
click at [604, 229] on icon "button" at bounding box center [603, 228] width 7 height 7
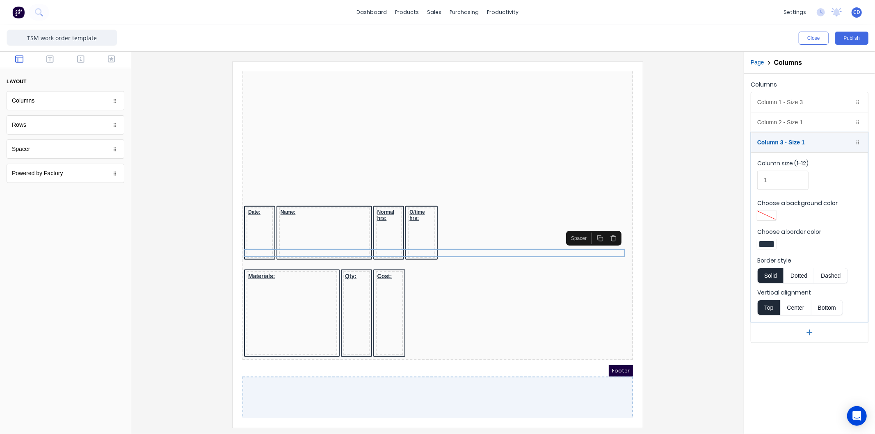
scroll to position [321, 0]
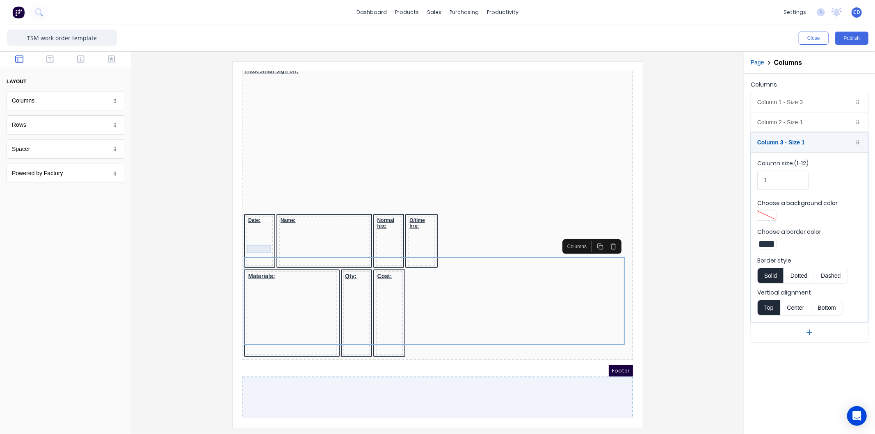
click at [252, 246] on div at bounding box center [249, 250] width 23 height 8
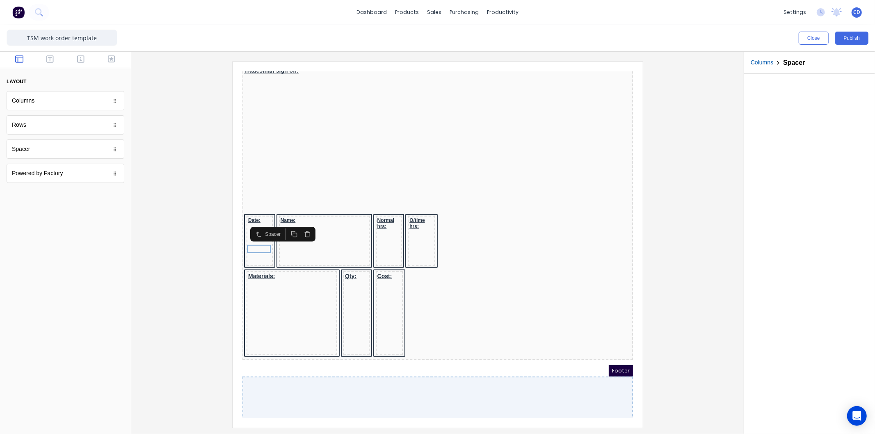
click at [285, 223] on icon "button" at bounding box center [284, 224] width 7 height 7
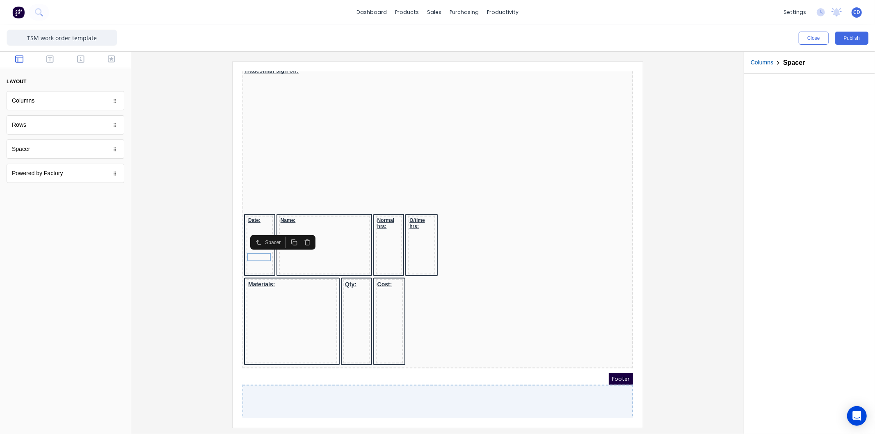
click at [284, 230] on icon "button" at bounding box center [284, 231] width 4 height 4
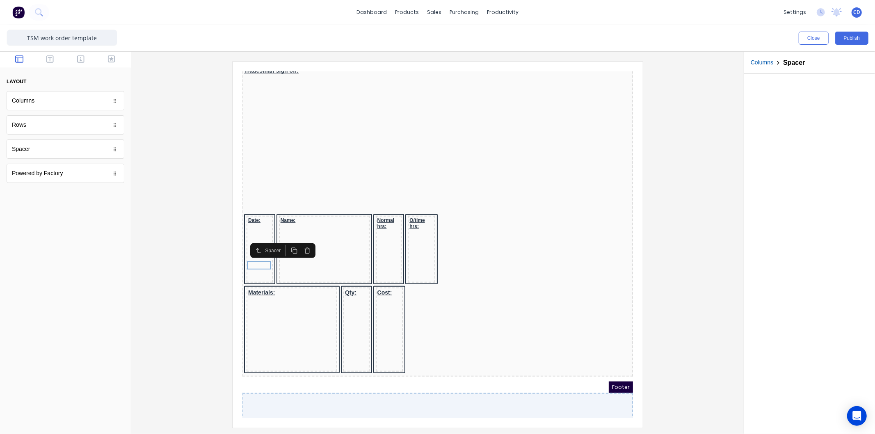
click at [284, 238] on icon "button" at bounding box center [284, 240] width 4 height 4
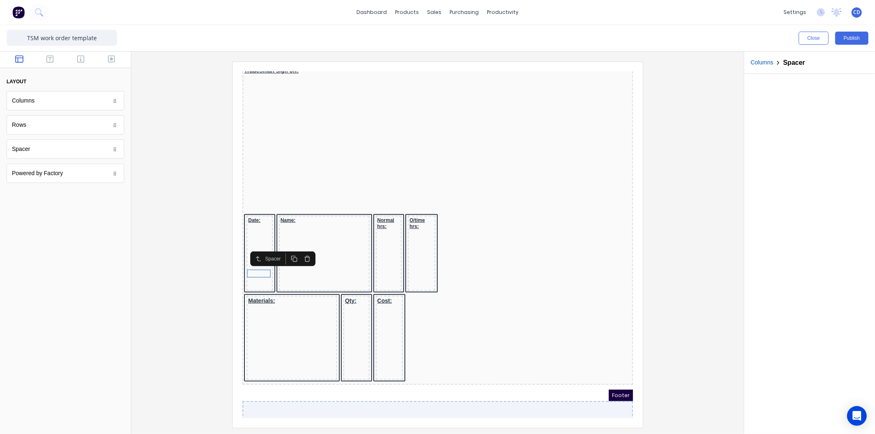
click at [282, 250] on icon "button" at bounding box center [284, 248] width 7 height 7
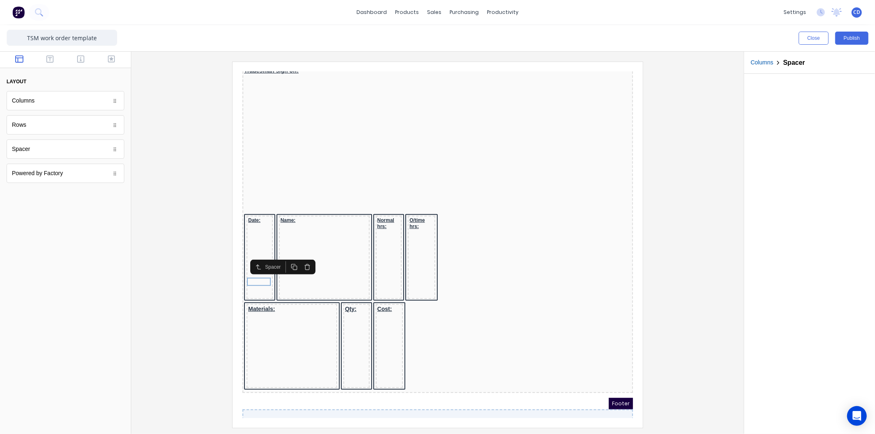
click at [283, 259] on icon "button" at bounding box center [284, 257] width 7 height 7
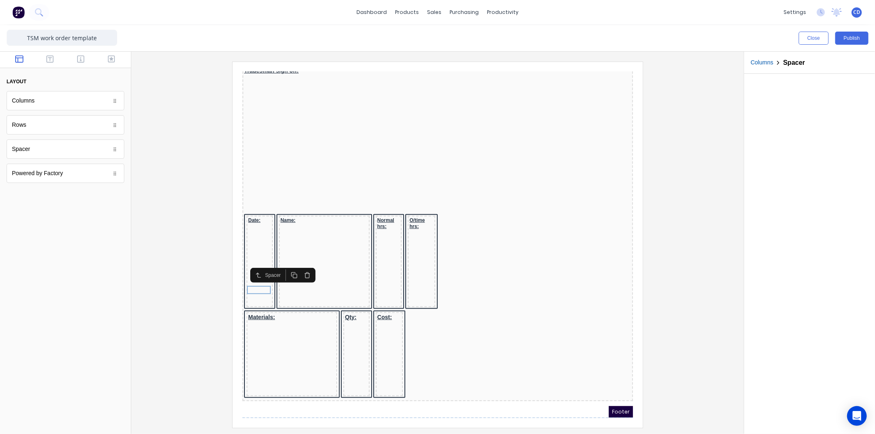
click at [283, 264] on icon "button" at bounding box center [284, 265] width 7 height 7
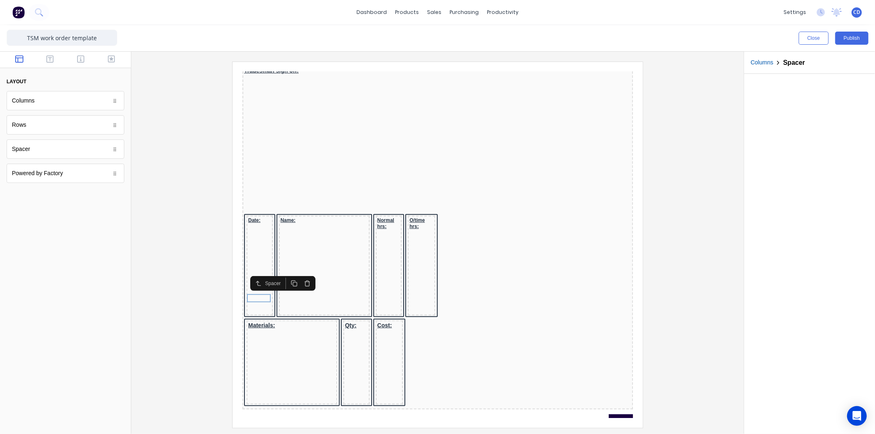
click at [283, 275] on icon "button" at bounding box center [284, 273] width 7 height 7
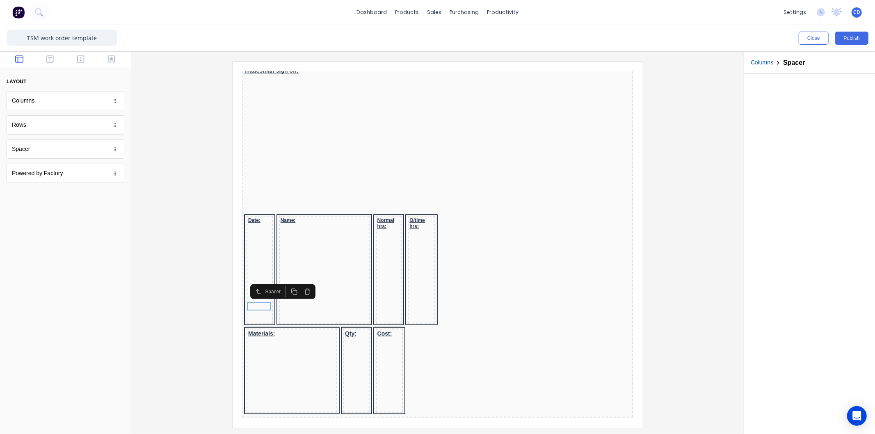
click at [285, 283] on icon "button" at bounding box center [284, 281] width 7 height 7
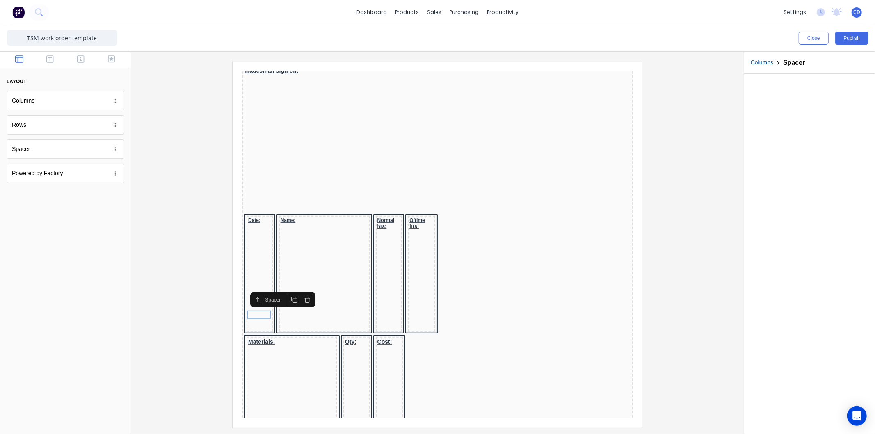
click at [286, 290] on rect "button" at bounding box center [285, 291] width 4 height 4
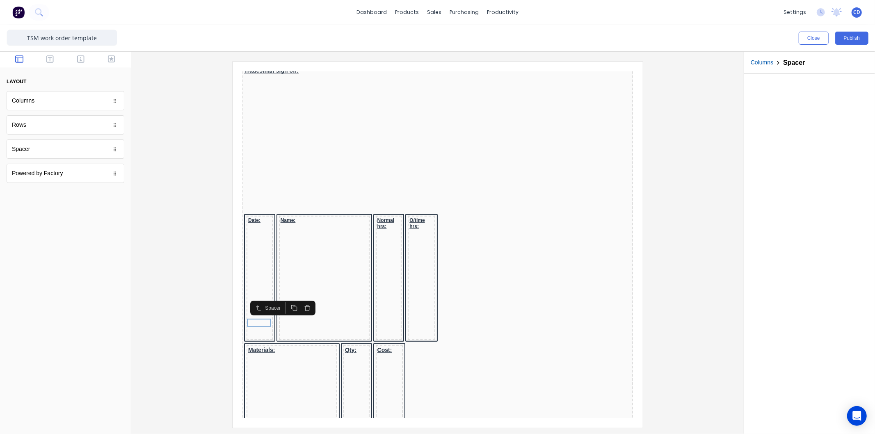
click at [285, 300] on icon "button" at bounding box center [284, 298] width 7 height 7
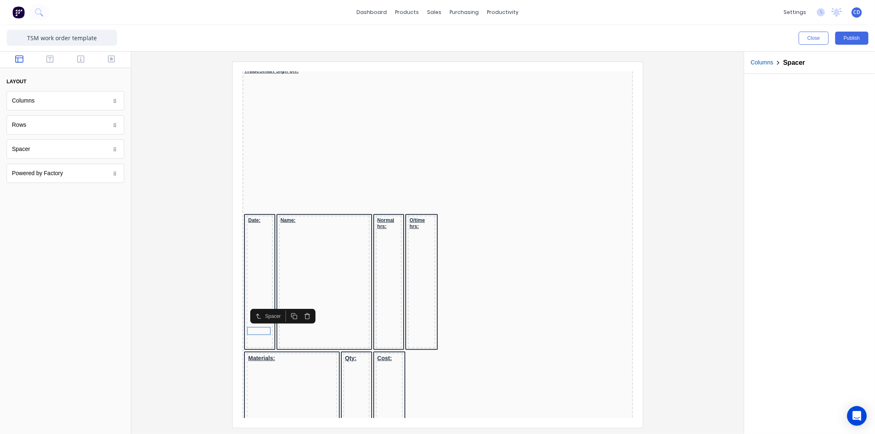
click at [285, 307] on icon "button" at bounding box center [284, 306] width 7 height 7
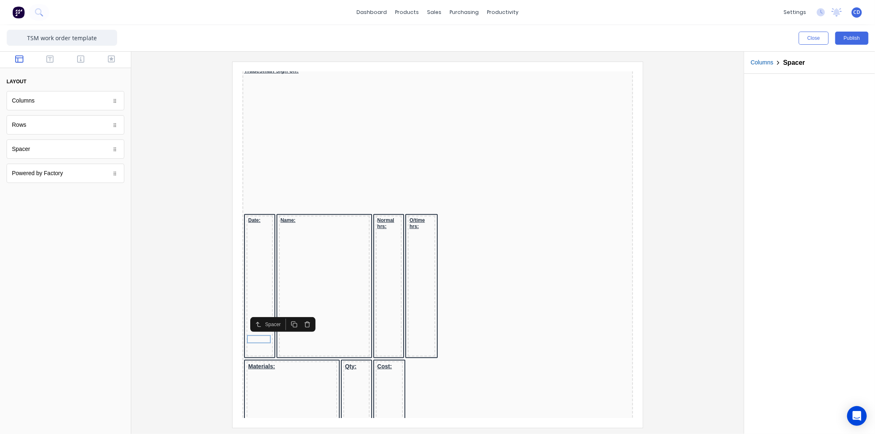
click at [285, 312] on icon "button" at bounding box center [284, 314] width 7 height 7
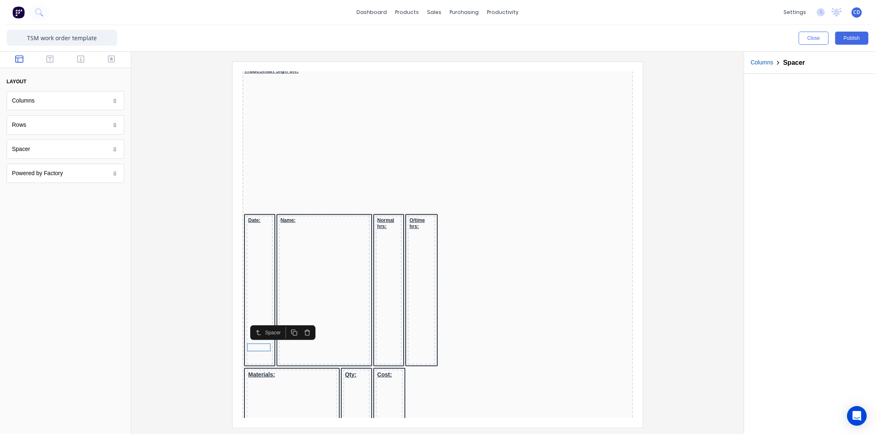
drag, startPoint x: 285, startPoint y: 314, endPoint x: 285, endPoint y: 320, distance: 6.6
click at [285, 319] on icon "button" at bounding box center [284, 322] width 7 height 7
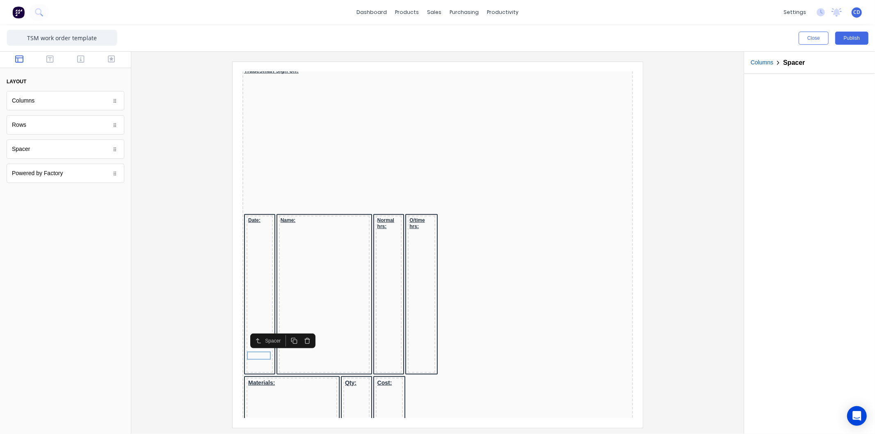
click at [284, 329] on icon "button" at bounding box center [284, 331] width 7 height 7
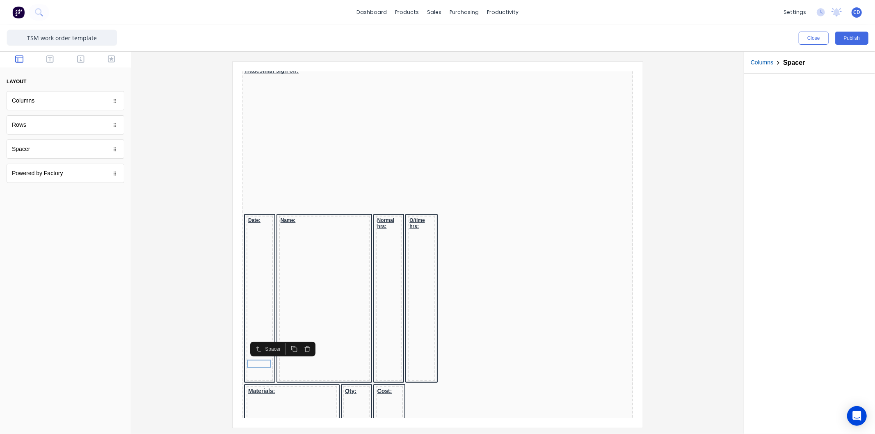
click at [286, 340] on icon "button" at bounding box center [284, 339] width 7 height 7
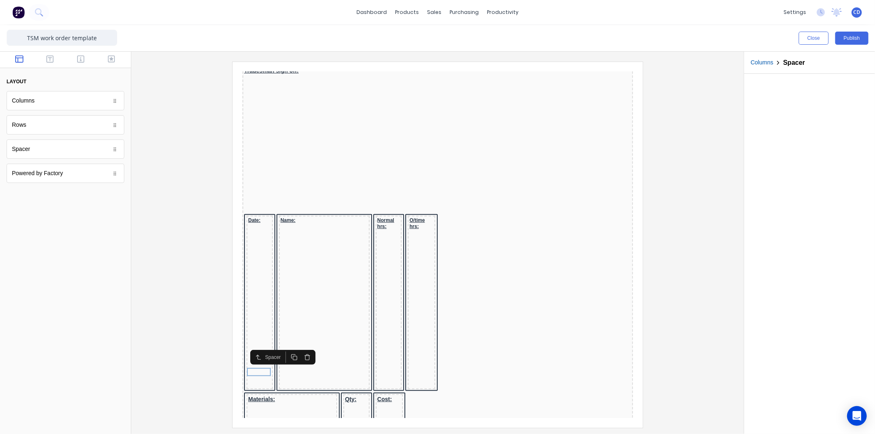
click at [286, 347] on icon "button" at bounding box center [284, 347] width 7 height 7
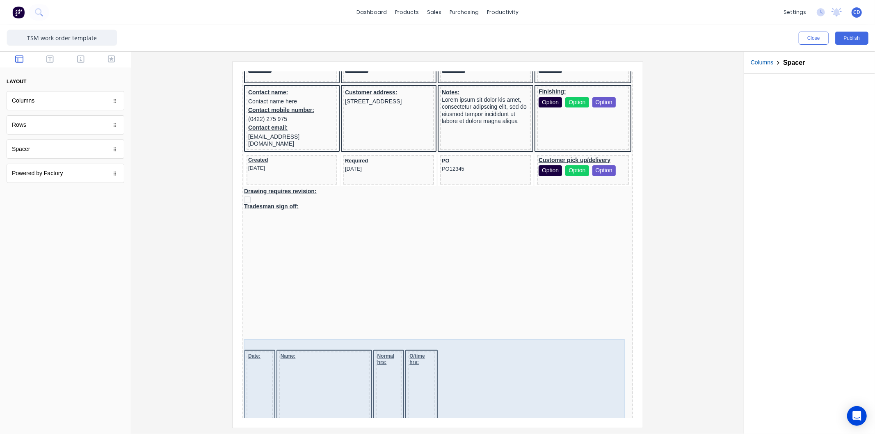
scroll to position [366, 0]
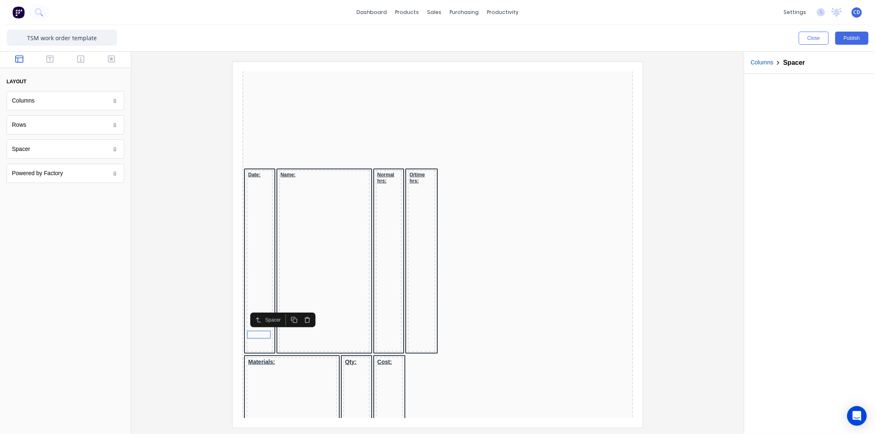
click at [281, 309] on icon "button" at bounding box center [284, 310] width 7 height 7
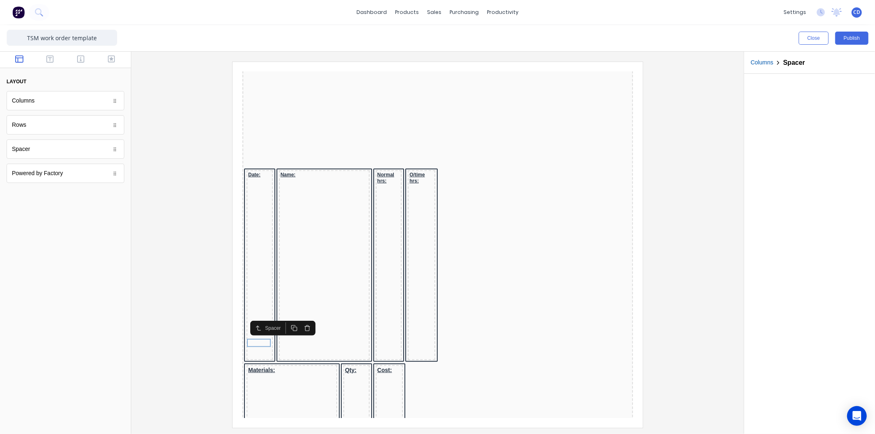
click at [282, 322] on button "button" at bounding box center [283, 317] width 13 height 11
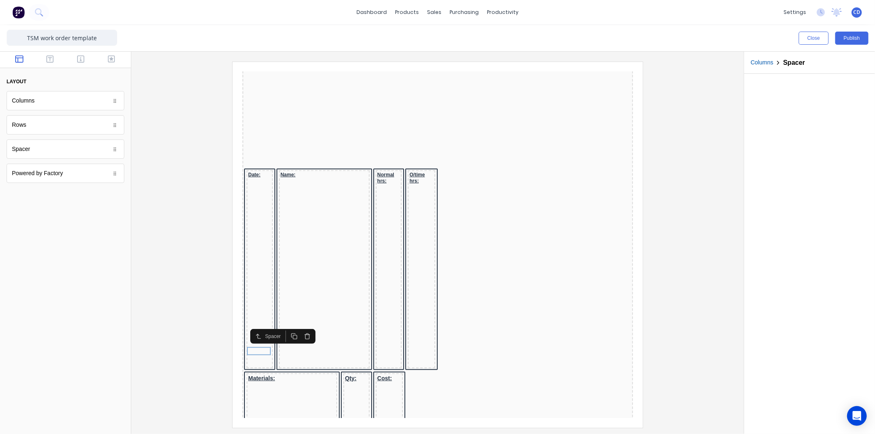
click at [282, 330] on button "button" at bounding box center [283, 326] width 13 height 11
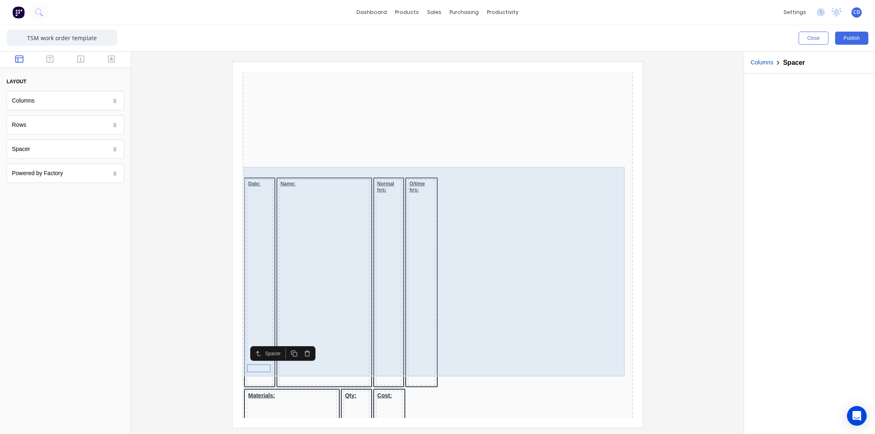
scroll to position [339, 0]
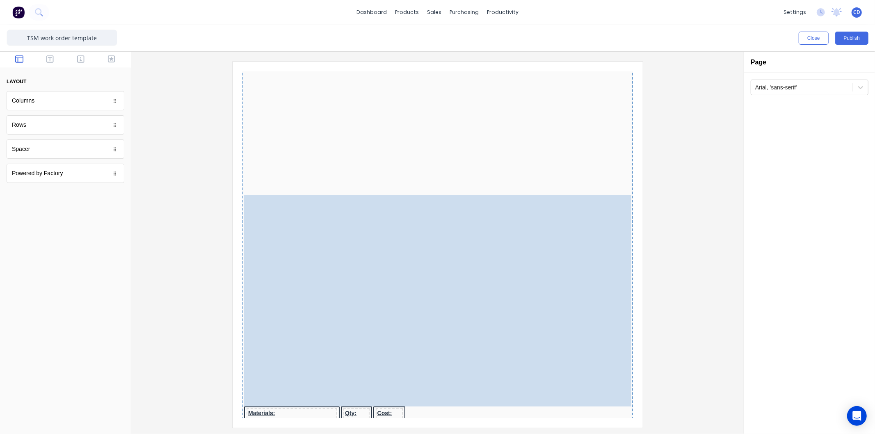
drag, startPoint x: 363, startPoint y: 212, endPoint x: 513, endPoint y: 217, distance: 150.3
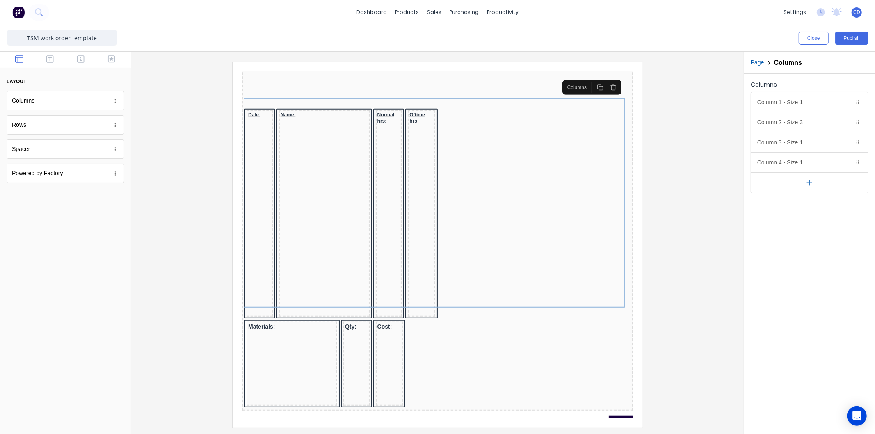
scroll to position [431, 0]
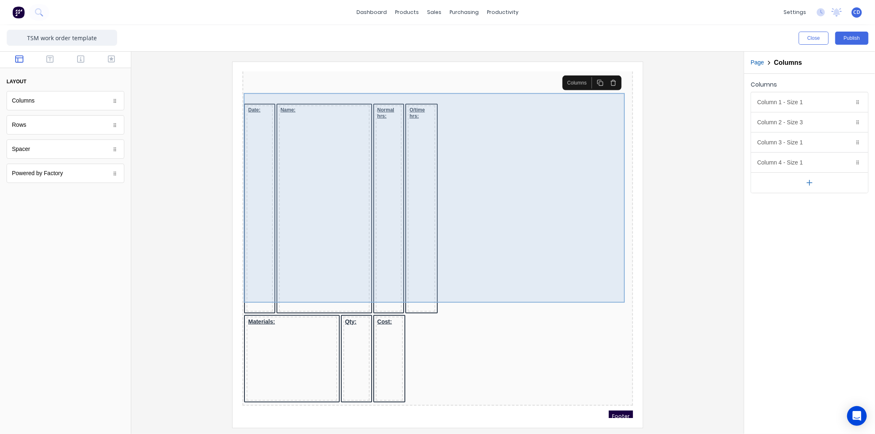
click at [584, 245] on div "Date: Name: Normal hrs: O/time hrs:" at bounding box center [427, 199] width 387 height 211
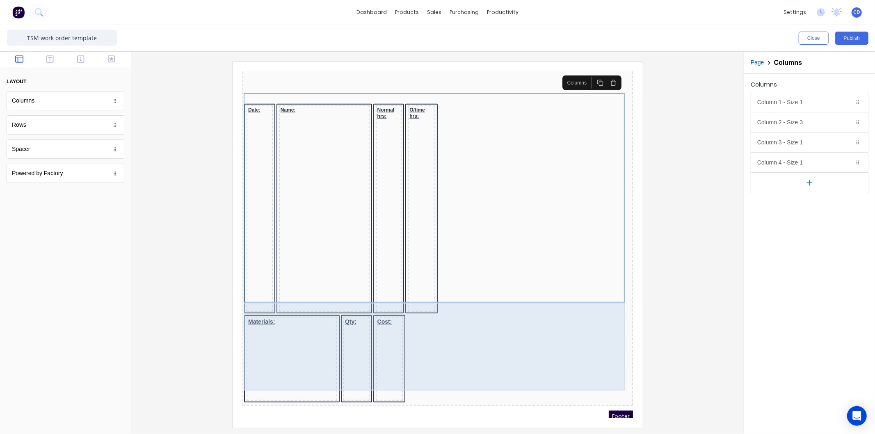
click at [547, 326] on div "Materials: Qty: Cost:" at bounding box center [427, 349] width 387 height 89
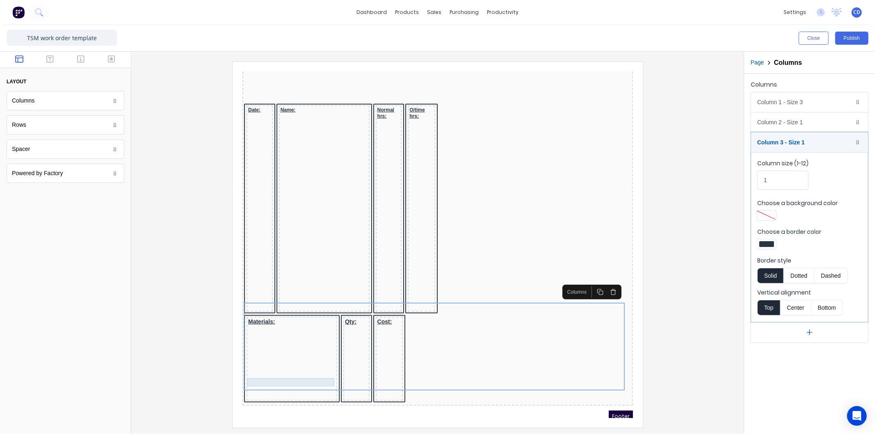
click at [310, 381] on div at bounding box center [281, 385] width 87 height 8
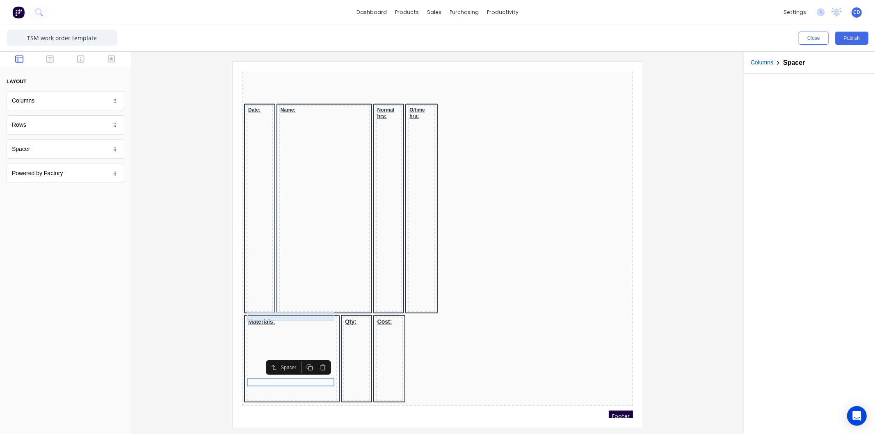
click at [303, 315] on div at bounding box center [281, 319] width 87 height 8
click at [314, 293] on icon "button" at bounding box center [312, 292] width 7 height 7
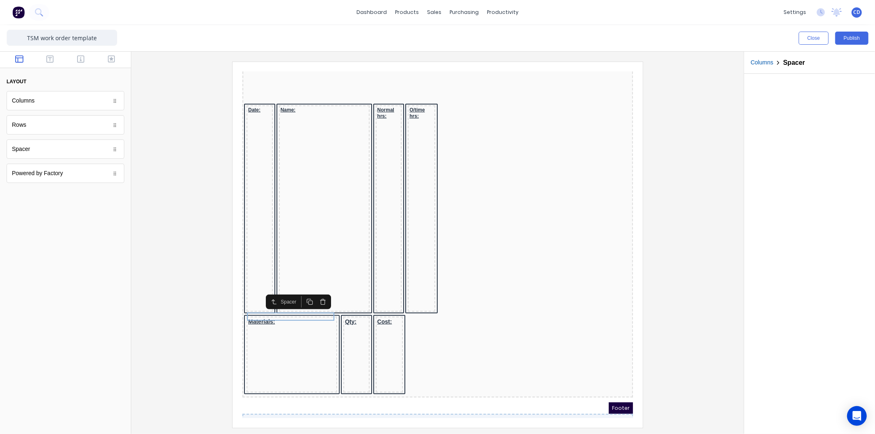
click at [311, 296] on button "button" at bounding box center [312, 291] width 13 height 11
click at [305, 323] on div at bounding box center [281, 327] width 87 height 8
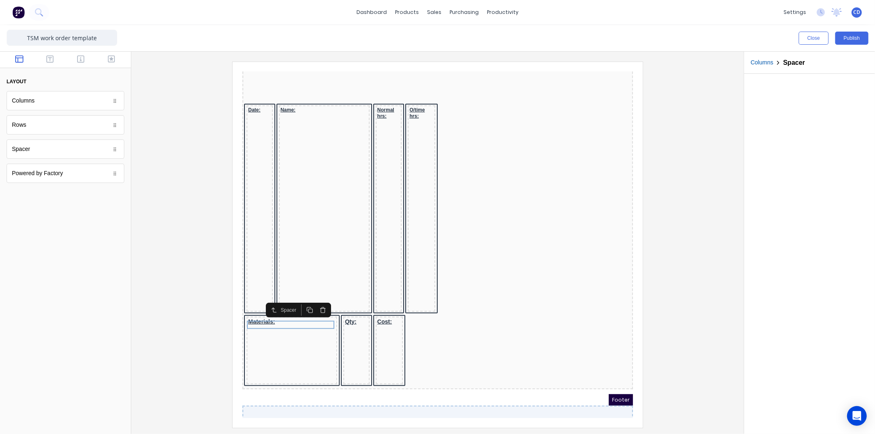
click at [301, 301] on icon "button" at bounding box center [299, 300] width 7 height 7
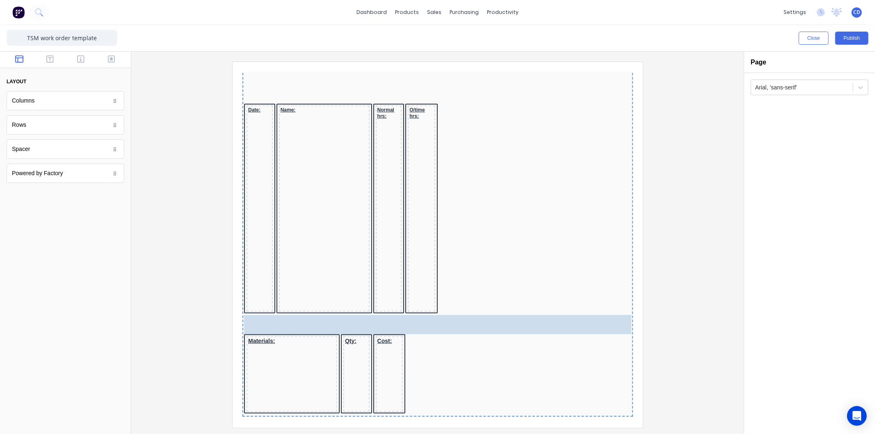
drag, startPoint x: 64, startPoint y: 133, endPoint x: 126, endPoint y: 234, distance: 118.3
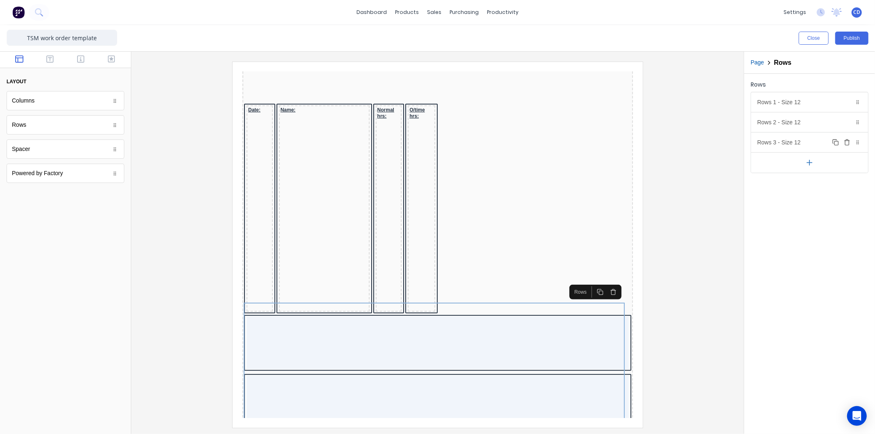
click at [846, 145] on icon "button" at bounding box center [848, 143] width 4 height 5
click at [848, 122] on icon "button" at bounding box center [847, 122] width 7 height 7
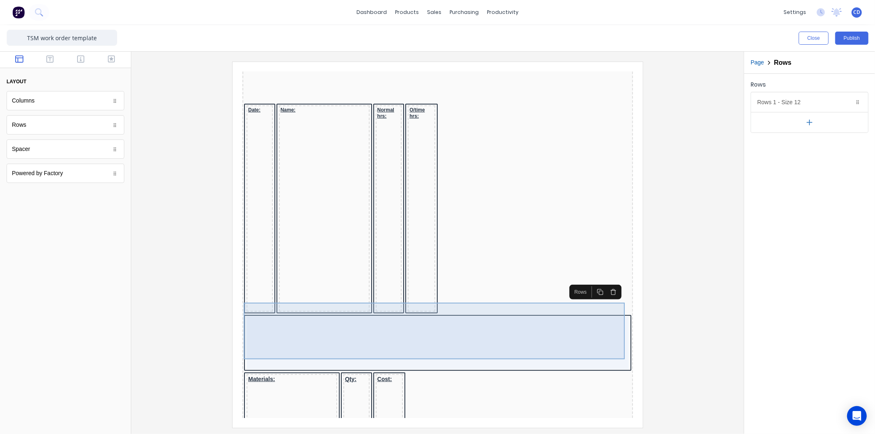
click at [412, 323] on div at bounding box center [427, 333] width 383 height 53
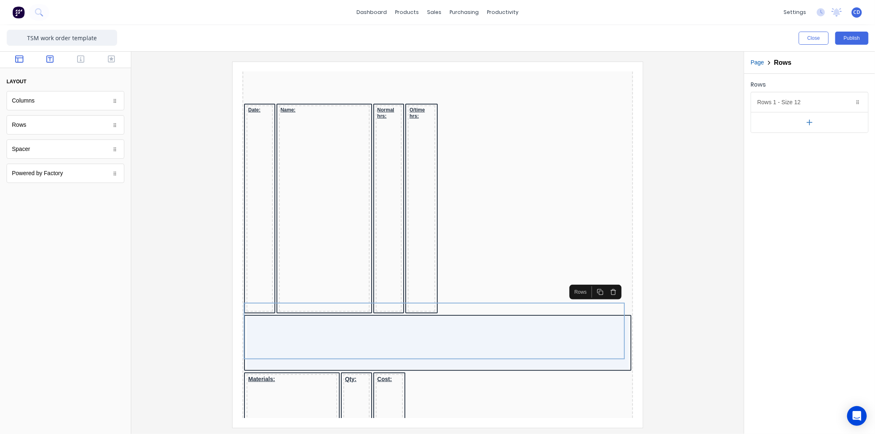
click at [53, 60] on icon "button" at bounding box center [49, 59] width 7 height 8
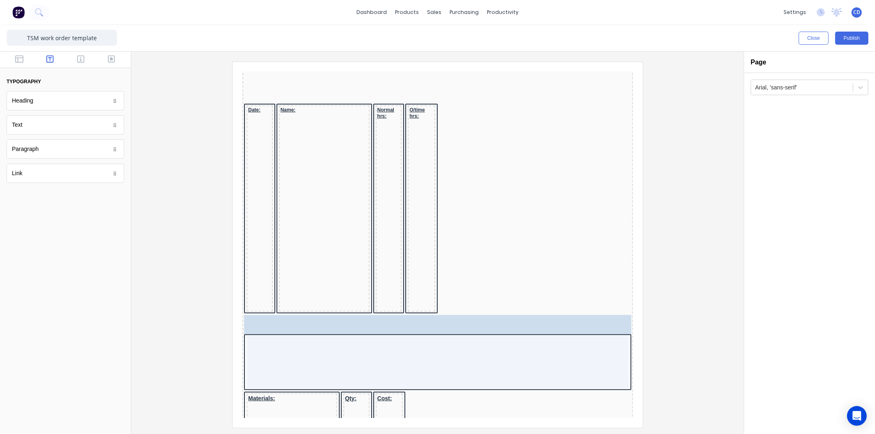
drag, startPoint x: 21, startPoint y: 124, endPoint x: 334, endPoint y: 313, distance: 365.7
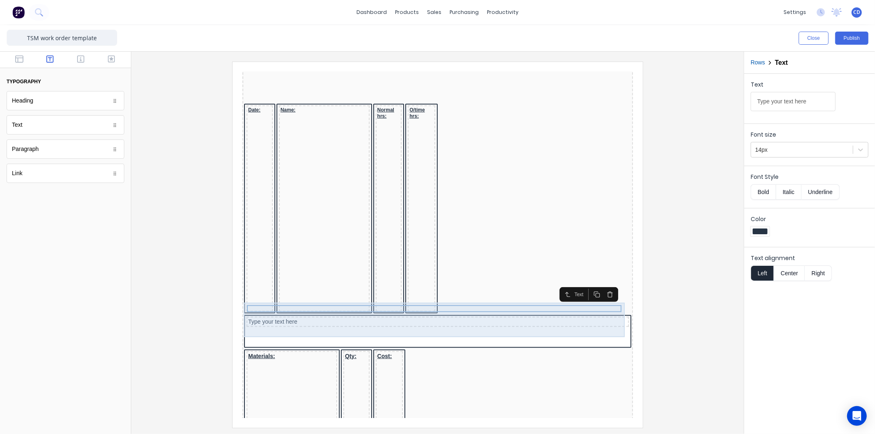
click at [473, 310] on div "Type your text here" at bounding box center [427, 322] width 387 height 34
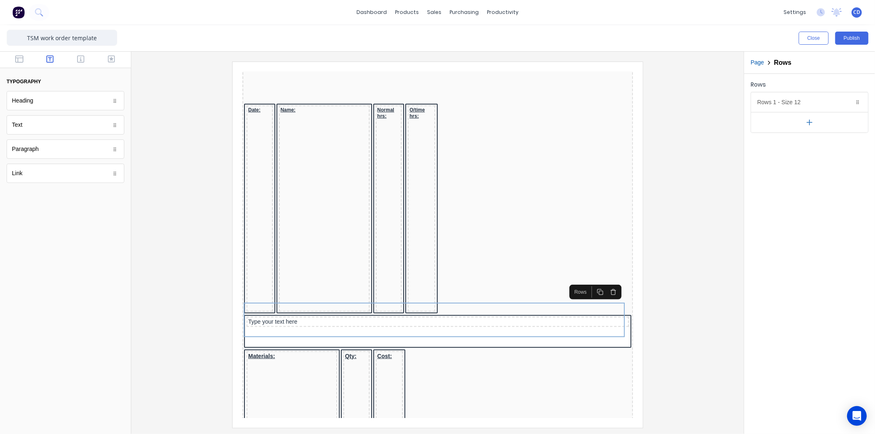
click at [803, 125] on button "button" at bounding box center [810, 122] width 117 height 21
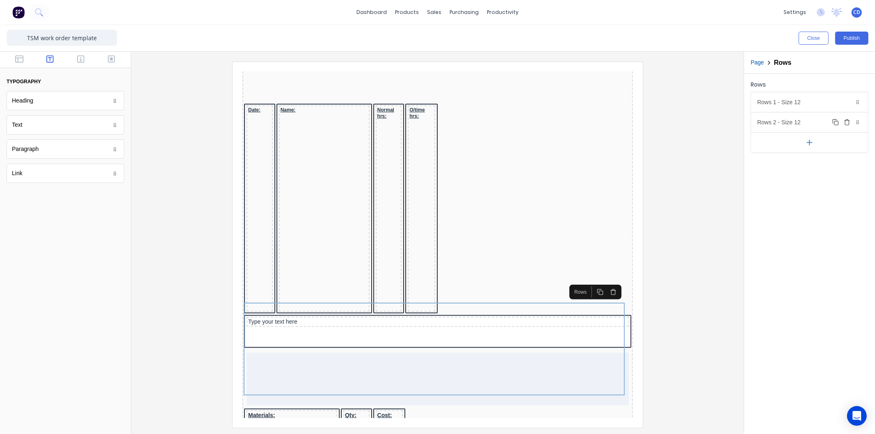
click at [846, 123] on icon "button" at bounding box center [848, 123] width 4 height 5
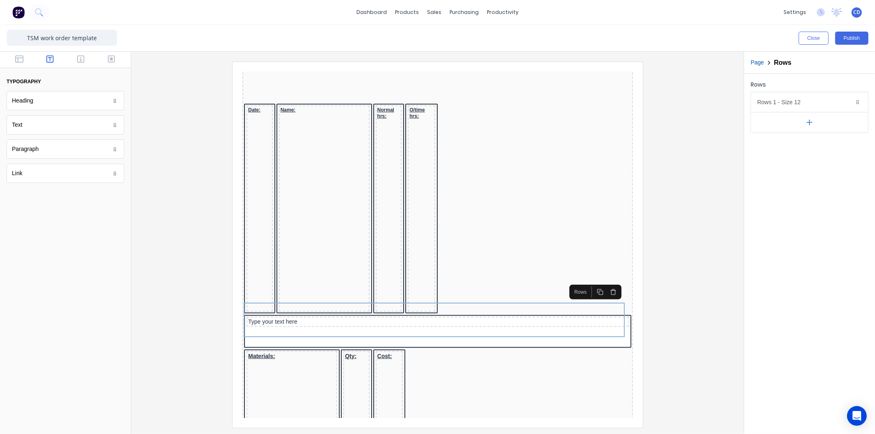
click at [605, 283] on icon "button" at bounding box center [603, 282] width 4 height 5
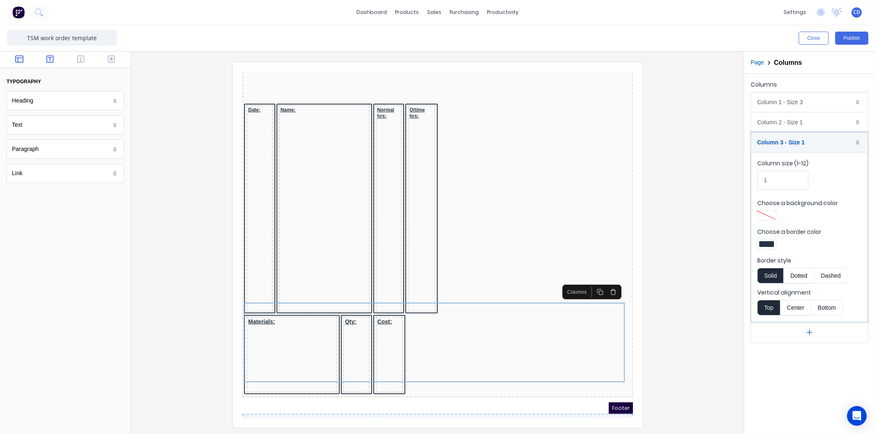
click at [18, 63] on button "button" at bounding box center [20, 60] width 26 height 10
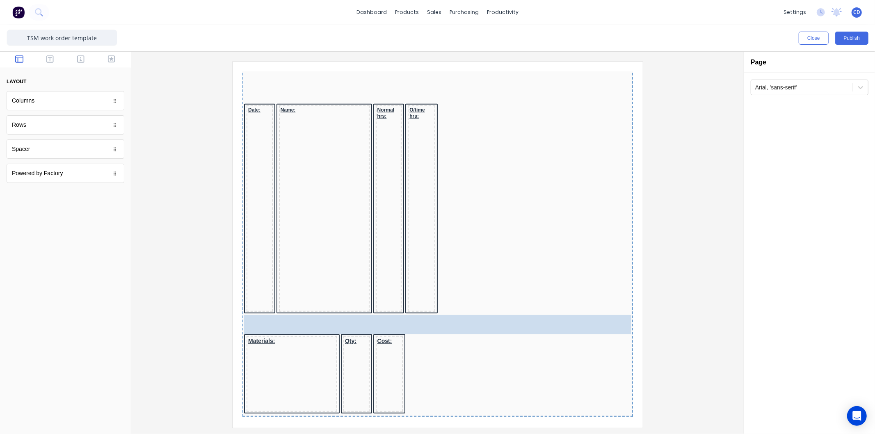
drag, startPoint x: 35, startPoint y: 124, endPoint x: 135, endPoint y: 231, distance: 146.4
drag, startPoint x: 39, startPoint y: 100, endPoint x: 382, endPoint y: 305, distance: 399.3
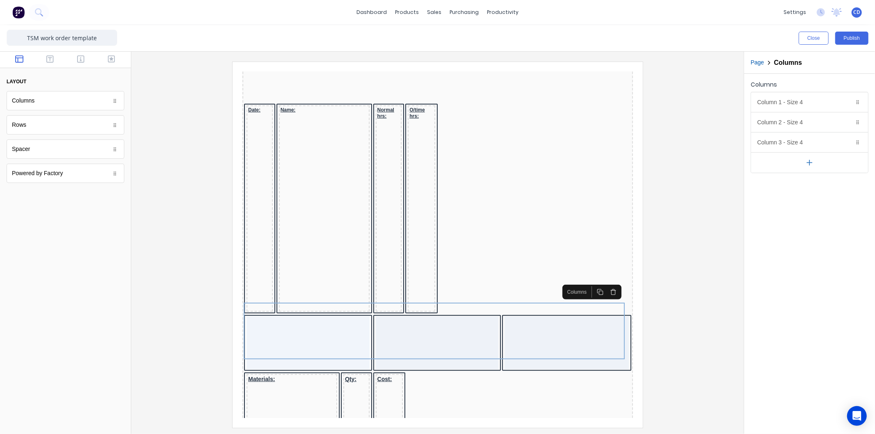
click at [803, 163] on button "button" at bounding box center [810, 162] width 117 height 21
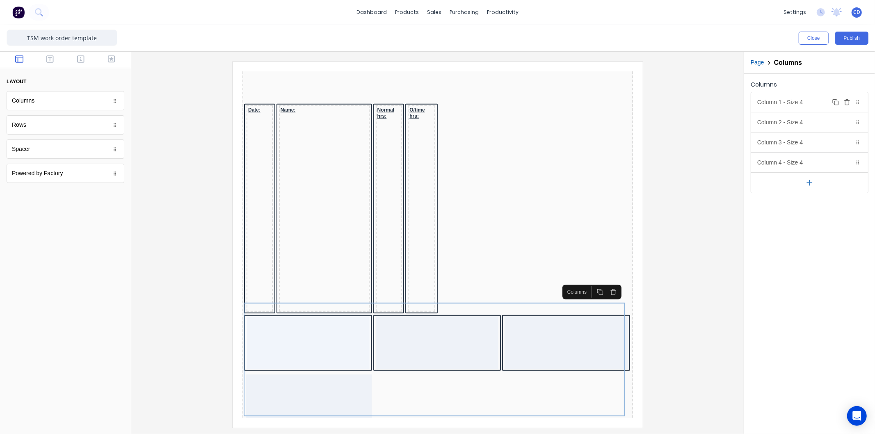
click at [817, 104] on div "Column 1 - Size 4 Duplicate Delete" at bounding box center [810, 102] width 117 height 20
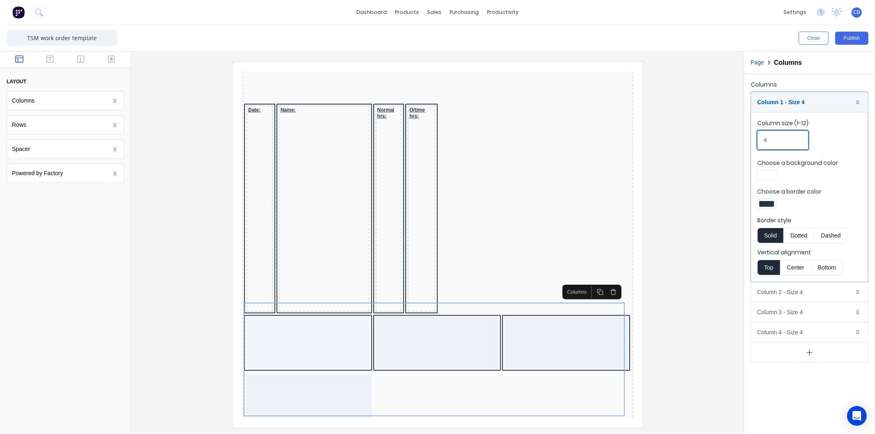
drag, startPoint x: 785, startPoint y: 138, endPoint x: 736, endPoint y: 140, distance: 48.5
click at [737, 139] on div "Close Publish Components layout Columns Columns Rows Rows Spacer Spacer Powered…" at bounding box center [437, 229] width 875 height 409
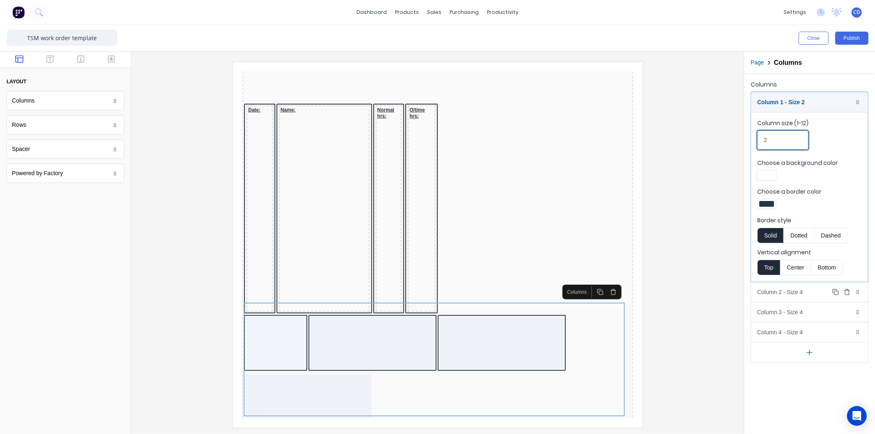
type input "2"
click at [791, 291] on div "Column 2 - Size 4 Duplicate Delete" at bounding box center [810, 292] width 117 height 20
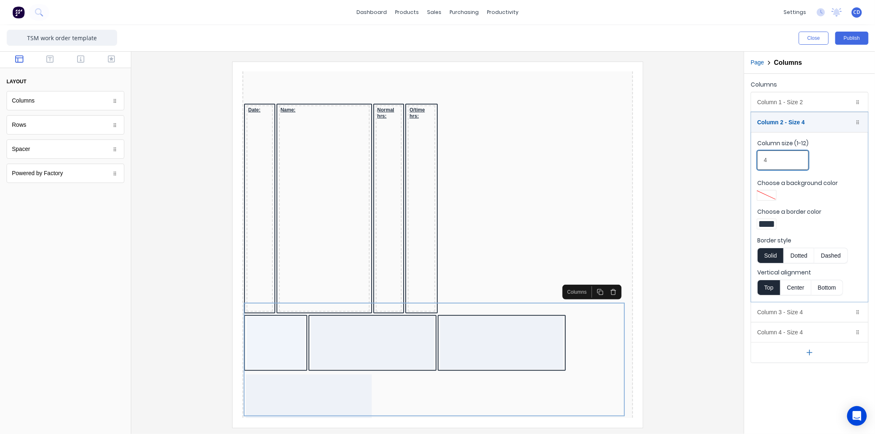
drag, startPoint x: 786, startPoint y: 160, endPoint x: 754, endPoint y: 160, distance: 31.6
click at [754, 160] on fieldset "Column size (1-12) 4 Choose a background color Choose a border color Border sty…" at bounding box center [810, 217] width 117 height 170
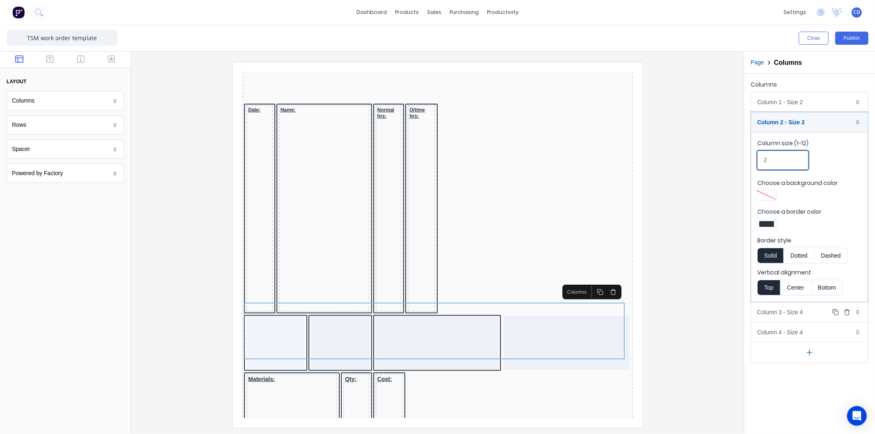
type input "2"
click at [791, 310] on div "Column 3 - Size 4 Duplicate Delete" at bounding box center [810, 313] width 117 height 20
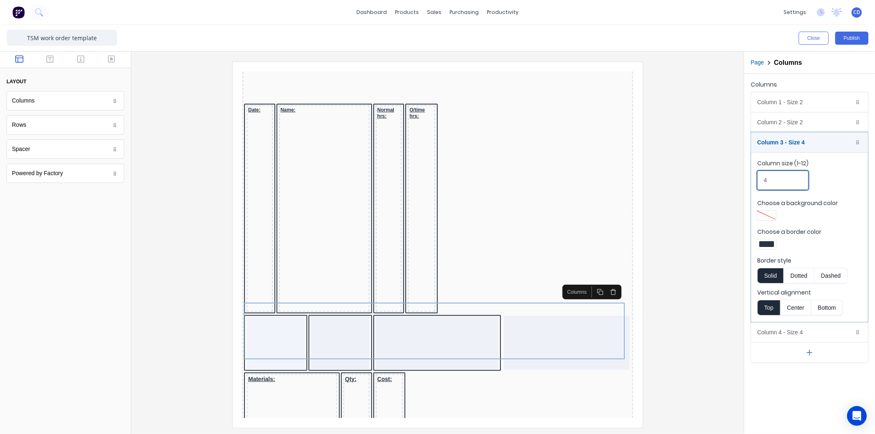
drag, startPoint x: 781, startPoint y: 185, endPoint x: 752, endPoint y: 181, distance: 28.5
click at [752, 181] on fieldset "Column size (1-12) 4 Choose a background color Choose a border color Border sty…" at bounding box center [810, 237] width 117 height 170
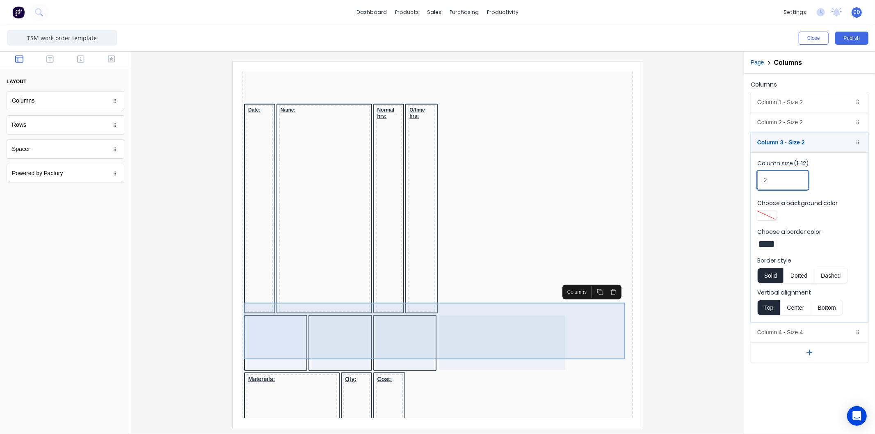
type input "2"
click at [406, 307] on div at bounding box center [395, 333] width 58 height 53
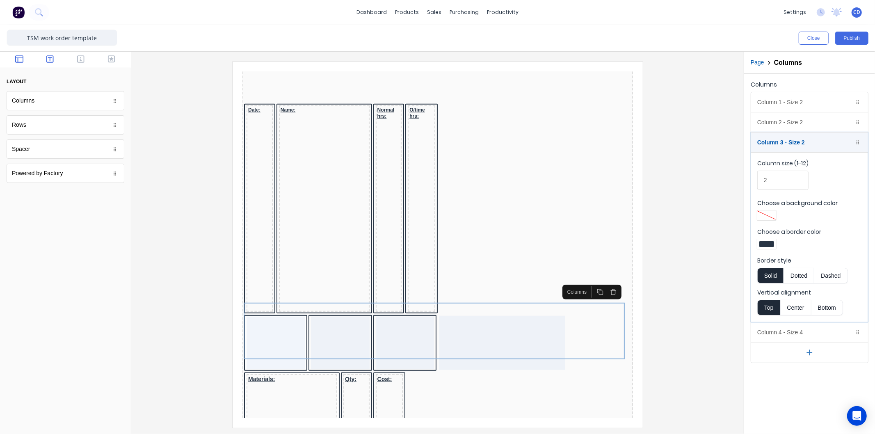
click at [51, 58] on icon "button" at bounding box center [49, 58] width 7 height 7
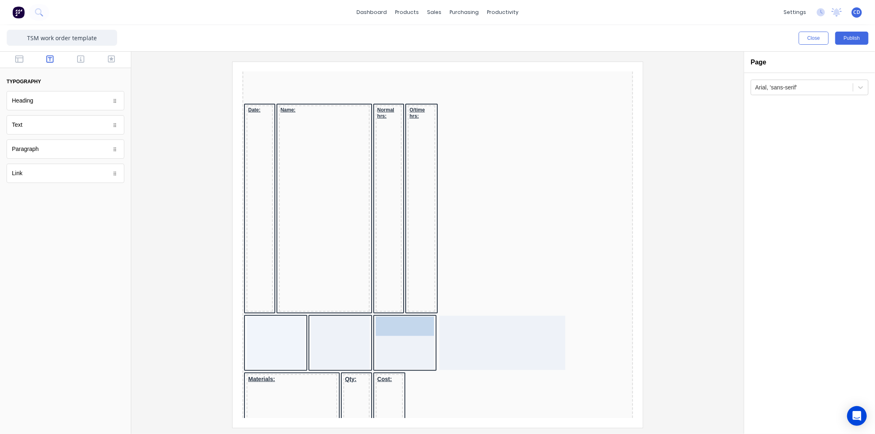
drag, startPoint x: 29, startPoint y: 125, endPoint x: 382, endPoint y: 308, distance: 397.6
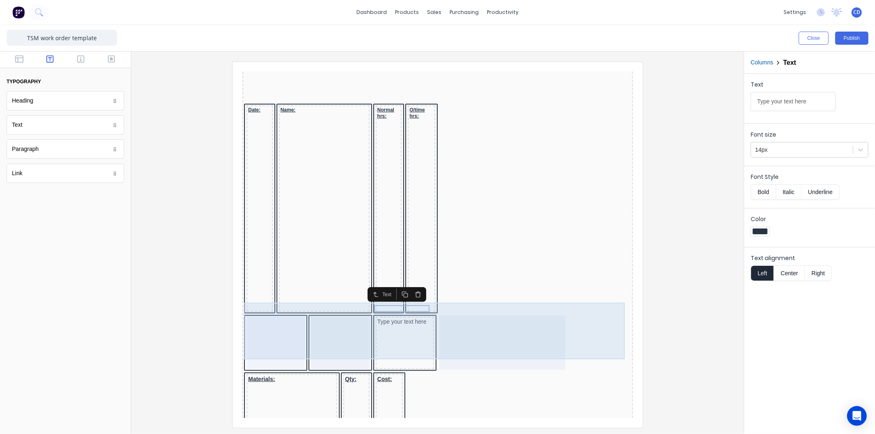
click at [281, 307] on div at bounding box center [265, 333] width 58 height 53
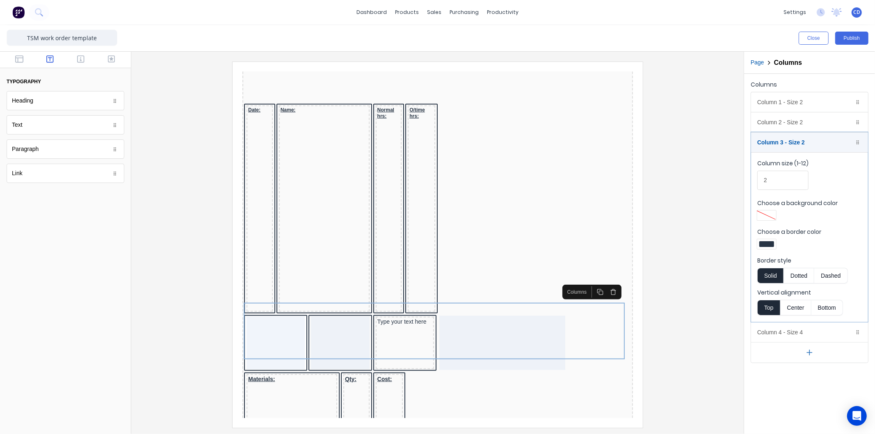
click at [766, 244] on div at bounding box center [767, 244] width 15 height 6
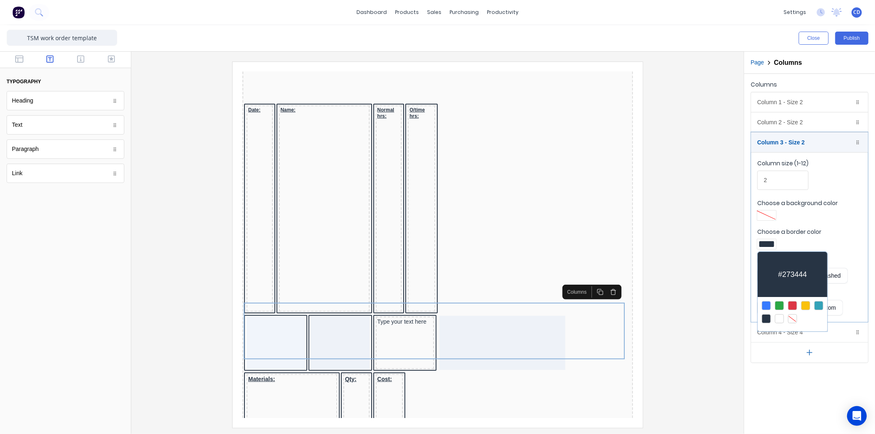
click at [793, 318] on div at bounding box center [792, 318] width 9 height 9
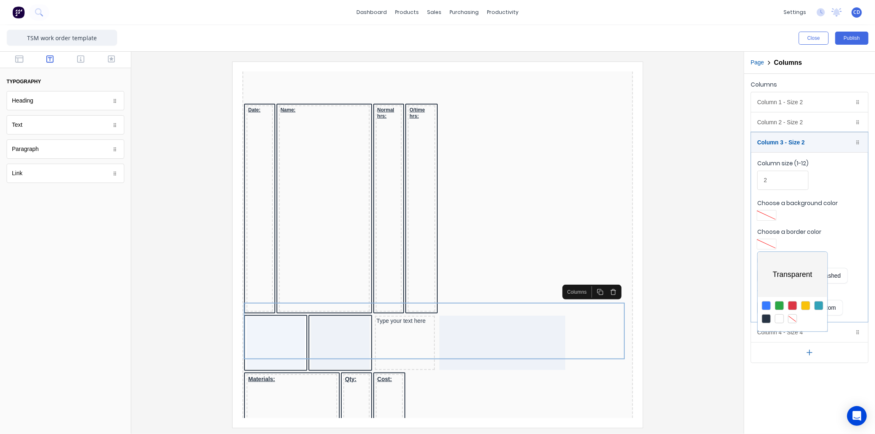
click at [766, 321] on div at bounding box center [766, 318] width 9 height 9
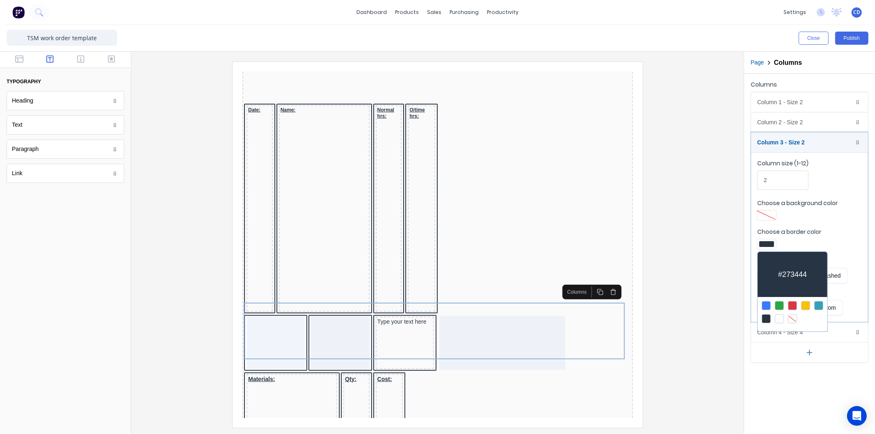
click at [722, 223] on div at bounding box center [437, 217] width 875 height 434
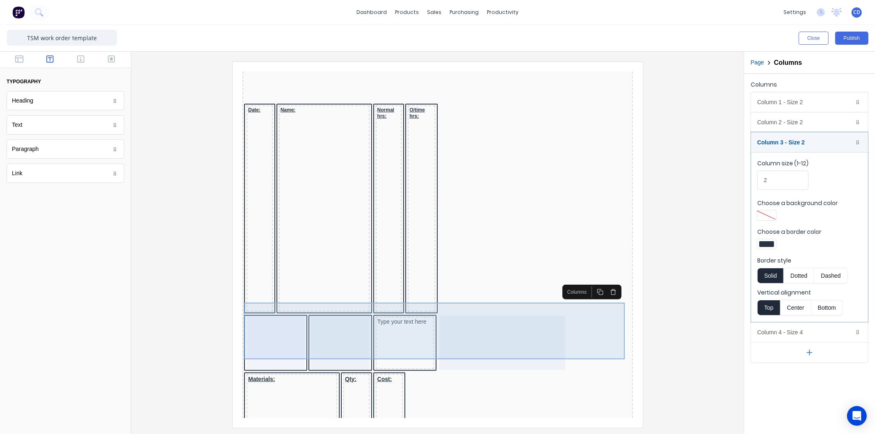
click at [341, 318] on div at bounding box center [330, 333] width 58 height 53
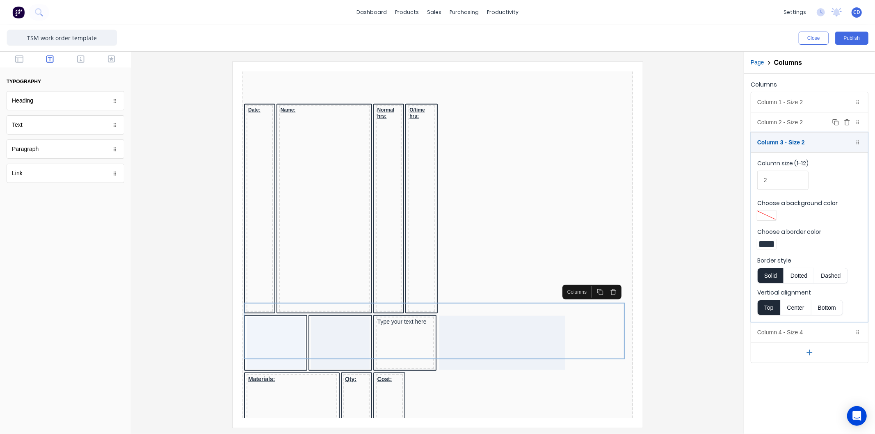
click at [799, 126] on div "Column 2 - Size 2 Duplicate Delete" at bounding box center [810, 122] width 117 height 20
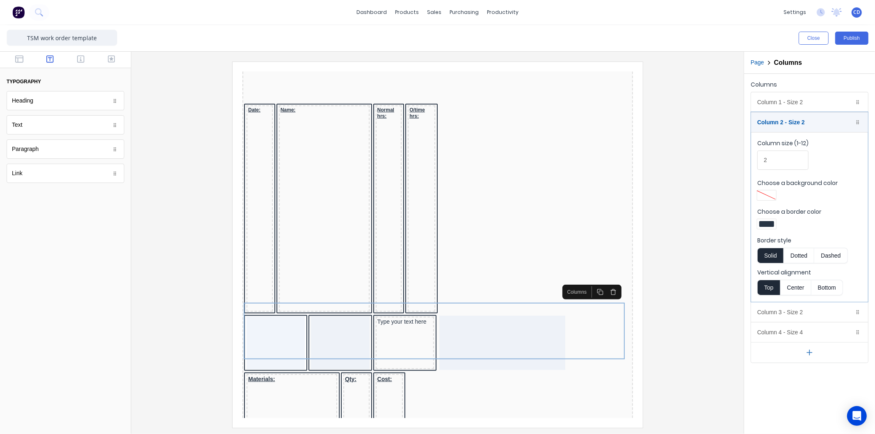
click at [766, 226] on div at bounding box center [767, 224] width 15 height 6
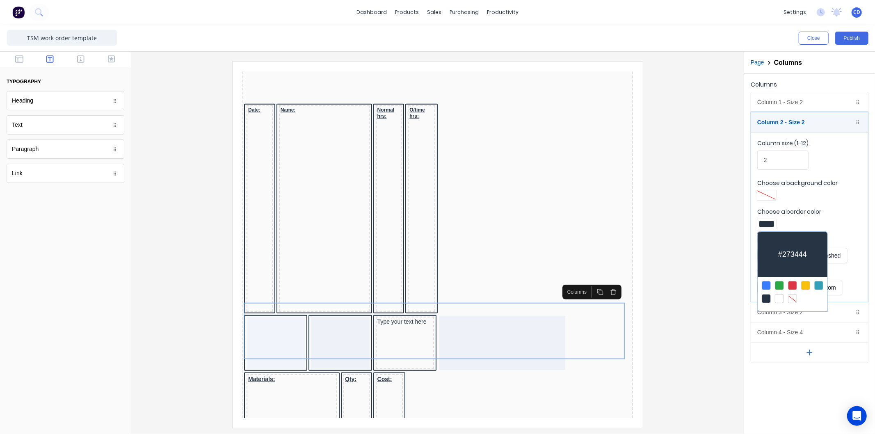
click at [790, 299] on div at bounding box center [792, 298] width 9 height 9
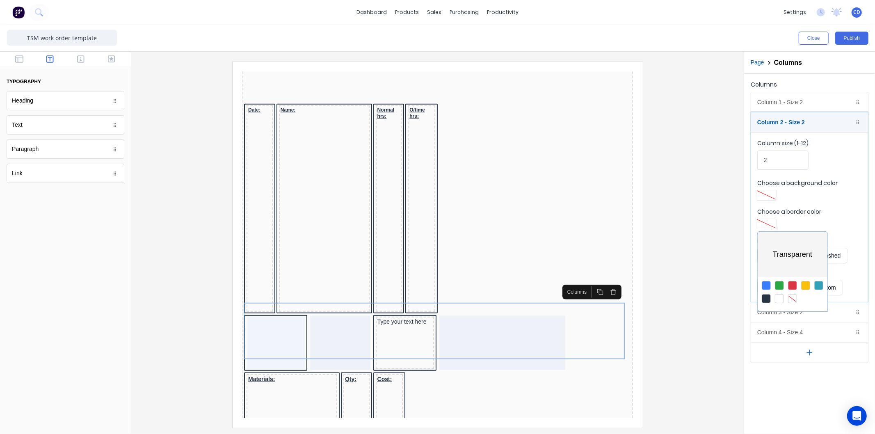
click at [779, 100] on div at bounding box center [437, 217] width 875 height 434
click at [801, 99] on div "Column 1 - Size 2 Duplicate Delete" at bounding box center [810, 102] width 117 height 20
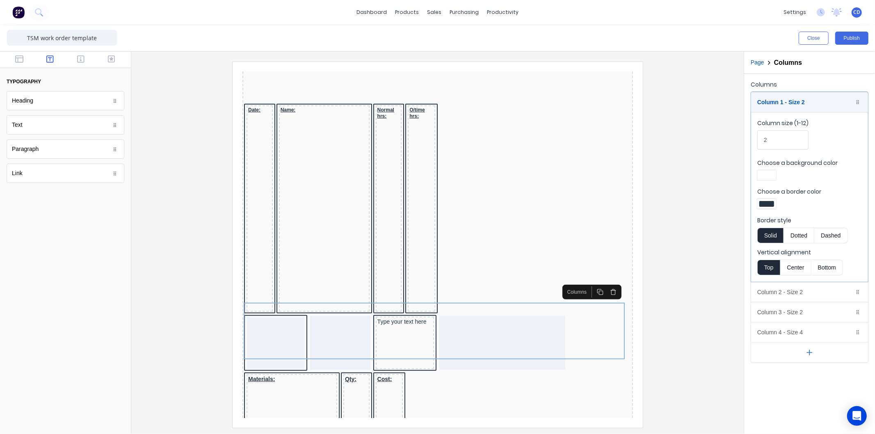
click at [769, 205] on div at bounding box center [767, 204] width 15 height 6
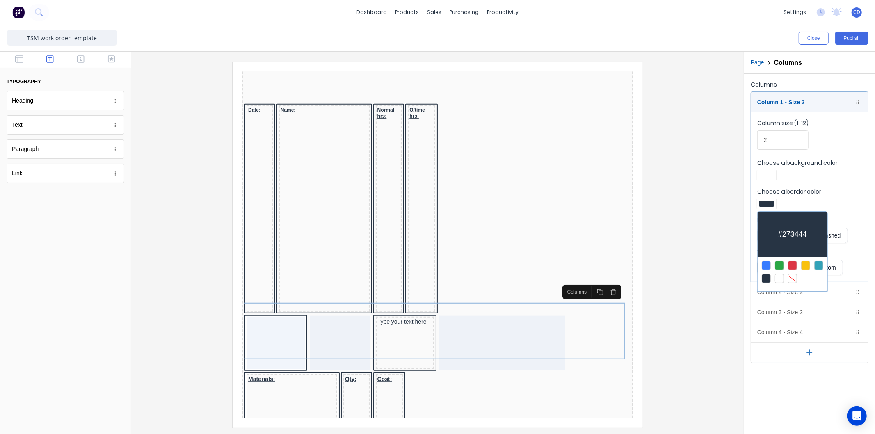
click at [791, 280] on div at bounding box center [792, 278] width 9 height 9
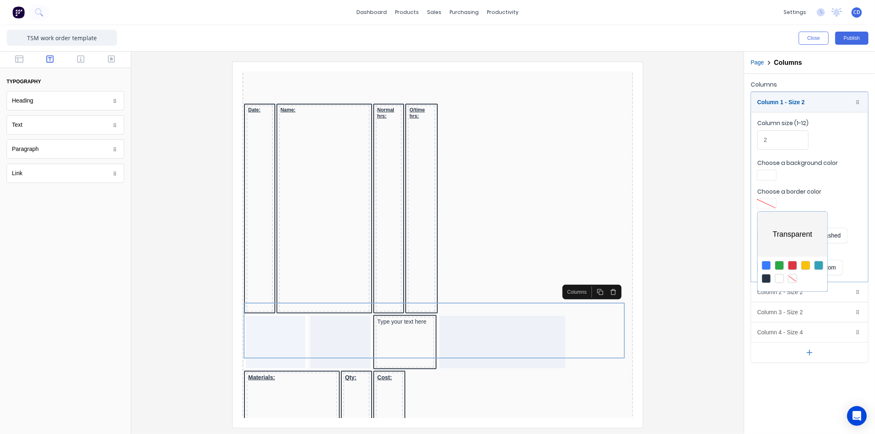
click at [690, 239] on div at bounding box center [437, 217] width 875 height 434
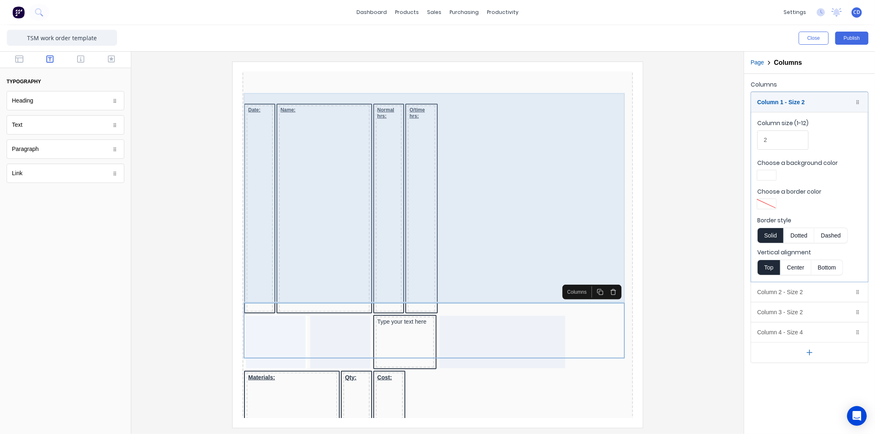
click at [562, 210] on div "Date: Name: Normal hrs: O/time hrs:" at bounding box center [427, 199] width 387 height 211
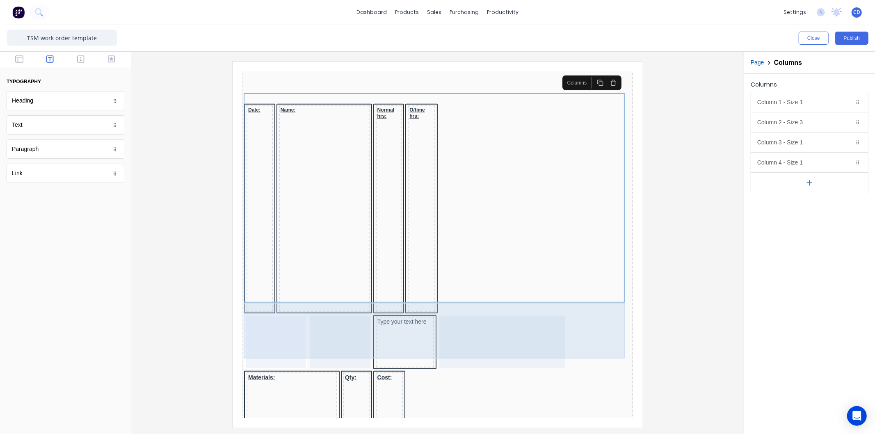
click at [496, 316] on div at bounding box center [492, 332] width 126 height 53
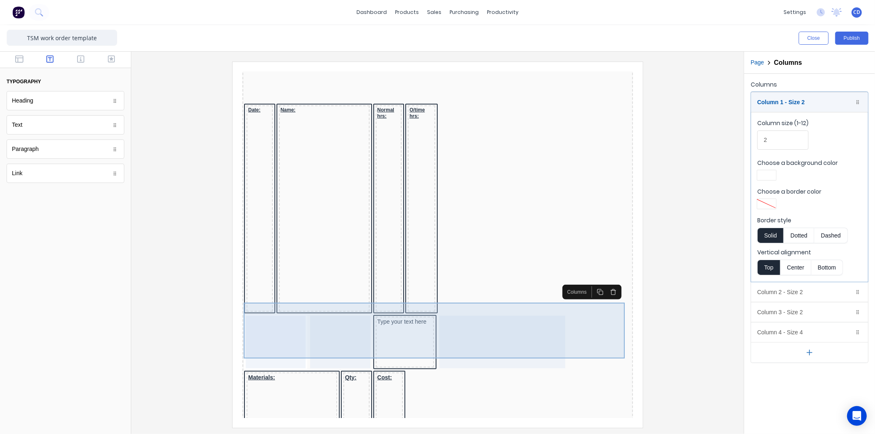
click at [424, 317] on div "Type your text here" at bounding box center [427, 333] width 387 height 56
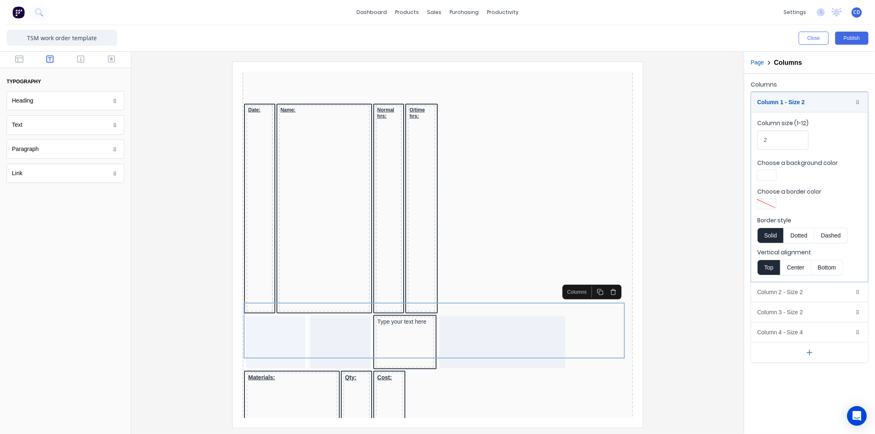
click at [723, 150] on div at bounding box center [438, 245] width 600 height 366
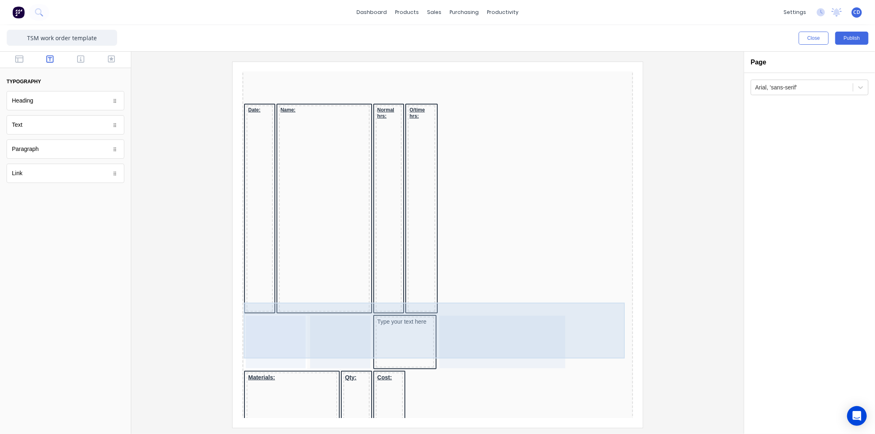
click at [328, 327] on div at bounding box center [330, 332] width 60 height 53
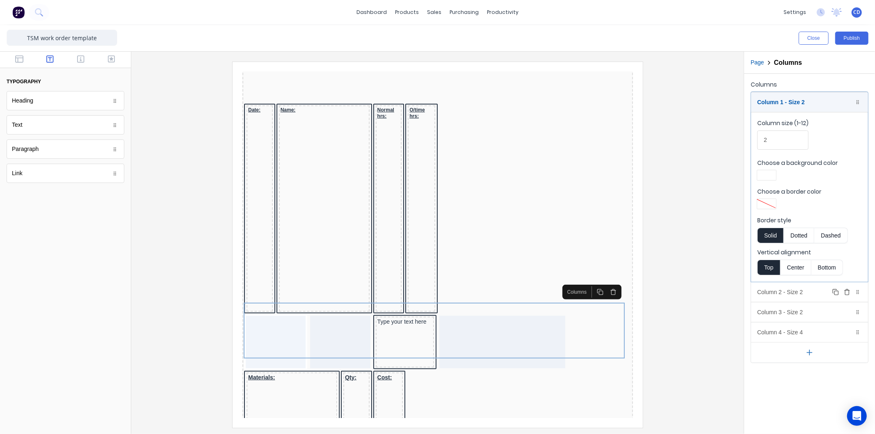
click at [777, 292] on div "Column 2 - Size 2 Duplicate Delete" at bounding box center [810, 292] width 117 height 20
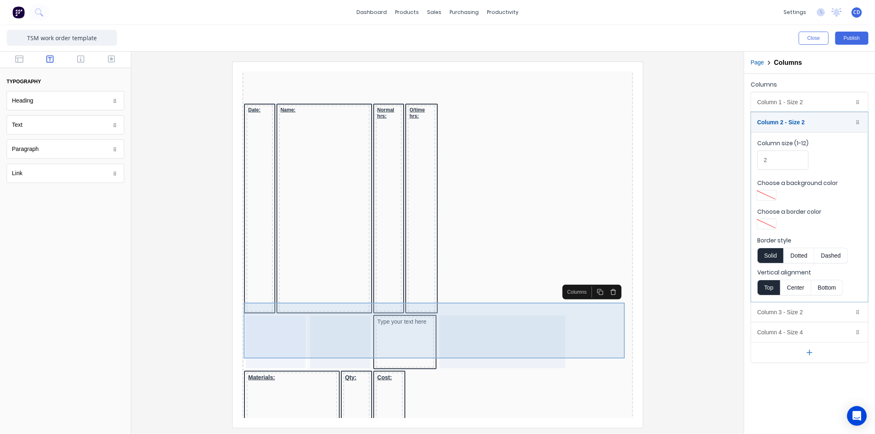
click at [507, 320] on div at bounding box center [492, 332] width 126 height 53
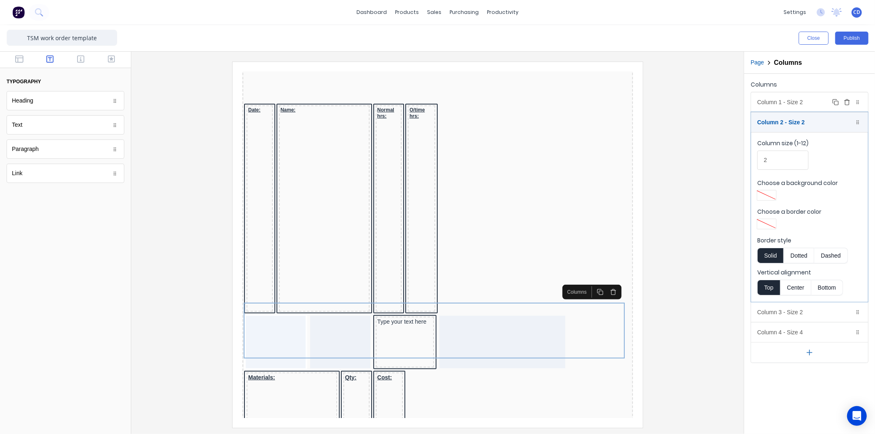
click at [786, 99] on div "Column 1 - Size 2 Duplicate Delete" at bounding box center [810, 102] width 117 height 20
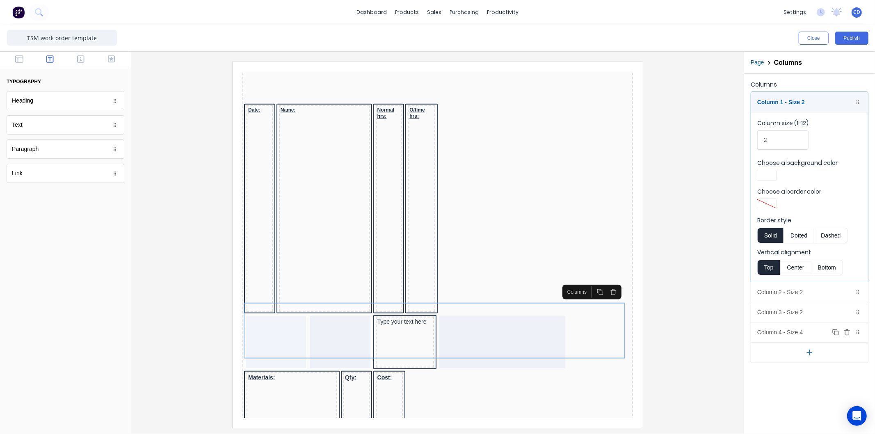
click at [801, 335] on div "Column 4 - Size 4 Duplicate Delete" at bounding box center [810, 333] width 117 height 20
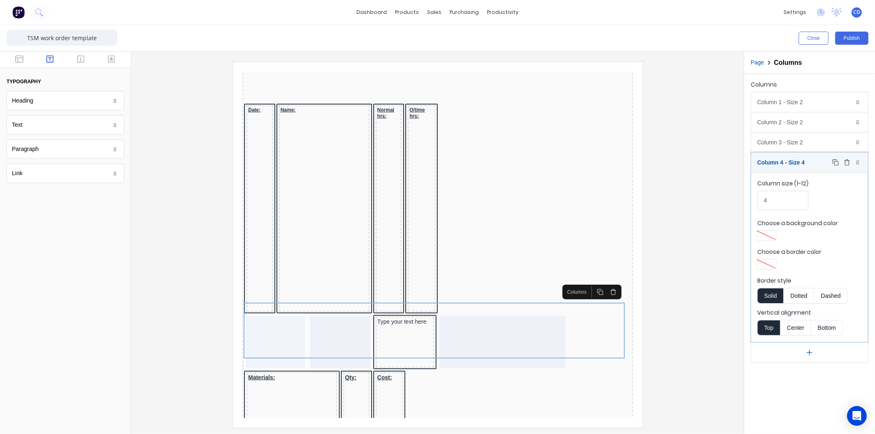
click at [848, 160] on icon "button" at bounding box center [847, 160] width 2 height 1
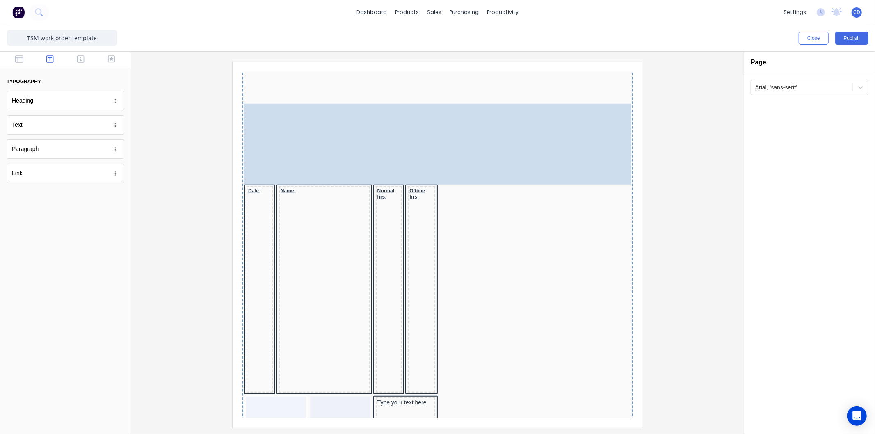
scroll to position [427, 0]
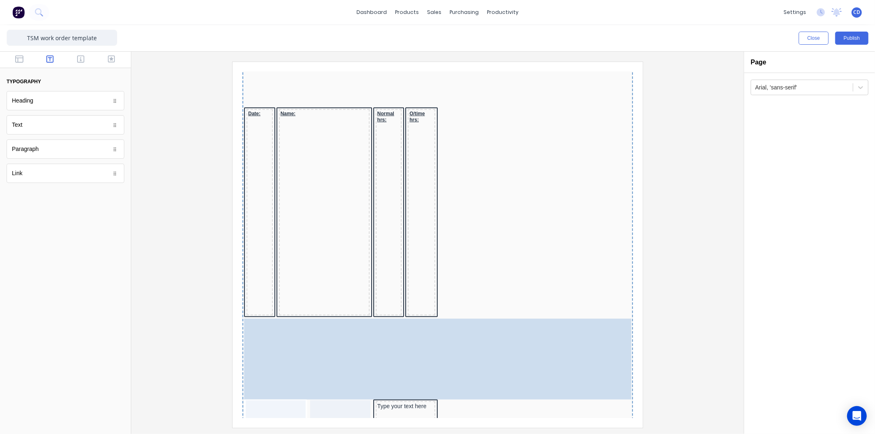
drag, startPoint x: 480, startPoint y: 380, endPoint x: 484, endPoint y: 319, distance: 60.9
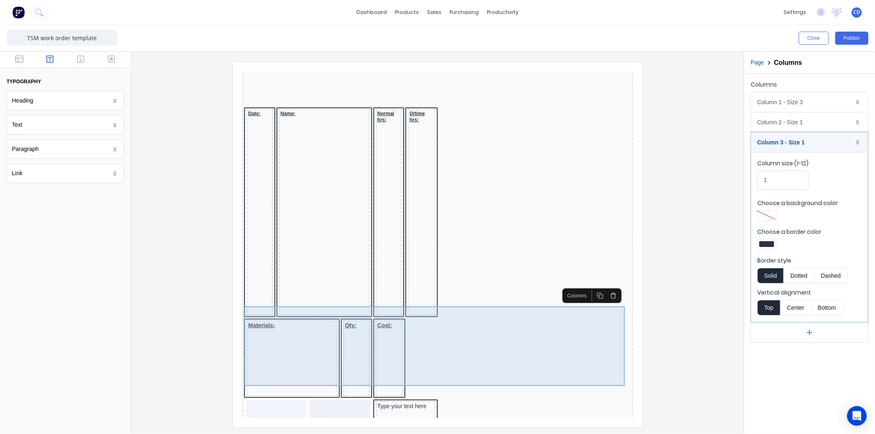
scroll to position [473, 0]
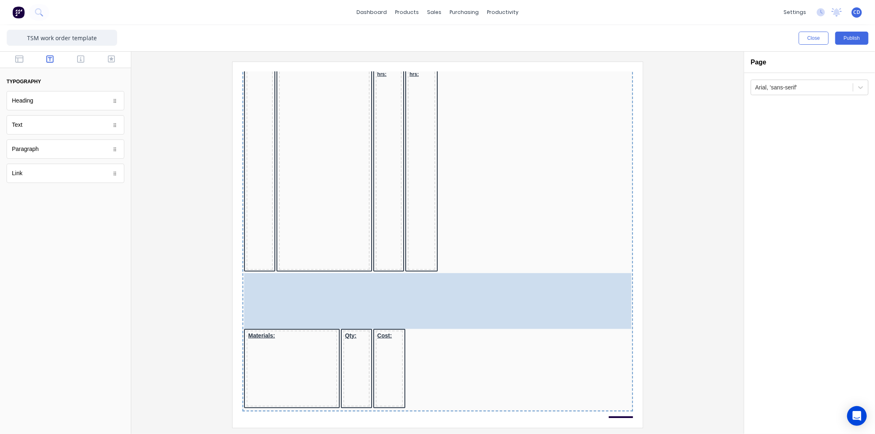
drag, startPoint x: 406, startPoint y: 353, endPoint x: 422, endPoint y: 271, distance: 83.4
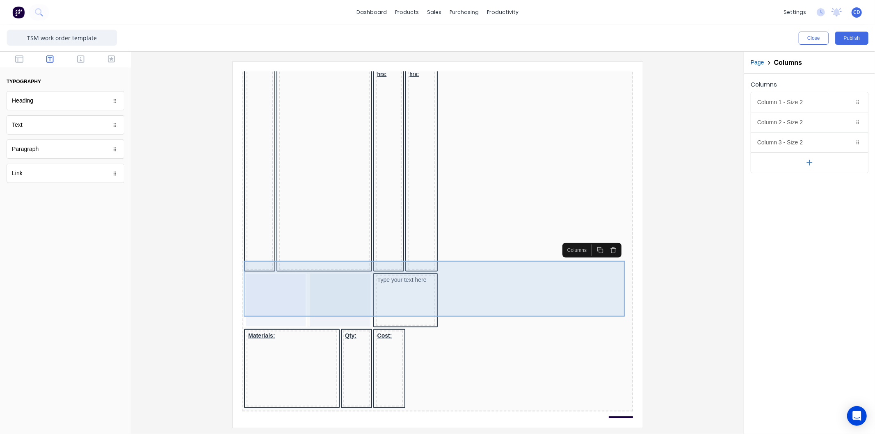
scroll to position [427, 0]
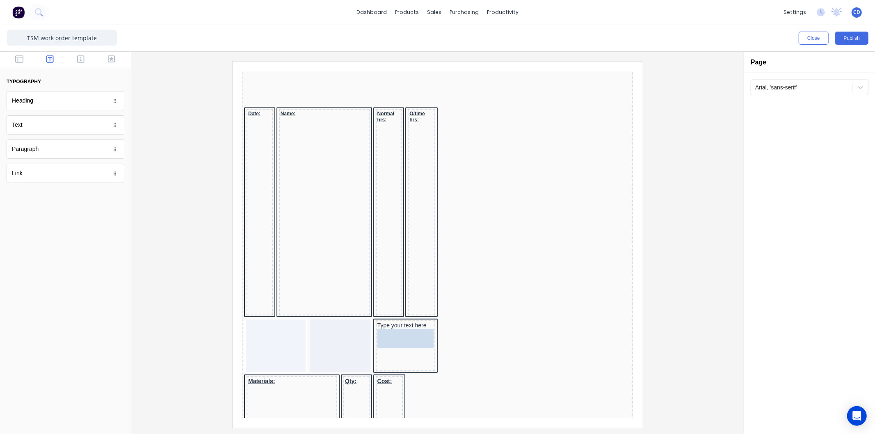
drag, startPoint x: 50, startPoint y: 126, endPoint x: 407, endPoint y: 310, distance: 401.1
drag, startPoint x: 183, startPoint y: 208, endPoint x: 414, endPoint y: 321, distance: 256.4
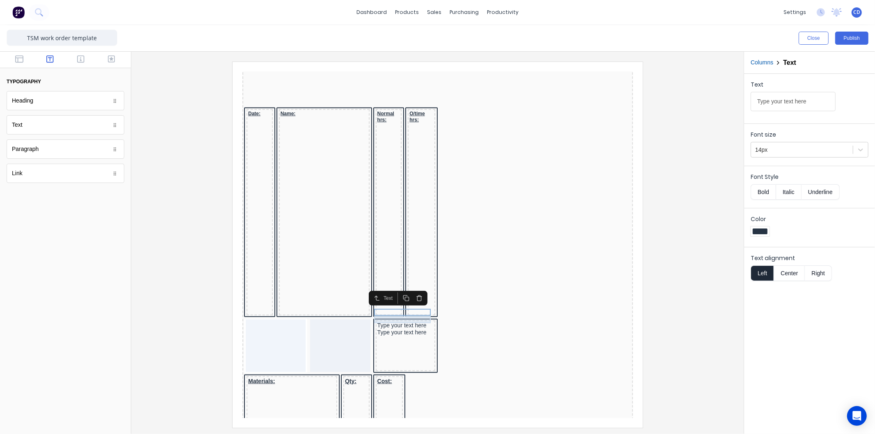
click at [410, 319] on div "Type your text here" at bounding box center [395, 322] width 56 height 7
click at [407, 294] on icon "button" at bounding box center [409, 294] width 5 height 0
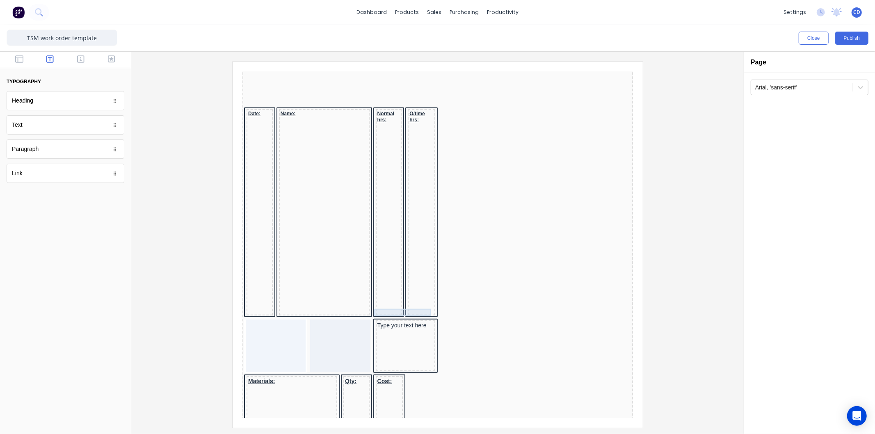
click at [406, 312] on div "Type your text here" at bounding box center [395, 315] width 56 height 7
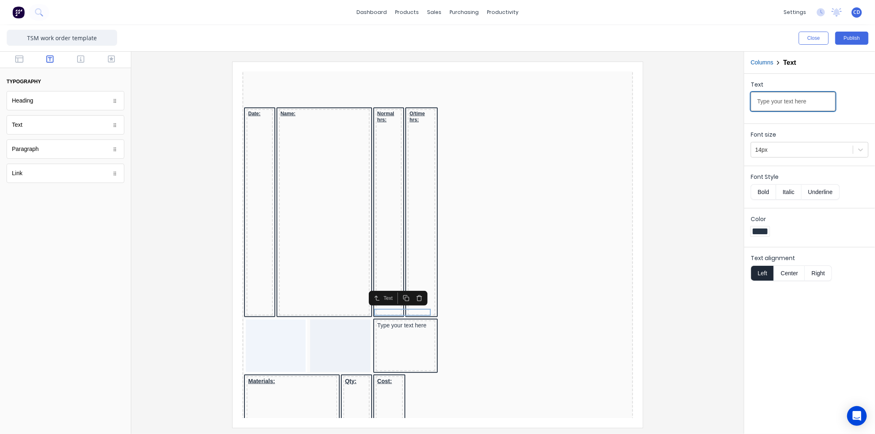
click at [814, 99] on input "Type your text here" at bounding box center [793, 101] width 85 height 19
type input "Total:"
click at [763, 189] on button "Bold" at bounding box center [763, 192] width 25 height 16
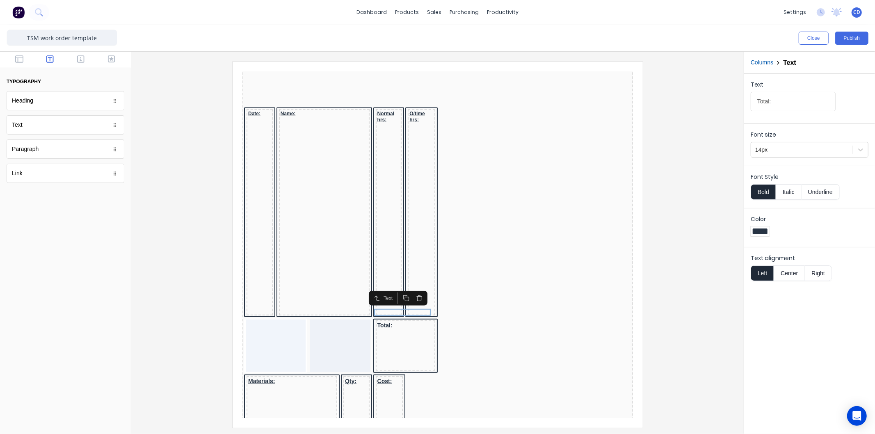
click at [814, 189] on button "Underline" at bounding box center [821, 192] width 38 height 16
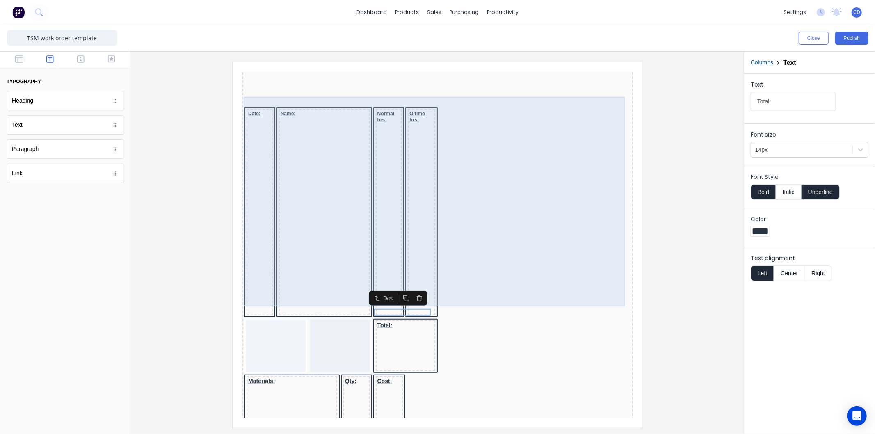
click at [570, 277] on div "Date: Name: Normal hrs: O/time hrs:" at bounding box center [427, 202] width 387 height 211
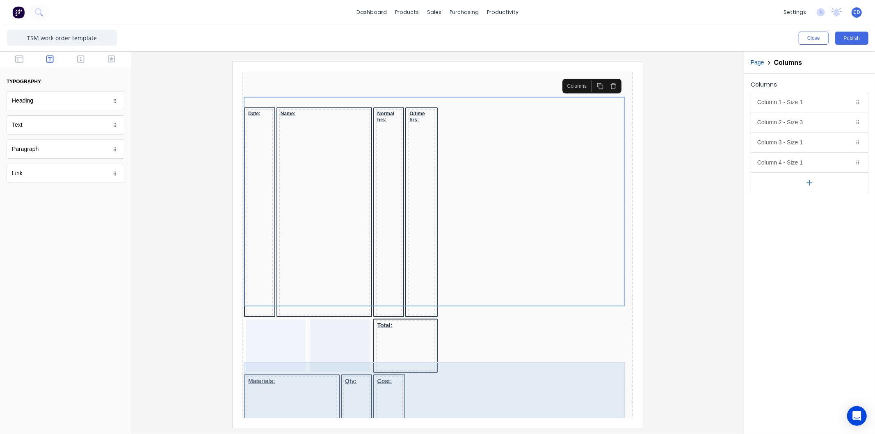
click at [548, 364] on div "Materials: Qty: Cost:" at bounding box center [427, 404] width 387 height 81
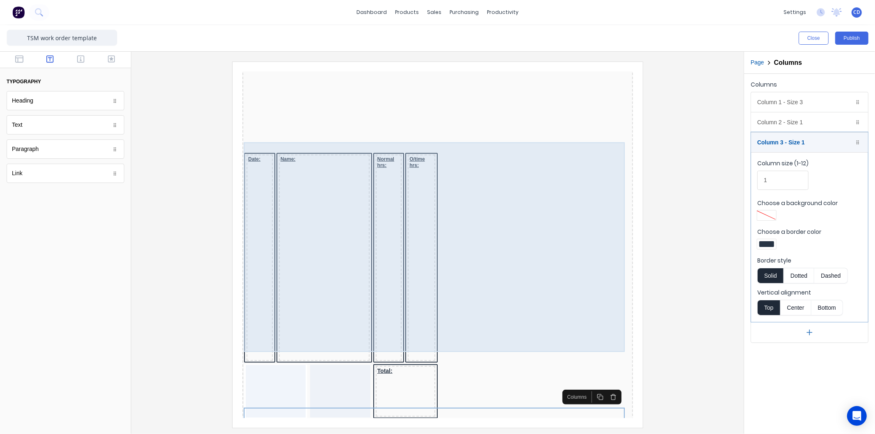
scroll to position [473, 0]
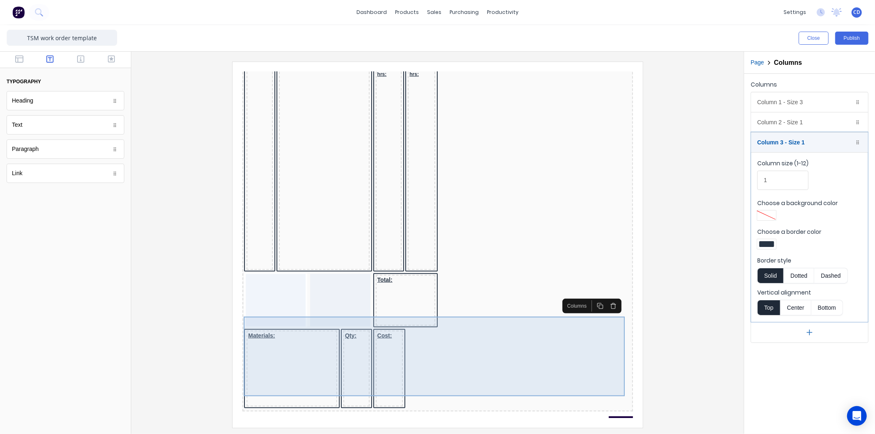
click at [348, 334] on div "Qty:" at bounding box center [346, 359] width 26 height 76
click at [490, 372] on div "Materials: Qty: Cost:" at bounding box center [427, 359] width 387 height 81
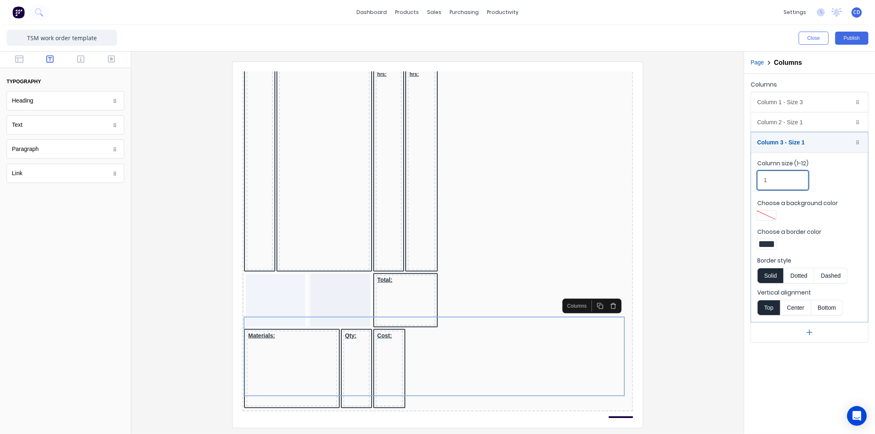
drag, startPoint x: 774, startPoint y: 181, endPoint x: 761, endPoint y: 179, distance: 13.3
click at [761, 179] on input "1" at bounding box center [783, 180] width 51 height 19
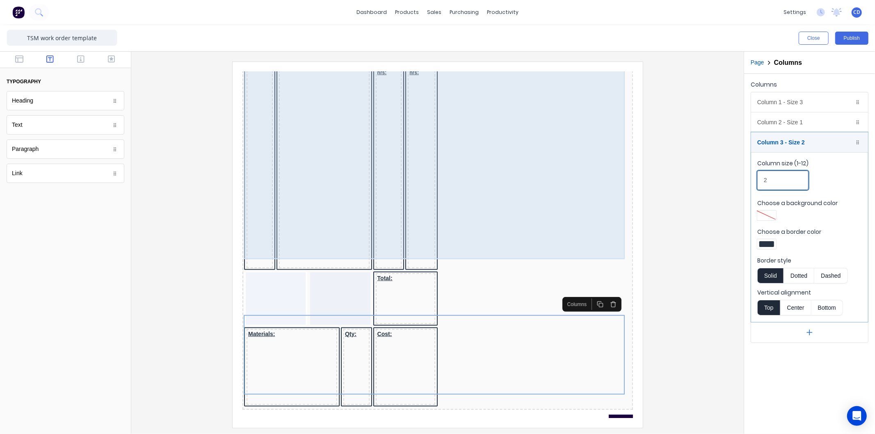
scroll to position [518, 0]
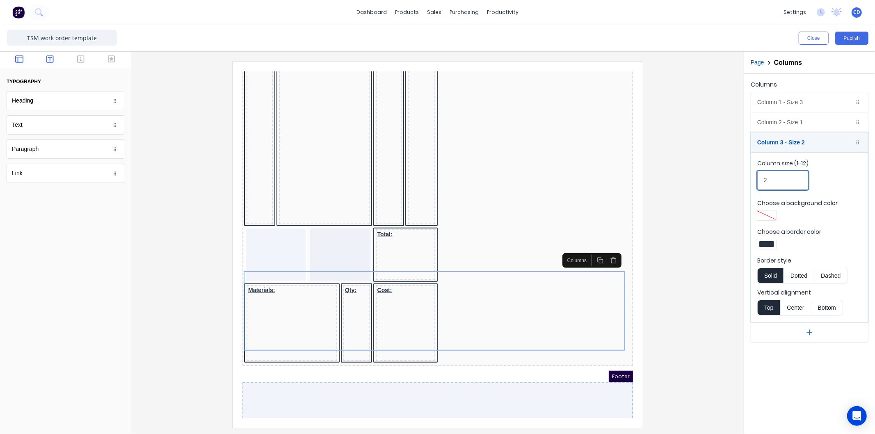
type input "2"
click at [21, 58] on icon "button" at bounding box center [19, 58] width 8 height 7
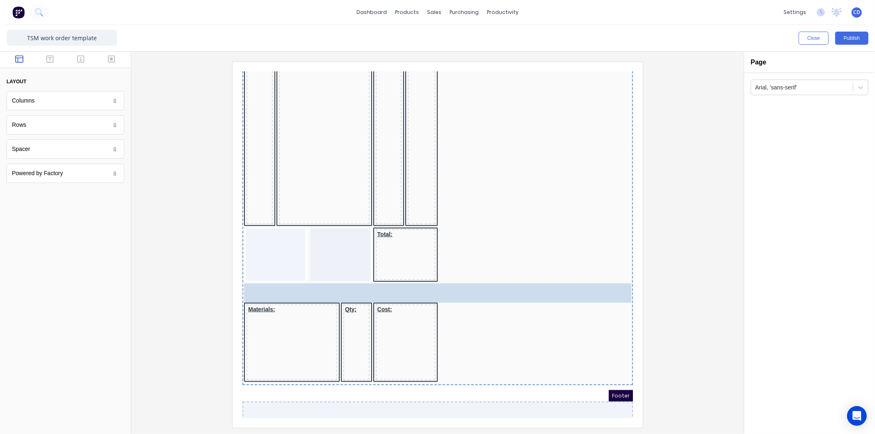
drag, startPoint x: 39, startPoint y: 158, endPoint x: 364, endPoint y: 289, distance: 351.2
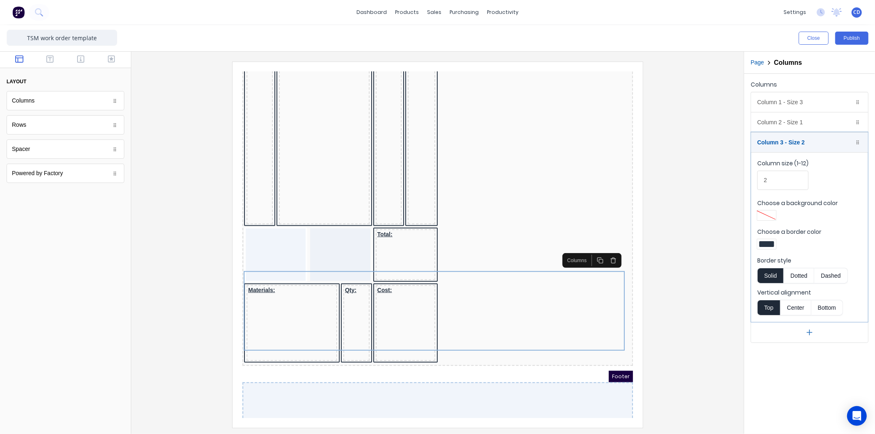
click at [719, 176] on div at bounding box center [438, 245] width 600 height 366
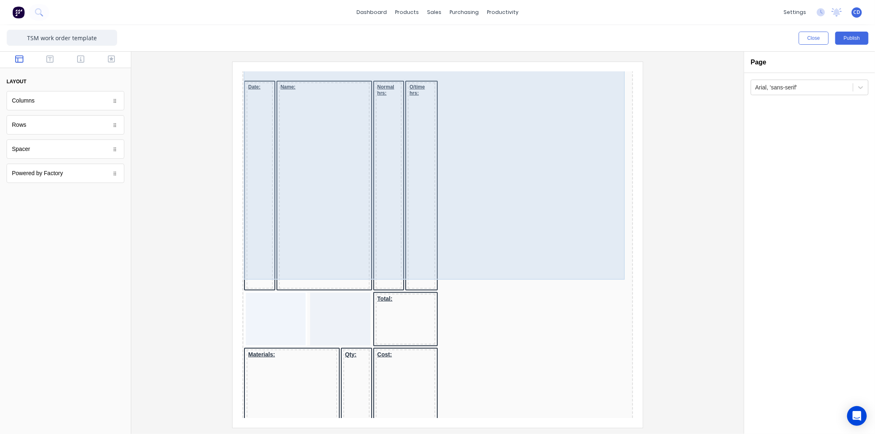
scroll to position [524, 0]
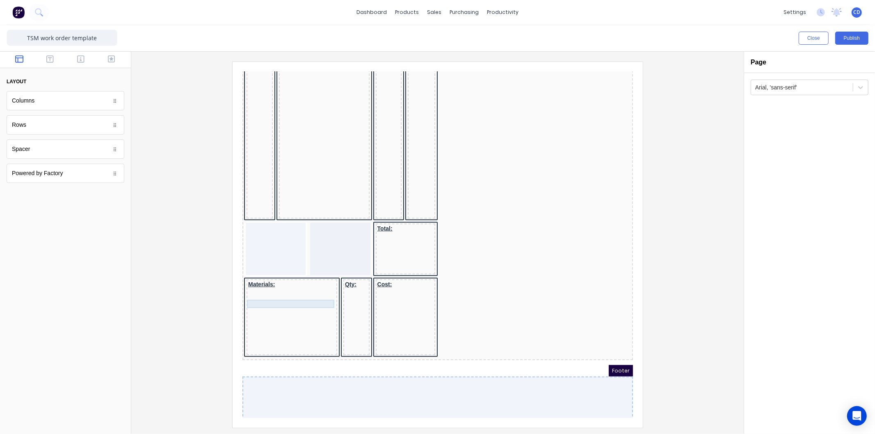
click at [294, 294] on div at bounding box center [281, 298] width 87 height 8
click at [302, 270] on rect "button" at bounding box center [301, 272] width 4 height 4
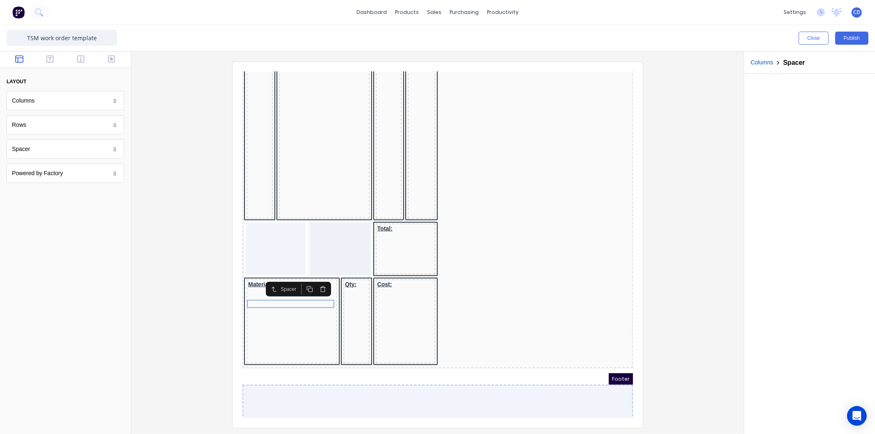
click at [300, 279] on icon "button" at bounding box center [299, 279] width 7 height 7
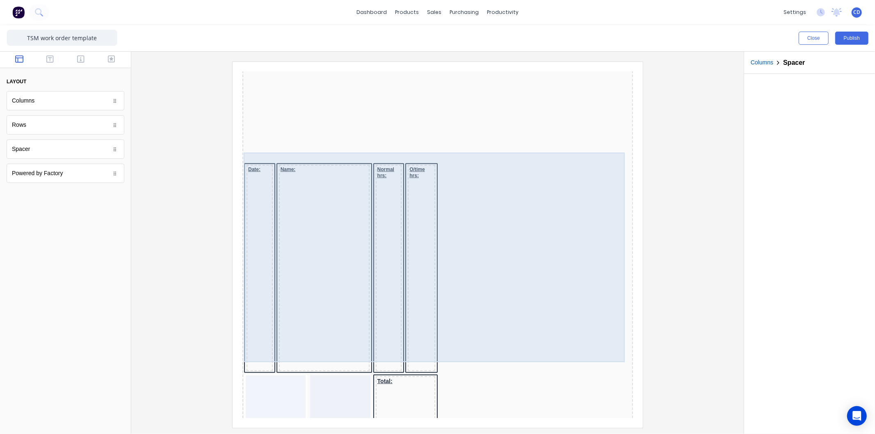
scroll to position [387, 0]
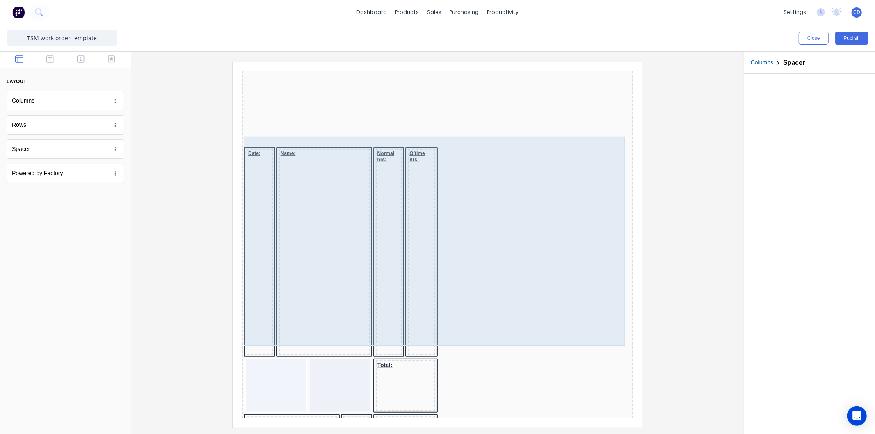
click at [506, 252] on div "Date: Name: Normal hrs: O/time hrs:" at bounding box center [427, 242] width 387 height 211
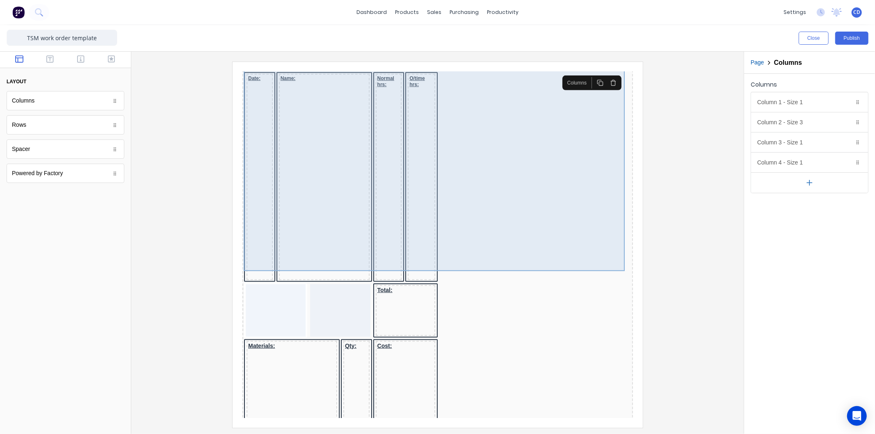
scroll to position [479, 0]
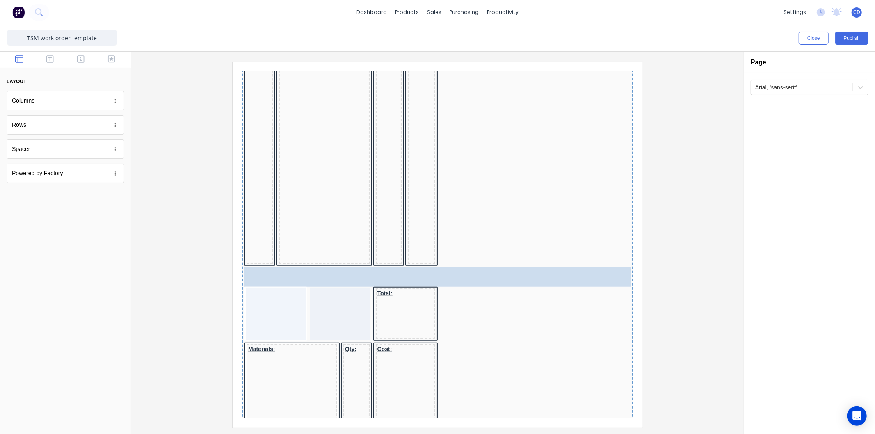
drag, startPoint x: 80, startPoint y: 103, endPoint x: 50, endPoint y: 92, distance: 31.6
click at [517, 204] on div "Date: Name: Normal hrs: O/time hrs:" at bounding box center [427, 151] width 387 height 211
click at [508, 183] on div "Date: Name: Normal hrs: O/time hrs:" at bounding box center [427, 151] width 387 height 211
click at [440, 184] on div "Date: Name: Normal hrs: O/time hrs:" at bounding box center [427, 151] width 387 height 211
click at [489, 332] on div "Total:" at bounding box center [427, 305] width 387 height 56
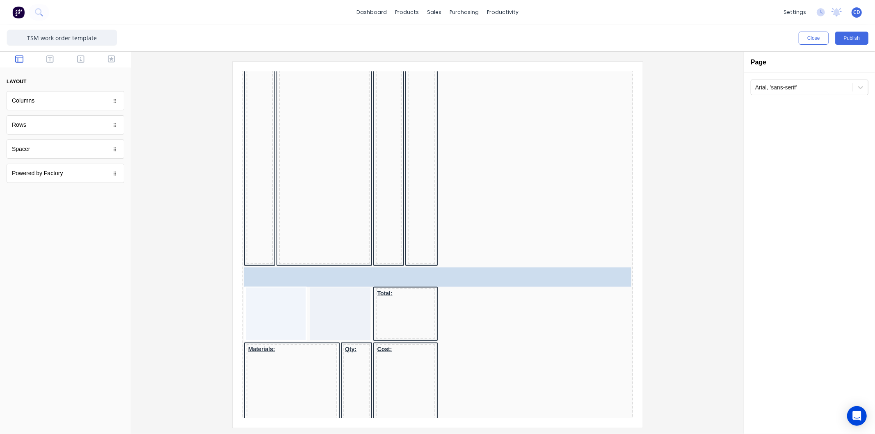
click at [584, 254] on div "Date: Name: Normal hrs: O/time hrs:" at bounding box center [427, 151] width 387 height 211
click at [398, 254] on div "O/time hrs:" at bounding box center [412, 151] width 28 height 206
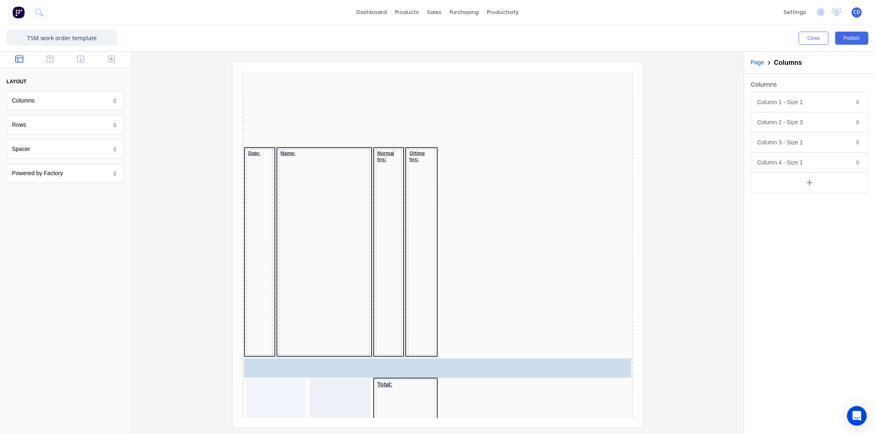
click at [803, 231] on div "Columns Column 1 - Size 1 Duplicate Delete Column size (1-12) 1 Choose a backgr…" at bounding box center [810, 254] width 131 height 360
click at [245, 261] on div at bounding box center [249, 265] width 23 height 8
drag, startPoint x: 245, startPoint y: 250, endPoint x: 254, endPoint y: 213, distance: 38.3
click at [254, 213] on div "Date:" at bounding box center [249, 242] width 26 height 206
click at [415, 225] on div "O/time hrs:" at bounding box center [412, 242] width 28 height 206
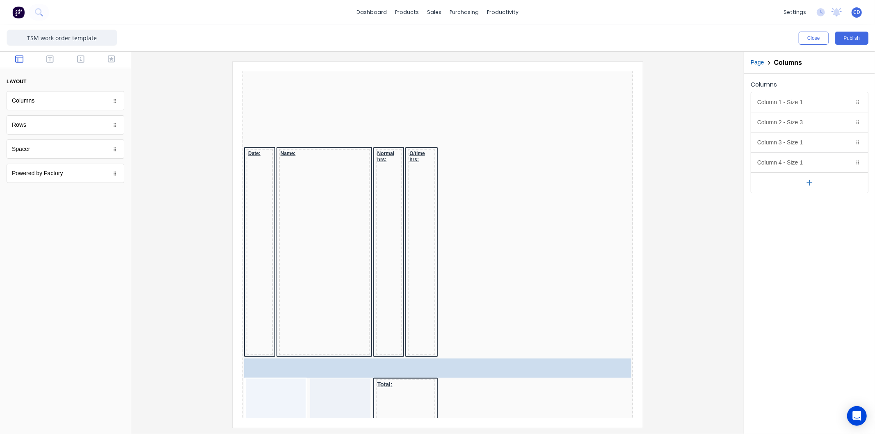
click at [415, 225] on div "O/time hrs:" at bounding box center [412, 242] width 28 height 206
click at [68, 128] on div "Rows" at bounding box center [66, 124] width 118 height 19
click at [85, 99] on div "Columns" at bounding box center [66, 100] width 118 height 19
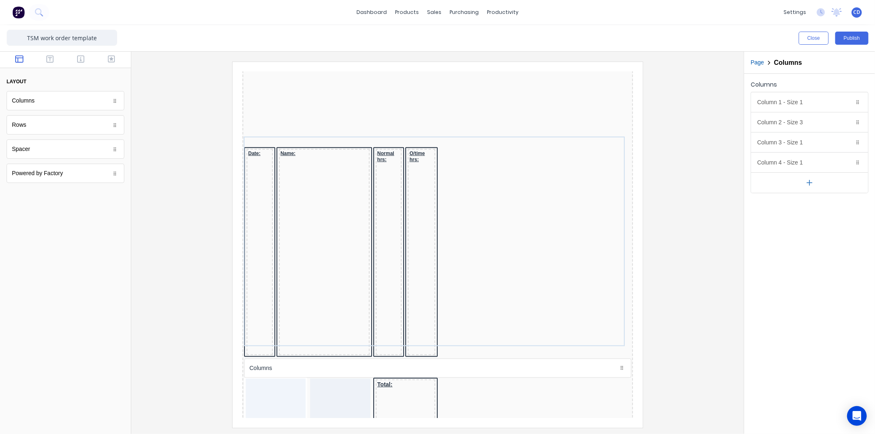
drag, startPoint x: 503, startPoint y: 302, endPoint x: 481, endPoint y: 179, distance: 125.0
click at [574, 348] on div "Columns" at bounding box center [427, 357] width 387 height 19
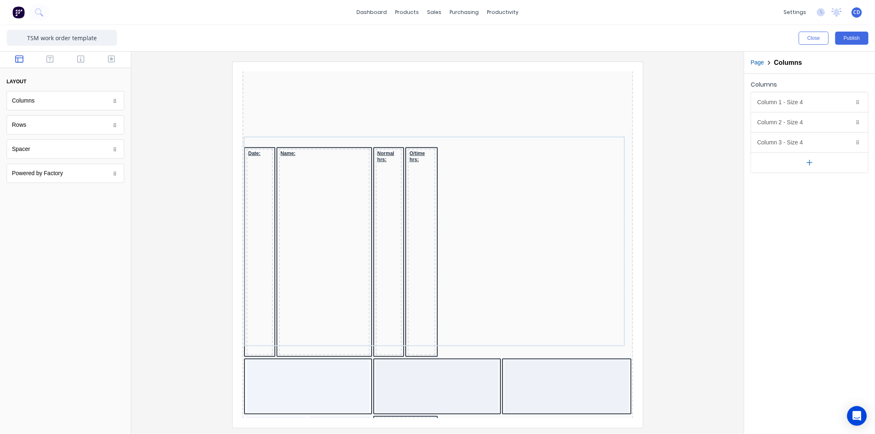
click at [574, 350] on div at bounding box center [557, 376] width 124 height 53
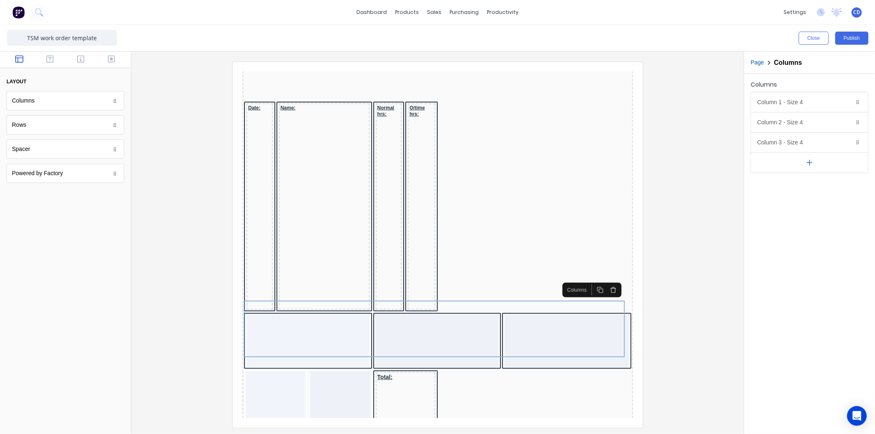
click at [604, 281] on icon "button" at bounding box center [603, 280] width 7 height 7
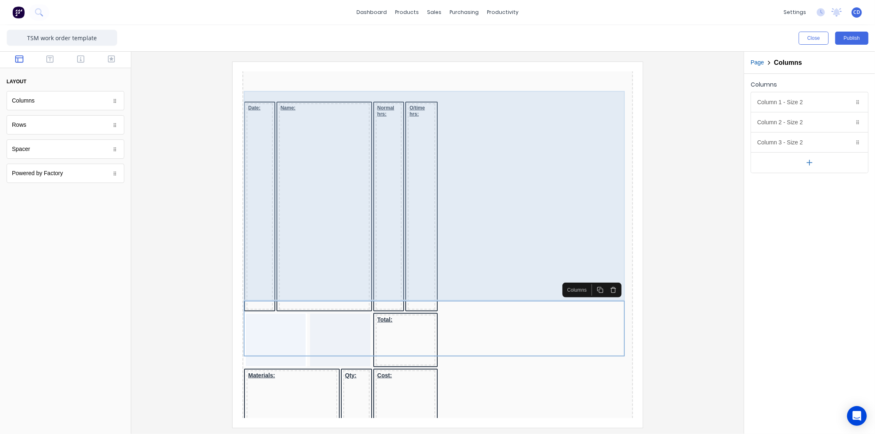
click at [454, 162] on div "Date: Name: Normal hrs: O/time hrs:" at bounding box center [427, 197] width 387 height 211
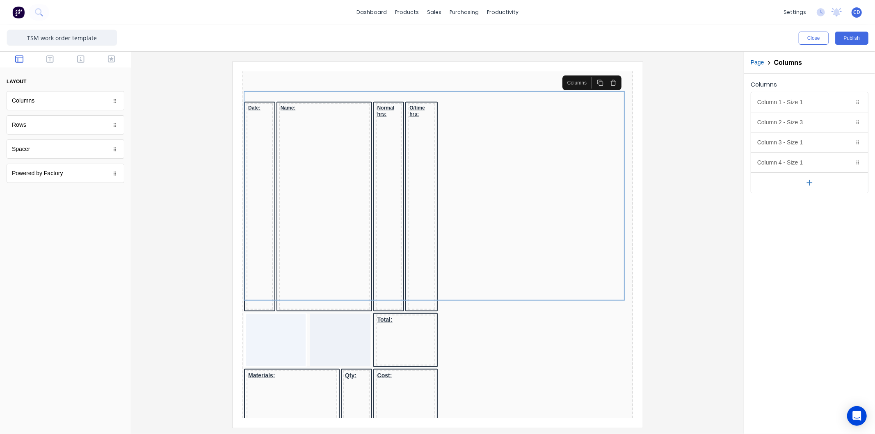
click at [808, 179] on icon "button" at bounding box center [810, 183] width 9 height 9
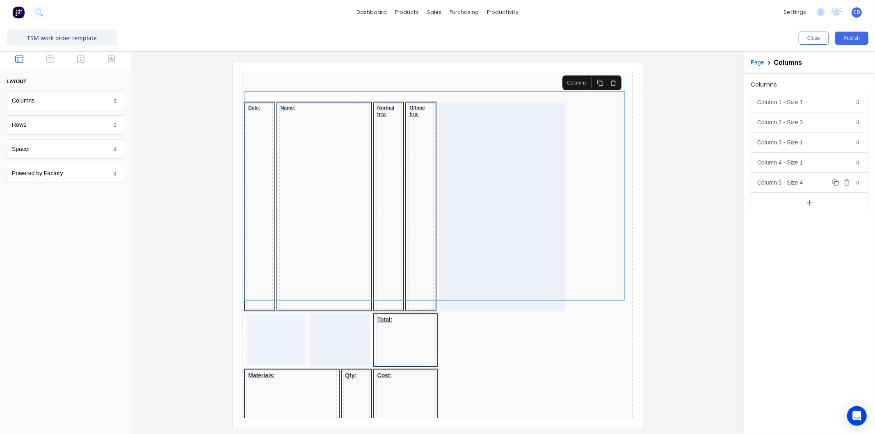
click at [805, 180] on div "Column 5 - Size 4 Duplicate Delete" at bounding box center [810, 183] width 117 height 20
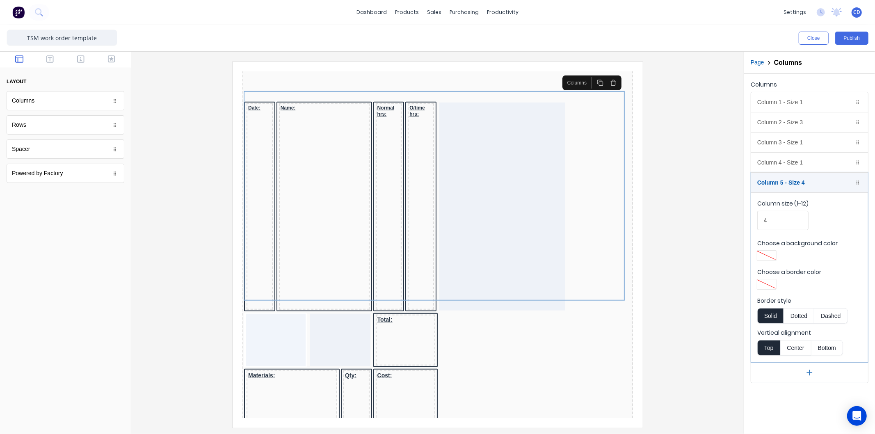
click at [766, 282] on div at bounding box center [767, 285] width 15 height 6
click at [766, 360] on div at bounding box center [766, 359] width 9 height 9
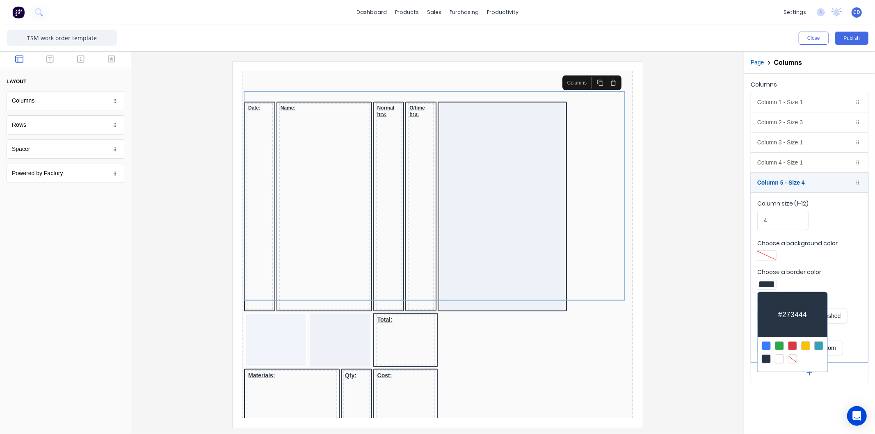
click at [691, 275] on div at bounding box center [437, 217] width 875 height 434
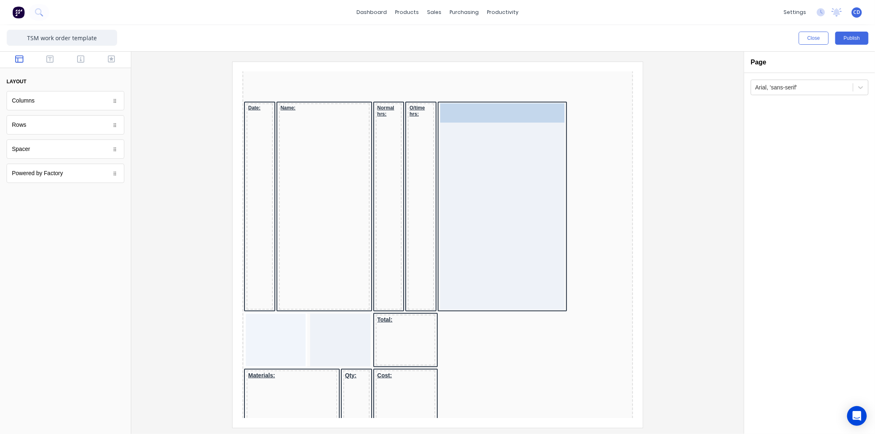
drag, startPoint x: 54, startPoint y: 106, endPoint x: 489, endPoint y: 130, distance: 435.8
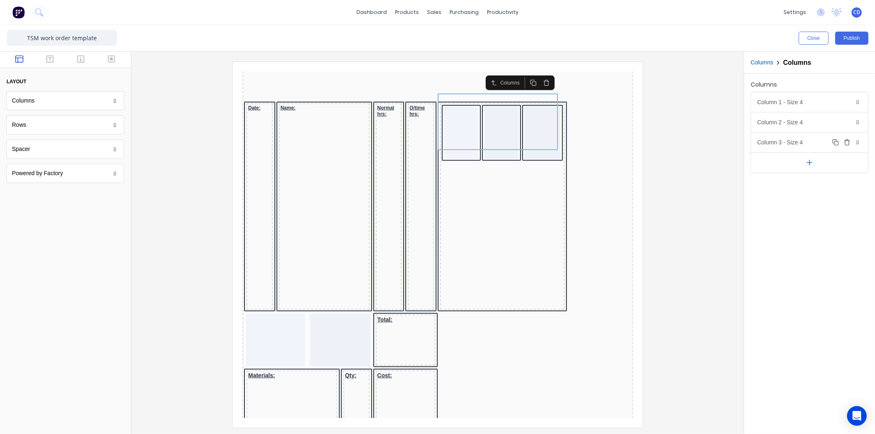
click at [804, 142] on div "Column 3 - Size 4 Duplicate Delete" at bounding box center [810, 143] width 117 height 20
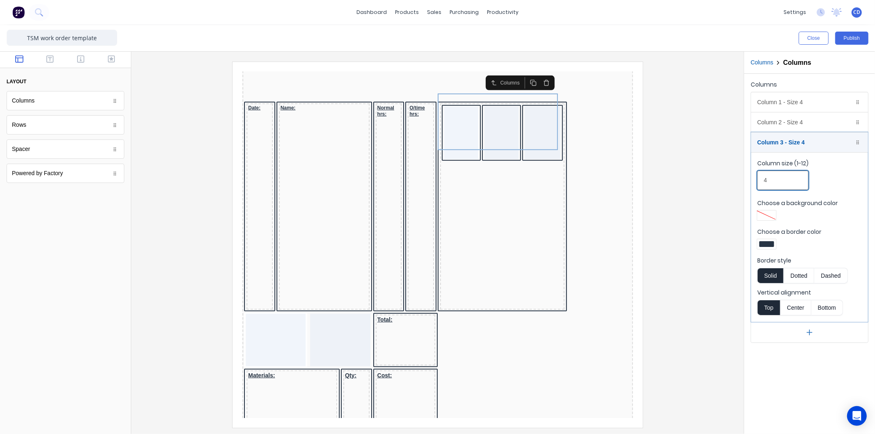
drag, startPoint x: 777, startPoint y: 182, endPoint x: 756, endPoint y: 183, distance: 21.4
click at [756, 183] on fieldset "Column size (1-12) 4 Choose a background color Choose a border color Border sty…" at bounding box center [810, 237] width 117 height 170
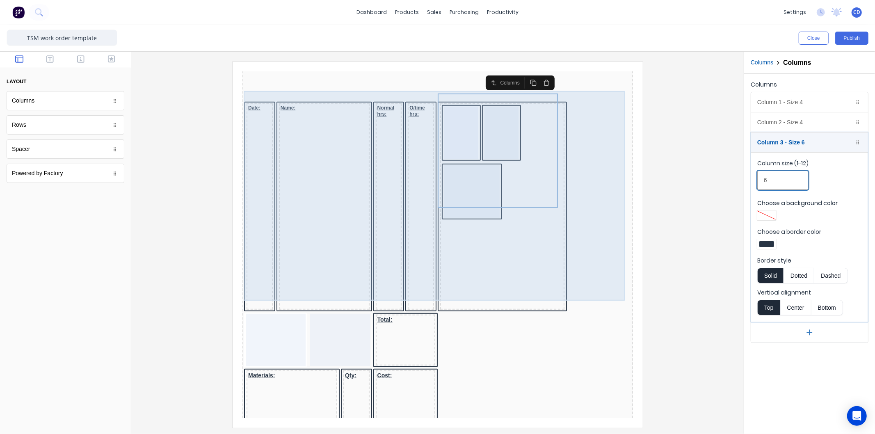
type input "6"
click at [589, 224] on div "Date: Name: Normal hrs: O/time hrs:" at bounding box center [427, 197] width 387 height 211
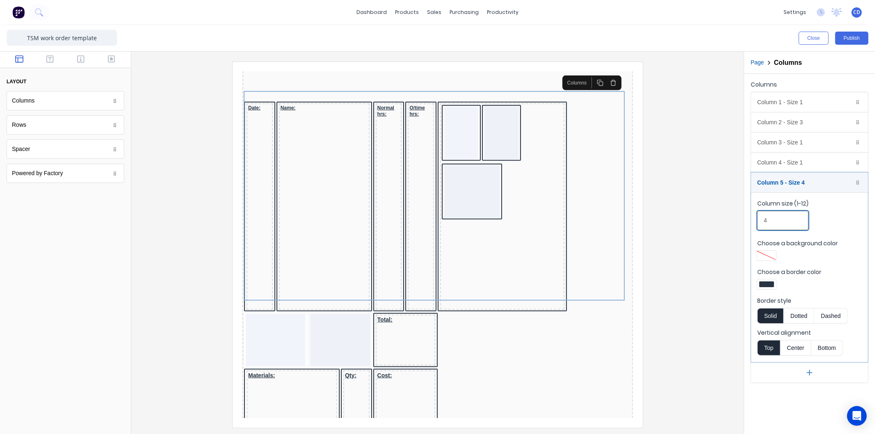
drag, startPoint x: 779, startPoint y: 220, endPoint x: 756, endPoint y: 222, distance: 22.2
click at [756, 222] on fieldset "Column size (1-12) 4 Choose a background color Choose a border color Border sty…" at bounding box center [810, 278] width 117 height 170
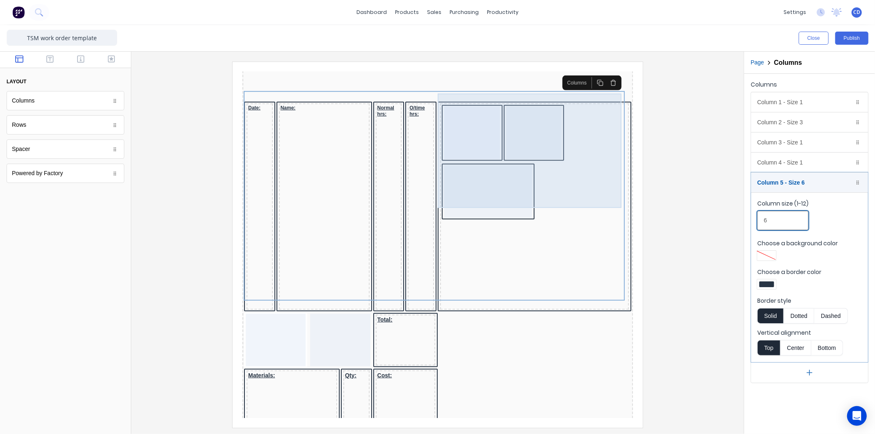
type input "6"
click at [487, 158] on div at bounding box center [478, 181] width 88 height 53
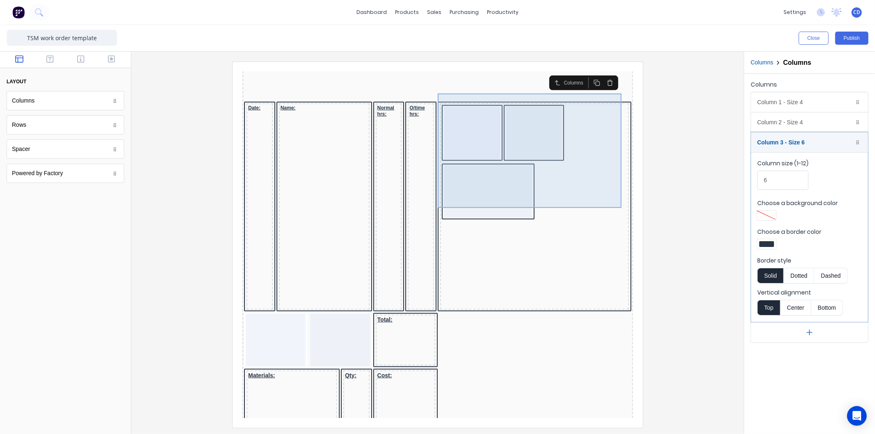
click at [494, 159] on div at bounding box center [478, 181] width 88 height 53
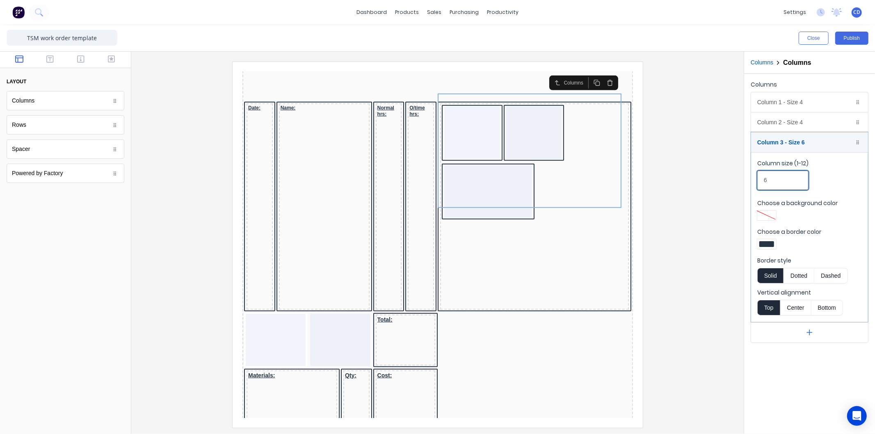
drag, startPoint x: 780, startPoint y: 177, endPoint x: 752, endPoint y: 184, distance: 29.1
click at [752, 184] on fieldset "Column size (1-12) 6 Choose a background color Choose a border color Border sty…" at bounding box center [810, 237] width 117 height 170
drag, startPoint x: 773, startPoint y: 179, endPoint x: 753, endPoint y: 183, distance: 20.5
click at [753, 183] on fieldset "Column size (1-12) 5 Choose a background color Choose a border color Border sty…" at bounding box center [810, 237] width 117 height 170
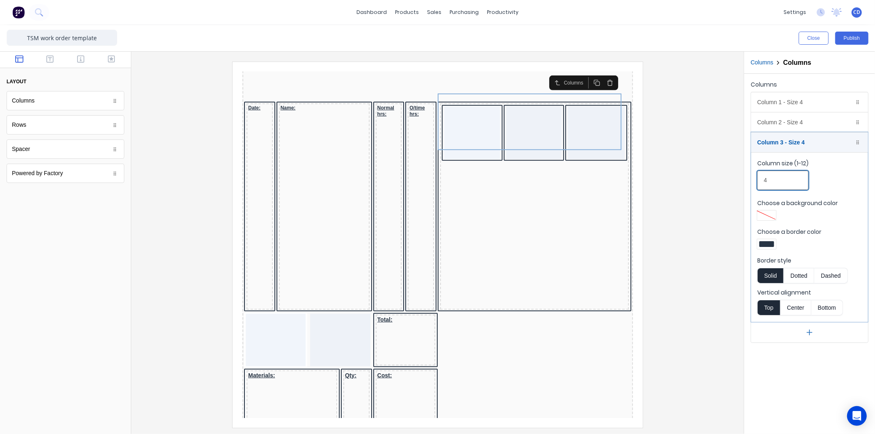
drag, startPoint x: 776, startPoint y: 186, endPoint x: 753, endPoint y: 186, distance: 23.4
click at [753, 186] on fieldset "Column size (1-12) 4 Choose a background color Choose a border color Border sty…" at bounding box center [810, 237] width 117 height 170
type input "2"
click at [789, 124] on div "Column 2 - Size 4 Duplicate Delete" at bounding box center [810, 122] width 117 height 20
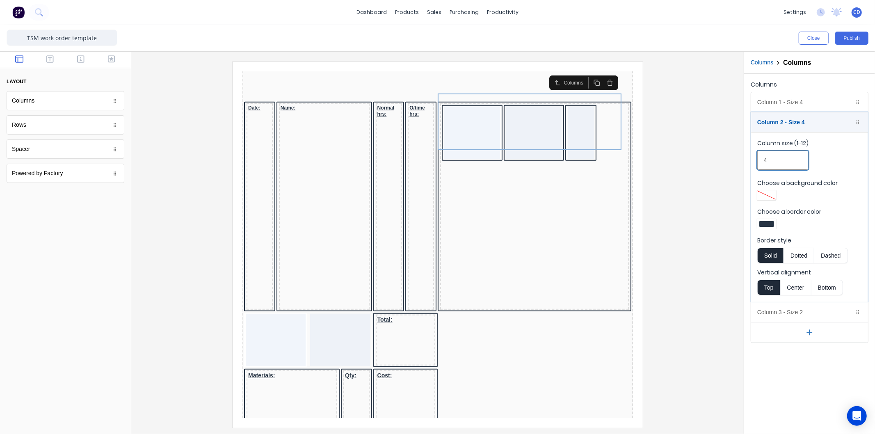
drag, startPoint x: 776, startPoint y: 158, endPoint x: 754, endPoint y: 163, distance: 22.4
click at [754, 163] on fieldset "Column size (1-12) 4 Choose a background color Choose a border color Border sty…" at bounding box center [810, 217] width 117 height 170
type input "2"
click at [784, 100] on div "Column 1 - Size 4 Duplicate Delete" at bounding box center [810, 102] width 117 height 20
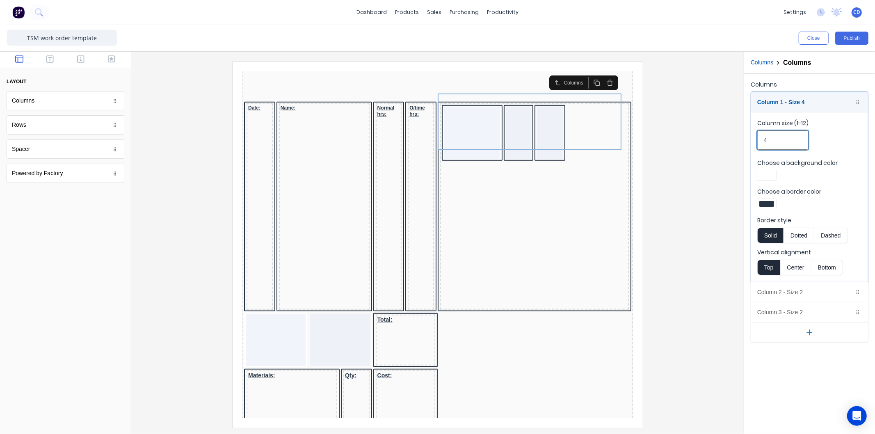
drag, startPoint x: 784, startPoint y: 134, endPoint x: 753, endPoint y: 142, distance: 32.2
click at [753, 142] on fieldset "Column size (1-12) 4 Choose a background color Choose a border color Border sty…" at bounding box center [810, 197] width 117 height 170
type input "6"
click at [50, 59] on icon "button" at bounding box center [49, 58] width 7 height 7
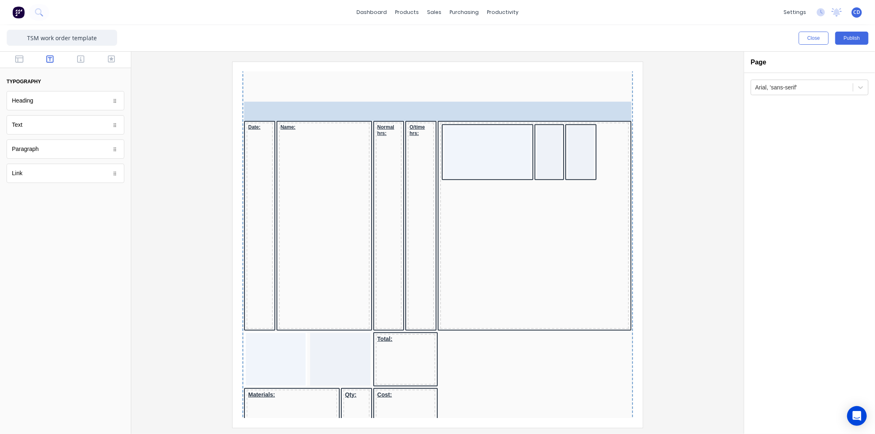
drag, startPoint x: 28, startPoint y: 124, endPoint x: 481, endPoint y: 132, distance: 454.0
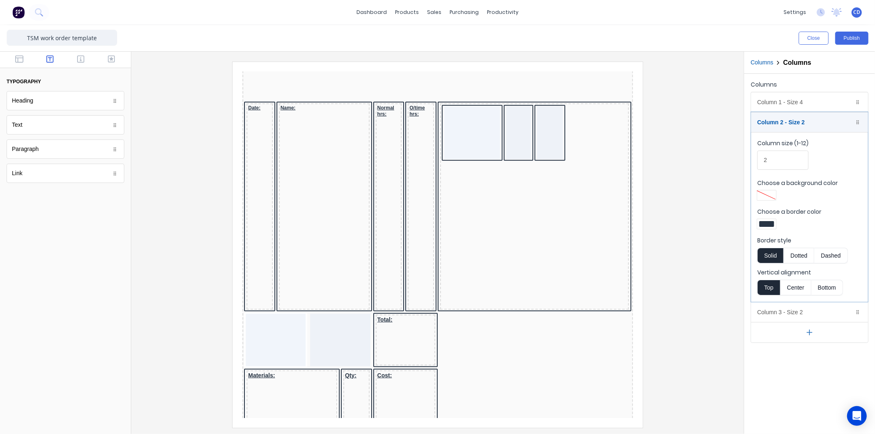
drag, startPoint x: 260, startPoint y: 189, endPoint x: 474, endPoint y: 102, distance: 231.3
drag, startPoint x: 442, startPoint y: 188, endPoint x: 454, endPoint y: 97, distance: 91.5
drag, startPoint x: 279, startPoint y: 185, endPoint x: 498, endPoint y: 102, distance: 234.9
click at [268, 410] on div at bounding box center [281, 414] width 87 height 8
click at [303, 394] on div at bounding box center [281, 398] width 87 height 8
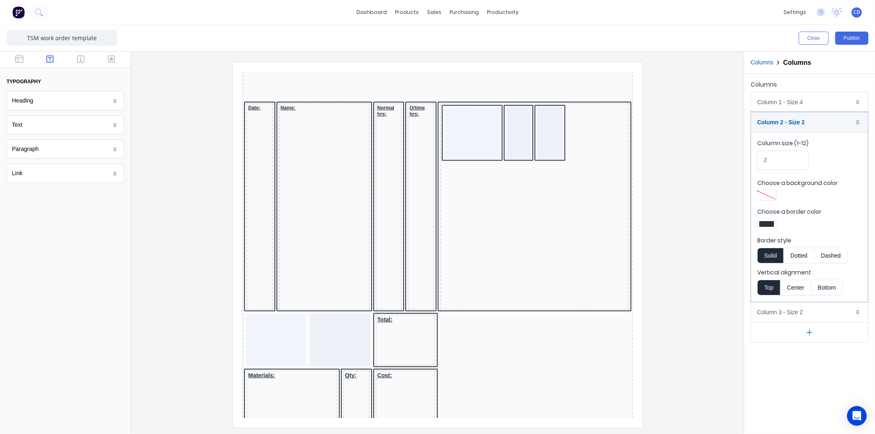
click at [303, 402] on div at bounding box center [281, 406] width 87 height 8
drag, startPoint x: 303, startPoint y: 289, endPoint x: 337, endPoint y: 287, distance: 33.7
click at [303, 402] on div at bounding box center [281, 406] width 87 height 8
click at [385, 360] on div "Cost:" at bounding box center [396, 402] width 60 height 85
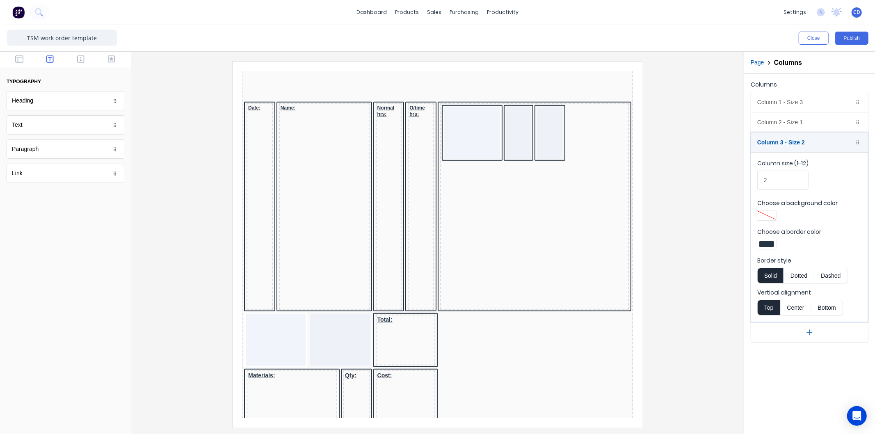
click at [380, 360] on div "Cost:" at bounding box center [396, 402] width 60 height 85
click at [469, 359] on div "Materials: Qty: Cost:" at bounding box center [427, 403] width 387 height 89
click at [409, 360] on div "Cost:" at bounding box center [396, 402] width 60 height 85
click at [848, 142] on icon "button" at bounding box center [847, 142] width 7 height 7
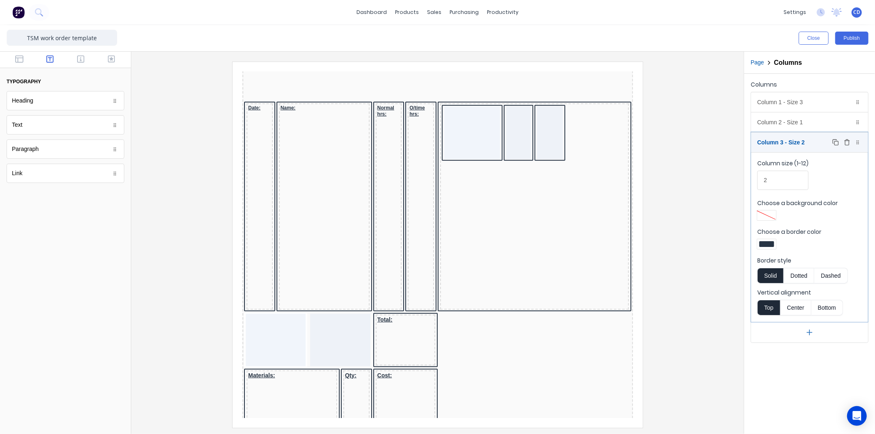
click at [848, 142] on icon "button" at bounding box center [847, 142] width 7 height 7
click at [848, 121] on icon "button" at bounding box center [847, 122] width 7 height 7
click at [847, 103] on icon "button" at bounding box center [847, 102] width 7 height 7
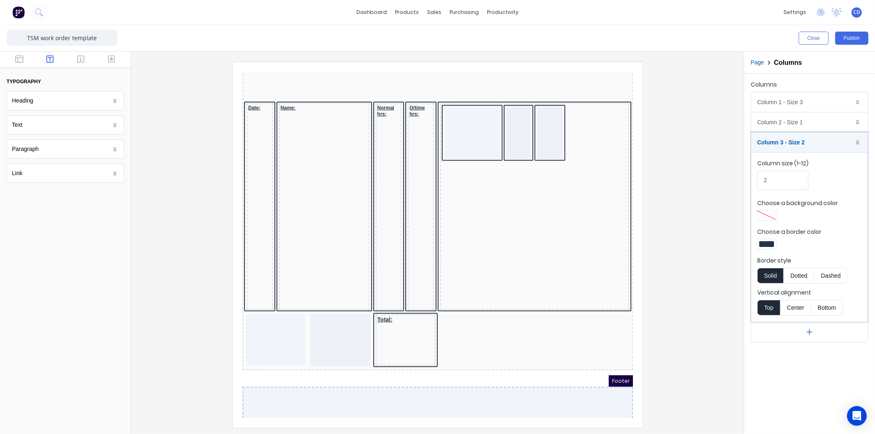
click at [513, 149] on div at bounding box center [508, 122] width 25 height 53
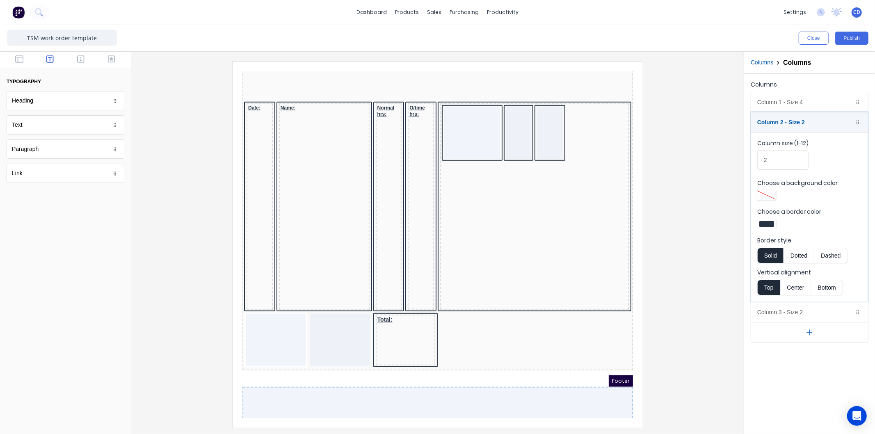
click at [758, 162] on input "2" at bounding box center [783, 160] width 51 height 19
click at [799, 103] on div "Column 1 - Size 4 Duplicate Delete" at bounding box center [810, 102] width 117 height 20
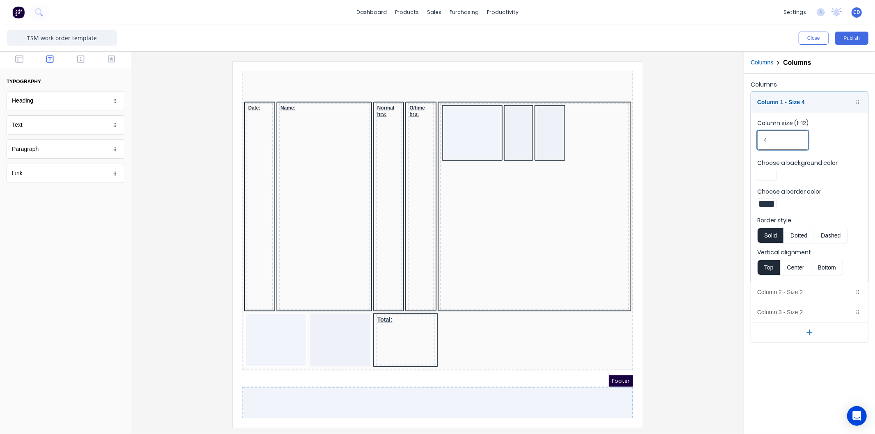
drag, startPoint x: 766, startPoint y: 141, endPoint x: 749, endPoint y: 144, distance: 18.0
click at [749, 144] on div "Columns Column 1 - Size 4 Duplicate Delete Column size (1-12) 4 Choose a backgr…" at bounding box center [810, 211] width 131 height 274
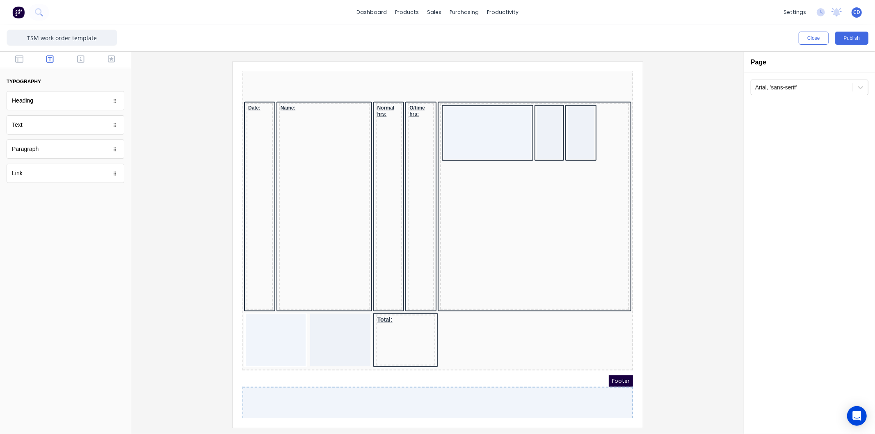
drag, startPoint x: 55, startPoint y: 101, endPoint x: 69, endPoint y: 103, distance: 13.7
click at [70, 108] on body "dashboard products sales purchasing productivity dashboard products Product Cat…" at bounding box center [437, 217] width 875 height 434
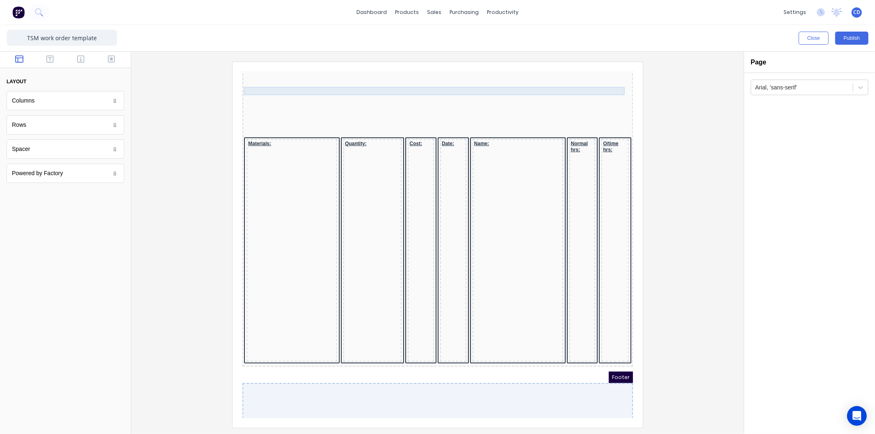
scroll to position [487, 0]
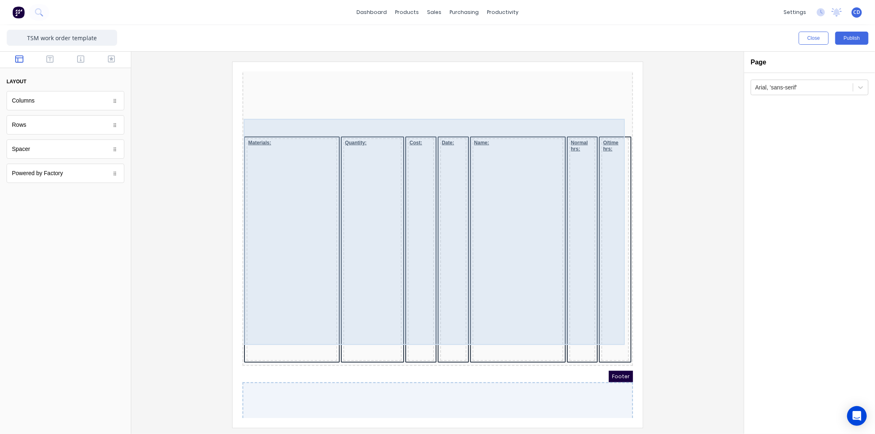
click at [339, 157] on div "Quantity:" at bounding box center [362, 239] width 58 height 223
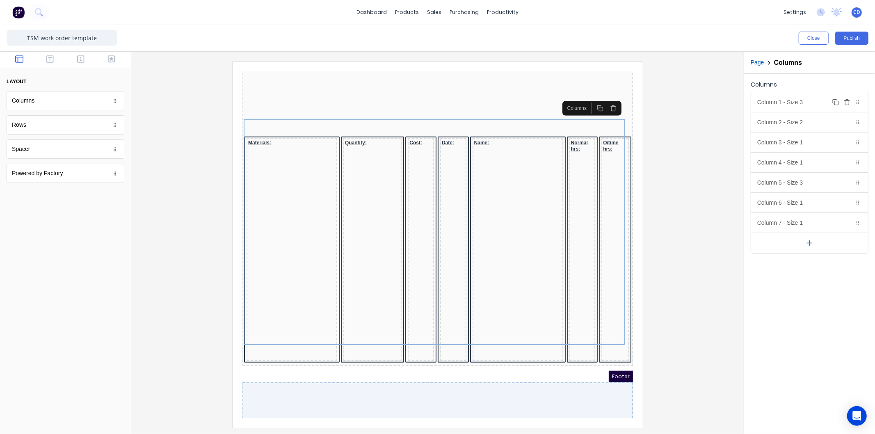
click at [847, 101] on icon "button" at bounding box center [847, 101] width 5 height 0
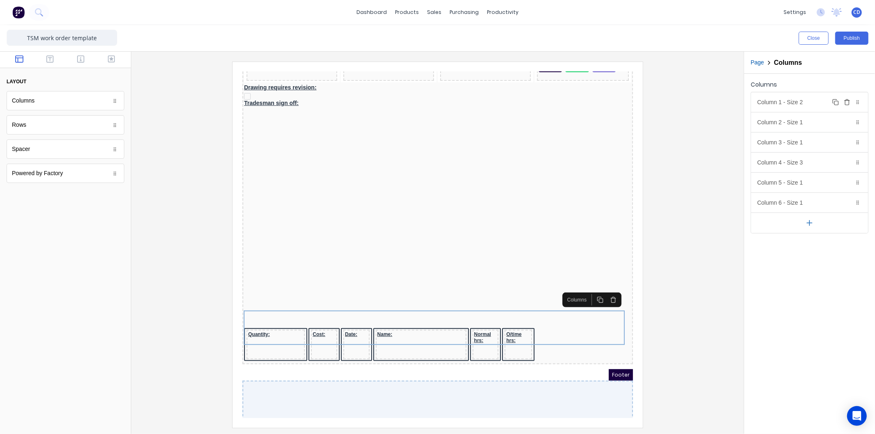
click at [850, 101] on icon "button" at bounding box center [847, 102] width 7 height 7
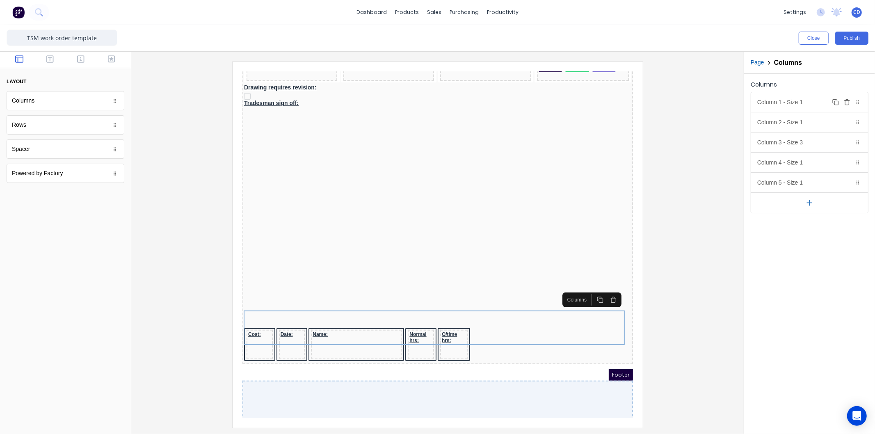
click at [850, 101] on icon "button" at bounding box center [847, 102] width 7 height 7
click at [804, 182] on button "button" at bounding box center [810, 182] width 117 height 21
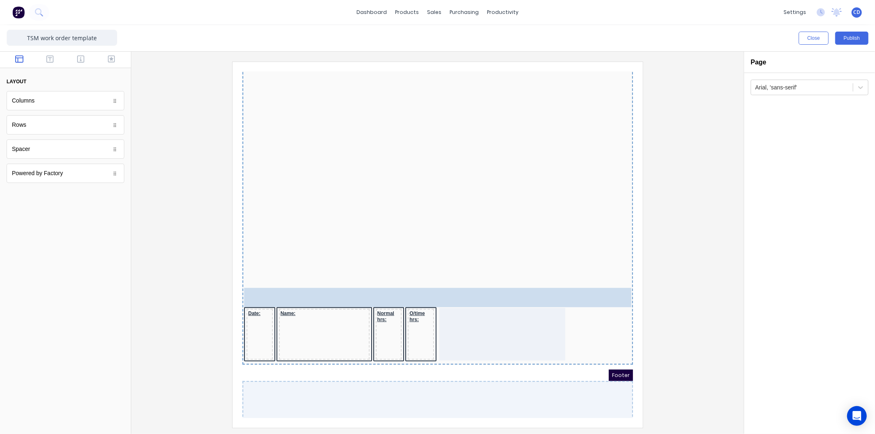
scroll to position [317, 0]
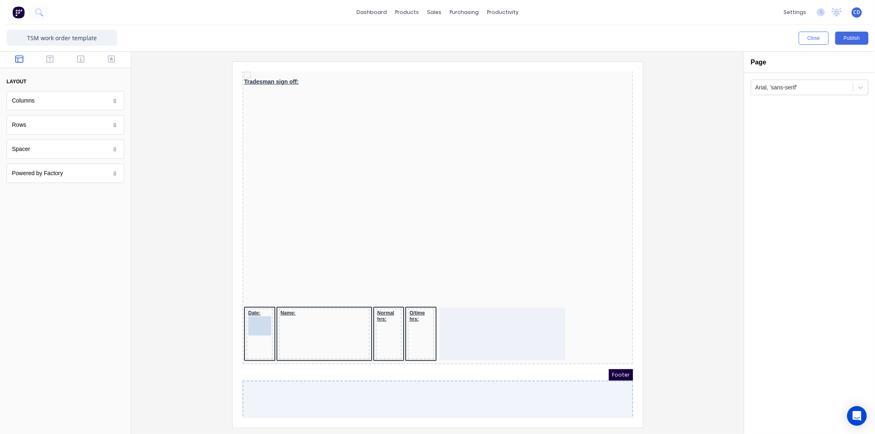
drag, startPoint x: 52, startPoint y: 151, endPoint x: 12, endPoint y: 233, distance: 91.8
click at [283, 276] on rect "button" at bounding box center [285, 278] width 4 height 4
click at [282, 286] on icon "button" at bounding box center [284, 285] width 7 height 7
click at [283, 295] on icon "button" at bounding box center [284, 293] width 7 height 7
click at [283, 303] on icon "button" at bounding box center [284, 301] width 7 height 7
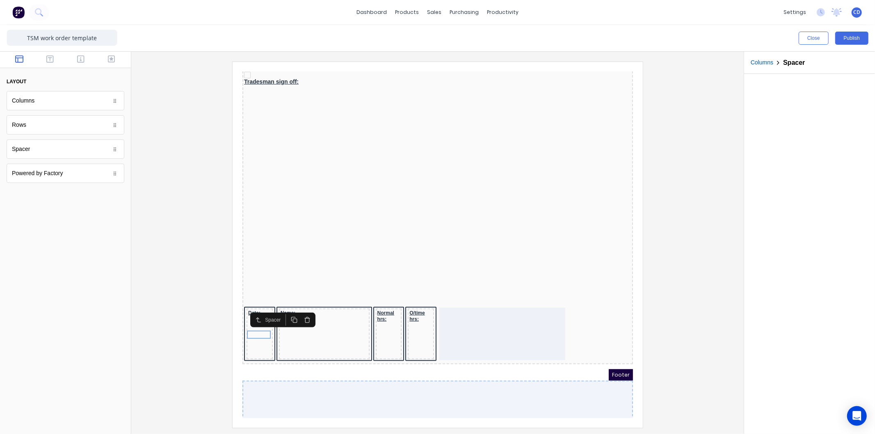
click at [283, 309] on icon "button" at bounding box center [284, 310] width 7 height 7
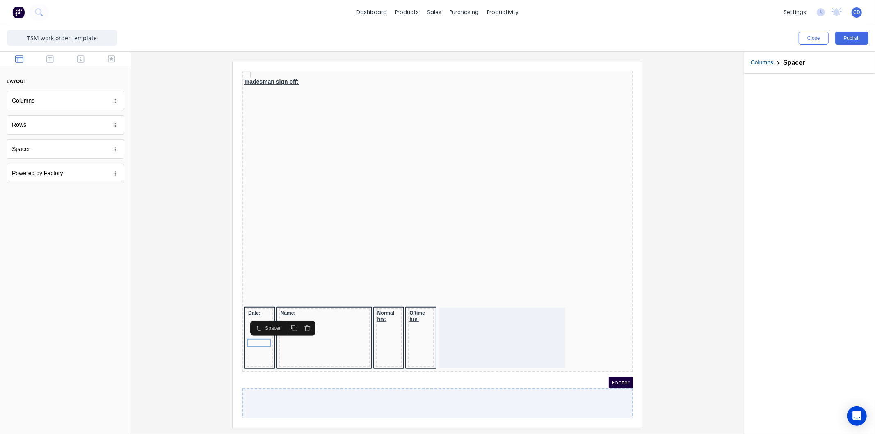
click at [283, 317] on icon "button" at bounding box center [284, 318] width 7 height 7
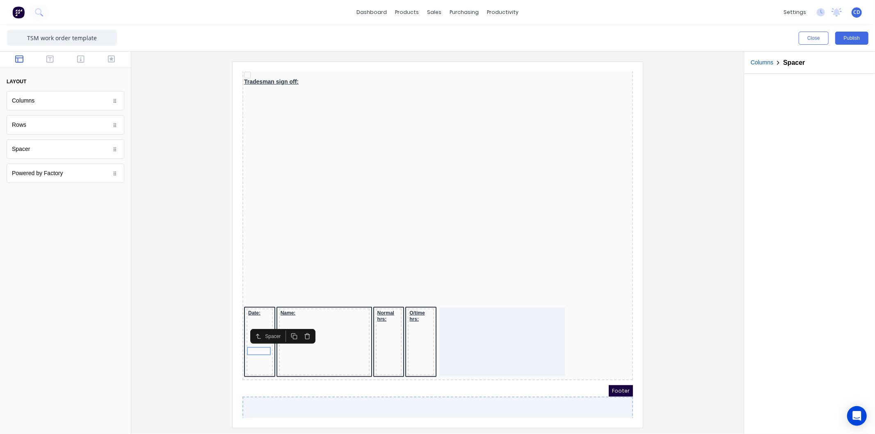
click at [284, 327] on icon "button" at bounding box center [284, 326] width 7 height 7
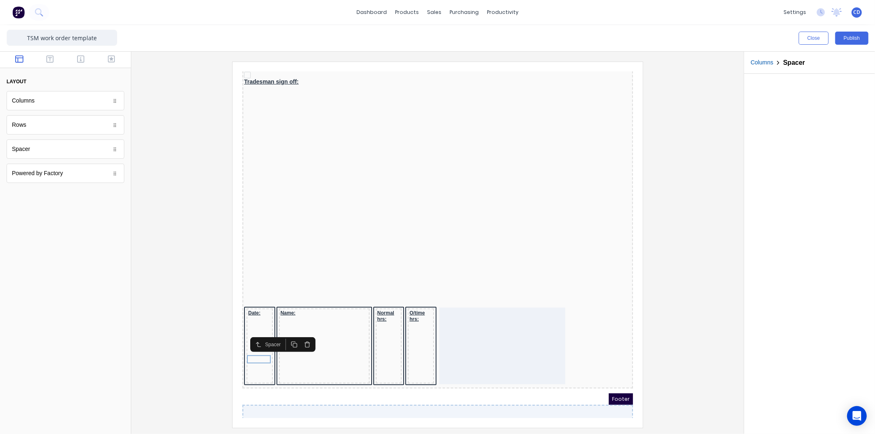
click at [283, 333] on rect "button" at bounding box center [285, 335] width 4 height 4
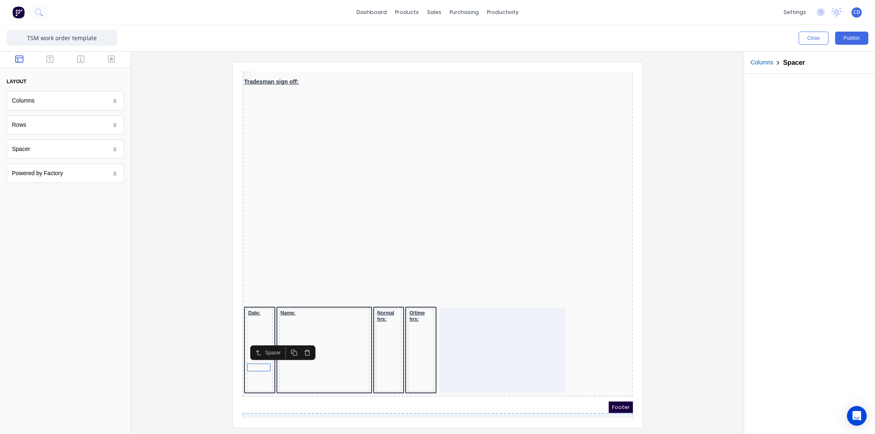
click at [283, 344] on icon "button" at bounding box center [284, 342] width 7 height 7
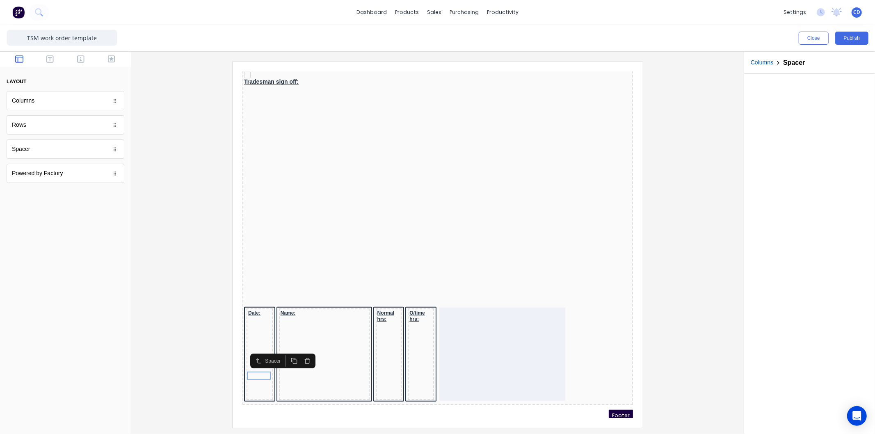
click at [282, 349] on icon "button" at bounding box center [284, 351] width 7 height 7
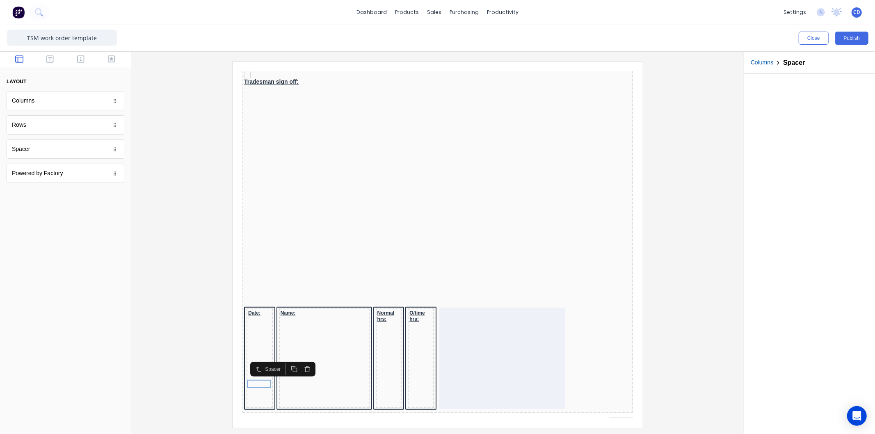
click at [282, 354] on button "button" at bounding box center [283, 358] width 13 height 11
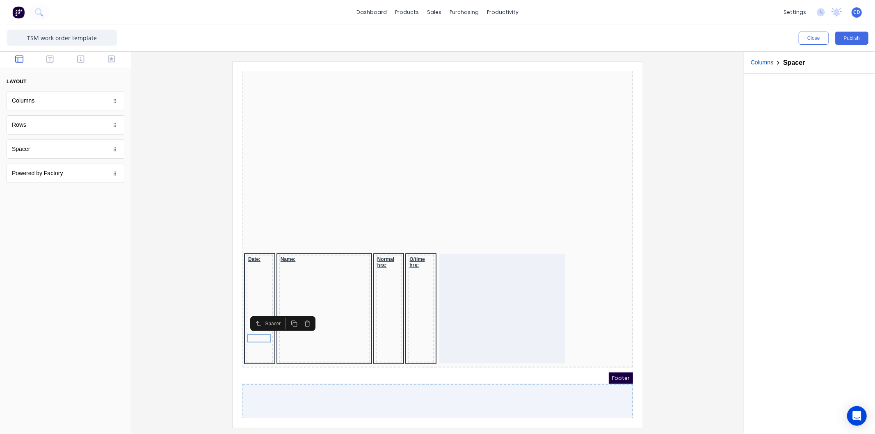
scroll to position [372, 0]
click at [283, 315] on button "button" at bounding box center [283, 311] width 13 height 11
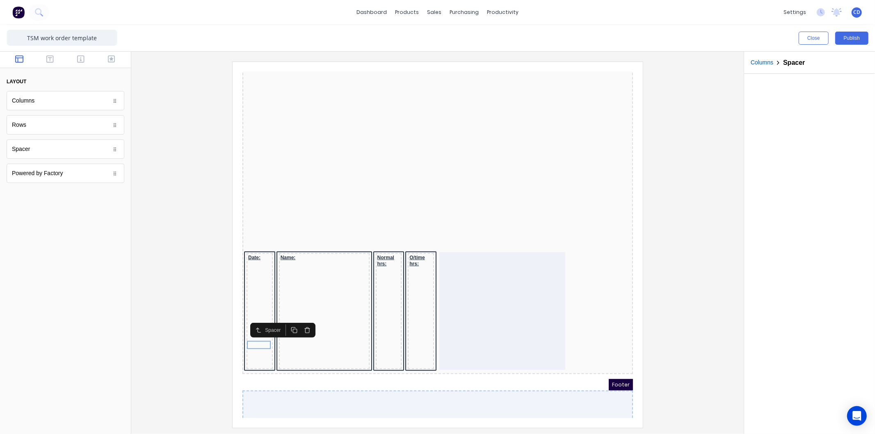
click at [282, 321] on icon "button" at bounding box center [284, 320] width 7 height 7
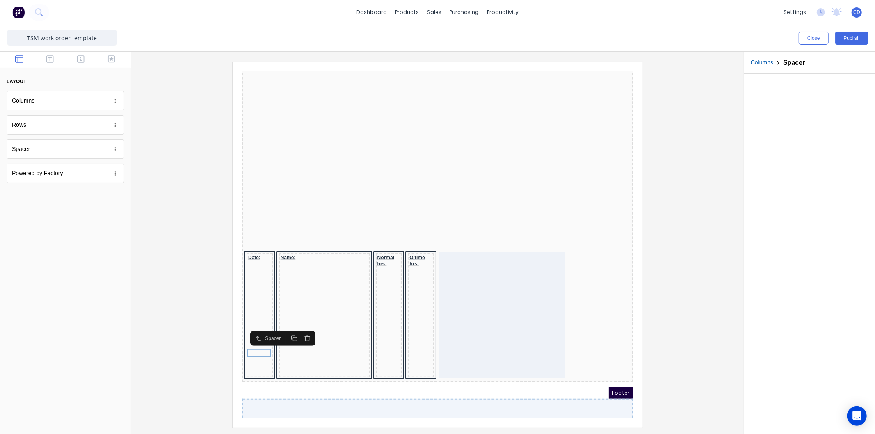
click at [283, 329] on icon "button" at bounding box center [284, 328] width 7 height 7
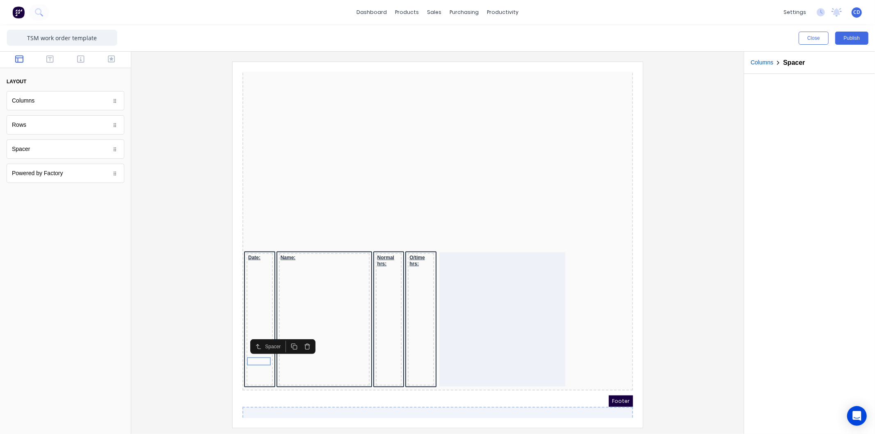
click at [283, 337] on icon "button" at bounding box center [284, 336] width 7 height 7
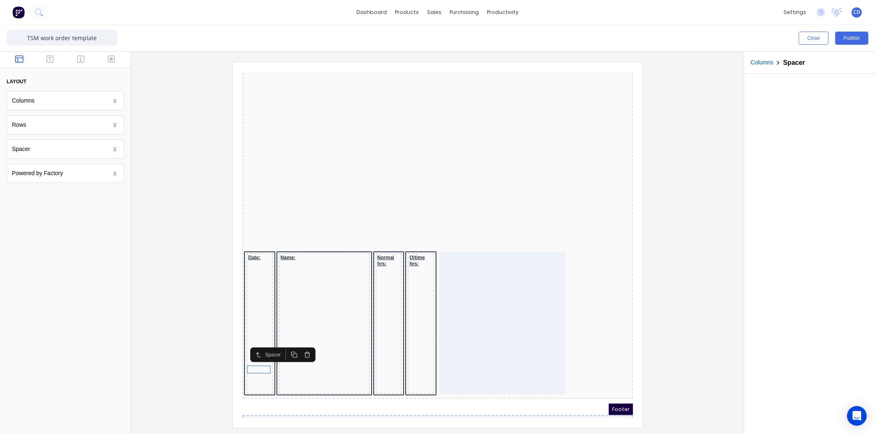
click at [283, 346] on icon "button" at bounding box center [284, 344] width 7 height 7
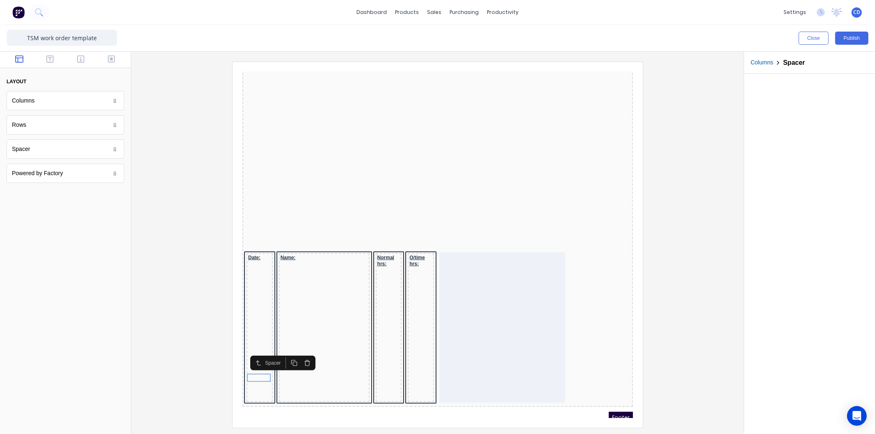
click at [282, 355] on icon "button" at bounding box center [284, 353] width 7 height 7
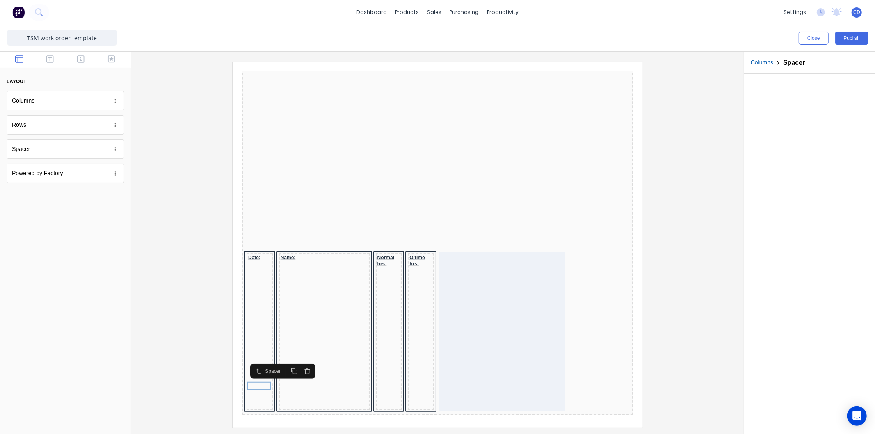
click at [283, 361] on icon "button" at bounding box center [284, 361] width 7 height 7
click at [284, 369] on icon "button" at bounding box center [284, 369] width 7 height 7
click at [284, 379] on icon "button" at bounding box center [284, 377] width 7 height 7
click at [284, 387] on icon "button" at bounding box center [284, 386] width 7 height 7
click at [283, 393] on rect "button" at bounding box center [285, 395] width 4 height 4
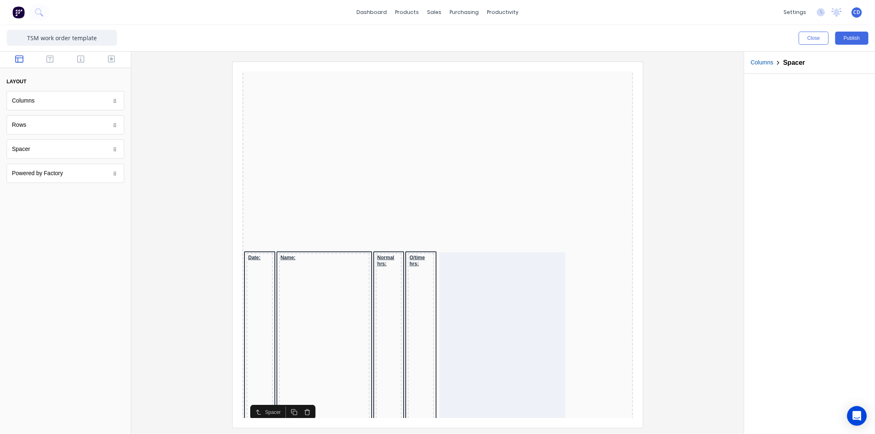
click at [282, 399] on icon "button" at bounding box center [284, 401] width 4 height 4
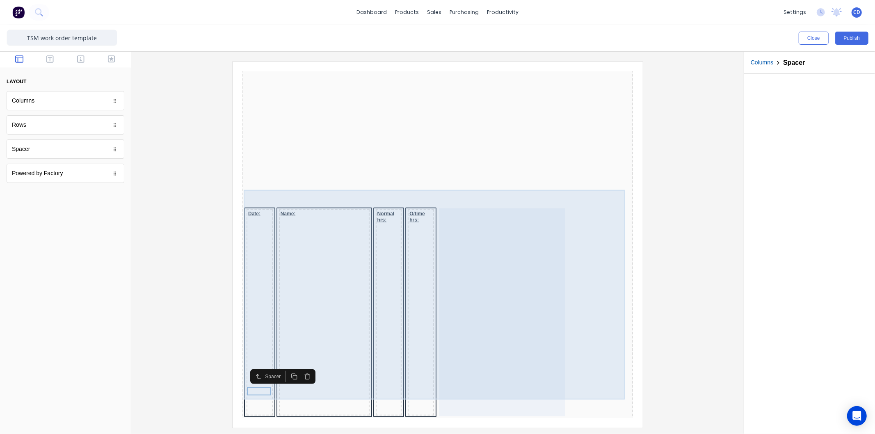
scroll to position [418, 0]
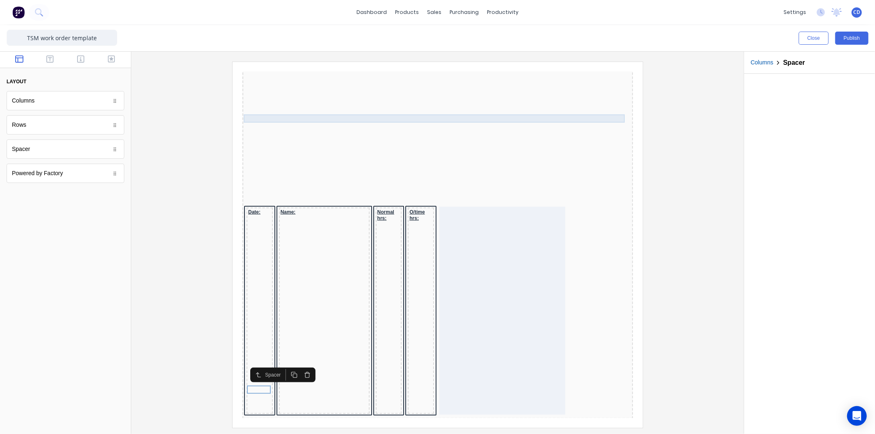
click at [499, 122] on div at bounding box center [427, 126] width 387 height 8
click at [608, 93] on button "button" at bounding box center [603, 93] width 13 height 11
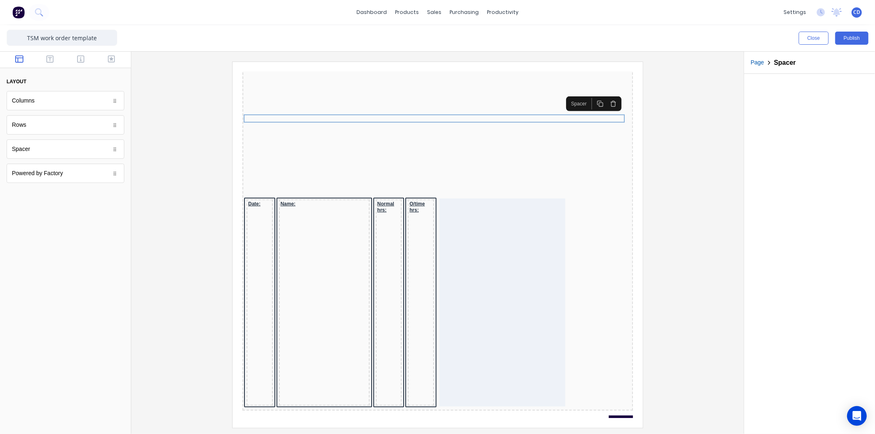
click at [608, 93] on button "button" at bounding box center [603, 93] width 13 height 11
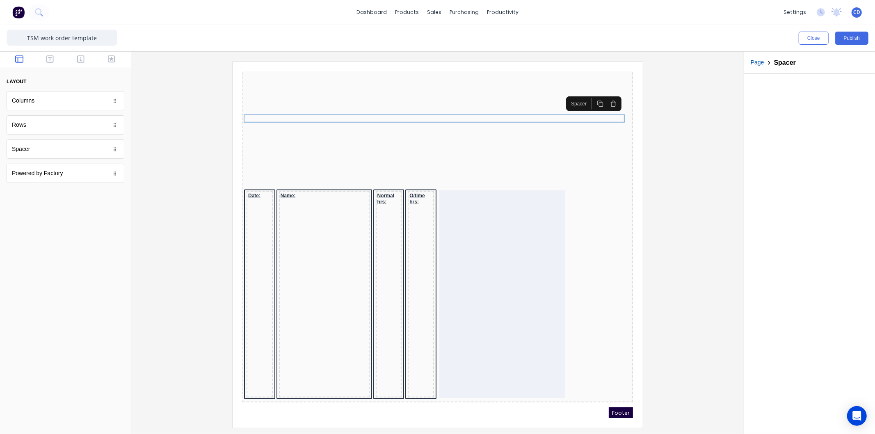
click at [608, 93] on button "button" at bounding box center [603, 93] width 13 height 11
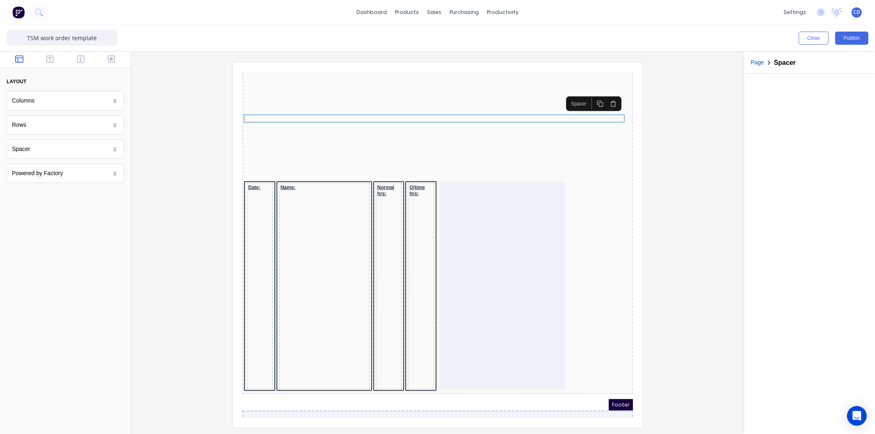
click at [608, 93] on button "button" at bounding box center [603, 93] width 13 height 11
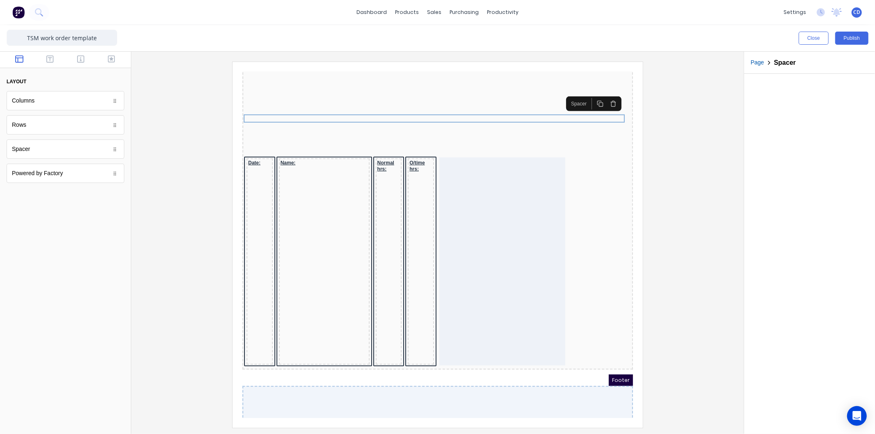
click at [608, 93] on button "button" at bounding box center [603, 93] width 13 height 11
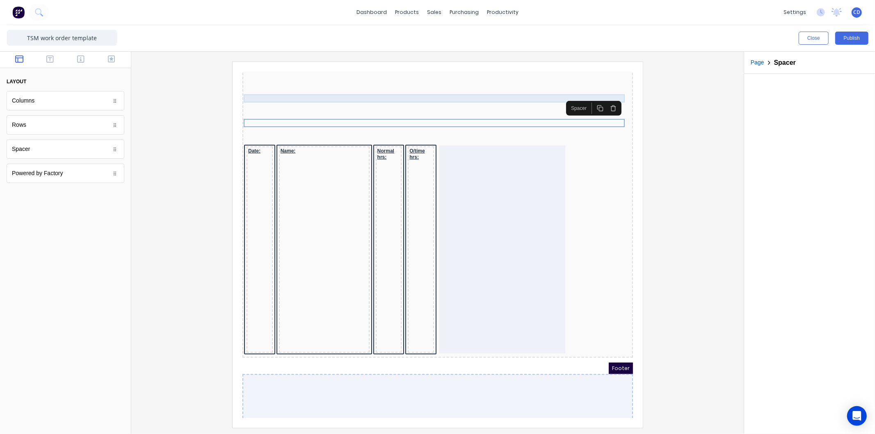
scroll to position [405, 0]
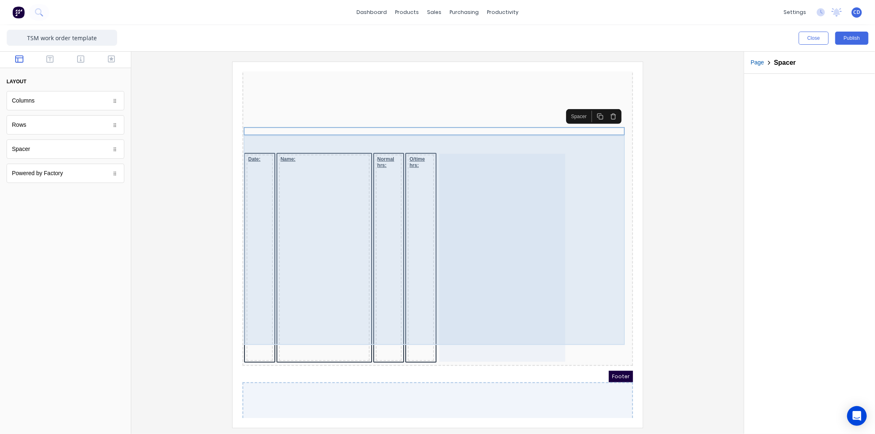
click at [514, 216] on div at bounding box center [492, 248] width 126 height 208
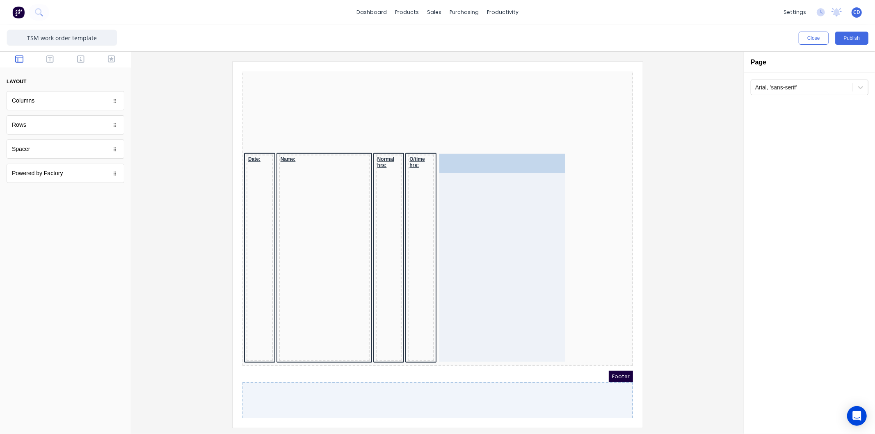
drag, startPoint x: 60, startPoint y: 104, endPoint x: 518, endPoint y: 168, distance: 462.5
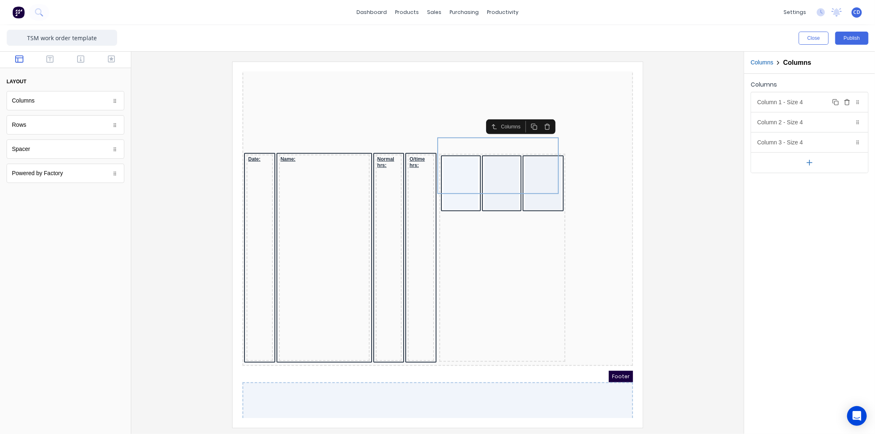
click at [790, 105] on div "Column 1 - Size 4 Duplicate Delete" at bounding box center [810, 102] width 117 height 20
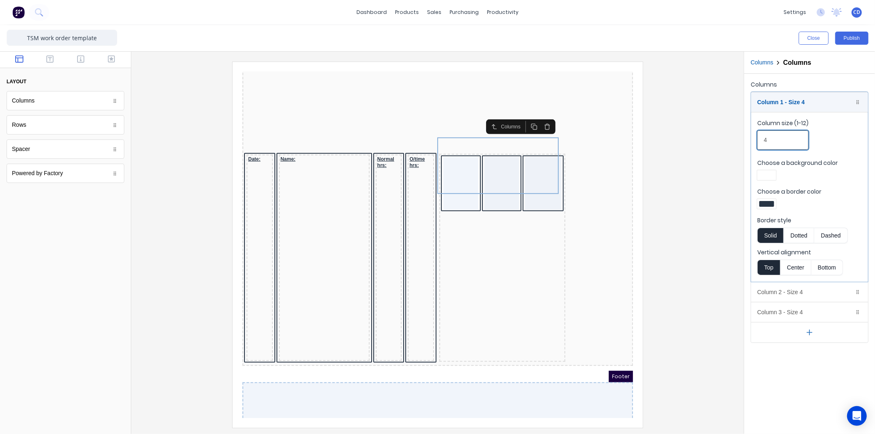
drag, startPoint x: 785, startPoint y: 138, endPoint x: 758, endPoint y: 138, distance: 27.5
click at [758, 138] on input "4" at bounding box center [783, 140] width 51 height 19
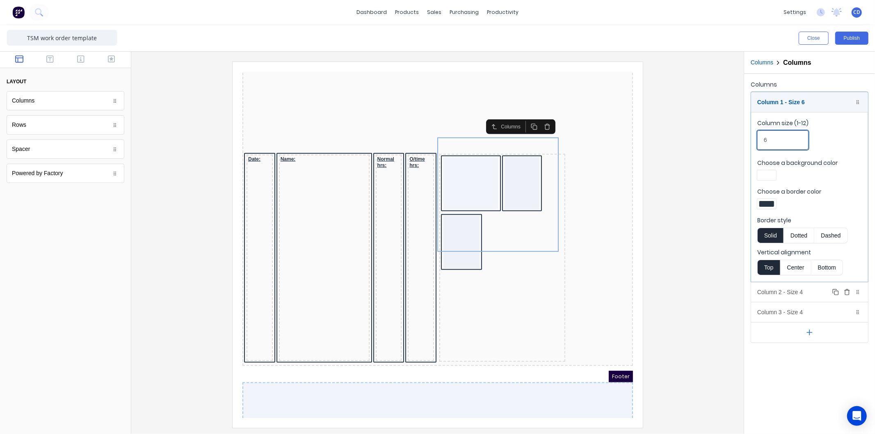
type input "6"
click at [789, 289] on div "Column 2 - Size 4 Duplicate Delete" at bounding box center [810, 292] width 117 height 20
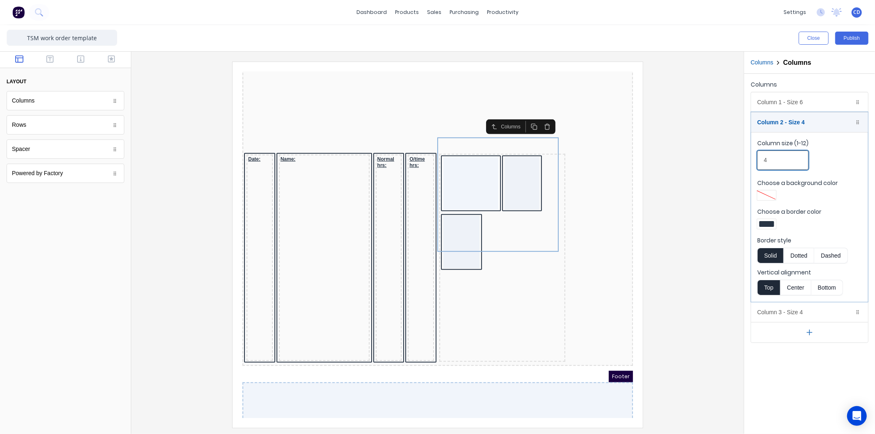
drag, startPoint x: 789, startPoint y: 159, endPoint x: 752, endPoint y: 160, distance: 37.0
click at [752, 160] on fieldset "Column size (1-12) 4 Choose a background color Choose a border color Border sty…" at bounding box center [810, 217] width 117 height 170
drag, startPoint x: 795, startPoint y: 156, endPoint x: 753, endPoint y: 163, distance: 42.5
click at [753, 163] on fieldset "Column size (1-12) 6 Choose a background color Choose a border color Border sty…" at bounding box center [810, 217] width 117 height 170
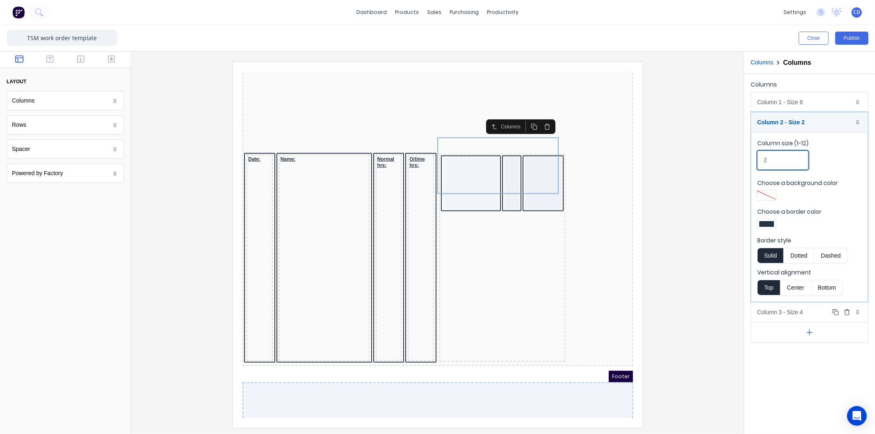
type input "2"
drag, startPoint x: 809, startPoint y: 309, endPoint x: 804, endPoint y: 296, distance: 14.2
click at [809, 309] on div "Column 3 - Size 4 Duplicate Delete" at bounding box center [810, 313] width 117 height 20
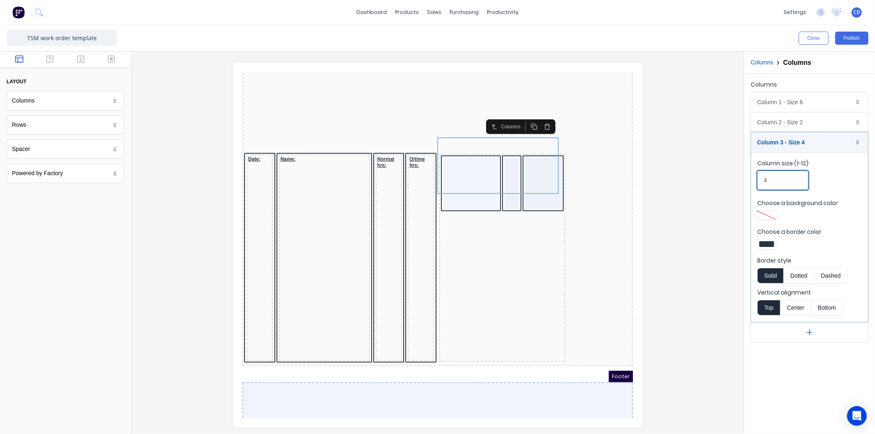
drag, startPoint x: 788, startPoint y: 179, endPoint x: 754, endPoint y: 186, distance: 34.2
click at [754, 186] on fieldset "Column size (1-12) 4 Choose a background color Choose a border color Border sty…" at bounding box center [810, 237] width 117 height 170
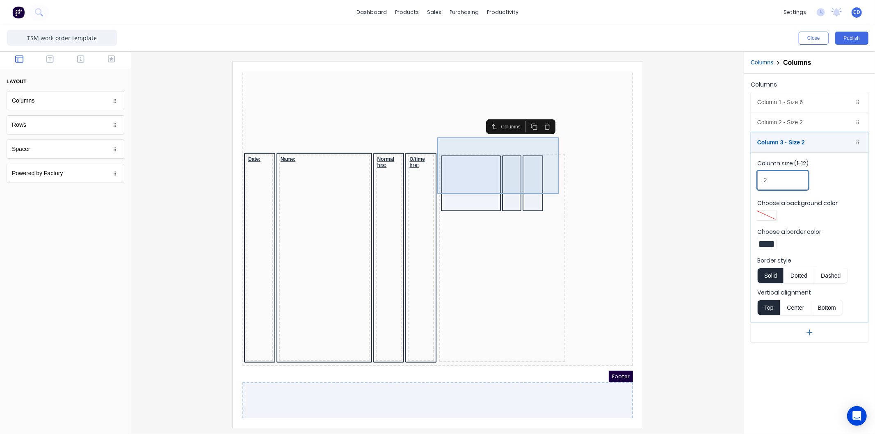
type input "2"
click at [465, 159] on div at bounding box center [460, 173] width 55 height 53
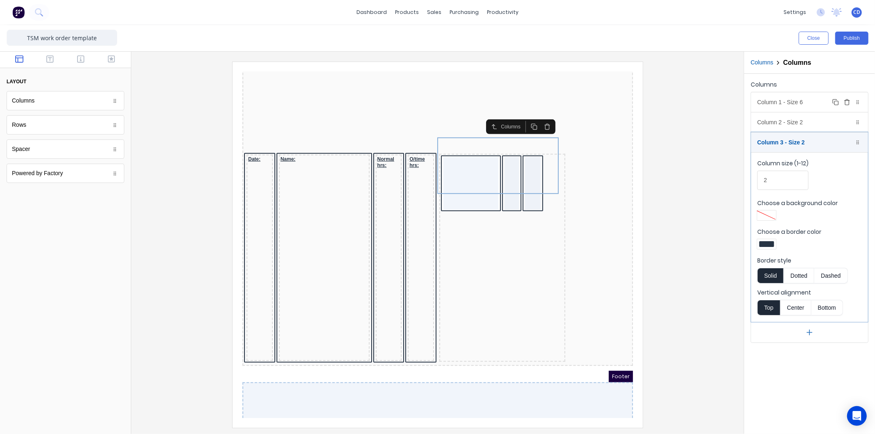
click at [793, 103] on div "Column 1 - Size 6 Duplicate Delete" at bounding box center [810, 102] width 117 height 20
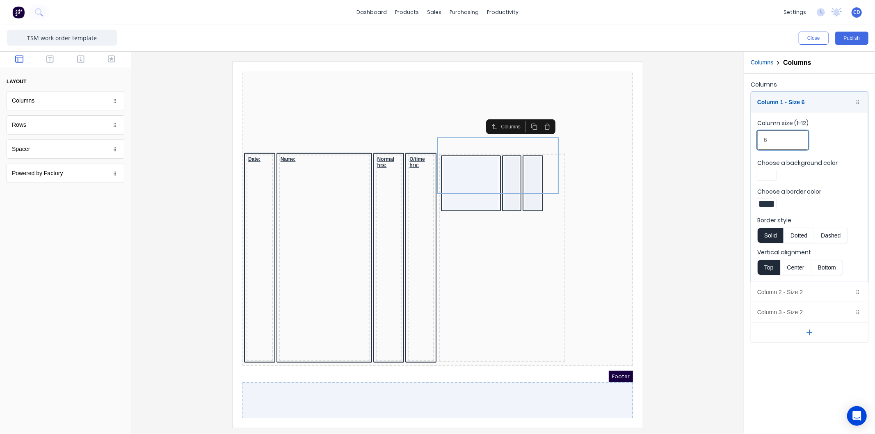
drag, startPoint x: 783, startPoint y: 140, endPoint x: 749, endPoint y: 142, distance: 33.7
click at [749, 142] on div "Columns Column 1 - Size 6 Duplicate Delete Column size (1-12) 6 Choose a backgr…" at bounding box center [810, 211] width 131 height 274
type input "8"
drag, startPoint x: 807, startPoint y: 291, endPoint x: 805, endPoint y: 280, distance: 10.4
click at [806, 291] on div "Column 2 - Size 2 Duplicate Delete" at bounding box center [810, 292] width 117 height 20
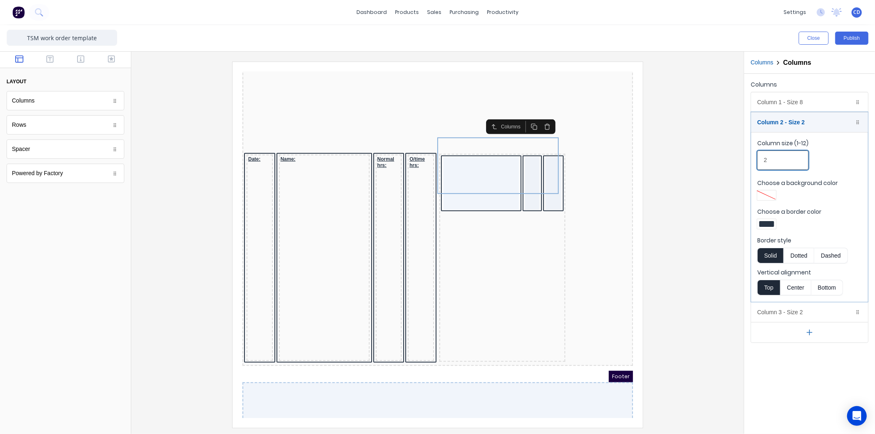
drag, startPoint x: 787, startPoint y: 157, endPoint x: 754, endPoint y: 159, distance: 33.3
click at [754, 159] on fieldset "Column size (1-12) 2 Choose a background color Choose a border color Border sty…" at bounding box center [810, 217] width 117 height 170
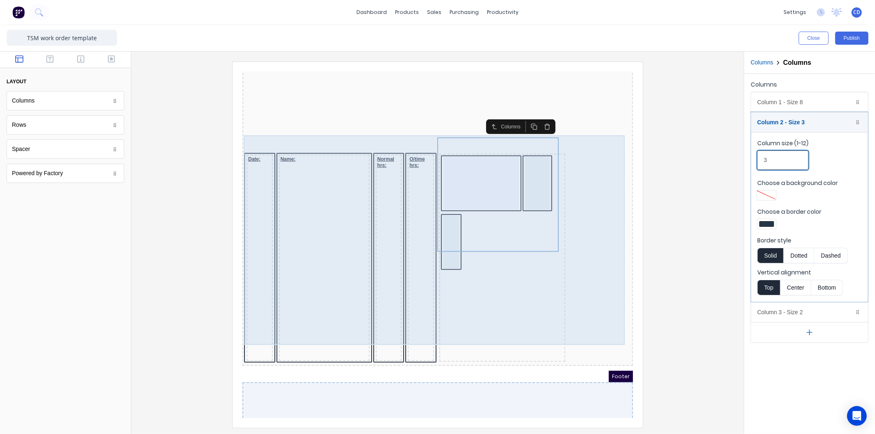
type input "3"
click at [532, 270] on div at bounding box center [492, 248] width 126 height 208
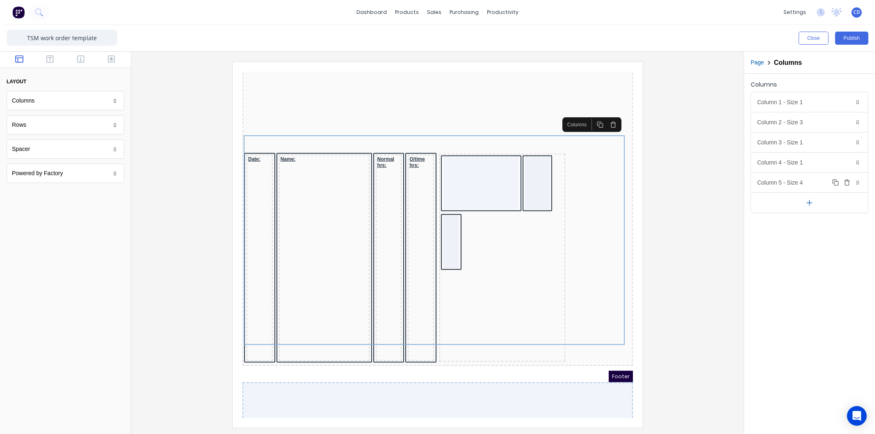
click at [804, 182] on div "Column 5 - Size 4 Duplicate Delete" at bounding box center [810, 183] width 117 height 20
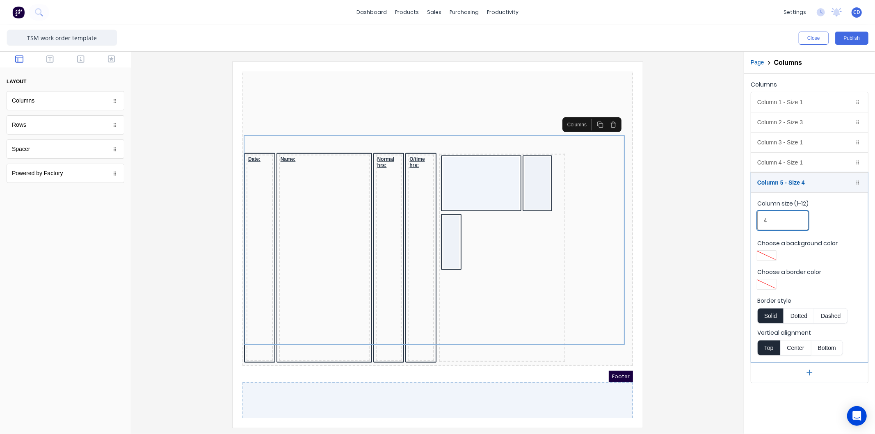
drag, startPoint x: 780, startPoint y: 219, endPoint x: 747, endPoint y: 224, distance: 32.8
click at [747, 224] on div "Columns Column 1 - Size 1 Duplicate Delete Column size (1-12) 1 Choose a backgr…" at bounding box center [810, 231] width 131 height 314
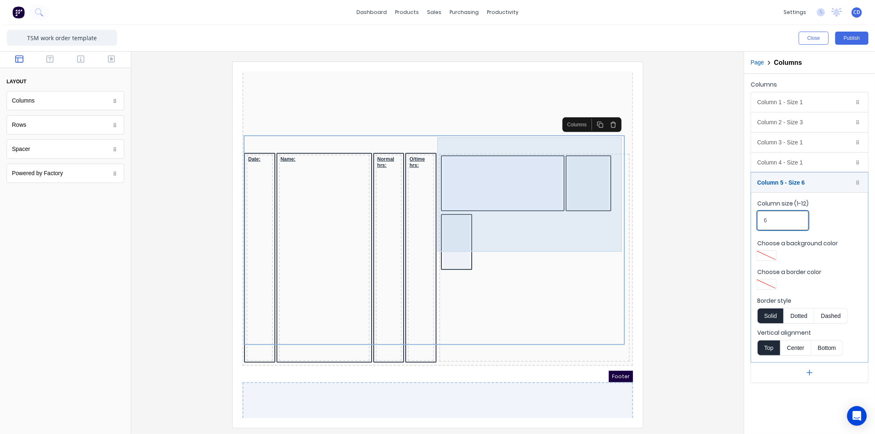
type input "6"
click at [577, 168] on div at bounding box center [578, 173] width 41 height 53
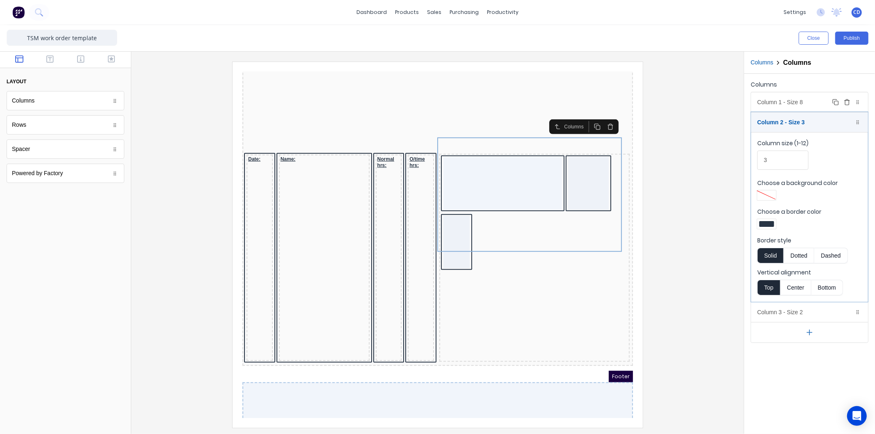
click at [788, 107] on div "Column 1 - Size 8 Duplicate Delete" at bounding box center [810, 102] width 117 height 20
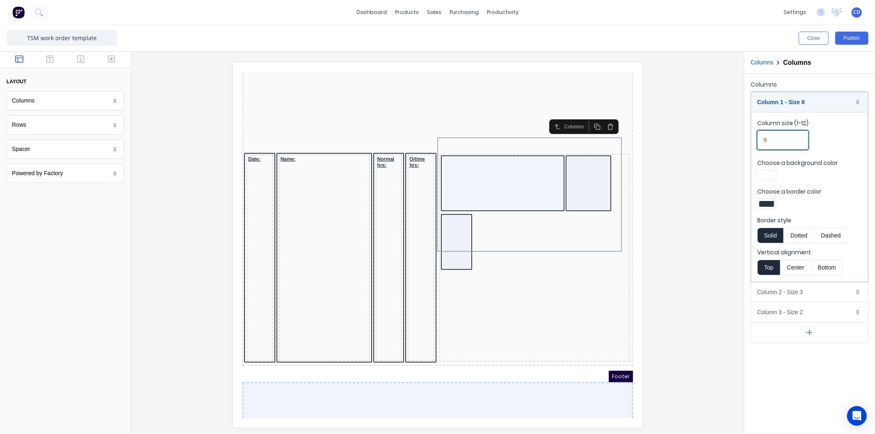
drag, startPoint x: 788, startPoint y: 140, endPoint x: 754, endPoint y: 142, distance: 34.2
click at [754, 142] on fieldset "Column size (1-12) 8 Choose a background color Choose a border color Border sty…" at bounding box center [810, 197] width 117 height 170
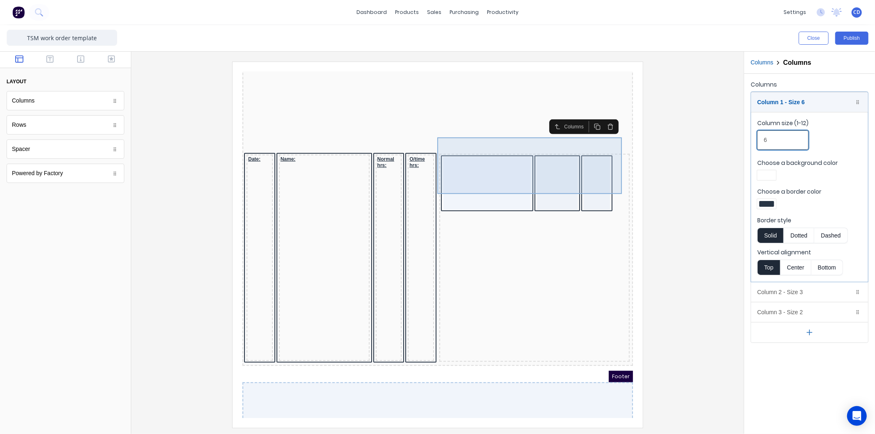
type input "6"
click at [550, 160] on div at bounding box center [547, 173] width 41 height 53
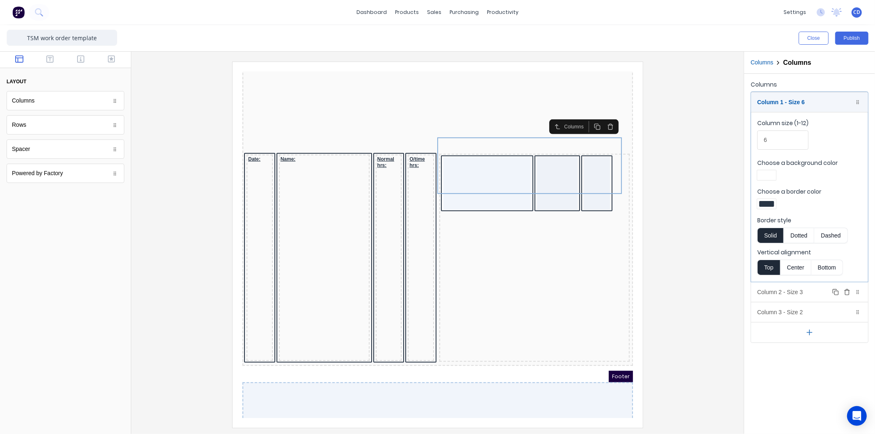
click at [809, 293] on div "Column 2 - Size 3 Duplicate Delete" at bounding box center [810, 292] width 117 height 20
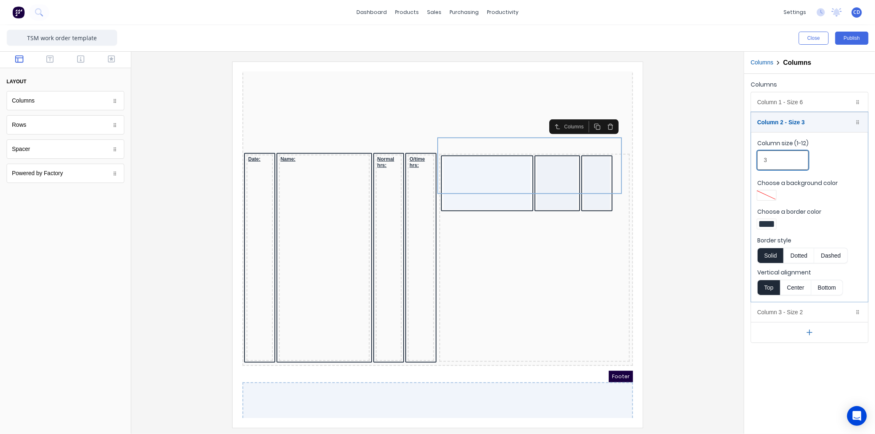
drag, startPoint x: 770, startPoint y: 165, endPoint x: 754, endPoint y: 169, distance: 17.2
click at [754, 169] on fieldset "Column size (1-12) 3 Choose a background color Choose a border color Border sty…" at bounding box center [810, 217] width 117 height 170
type input "2"
click at [48, 58] on icon "button" at bounding box center [49, 58] width 7 height 7
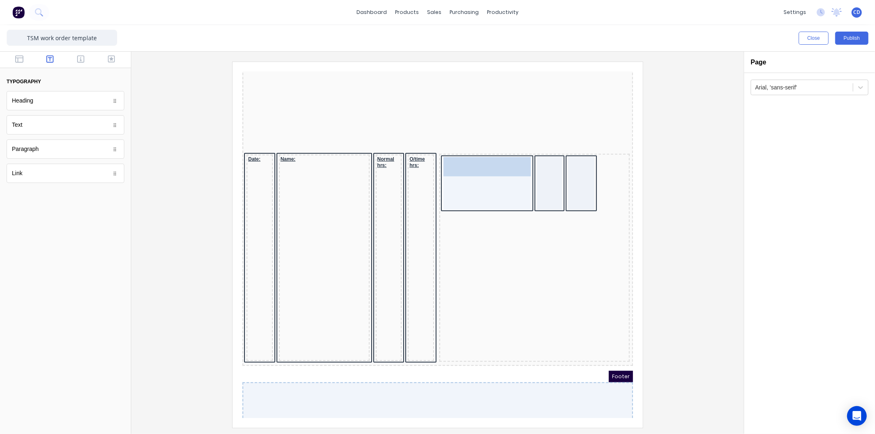
drag, startPoint x: 36, startPoint y: 128, endPoint x: 221, endPoint y: 79, distance: 191.7
drag, startPoint x: 21, startPoint y: 125, endPoint x: 547, endPoint y: 149, distance: 526.3
drag, startPoint x: 30, startPoint y: 128, endPoint x: 591, endPoint y: 146, distance: 562.2
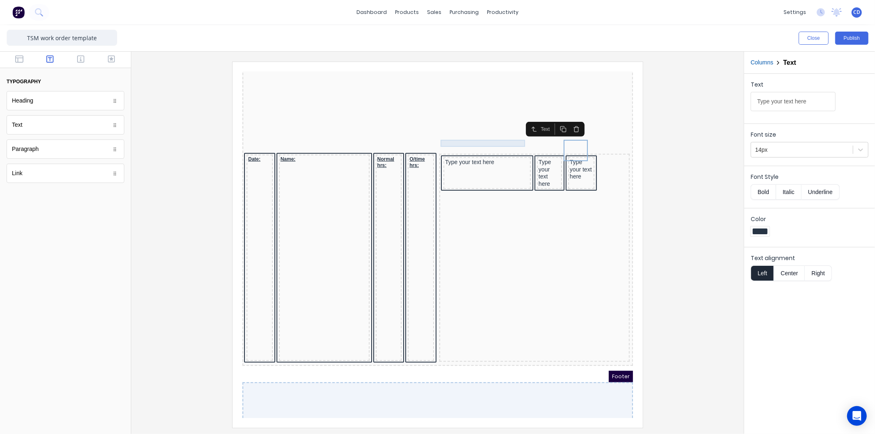
click at [485, 149] on div "Type your text here" at bounding box center [477, 152] width 84 height 7
click at [813, 105] on input "Type your text here" at bounding box center [793, 101] width 85 height 19
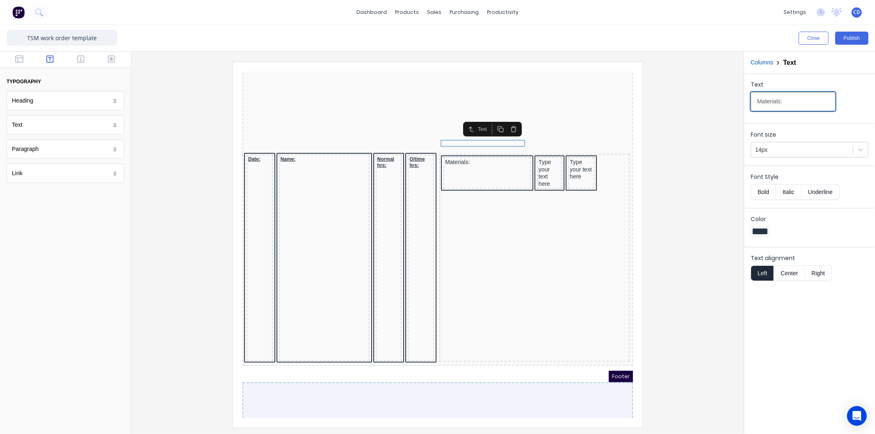
type input "Materials:"
click at [770, 192] on button "Bold" at bounding box center [763, 192] width 25 height 16
click at [812, 190] on button "Underline" at bounding box center [821, 192] width 38 height 16
click at [539, 149] on div "Type your text here" at bounding box center [540, 163] width 22 height 29
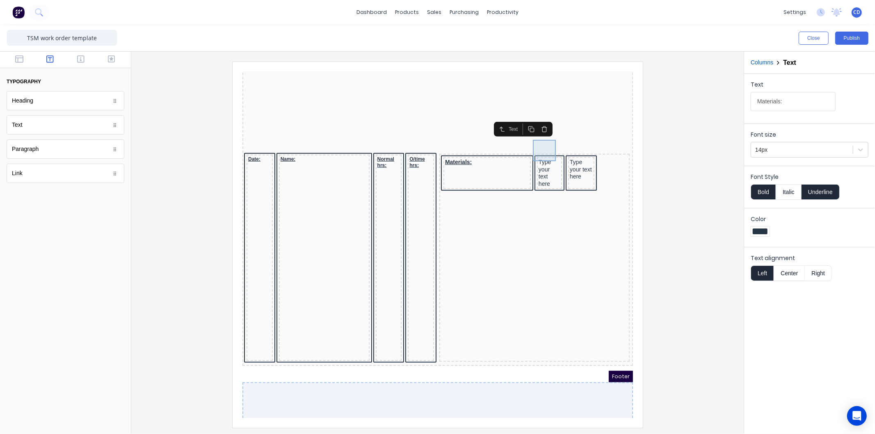
click at [539, 149] on div "Type your text here" at bounding box center [540, 163] width 22 height 29
click at [812, 99] on input "Type your text here" at bounding box center [793, 101] width 85 height 19
type input "Qty:"
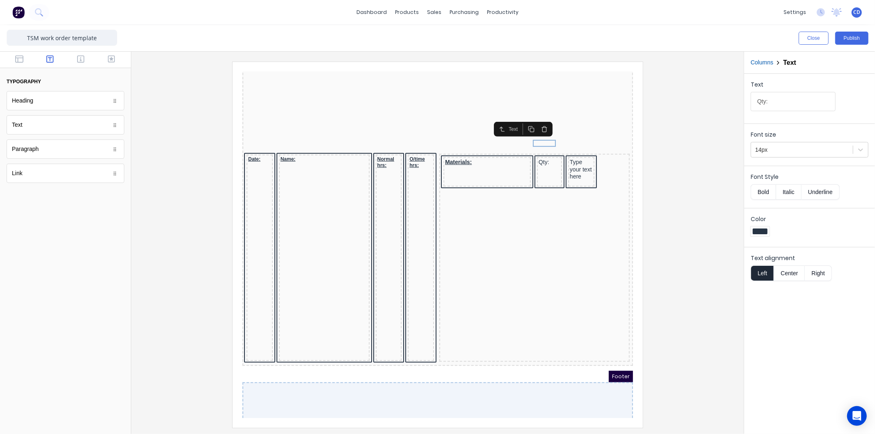
click at [768, 196] on button "Bold" at bounding box center [763, 192] width 25 height 16
click at [815, 191] on button "Underline" at bounding box center [821, 192] width 38 height 16
click at [565, 149] on div "Type your text here" at bounding box center [571, 160] width 23 height 22
click at [814, 101] on input "Type your text here" at bounding box center [793, 101] width 85 height 19
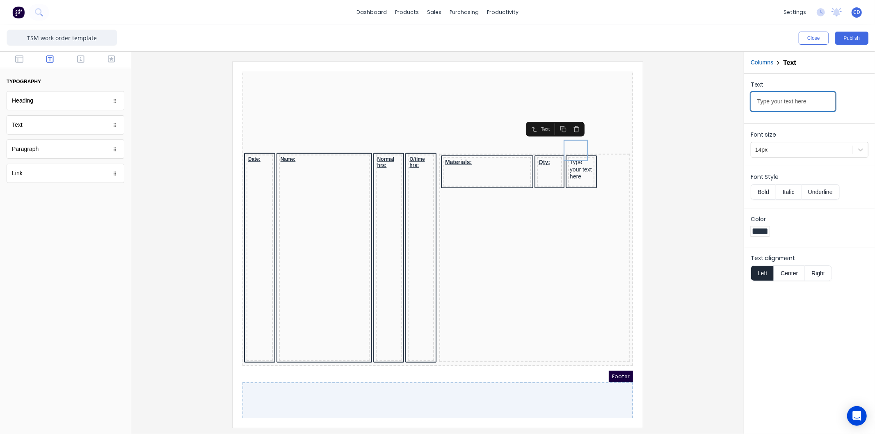
click at [814, 101] on input "Type your text here" at bounding box center [793, 101] width 85 height 19
type input "Cost:"
click at [765, 195] on button "Bold" at bounding box center [763, 192] width 25 height 16
click at [820, 192] on button "Underline" at bounding box center [821, 192] width 38 height 16
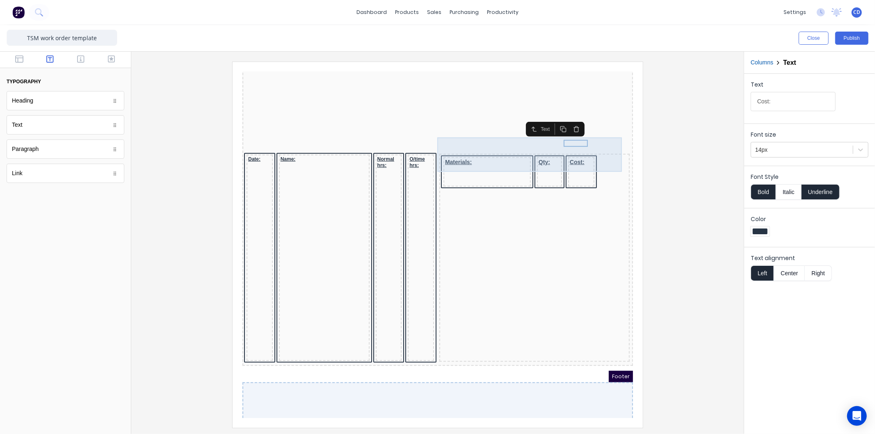
click at [466, 148] on div "Materials:" at bounding box center [476, 162] width 87 height 30
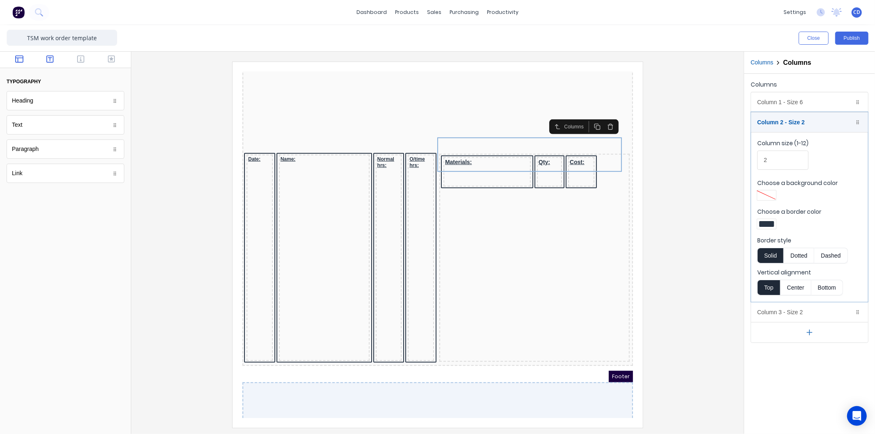
click at [19, 58] on icon "button" at bounding box center [19, 58] width 8 height 7
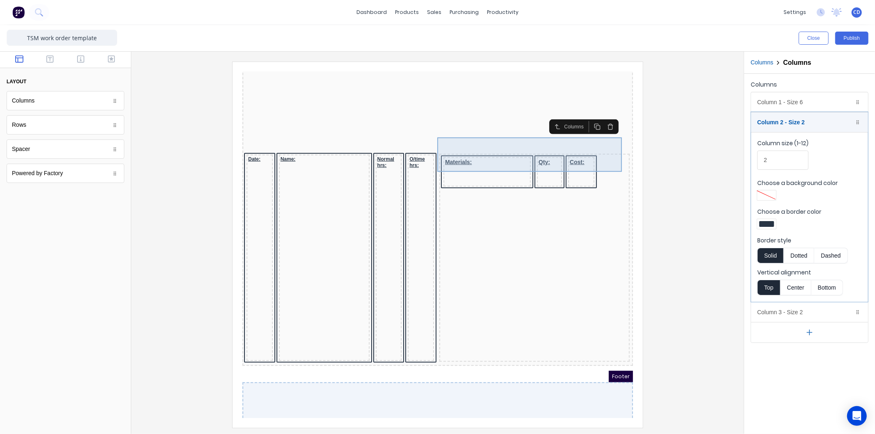
click at [454, 147] on div "Materials:" at bounding box center [476, 162] width 87 height 30
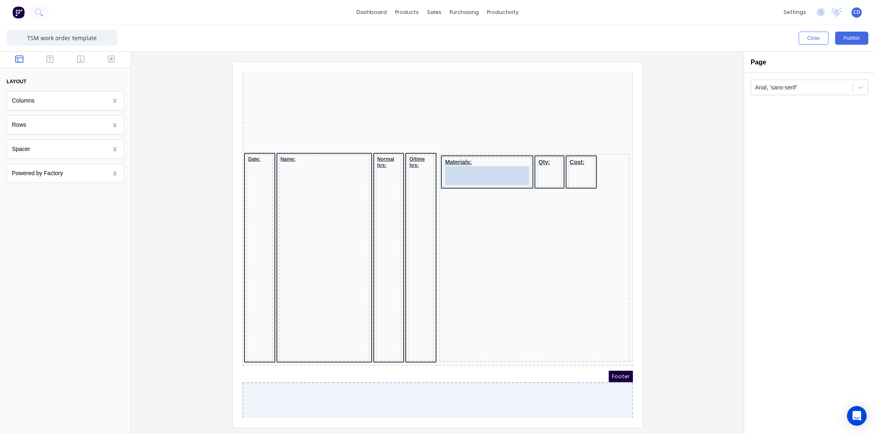
drag, startPoint x: 44, startPoint y: 152, endPoint x: 479, endPoint y: 152, distance: 435.1
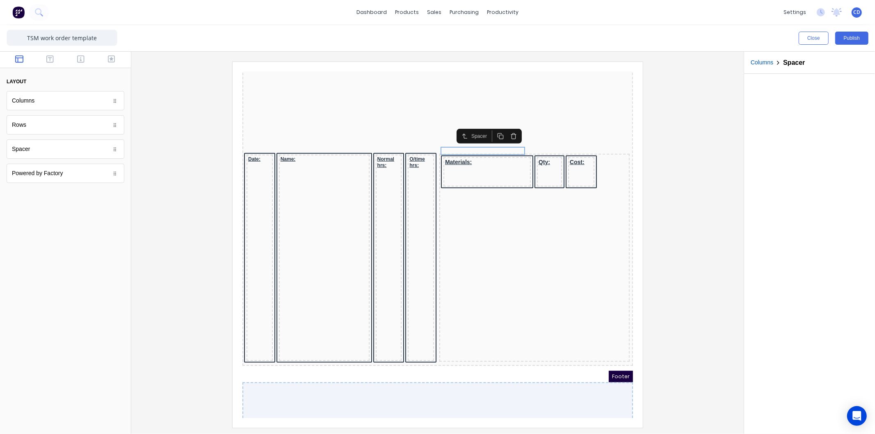
click at [491, 127] on icon "button" at bounding box center [490, 126] width 7 height 7
click at [490, 135] on icon "button" at bounding box center [490, 134] width 7 height 7
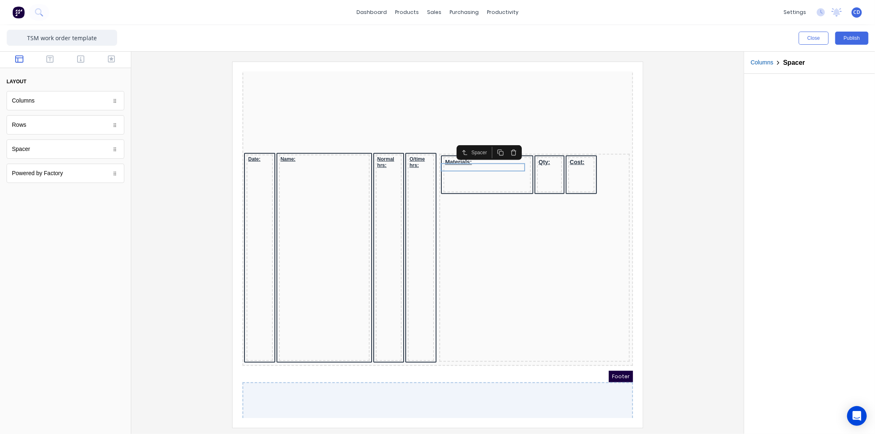
click at [490, 143] on icon "button" at bounding box center [490, 142] width 7 height 7
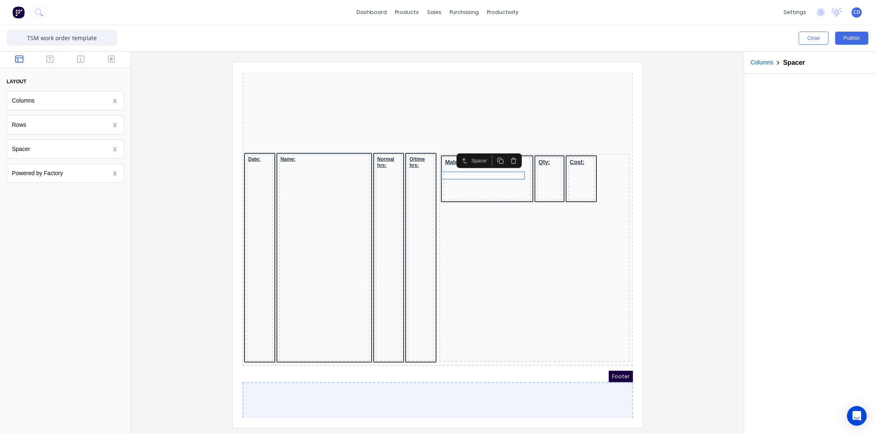
click at [490, 153] on rect "button" at bounding box center [491, 152] width 4 height 4
click at [490, 158] on icon "button" at bounding box center [490, 159] width 7 height 7
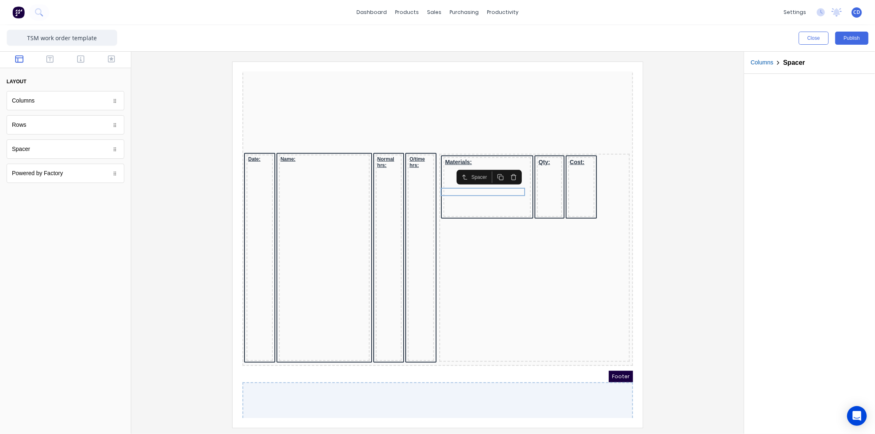
click at [488, 170] on icon "button" at bounding box center [490, 167] width 7 height 7
click at [490, 178] on button "button" at bounding box center [490, 175] width 13 height 11
click at [490, 183] on icon "button" at bounding box center [490, 183] width 7 height 7
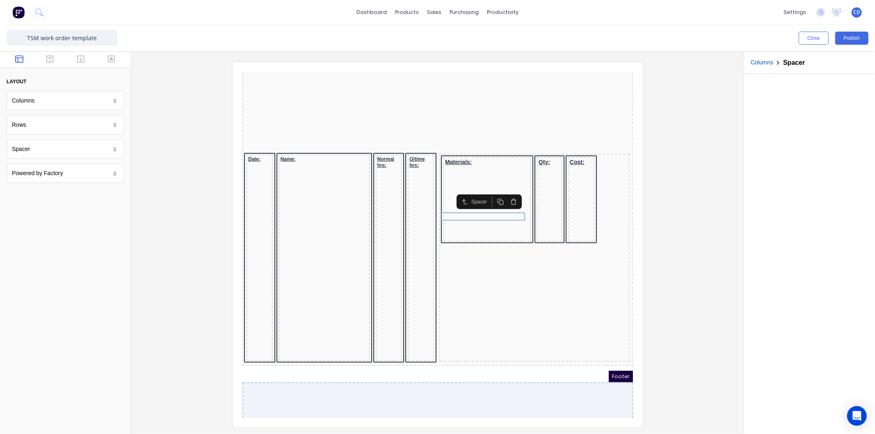
click at [493, 191] on icon "button" at bounding box center [490, 191] width 7 height 7
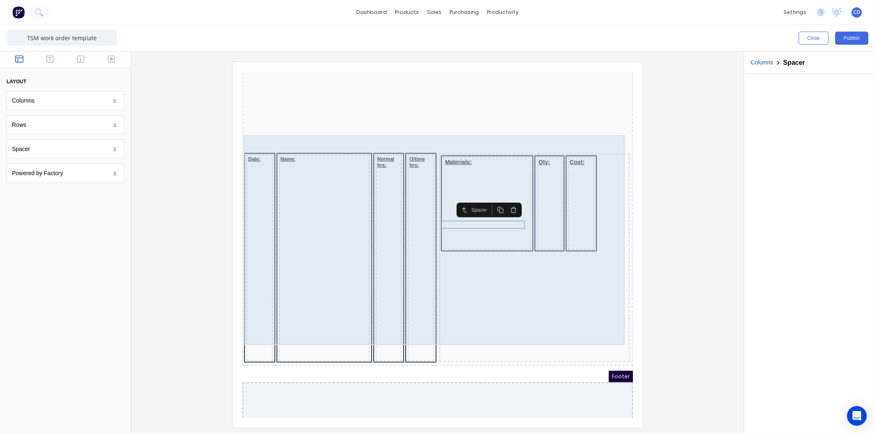
click at [548, 253] on div "Materials: Qty: Cost:" at bounding box center [524, 248] width 190 height 208
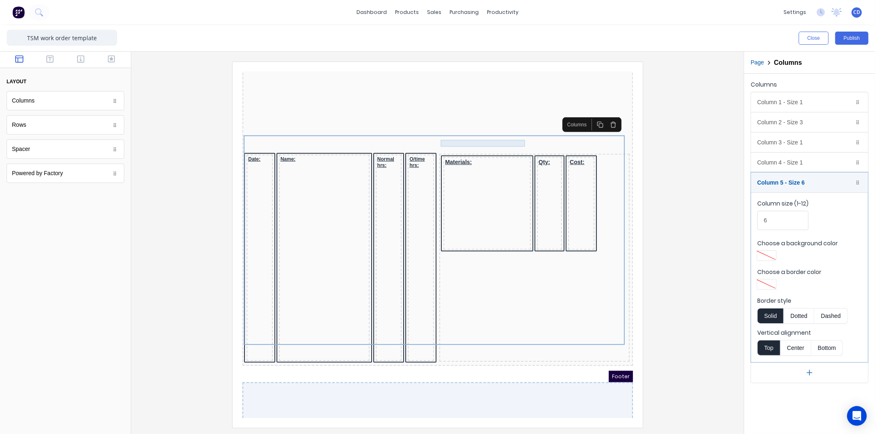
click at [457, 149] on div "Materials:" at bounding box center [477, 152] width 84 height 7
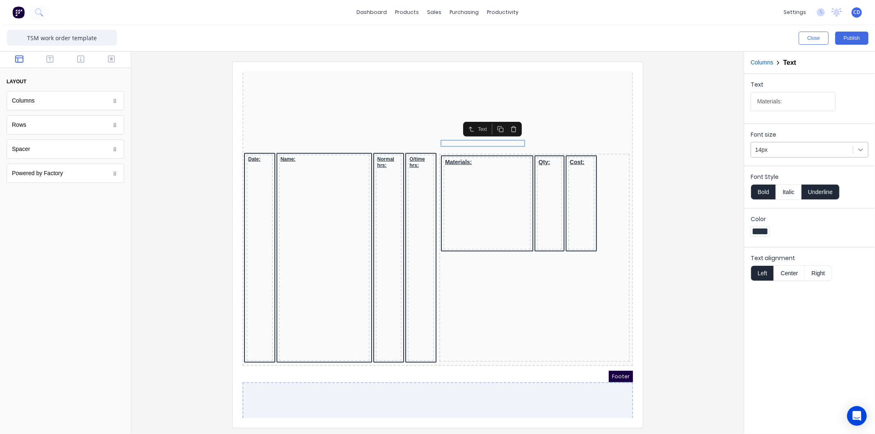
click at [862, 150] on icon at bounding box center [861, 150] width 5 height 3
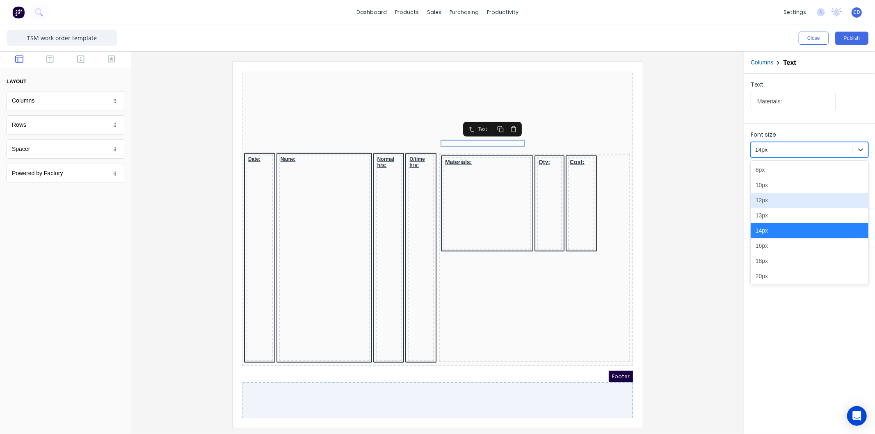
click at [777, 203] on div "12px" at bounding box center [810, 200] width 118 height 15
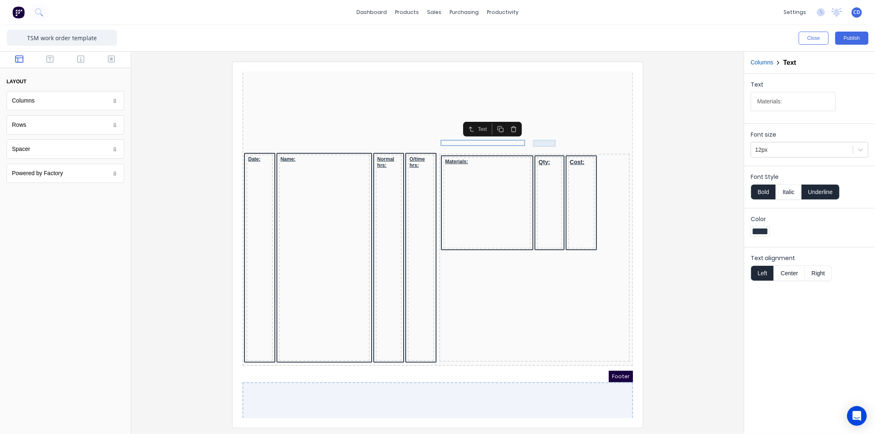
click at [535, 149] on div "Qty:" at bounding box center [540, 152] width 22 height 7
click at [859, 149] on icon at bounding box center [861, 150] width 5 height 3
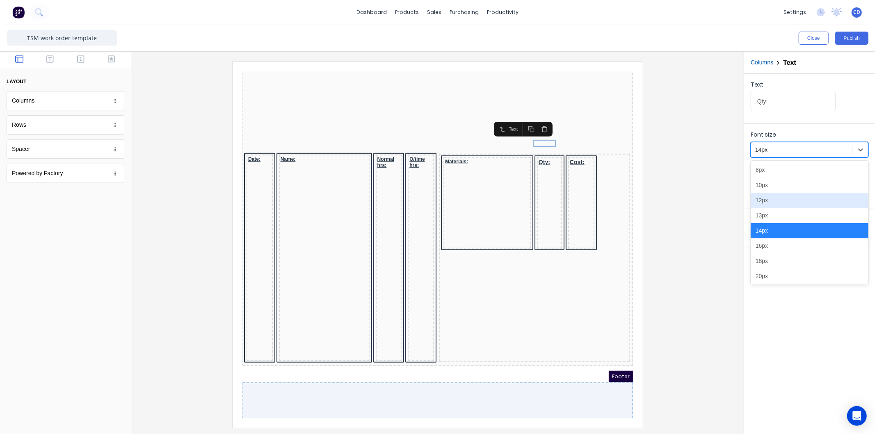
click at [783, 199] on div "12px" at bounding box center [810, 200] width 118 height 15
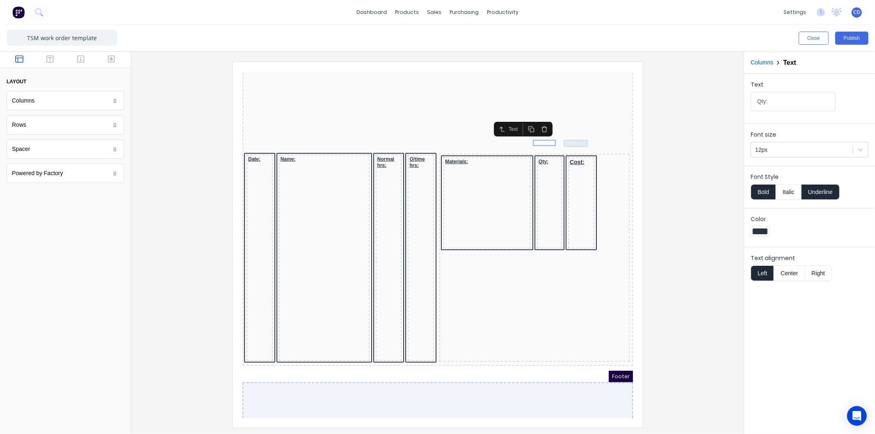
drag, startPoint x: 557, startPoint y: 132, endPoint x: 908, endPoint y: 217, distance: 361.0
click at [560, 149] on div "Cost:" at bounding box center [571, 152] width 23 height 7
click at [865, 154] on div at bounding box center [861, 149] width 15 height 15
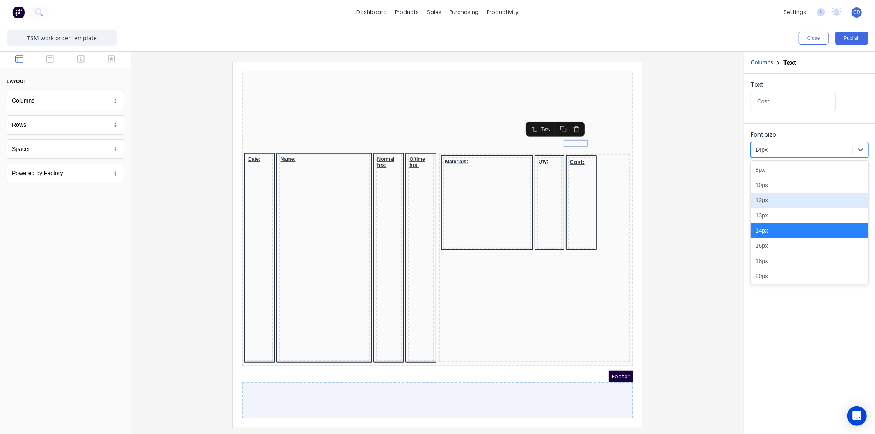
click at [770, 199] on div "12px" at bounding box center [810, 200] width 118 height 15
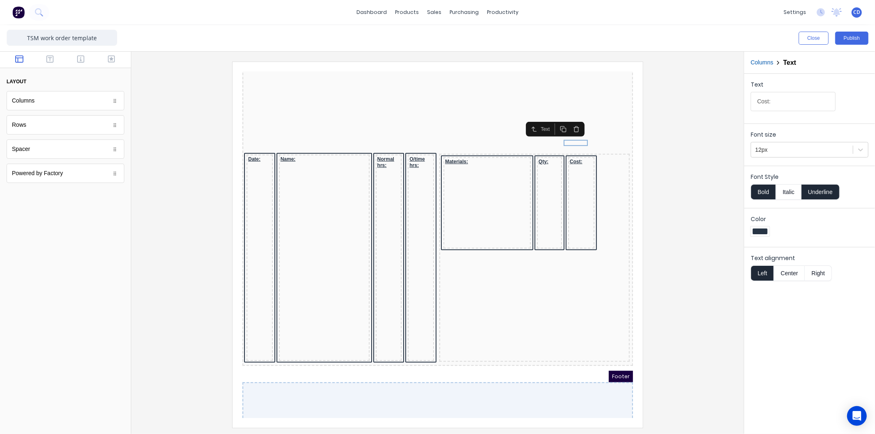
click at [671, 197] on div at bounding box center [438, 245] width 600 height 366
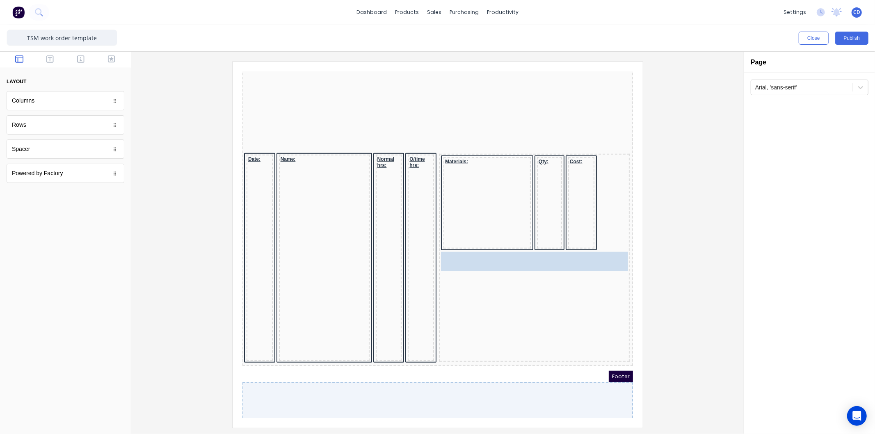
drag, startPoint x: 46, startPoint y: 104, endPoint x: 560, endPoint y: 249, distance: 534.0
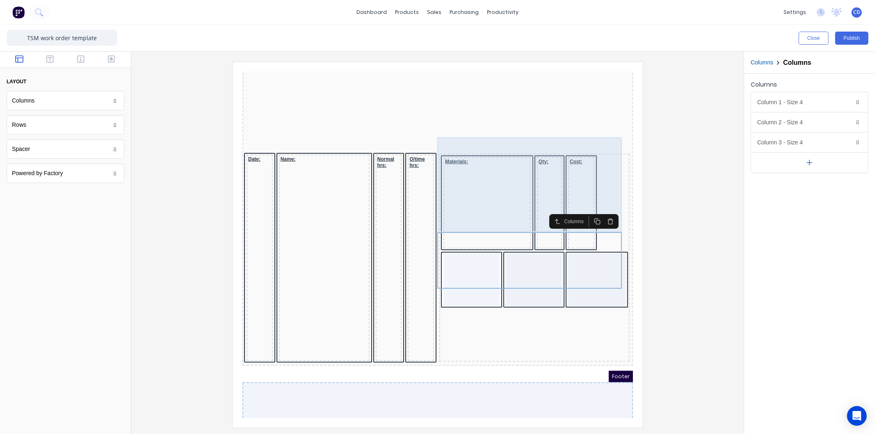
click at [578, 177] on div "Cost:" at bounding box center [571, 193] width 26 height 92
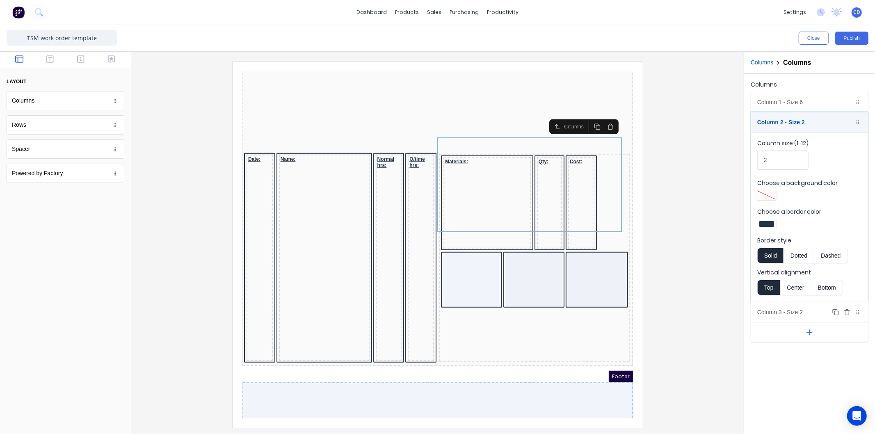
click at [788, 308] on div "Column 3 - Size 2 Duplicate Delete" at bounding box center [810, 313] width 117 height 20
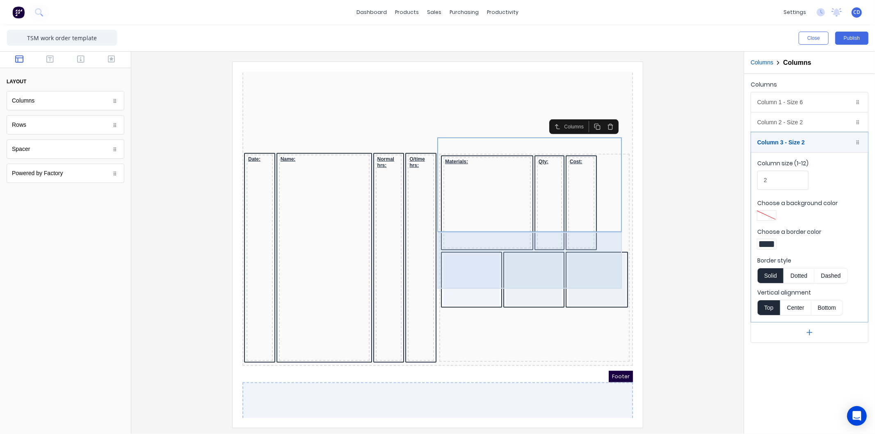
click at [577, 252] on div at bounding box center [586, 269] width 57 height 53
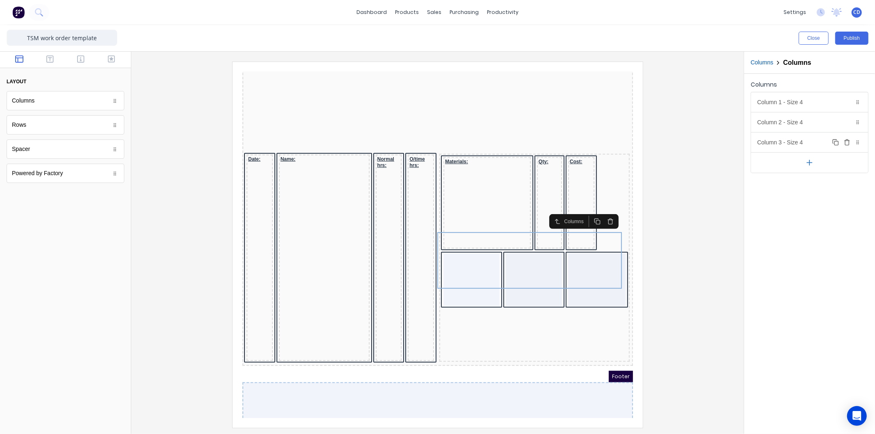
click at [779, 144] on div "Column 3 - Size 4 Duplicate Delete" at bounding box center [810, 143] width 117 height 20
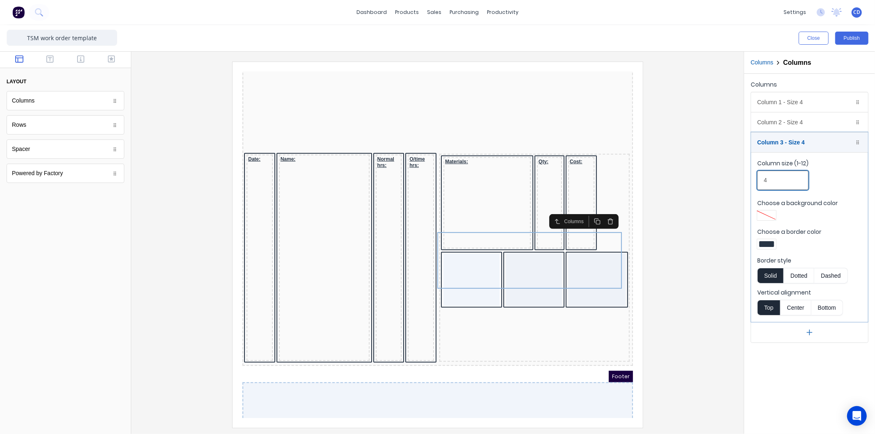
drag, startPoint x: 781, startPoint y: 183, endPoint x: 753, endPoint y: 187, distance: 28.7
click at [753, 187] on fieldset "Column size (1-12) 4 Choose a background color Choose a border color Border sty…" at bounding box center [810, 237] width 117 height 170
type input "2"
click at [52, 59] on icon "button" at bounding box center [49, 59] width 7 height 8
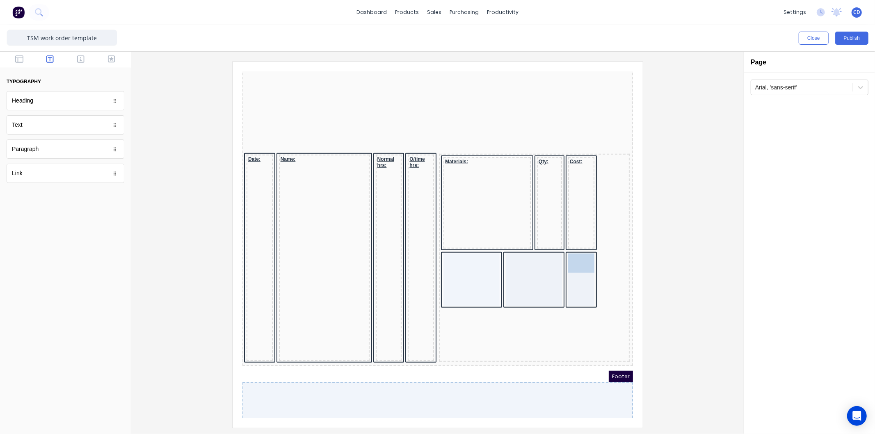
drag, startPoint x: 23, startPoint y: 128, endPoint x: 581, endPoint y: 240, distance: 568.4
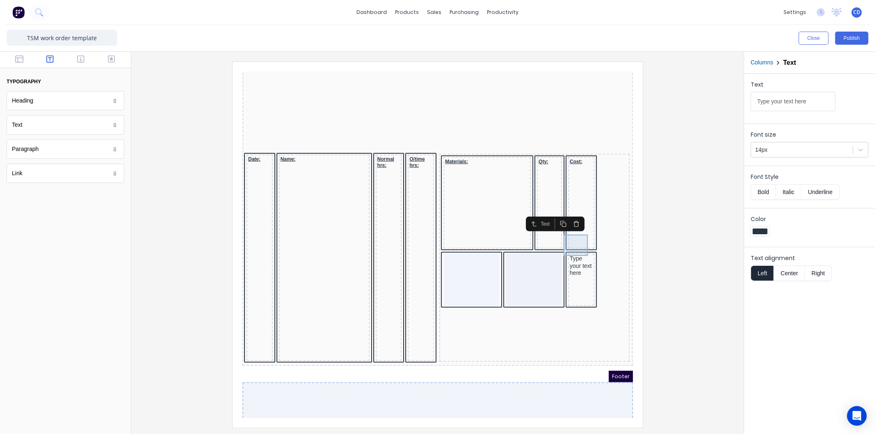
click at [568, 245] on div "Type your text here" at bounding box center [571, 256] width 23 height 22
click at [817, 102] on input "Type your text here" at bounding box center [793, 101] width 85 height 19
type input "Total:"
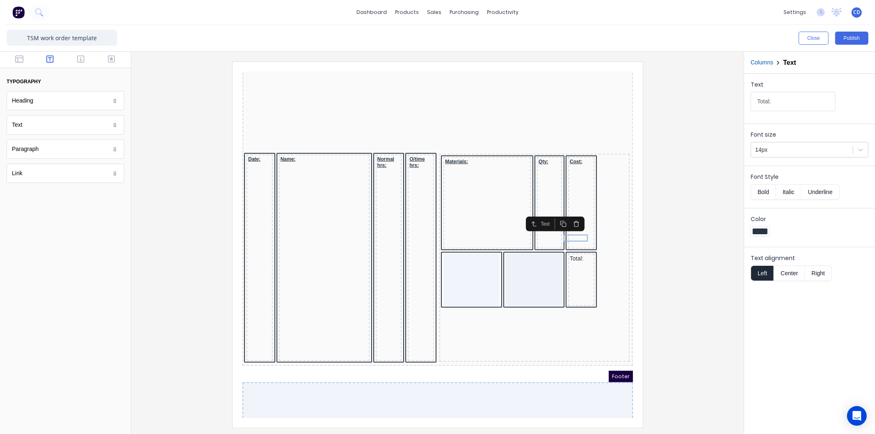
click at [759, 189] on button "Bold" at bounding box center [763, 192] width 25 height 16
click at [825, 191] on button "Underline" at bounding box center [821, 192] width 38 height 16
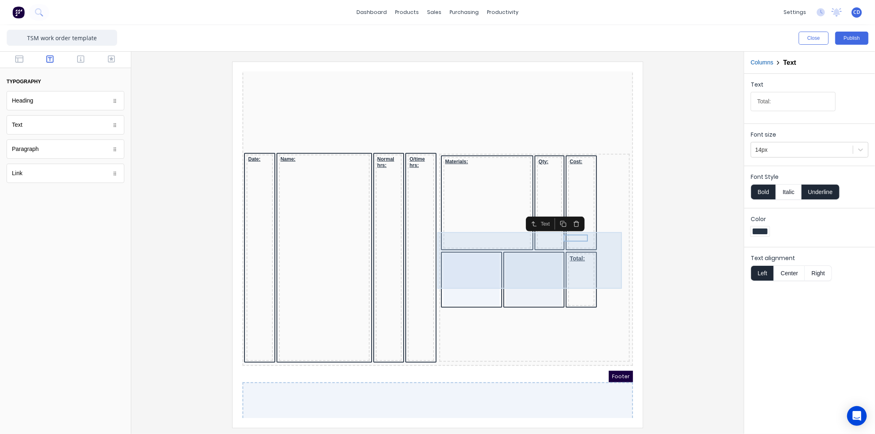
click at [465, 254] on div at bounding box center [461, 269] width 56 height 53
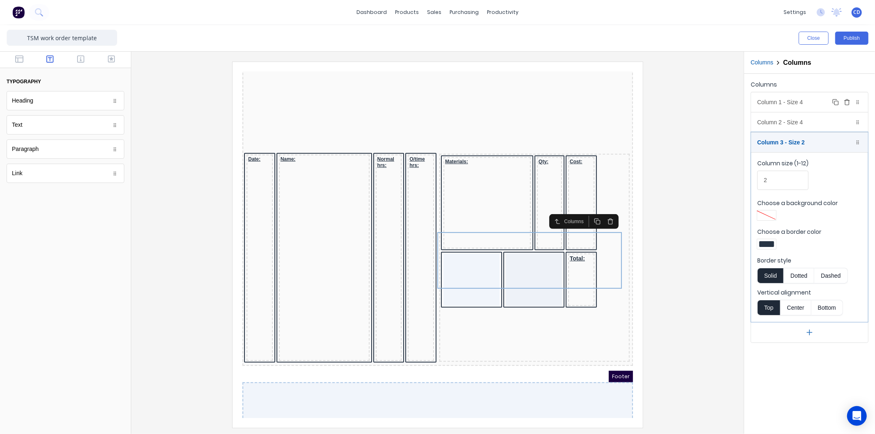
click at [789, 103] on div "Column 1 - Size 4 Duplicate Delete" at bounding box center [810, 102] width 117 height 20
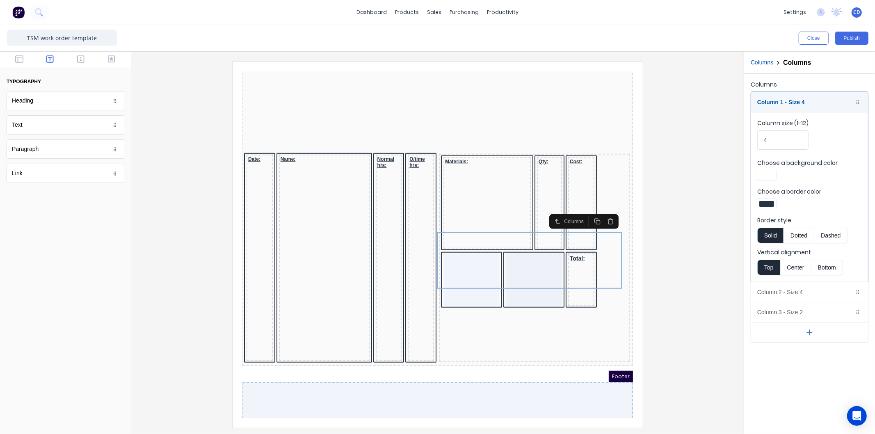
click at [765, 201] on div at bounding box center [767, 204] width 15 height 6
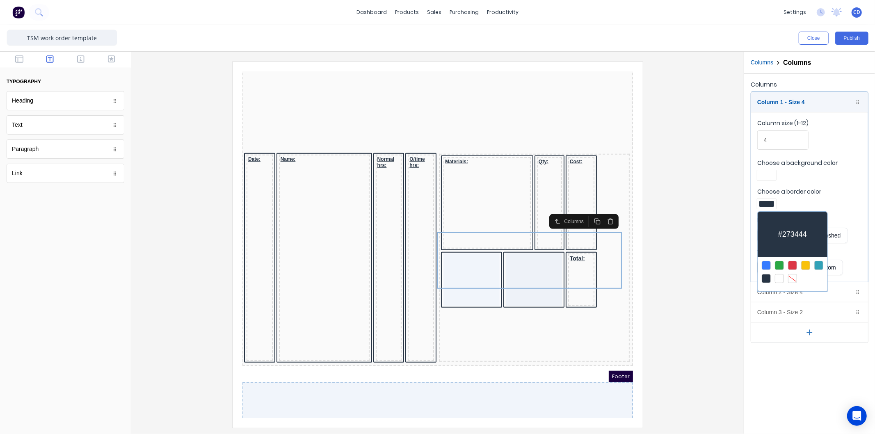
click at [790, 280] on div at bounding box center [792, 278] width 9 height 9
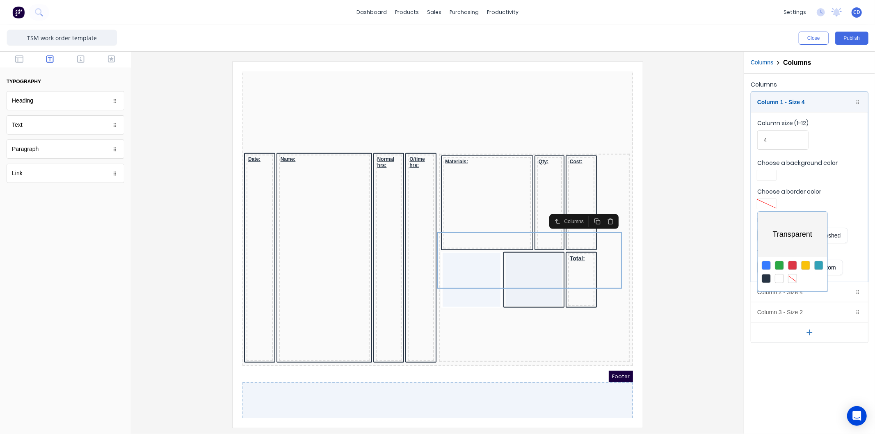
click at [831, 300] on div at bounding box center [437, 217] width 875 height 434
click at [820, 293] on div "Column 2 - Size 4 Duplicate Delete" at bounding box center [810, 292] width 117 height 20
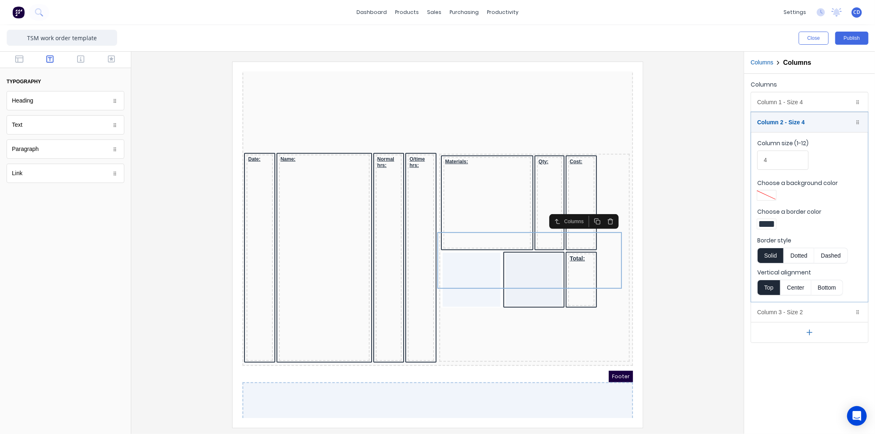
click at [766, 222] on div at bounding box center [767, 224] width 15 height 6
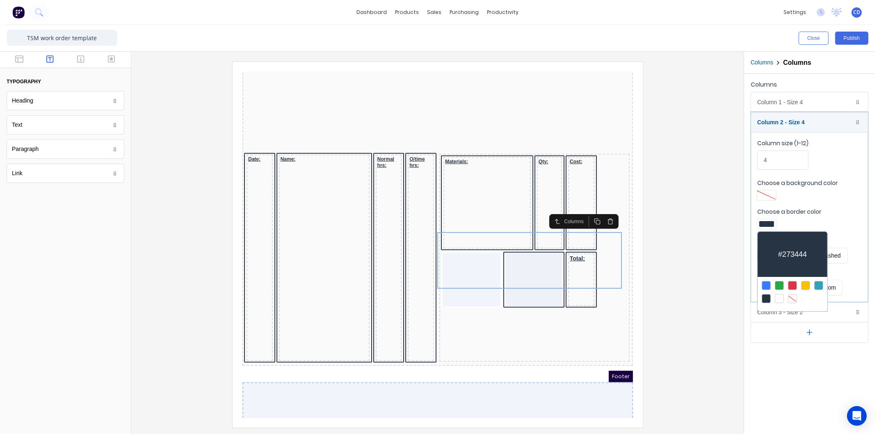
click at [791, 298] on div at bounding box center [792, 298] width 9 height 9
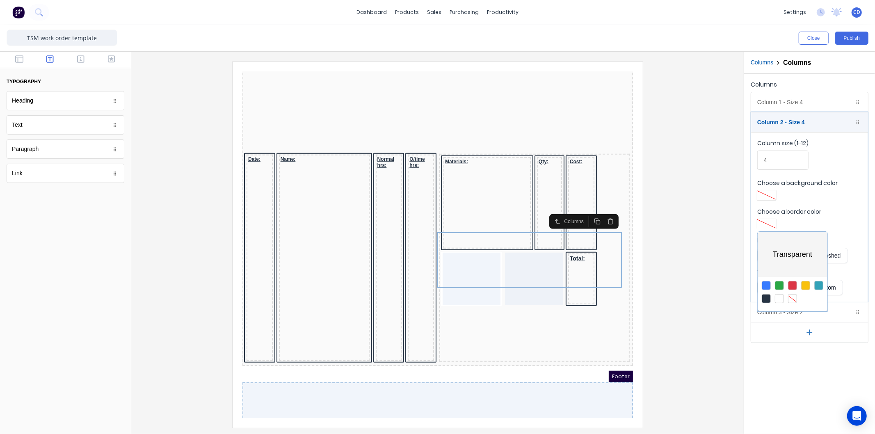
click at [674, 335] on div at bounding box center [437, 217] width 875 height 434
click at [467, 361] on div "Footer" at bounding box center [427, 366] width 391 height 11
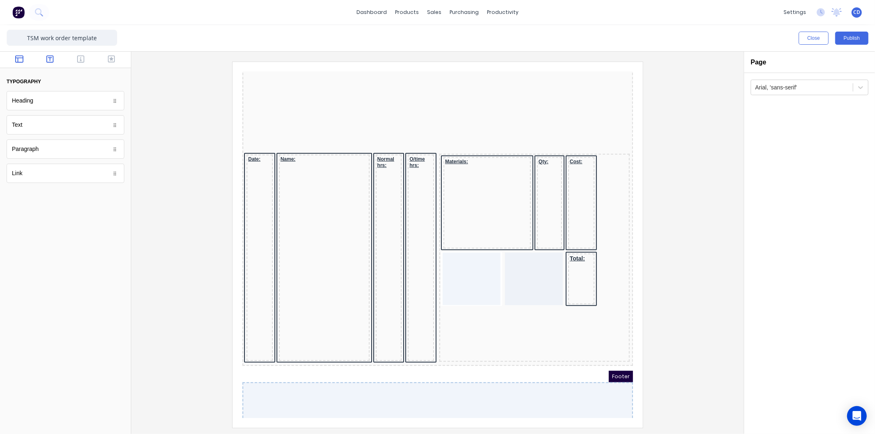
click at [18, 57] on icon "button" at bounding box center [19, 59] width 8 height 8
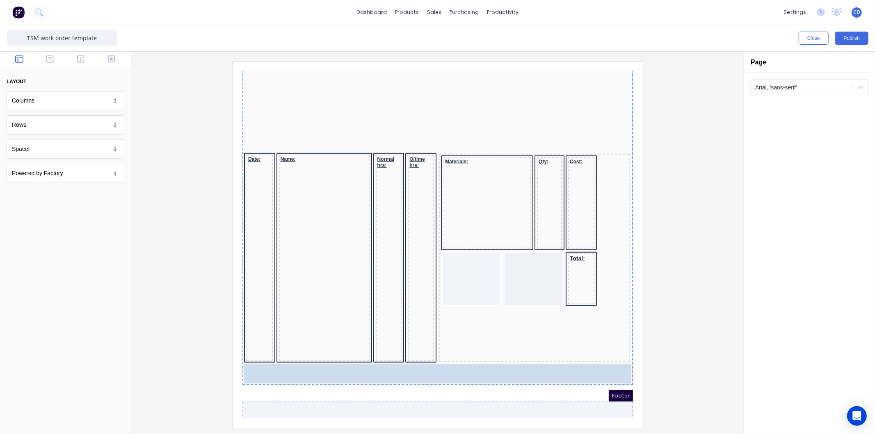
drag, startPoint x: 37, startPoint y: 101, endPoint x: 376, endPoint y: 355, distance: 423.9
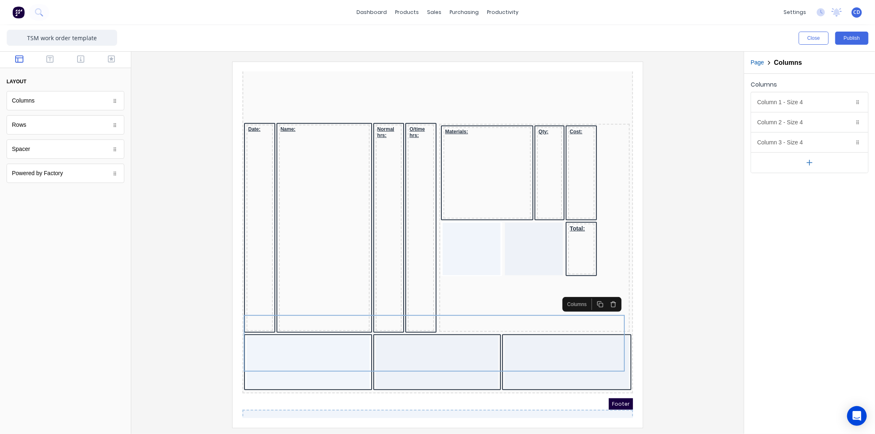
scroll to position [451, 0]
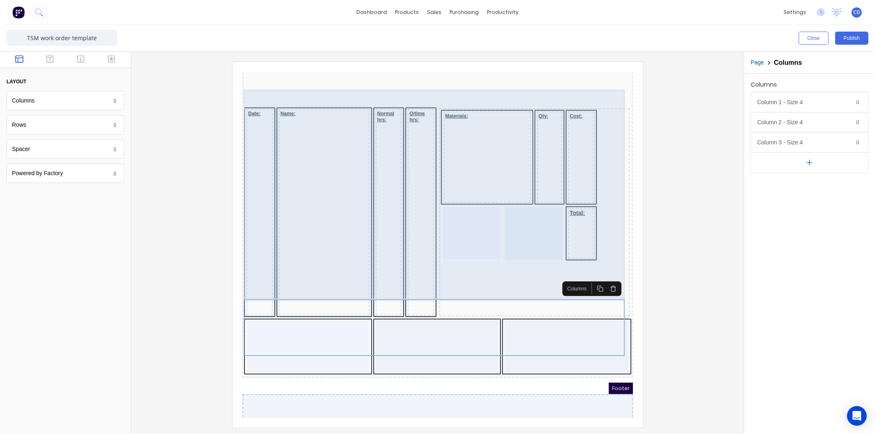
click at [406, 260] on div "O/time hrs:" at bounding box center [411, 202] width 26 height 206
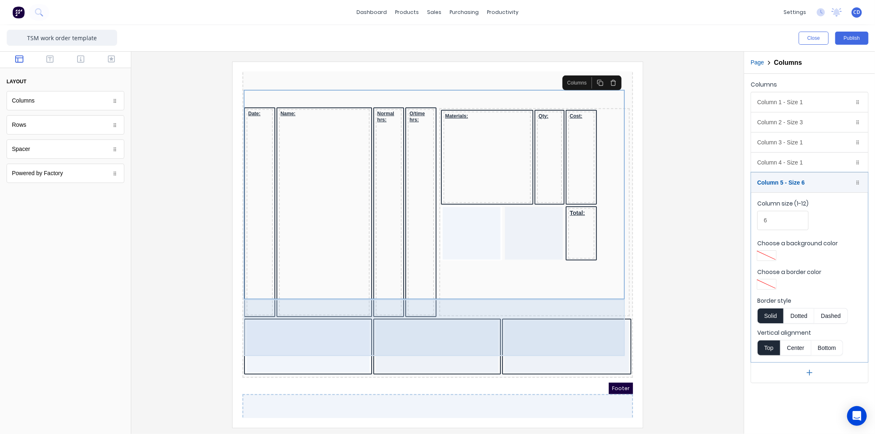
click at [548, 310] on div at bounding box center [557, 336] width 124 height 53
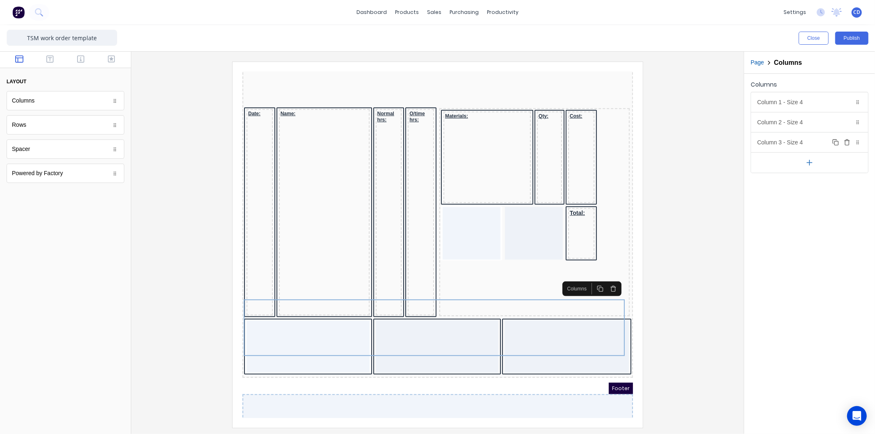
click at [776, 145] on div "Column 3 - Size 4 Duplicate Delete" at bounding box center [810, 143] width 117 height 20
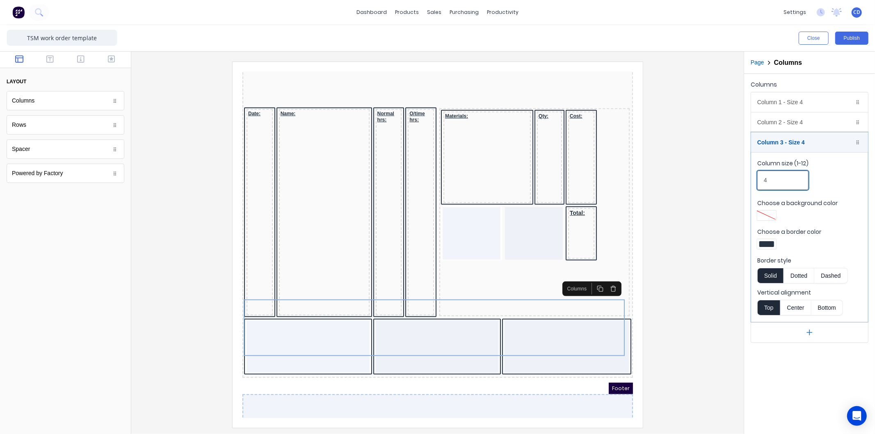
drag, startPoint x: 790, startPoint y: 177, endPoint x: 756, endPoint y: 186, distance: 34.5
click at [756, 186] on fieldset "Column size (1-12) 4 Choose a background color Choose a border color Border sty…" at bounding box center [810, 237] width 117 height 170
drag, startPoint x: 788, startPoint y: 183, endPoint x: 738, endPoint y: 180, distance: 50.6
click at [738, 180] on div "Close Publish Components layout Columns Columns Rows Rows Spacer Spacer Powered…" at bounding box center [437, 229] width 875 height 409
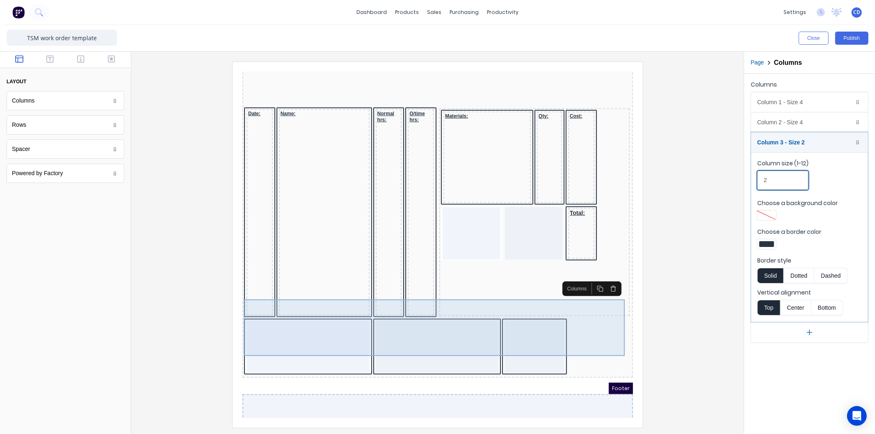
type input "2"
click at [329, 316] on div at bounding box center [297, 336] width 123 height 53
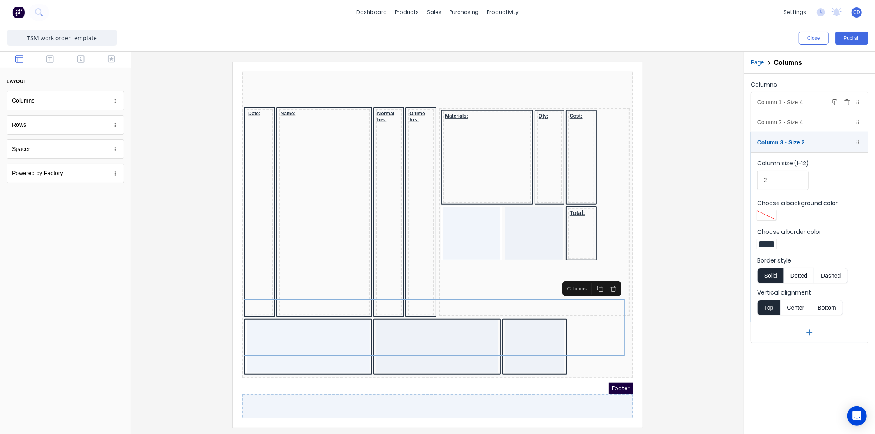
click at [798, 100] on div "Column 1 - Size 4 Duplicate Delete" at bounding box center [810, 102] width 117 height 20
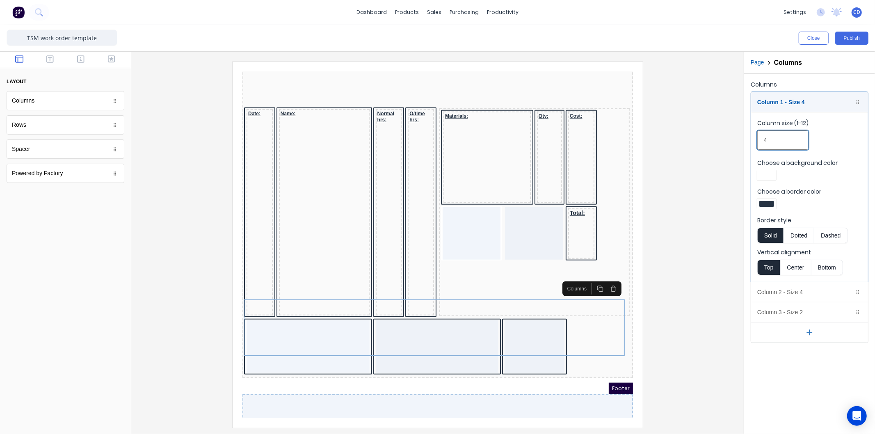
drag, startPoint x: 787, startPoint y: 139, endPoint x: 756, endPoint y: 140, distance: 31.6
click at [756, 140] on fieldset "Column size (1-12) 4 Choose a background color Choose a border color Border sty…" at bounding box center [810, 197] width 117 height 170
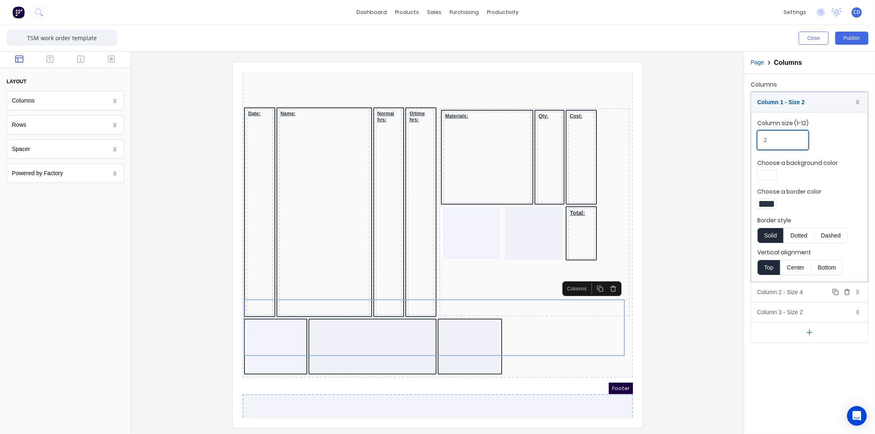
type input "2"
click at [791, 289] on div "Column 2 - Size 4 Duplicate Delete" at bounding box center [810, 292] width 117 height 20
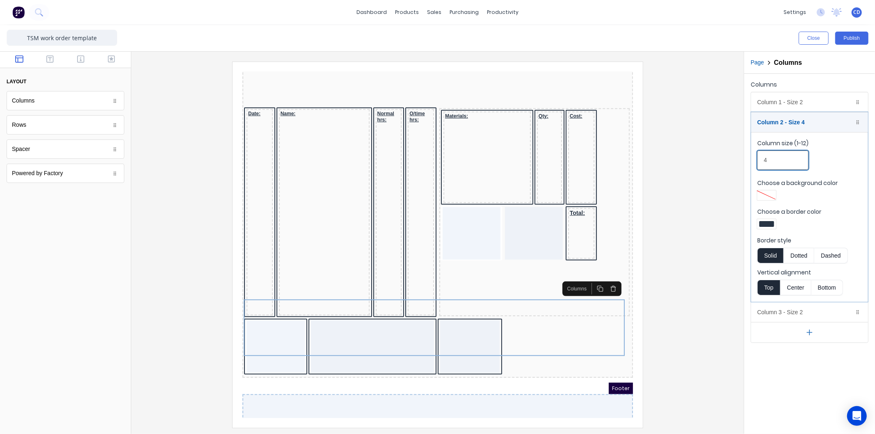
drag, startPoint x: 772, startPoint y: 160, endPoint x: 727, endPoint y: 168, distance: 45.8
click at [727, 168] on div "Close Publish Components layout Columns Columns Rows Rows Spacer Spacer Powered…" at bounding box center [437, 229] width 875 height 409
type input "2"
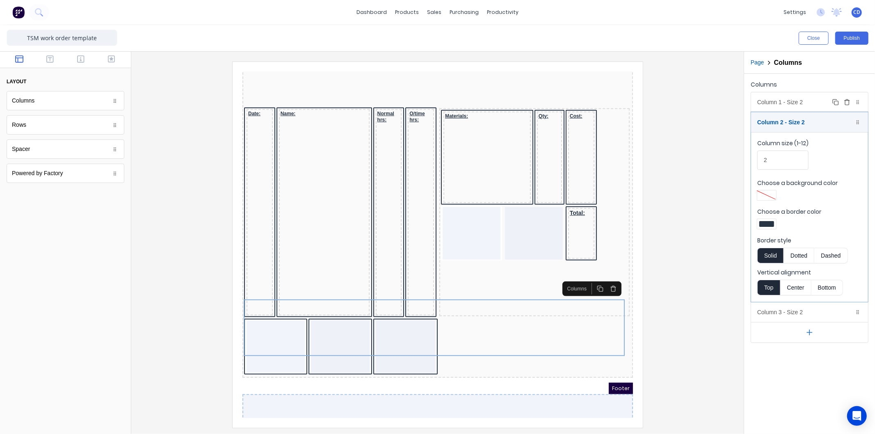
click at [782, 97] on div "Column 1 - Size 2 Duplicate Delete" at bounding box center [810, 102] width 117 height 20
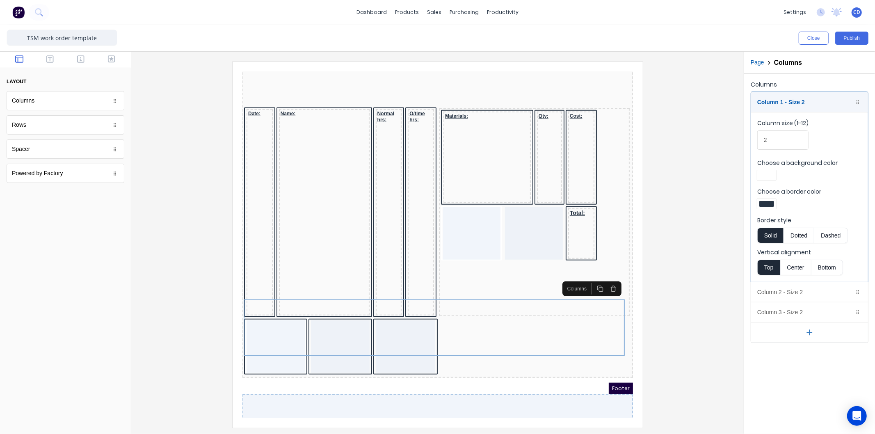
click at [772, 206] on div at bounding box center [767, 204] width 15 height 6
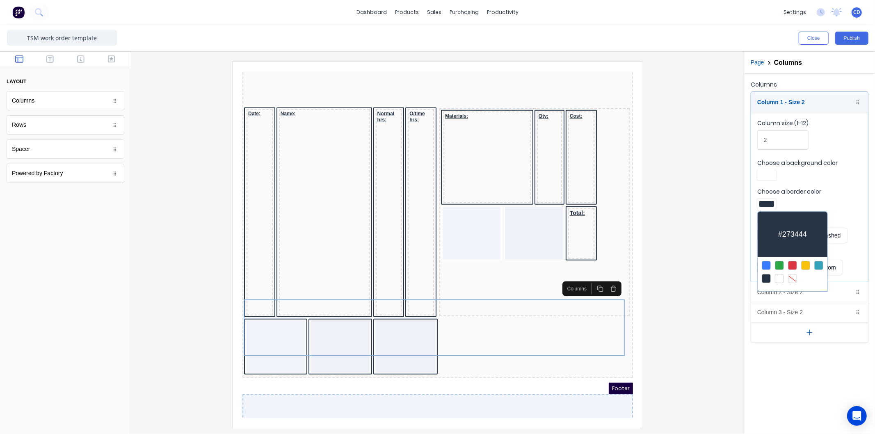
click at [793, 279] on div at bounding box center [792, 278] width 9 height 9
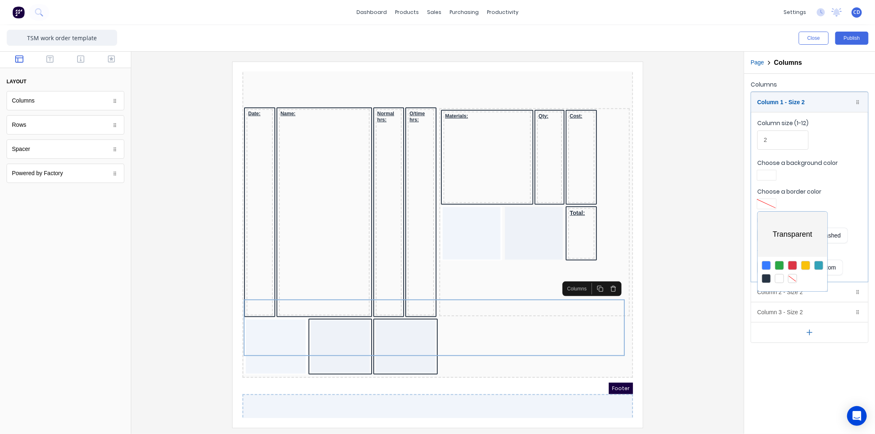
click at [834, 297] on div at bounding box center [437, 217] width 875 height 434
click at [804, 294] on div "Column 2 - Size 2 Duplicate Delete" at bounding box center [810, 292] width 117 height 20
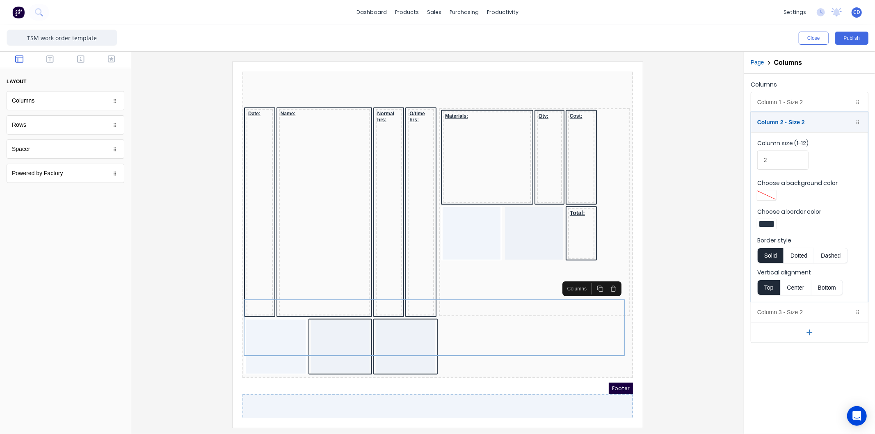
click at [763, 221] on div at bounding box center [767, 224] width 15 height 6
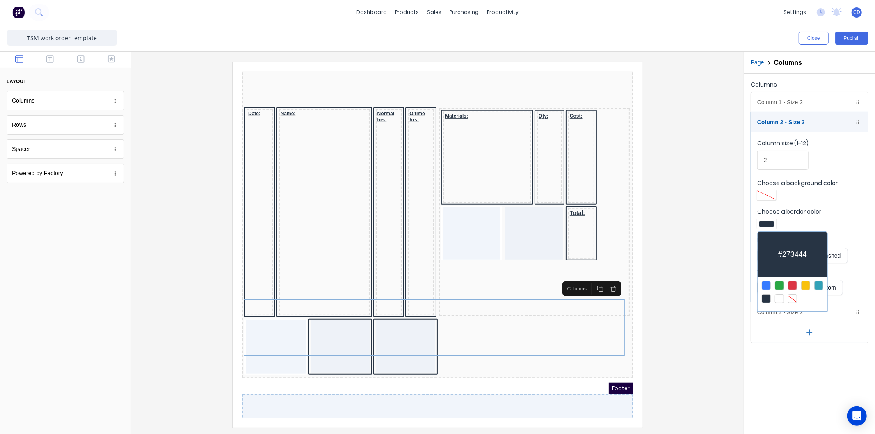
click at [789, 300] on div at bounding box center [792, 298] width 9 height 9
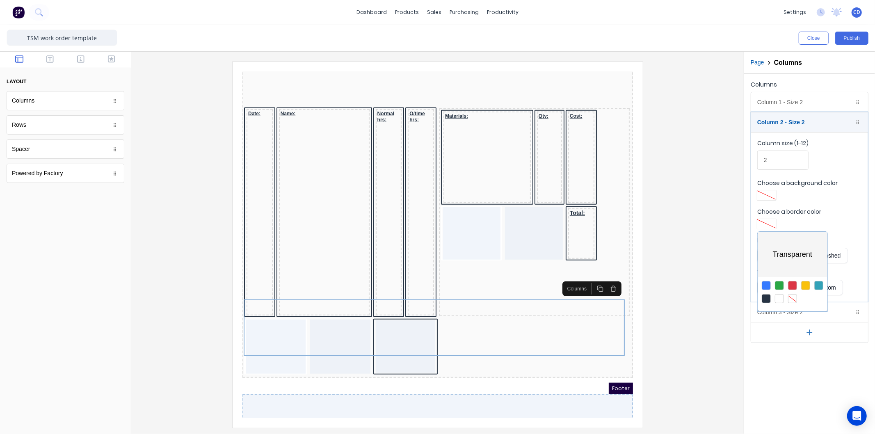
click at [772, 375] on div at bounding box center [437, 217] width 875 height 434
click at [46, 55] on icon "button" at bounding box center [49, 59] width 7 height 8
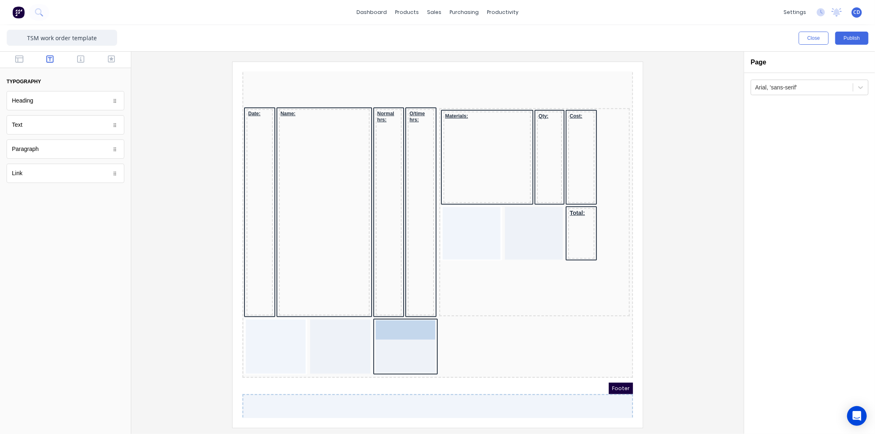
drag, startPoint x: 22, startPoint y: 128, endPoint x: 407, endPoint y: 312, distance: 426.5
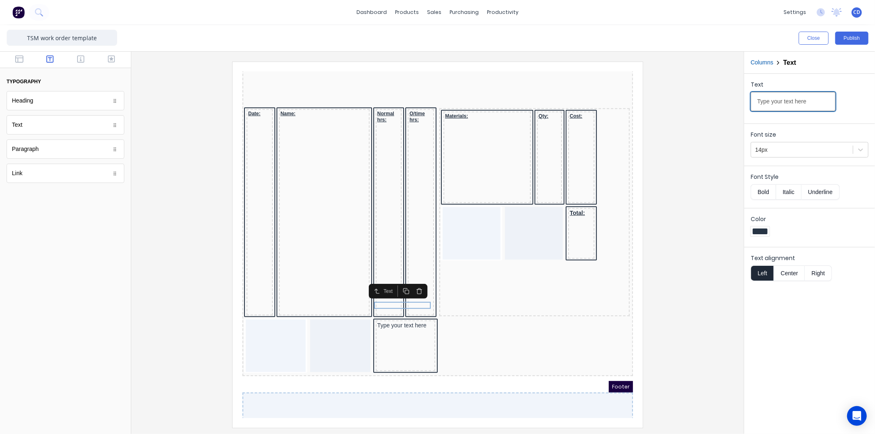
click at [813, 100] on input "Type your text here" at bounding box center [793, 101] width 85 height 19
type input "Total:"
click at [768, 190] on button "Bold" at bounding box center [763, 192] width 25 height 16
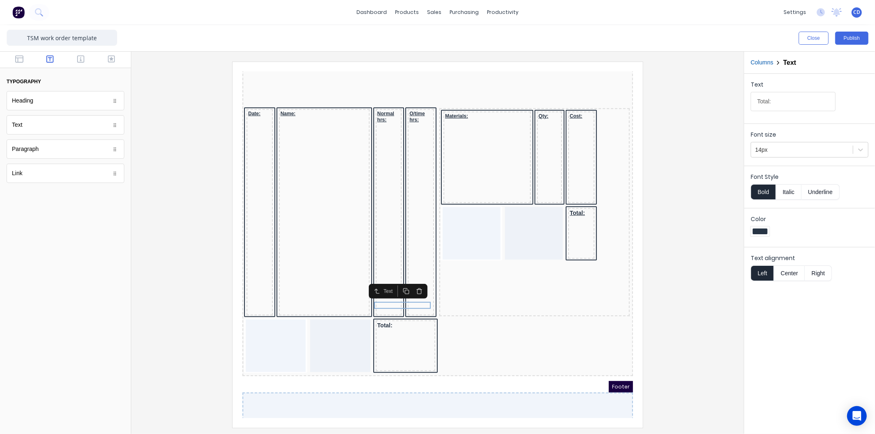
click at [830, 190] on button "Underline" at bounding box center [821, 192] width 38 height 16
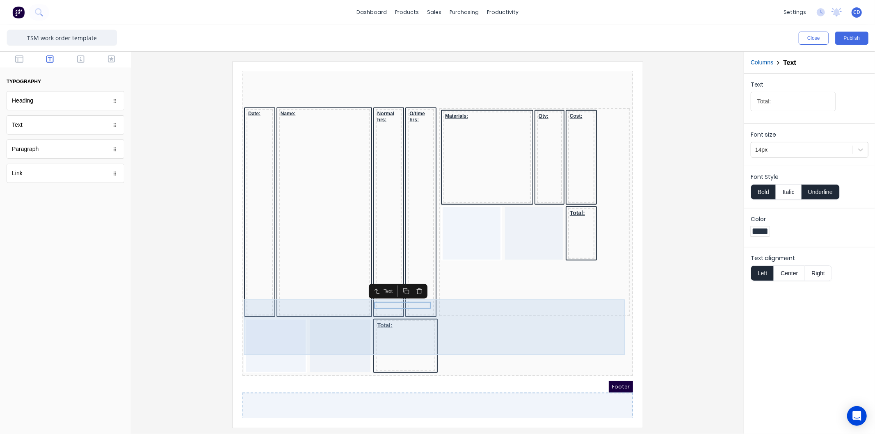
click at [553, 309] on div "Total:" at bounding box center [427, 337] width 387 height 56
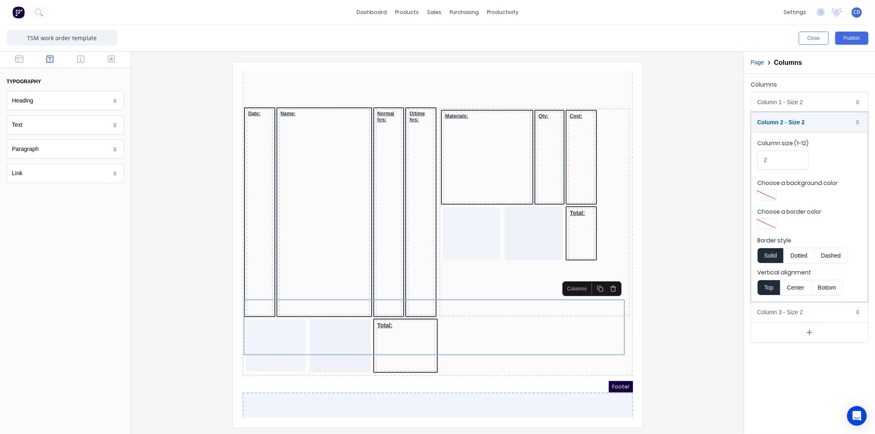
click at [681, 313] on div at bounding box center [438, 245] width 600 height 366
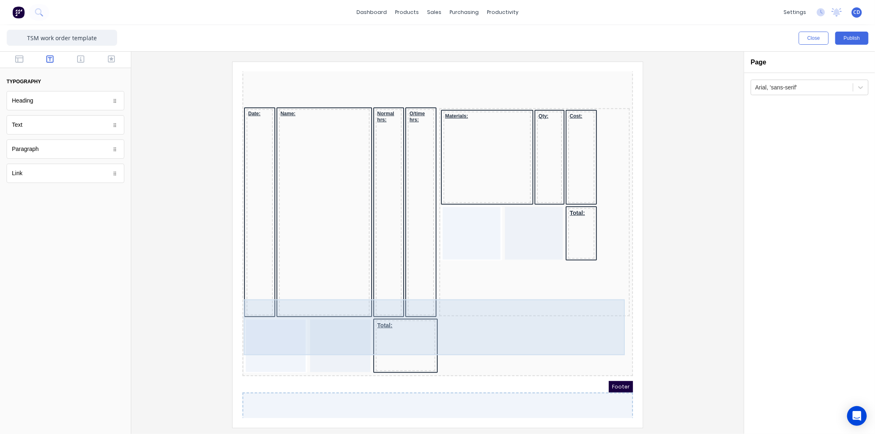
click at [380, 310] on div "Total:" at bounding box center [396, 335] width 60 height 51
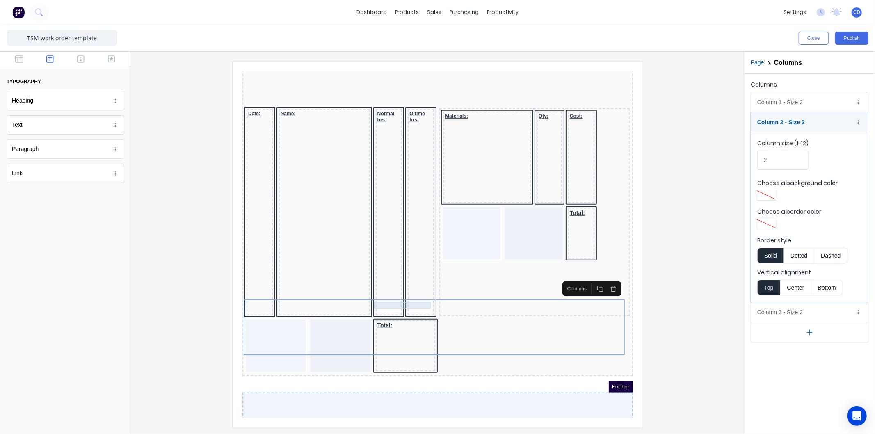
click at [383, 312] on div "Total:" at bounding box center [395, 315] width 56 height 7
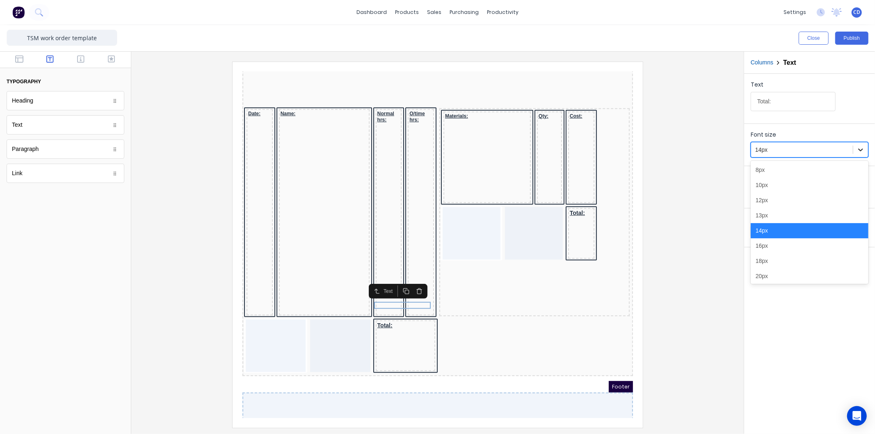
click at [867, 152] on div at bounding box center [861, 149] width 15 height 15
click at [769, 202] on div "12px" at bounding box center [810, 200] width 118 height 15
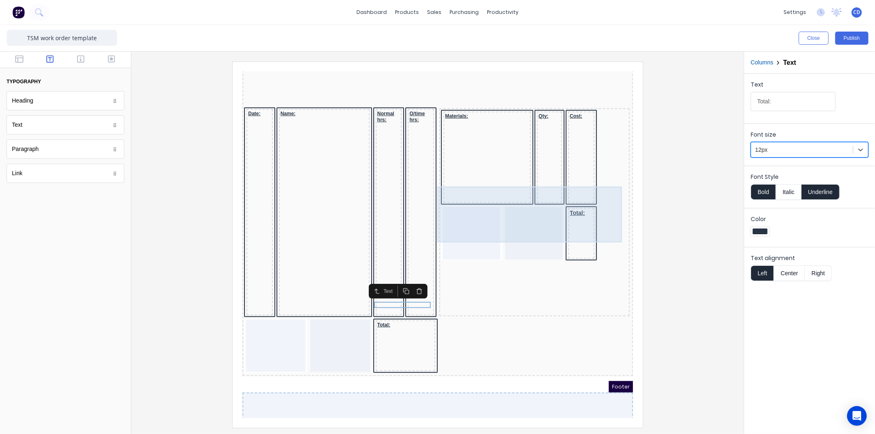
click at [564, 198] on div "Total:" at bounding box center [571, 223] width 26 height 51
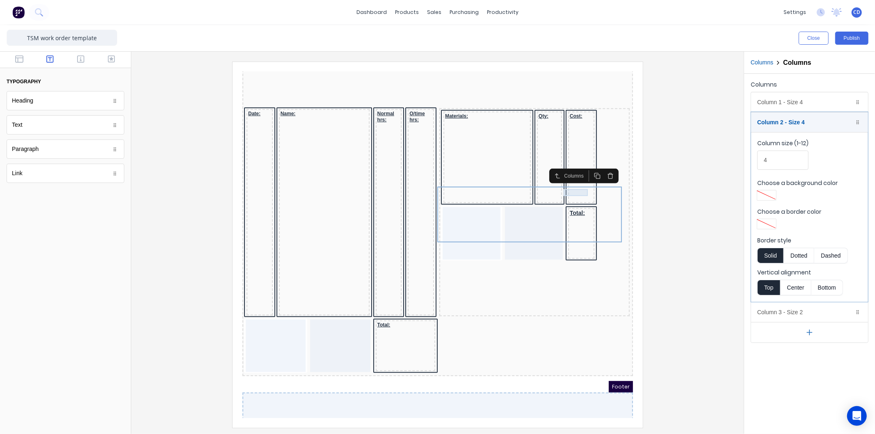
click at [567, 199] on div "Total:" at bounding box center [571, 202] width 23 height 7
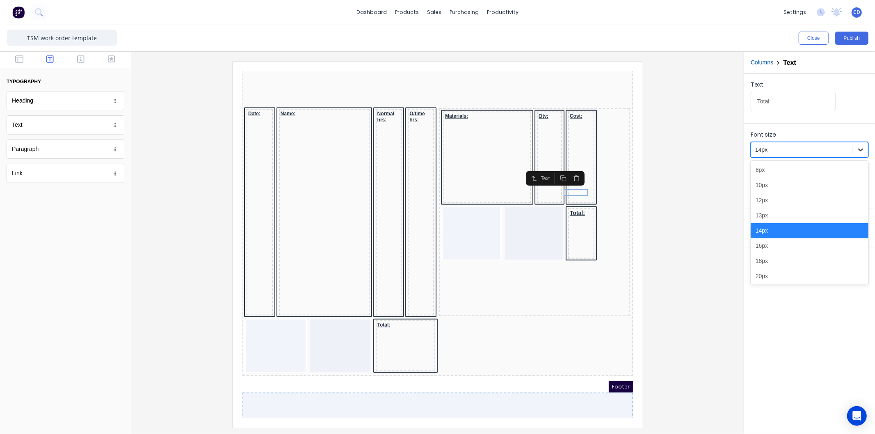
click at [860, 149] on icon at bounding box center [861, 150] width 8 height 8
click at [764, 206] on div "12px" at bounding box center [810, 200] width 118 height 15
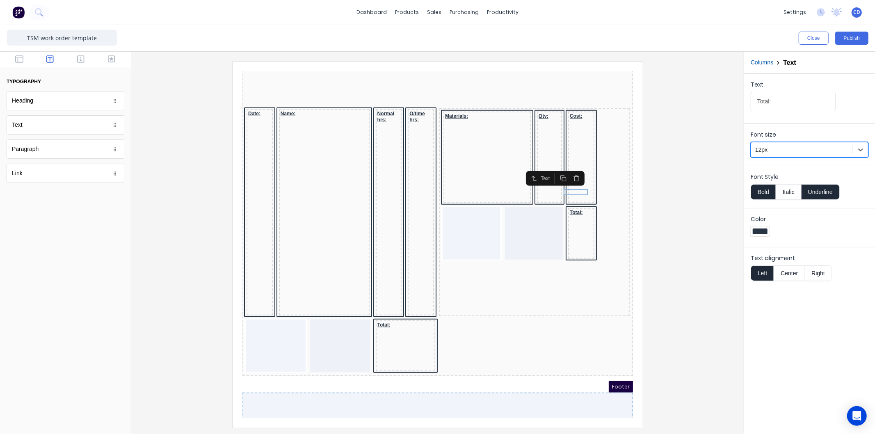
click at [658, 206] on div at bounding box center [438, 245] width 600 height 366
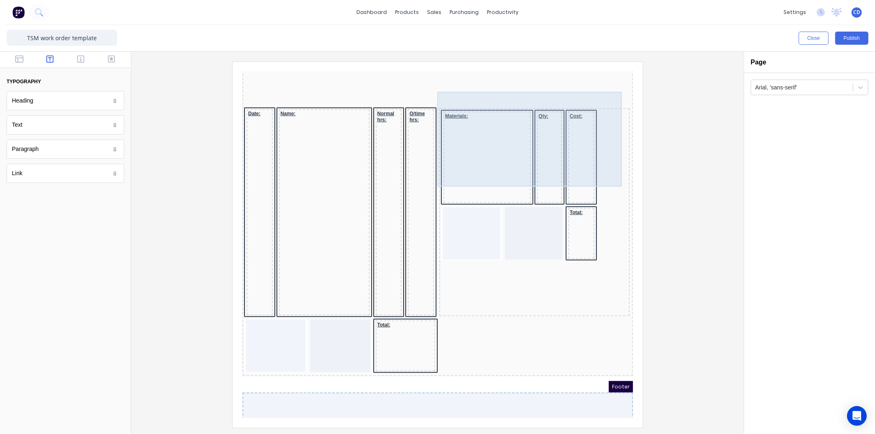
click at [577, 147] on div "Cost:" at bounding box center [571, 147] width 26 height 92
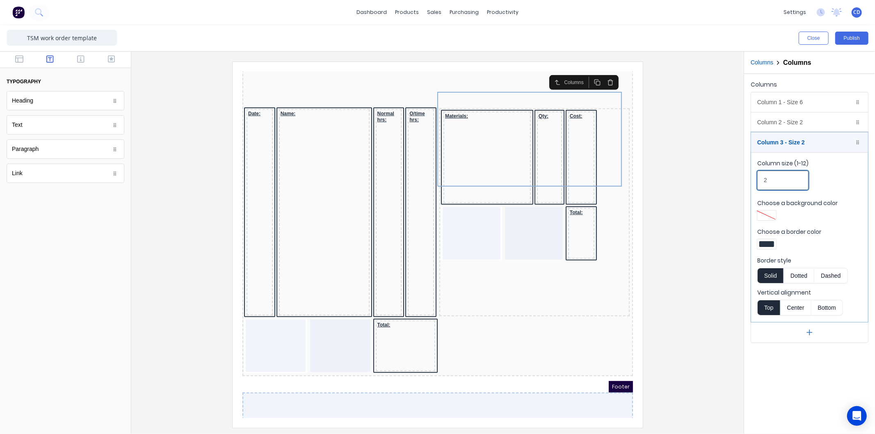
drag, startPoint x: 775, startPoint y: 180, endPoint x: 754, endPoint y: 181, distance: 20.5
click at [754, 181] on fieldset "Column size (1-12) 2 Choose a background color Choose a border color Border sty…" at bounding box center [810, 237] width 117 height 170
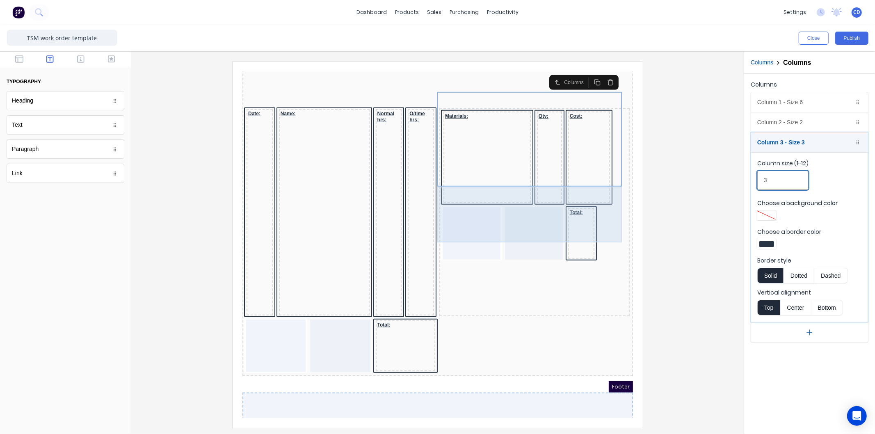
type input "3"
click at [558, 211] on div "Total:" at bounding box center [571, 223] width 26 height 51
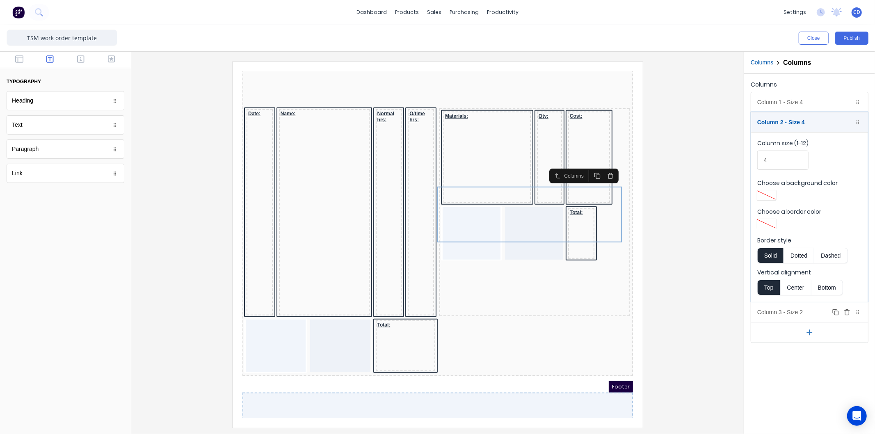
click at [786, 309] on div "Column 3 - Size 2 Duplicate Delete" at bounding box center [810, 313] width 117 height 20
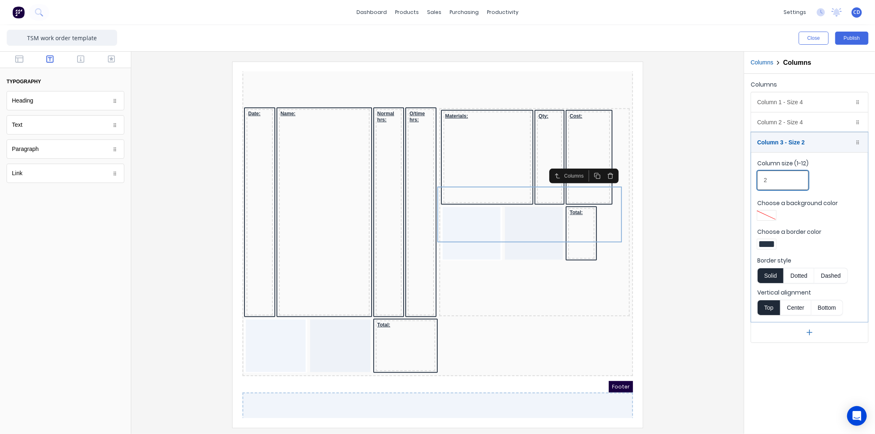
drag, startPoint x: 778, startPoint y: 179, endPoint x: 757, endPoint y: 185, distance: 21.4
click at [758, 184] on input "2" at bounding box center [783, 180] width 51 height 19
type input "3"
click at [688, 213] on div at bounding box center [438, 245] width 600 height 366
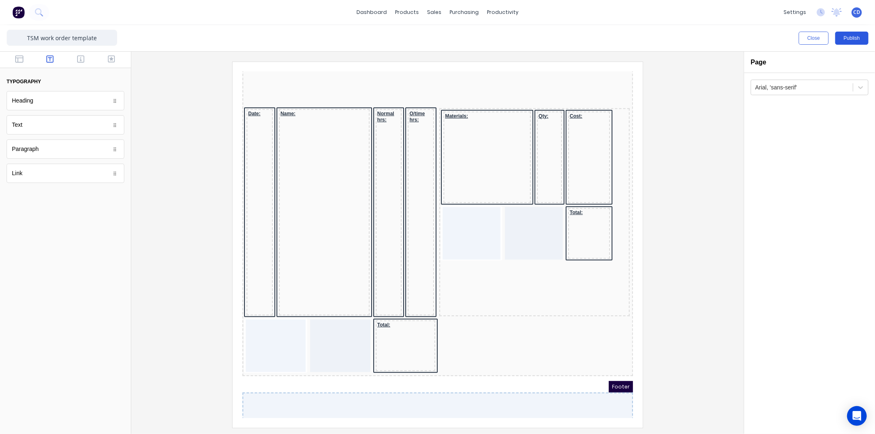
click at [842, 41] on button "Publish" at bounding box center [852, 38] width 33 height 13
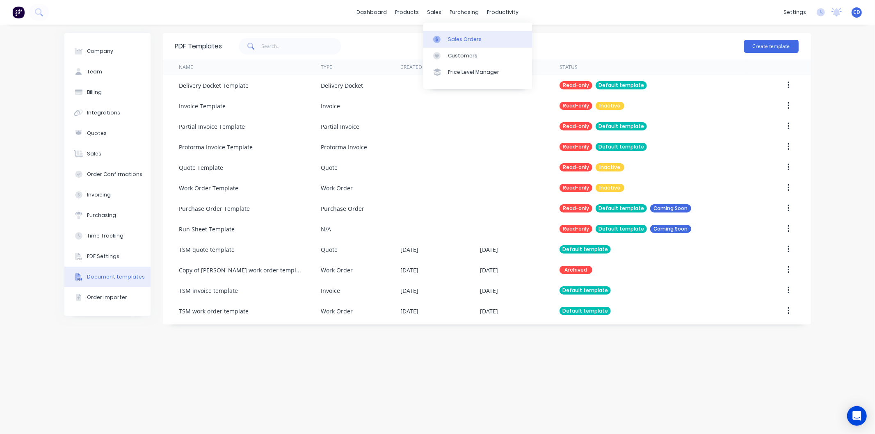
click at [463, 40] on div "Sales Orders" at bounding box center [465, 39] width 34 height 7
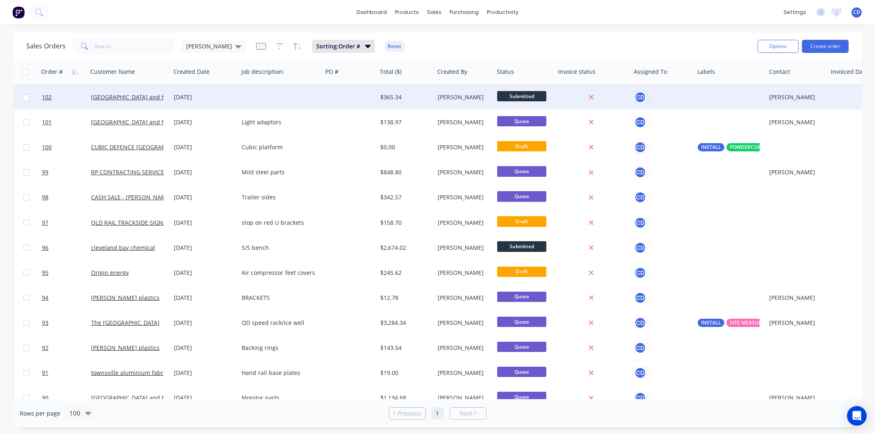
click at [194, 95] on div "[DATE]" at bounding box center [204, 97] width 61 height 8
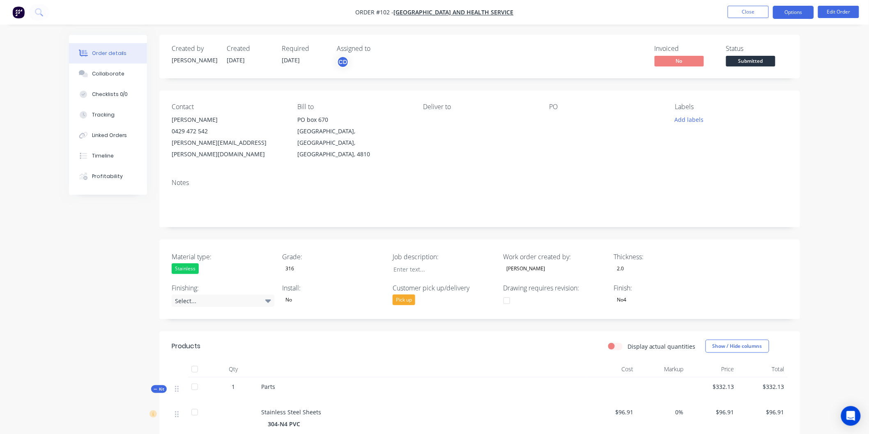
click at [786, 9] on button "Options" at bounding box center [792, 12] width 41 height 13
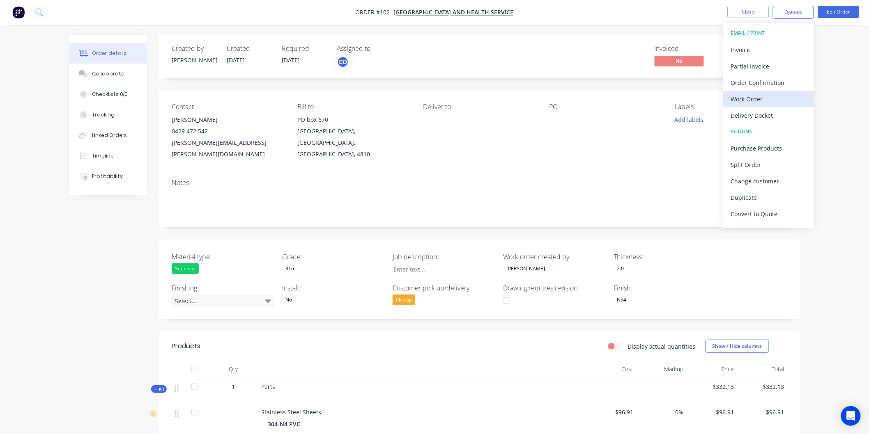
click at [753, 99] on div "Work Order" at bounding box center [769, 99] width 76 height 12
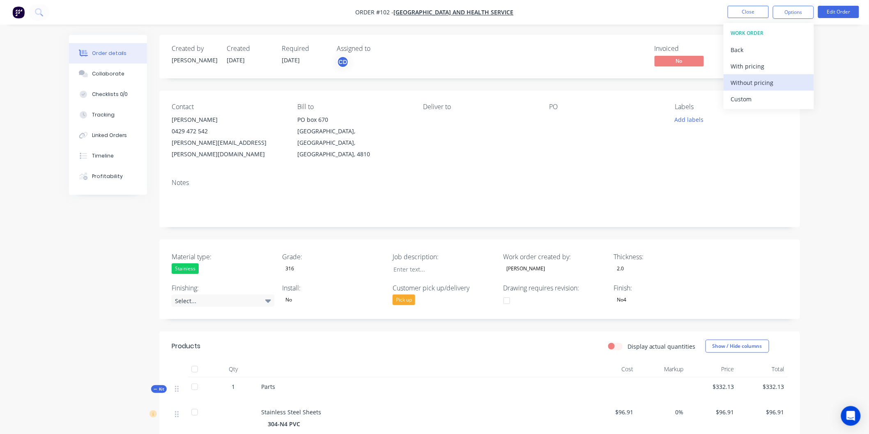
click at [755, 81] on div "Without pricing" at bounding box center [769, 83] width 76 height 12
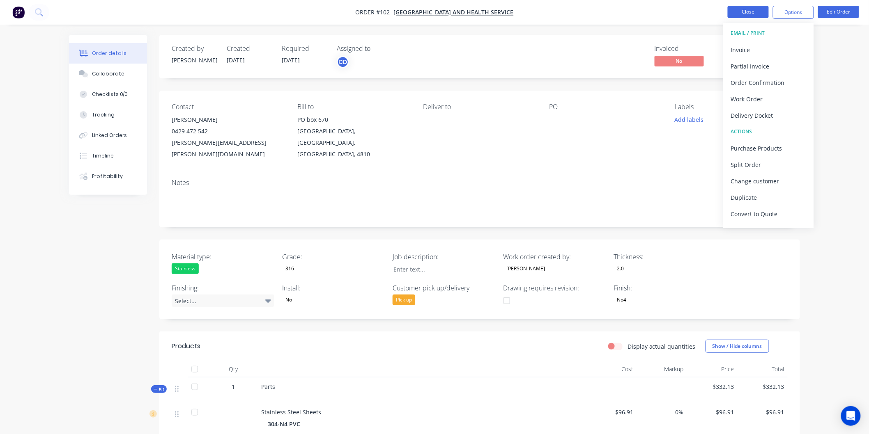
click at [753, 11] on button "Close" at bounding box center [747, 12] width 41 height 12
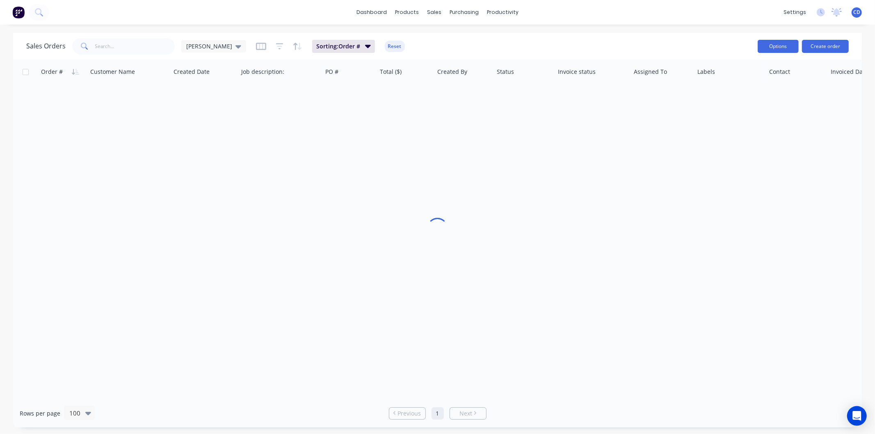
click at [786, 44] on button "Options" at bounding box center [778, 46] width 41 height 13
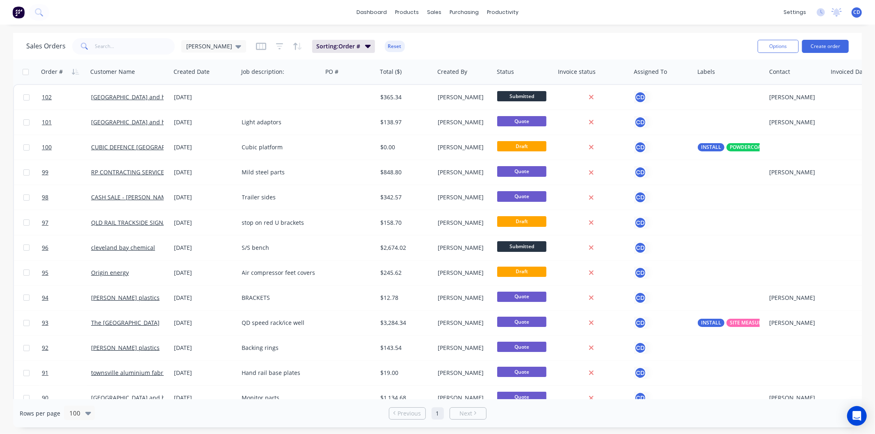
click at [734, 36] on div "Sales Orders [PERSON_NAME]: Order # Reset" at bounding box center [388, 46] width 725 height 20
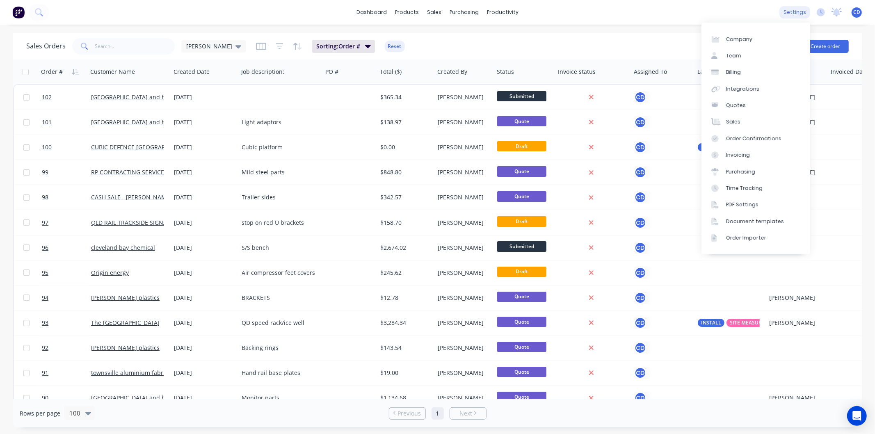
click at [786, 11] on div "settings" at bounding box center [795, 12] width 31 height 12
click at [752, 221] on div "Document templates" at bounding box center [755, 221] width 58 height 7
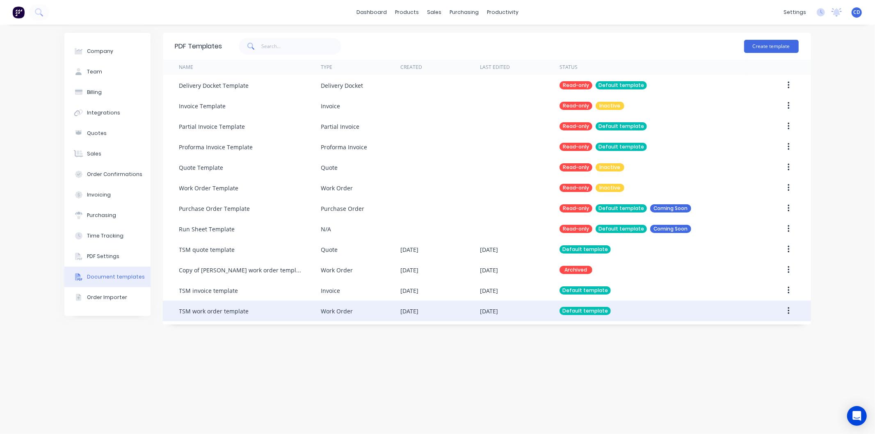
click at [791, 314] on button "button" at bounding box center [788, 311] width 19 height 15
click at [740, 330] on div "Edit" at bounding box center [759, 333] width 63 height 12
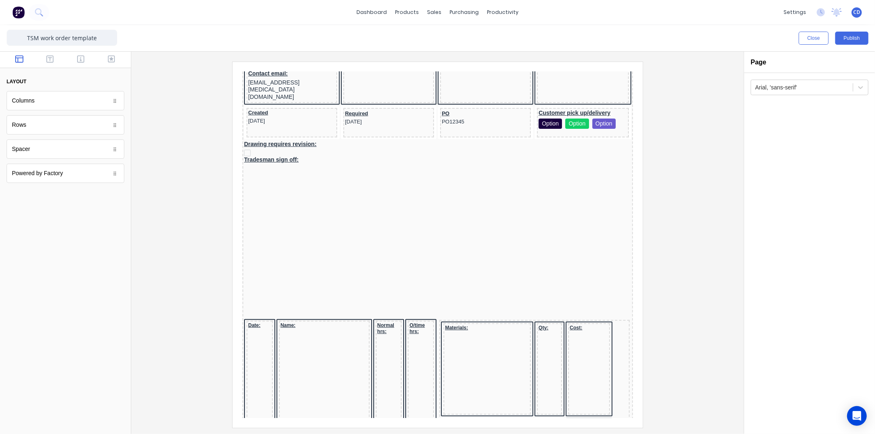
scroll to position [273, 0]
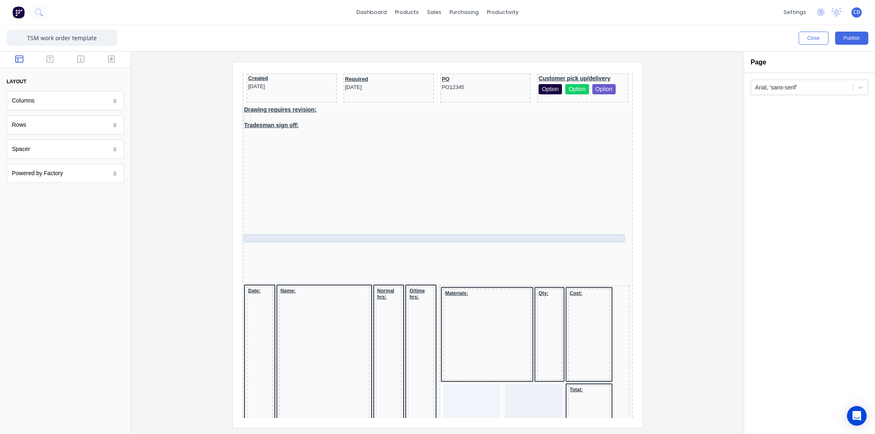
click at [465, 242] on div at bounding box center [427, 246] width 387 height 8
click at [589, 212] on icon "button" at bounding box center [590, 213] width 7 height 7
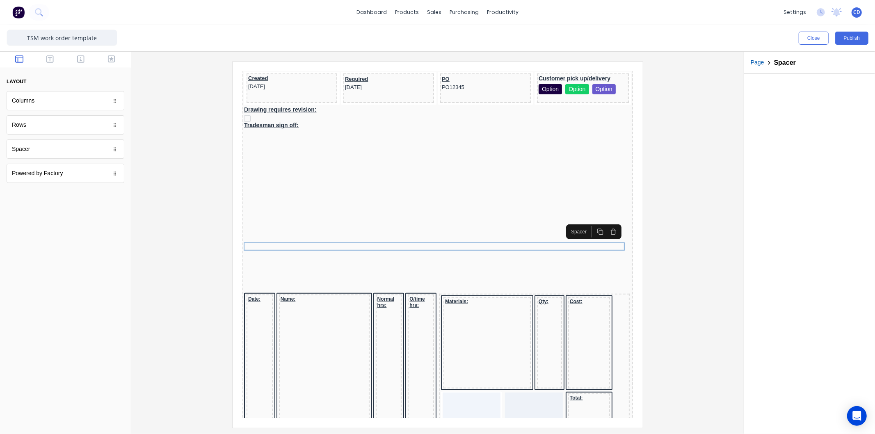
click at [589, 219] on icon "button" at bounding box center [590, 221] width 7 height 7
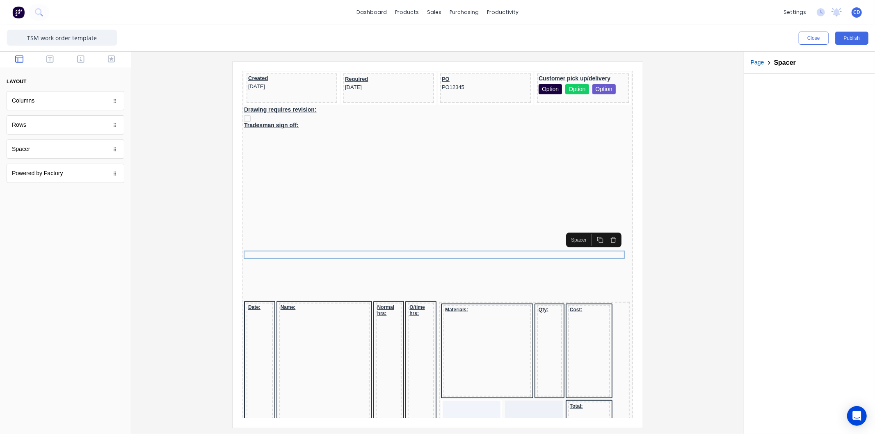
click at [591, 229] on icon "button" at bounding box center [590, 230] width 7 height 7
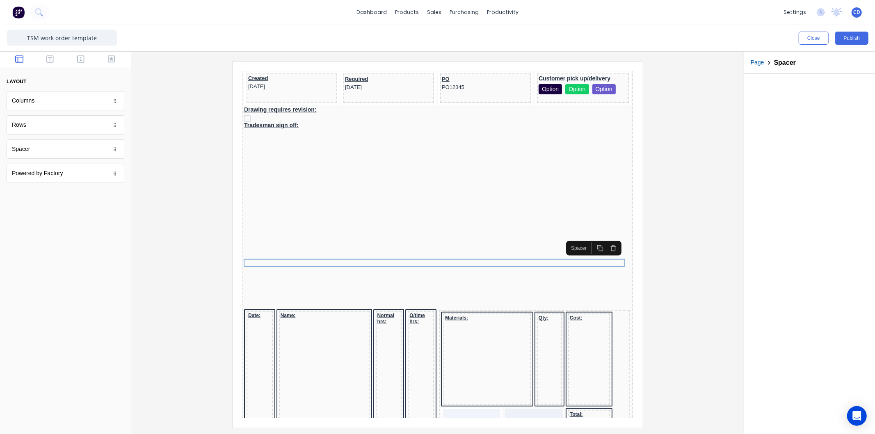
click at [592, 238] on icon "button" at bounding box center [590, 238] width 7 height 7
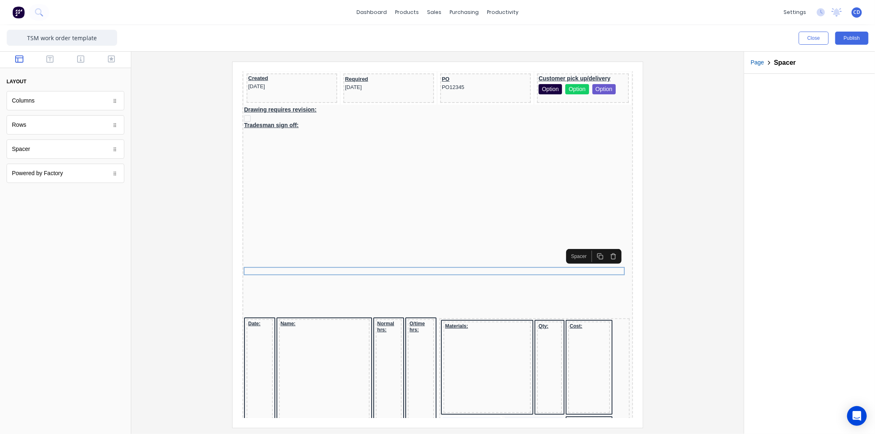
click at [592, 246] on icon "button" at bounding box center [590, 246] width 7 height 7
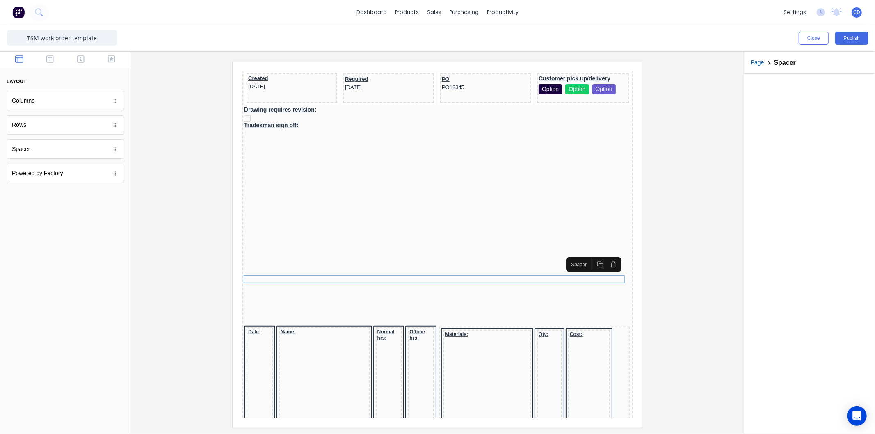
click at [591, 254] on icon "button" at bounding box center [590, 254] width 7 height 7
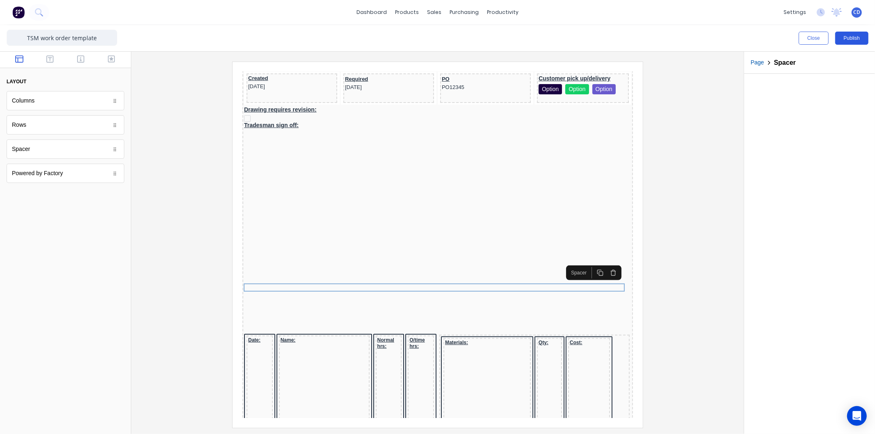
click at [861, 38] on button "Publish" at bounding box center [852, 38] width 33 height 13
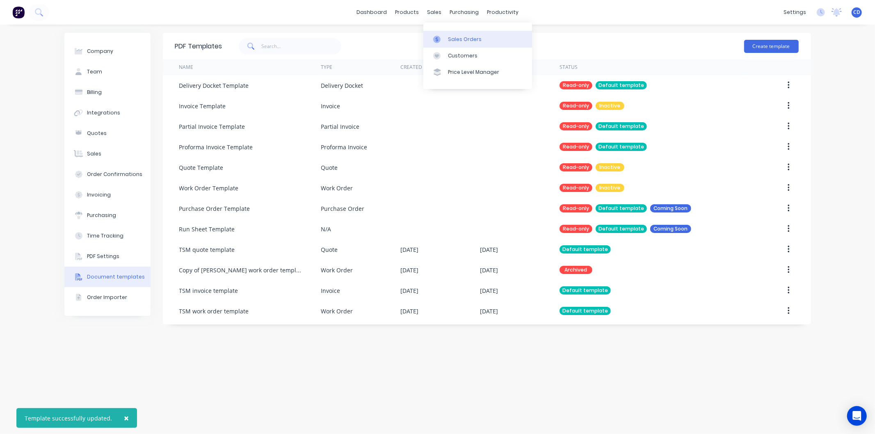
click at [462, 40] on div "Sales Orders" at bounding box center [465, 39] width 34 height 7
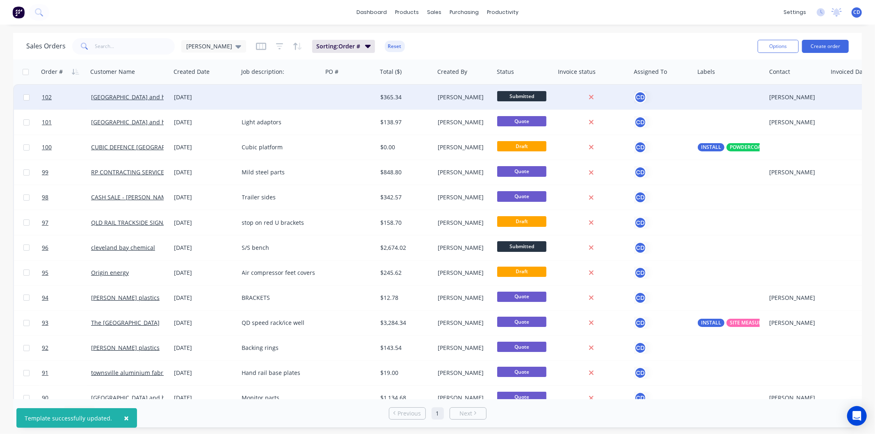
click at [182, 97] on div "[DATE]" at bounding box center [204, 97] width 61 height 8
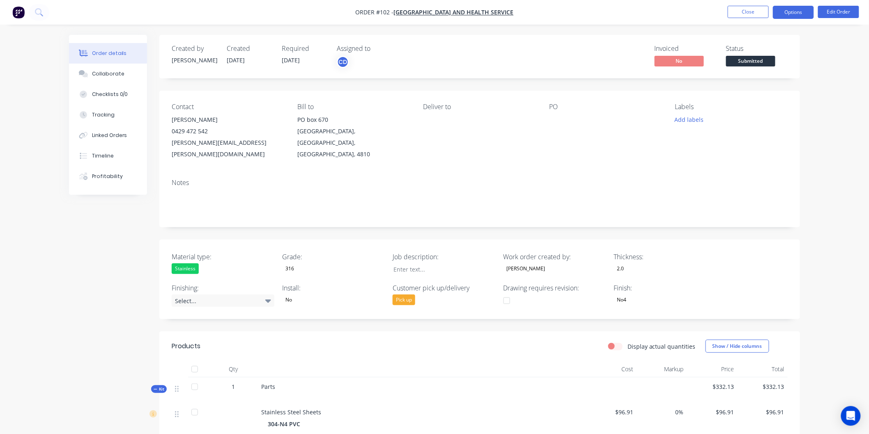
click at [793, 18] on button "Options" at bounding box center [792, 12] width 41 height 13
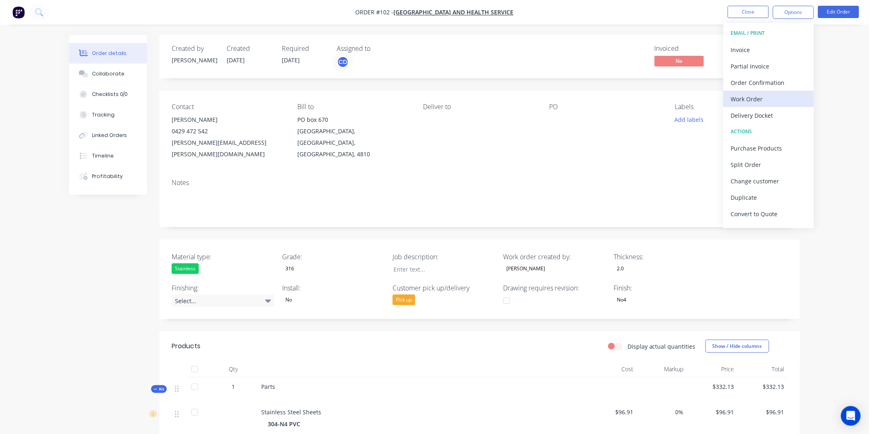
click at [746, 105] on div "Work Order" at bounding box center [769, 99] width 76 height 12
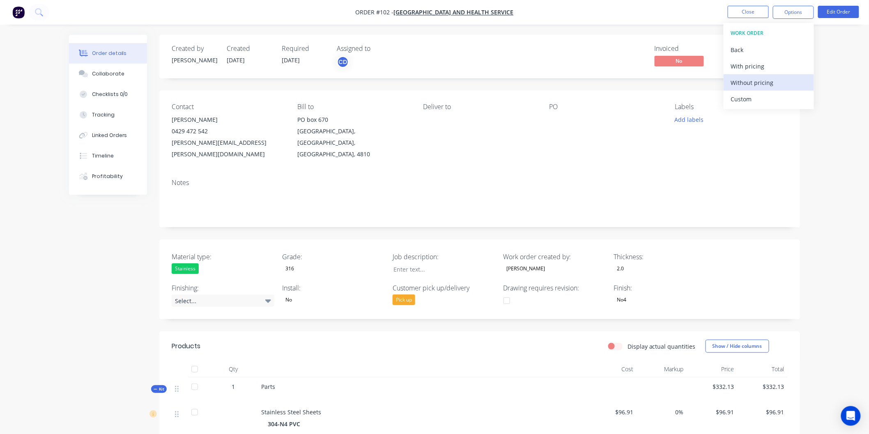
click at [756, 85] on div "Without pricing" at bounding box center [769, 83] width 76 height 12
click at [575, 64] on div "Invoiced No Status Submitted" at bounding box center [603, 57] width 369 height 24
click at [746, 9] on button "Close" at bounding box center [747, 12] width 41 height 12
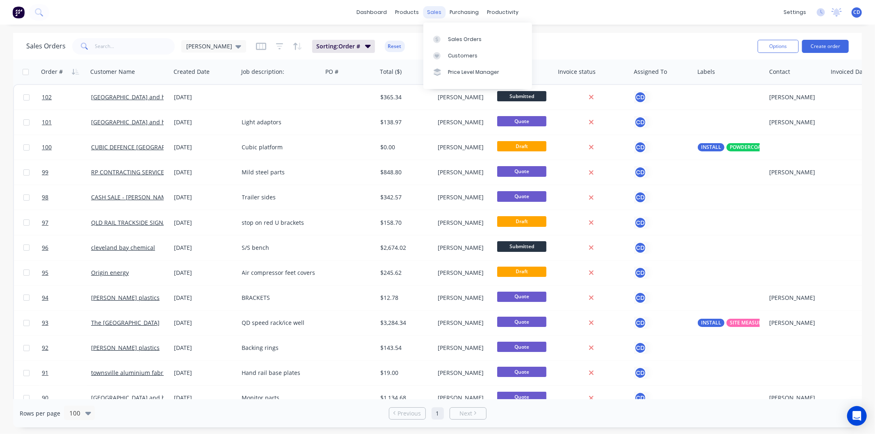
click at [435, 11] on div "sales" at bounding box center [434, 12] width 23 height 12
click at [456, 37] on div "Sales Orders" at bounding box center [465, 39] width 34 height 7
click at [832, 46] on button "Create order" at bounding box center [825, 46] width 47 height 13
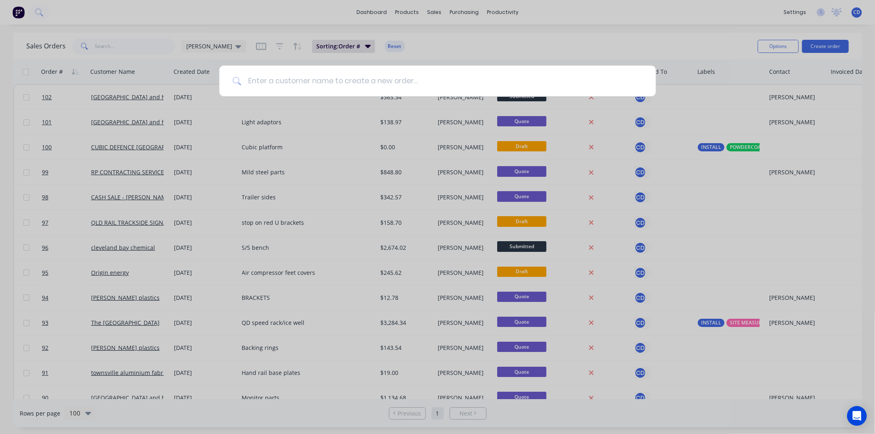
click at [304, 80] on input at bounding box center [442, 81] width 402 height 31
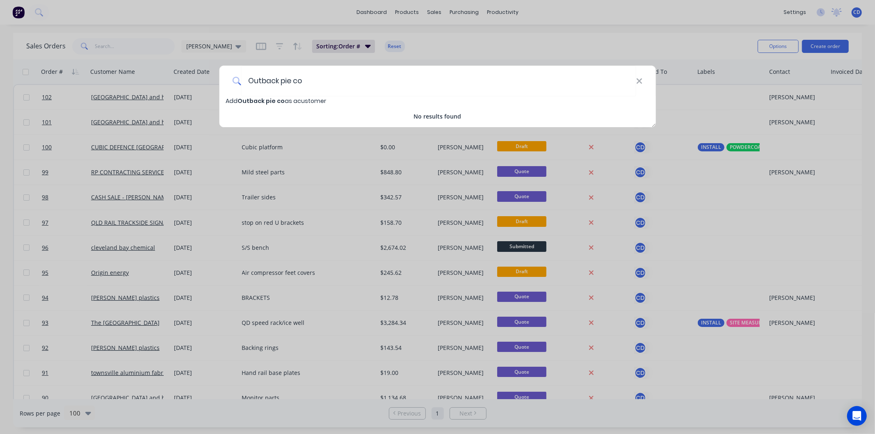
type input "Outback pie co"
click at [308, 103] on span "Add Outback pie co as a customer" at bounding box center [276, 101] width 101 height 8
select select "AU"
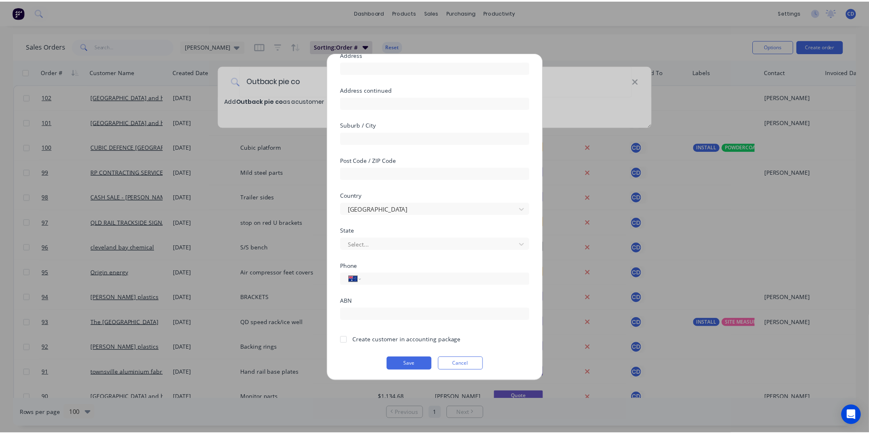
scroll to position [72, 0]
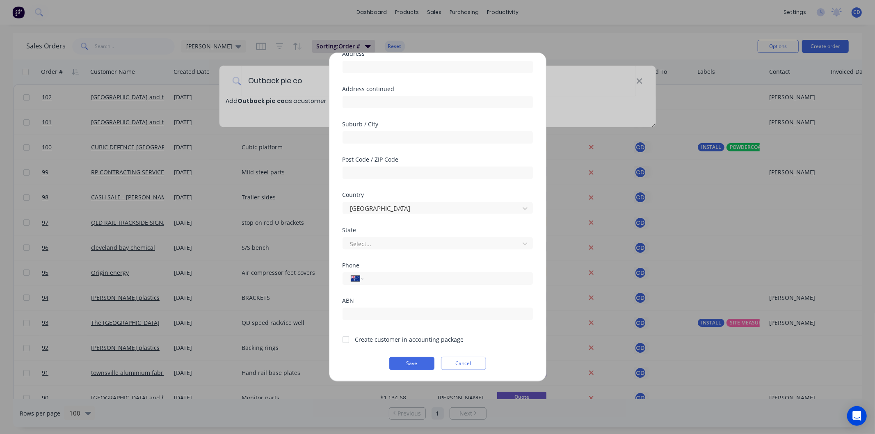
click at [347, 341] on div at bounding box center [346, 340] width 16 height 16
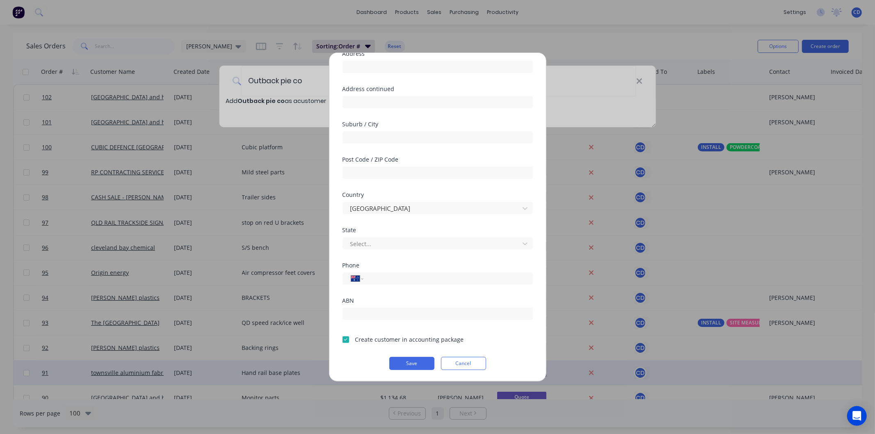
click at [407, 358] on button "Save" at bounding box center [412, 363] width 45 height 13
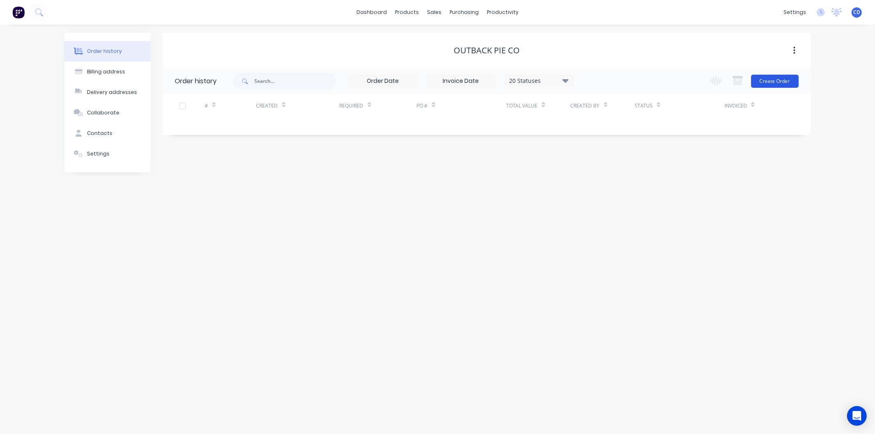
click at [765, 83] on button "Create Order" at bounding box center [776, 81] width 48 height 13
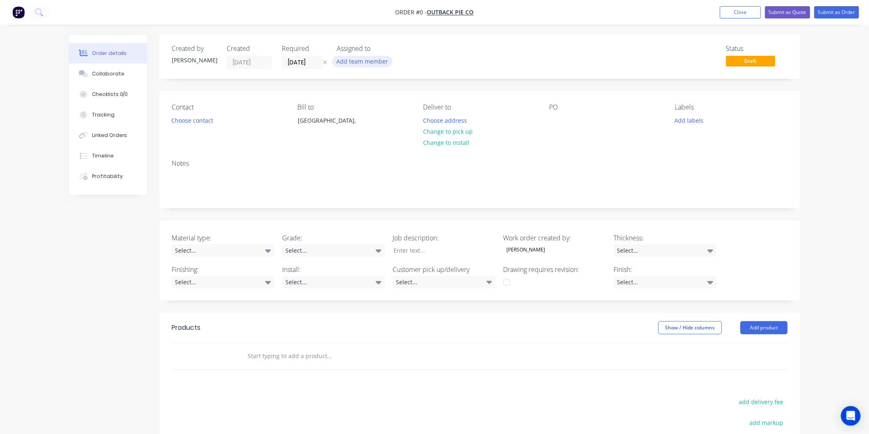
click at [355, 62] on button "Add team member" at bounding box center [362, 61] width 60 height 11
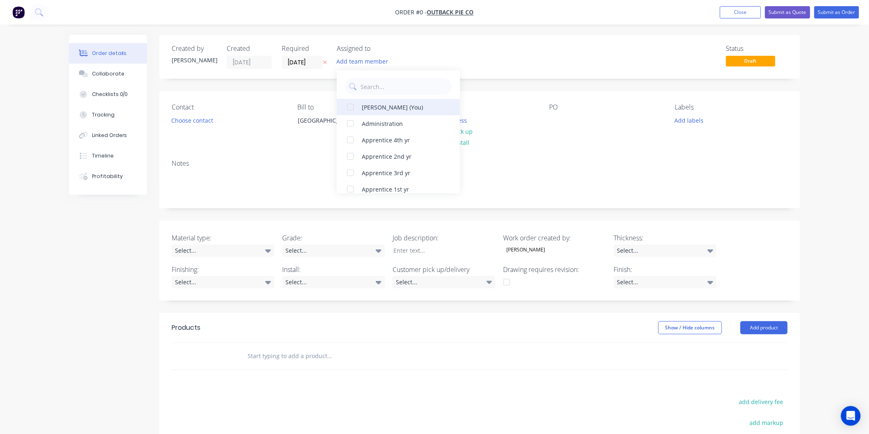
click at [380, 107] on div "Chris Deguara (You)" at bounding box center [403, 107] width 82 height 9
click at [511, 62] on div "Order details Collaborate Checklists 0/0 Tracking Linked Orders Timeline Profit…" at bounding box center [434, 307] width 747 height 545
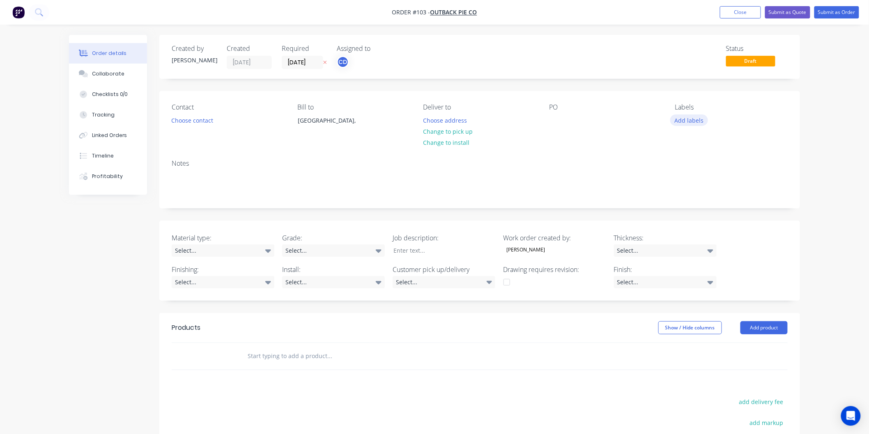
click at [691, 117] on button "Add labels" at bounding box center [689, 120] width 38 height 11
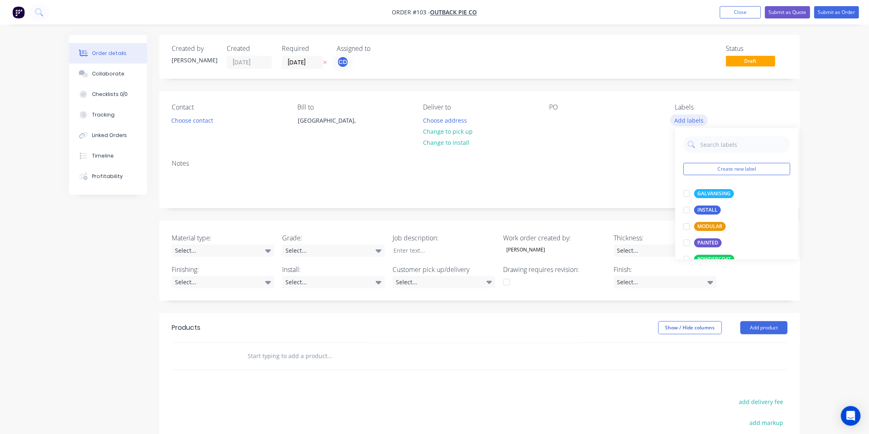
click at [685, 121] on button "Add labels" at bounding box center [689, 120] width 38 height 11
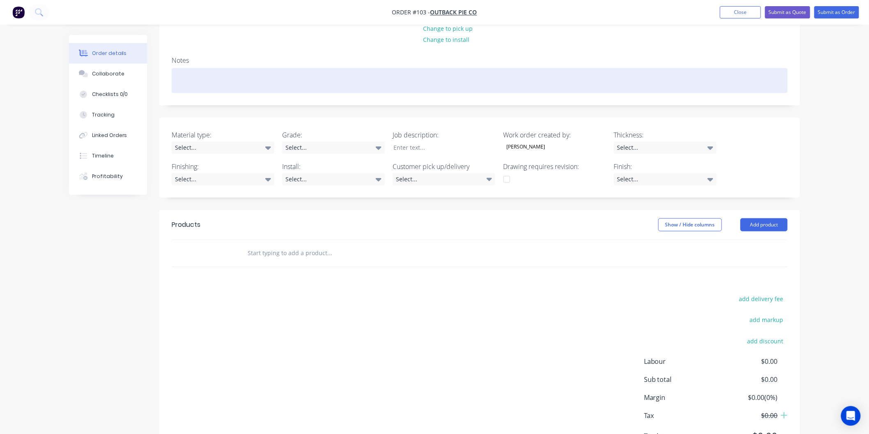
scroll to position [137, 0]
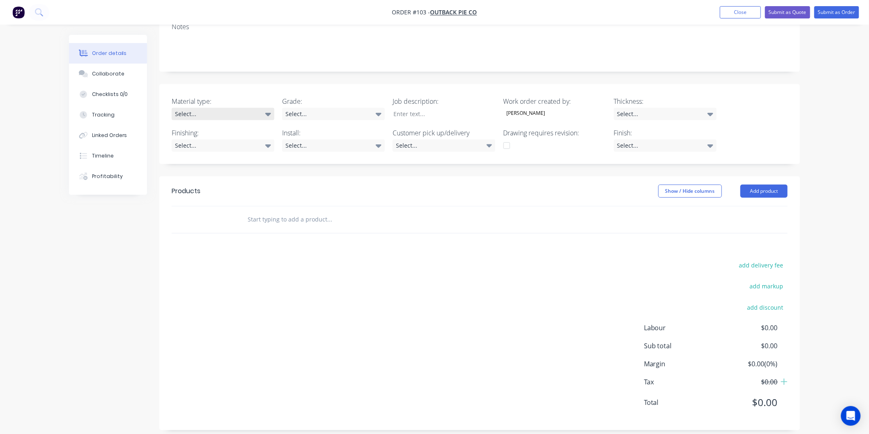
click at [268, 114] on icon at bounding box center [268, 114] width 6 height 3
click at [242, 144] on button "Stainless" at bounding box center [233, 148] width 123 height 16
click at [378, 114] on icon at bounding box center [379, 114] width 6 height 3
click at [328, 165] on button "304" at bounding box center [343, 164] width 123 height 16
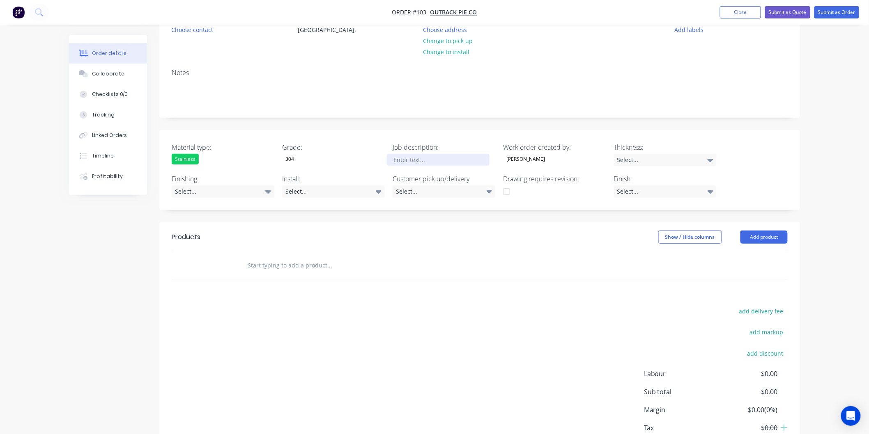
scroll to position [91, 0]
click at [460, 160] on div at bounding box center [438, 160] width 103 height 12
click at [692, 161] on div "Select..." at bounding box center [665, 160] width 103 height 12
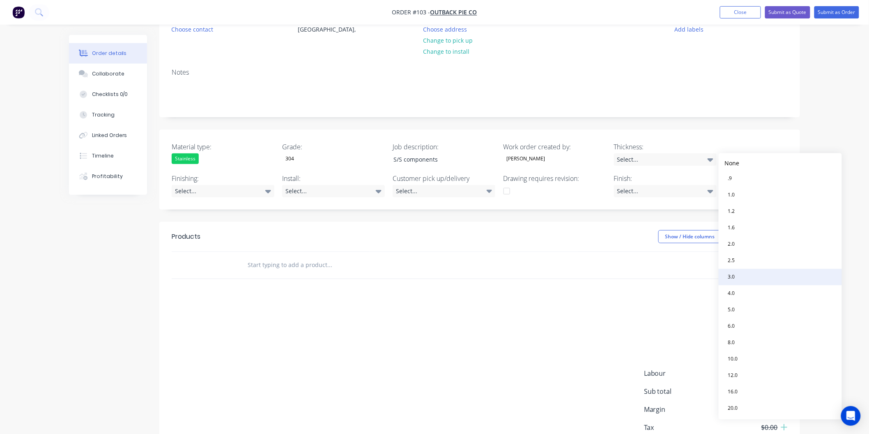
click at [745, 273] on button "3.0" at bounding box center [779, 277] width 123 height 16
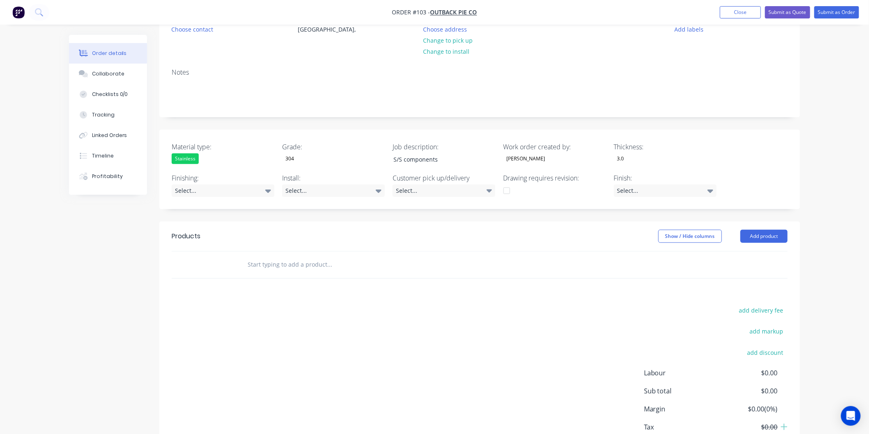
click at [444, 300] on div "Products Show / Hide columns Add product add delivery fee add markup add discou…" at bounding box center [479, 349] width 640 height 254
click at [233, 187] on div "Select..." at bounding box center [223, 191] width 103 height 12
click at [315, 189] on div "Select..." at bounding box center [333, 191] width 103 height 12
click at [319, 244] on button "No" at bounding box center [343, 241] width 123 height 16
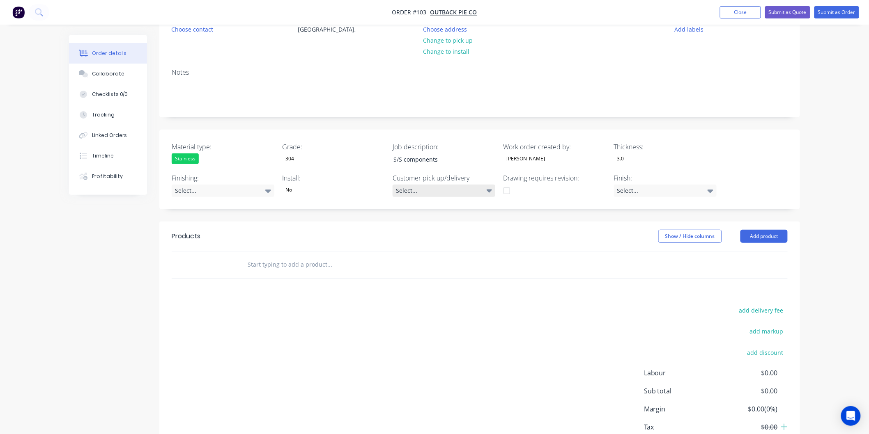
click at [449, 192] on div "Select..." at bounding box center [443, 191] width 103 height 12
click at [440, 212] on button "Pick up" at bounding box center [454, 210] width 123 height 16
click at [536, 190] on div at bounding box center [554, 191] width 103 height 12
click at [678, 192] on div "Select..." at bounding box center [665, 191] width 103 height 12
click at [646, 226] on button "No4" at bounding box center [675, 224] width 123 height 16
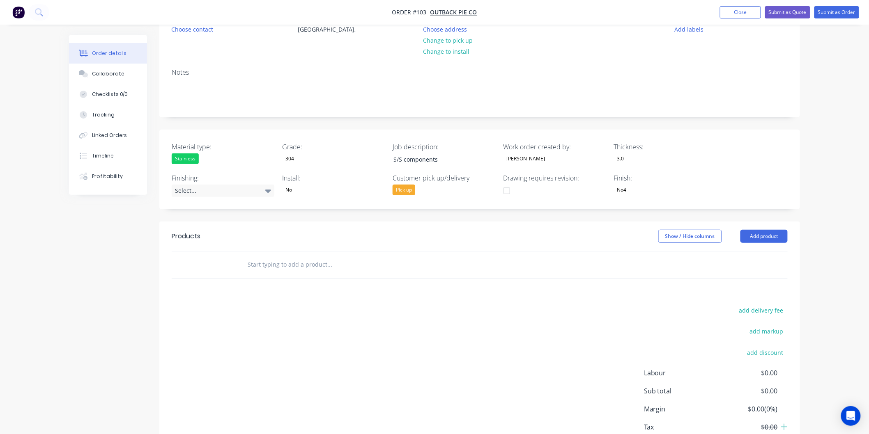
click at [513, 309] on div "add delivery fee add markup add discount Labour $0.00 Sub total $0.00 Margin $0…" at bounding box center [480, 384] width 616 height 158
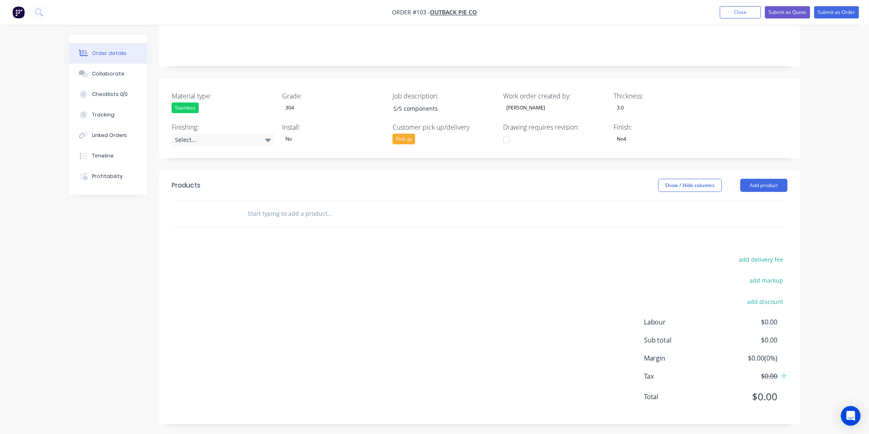
scroll to position [144, 0]
click at [750, 186] on button "Add product" at bounding box center [763, 182] width 47 height 13
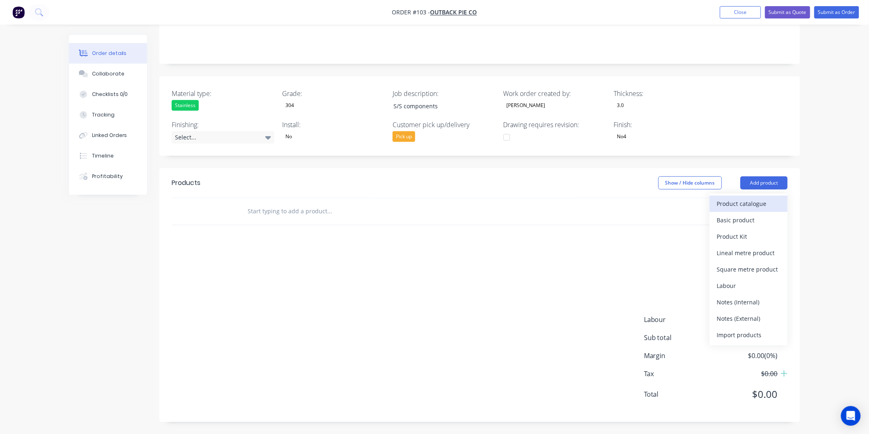
click at [747, 202] on div "Product catalogue" at bounding box center [748, 204] width 63 height 12
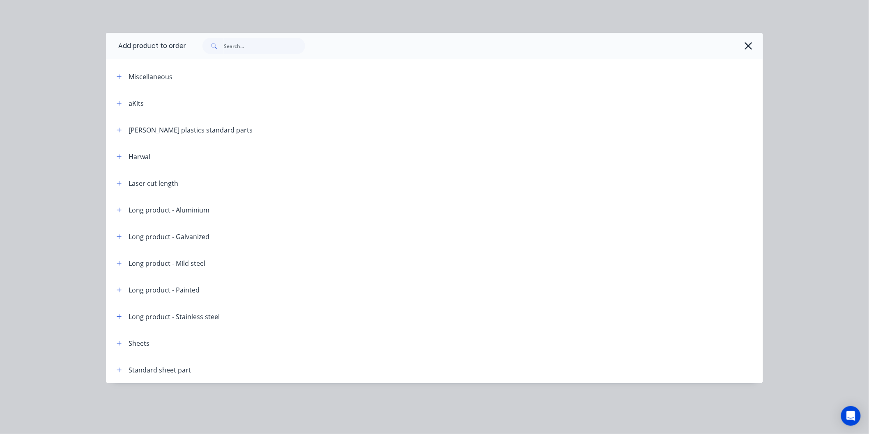
scroll to position [152, 0]
click at [138, 369] on div "Standard sheet part" at bounding box center [159, 370] width 62 height 10
click at [121, 368] on icon "button" at bounding box center [119, 370] width 5 height 6
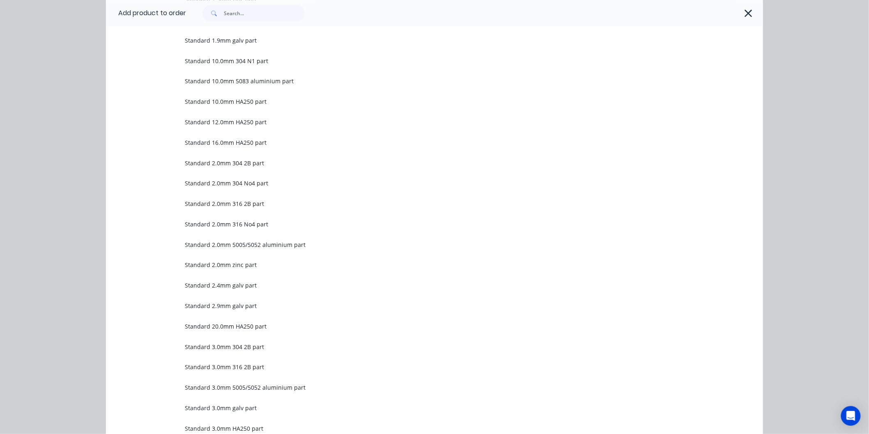
scroll to position [684, 0]
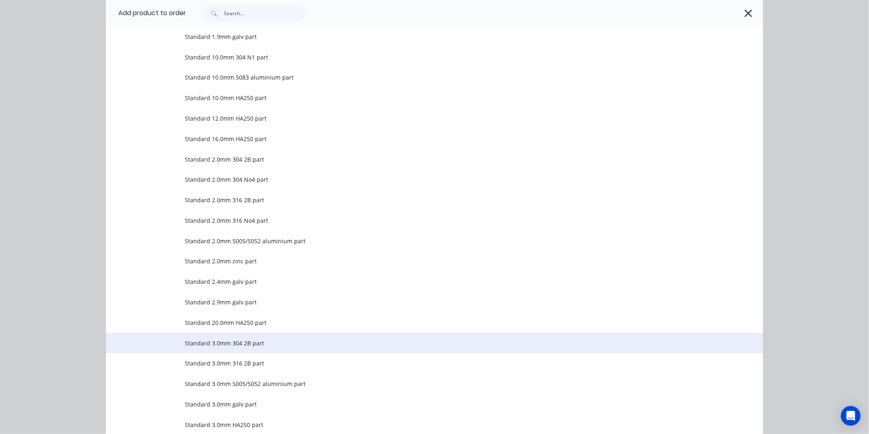
click at [231, 344] on span "Standard 3.0mm 304 2B part" at bounding box center [416, 343] width 462 height 9
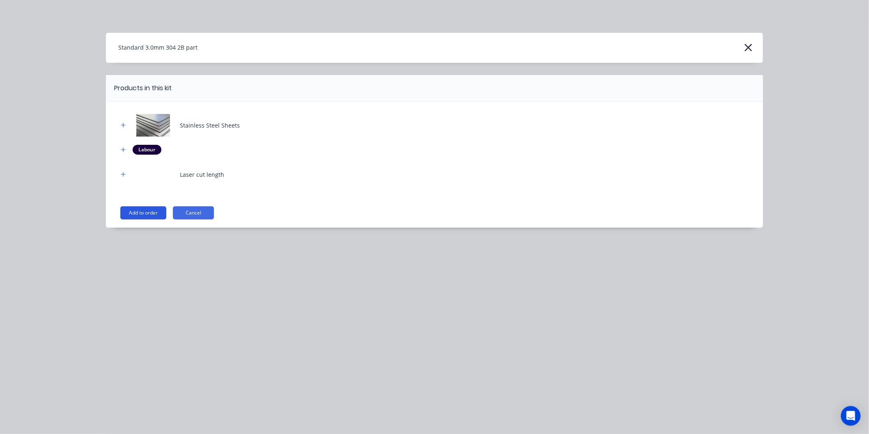
click at [153, 214] on button "Add to order" at bounding box center [143, 212] width 46 height 13
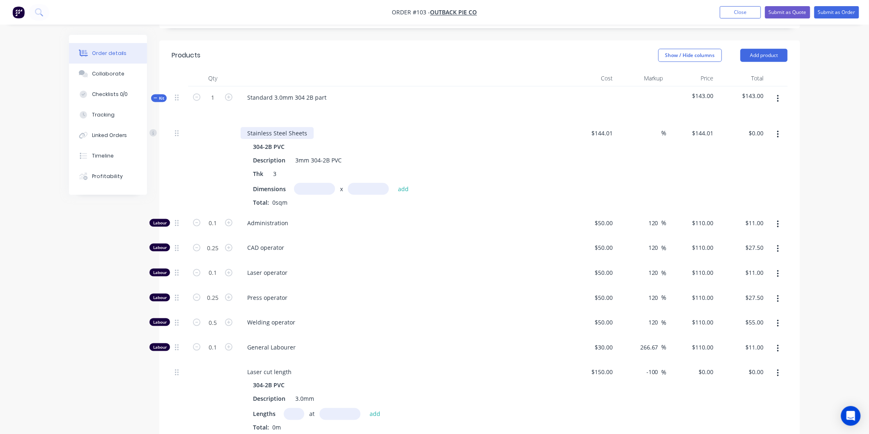
scroll to position [289, 0]
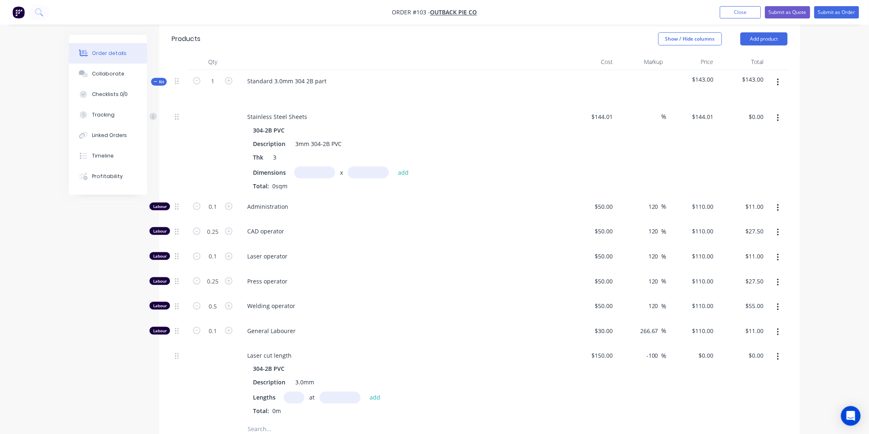
click at [305, 171] on input "text" at bounding box center [314, 173] width 41 height 12
type input "0.6m"
click at [367, 174] on input "text" at bounding box center [368, 173] width 41 height 12
type input "0.2m"
click at [403, 174] on button "add" at bounding box center [403, 172] width 19 height 11
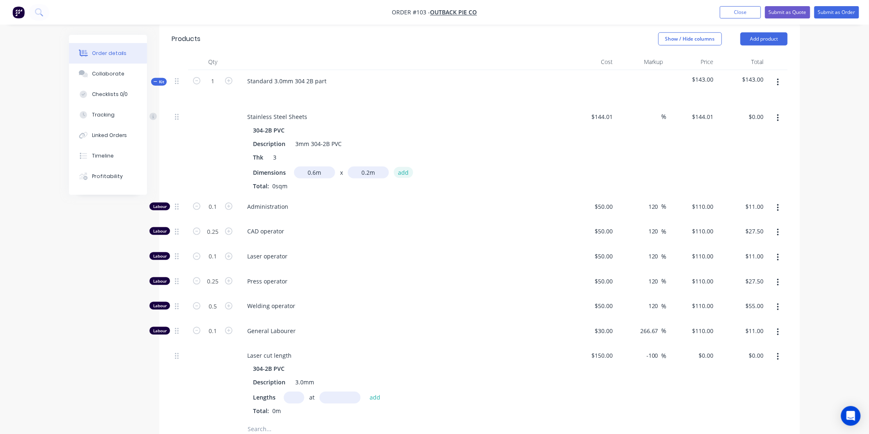
type input "$17.28"
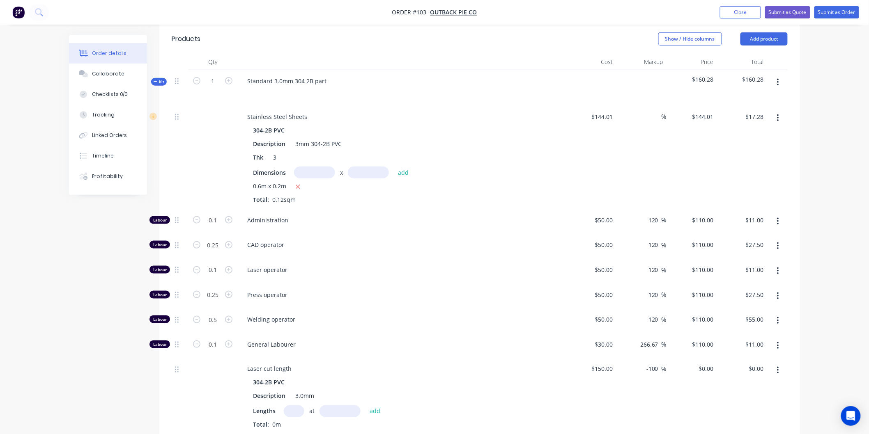
click at [326, 169] on input "text" at bounding box center [314, 173] width 41 height 12
type input "0.5m"
click at [362, 173] on input "text" at bounding box center [368, 173] width 41 height 12
type input "0.1m"
click at [406, 171] on button "add" at bounding box center [403, 172] width 19 height 11
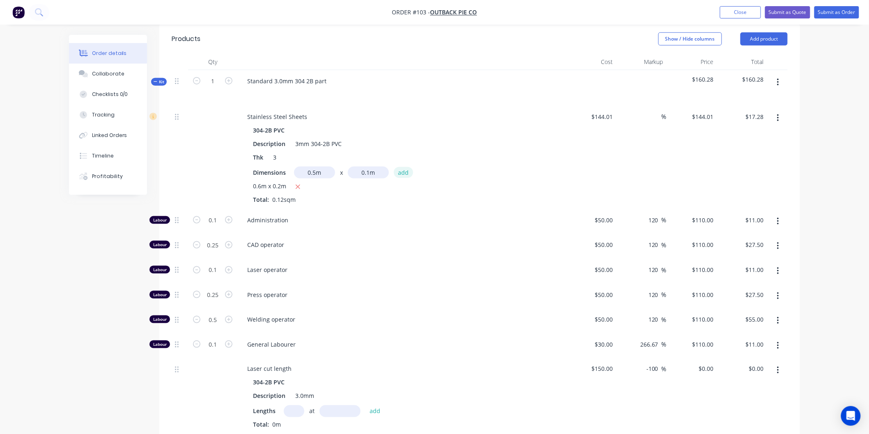
type input "$24.48"
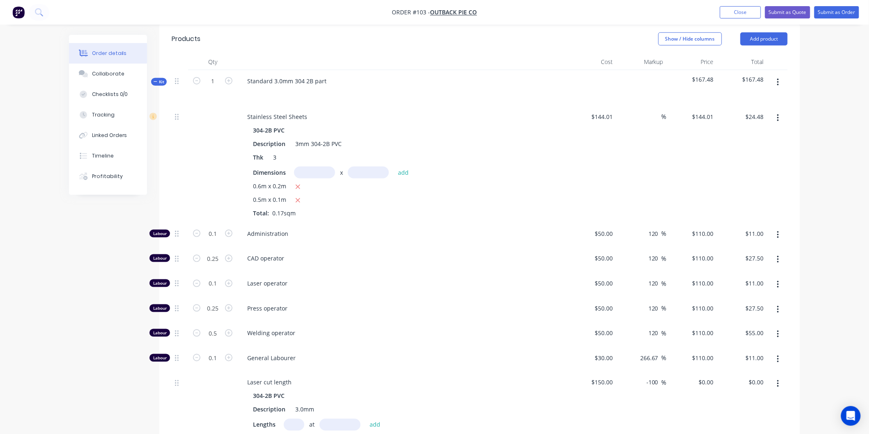
click at [319, 171] on input "text" at bounding box center [314, 173] width 41 height 12
type input "0.3m"
click at [355, 169] on input "text" at bounding box center [368, 173] width 41 height 12
type input "0.1m"
click at [403, 170] on button "add" at bounding box center [403, 172] width 19 height 11
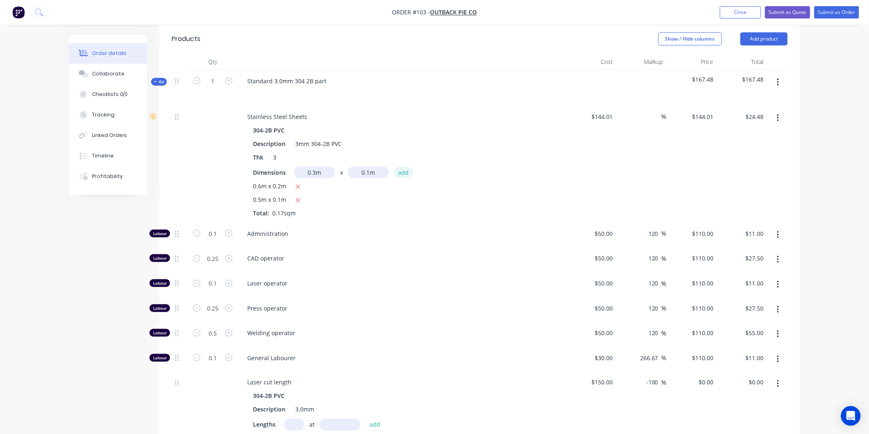
type input "$28.80"
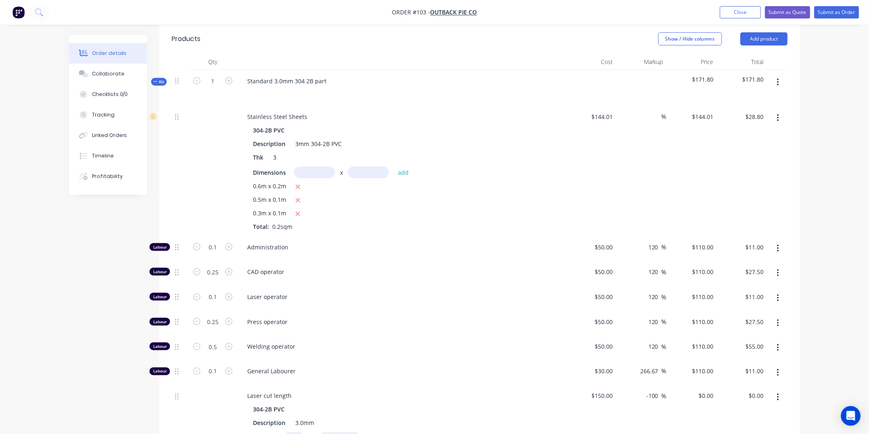
click at [327, 170] on input "text" at bounding box center [314, 173] width 41 height 12
type input "0.1m"
click at [371, 174] on input "text" at bounding box center [368, 173] width 41 height 12
type input "0.1m"
click at [406, 172] on button "add" at bounding box center [403, 172] width 19 height 11
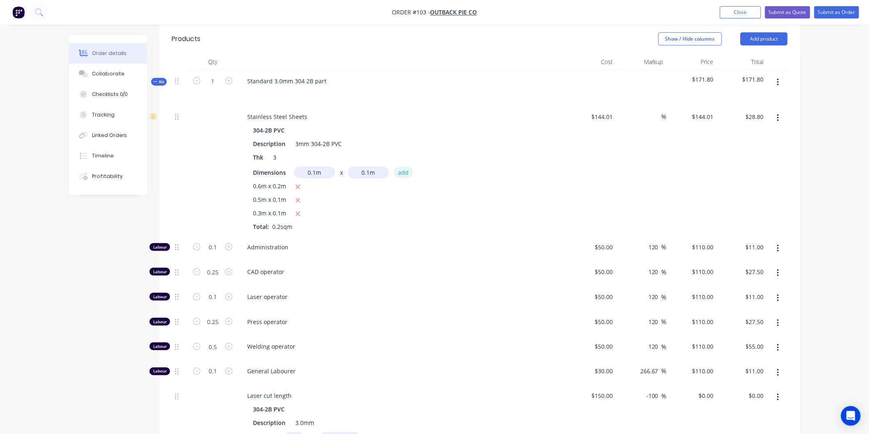
type input "$30.24"
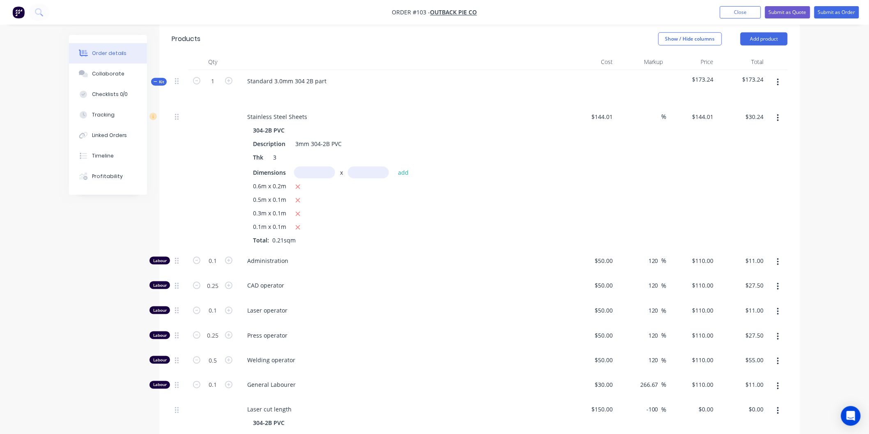
click at [314, 176] on input "text" at bounding box center [314, 173] width 41 height 12
type input "0.3m"
click at [367, 173] on input "text" at bounding box center [368, 173] width 41 height 12
type input "0.1m"
click at [401, 171] on button "add" at bounding box center [403, 172] width 19 height 11
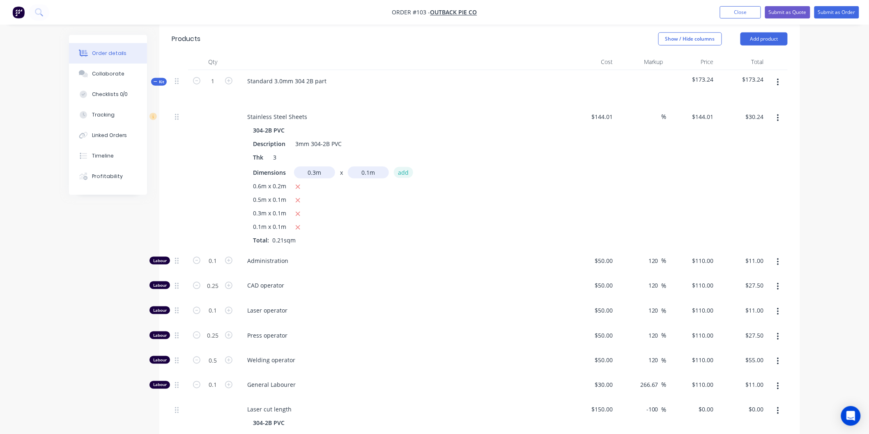
type input "$34.56"
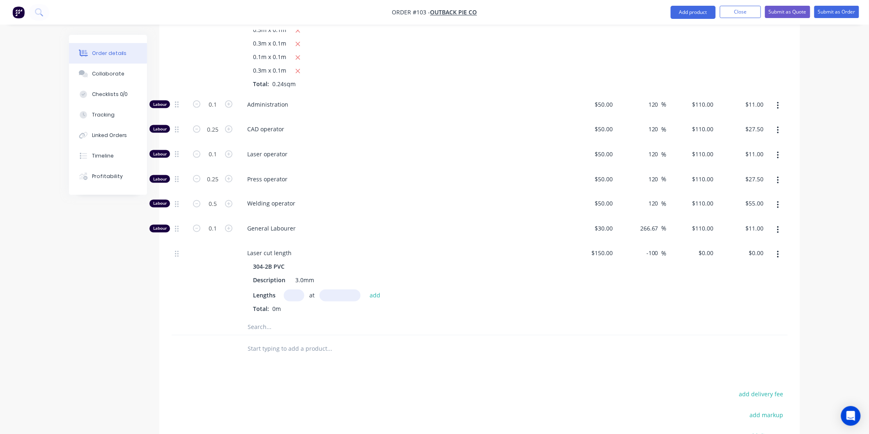
scroll to position [471, 0]
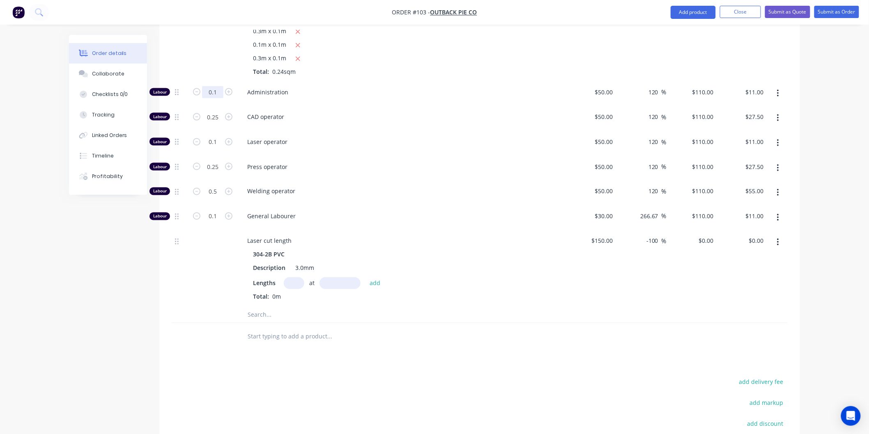
click at [222, 91] on input "0.1" at bounding box center [212, 92] width 21 height 12
type input "1.5"
type input "$165.00"
click at [326, 87] on div "Administration" at bounding box center [401, 93] width 328 height 25
click at [220, 99] on input "0.25" at bounding box center [212, 92] width 21 height 12
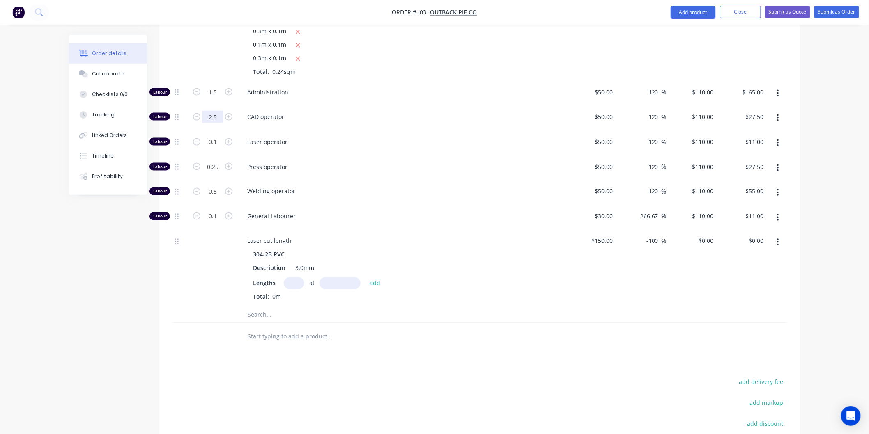
type input "2.5"
type input "$275.00"
click at [314, 113] on span "CAD operator" at bounding box center [404, 116] width 315 height 9
click at [217, 99] on input "0.1" at bounding box center [212, 92] width 21 height 12
type input "0.5"
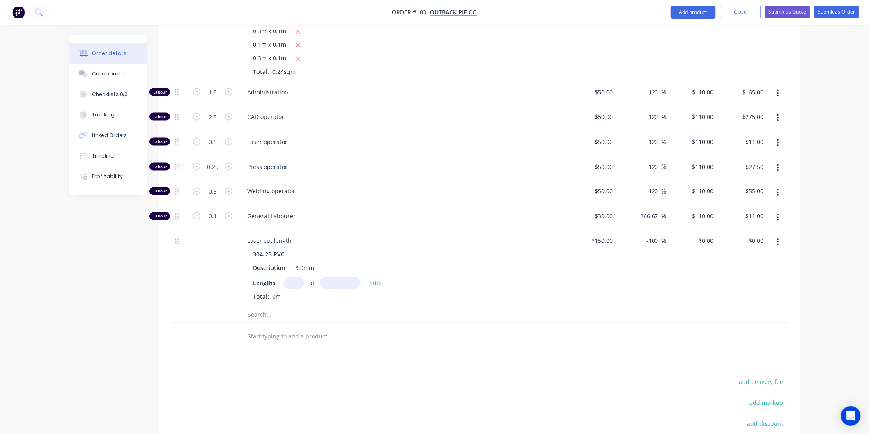
type input "$55.00"
click at [341, 142] on span "Laser operator" at bounding box center [404, 142] width 315 height 9
click at [217, 99] on input "0.5" at bounding box center [212, 92] width 21 height 12
type input "0"
type input "$0.00"
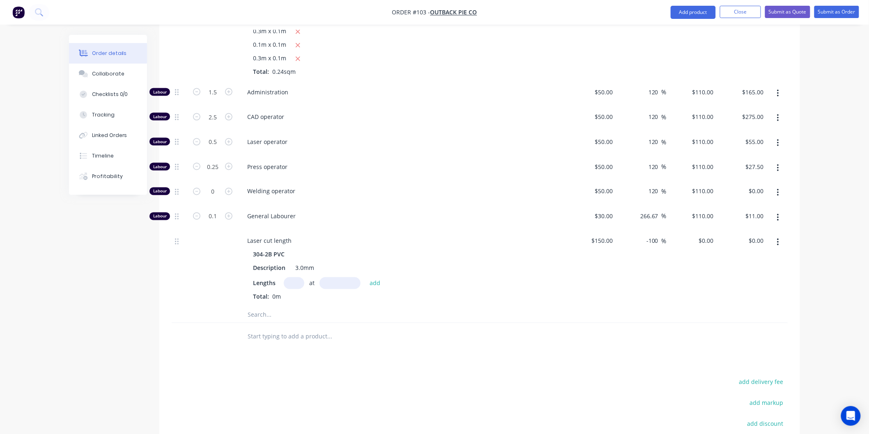
click at [395, 195] on span "Welding operator" at bounding box center [404, 191] width 315 height 9
click at [213, 99] on input "0.1" at bounding box center [212, 92] width 21 height 12
type input "0.75"
type input "$82.50"
click at [445, 185] on div "Welding operator" at bounding box center [401, 193] width 328 height 25
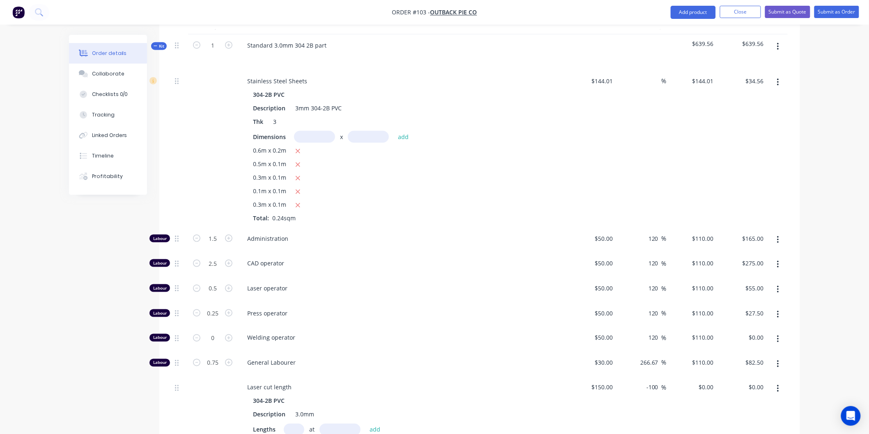
scroll to position [323, 0]
click at [308, 136] on input "text" at bounding box center [314, 139] width 41 height 12
type input "0.6m"
click at [378, 138] on input "text" at bounding box center [368, 139] width 41 height 12
type input "0.2m"
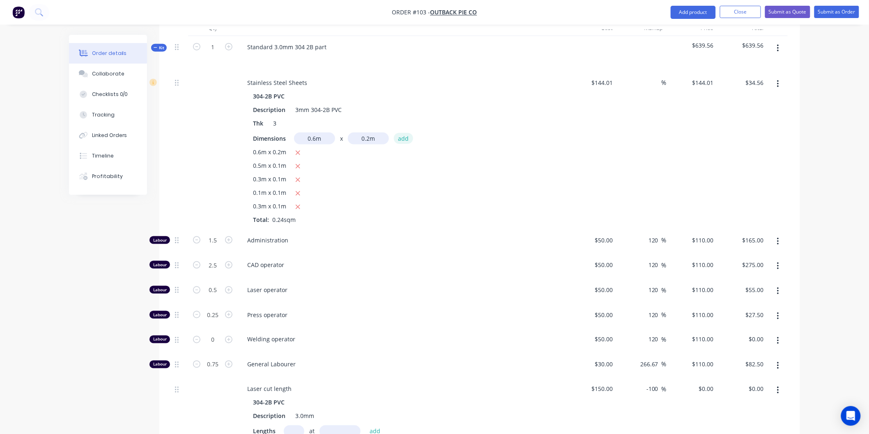
click at [407, 138] on button "add" at bounding box center [403, 138] width 19 height 11
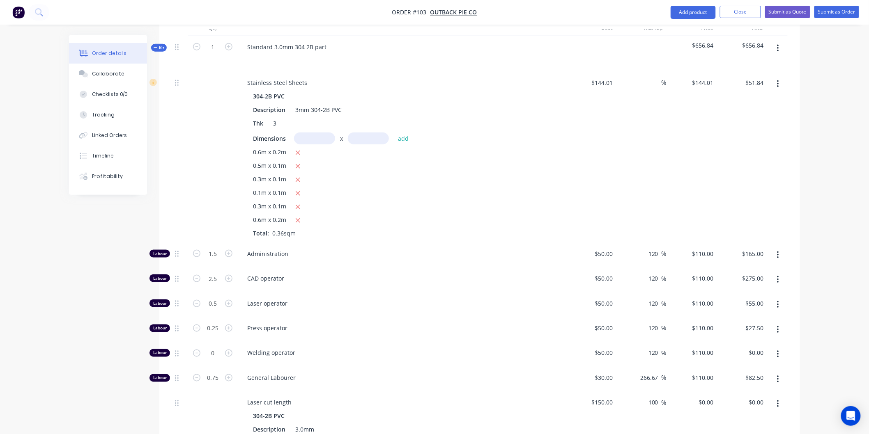
click at [313, 140] on input "text" at bounding box center [314, 139] width 41 height 12
click at [297, 218] on icon "button" at bounding box center [297, 220] width 5 height 7
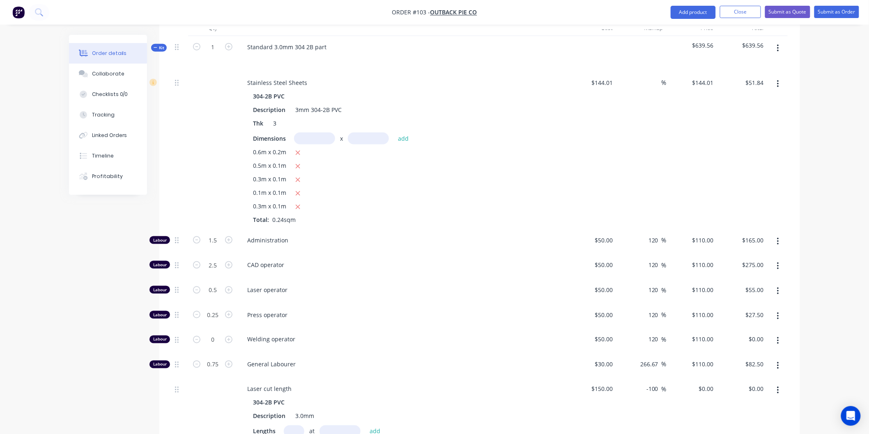
type input "$34.56"
click at [310, 136] on input "text" at bounding box center [314, 139] width 41 height 12
type input "0.6m"
click at [376, 135] on input "text" at bounding box center [368, 139] width 41 height 12
type input "0.2m"
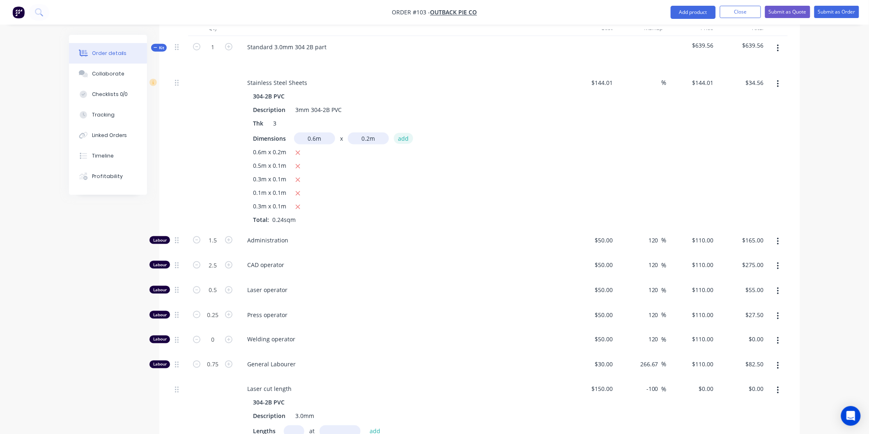
click at [401, 140] on button "add" at bounding box center [403, 138] width 19 height 11
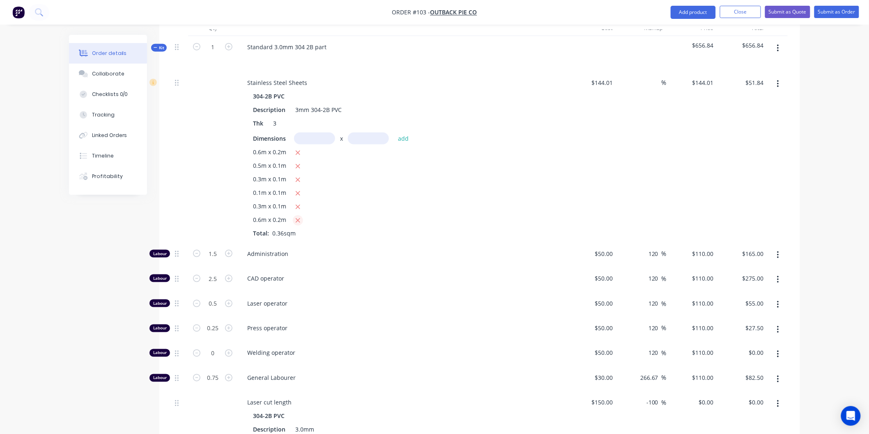
click at [300, 220] on icon "button" at bounding box center [297, 220] width 5 height 7
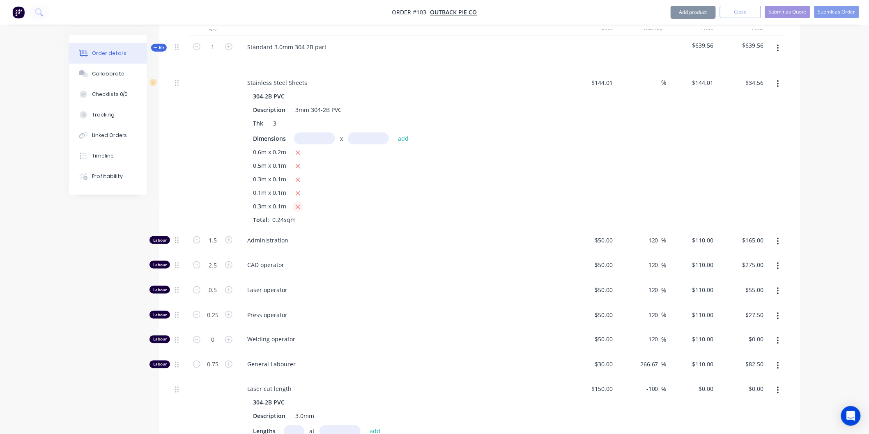
click at [298, 206] on icon "button" at bounding box center [298, 207] width 5 height 5
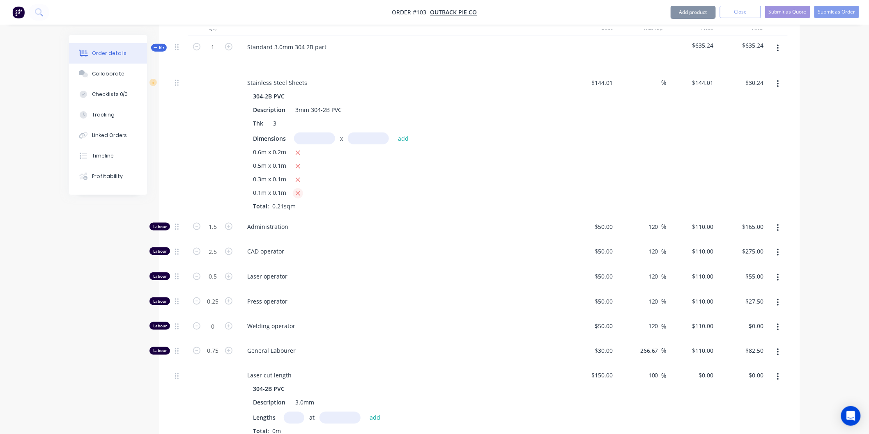
click at [300, 188] on button "button" at bounding box center [298, 193] width 10 height 10
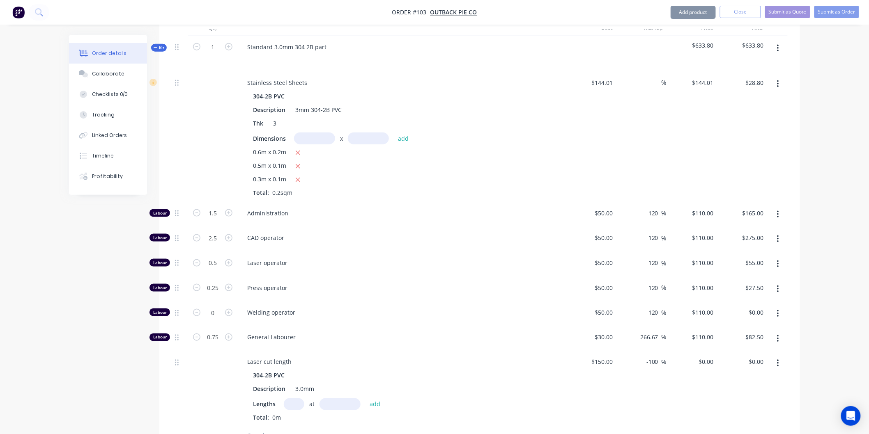
click at [298, 174] on div "0.6m x 0.2m 0.5m x 0.1m 0.3m x 0.1m Total: 0.2sqm" at bounding box center [401, 172] width 297 height 49
click at [297, 176] on icon "button" at bounding box center [297, 179] width 5 height 7
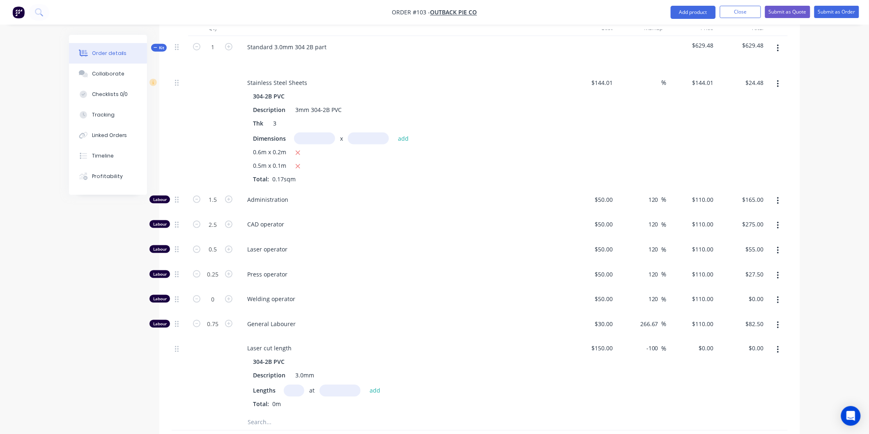
click at [298, 160] on div "0.6m x 0.2m 0.5m x 0.1m Total: 0.17sqm" at bounding box center [401, 166] width 297 height 36
click at [297, 165] on icon "button" at bounding box center [298, 166] width 5 height 5
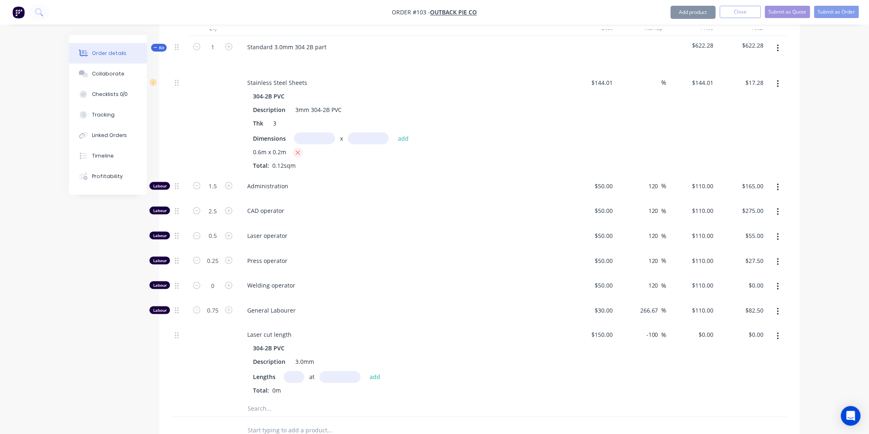
click at [297, 156] on icon "button" at bounding box center [297, 152] width 5 height 7
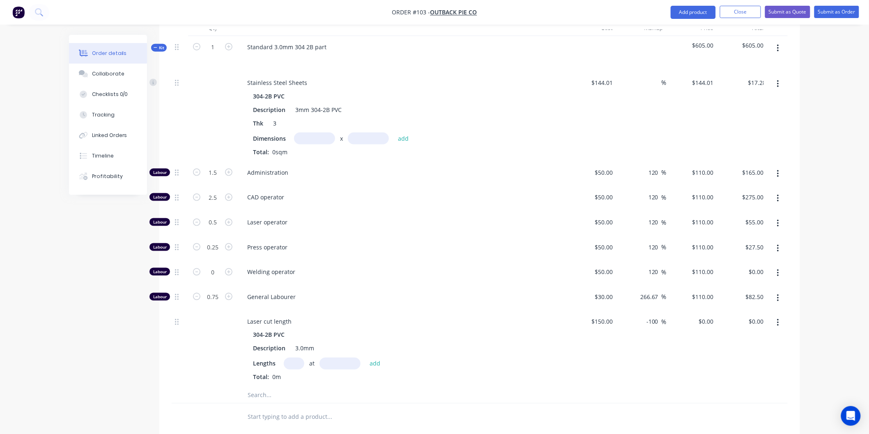
type input "$0.00"
click at [306, 138] on input "text" at bounding box center [314, 139] width 41 height 12
type input "0.6m"
click at [364, 134] on input "text" at bounding box center [368, 139] width 41 height 12
type input "0.2m"
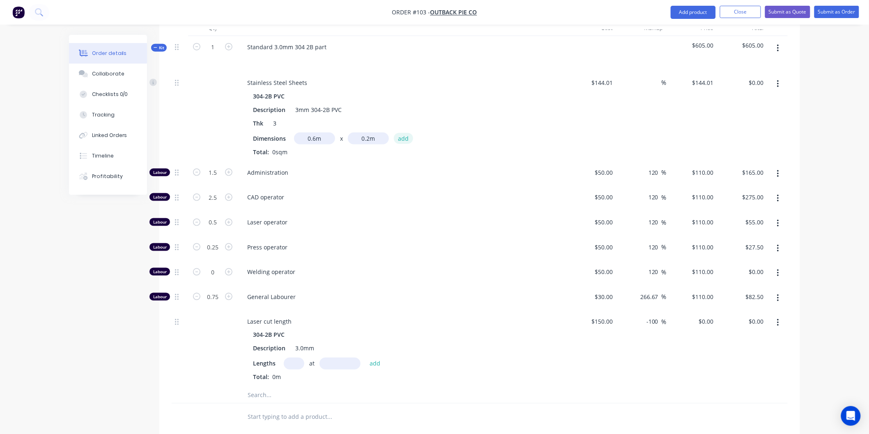
click at [401, 137] on button "add" at bounding box center [403, 138] width 19 height 11
type input "$17.28"
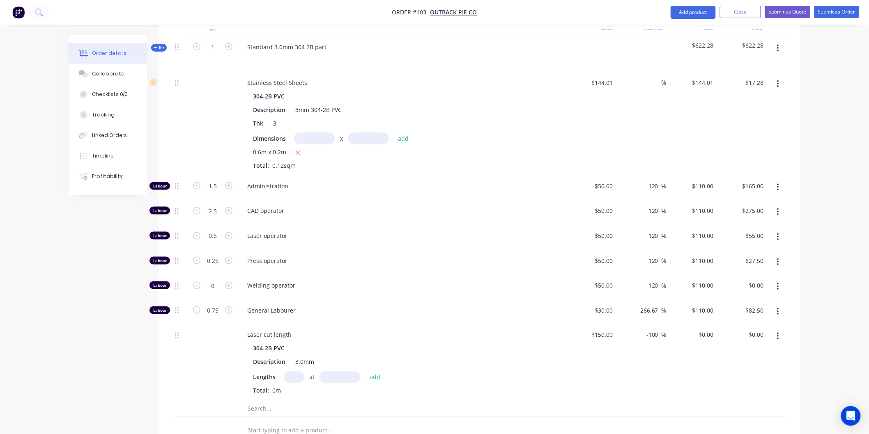
click at [321, 140] on input "text" at bounding box center [314, 139] width 41 height 12
type input "0.6m"
click at [360, 138] on input "text" at bounding box center [368, 139] width 41 height 12
type input "0.2m"
click at [407, 136] on button "add" at bounding box center [403, 138] width 19 height 11
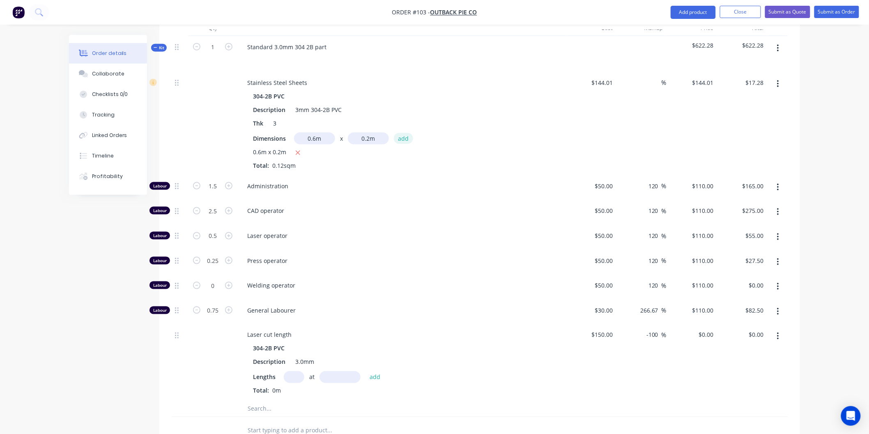
type input "$34.56"
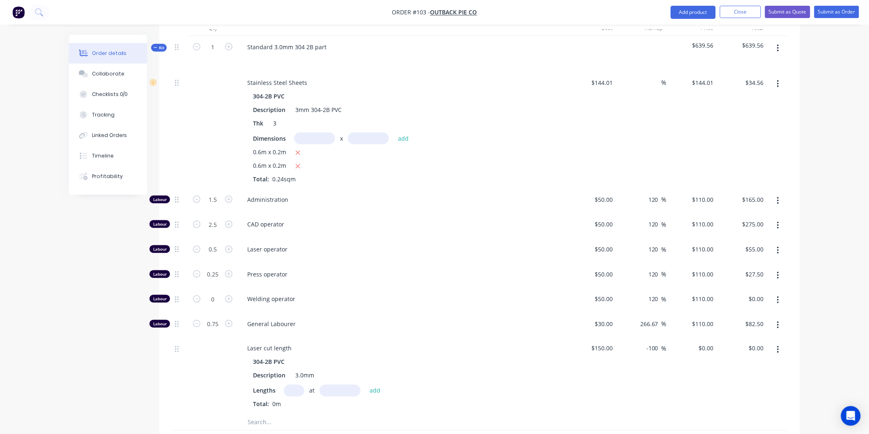
click at [325, 138] on input "text" at bounding box center [314, 139] width 41 height 12
type input "0.5m"
click at [360, 138] on input "text" at bounding box center [368, 139] width 41 height 12
type input "0.1m"
click at [405, 138] on button "add" at bounding box center [403, 138] width 19 height 11
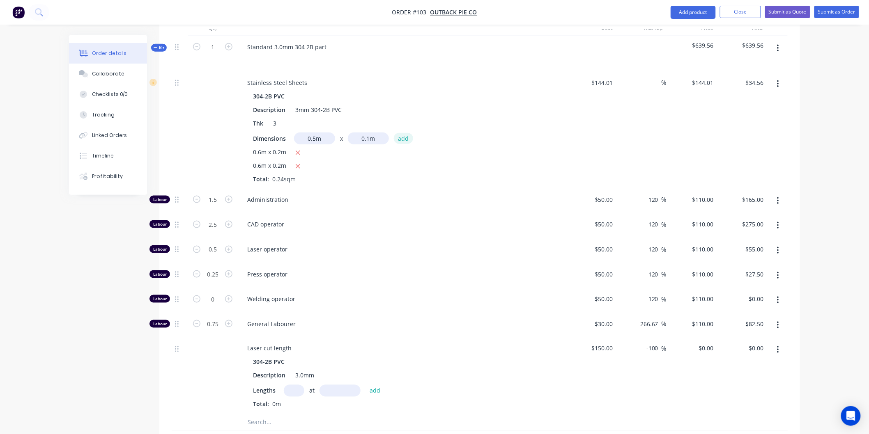
type input "$41.76"
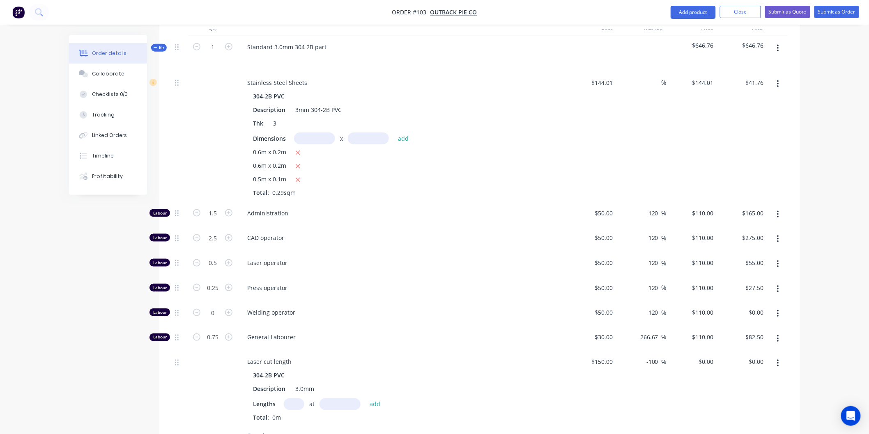
click at [313, 142] on input "text" at bounding box center [314, 139] width 41 height 12
type input "0.5m"
click at [375, 142] on input "text" at bounding box center [368, 139] width 41 height 12
type input "0.1m"
click at [398, 134] on button "add" at bounding box center [403, 138] width 19 height 11
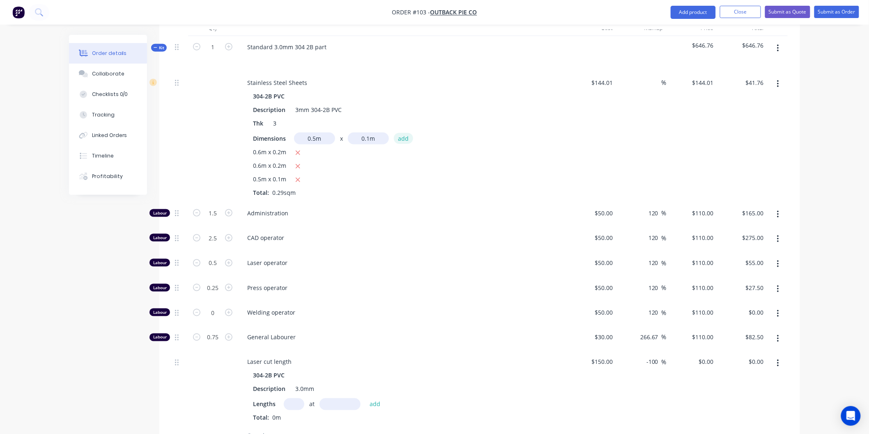
type input "$48.96"
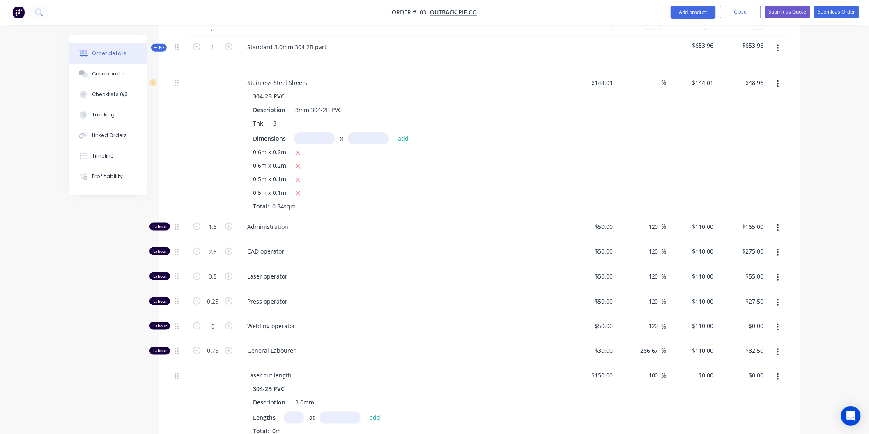
click at [304, 138] on input "text" at bounding box center [314, 139] width 41 height 12
type input "0.3m"
click at [367, 138] on input "text" at bounding box center [368, 139] width 41 height 12
type input "0.1m"
click at [405, 138] on button "add" at bounding box center [403, 138] width 19 height 11
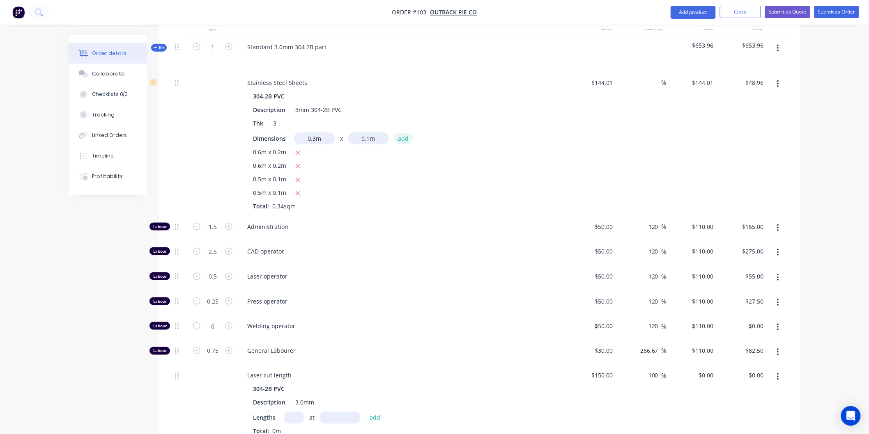
type input "$53.28"
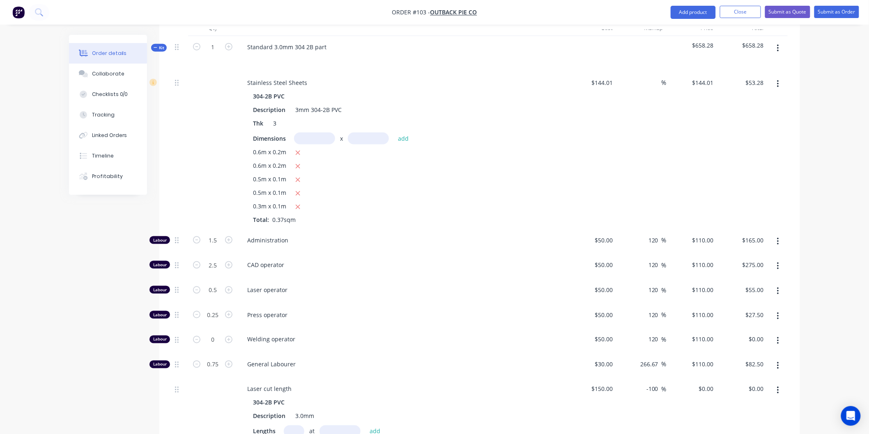
click at [329, 136] on input "text" at bounding box center [314, 139] width 41 height 12
type input "0.3m"
click at [350, 138] on input "text" at bounding box center [368, 139] width 41 height 12
type input "0.1m"
click at [396, 140] on button "add" at bounding box center [403, 138] width 19 height 11
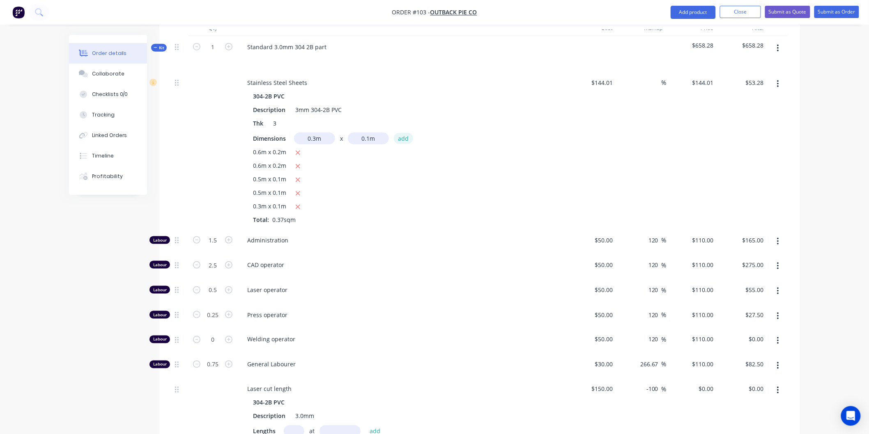
type input "$57.60"
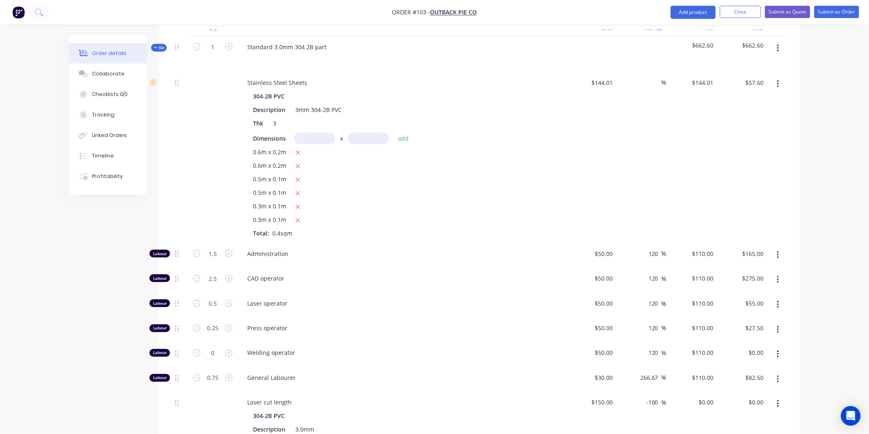
click at [323, 136] on input "text" at bounding box center [314, 139] width 41 height 12
click at [364, 140] on input "text" at bounding box center [368, 139] width 41 height 12
click at [323, 137] on input "0.1m" at bounding box center [314, 139] width 41 height 12
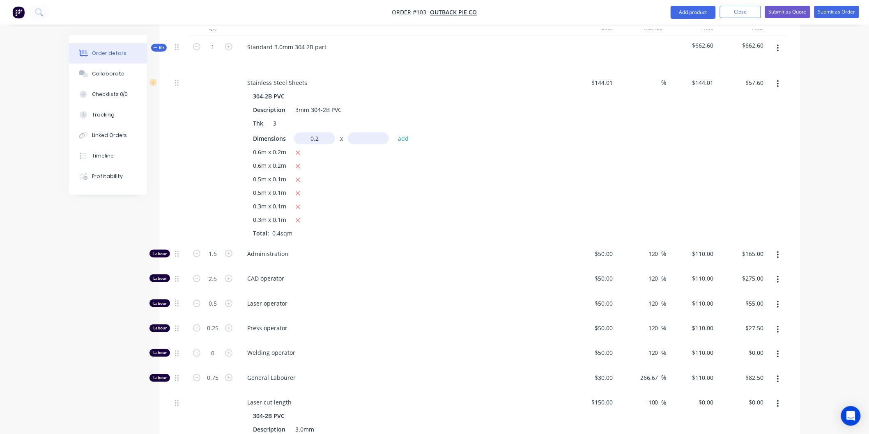
type input "0.2m"
click at [364, 135] on input "text" at bounding box center [368, 139] width 41 height 12
type input "0.2m"
click at [401, 133] on button "add" at bounding box center [403, 138] width 19 height 11
type input "$63.36"
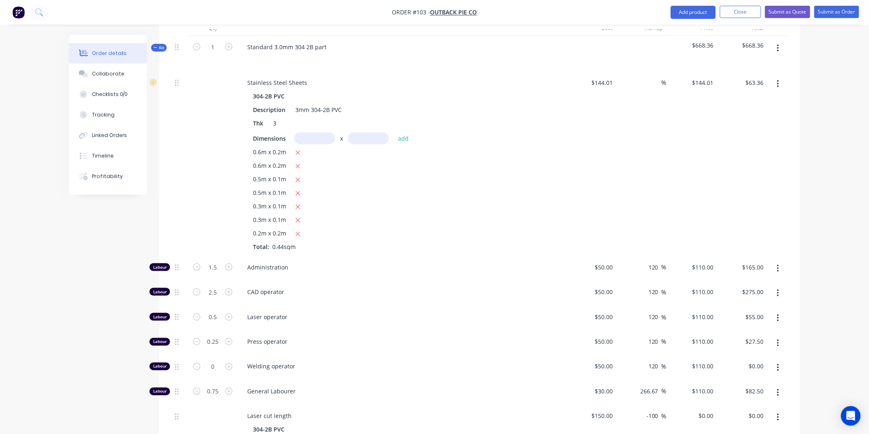
click at [325, 136] on input "text" at bounding box center [314, 139] width 41 height 12
type input "0.2m"
click at [368, 138] on input "text" at bounding box center [368, 139] width 41 height 12
click at [297, 156] on icon "button" at bounding box center [297, 152] width 5 height 7
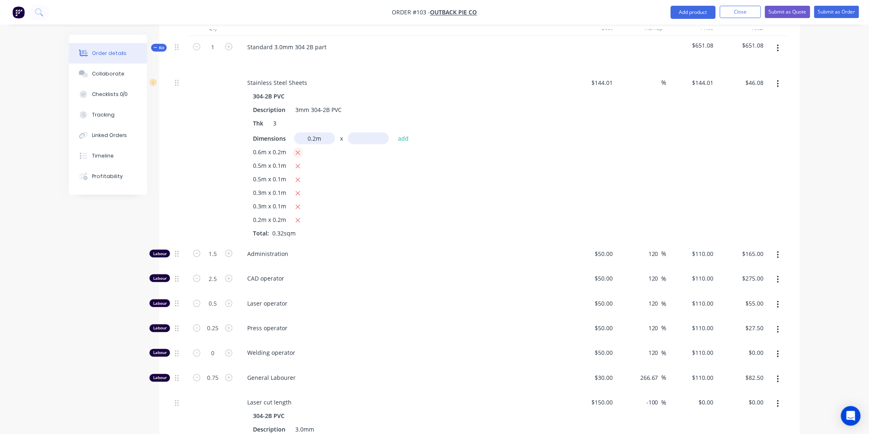
click at [297, 156] on icon "button" at bounding box center [297, 152] width 5 height 7
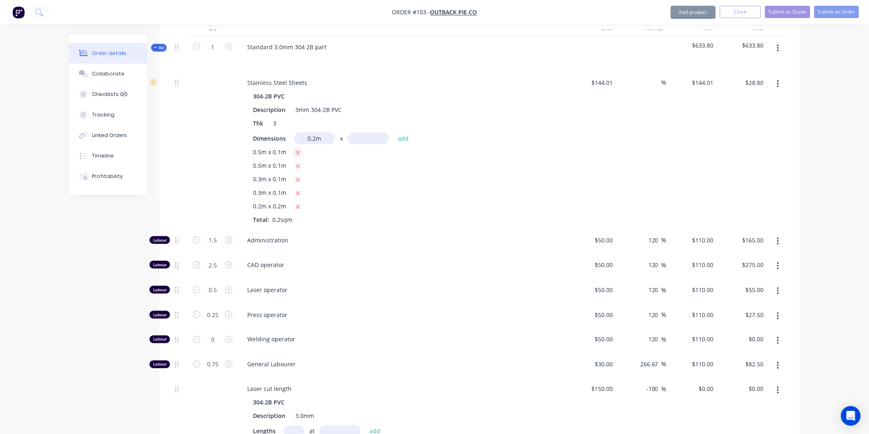
click at [297, 156] on icon "button" at bounding box center [297, 152] width 5 height 7
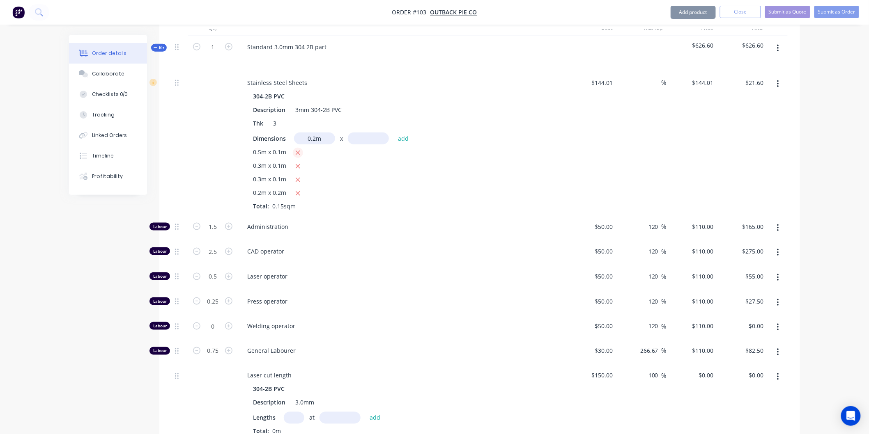
click at [297, 156] on icon "button" at bounding box center [297, 152] width 5 height 7
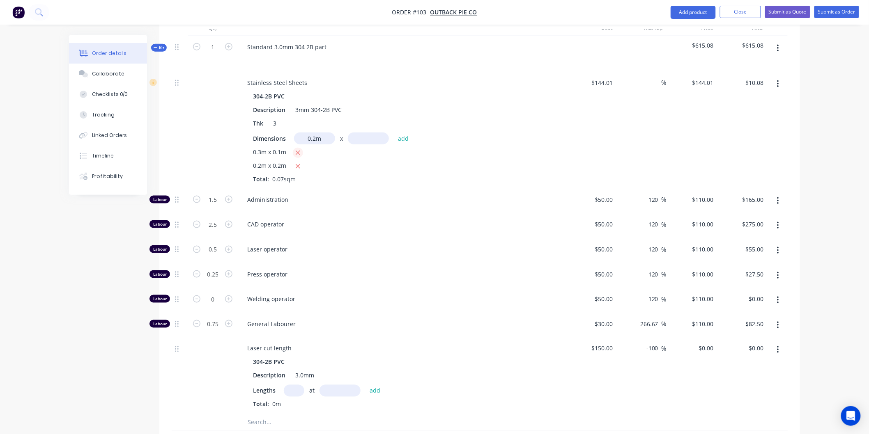
click at [297, 156] on icon "button" at bounding box center [297, 152] width 5 height 7
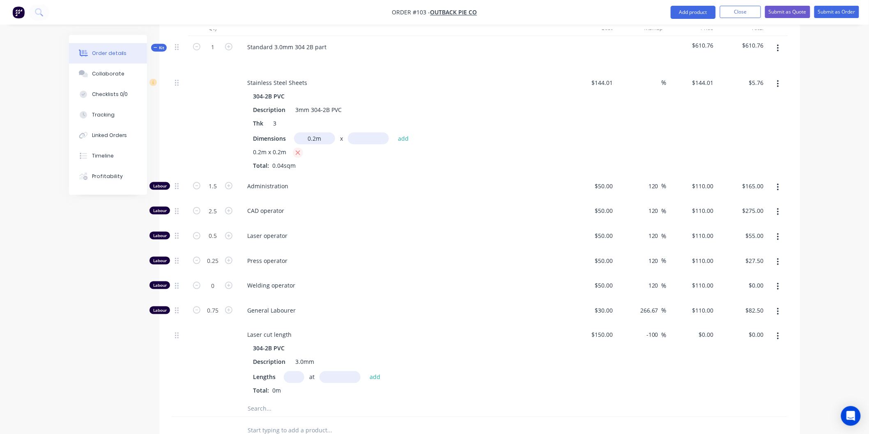
click at [297, 156] on icon "button" at bounding box center [297, 152] width 5 height 7
type input "$0.00"
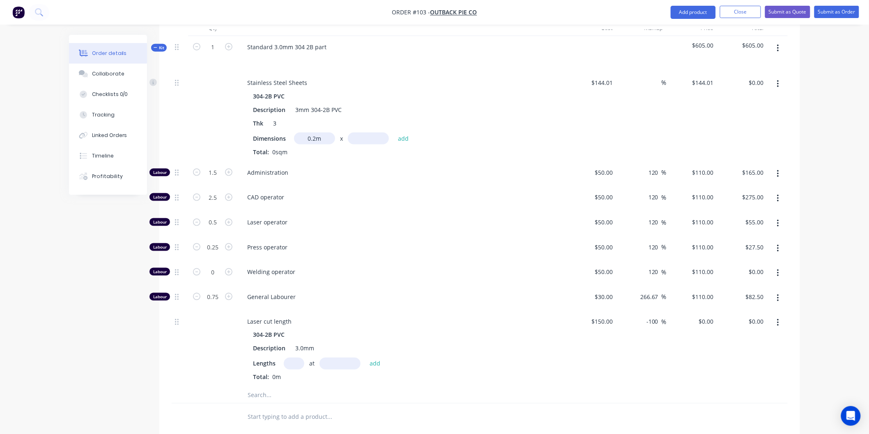
click at [327, 138] on input "0.2m" at bounding box center [314, 139] width 41 height 12
type input "0.6m"
click at [365, 138] on input "text" at bounding box center [368, 139] width 41 height 12
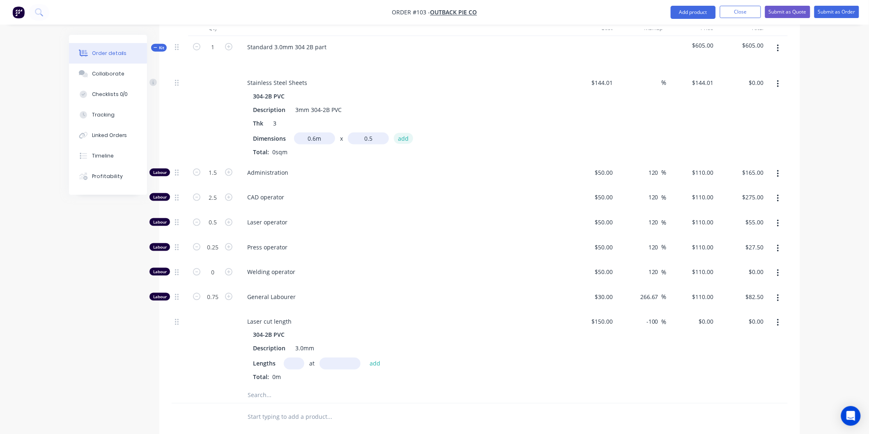
type input "0.5m"
click at [399, 135] on button "add" at bounding box center [403, 138] width 19 height 11
type input "$43.20"
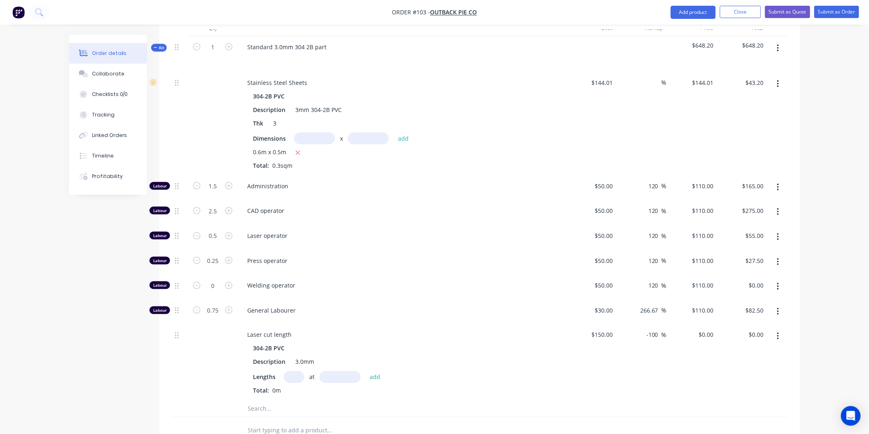
click at [322, 142] on input "text" at bounding box center [314, 139] width 41 height 12
type input "0.5m"
click at [364, 134] on input "text" at bounding box center [368, 139] width 41 height 12
type input "0.4m"
click at [401, 138] on button "add" at bounding box center [403, 138] width 19 height 11
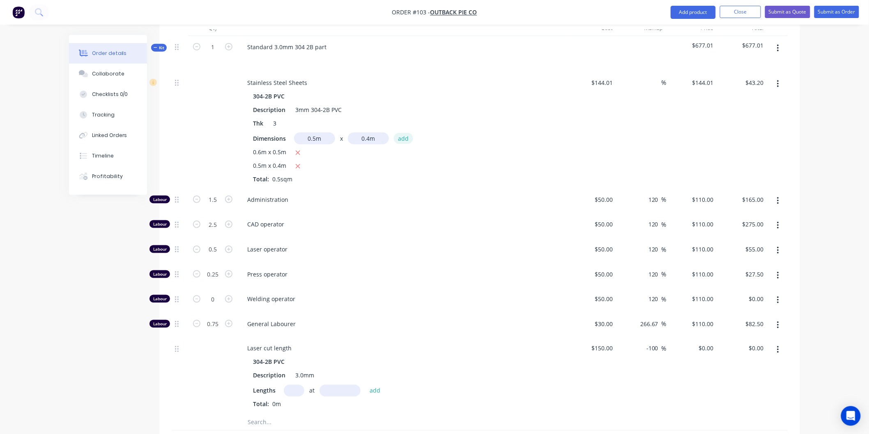
type input "$72.01"
click at [309, 137] on input "text" at bounding box center [314, 139] width 41 height 12
type input "0.3m"
click at [371, 138] on input "text" at bounding box center [368, 139] width 41 height 12
type input "0.2m"
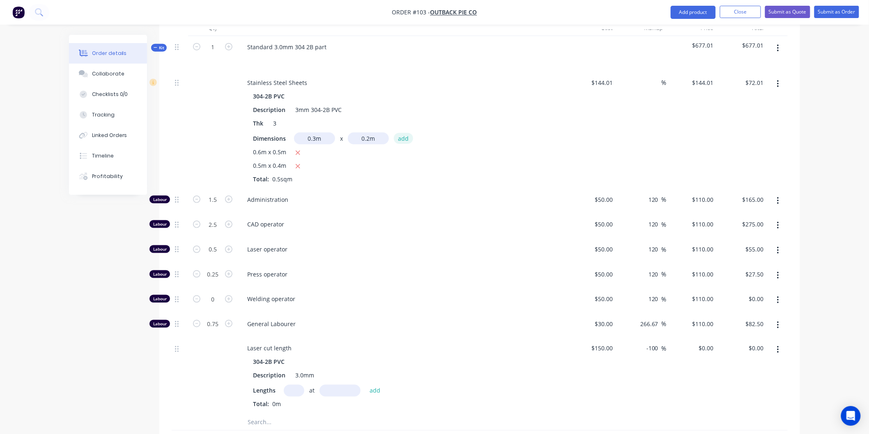
click at [404, 141] on button "add" at bounding box center [403, 138] width 19 height 11
type input "$80.65"
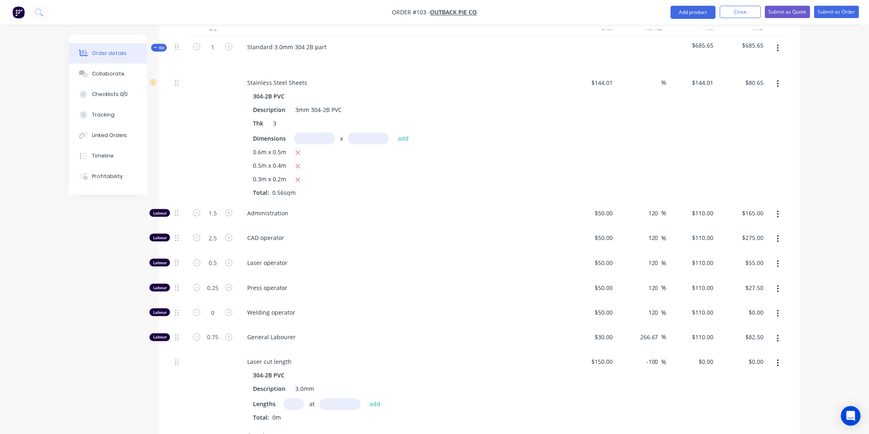
click at [314, 142] on input "text" at bounding box center [314, 139] width 41 height 12
type input "0.1m"
click at [366, 136] on input "text" at bounding box center [368, 139] width 41 height 12
type input "0.2m"
click at [402, 136] on button "add" at bounding box center [403, 138] width 19 height 11
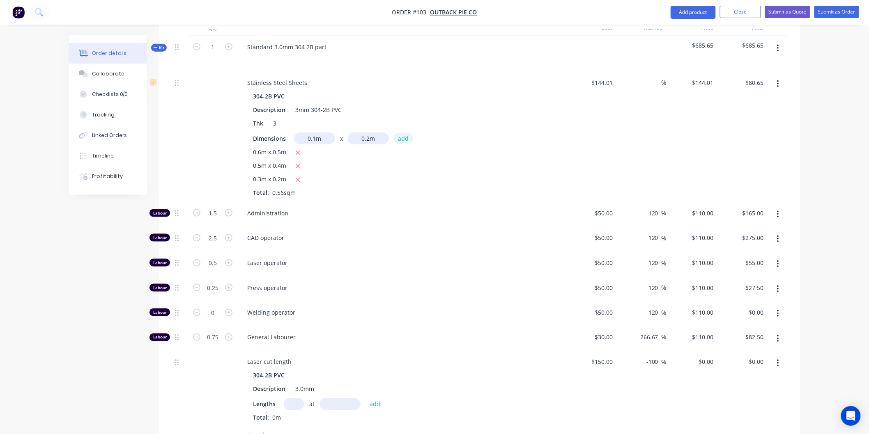
type input "$83.53"
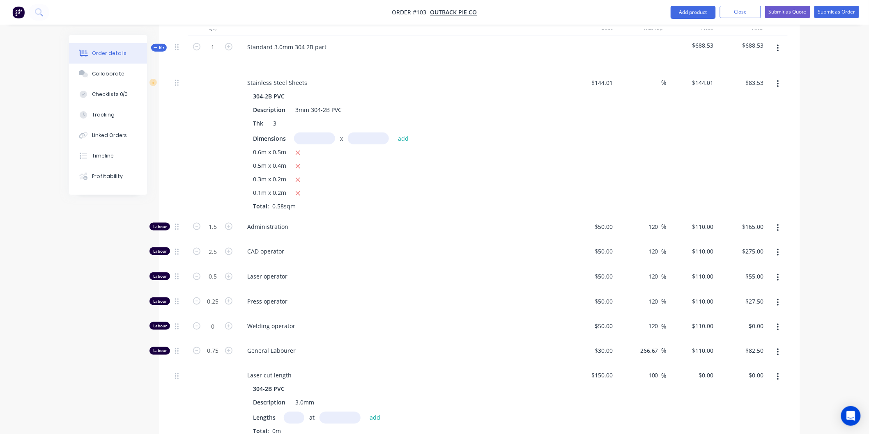
click at [307, 137] on input "text" at bounding box center [314, 139] width 41 height 12
type input "0.2m"
click at [363, 138] on input "text" at bounding box center [368, 139] width 41 height 12
type input "0.1m"
click at [401, 136] on button "add" at bounding box center [403, 138] width 19 height 11
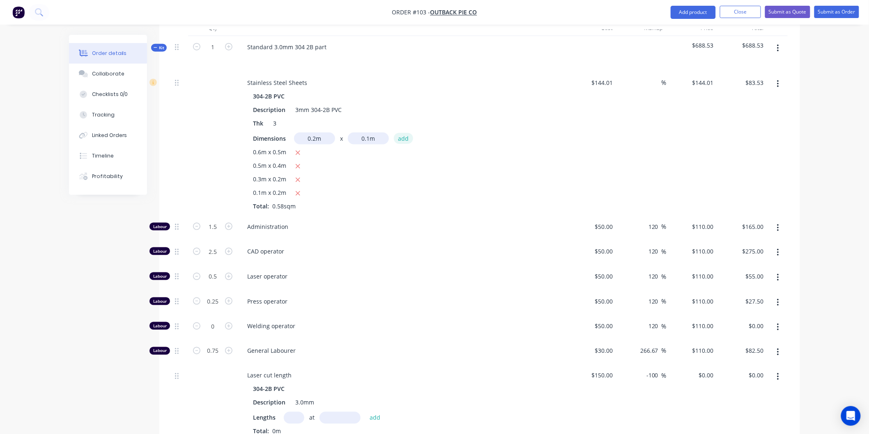
type input "$86.41"
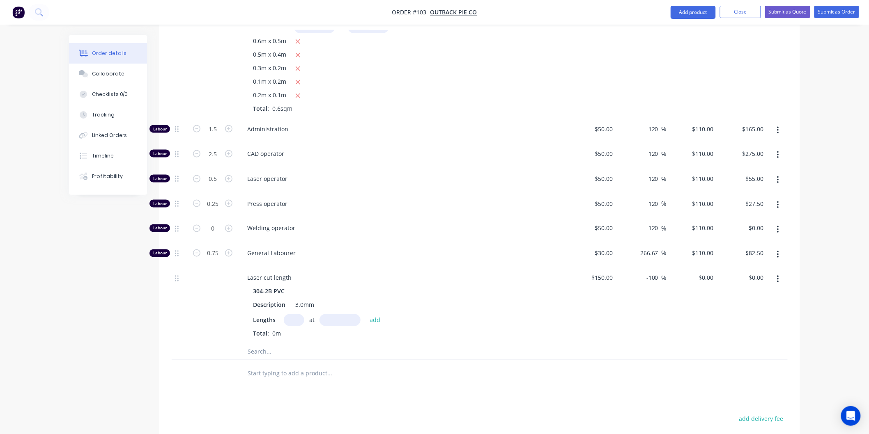
scroll to position [460, 0]
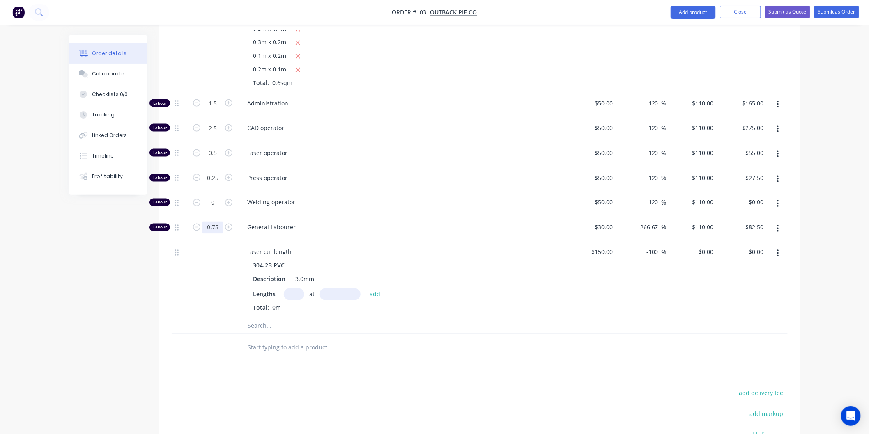
click at [218, 110] on input "0.75" at bounding box center [212, 103] width 21 height 12
type input "1"
type input "$110.00"
click at [402, 201] on span "Welding operator" at bounding box center [404, 202] width 315 height 9
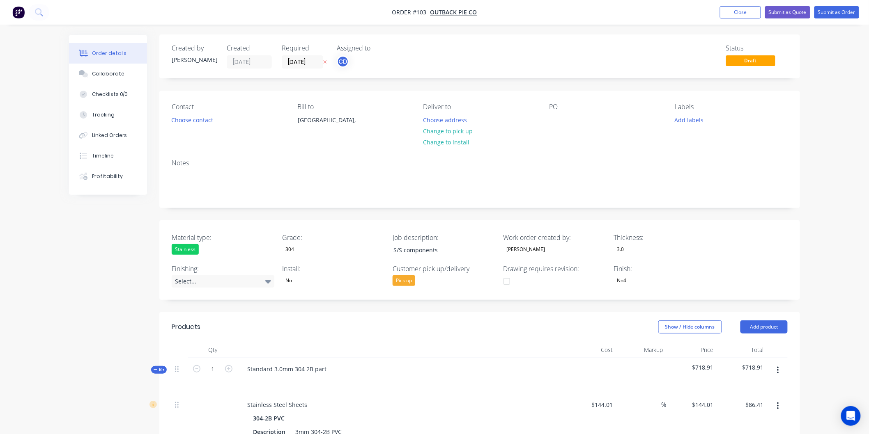
scroll to position [0, 0]
click at [742, 11] on button "Close" at bounding box center [740, 12] width 41 height 12
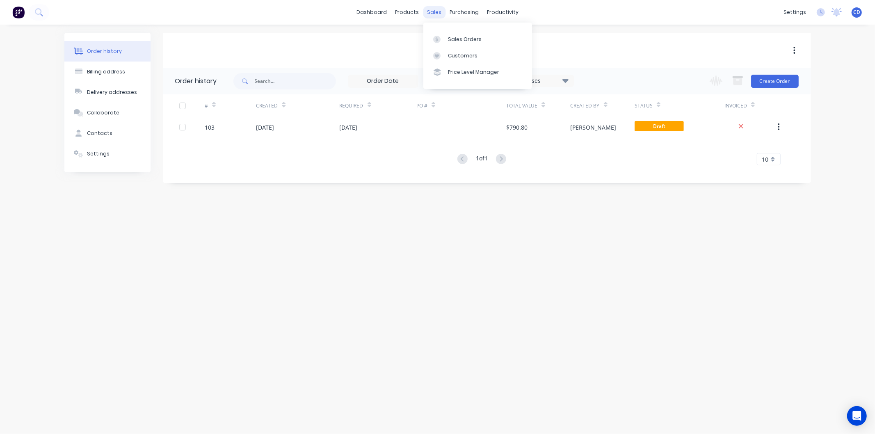
click at [438, 15] on div "sales" at bounding box center [434, 12] width 23 height 12
click at [454, 37] on div "Sales Orders" at bounding box center [465, 39] width 34 height 7
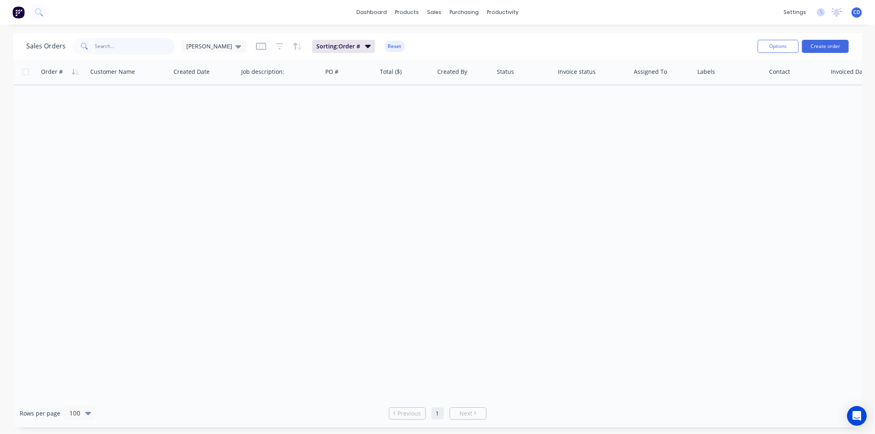
click at [138, 44] on input "text" at bounding box center [135, 46] width 80 height 16
drag, startPoint x: 116, startPoint y: 47, endPoint x: 87, endPoint y: 50, distance: 29.3
click at [87, 50] on div "eae" at bounding box center [123, 46] width 103 height 16
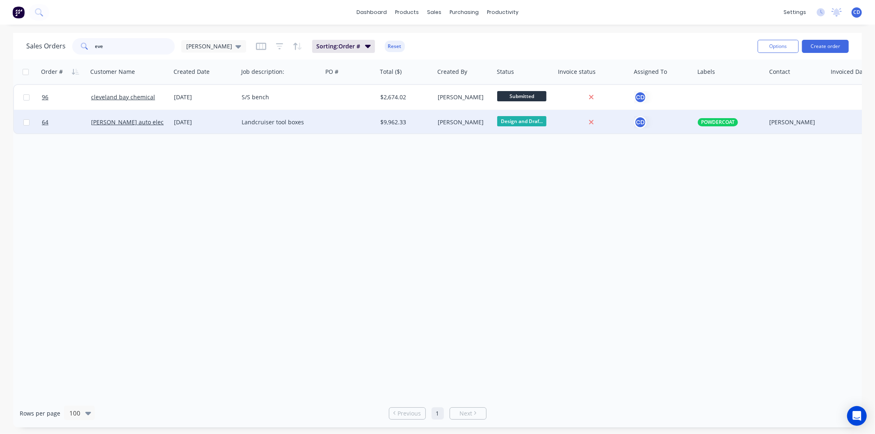
type input "eve"
click at [174, 122] on div "[DATE]" at bounding box center [204, 122] width 61 height 8
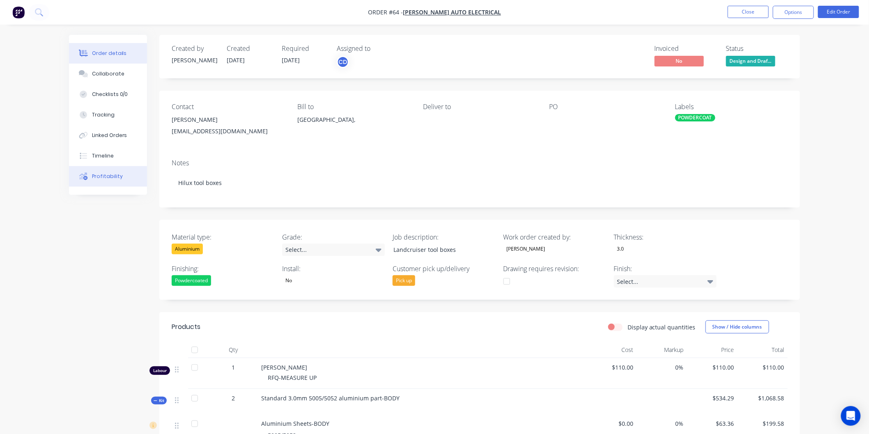
click at [108, 177] on div "Profitability" at bounding box center [107, 176] width 31 height 7
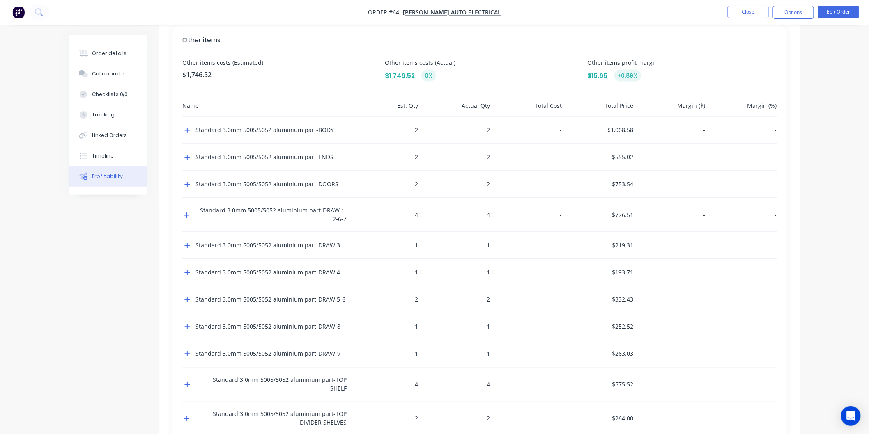
scroll to position [266, 0]
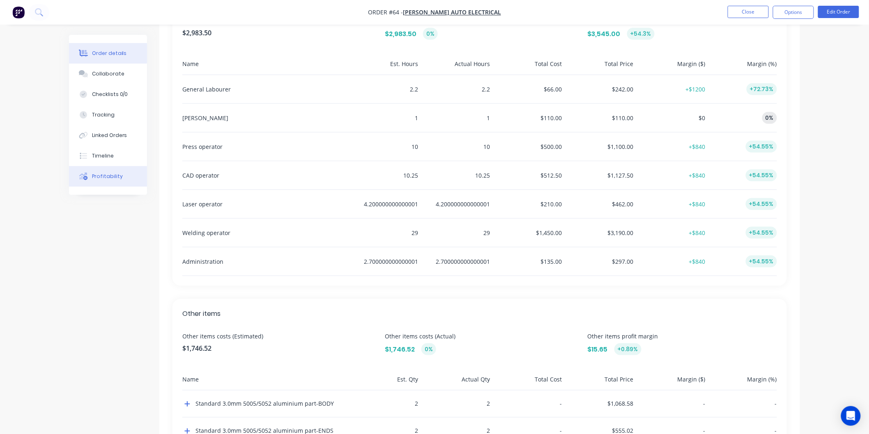
click at [108, 57] on div "Order details" at bounding box center [109, 53] width 35 height 7
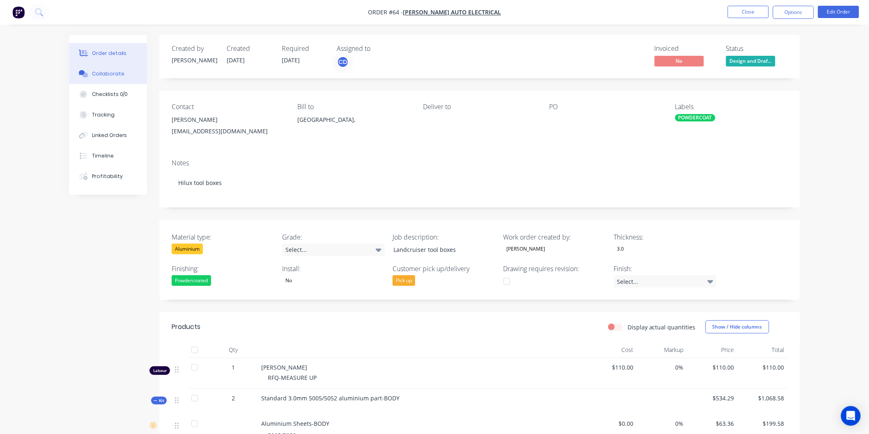
click at [124, 72] on button "Collaborate" at bounding box center [108, 74] width 78 height 21
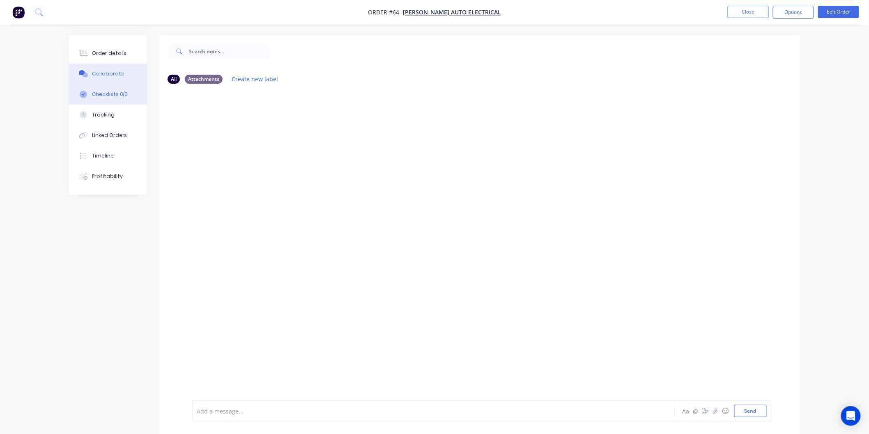
click at [117, 92] on div "Checklists 0/0" at bounding box center [110, 94] width 36 height 7
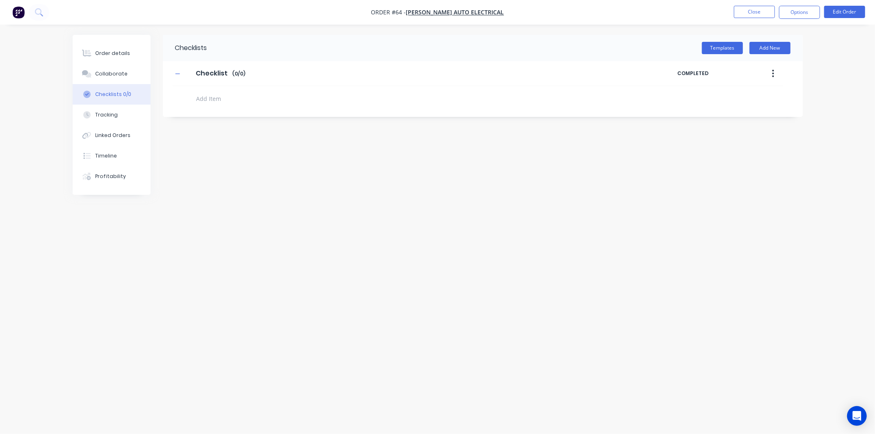
click at [222, 100] on textarea at bounding box center [390, 99] width 395 height 12
type textarea "x"
click at [749, 13] on button "Close" at bounding box center [754, 12] width 41 height 12
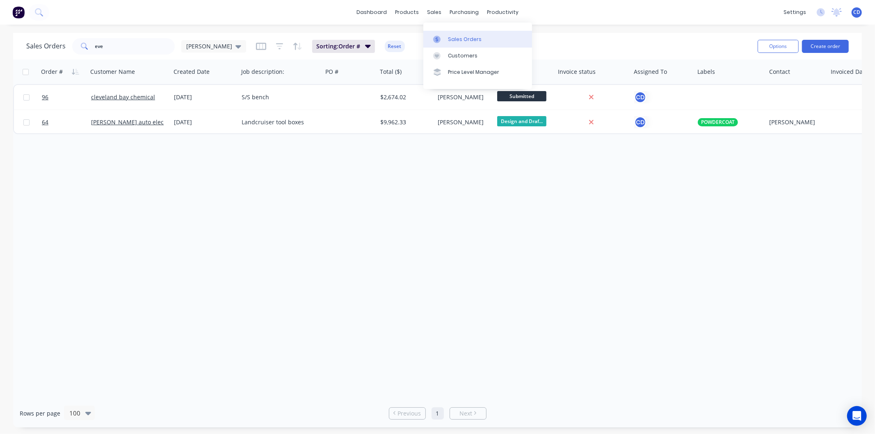
click at [455, 39] on div "Sales Orders" at bounding box center [465, 39] width 34 height 7
click at [466, 36] on div "Sales Orders" at bounding box center [465, 39] width 34 height 7
click at [433, 10] on div "sales" at bounding box center [434, 12] width 23 height 12
click at [458, 42] on div "Sales Orders" at bounding box center [465, 39] width 34 height 7
drag, startPoint x: 145, startPoint y: 47, endPoint x: 74, endPoint y: 48, distance: 70.6
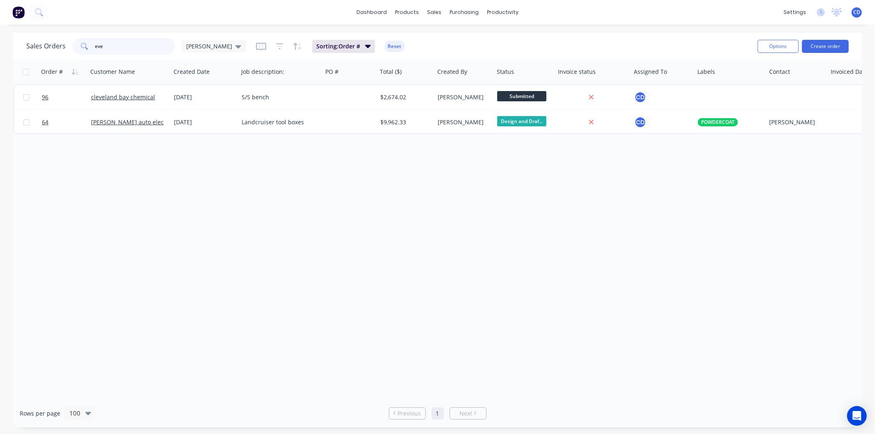
click at [75, 47] on div "eve" at bounding box center [123, 46] width 103 height 16
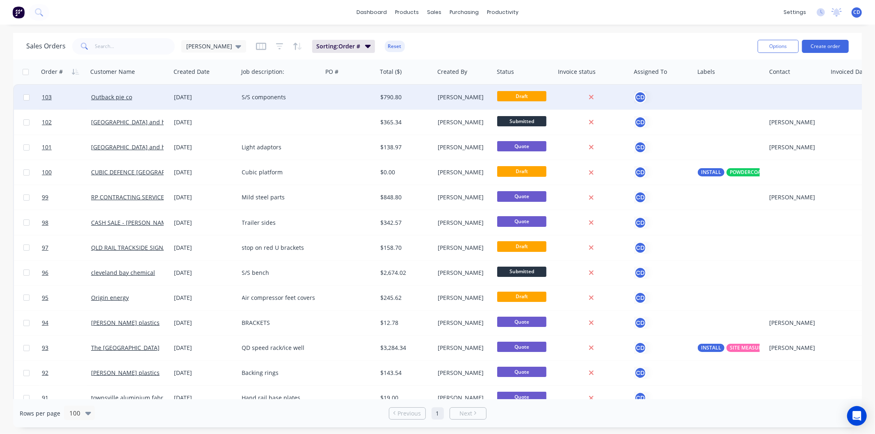
click at [183, 99] on div "[DATE]" at bounding box center [204, 97] width 61 height 8
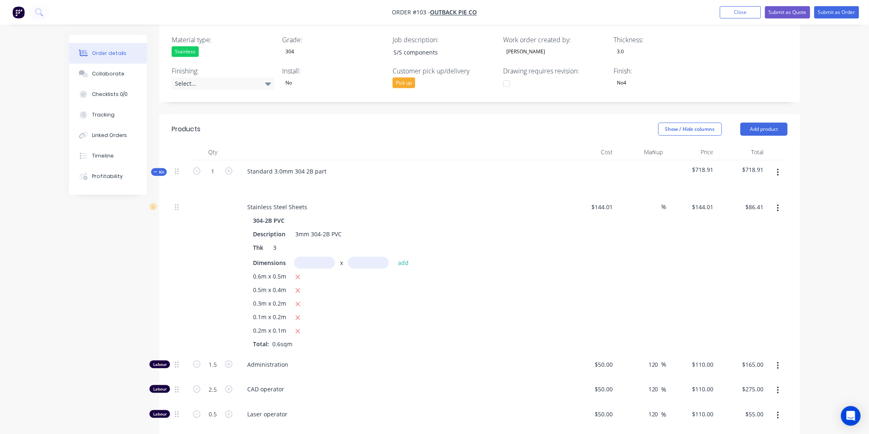
scroll to position [182, 0]
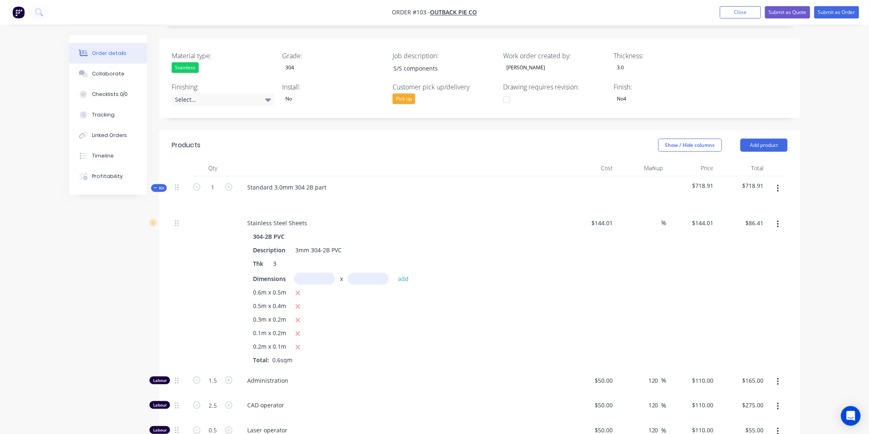
click at [504, 101] on div at bounding box center [506, 100] width 16 height 16
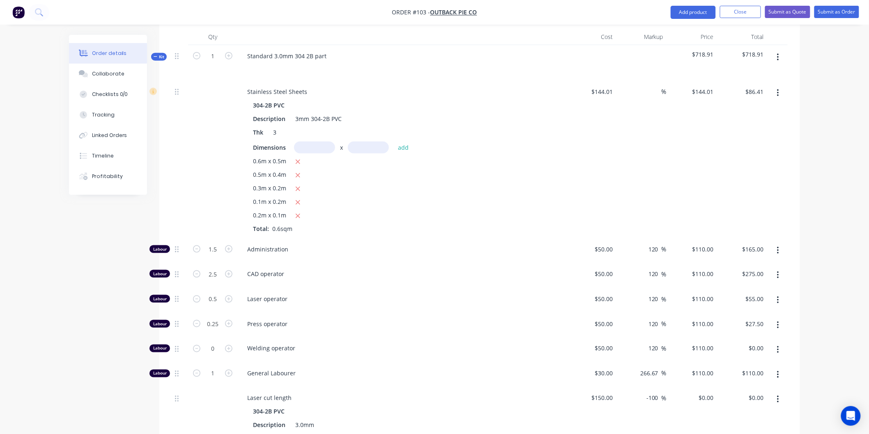
scroll to position [319, 0]
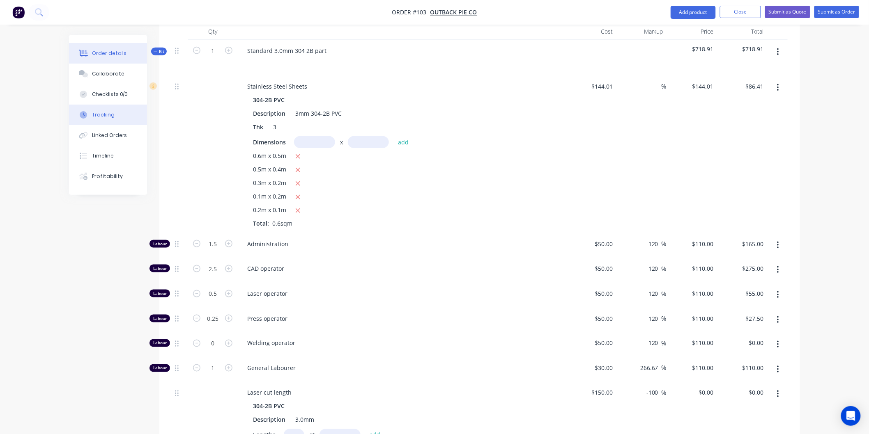
click at [108, 118] on div "Tracking" at bounding box center [103, 114] width 23 height 7
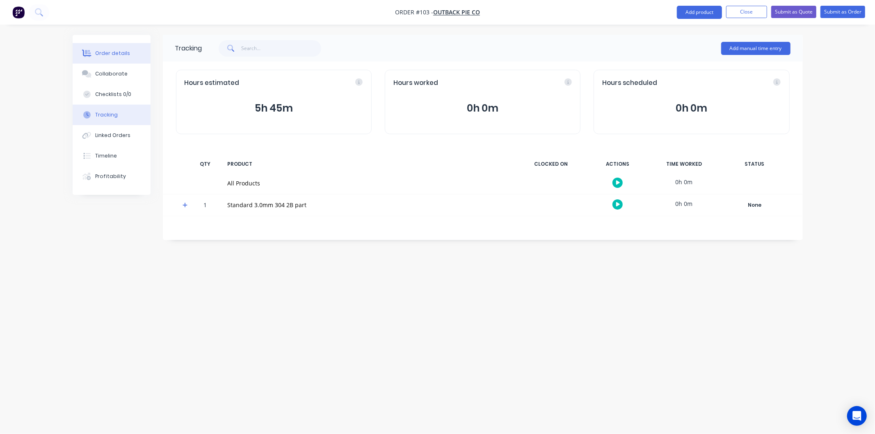
click at [124, 57] on div "Order details" at bounding box center [112, 53] width 35 height 7
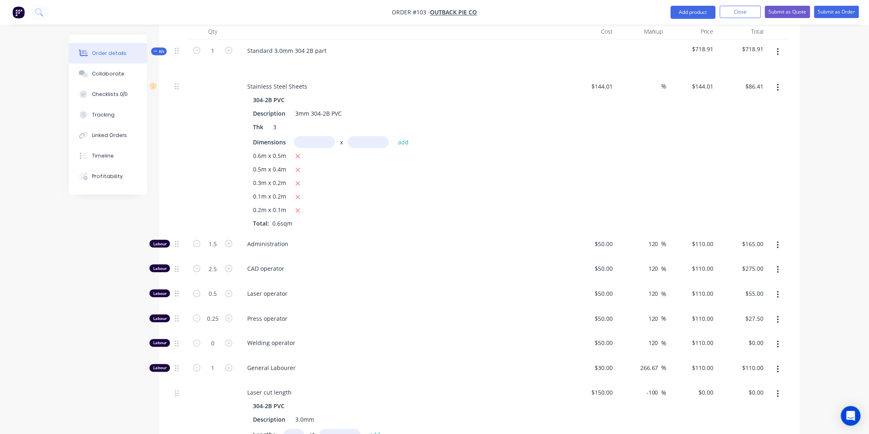
scroll to position [364, 0]
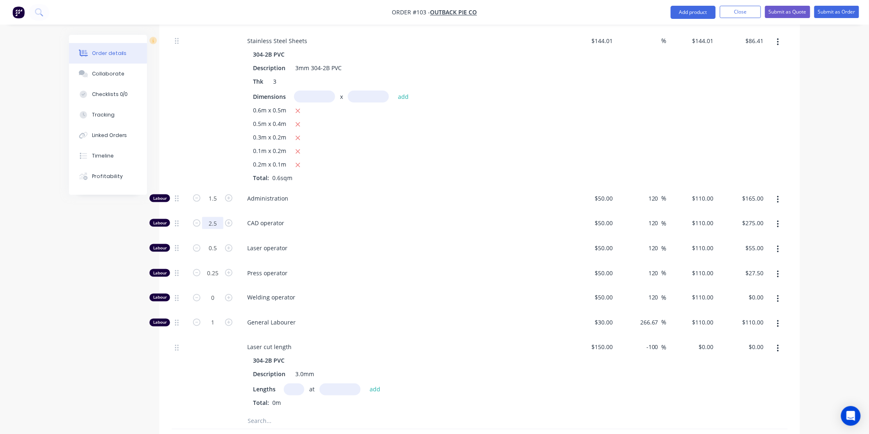
click at [216, 205] on input "2.5" at bounding box center [212, 199] width 21 height 12
type input "3"
type input "$330.00"
click at [339, 232] on div "CAD operator" at bounding box center [401, 224] width 328 height 25
click at [218, 205] on input "1" at bounding box center [212, 199] width 21 height 12
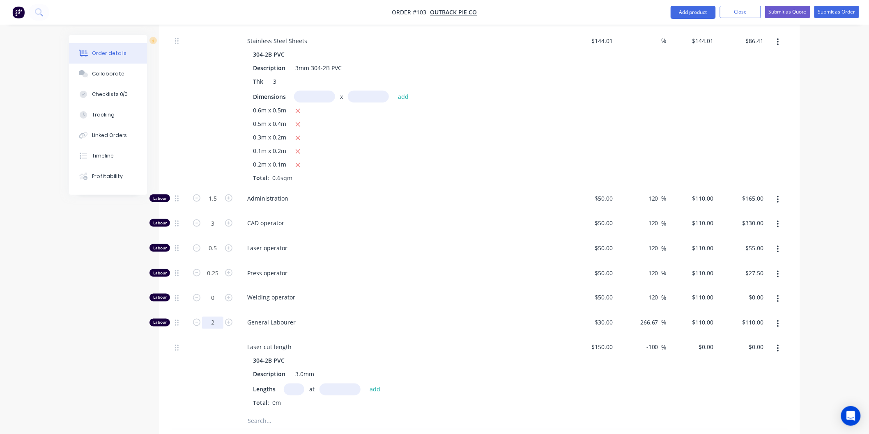
type input "2"
click at [435, 311] on div "Welding operator" at bounding box center [401, 299] width 328 height 25
type input "$220.00"
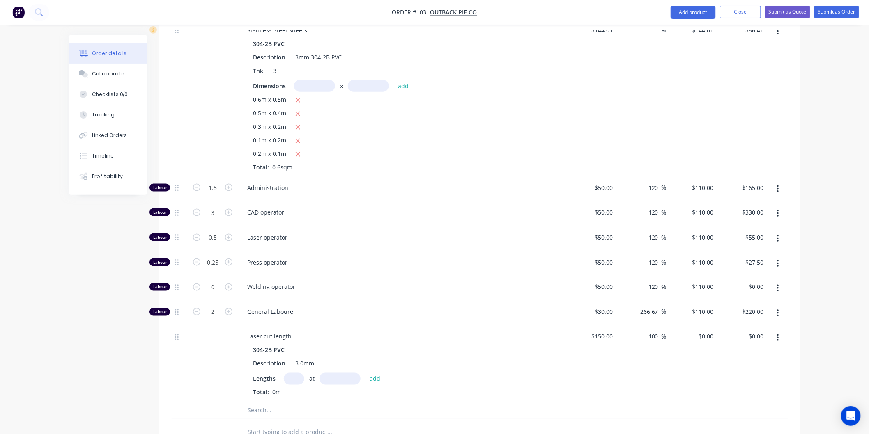
scroll to position [368, 0]
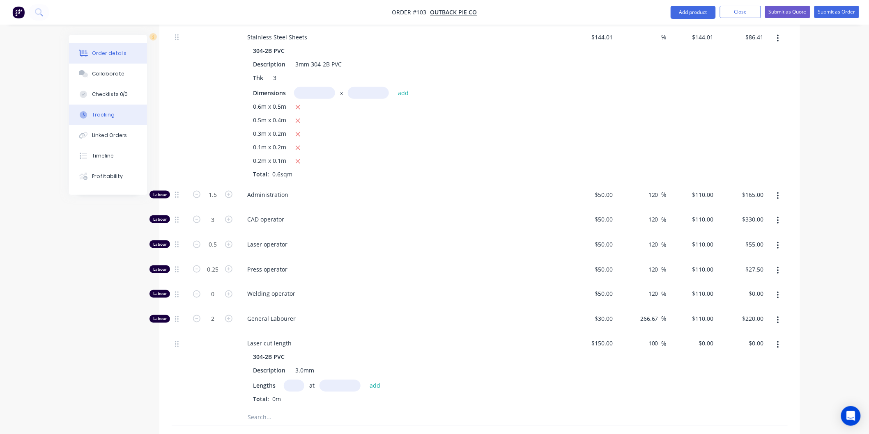
click at [101, 113] on div "Tracking" at bounding box center [103, 114] width 23 height 7
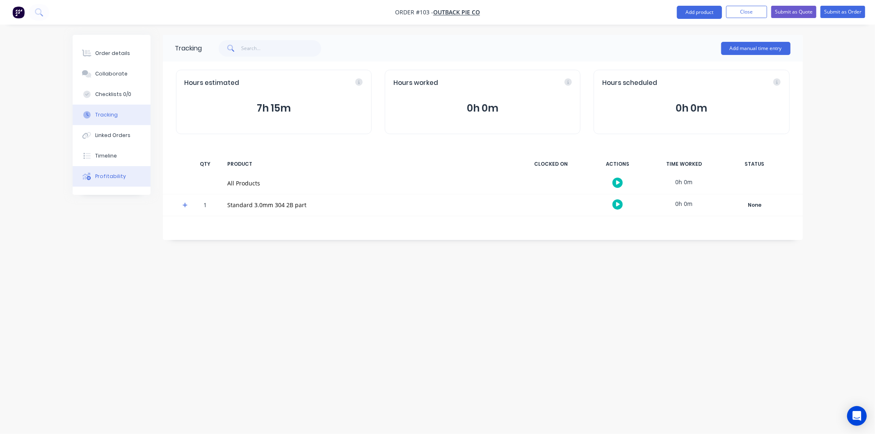
click at [107, 179] on div "Profitability" at bounding box center [110, 176] width 31 height 7
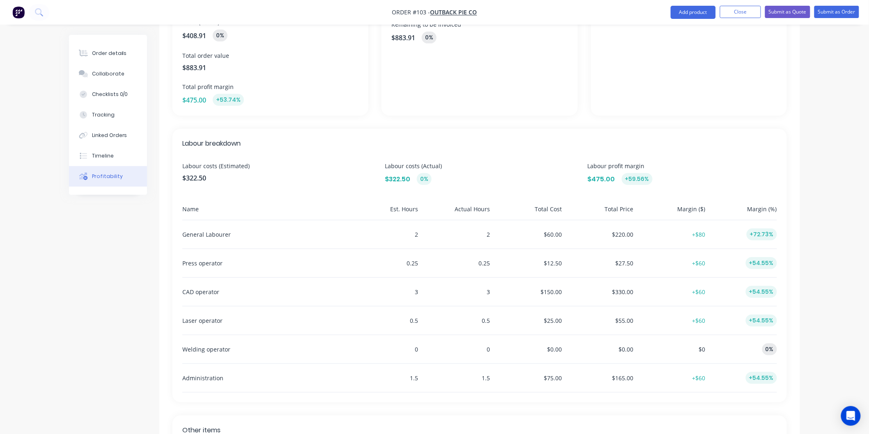
scroll to position [137, 0]
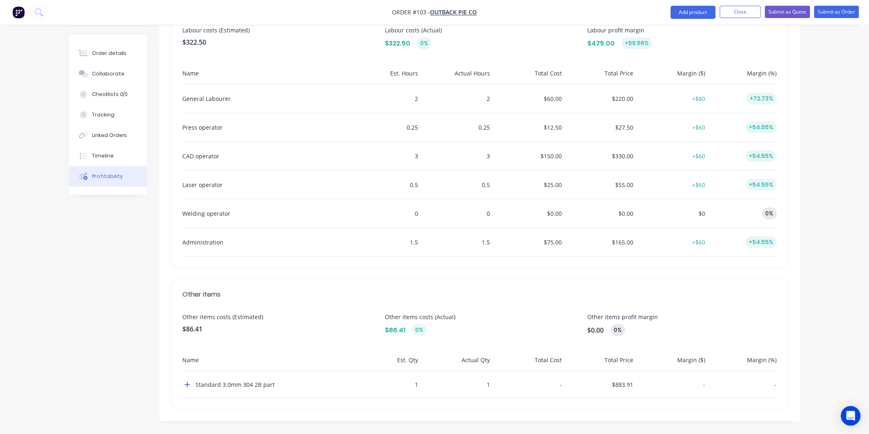
scroll to position [74, 0]
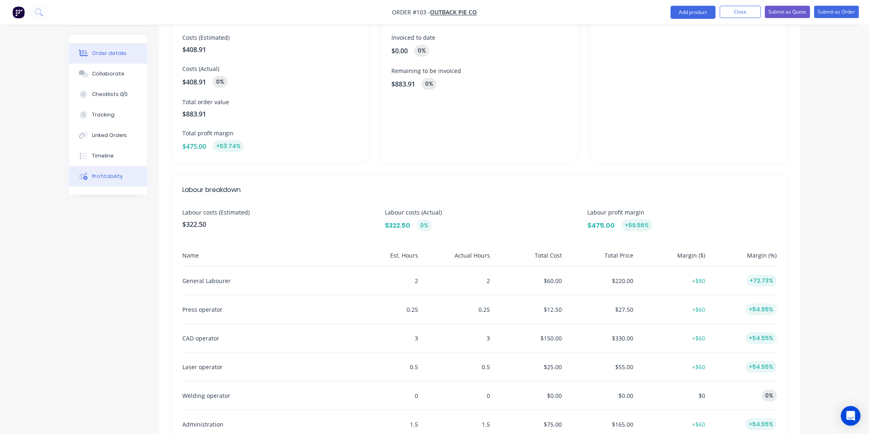
click at [97, 55] on div "Order details" at bounding box center [109, 53] width 35 height 7
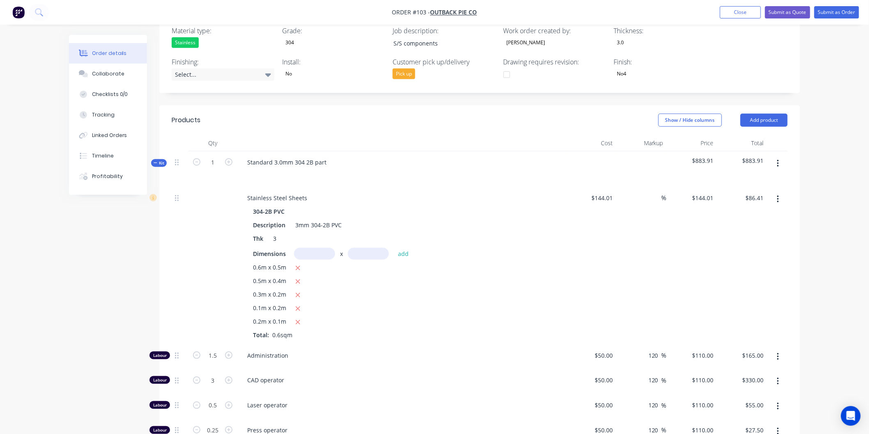
scroll to position [211, 0]
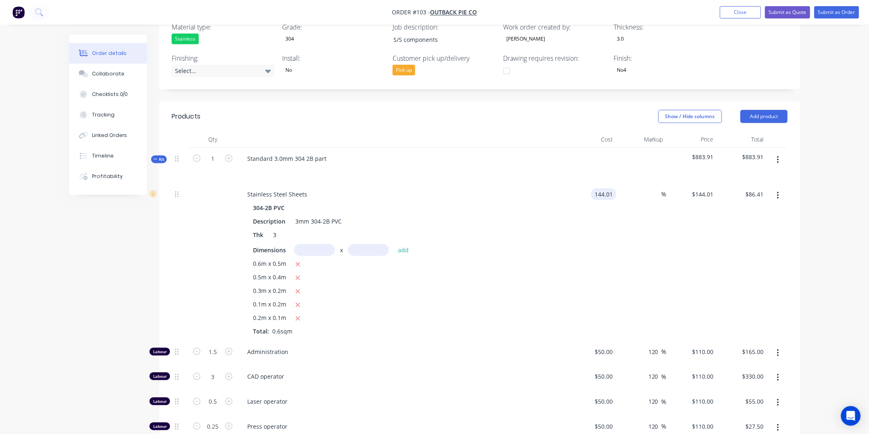
click at [612, 194] on input "144.01" at bounding box center [605, 194] width 22 height 12
type input "$144.01"
click at [655, 194] on input at bounding box center [656, 194] width 9 height 12
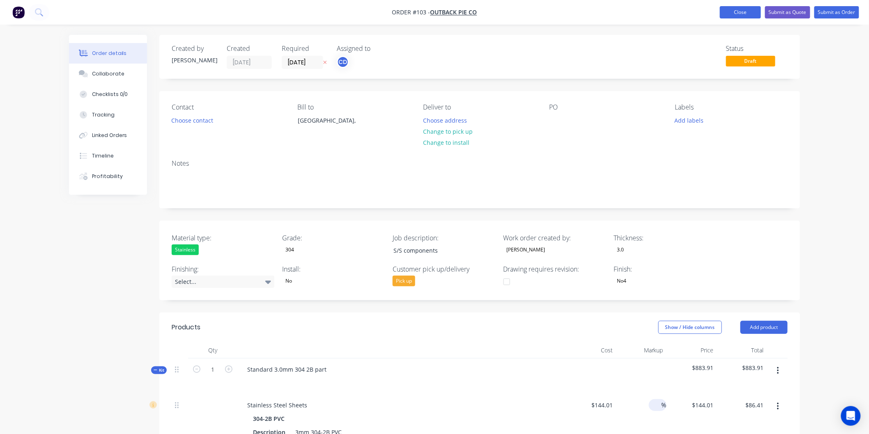
click at [733, 15] on button "Close" at bounding box center [740, 12] width 41 height 12
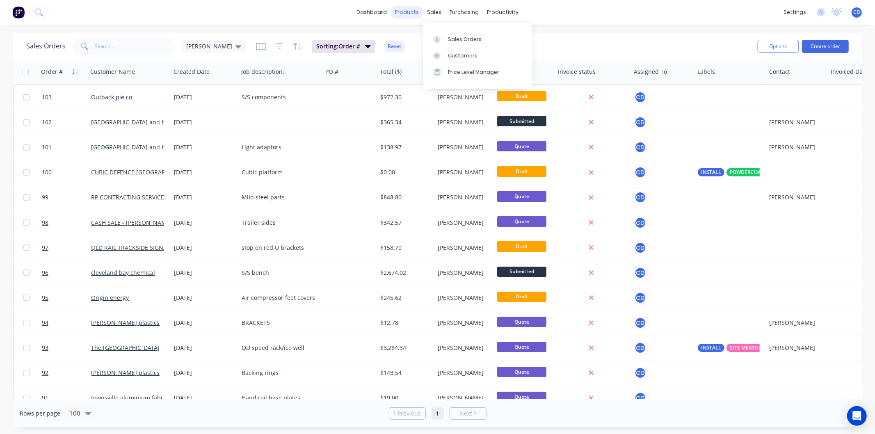
click at [410, 12] on div "products" at bounding box center [407, 12] width 32 height 12
click at [434, 40] on div "Product Catalogue" at bounding box center [443, 39] width 51 height 7
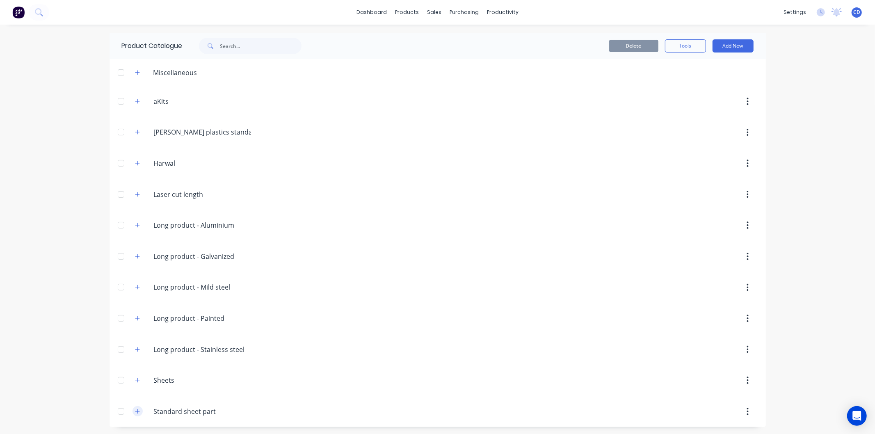
click at [136, 416] on button "button" at bounding box center [138, 411] width 10 height 10
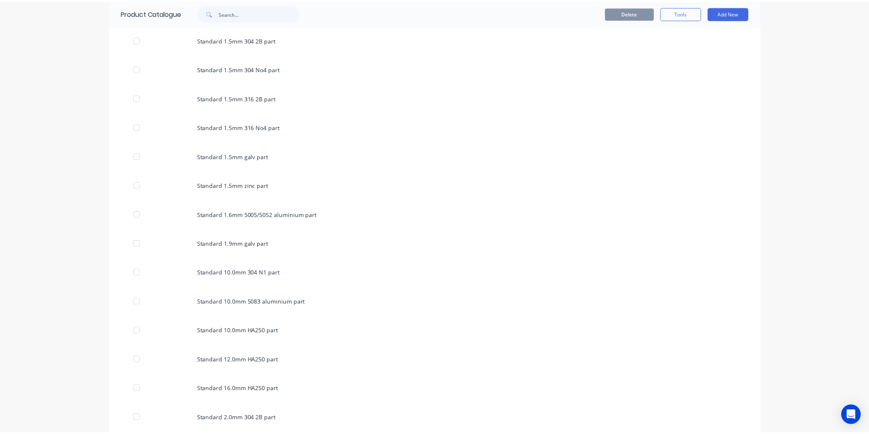
scroll to position [775, 0]
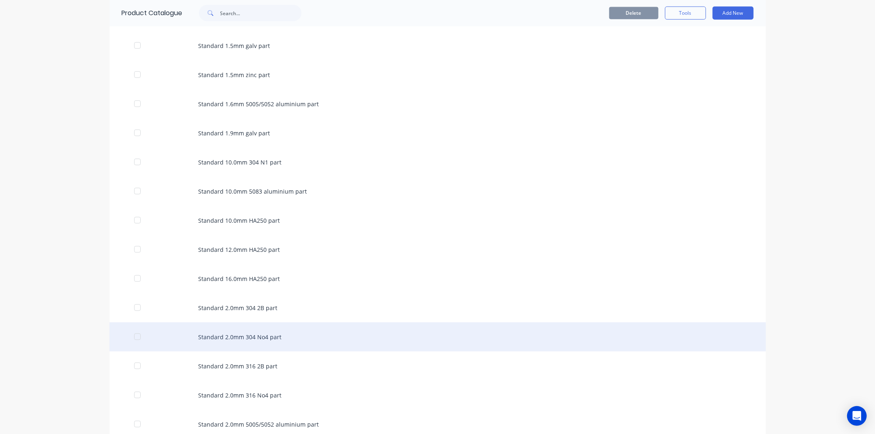
click at [185, 335] on div "Standard 2.0mm 304 No4 part" at bounding box center [438, 337] width 657 height 29
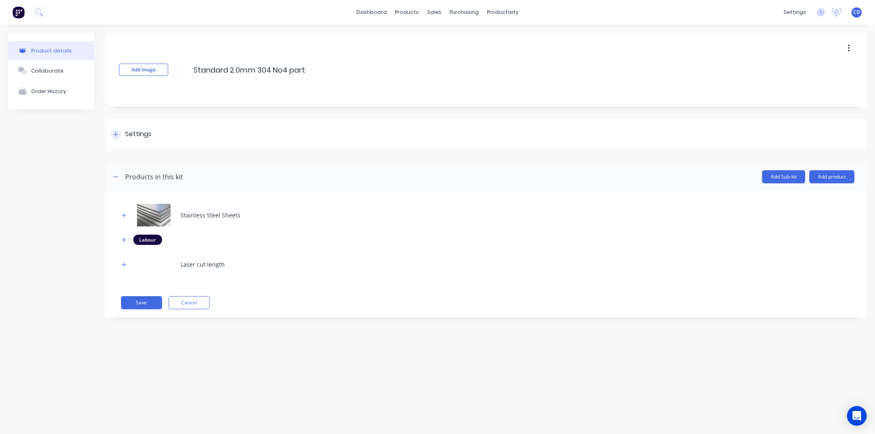
click at [118, 133] on div at bounding box center [116, 134] width 10 height 10
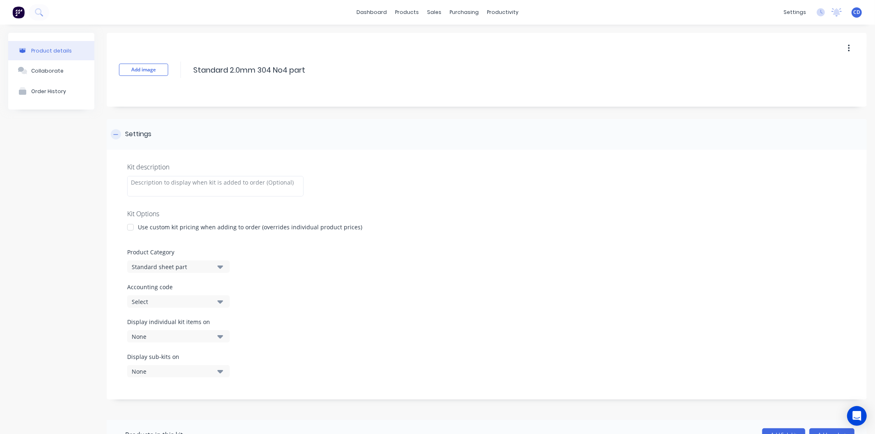
click at [118, 134] on icon at bounding box center [115, 135] width 5 height 6
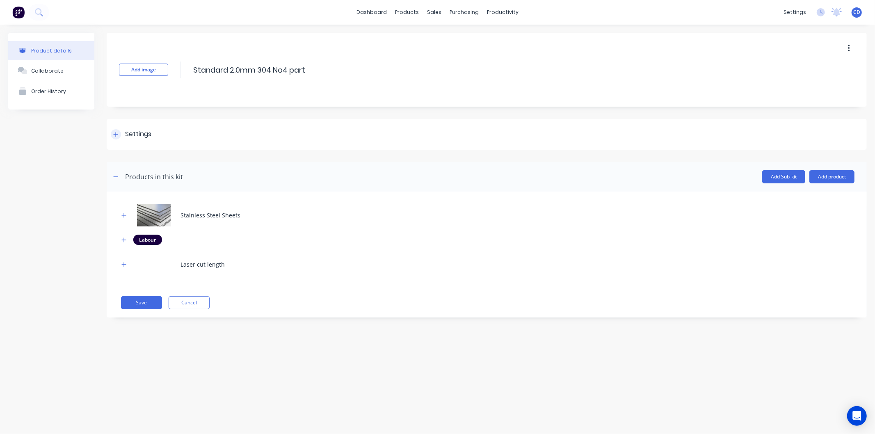
click at [118, 133] on div at bounding box center [116, 134] width 10 height 10
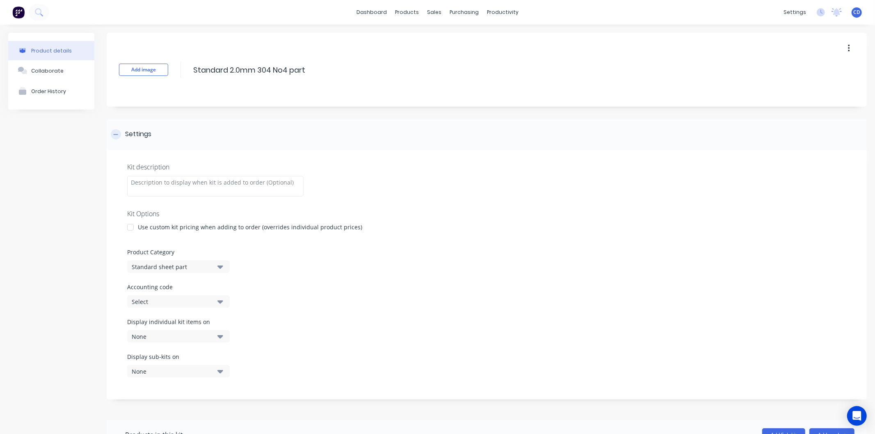
click at [118, 133] on div at bounding box center [116, 134] width 10 height 10
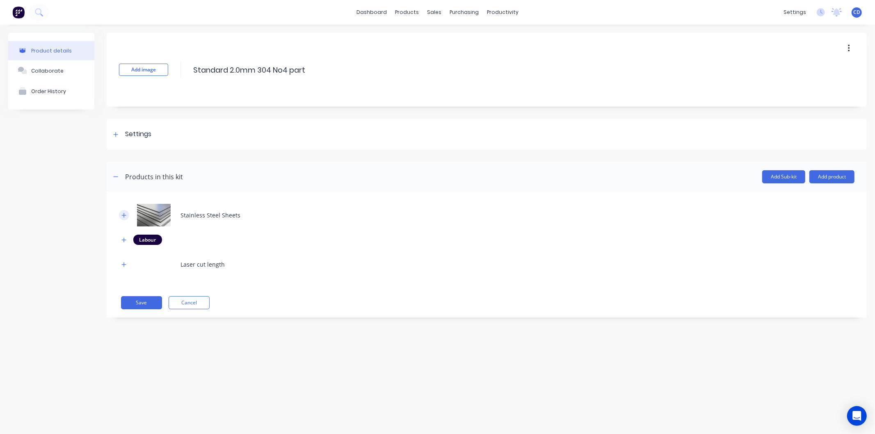
click at [124, 219] on button "button" at bounding box center [124, 215] width 10 height 10
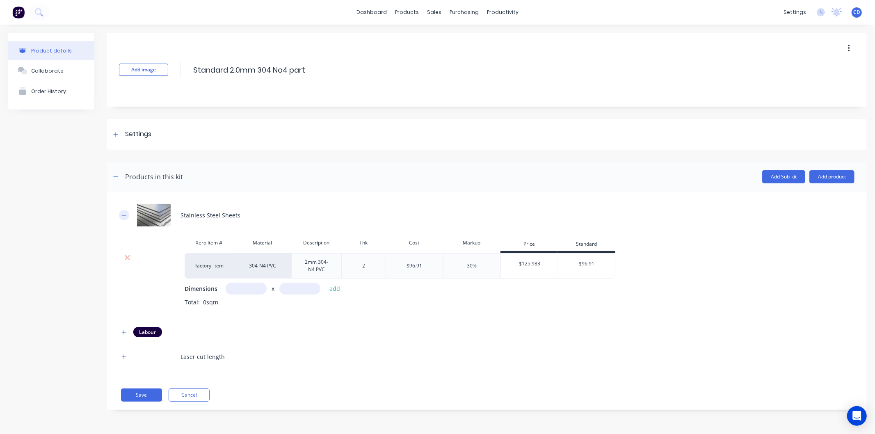
click at [124, 219] on button "button" at bounding box center [124, 215] width 10 height 10
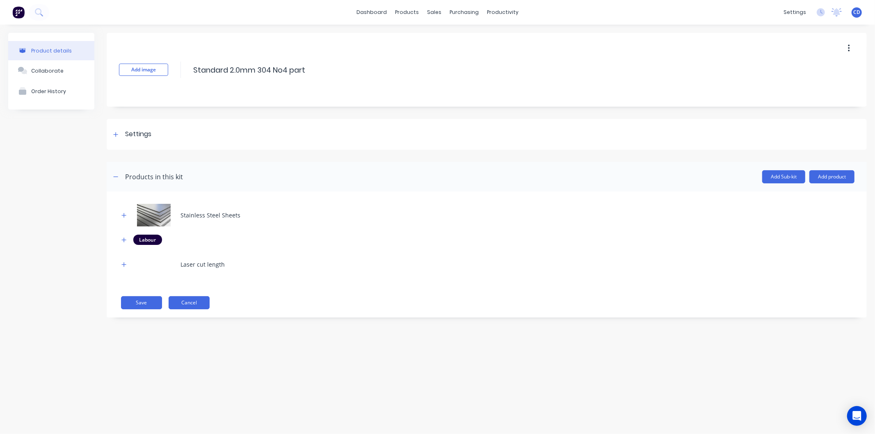
click at [199, 302] on button "Cancel" at bounding box center [189, 302] width 41 height 13
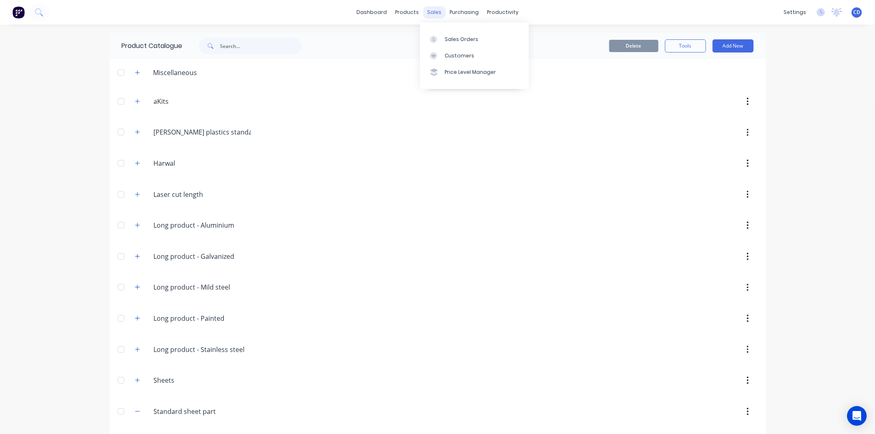
click at [438, 11] on div "sales" at bounding box center [434, 12] width 23 height 12
click at [457, 42] on div "Sales Orders" at bounding box center [462, 39] width 34 height 7
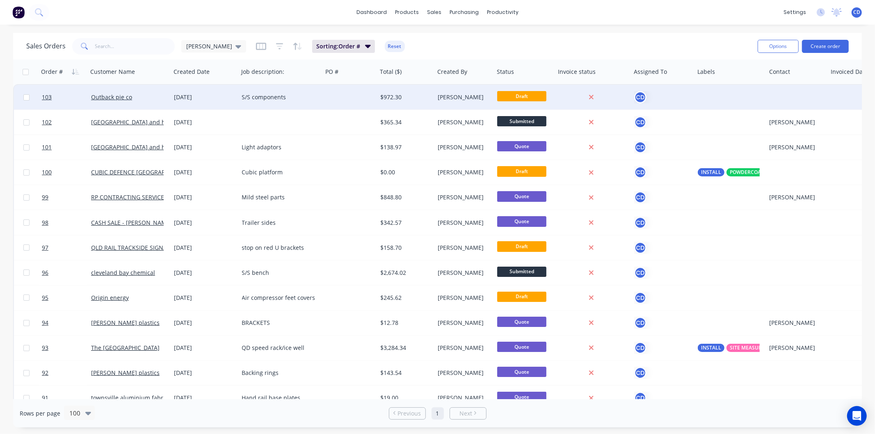
click at [195, 98] on div "[DATE]" at bounding box center [204, 97] width 61 height 8
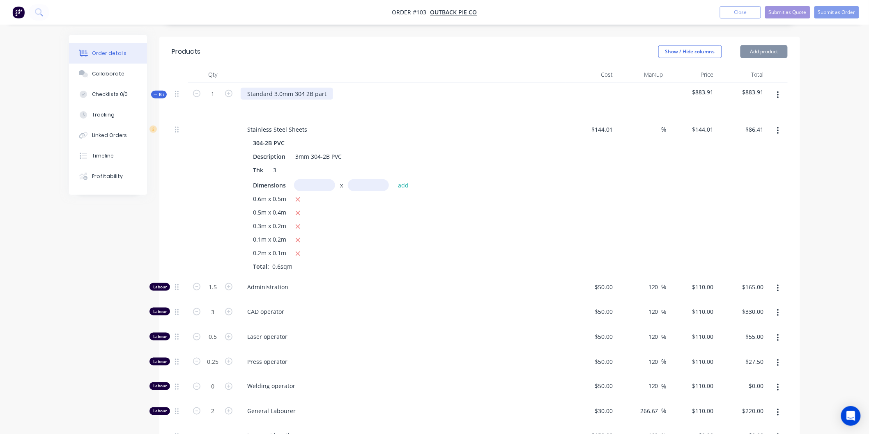
scroll to position [273, 0]
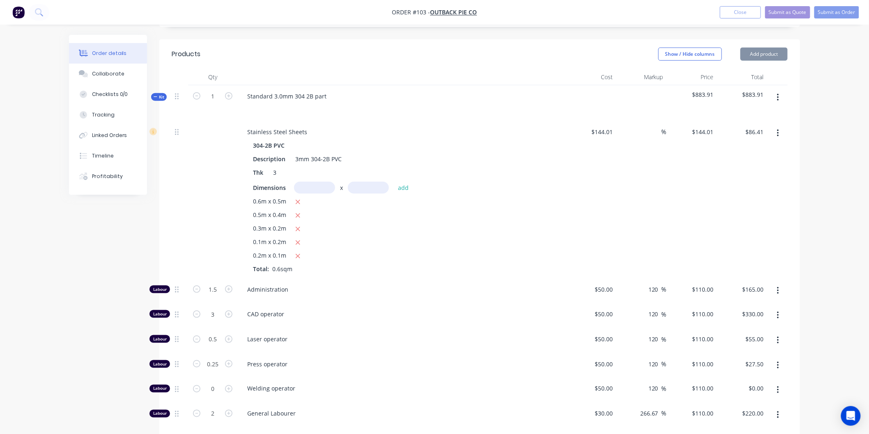
click at [774, 92] on button "button" at bounding box center [777, 97] width 19 height 15
click at [740, 173] on div "Delete" at bounding box center [748, 169] width 63 height 12
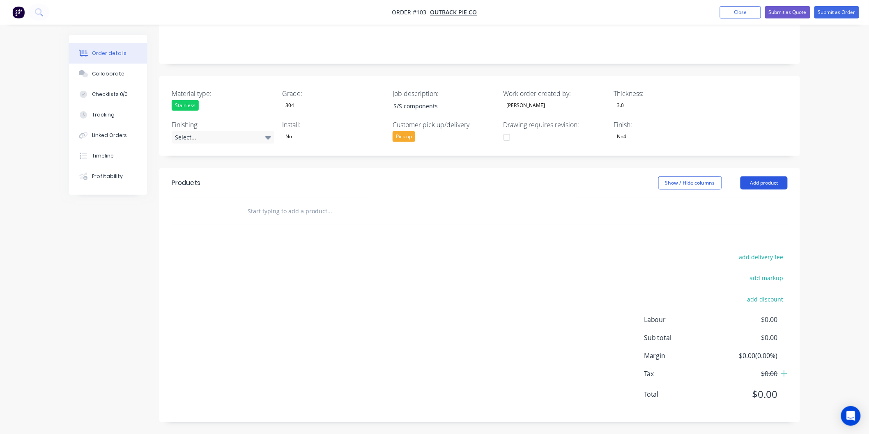
click at [775, 178] on button "Add product" at bounding box center [763, 182] width 47 height 13
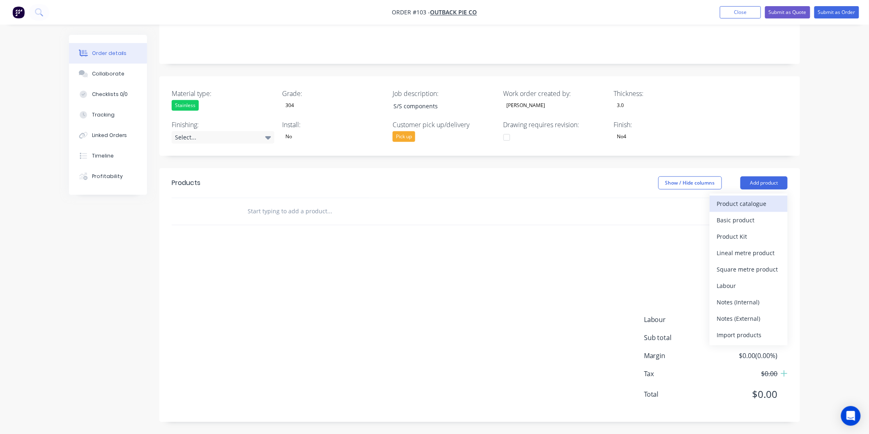
click at [754, 203] on div "Product catalogue" at bounding box center [748, 204] width 63 height 12
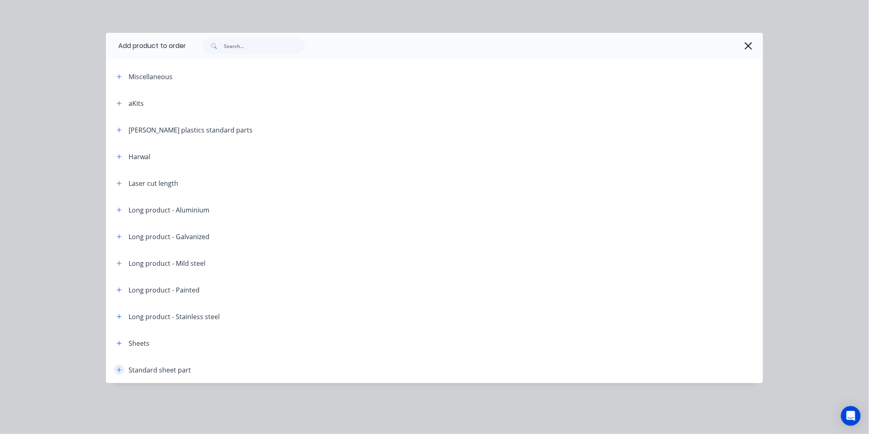
click at [121, 369] on icon "button" at bounding box center [119, 370] width 5 height 6
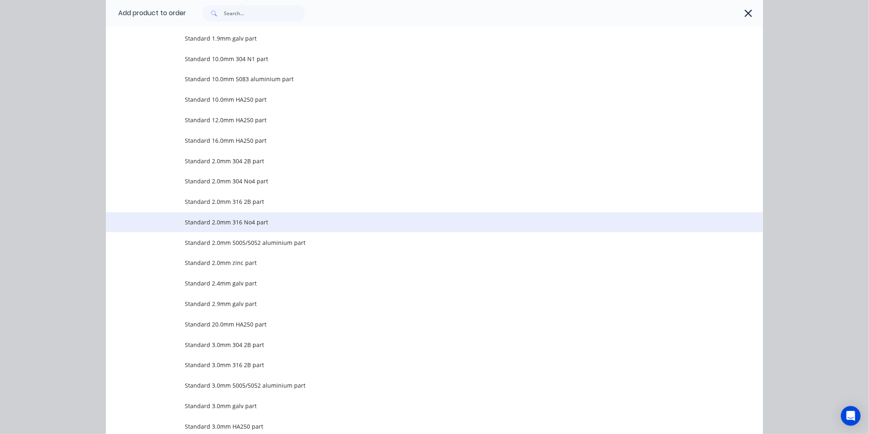
scroll to position [775, 0]
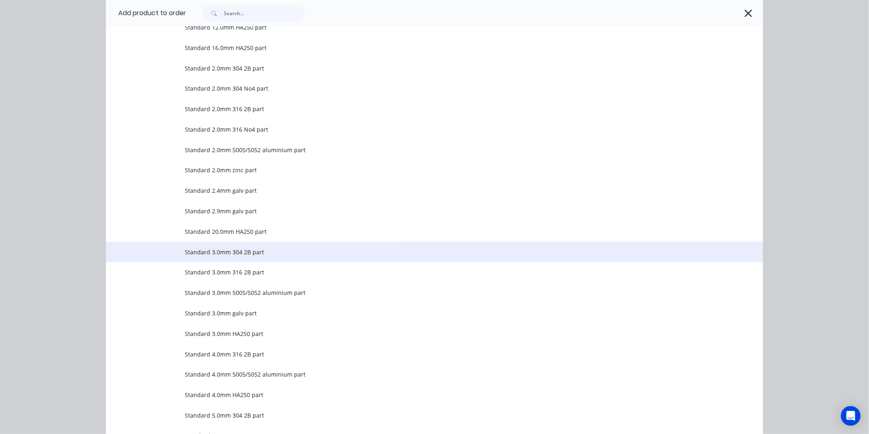
click at [234, 256] on span "Standard 3.0mm 304 2B part" at bounding box center [416, 252] width 462 height 9
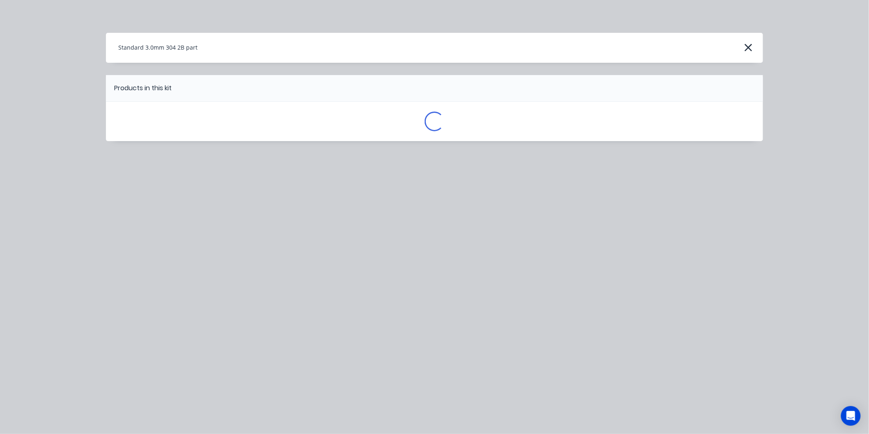
scroll to position [0, 0]
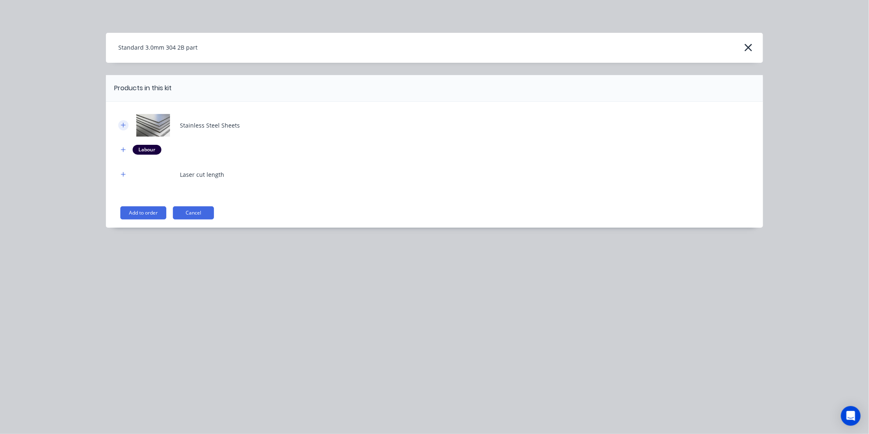
click at [126, 124] on icon "button" at bounding box center [123, 125] width 5 height 6
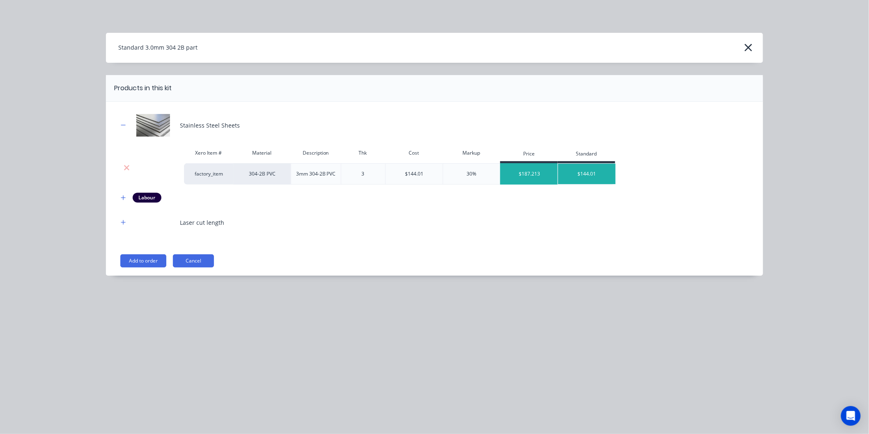
click at [532, 173] on div "$187.213" at bounding box center [528, 174] width 57 height 21
click at [148, 258] on button "Add to order" at bounding box center [143, 260] width 46 height 13
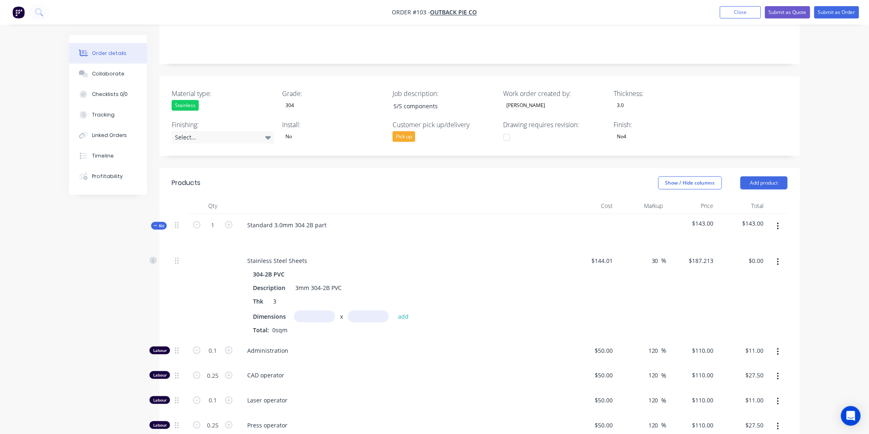
click at [319, 315] on input "text" at bounding box center [314, 317] width 41 height 12
type input "0.6m"
click at [362, 318] on input "text" at bounding box center [368, 317] width 41 height 12
type input "0.5m"
click at [399, 314] on button "add" at bounding box center [403, 316] width 19 height 11
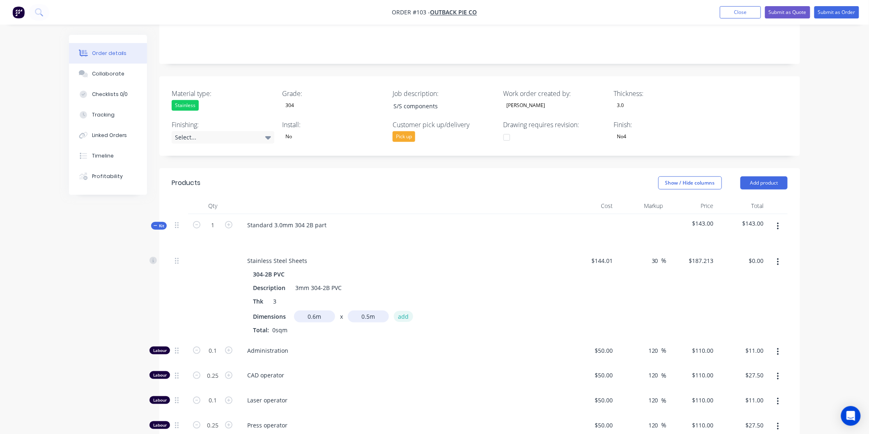
type input "$56.16"
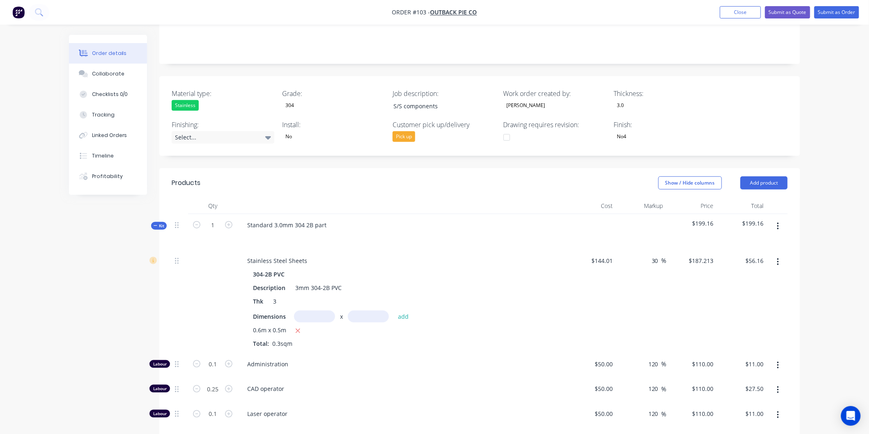
click at [323, 319] on input "text" at bounding box center [314, 317] width 41 height 12
type input "0.5m"
click at [372, 312] on input "text" at bounding box center [368, 317] width 41 height 12
type input "0.4m"
click at [407, 312] on button "add" at bounding box center [403, 316] width 19 height 11
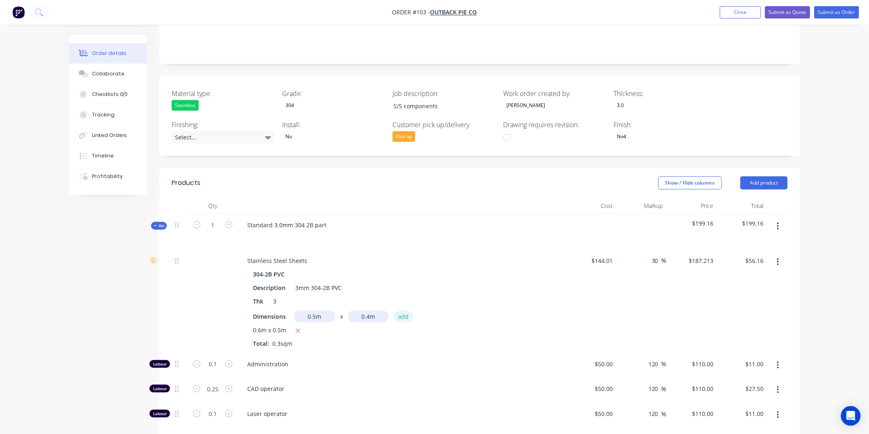
type input "$93.61"
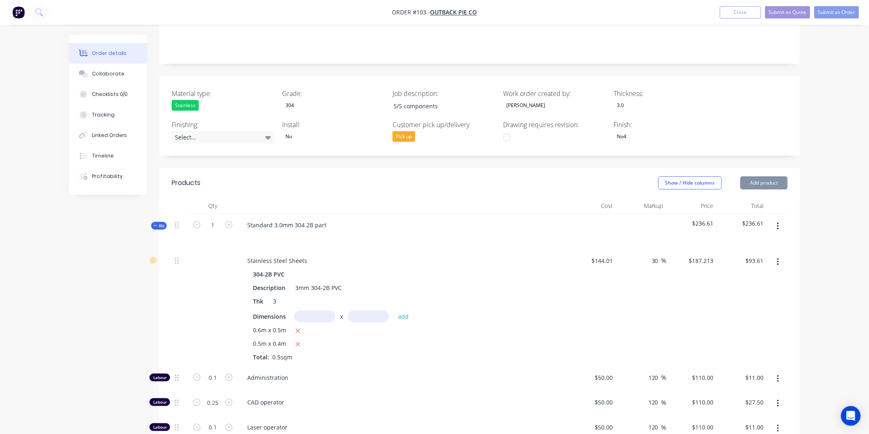
click at [312, 312] on input "text" at bounding box center [314, 317] width 41 height 12
type input "0.3m"
click at [362, 314] on input "text" at bounding box center [368, 317] width 41 height 12
type input "0.2m"
click at [404, 317] on button "add" at bounding box center [403, 316] width 19 height 11
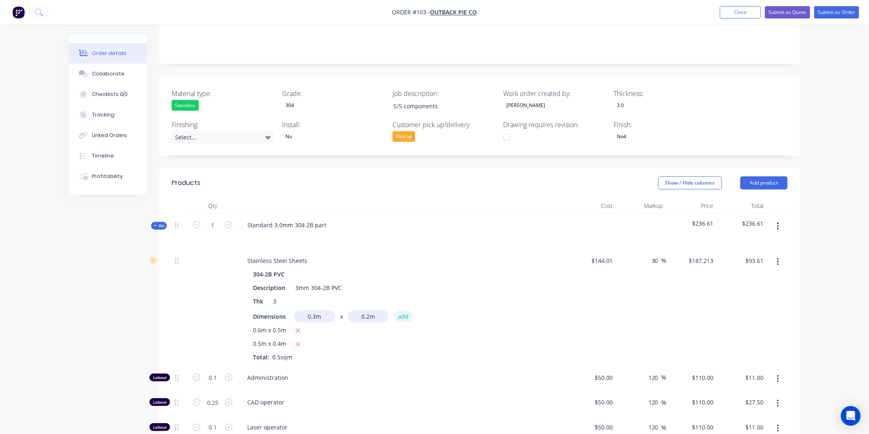
type input "$104.84"
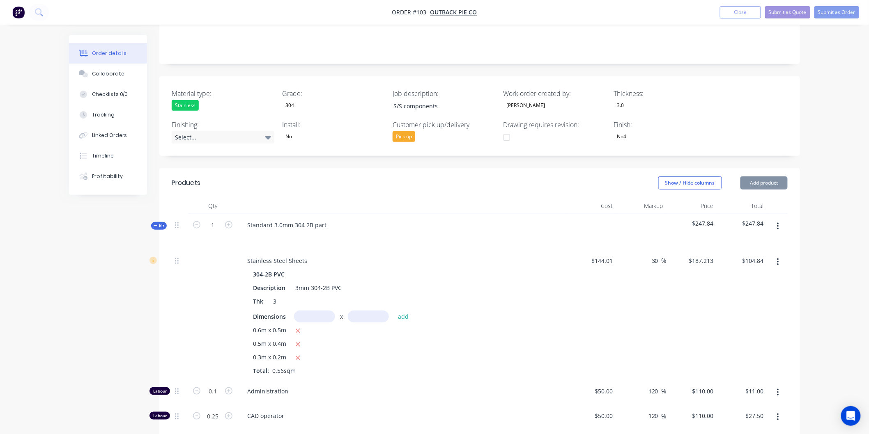
click at [322, 314] on input "text" at bounding box center [314, 317] width 41 height 12
type input "0.1m"
click at [355, 316] on input "text" at bounding box center [368, 317] width 41 height 12
type input "0.2m"
click at [403, 315] on button "add" at bounding box center [403, 316] width 19 height 11
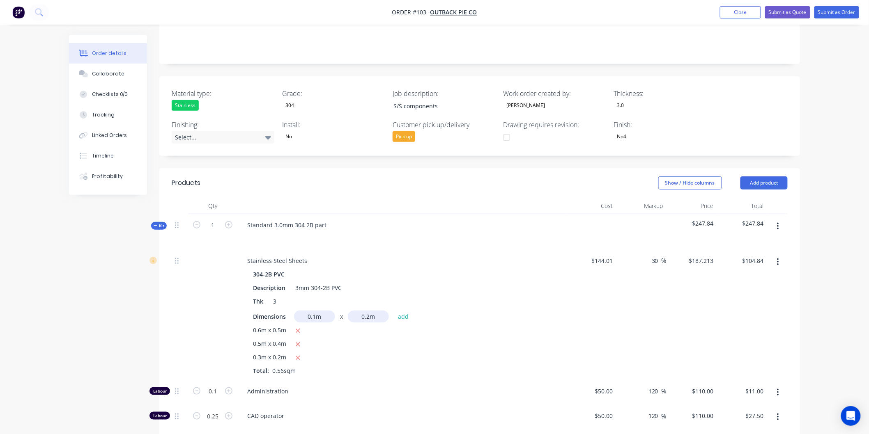
type input "$108.58"
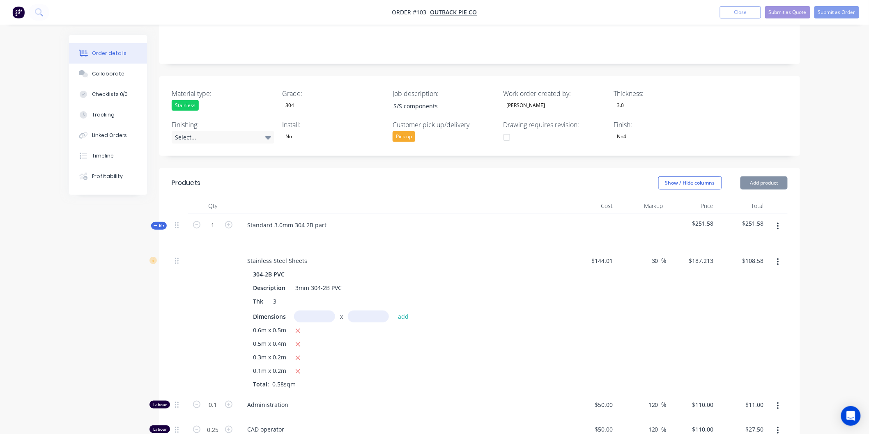
click at [318, 317] on input "text" at bounding box center [314, 317] width 41 height 12
type input "0.2m"
click at [368, 312] on input "text" at bounding box center [368, 317] width 41 height 12
type input "0.1m"
click at [403, 319] on button "add" at bounding box center [403, 316] width 19 height 11
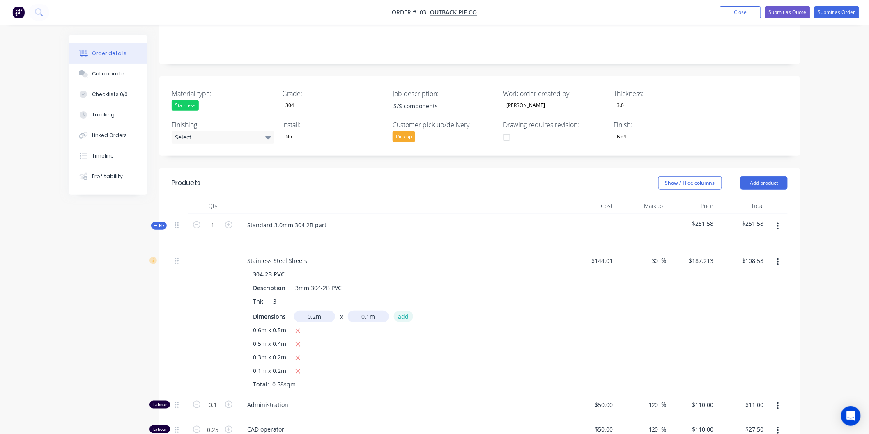
type input "$112.33"
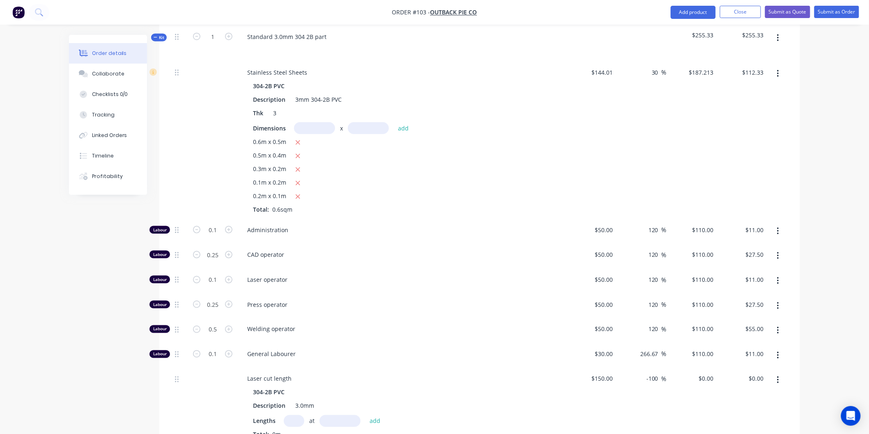
scroll to position [418, 0]
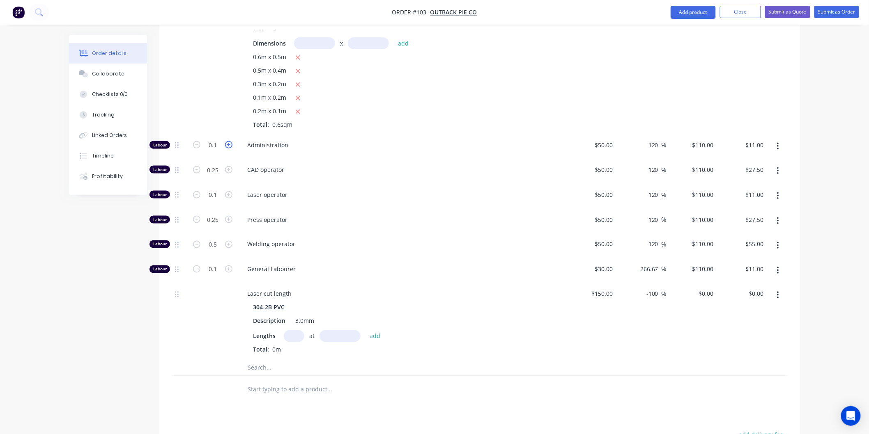
click at [230, 145] on icon "button" at bounding box center [228, 144] width 7 height 7
type input "1.1"
type input "$121.00"
click at [218, 139] on input "1.1" at bounding box center [212, 145] width 21 height 12
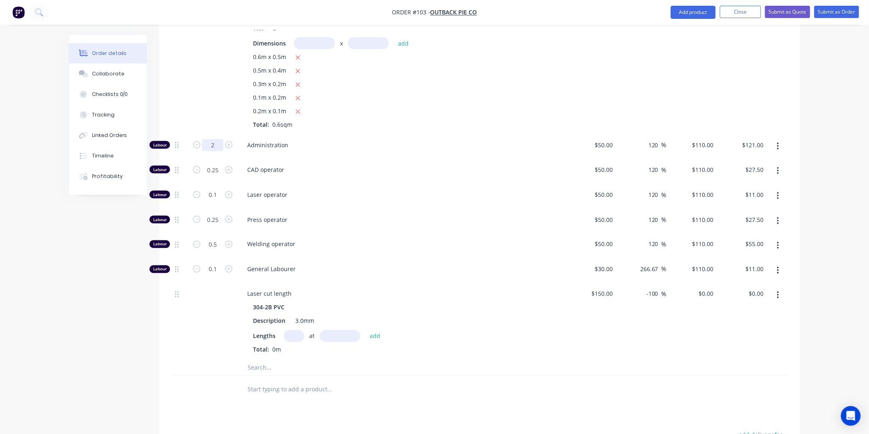
type input "2"
type input "$220.00"
click at [411, 175] on div "CAD operator" at bounding box center [401, 171] width 328 height 25
click at [222, 151] on input "0.25" at bounding box center [212, 145] width 21 height 12
type input "3"
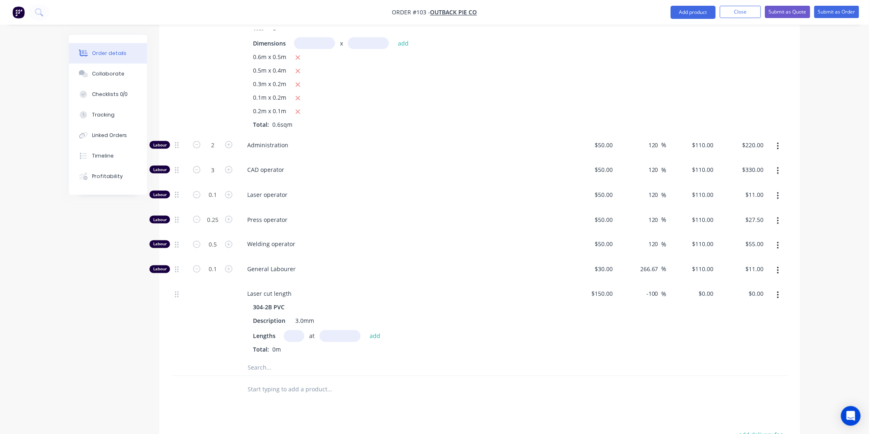
type input "$330.00"
click at [391, 203] on div "Laser operator" at bounding box center [401, 196] width 328 height 25
click at [218, 151] on input "0.1" at bounding box center [212, 145] width 21 height 12
type input "0.5"
type input "$55.00"
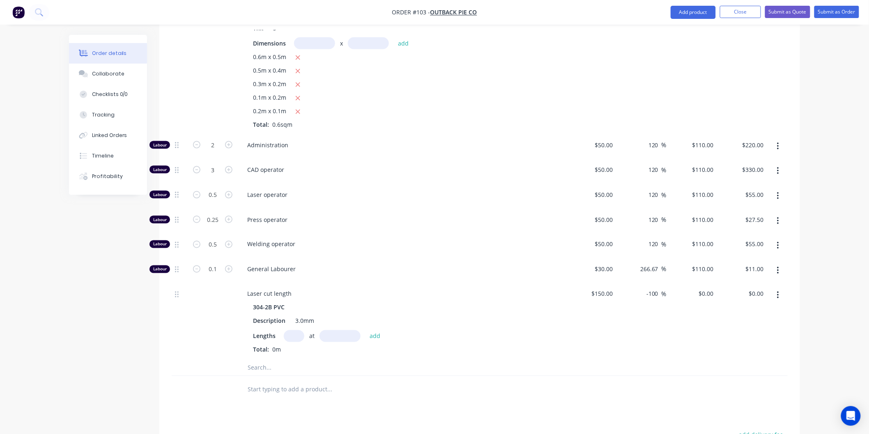
click at [313, 207] on div "Laser operator" at bounding box center [401, 196] width 328 height 25
click at [217, 151] on input "0.5" at bounding box center [212, 145] width 21 height 12
type input "0"
type input "$0.00"
click at [472, 285] on div "Laser cut length 304-2B PVC Description 3.0mm Lengths at add Total: 0m" at bounding box center [401, 321] width 328 height 76
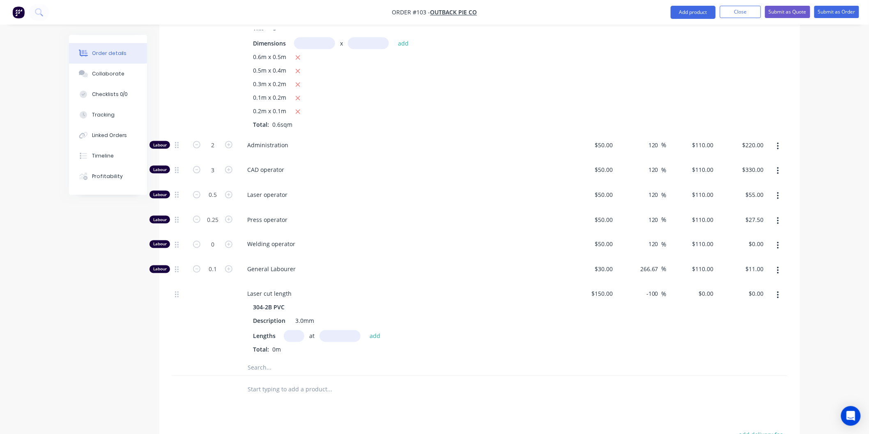
click at [223, 267] on button "button" at bounding box center [228, 268] width 11 height 9
type input "1.1"
type input "$121.00"
click at [218, 151] on input "1.1" at bounding box center [212, 145] width 21 height 12
type input "2"
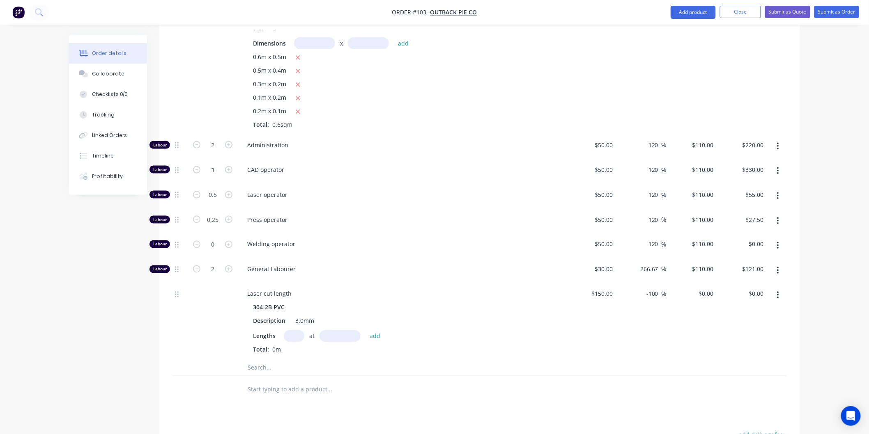
type input "$220.00"
click at [446, 248] on span "Welding operator" at bounding box center [404, 244] width 315 height 9
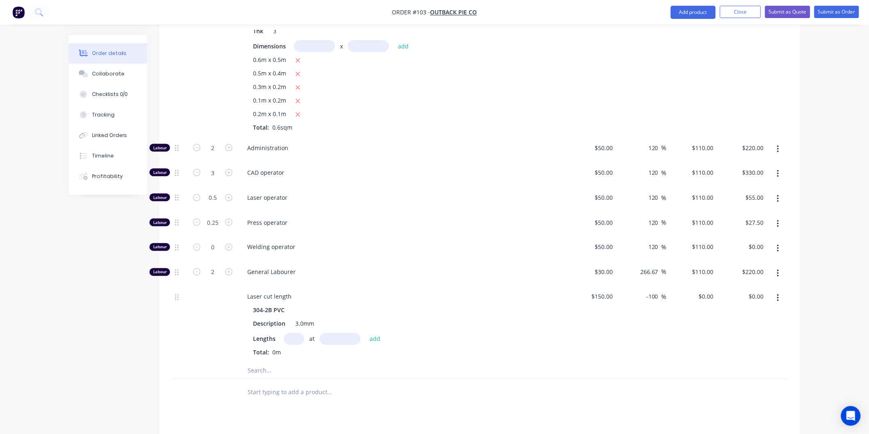
scroll to position [414, 0]
click at [219, 156] on input "3" at bounding box center [212, 149] width 21 height 12
type input "2.5"
type input "$275.00"
click at [407, 199] on span "Laser operator" at bounding box center [404, 199] width 315 height 9
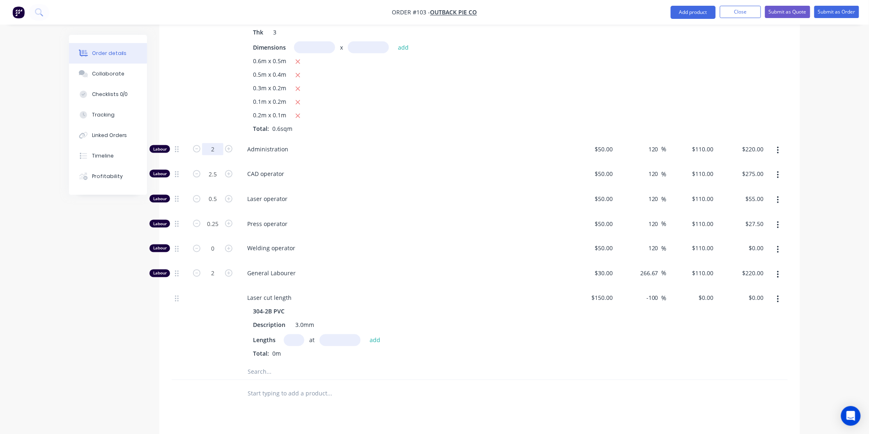
click at [215, 146] on input "2" at bounding box center [212, 149] width 21 height 12
type input "1.5"
type input "$165.00"
click at [397, 181] on div "CAD operator" at bounding box center [401, 175] width 328 height 25
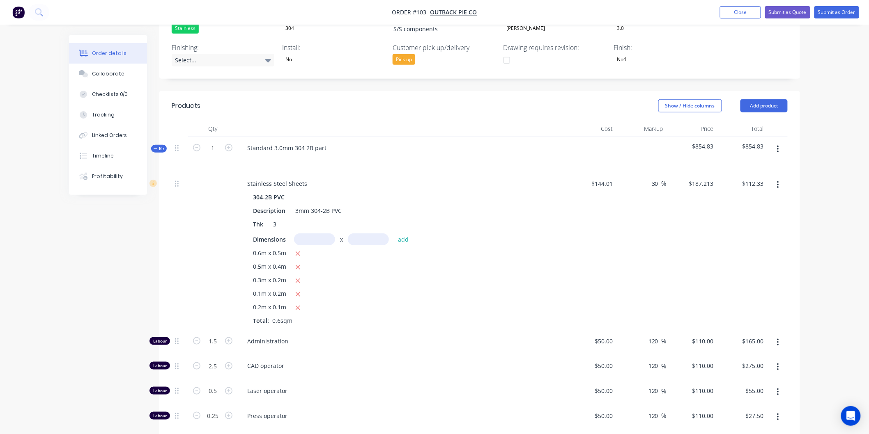
scroll to position [277, 0]
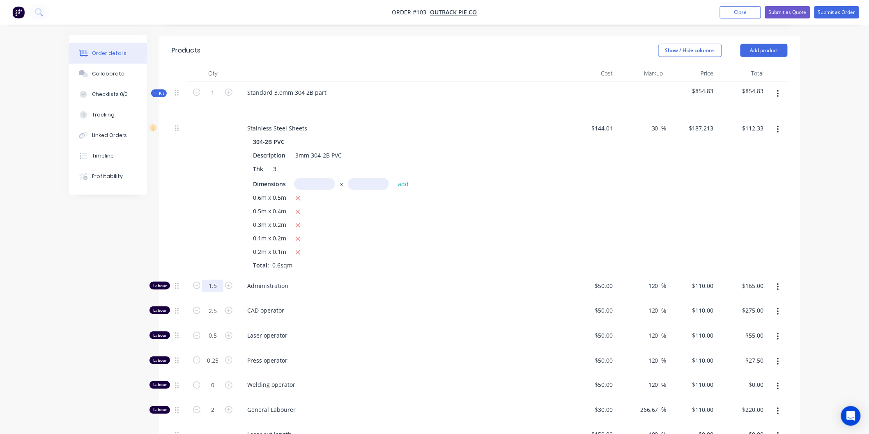
click at [219, 286] on input "1.5" at bounding box center [212, 286] width 21 height 12
type input "2"
type input "$220.00"
click at [425, 266] on div "0.6m x 0.5m 0.5m x 0.4m 0.3m x 0.2m 0.1m x 0.2m 0.2m x 0.1m Total: 0.6sqm" at bounding box center [401, 231] width 297 height 76
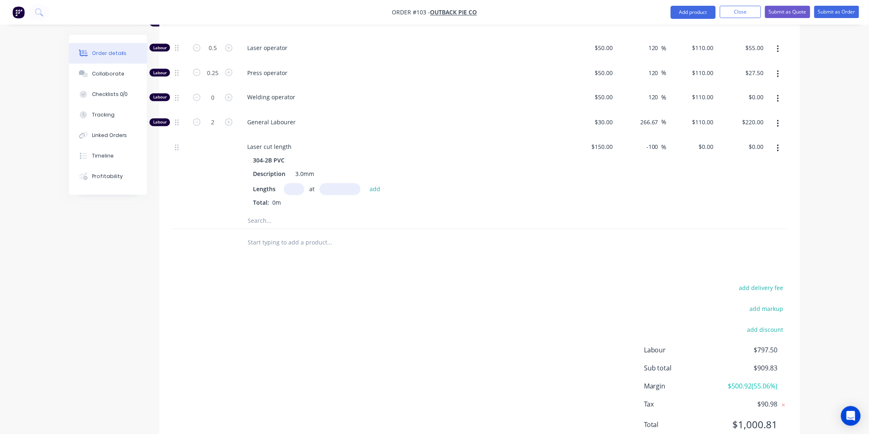
scroll to position [551, 0]
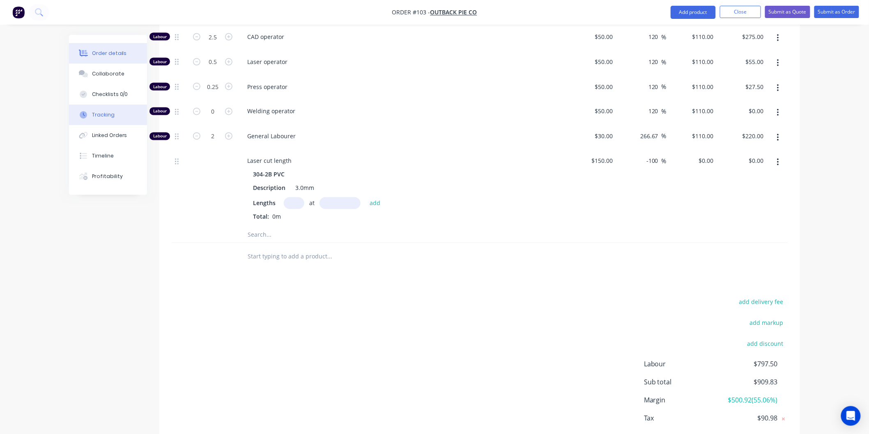
click at [99, 117] on div "Tracking" at bounding box center [103, 114] width 23 height 7
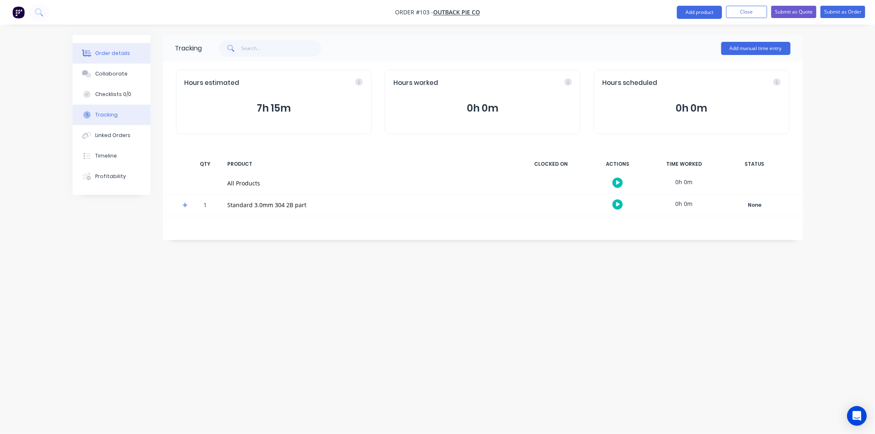
click at [117, 51] on div "Order details" at bounding box center [112, 53] width 35 height 7
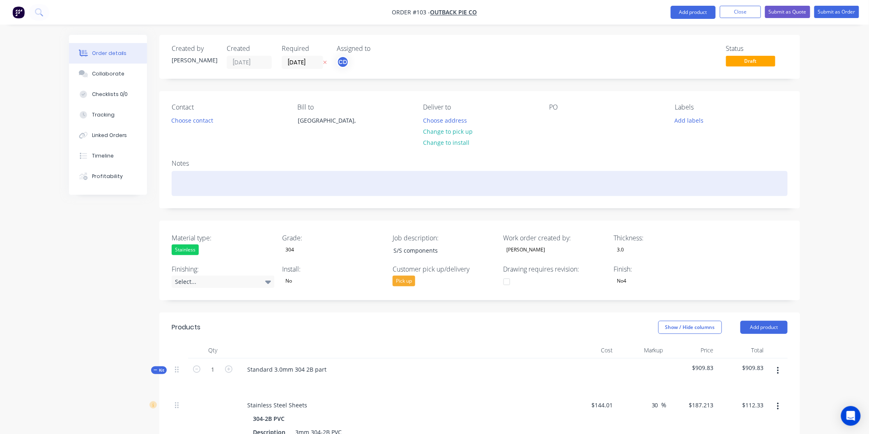
click at [201, 177] on div at bounding box center [480, 183] width 616 height 25
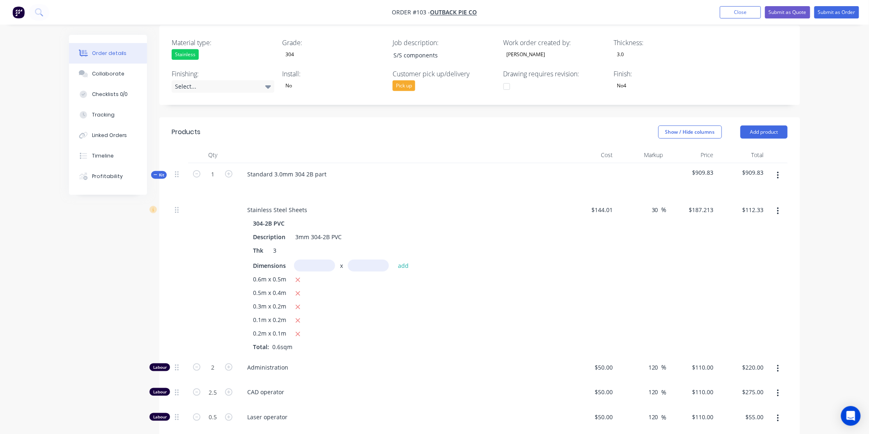
scroll to position [91, 0]
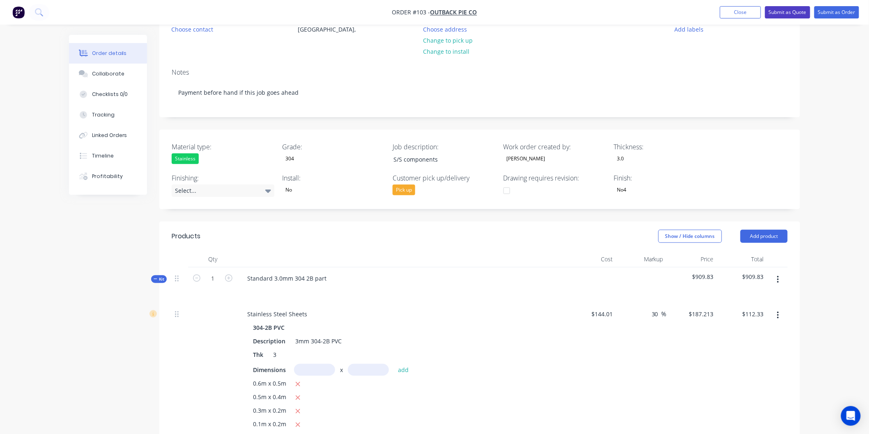
click at [789, 9] on button "Submit as Quote" at bounding box center [787, 12] width 45 height 12
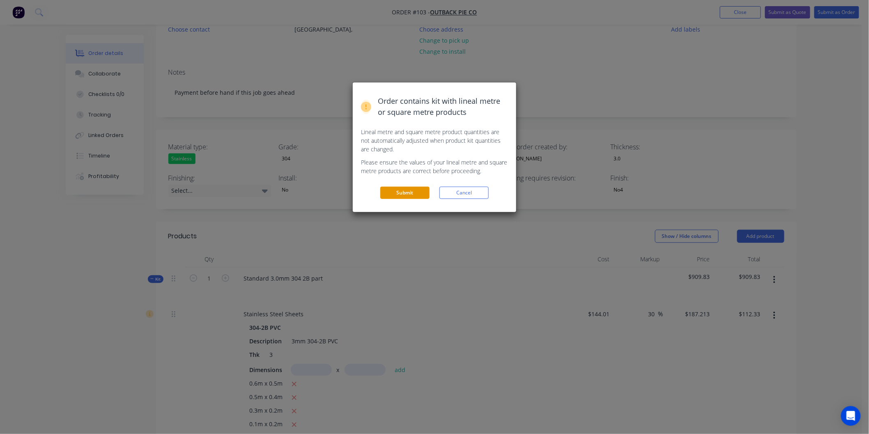
click at [413, 194] on button "Submit" at bounding box center [404, 193] width 49 height 12
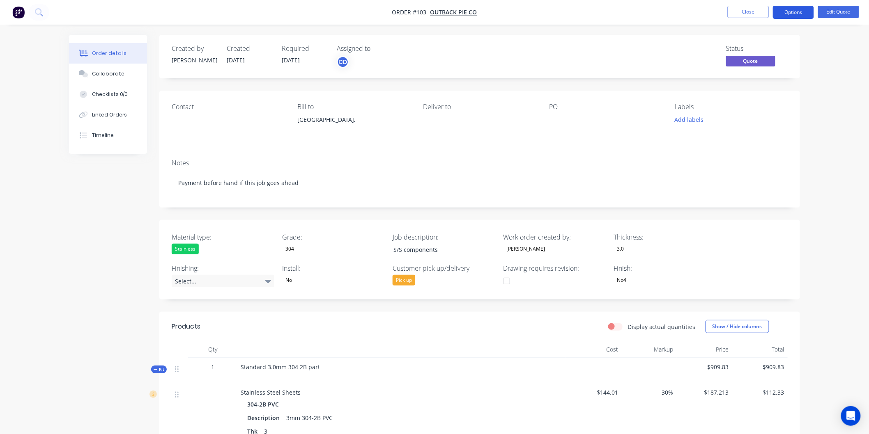
click at [795, 8] on button "Options" at bounding box center [792, 12] width 41 height 13
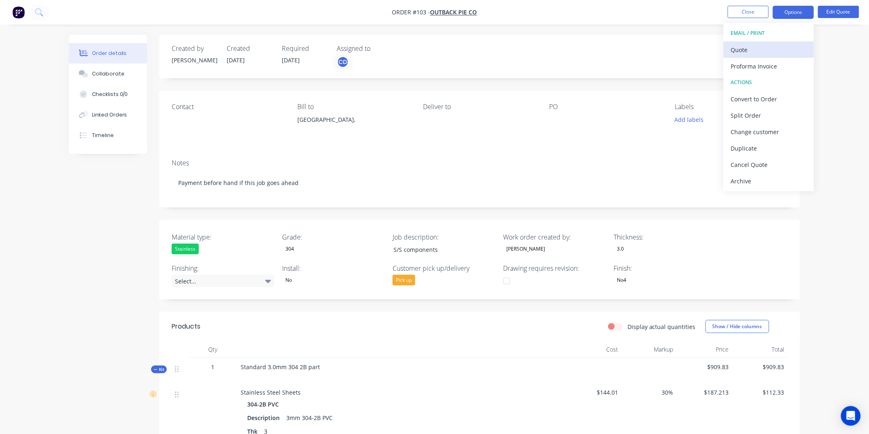
click at [756, 47] on div "Quote" at bounding box center [769, 50] width 76 height 12
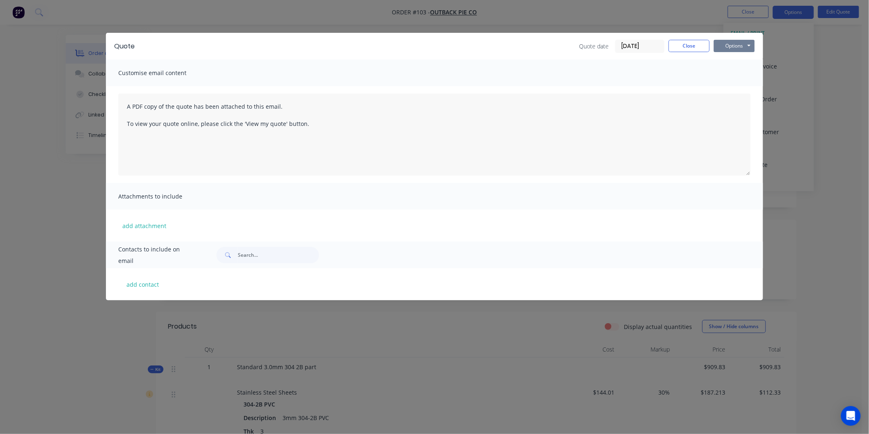
click at [729, 45] on button "Options" at bounding box center [733, 46] width 41 height 12
click at [739, 62] on button "Preview" at bounding box center [739, 61] width 53 height 14
click at [683, 44] on button "Close" at bounding box center [688, 46] width 41 height 12
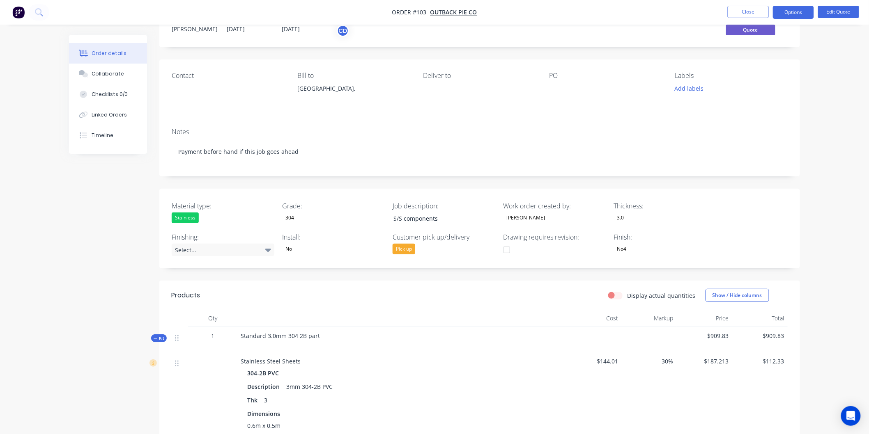
scroll to position [46, 0]
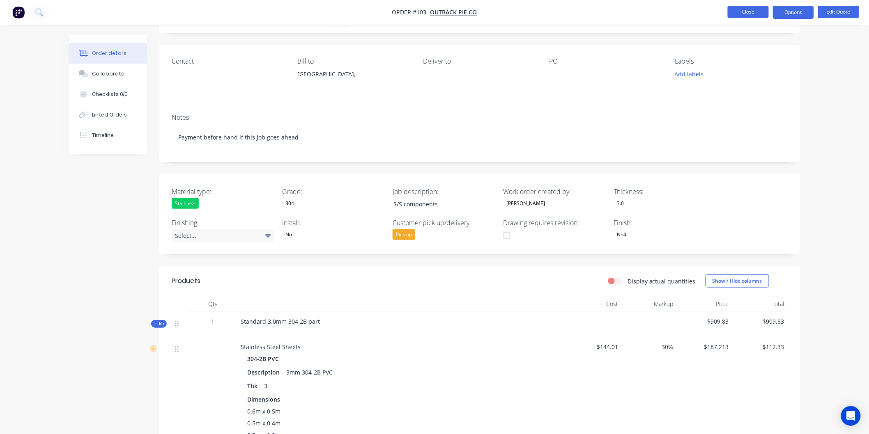
click at [754, 12] on button "Close" at bounding box center [747, 12] width 41 height 12
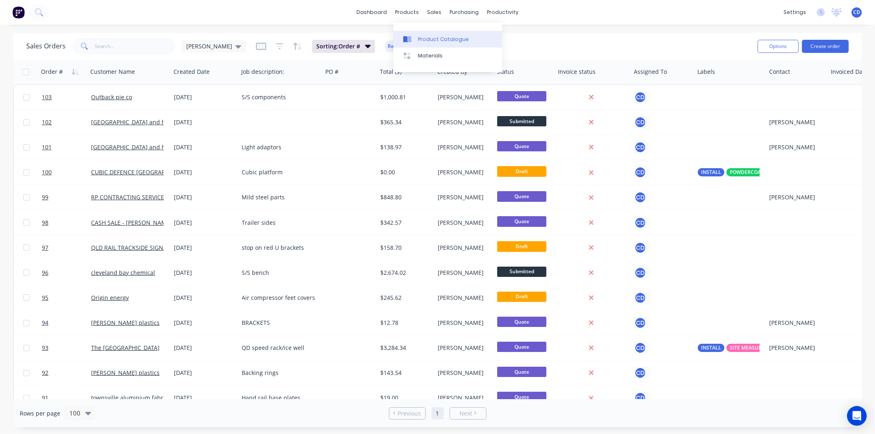
click at [431, 36] on div "Product Catalogue" at bounding box center [443, 39] width 51 height 7
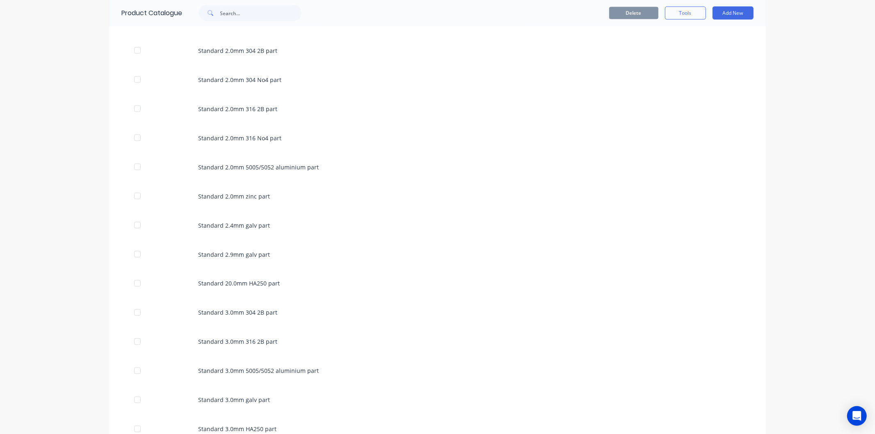
scroll to position [1049, 0]
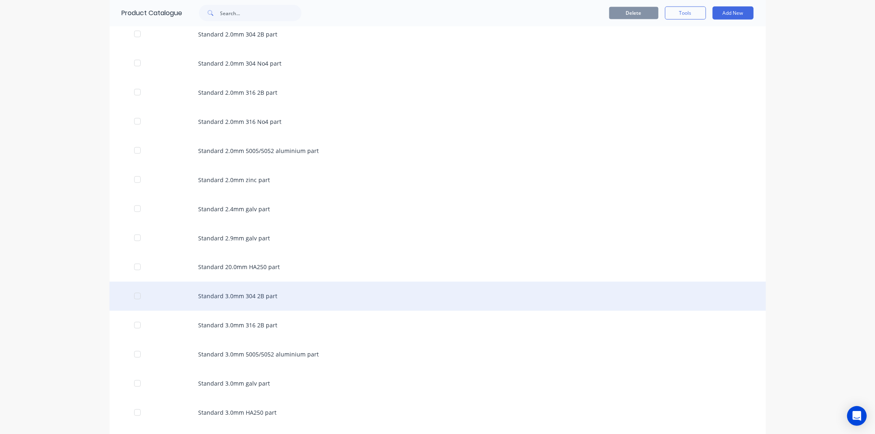
click at [245, 298] on div "Standard 3.0mm 304 2B part" at bounding box center [438, 296] width 657 height 29
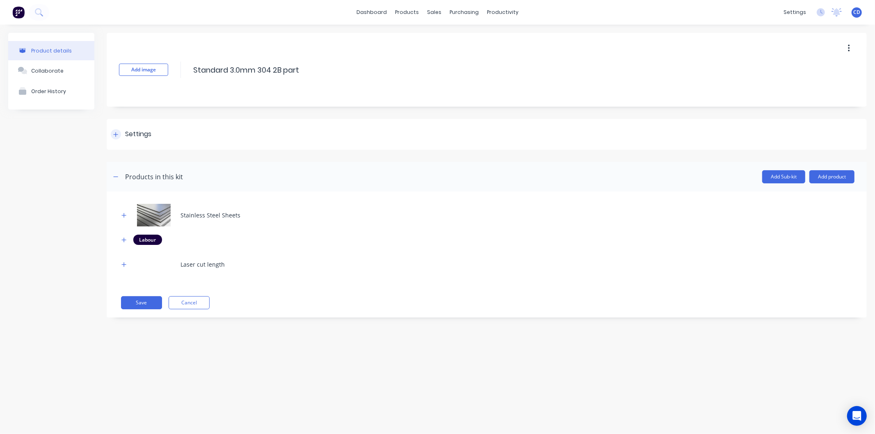
click at [113, 137] on div at bounding box center [116, 134] width 10 height 10
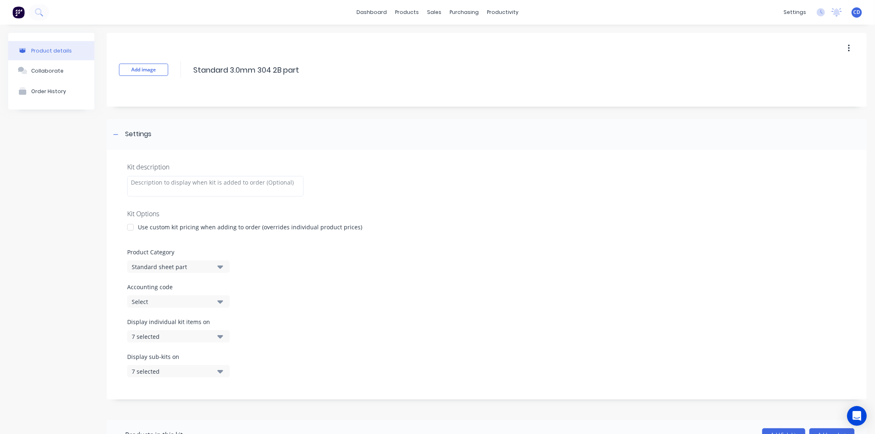
click at [222, 337] on icon "button" at bounding box center [221, 336] width 6 height 3
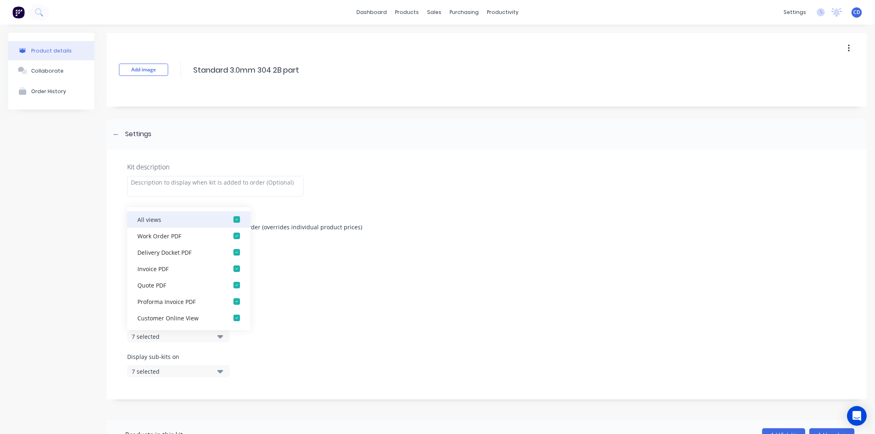
click at [231, 218] on div "button" at bounding box center [237, 219] width 16 height 16
click at [220, 374] on icon "button" at bounding box center [221, 371] width 6 height 9
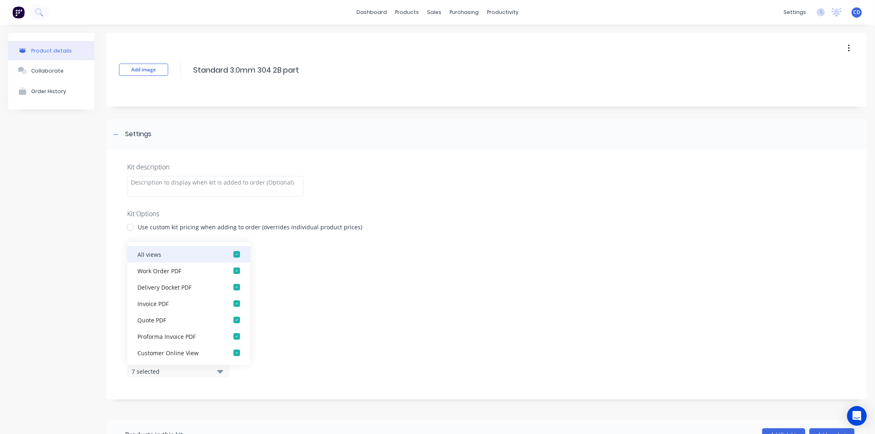
click at [231, 252] on div "button" at bounding box center [237, 254] width 16 height 16
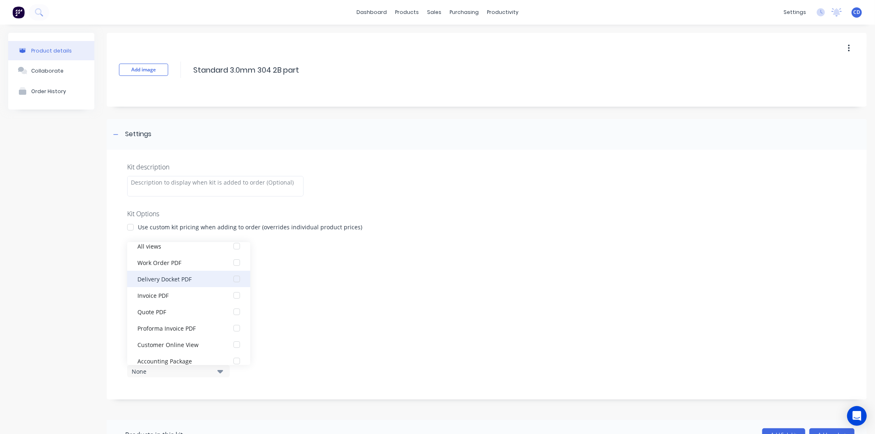
scroll to position [16, 0]
click at [388, 315] on div "Kit description Kit Options Use custom kit pricing when adding to order (overri…" at bounding box center [487, 275] width 761 height 250
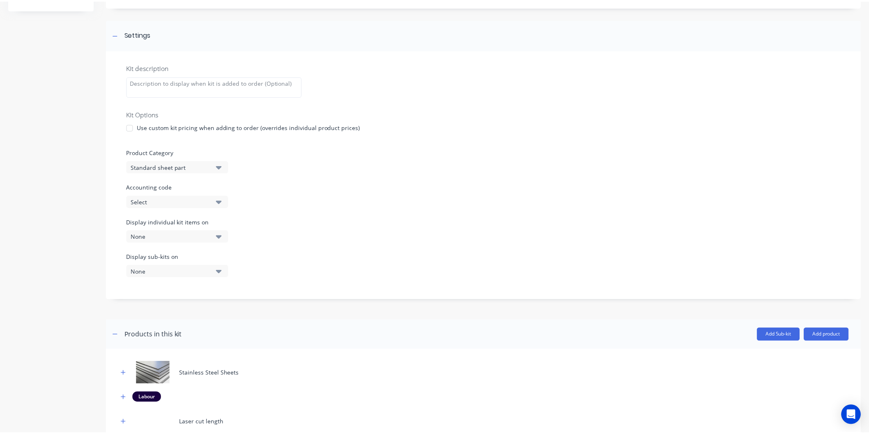
scroll to position [162, 0]
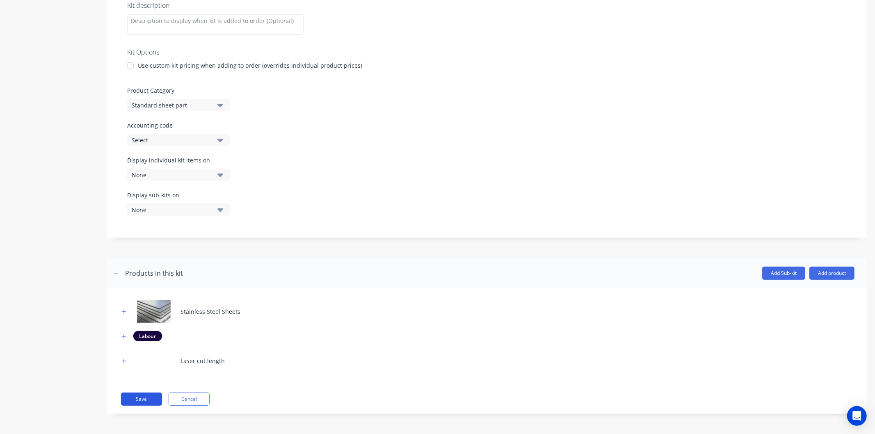
click at [152, 399] on button "Save" at bounding box center [141, 399] width 41 height 13
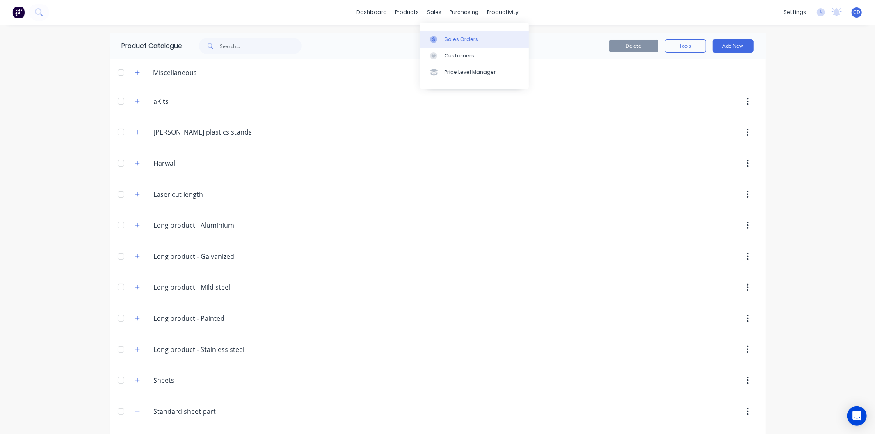
click at [448, 39] on div "Sales Orders" at bounding box center [462, 39] width 34 height 7
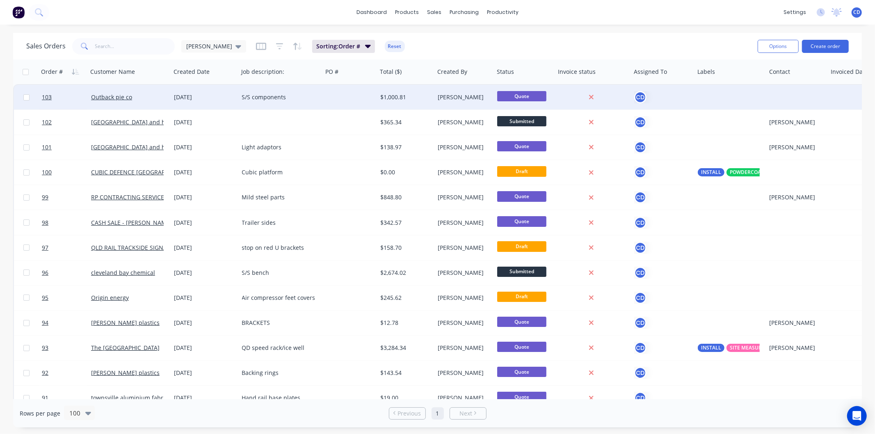
click at [200, 96] on div "[DATE]" at bounding box center [204, 97] width 61 height 8
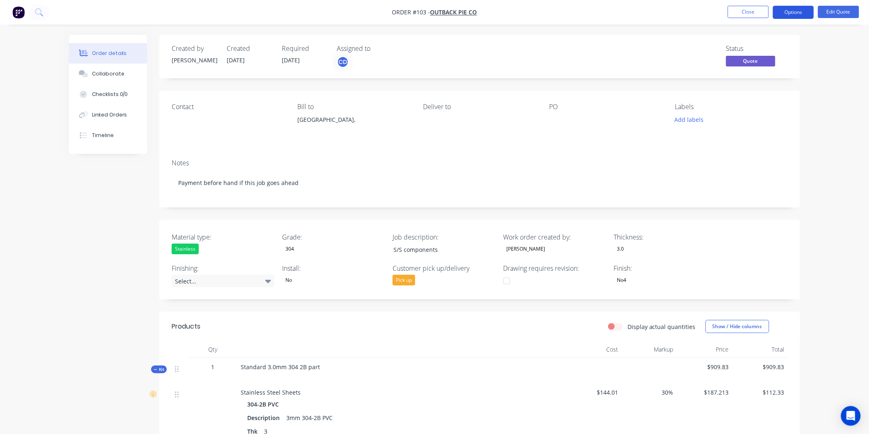
click at [795, 11] on button "Options" at bounding box center [792, 12] width 41 height 13
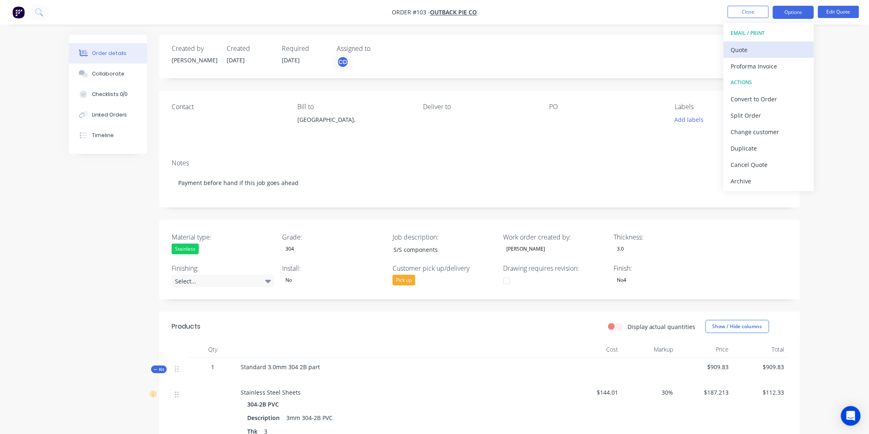
click at [757, 47] on div "Quote" at bounding box center [769, 50] width 76 height 12
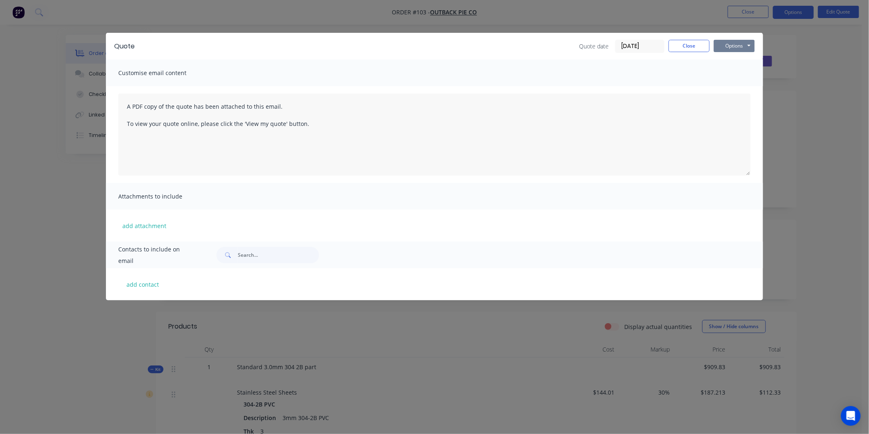
click at [733, 46] on button "Options" at bounding box center [733, 46] width 41 height 12
click at [738, 59] on button "Preview" at bounding box center [739, 61] width 53 height 14
click at [701, 47] on button "Close" at bounding box center [688, 46] width 41 height 12
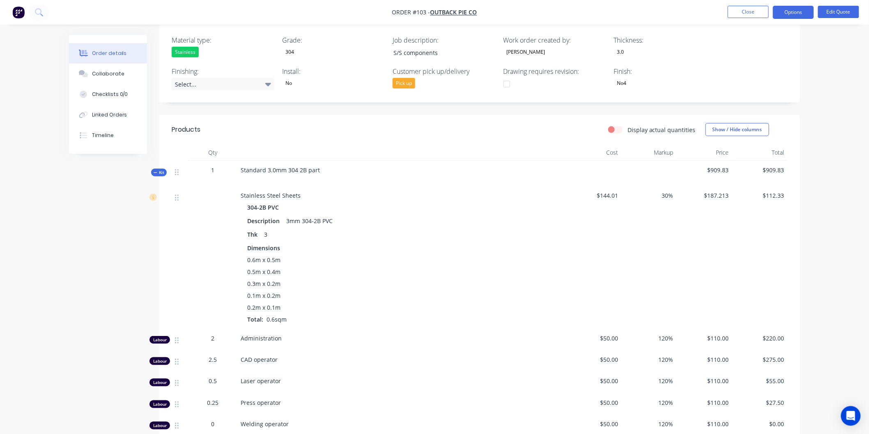
scroll to position [137, 0]
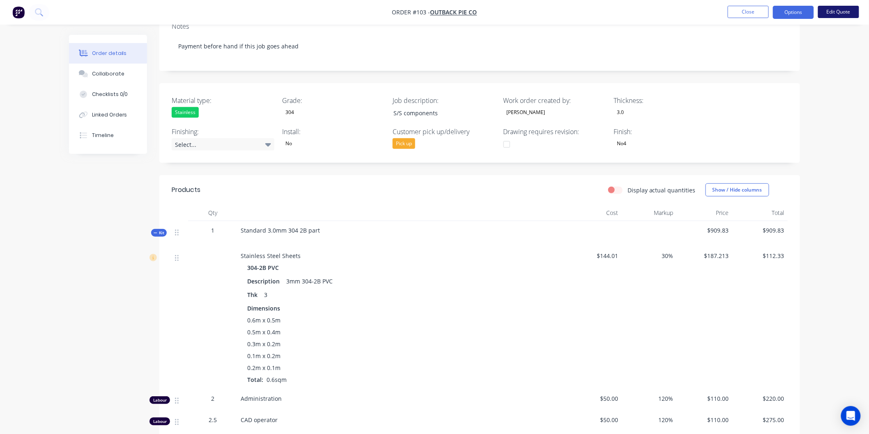
click at [834, 11] on button "Edit Quote" at bounding box center [838, 12] width 41 height 12
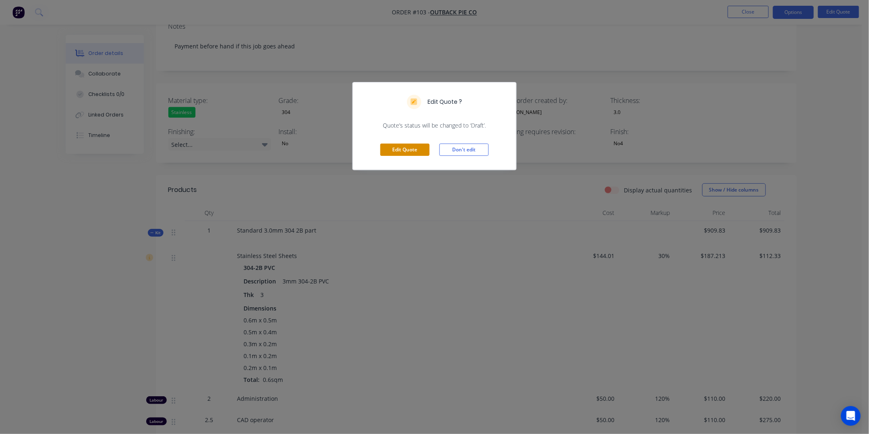
click at [421, 147] on button "Edit Quote" at bounding box center [404, 150] width 49 height 12
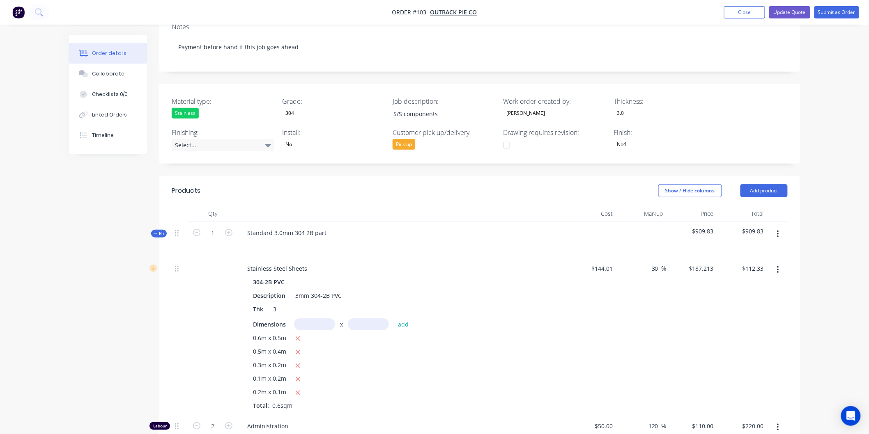
click at [776, 238] on button "button" at bounding box center [777, 234] width 19 height 15
click at [747, 304] on div "Delete" at bounding box center [748, 305] width 63 height 12
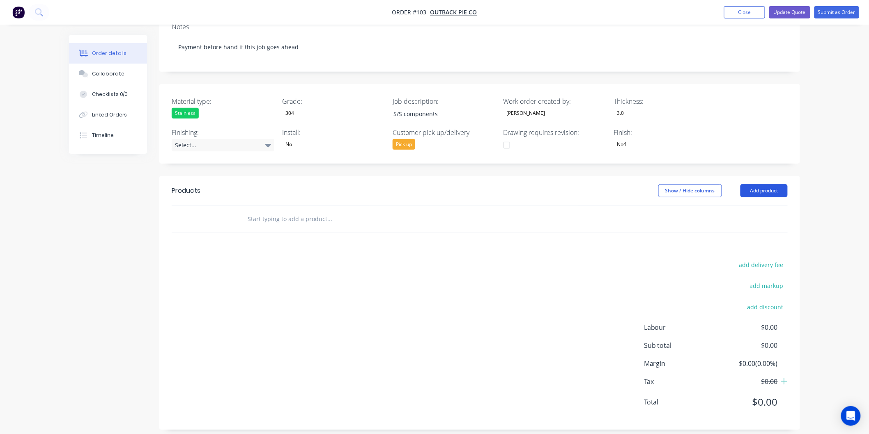
click at [760, 193] on button "Add product" at bounding box center [763, 190] width 47 height 13
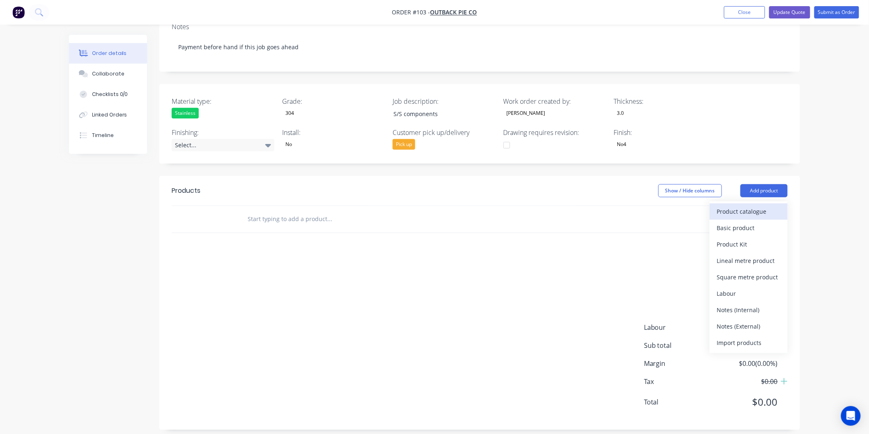
click at [740, 216] on div "Product catalogue" at bounding box center [748, 212] width 63 height 12
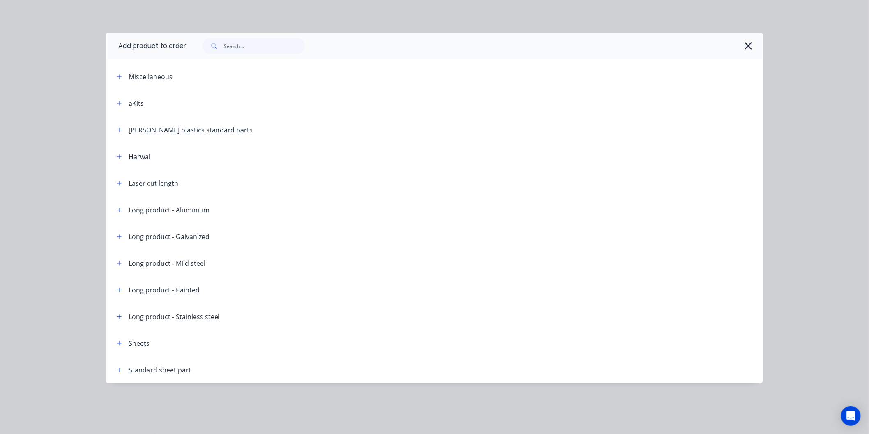
click at [126, 369] on div "Standard sheet part" at bounding box center [150, 370] width 81 height 10
click at [149, 367] on div "Standard sheet part" at bounding box center [159, 370] width 62 height 10
click at [113, 370] on div "Standard sheet part" at bounding box center [150, 370] width 81 height 10
click at [121, 370] on icon "button" at bounding box center [119, 370] width 5 height 5
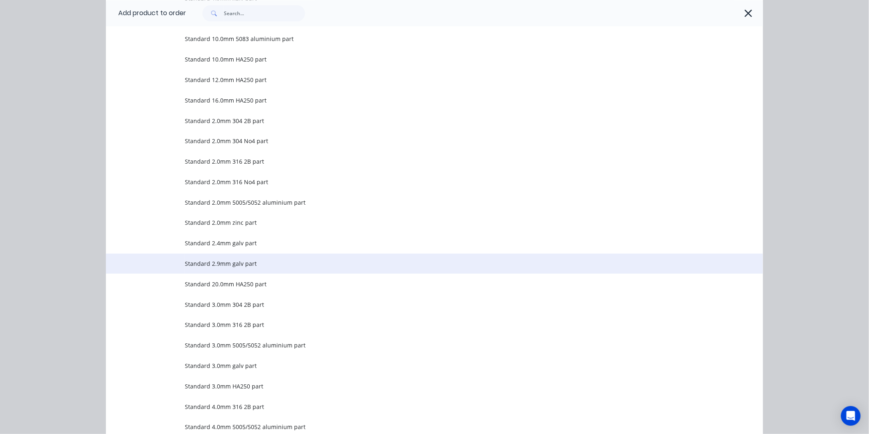
scroll to position [729, 0]
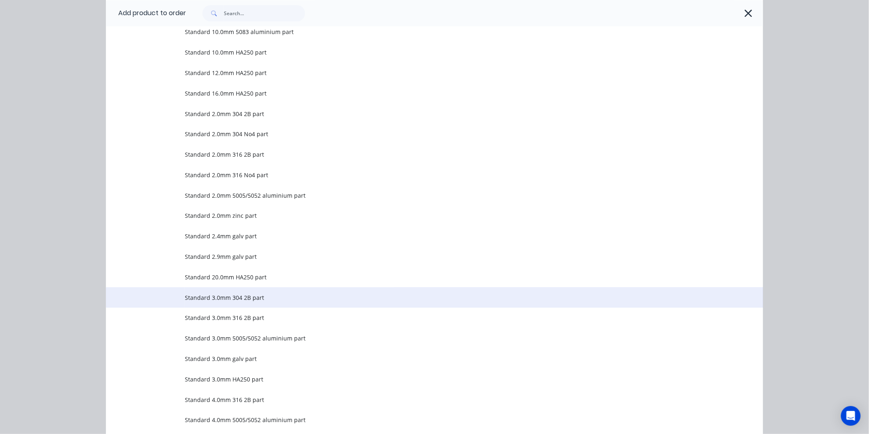
click at [194, 296] on span "Standard 3.0mm 304 2B part" at bounding box center [416, 297] width 462 height 9
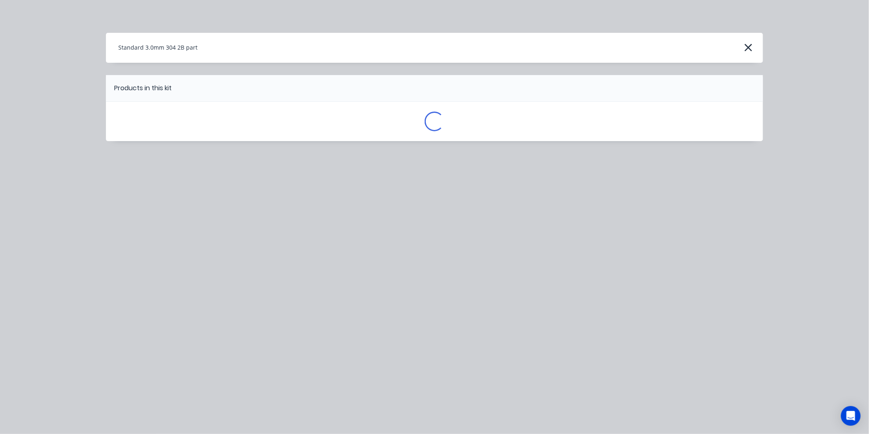
scroll to position [0, 0]
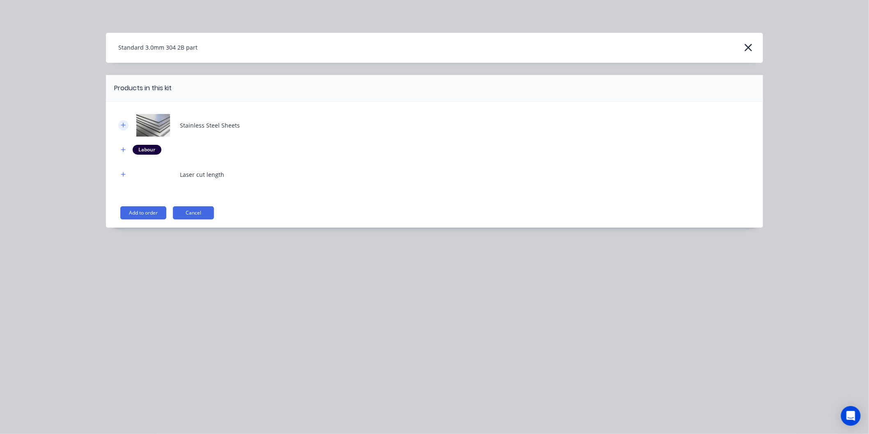
click at [122, 122] on icon "button" at bounding box center [123, 125] width 5 height 6
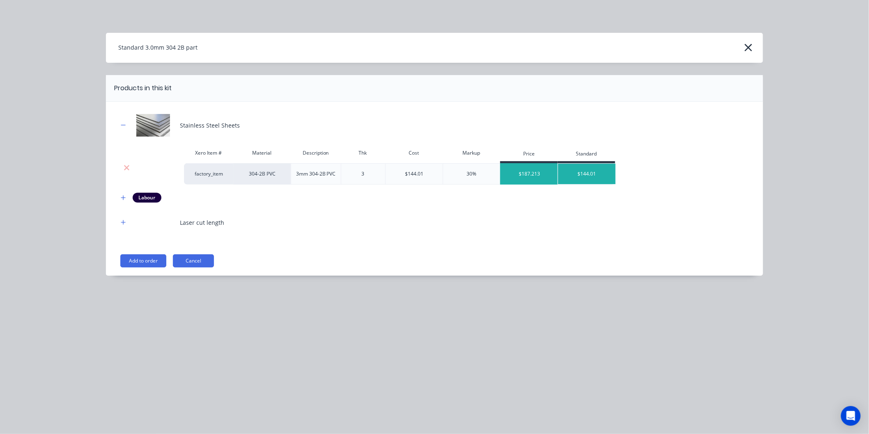
click at [520, 172] on div "$187.213" at bounding box center [528, 174] width 57 height 21
click at [148, 261] on button "Add to order" at bounding box center [143, 260] width 46 height 13
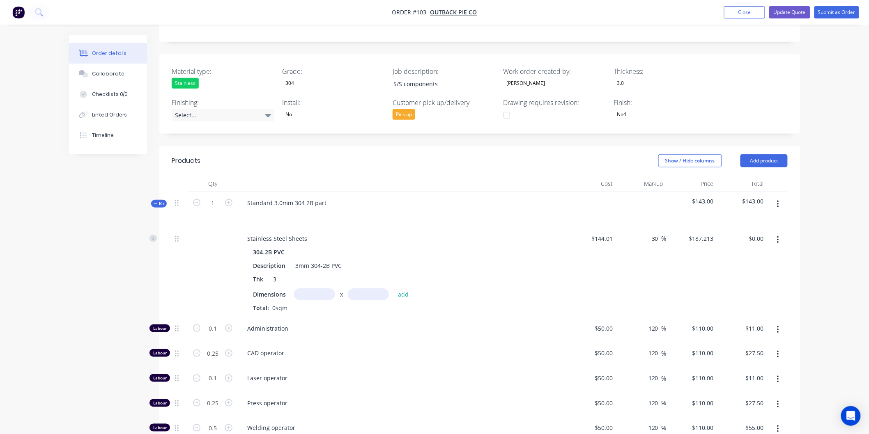
scroll to position [182, 0]
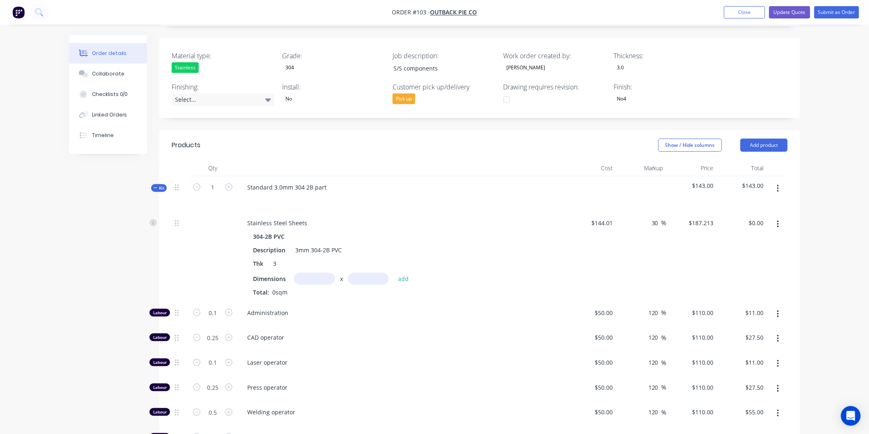
click at [323, 277] on input "text" at bounding box center [314, 279] width 41 height 12
type input "0.6m"
click at [372, 279] on input "text" at bounding box center [368, 279] width 41 height 12
type input "0.5m"
click at [399, 273] on button "add" at bounding box center [403, 278] width 19 height 11
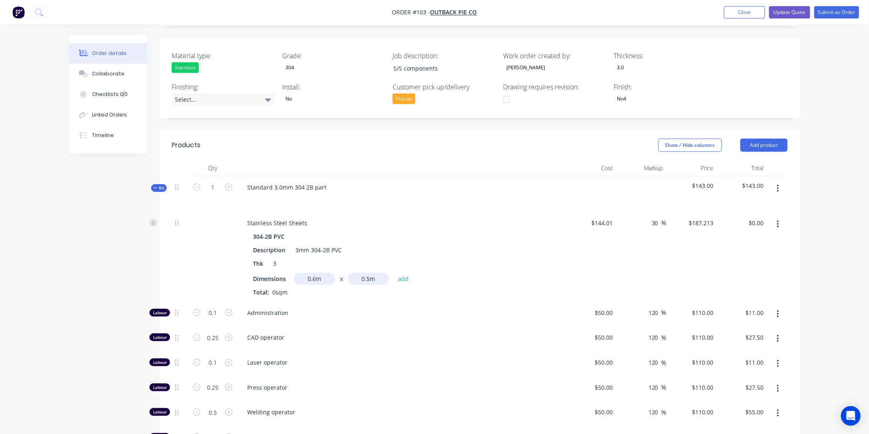
type input "$56.16"
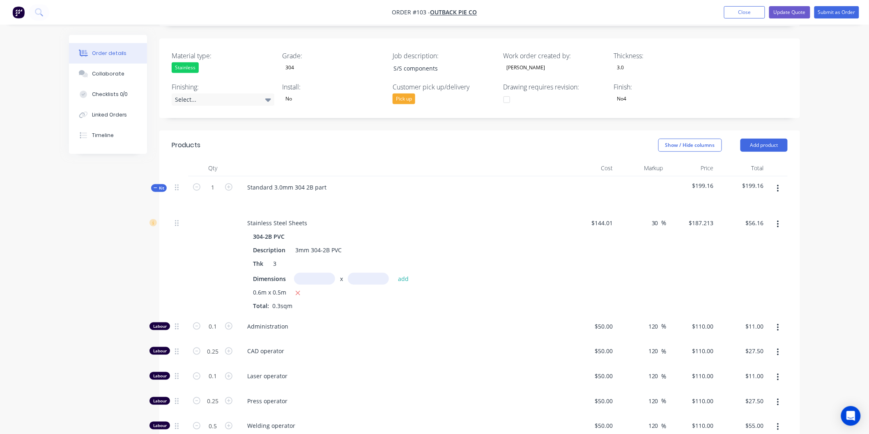
click at [318, 280] on input "text" at bounding box center [314, 279] width 41 height 12
type input "0.5m"
click at [359, 282] on input "text" at bounding box center [368, 279] width 41 height 12
type input "0.4m"
click at [401, 277] on button "add" at bounding box center [403, 278] width 19 height 11
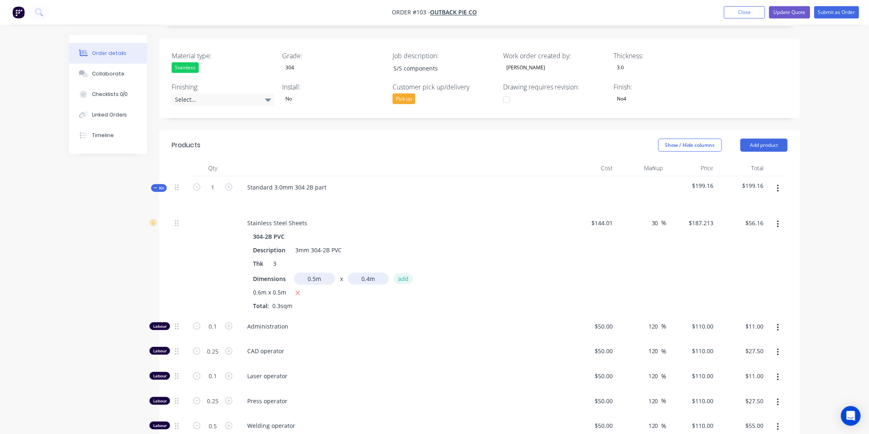
type input "$93.61"
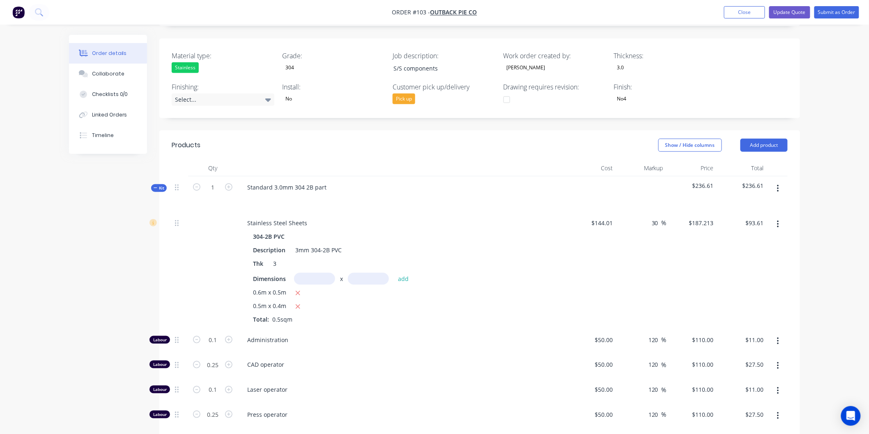
click at [330, 277] on input "text" at bounding box center [314, 279] width 41 height 12
type input "0.3m"
click at [383, 283] on input "text" at bounding box center [368, 279] width 41 height 12
type input "0.2m"
click at [394, 280] on button "add" at bounding box center [403, 278] width 19 height 11
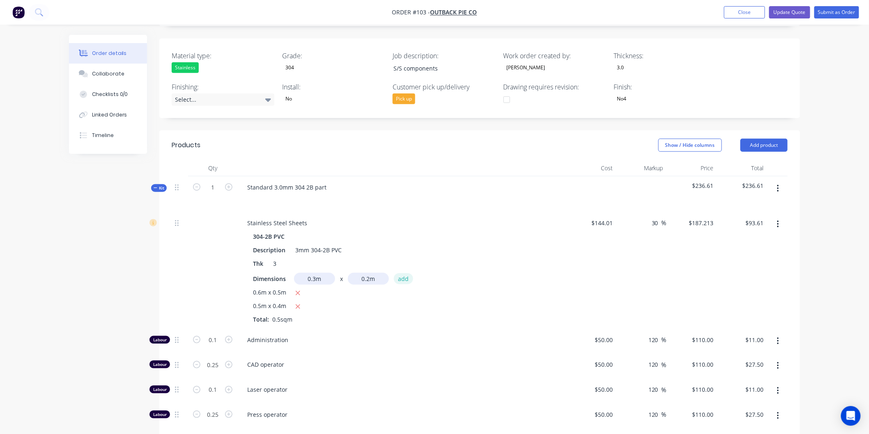
type input "$104.84"
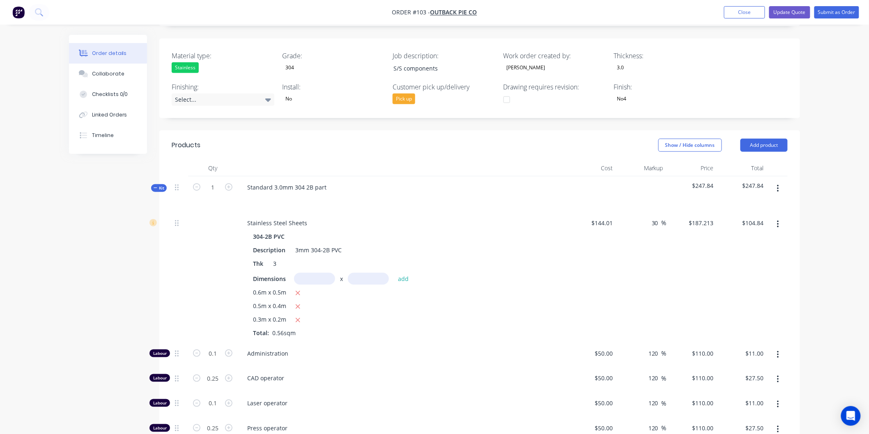
click at [320, 278] on input "text" at bounding box center [314, 279] width 41 height 12
type input "0.1m"
click at [368, 273] on input "text" at bounding box center [368, 279] width 41 height 12
type input "0.2m"
click at [404, 280] on button "add" at bounding box center [403, 278] width 19 height 11
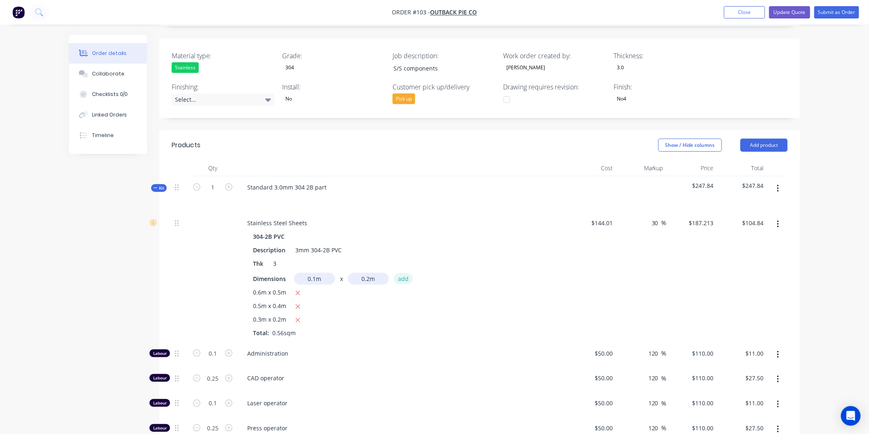
type input "$108.58"
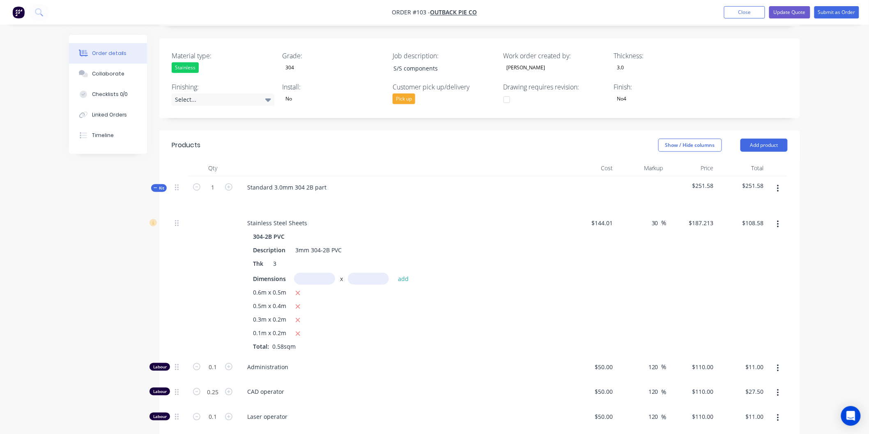
click at [312, 280] on input "text" at bounding box center [314, 279] width 41 height 12
type input "0.1m"
click at [351, 278] on input "text" at bounding box center [368, 279] width 41 height 12
type input "0.1m"
click at [399, 276] on button "add" at bounding box center [403, 278] width 19 height 11
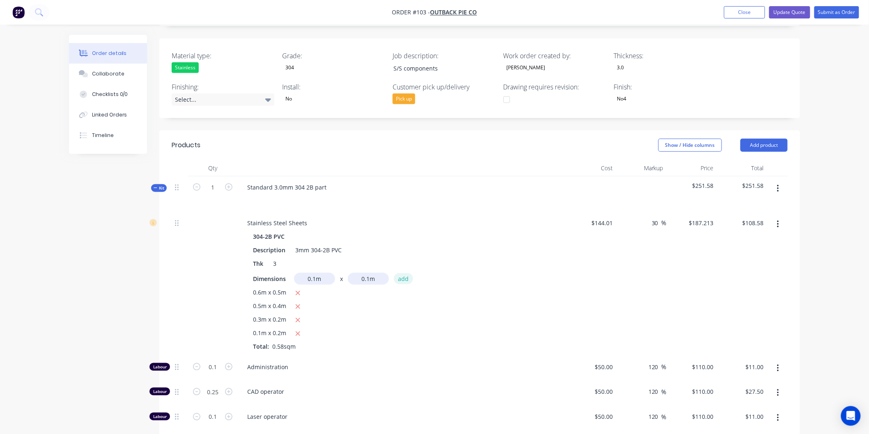
type input "$110.46"
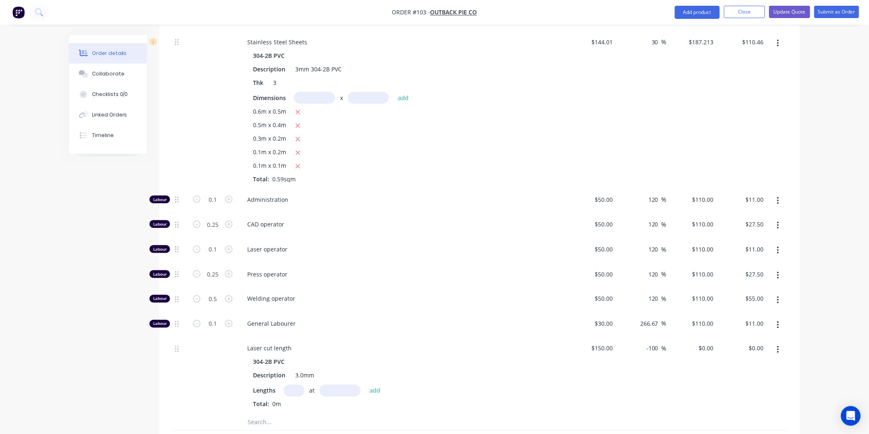
scroll to position [364, 0]
click at [215, 195] on input "0.1" at bounding box center [212, 199] width 21 height 12
type input "2"
type input "$220.00"
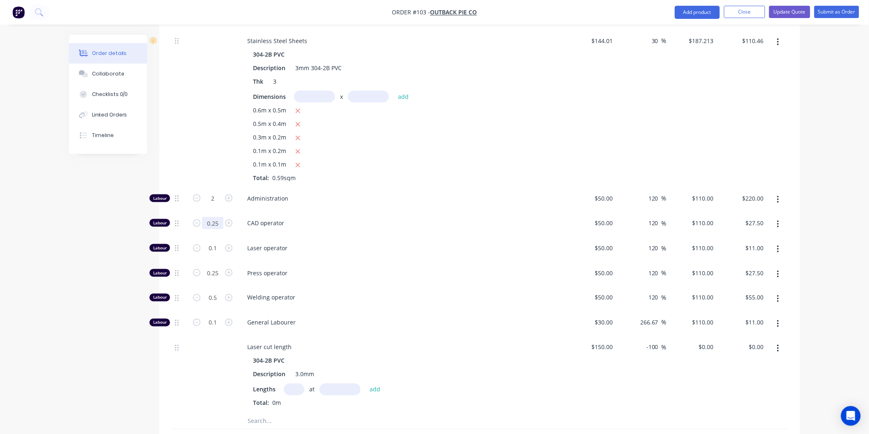
click at [221, 205] on input "0.25" at bounding box center [212, 199] width 21 height 12
type input "2.5"
click at [375, 255] on div "Laser operator" at bounding box center [401, 249] width 328 height 25
type input "$275.00"
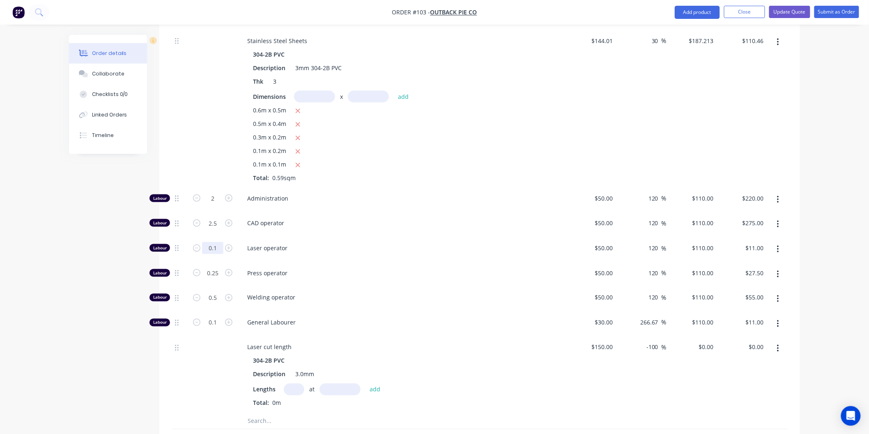
click at [218, 205] on input "0.1" at bounding box center [212, 199] width 21 height 12
type input "0.5"
type input "$55.00"
click at [329, 251] on span "Laser operator" at bounding box center [404, 248] width 315 height 9
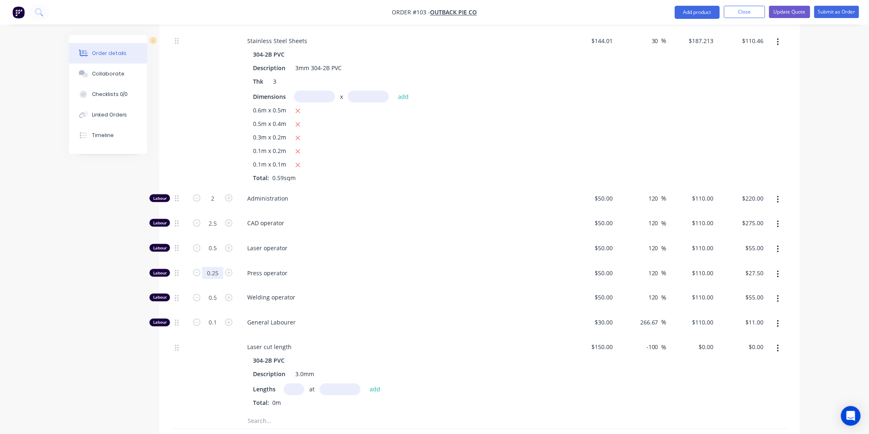
click at [216, 205] on input "0.25" at bounding box center [212, 199] width 21 height 12
type input "0.25"
click at [352, 291] on div "Welding operator" at bounding box center [401, 299] width 328 height 25
click at [216, 205] on input "0.5" at bounding box center [212, 199] width 21 height 12
type input "0"
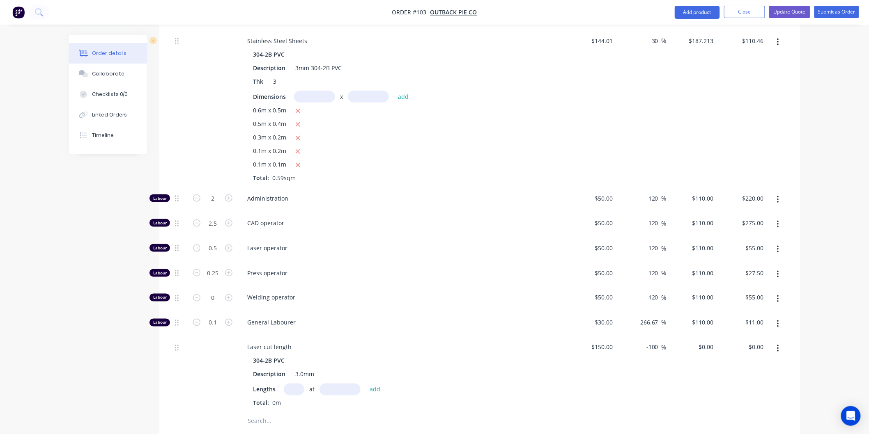
type input "$0.00"
click at [329, 319] on span "General Labourer" at bounding box center [404, 323] width 315 height 9
click at [216, 205] on input "0.1" at bounding box center [212, 199] width 21 height 12
type input "0"
type input "2"
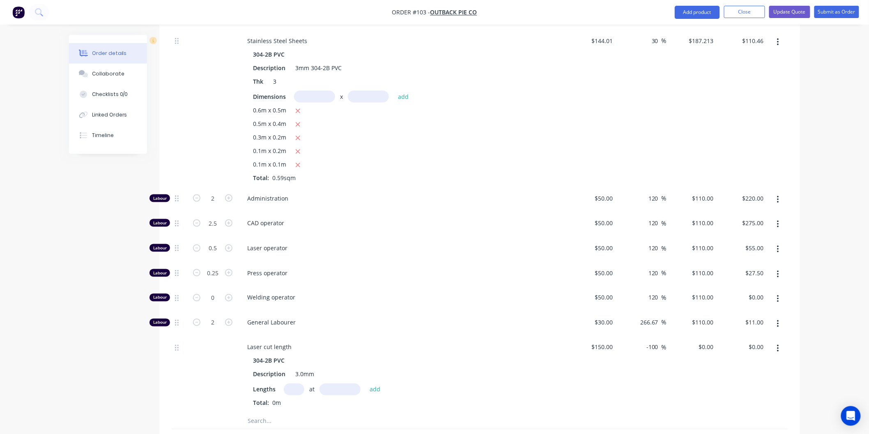
type input "$220.00"
click at [366, 325] on span "General Labourer" at bounding box center [404, 323] width 315 height 9
click at [298, 163] on icon "button" at bounding box center [297, 165] width 5 height 7
type input "$108.58"
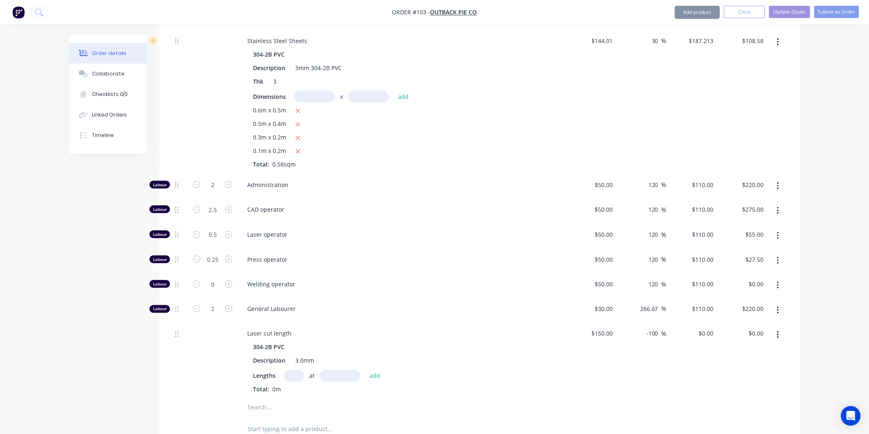
click at [311, 96] on input "text" at bounding box center [314, 97] width 41 height 12
type input "0.1m"
click at [351, 93] on input "text" at bounding box center [368, 97] width 41 height 12
type input "0.2m"
click at [401, 98] on button "add" at bounding box center [403, 96] width 19 height 11
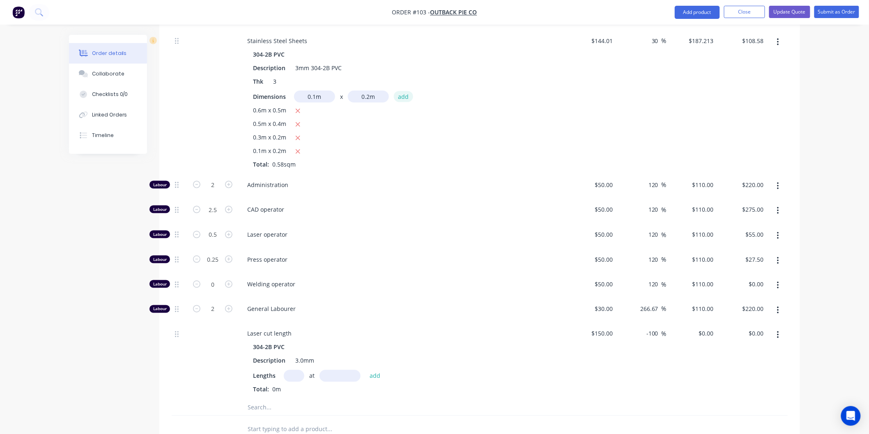
type input "$112.33"
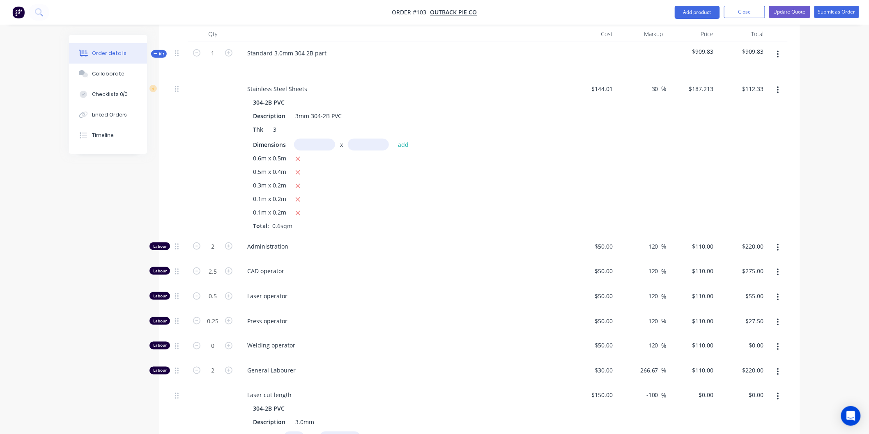
scroll to position [140, 0]
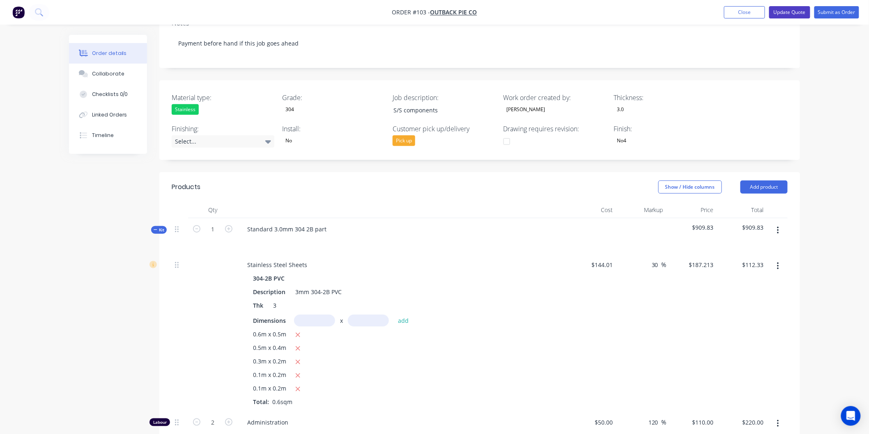
click at [788, 14] on button "Update Quote" at bounding box center [789, 12] width 41 height 12
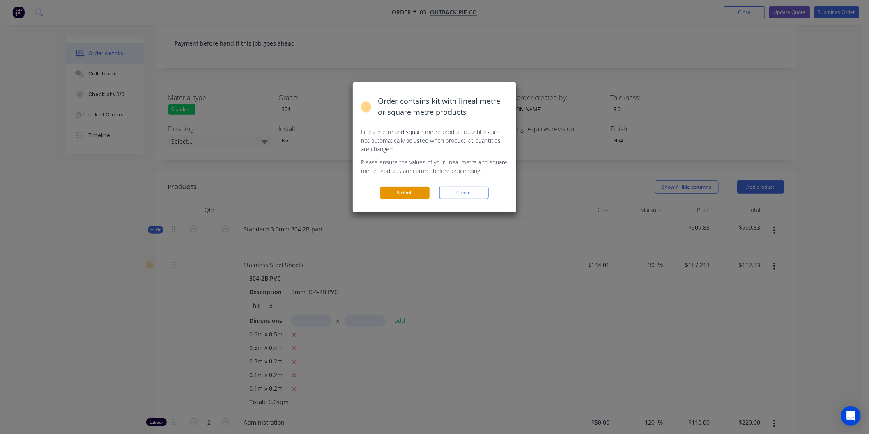
click at [396, 193] on button "Submit" at bounding box center [404, 193] width 49 height 12
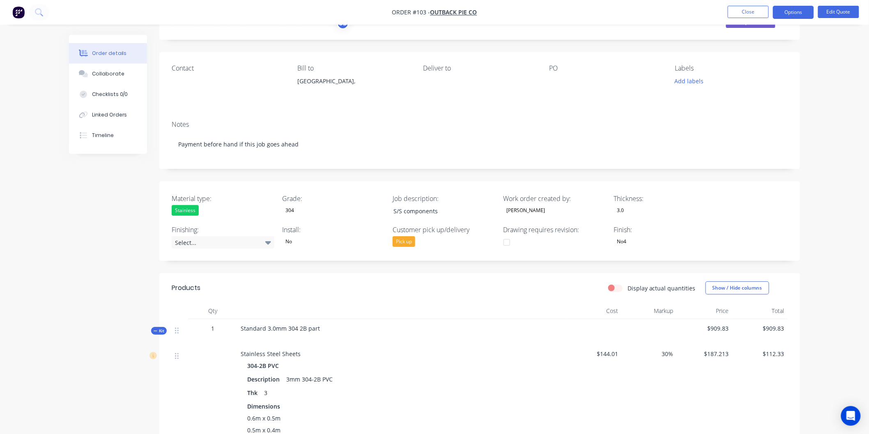
scroll to position [91, 0]
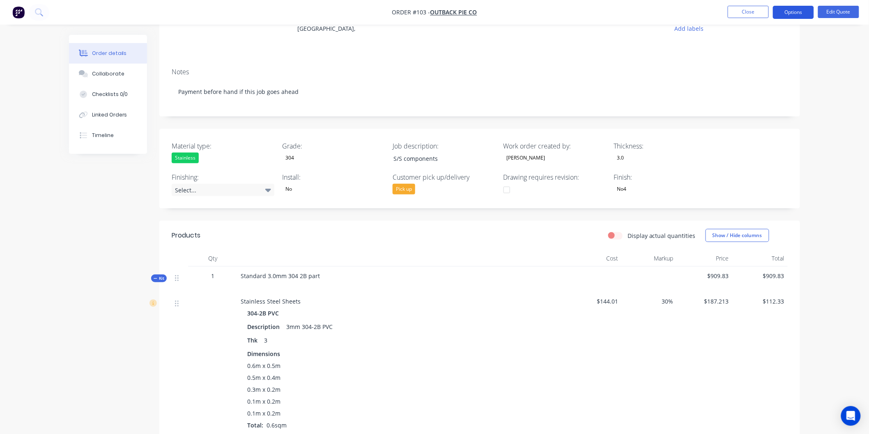
click at [806, 13] on button "Options" at bounding box center [792, 12] width 41 height 13
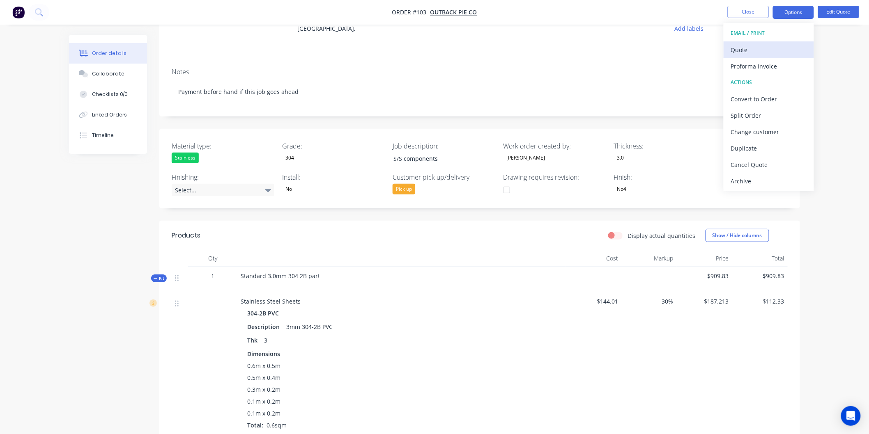
click at [764, 46] on div "Quote" at bounding box center [769, 50] width 76 height 12
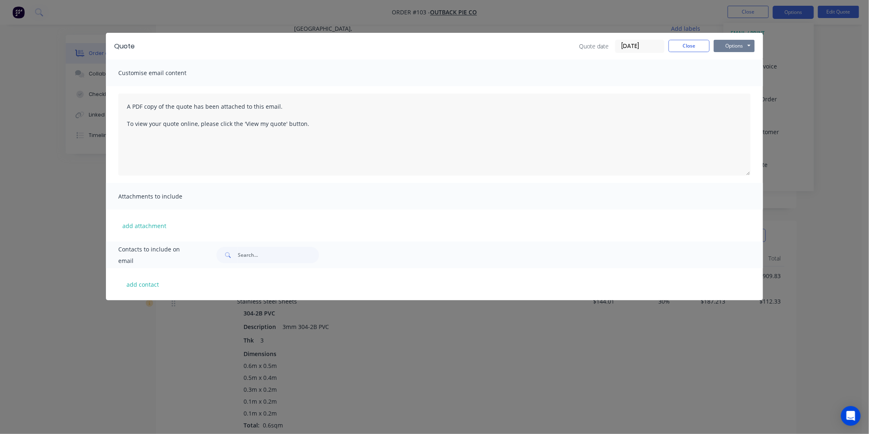
click at [738, 47] on button "Options" at bounding box center [733, 46] width 41 height 12
click at [737, 60] on button "Preview" at bounding box center [739, 61] width 53 height 14
click at [694, 47] on button "Close" at bounding box center [688, 46] width 41 height 12
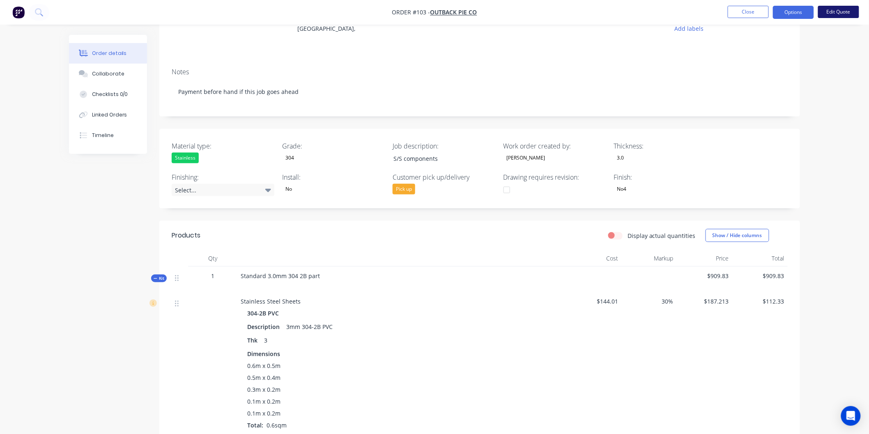
click at [826, 13] on button "Edit Quote" at bounding box center [838, 12] width 41 height 12
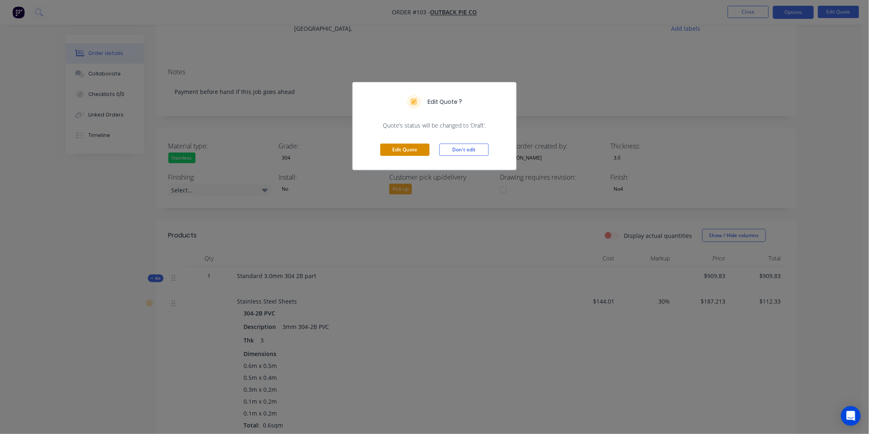
click at [417, 150] on button "Edit Quote" at bounding box center [404, 150] width 49 height 12
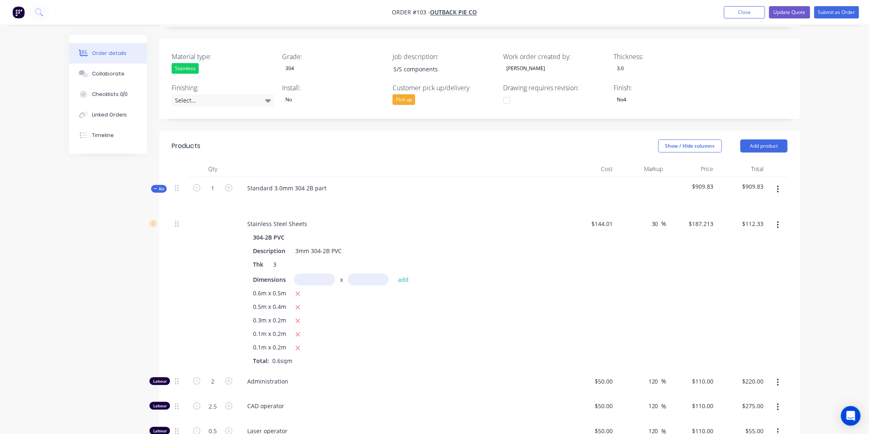
scroll to position [182, 0]
click at [326, 188] on div "Standard 3.0mm 304 2B part" at bounding box center [287, 187] width 92 height 12
click at [463, 216] on div "Stainless Steel Sheets 304-2B PVC Description 3mm 304-2B PVC Thk 3 Dimensions x…" at bounding box center [401, 291] width 328 height 158
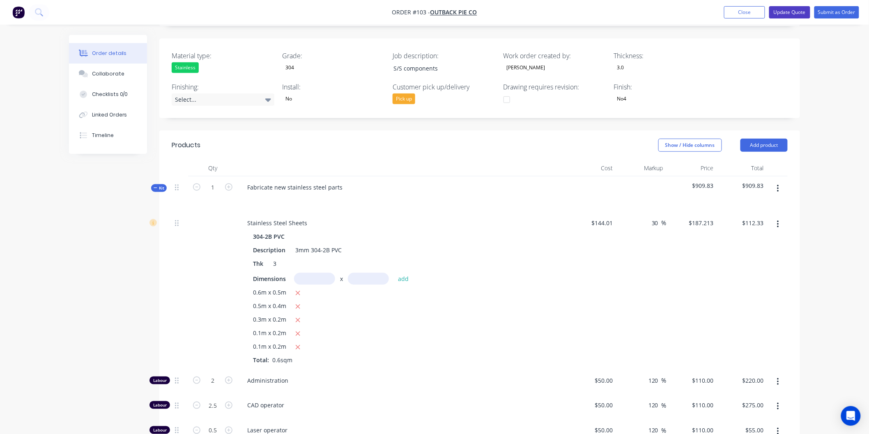
click at [802, 15] on button "Update Quote" at bounding box center [789, 12] width 41 height 12
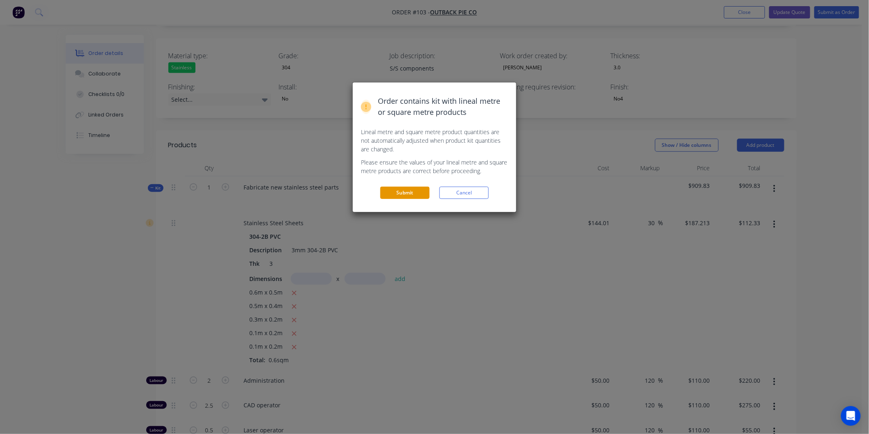
click at [419, 195] on button "Submit" at bounding box center [404, 193] width 49 height 12
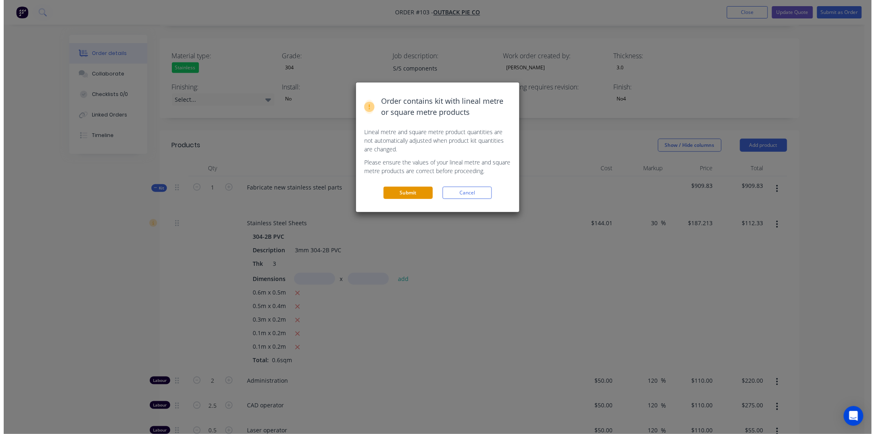
scroll to position [0, 0]
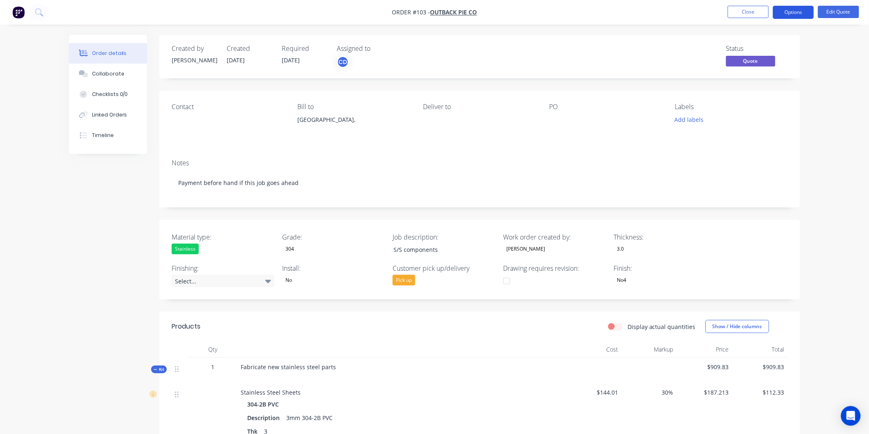
click at [802, 14] on button "Options" at bounding box center [792, 12] width 41 height 13
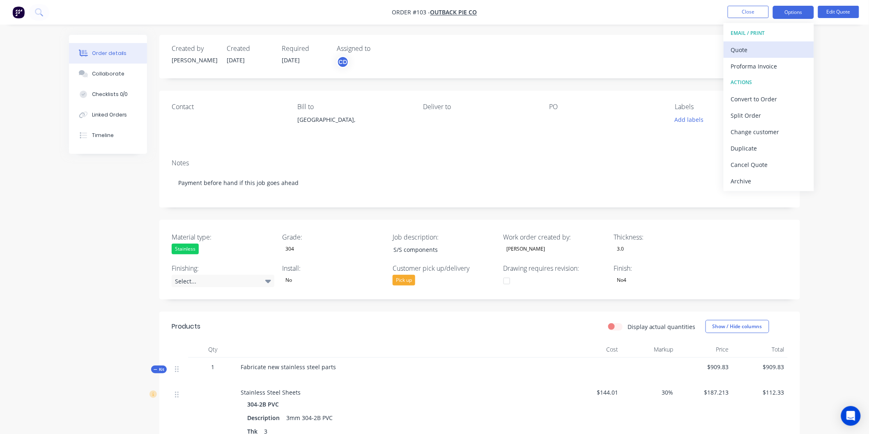
click at [764, 50] on div "Quote" at bounding box center [769, 50] width 76 height 12
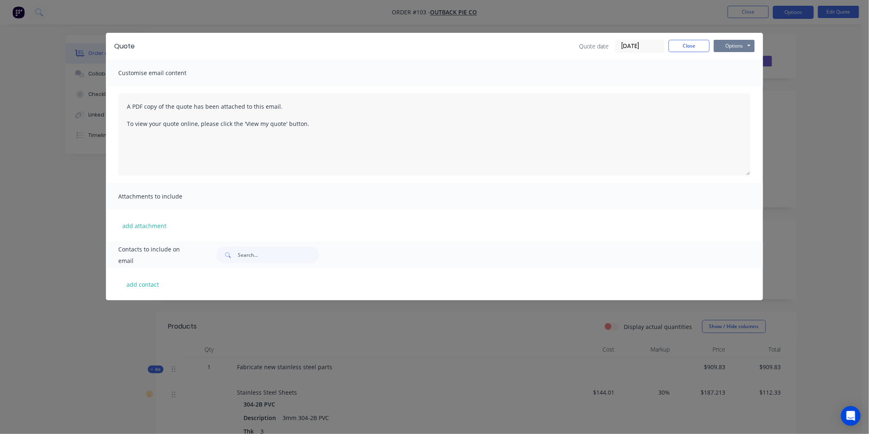
click at [744, 49] on button "Options" at bounding box center [733, 46] width 41 height 12
click at [740, 60] on button "Preview" at bounding box center [739, 61] width 53 height 14
click at [726, 44] on button "Options" at bounding box center [733, 46] width 41 height 12
click at [735, 85] on button "Email" at bounding box center [739, 88] width 53 height 14
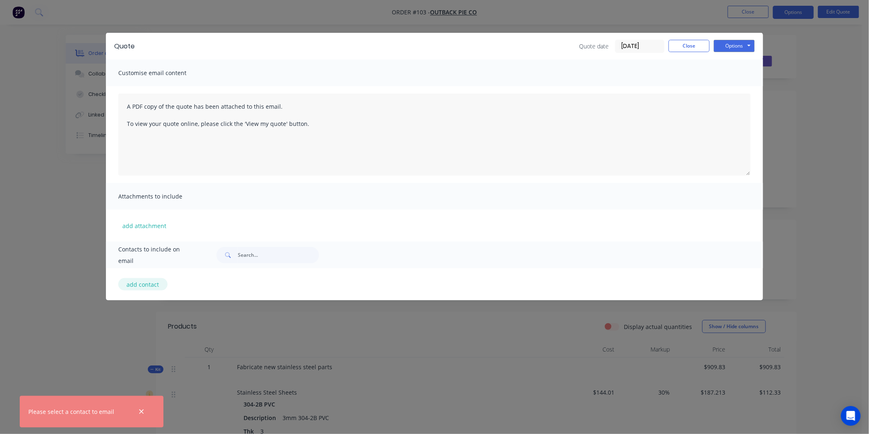
click at [158, 281] on button "add contact" at bounding box center [142, 284] width 49 height 12
select select "AU"
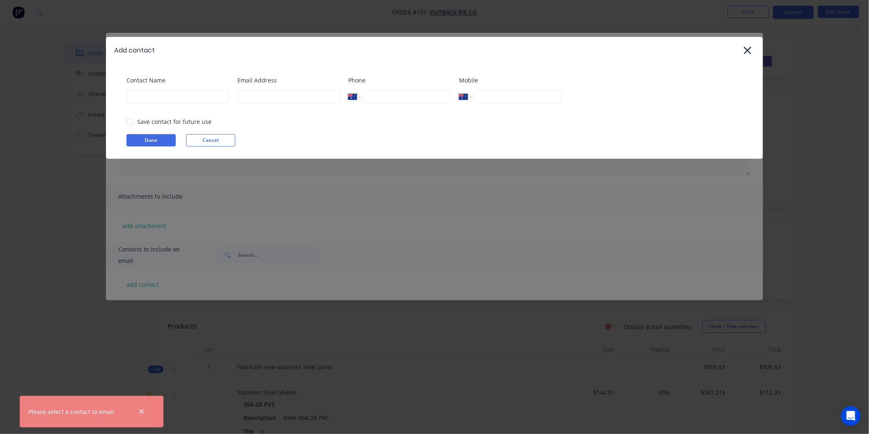
select select "AU"
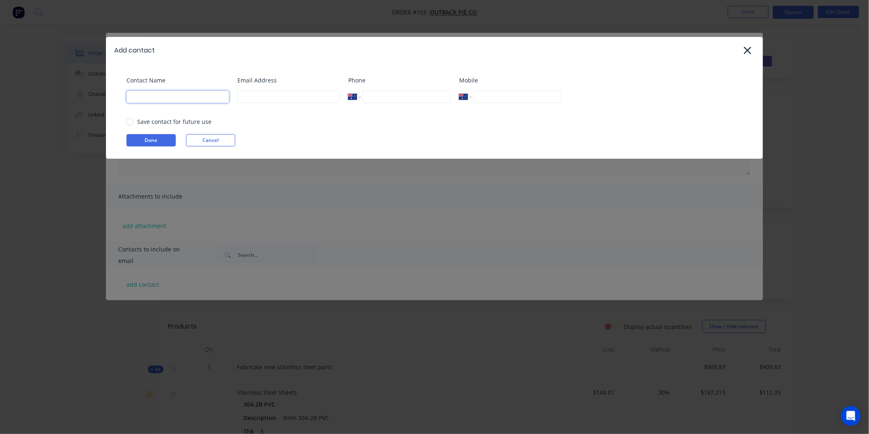
click at [202, 98] on input at bounding box center [177, 97] width 103 height 12
type input "[PERSON_NAME]"
type input "[PERSON_NAME][EMAIL_ADDRESS][DOMAIN_NAME]"
type input "0437 921 921"
click at [129, 123] on div at bounding box center [129, 122] width 16 height 16
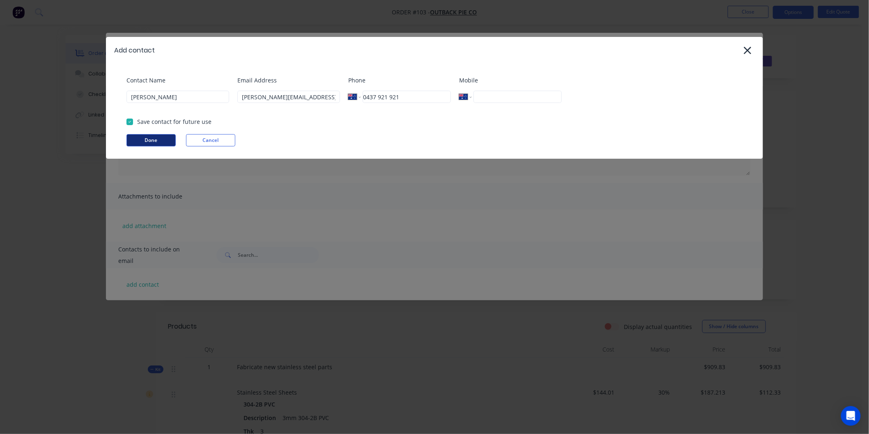
click at [165, 142] on button "Done" at bounding box center [150, 140] width 49 height 12
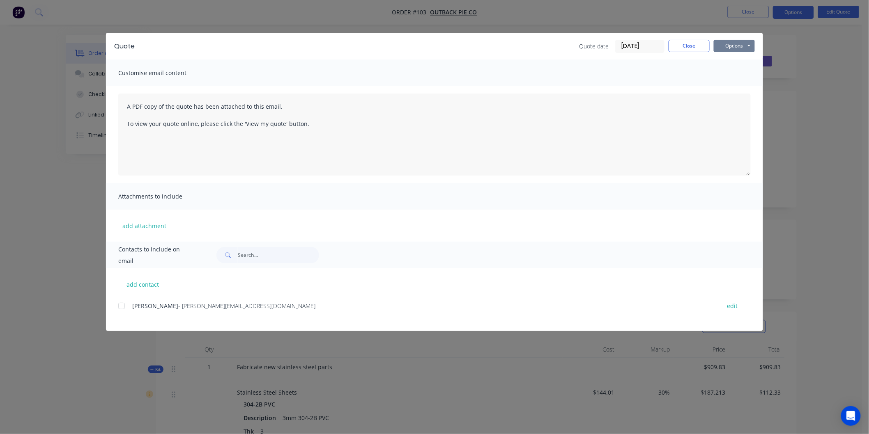
click at [732, 48] on button "Options" at bounding box center [733, 46] width 41 height 12
click at [745, 86] on button "Email" at bounding box center [739, 88] width 53 height 14
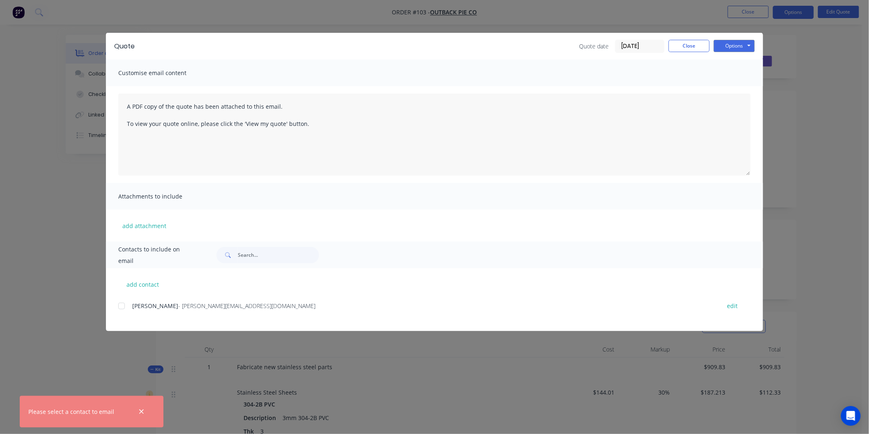
click at [122, 308] on div at bounding box center [121, 306] width 16 height 16
click at [751, 46] on button "Options" at bounding box center [733, 46] width 41 height 12
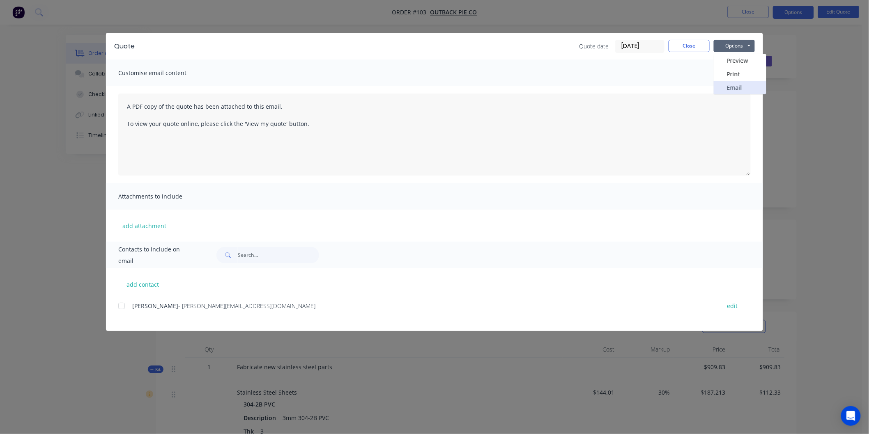
click at [741, 88] on button "Email" at bounding box center [739, 88] width 53 height 14
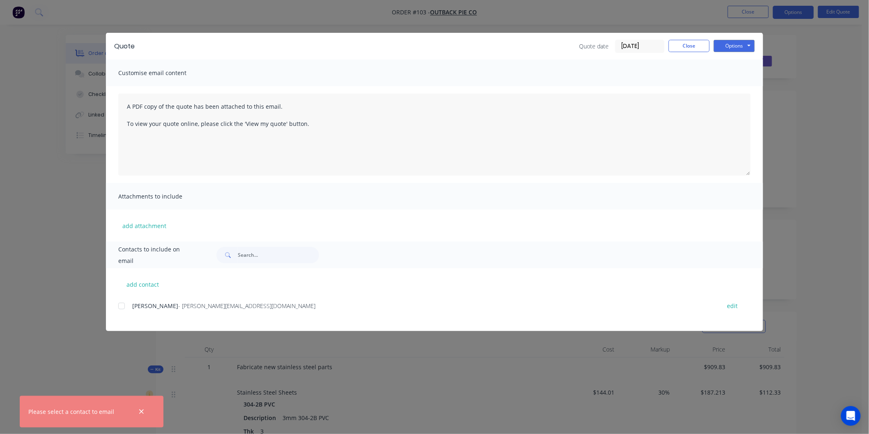
click at [117, 309] on div "add contact [PERSON_NAME] - [PERSON_NAME][EMAIL_ADDRESS][DOMAIN_NAME] edit" at bounding box center [434, 299] width 657 height 63
click at [124, 307] on div at bounding box center [121, 306] width 16 height 16
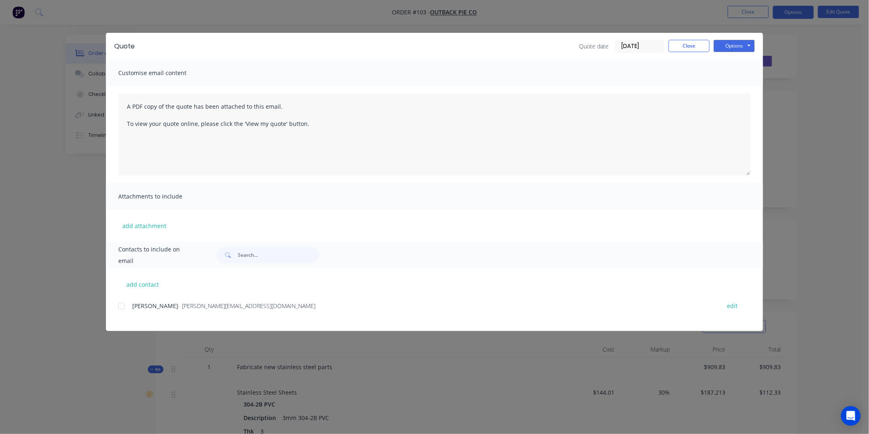
click at [122, 305] on div at bounding box center [121, 306] width 16 height 16
click at [736, 47] on button "Options" at bounding box center [733, 46] width 41 height 12
click at [743, 86] on button "Email" at bounding box center [739, 88] width 53 height 14
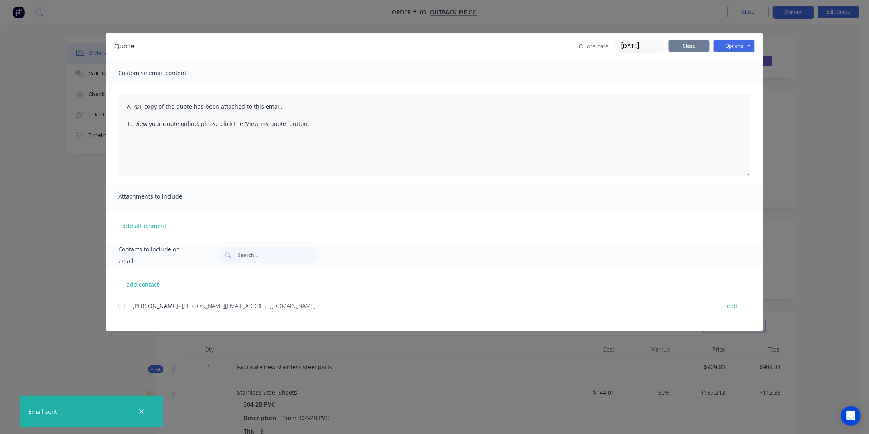
click at [694, 44] on button "Close" at bounding box center [688, 46] width 41 height 12
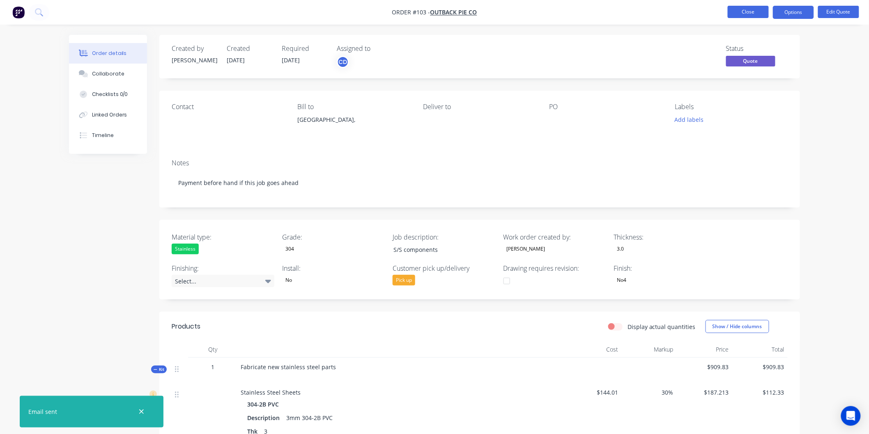
click at [745, 9] on button "Close" at bounding box center [747, 12] width 41 height 12
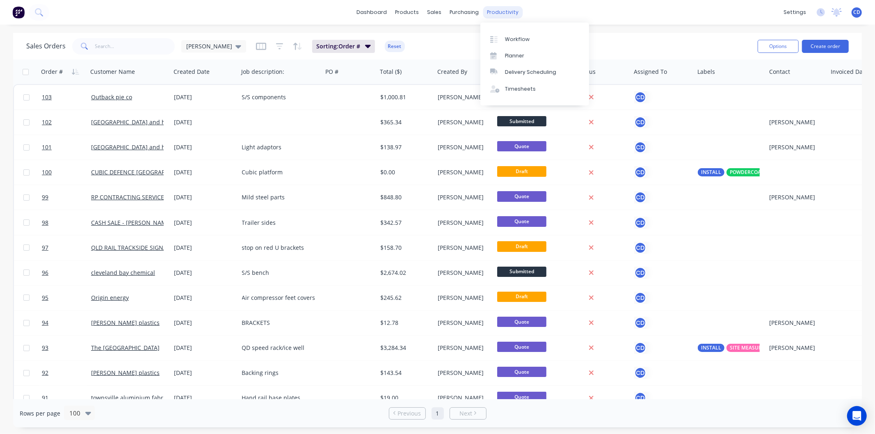
click at [495, 14] on div "productivity" at bounding box center [503, 12] width 40 height 12
click at [516, 39] on div "Workflow" at bounding box center [517, 39] width 25 height 7
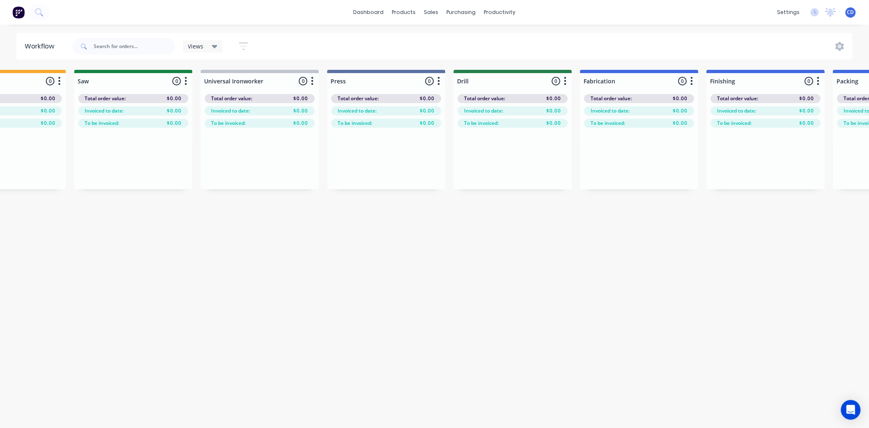
scroll to position [0, 576]
drag, startPoint x: 293, startPoint y: 149, endPoint x: 311, endPoint y: 81, distance: 70.0
click at [311, 81] on icon "button" at bounding box center [312, 81] width 2 height 8
click at [255, 154] on button "Delete" at bounding box center [275, 153] width 82 height 14
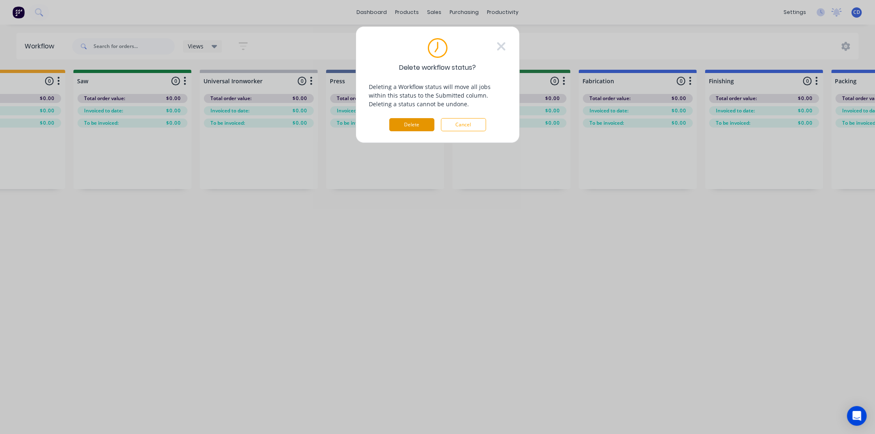
click at [411, 128] on button "Delete" at bounding box center [412, 124] width 45 height 13
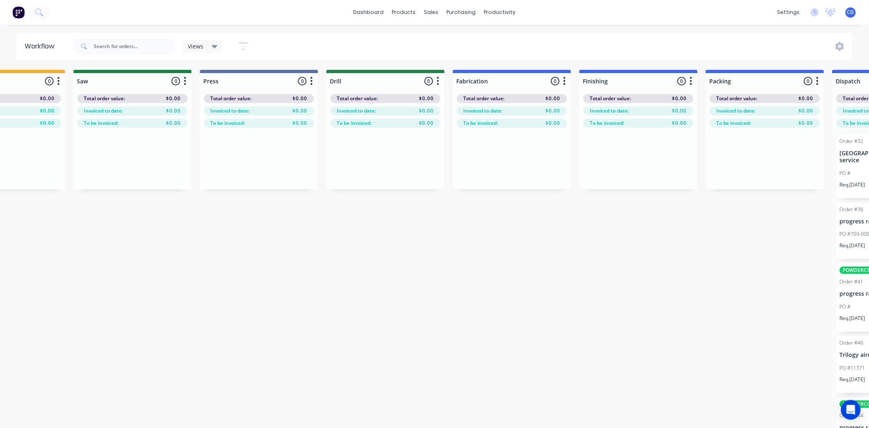
click at [440, 82] on button "button" at bounding box center [438, 81] width 10 height 10
click at [396, 153] on button "Delete" at bounding box center [402, 153] width 82 height 14
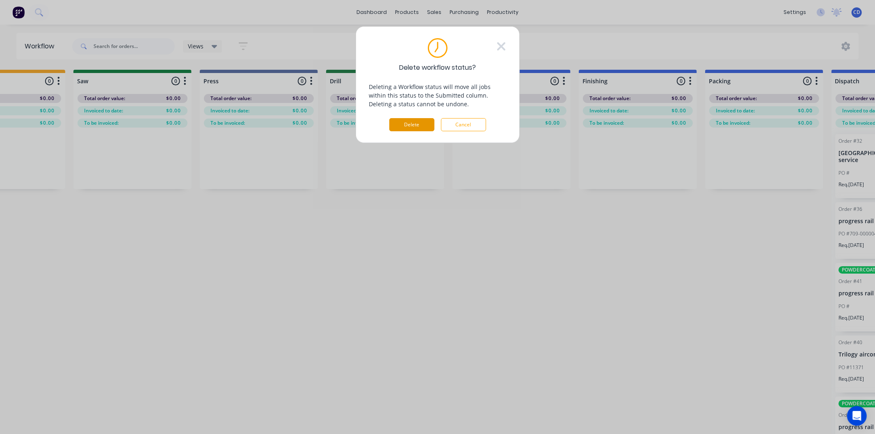
click at [415, 124] on button "Delete" at bounding box center [412, 124] width 45 height 13
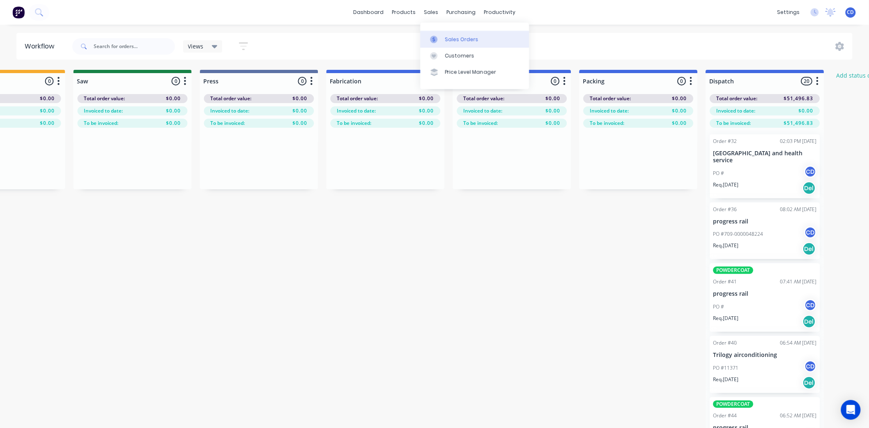
click at [452, 37] on div "Sales Orders" at bounding box center [462, 39] width 34 height 7
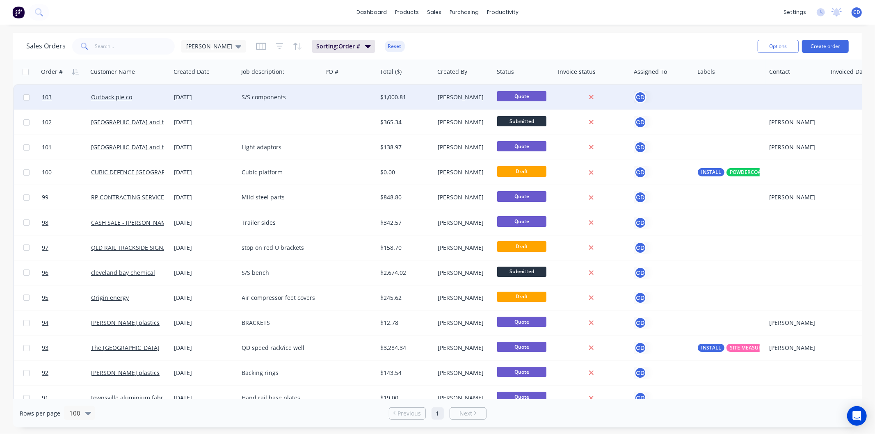
click at [180, 94] on div "[DATE]" at bounding box center [204, 97] width 61 height 8
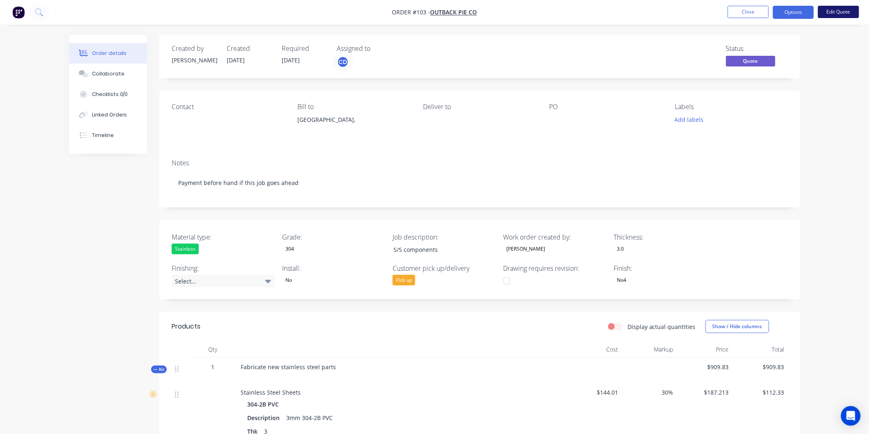
click at [832, 10] on button "Edit Quote" at bounding box center [838, 12] width 41 height 12
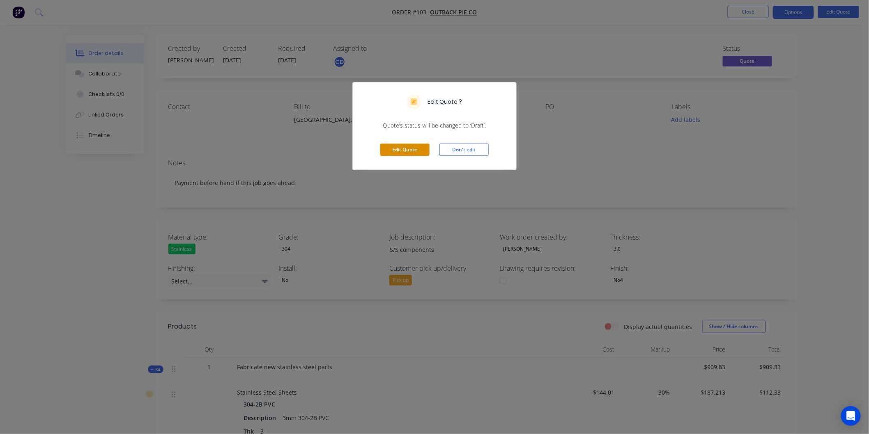
click at [410, 154] on button "Edit Quote" at bounding box center [404, 150] width 49 height 12
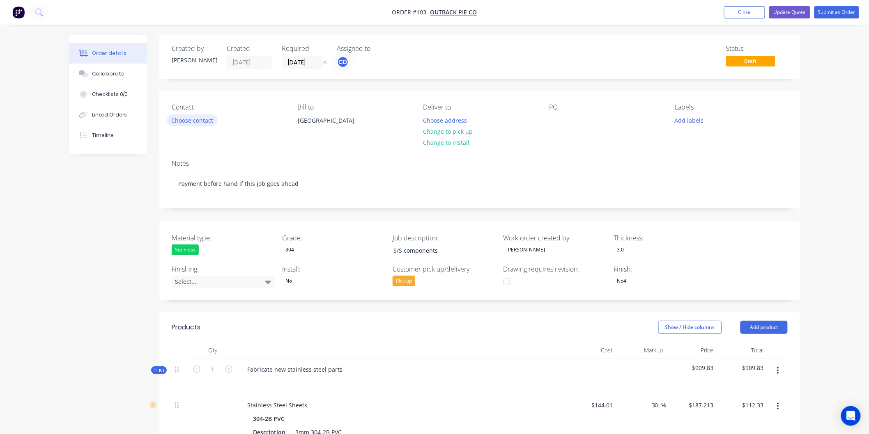
click at [206, 123] on button "Choose contact" at bounding box center [192, 120] width 50 height 11
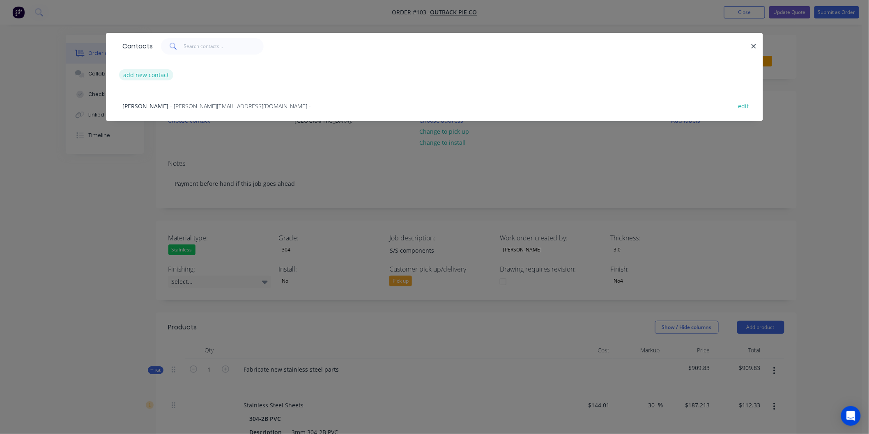
click at [165, 75] on button "add new contact" at bounding box center [146, 74] width 54 height 11
select select "AU"
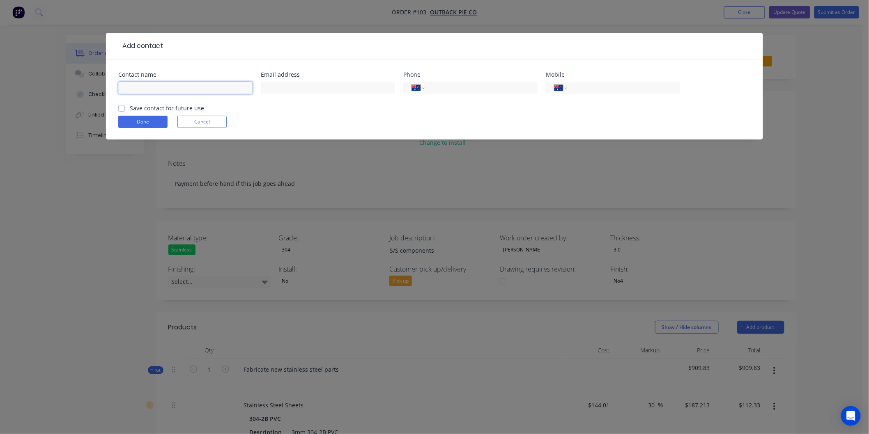
click at [167, 85] on input "text" at bounding box center [185, 88] width 134 height 12
type input "[PERSON_NAME]"
click at [150, 122] on button "Done" at bounding box center [142, 122] width 49 height 12
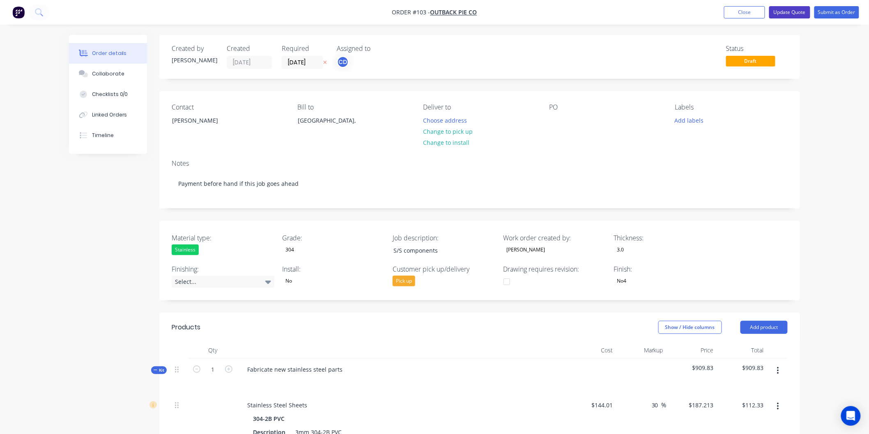
click at [803, 16] on button "Update Quote" at bounding box center [789, 12] width 41 height 12
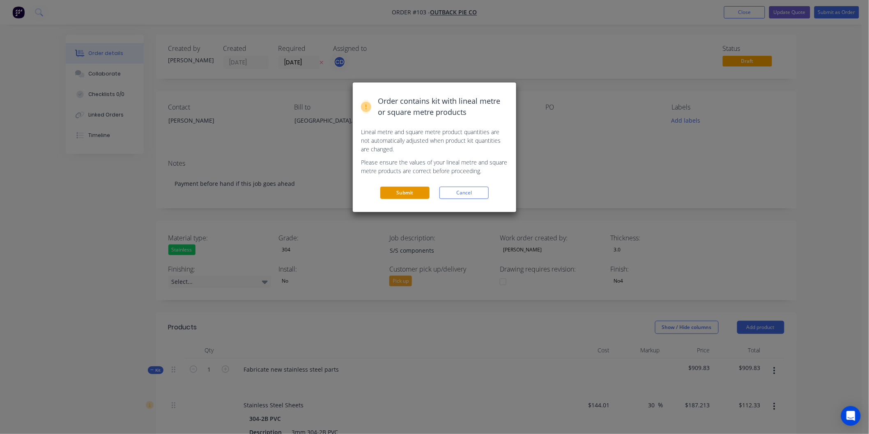
click at [419, 194] on button "Submit" at bounding box center [404, 193] width 49 height 12
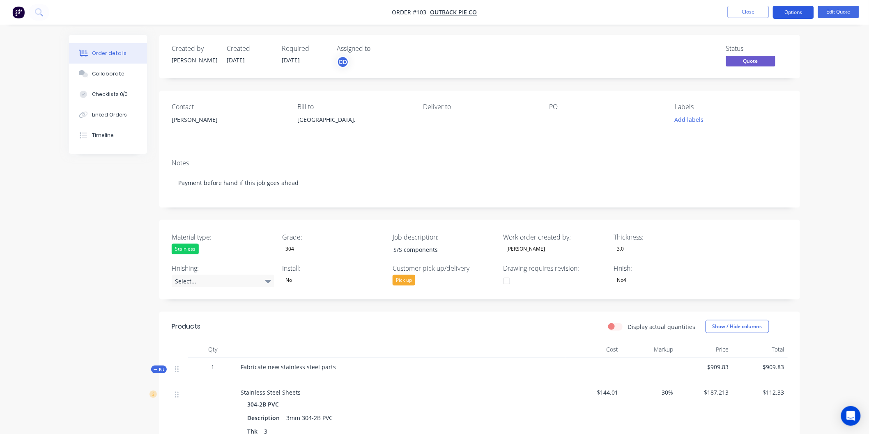
click at [795, 14] on button "Options" at bounding box center [792, 12] width 41 height 13
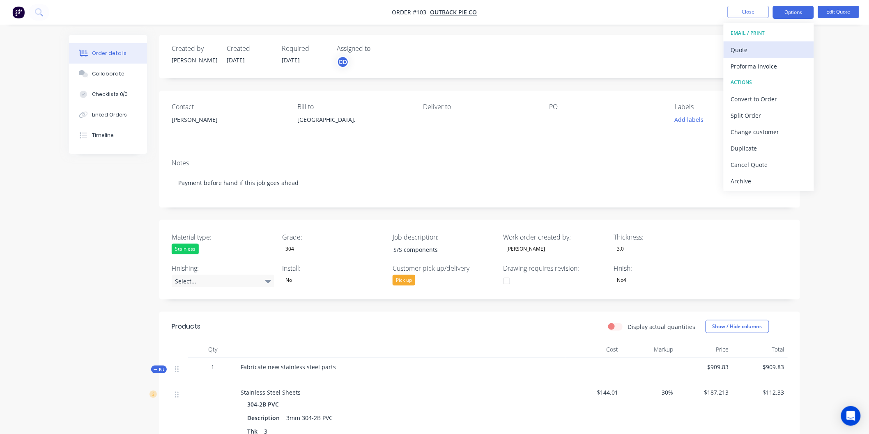
click at [764, 48] on div "Quote" at bounding box center [769, 50] width 76 height 12
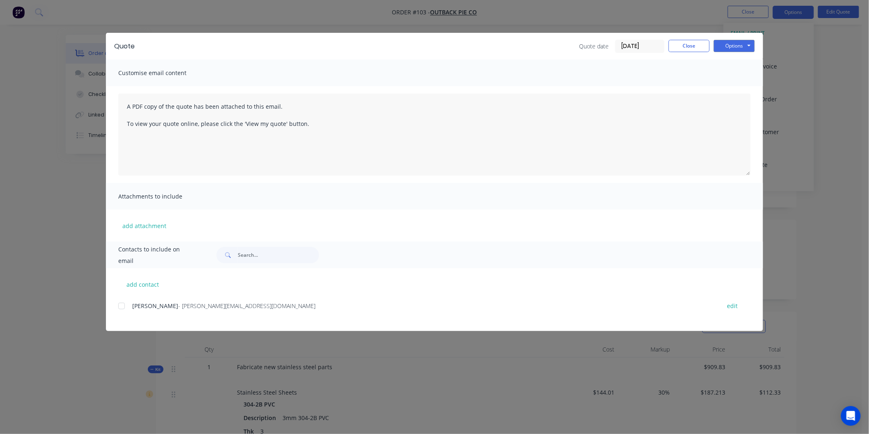
click at [121, 305] on div at bounding box center [121, 306] width 16 height 16
click at [737, 41] on button "Options" at bounding box center [733, 46] width 41 height 12
click at [738, 89] on button "Email" at bounding box center [739, 88] width 53 height 14
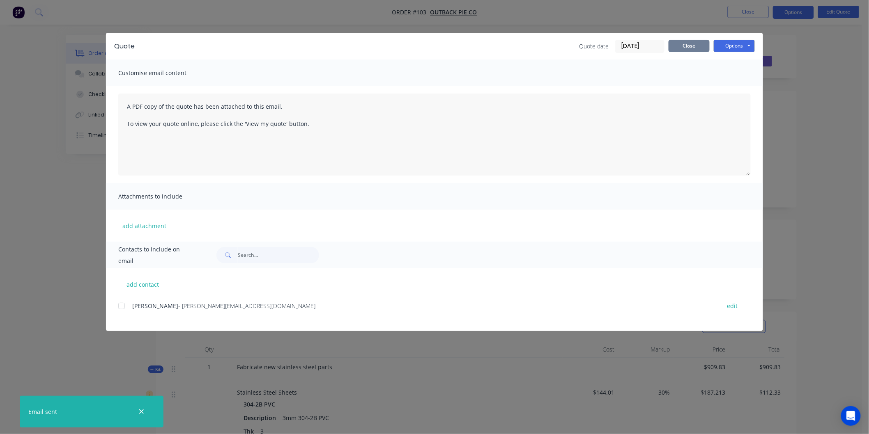
click at [695, 47] on button "Close" at bounding box center [688, 46] width 41 height 12
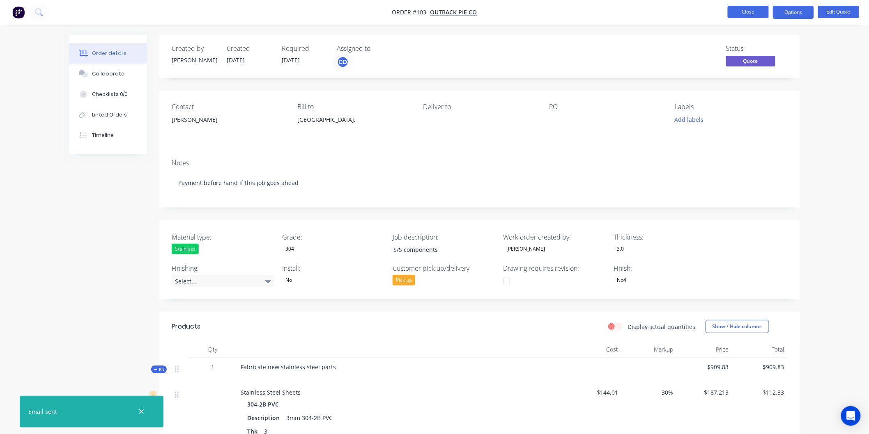
click at [736, 9] on button "Close" at bounding box center [747, 12] width 41 height 12
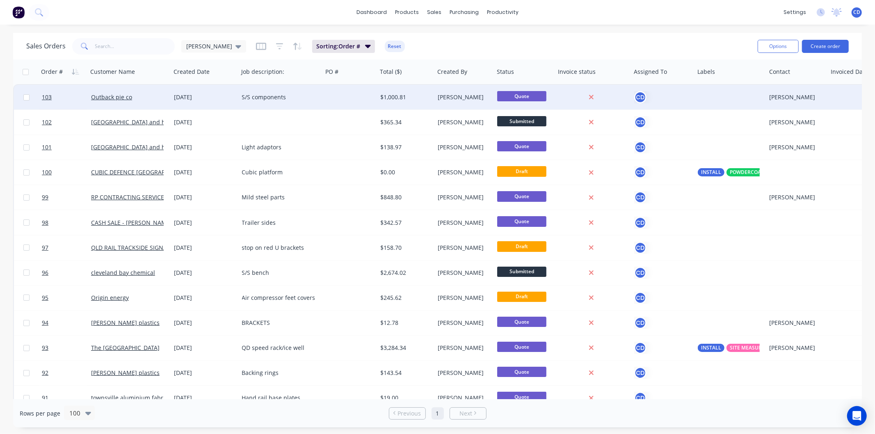
click at [191, 97] on div "[DATE]" at bounding box center [204, 97] width 61 height 8
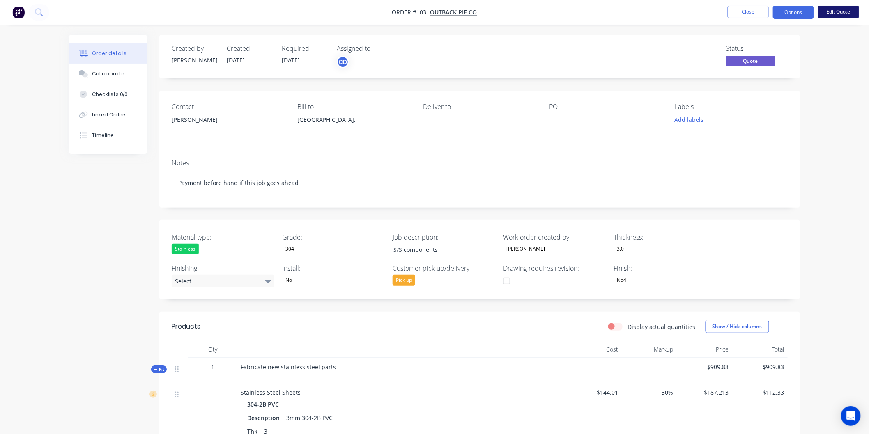
click at [830, 18] on button "Edit Quote" at bounding box center [838, 12] width 41 height 12
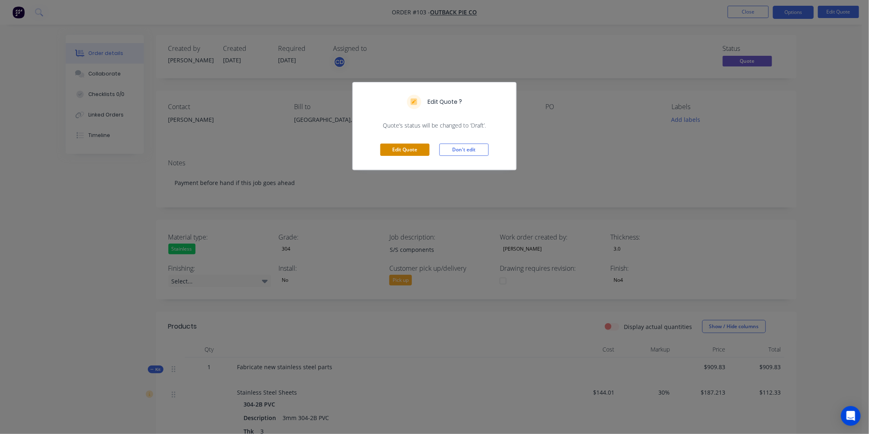
click at [421, 149] on button "Edit Quote" at bounding box center [404, 150] width 49 height 12
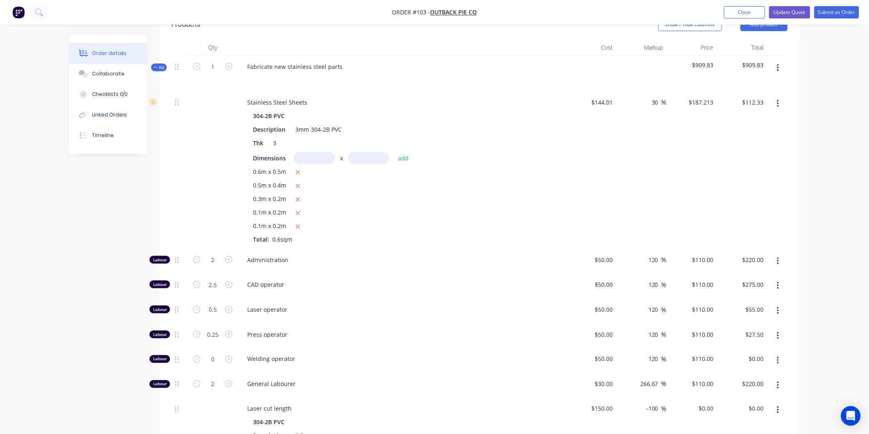
scroll to position [319, 0]
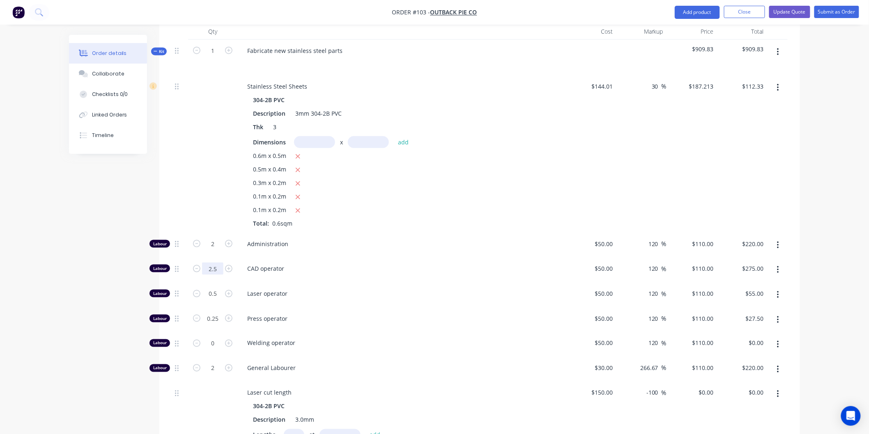
click at [221, 250] on input "2.5" at bounding box center [212, 244] width 21 height 12
type input "3"
type input "$330.00"
click at [446, 263] on div "CAD operator" at bounding box center [401, 270] width 328 height 25
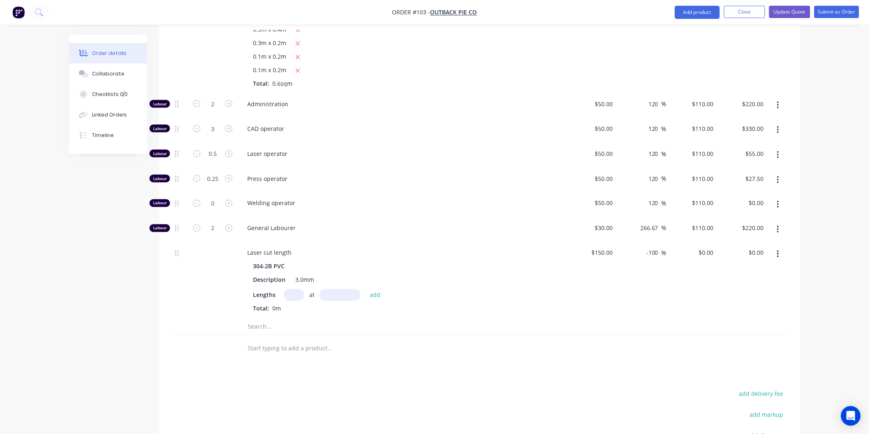
scroll to position [456, 0]
click at [219, 113] on input "0.25" at bounding box center [212, 107] width 21 height 12
type input "0.5"
type input "$55.00"
click at [494, 173] on div "Press operator" at bounding box center [401, 183] width 328 height 25
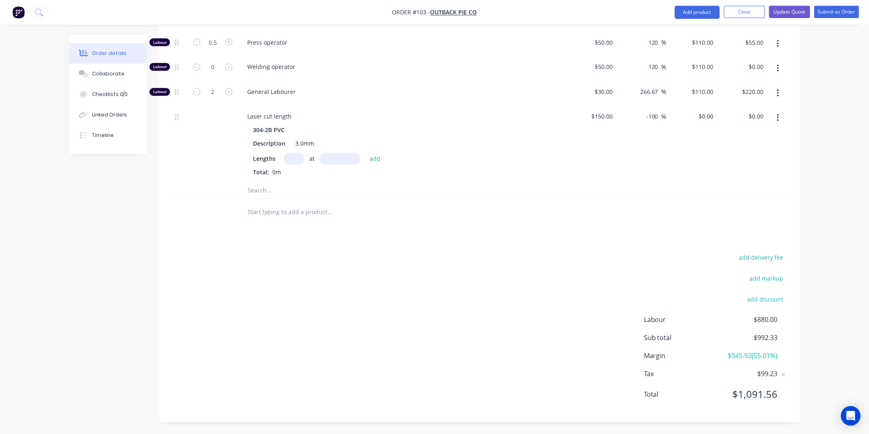
scroll to position [596, 0]
click at [109, 135] on div "Timeline" at bounding box center [103, 135] width 22 height 7
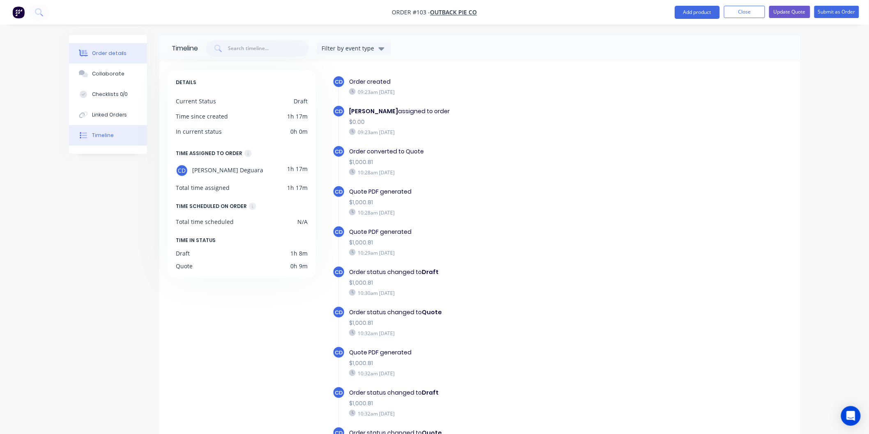
click at [110, 58] on button "Order details" at bounding box center [108, 53] width 78 height 21
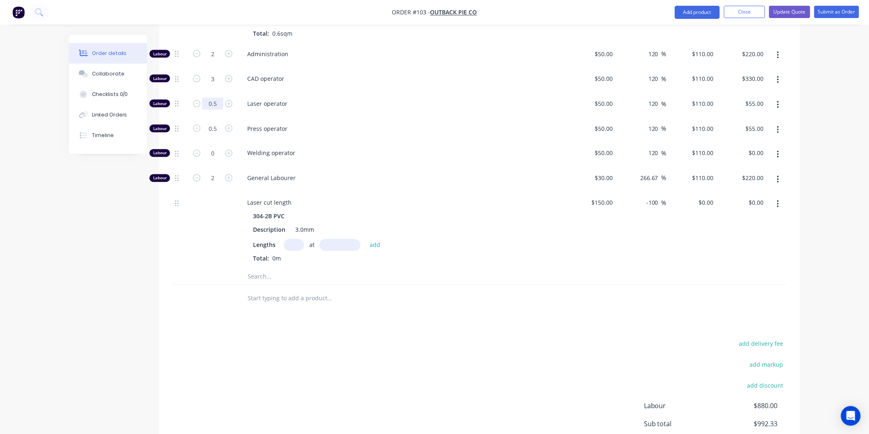
scroll to position [505, 0]
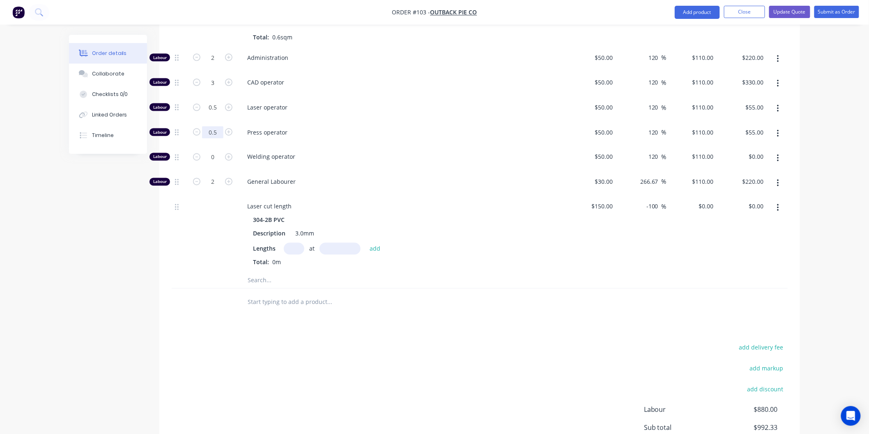
click at [218, 64] on input "0.5" at bounding box center [212, 58] width 21 height 12
type input "1"
type input "$110.00"
click at [419, 149] on div "Welding operator" at bounding box center [401, 158] width 328 height 25
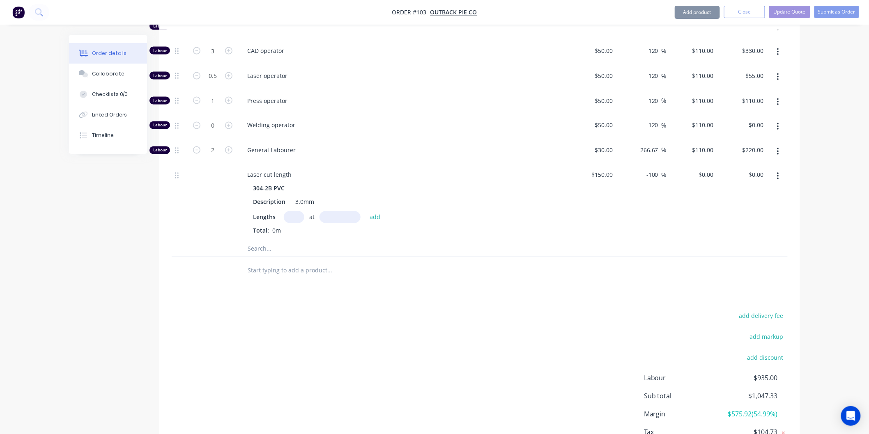
scroll to position [551, 0]
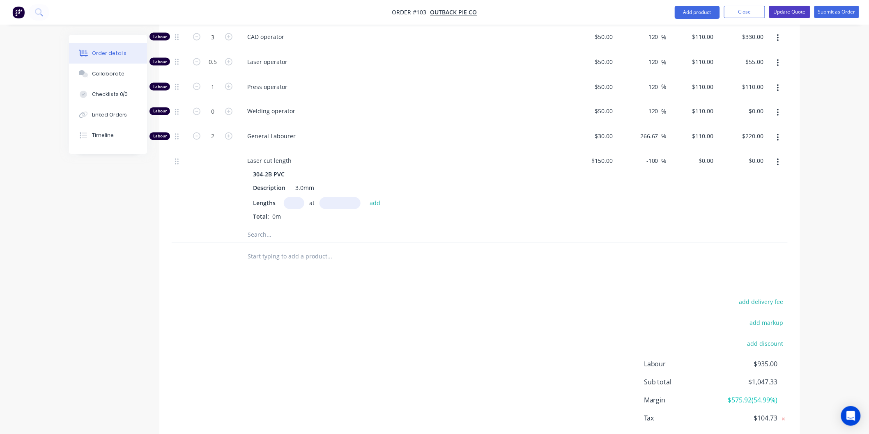
click at [798, 11] on button "Update Quote" at bounding box center [789, 12] width 41 height 12
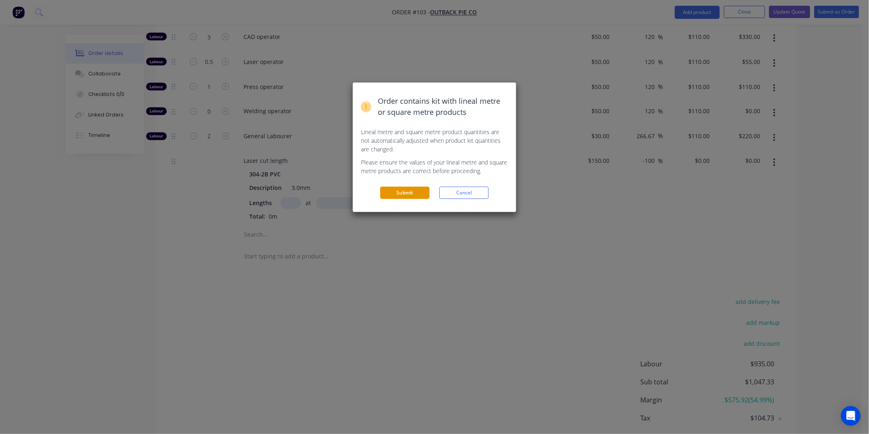
click at [401, 194] on button "Submit" at bounding box center [404, 193] width 49 height 12
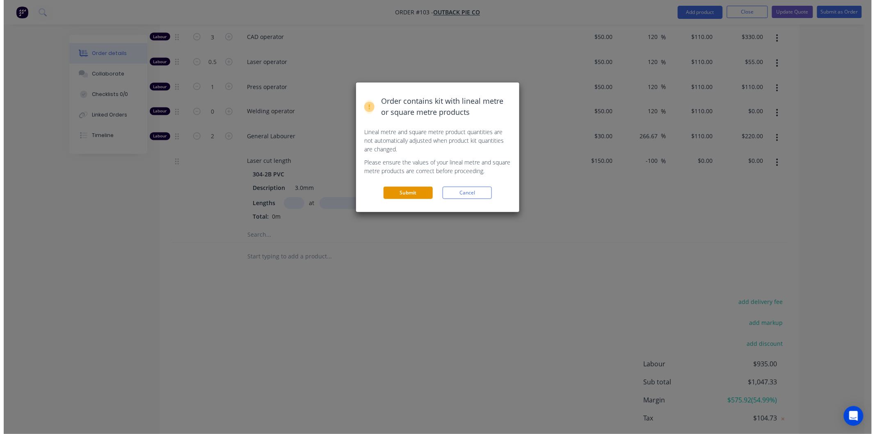
scroll to position [0, 0]
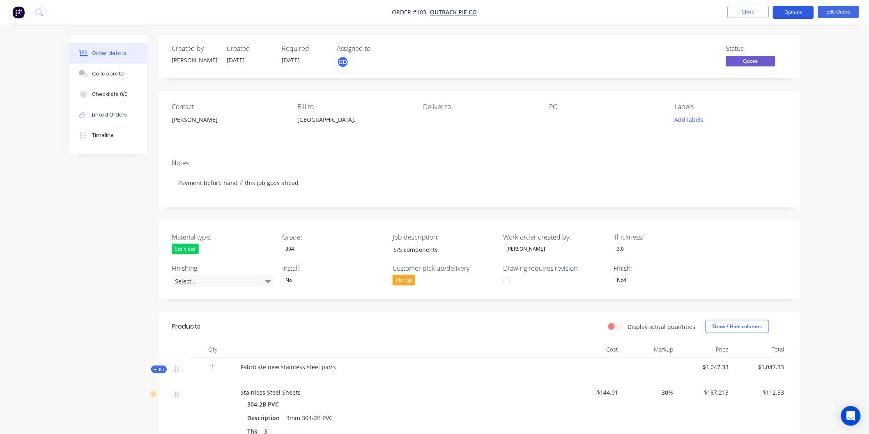
click at [787, 14] on button "Options" at bounding box center [792, 12] width 41 height 13
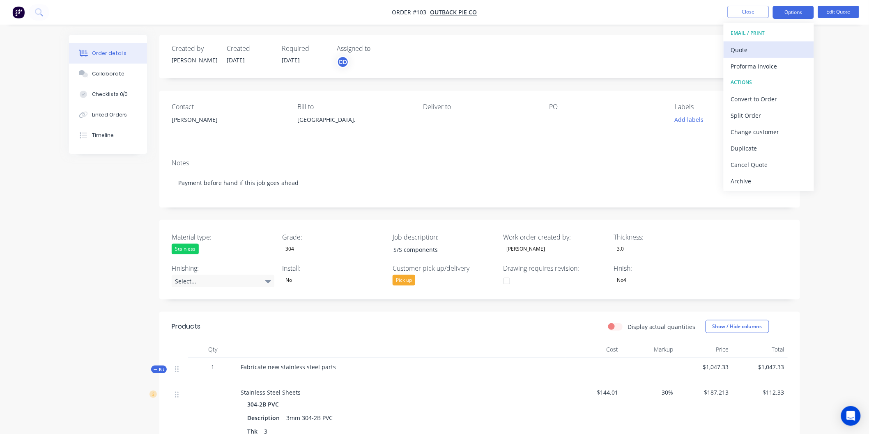
click at [757, 47] on div "Quote" at bounding box center [769, 50] width 76 height 12
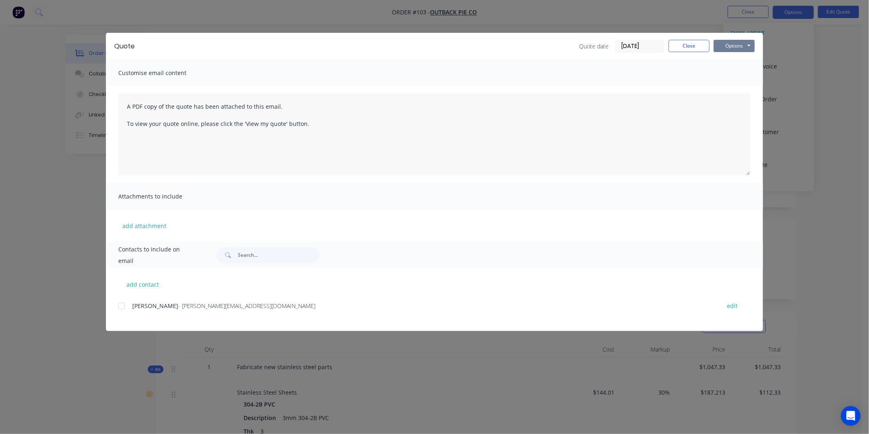
click at [746, 47] on button "Options" at bounding box center [733, 46] width 41 height 12
click at [123, 305] on div at bounding box center [121, 306] width 16 height 16
click at [746, 44] on button "Options" at bounding box center [733, 46] width 41 height 12
click at [739, 83] on button "Email" at bounding box center [739, 88] width 53 height 14
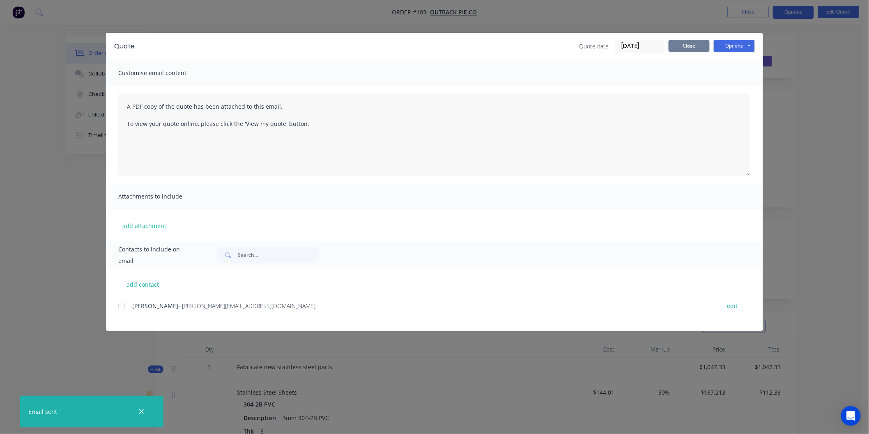
click at [684, 47] on button "Close" at bounding box center [688, 46] width 41 height 12
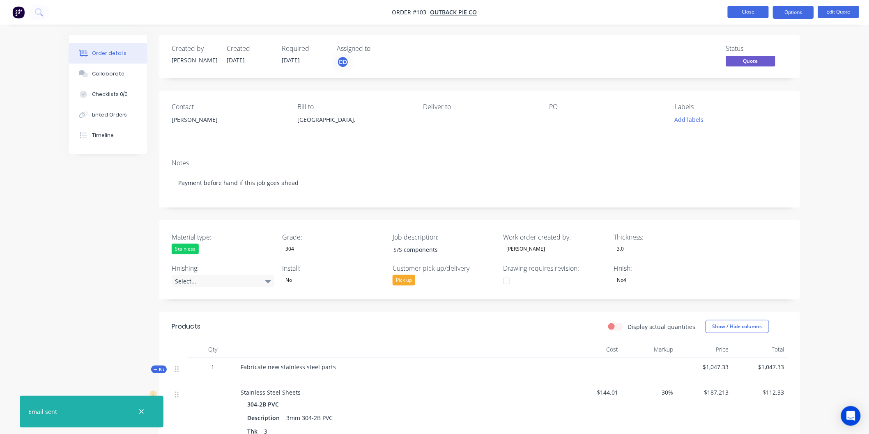
click at [752, 11] on button "Close" at bounding box center [747, 12] width 41 height 12
